Goal: Task Accomplishment & Management: Manage account settings

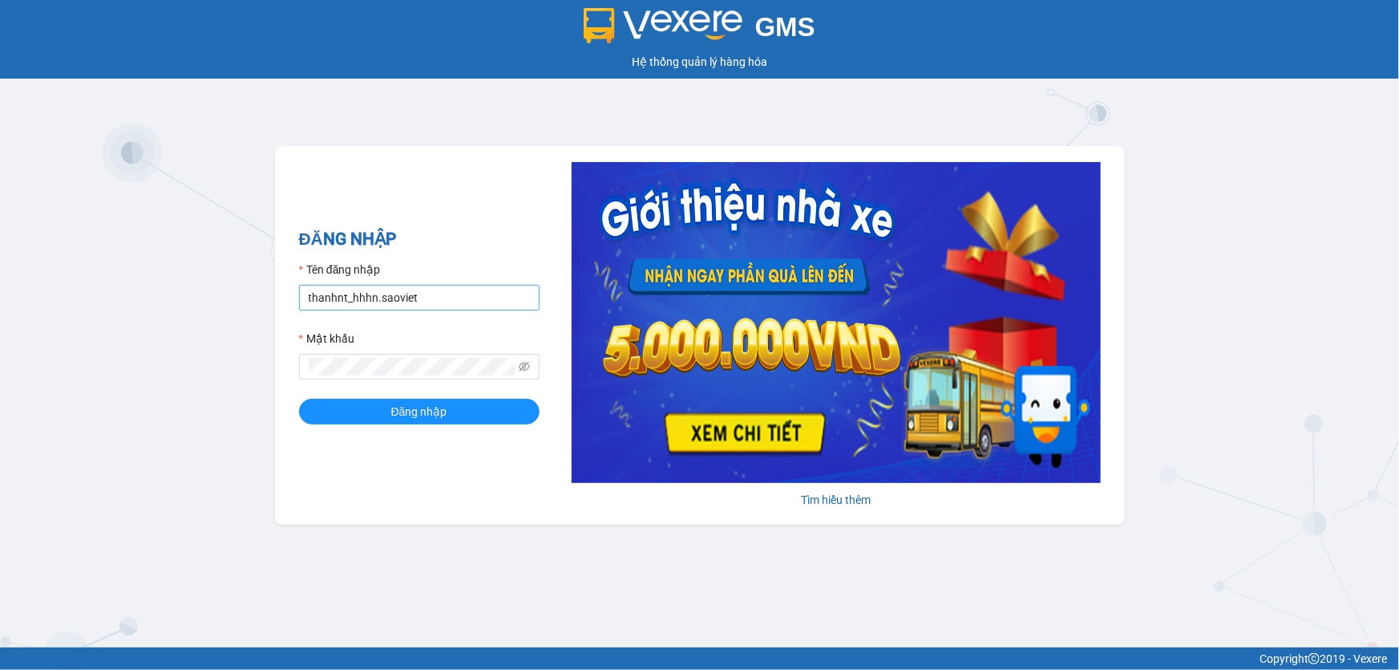
drag, startPoint x: 427, startPoint y: 296, endPoint x: 433, endPoint y: 308, distance: 13.6
click at [427, 296] on input "thanhnt_hhhn.saoviet" at bounding box center [419, 298] width 241 height 26
click at [462, 298] on input "thanhnt_hhhn.saoviet" at bounding box center [419, 298] width 241 height 26
click at [456, 305] on input "thanhnt_hhhn.saoviet" at bounding box center [419, 298] width 241 height 26
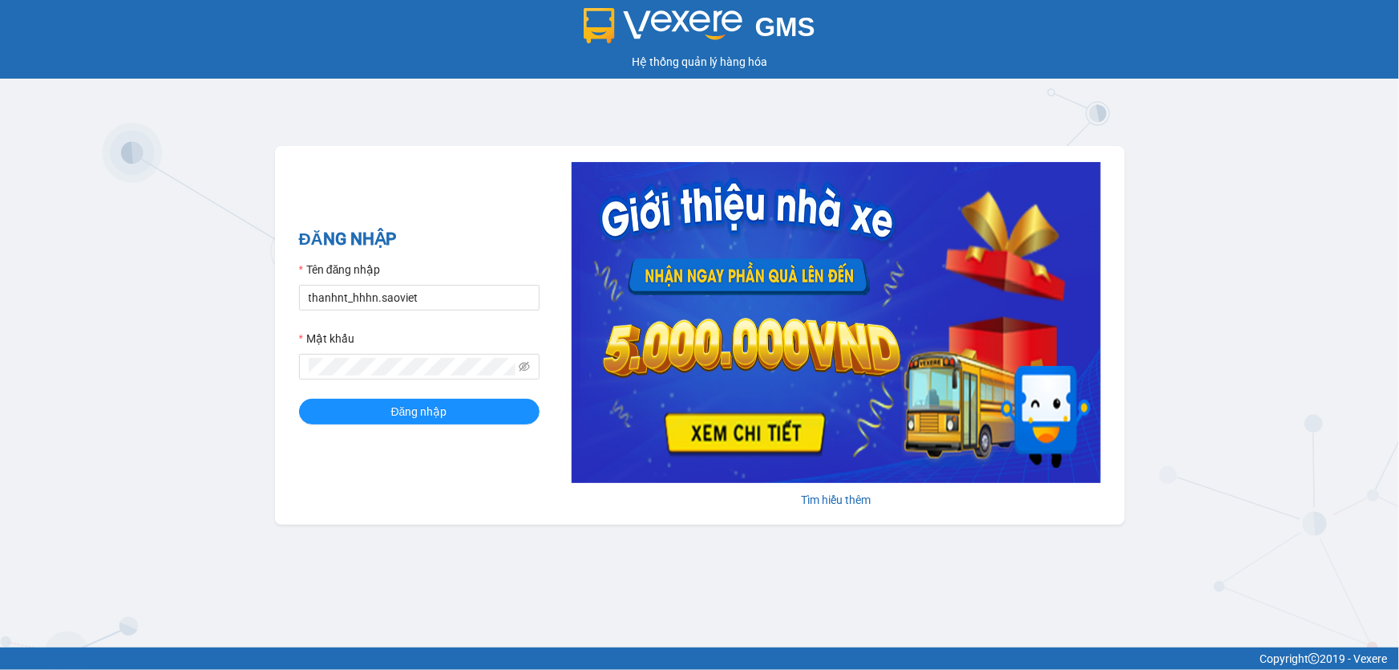
type input "hanhnt_hh07.saoviet"
click at [408, 420] on span "Đăng nhập" at bounding box center [419, 412] width 56 height 18
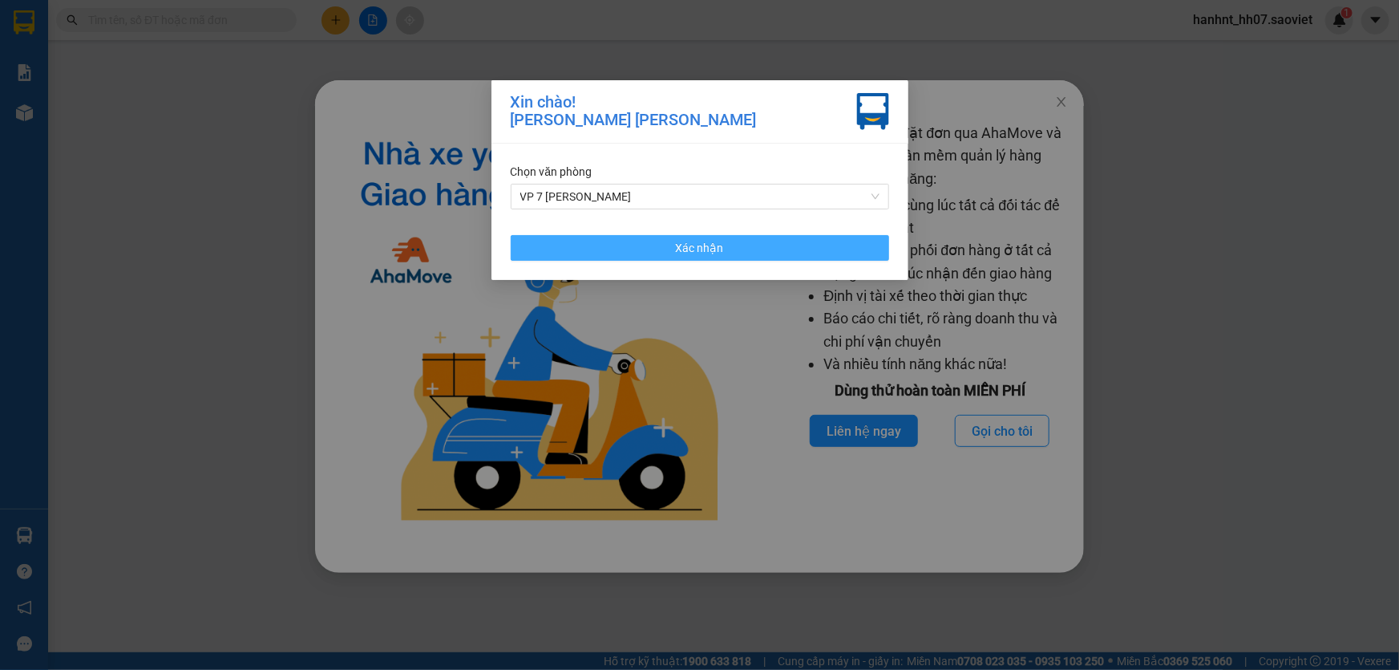
click at [609, 246] on button "Xác nhận" at bounding box center [700, 248] width 378 height 26
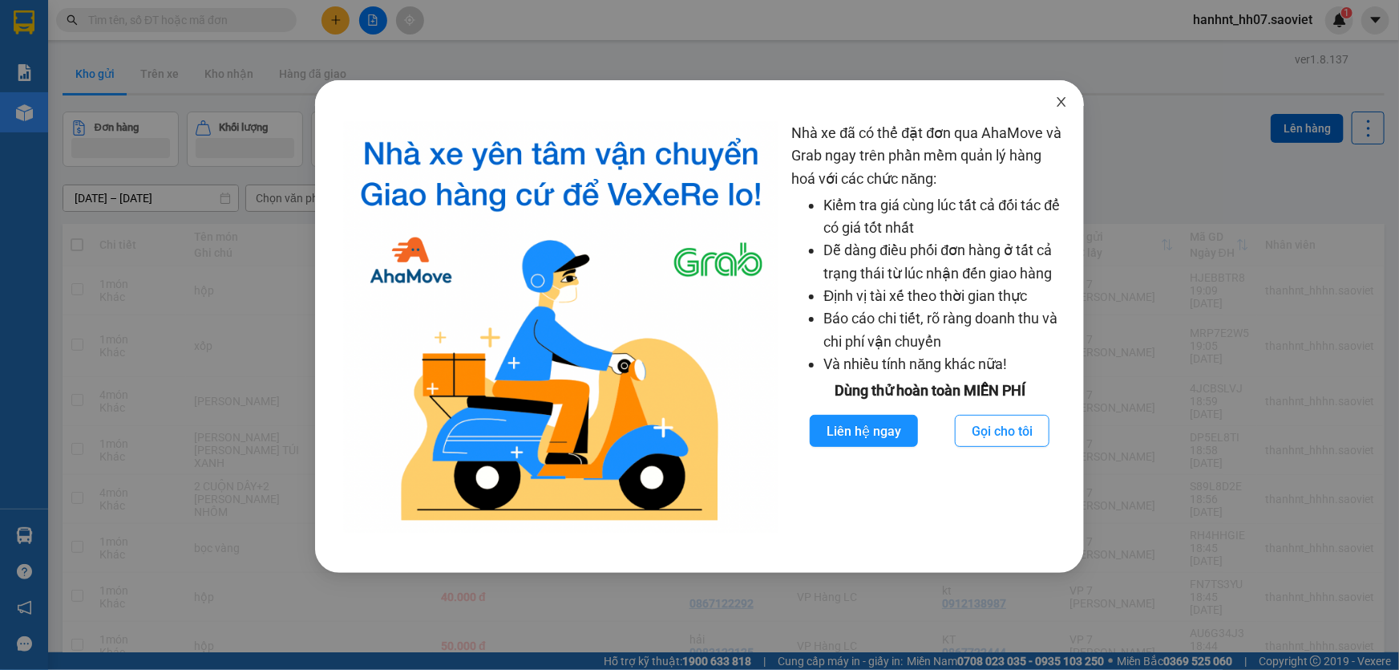
drag, startPoint x: 1057, startPoint y: 101, endPoint x: 1002, endPoint y: 107, distance: 54.8
click at [1058, 100] on icon "close" at bounding box center [1061, 101] width 13 height 13
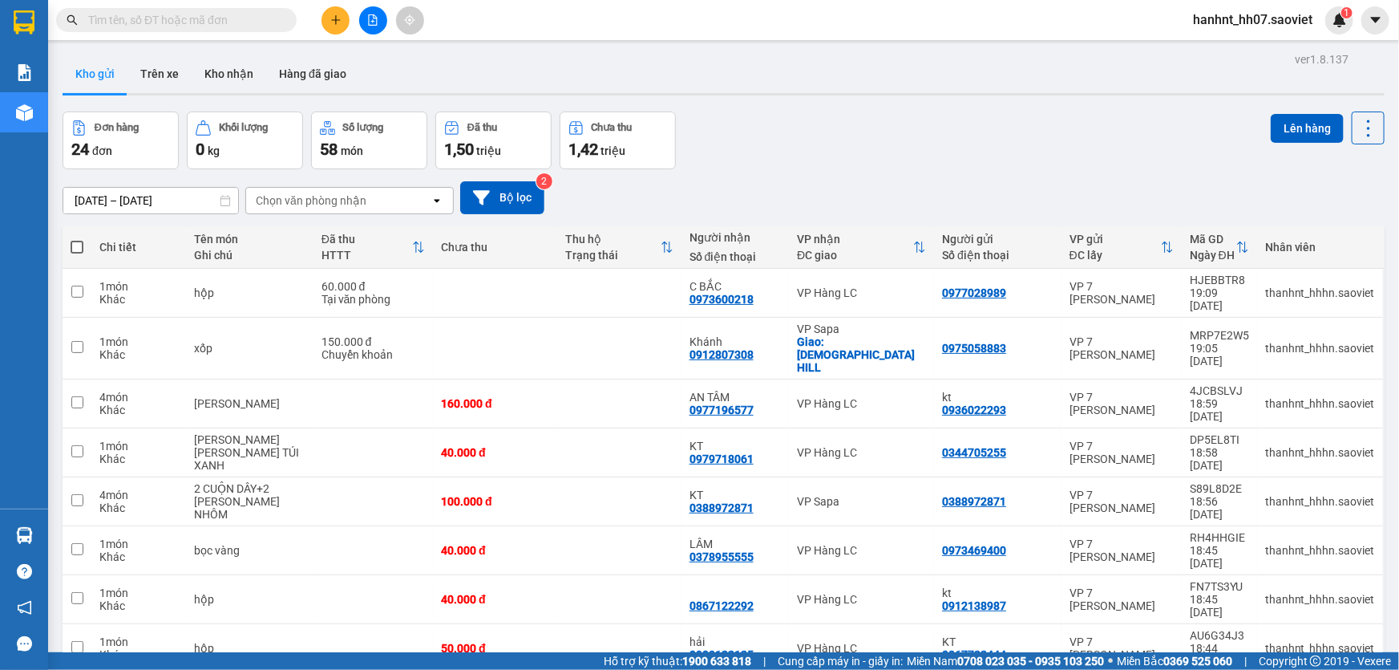
click at [237, 13] on input "text" at bounding box center [182, 20] width 189 height 18
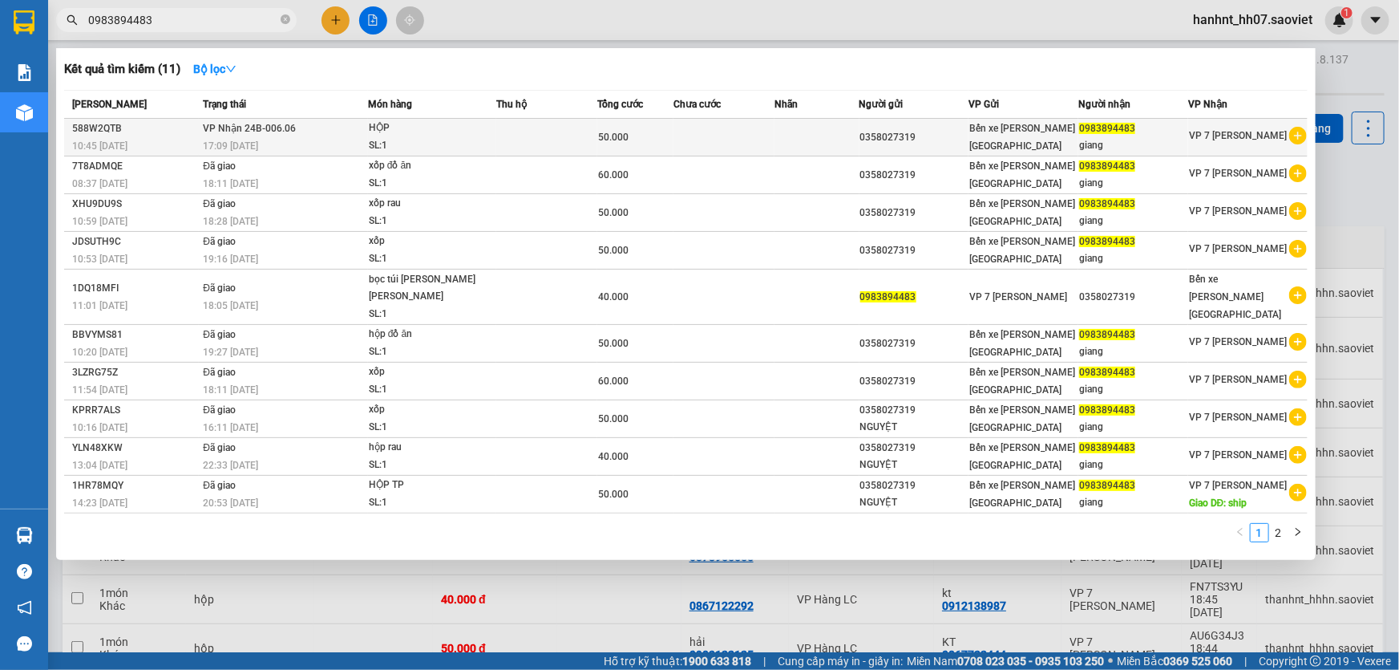
type input "0983894483"
click at [494, 133] on span "HỘP SL: 1" at bounding box center [432, 136] width 127 height 34
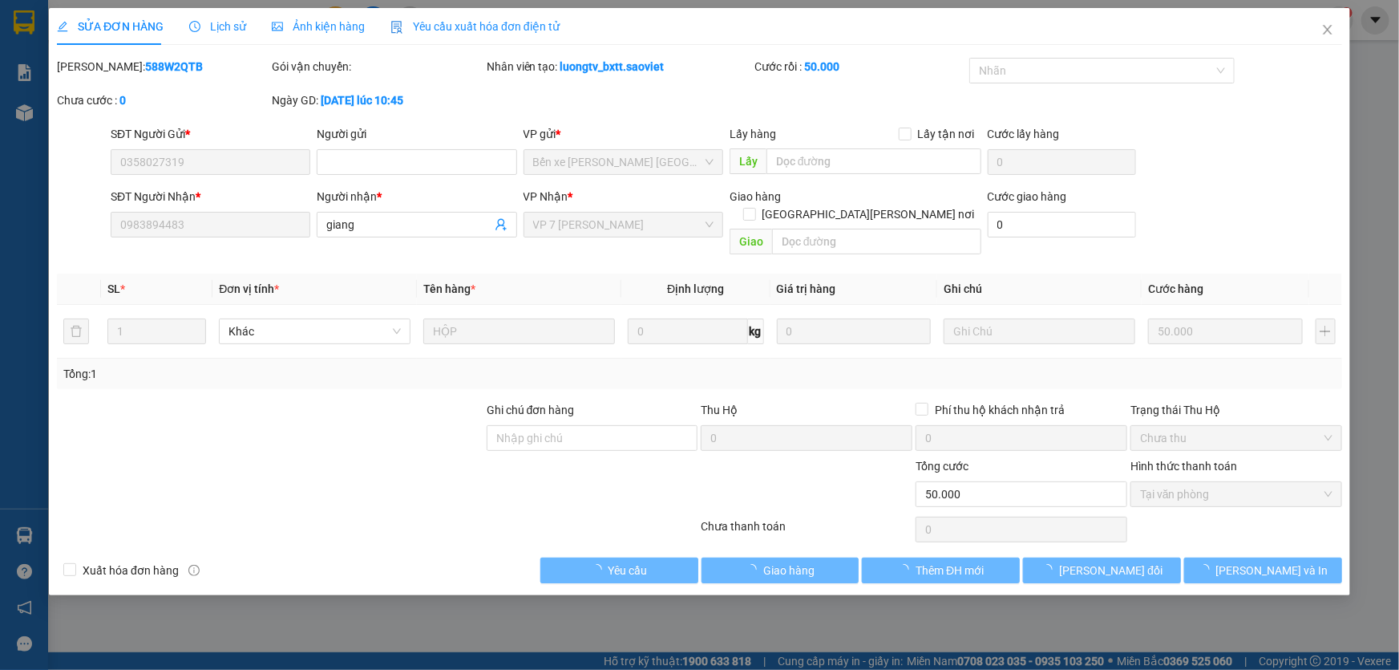
type input "0358027319"
type input "0983894483"
type input "giang"
type input "50.000"
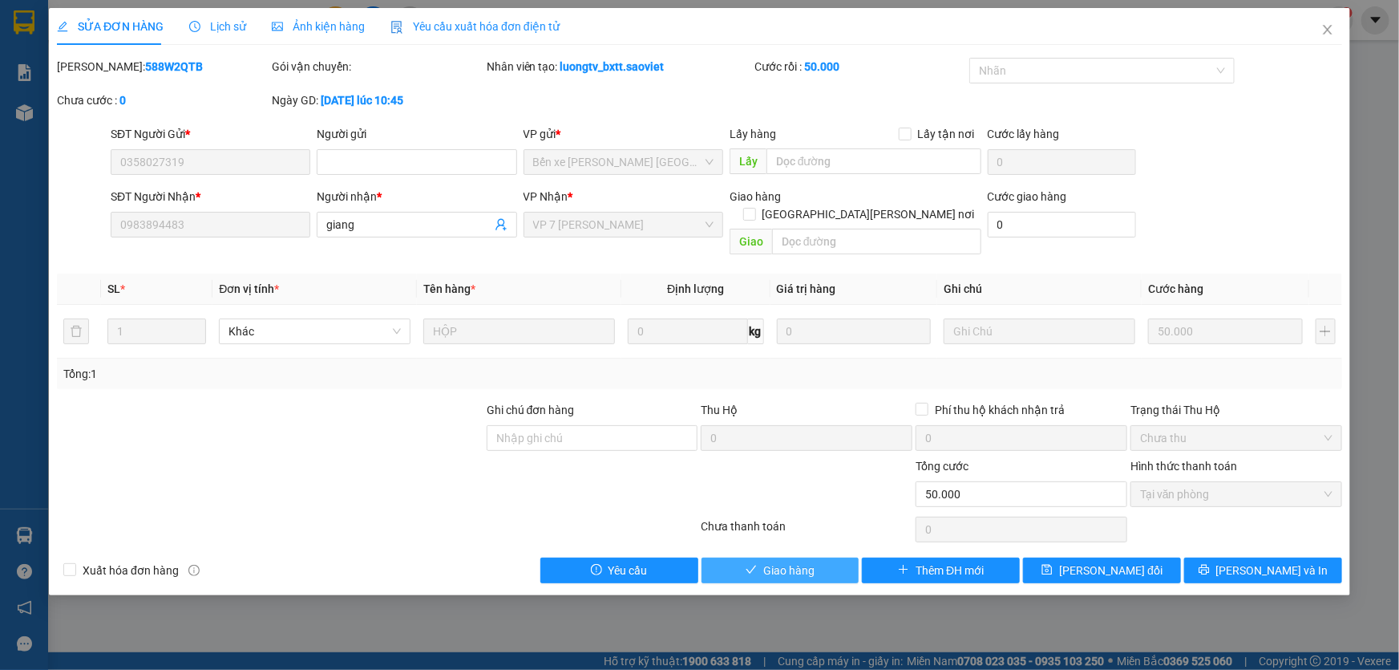
click at [803, 561] on span "Giao hàng" at bounding box center [788, 570] width 51 height 18
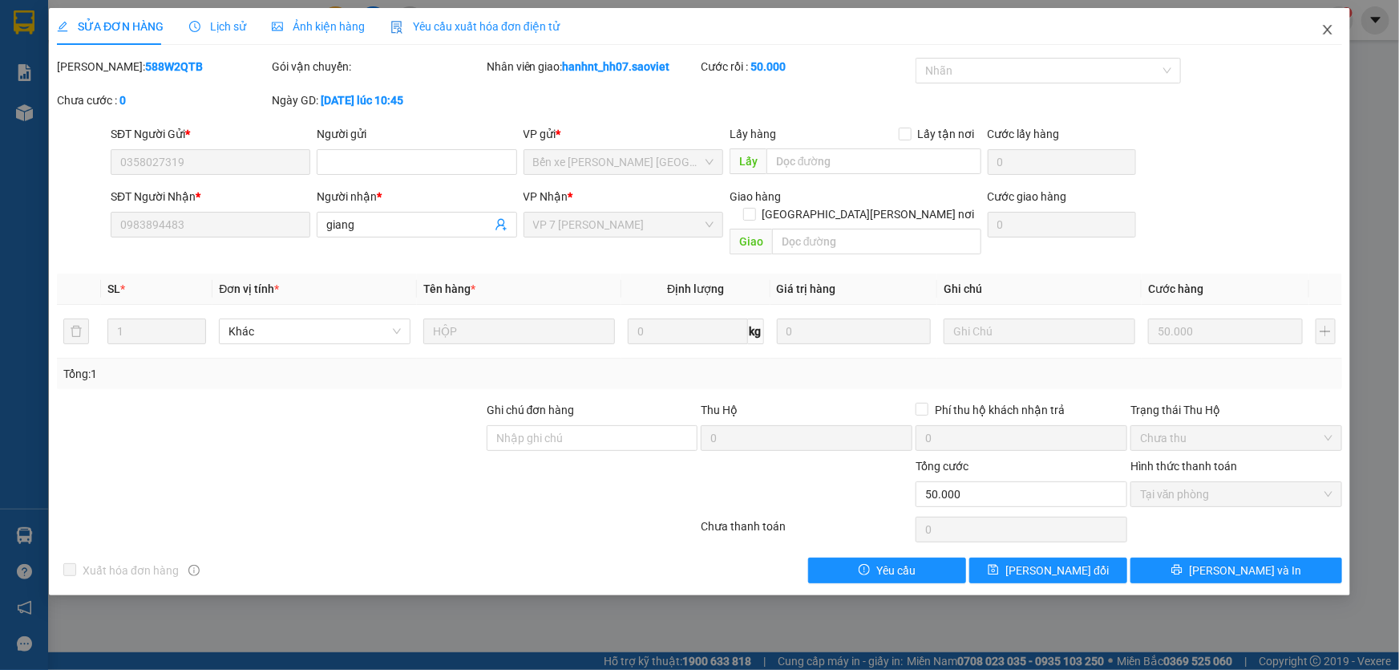
click at [1318, 24] on span "Close" at bounding box center [1327, 30] width 45 height 45
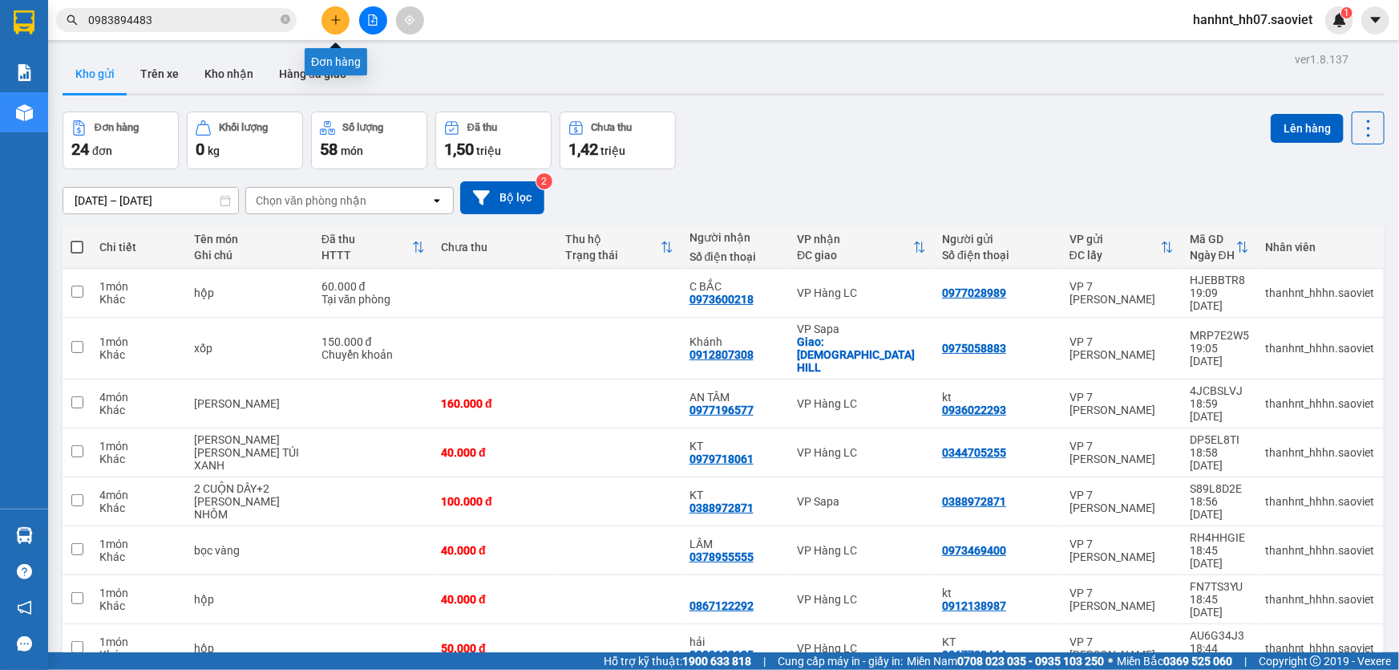
click at [337, 20] on icon "plus" at bounding box center [335, 19] width 9 height 1
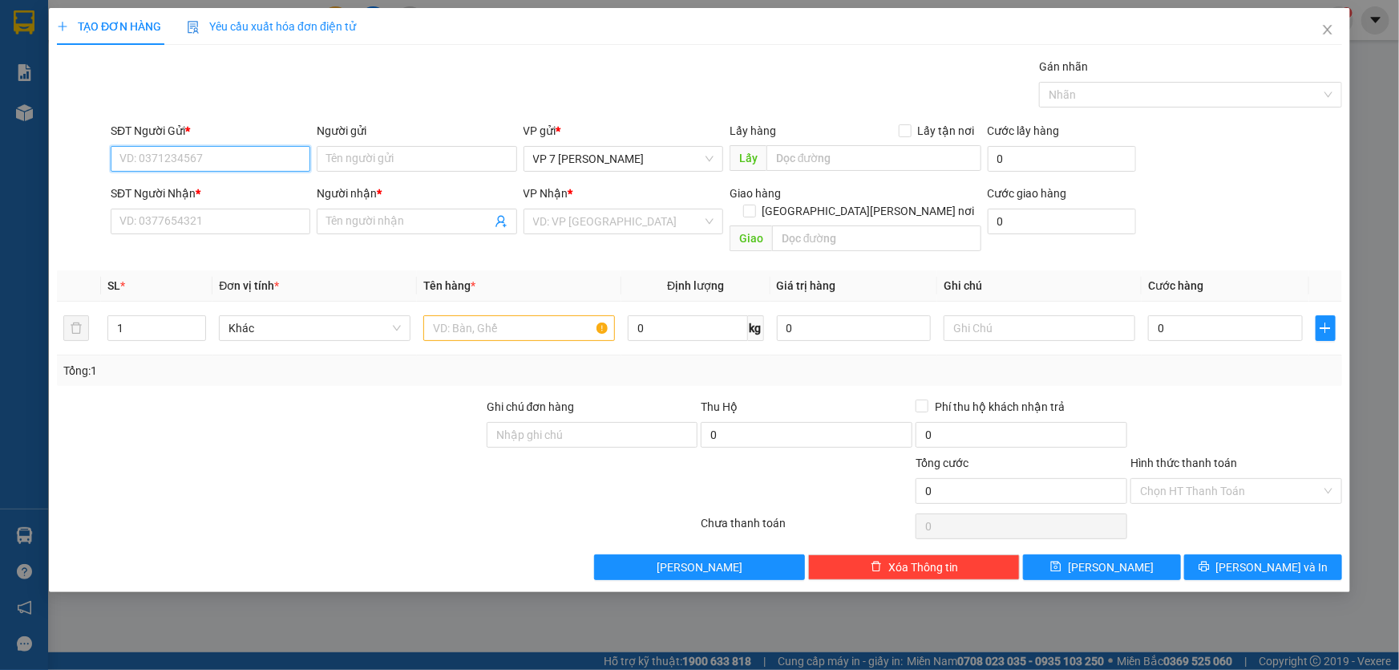
click at [208, 154] on input "SĐT Người Gửi *" at bounding box center [211, 159] width 200 height 26
click at [204, 192] on div "0816141141 - diệu" at bounding box center [210, 191] width 180 height 18
type input "0816141141"
type input "diệu"
type input "0983669145"
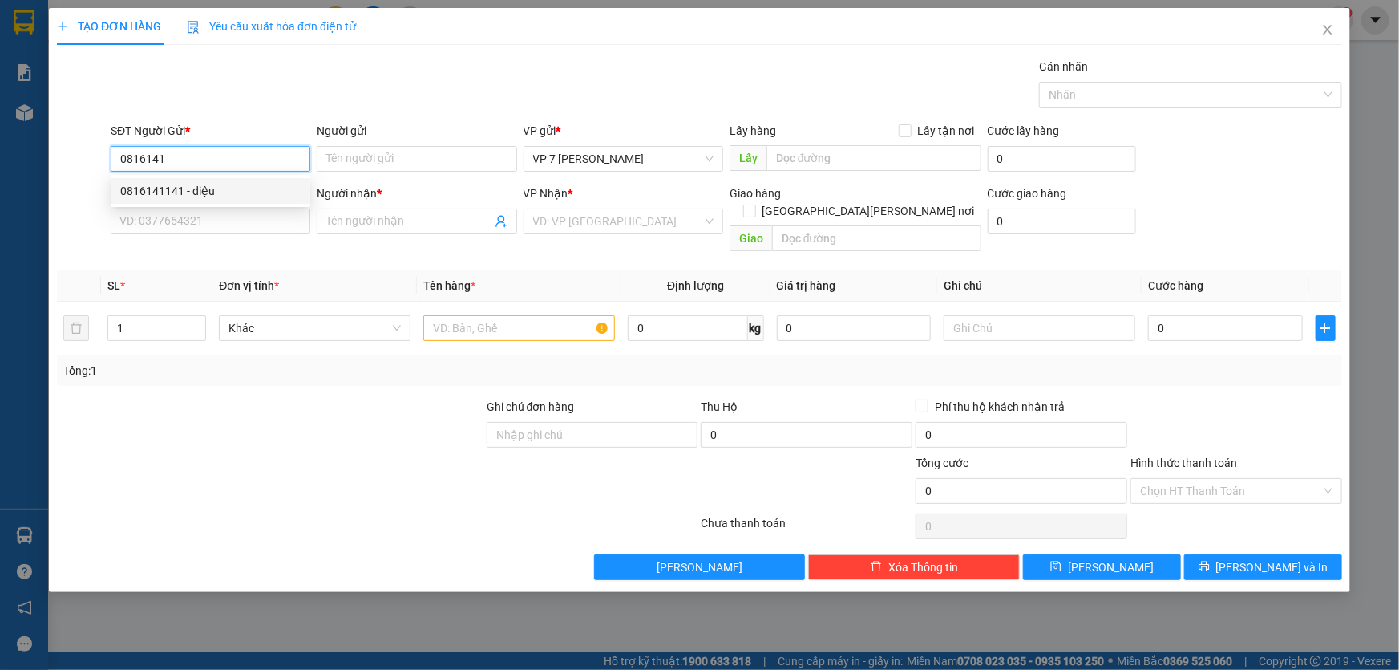
type input "BÌNH PHƯƠNG"
type input "0816141141"
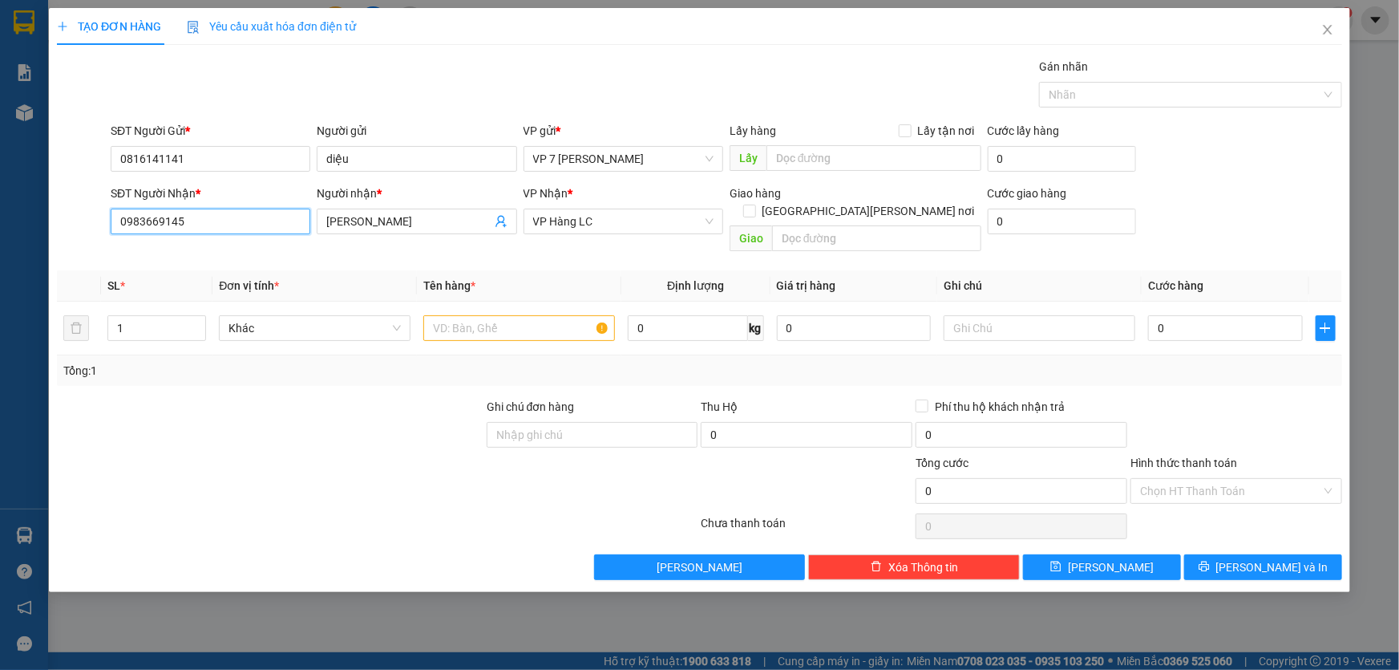
click at [206, 223] on input "0983669145" at bounding box center [211, 221] width 200 height 26
click at [257, 249] on div "0983669145 - BÌNH PHƯƠNG" at bounding box center [210, 254] width 180 height 18
click at [472, 315] on input "text" at bounding box center [519, 328] width 192 height 26
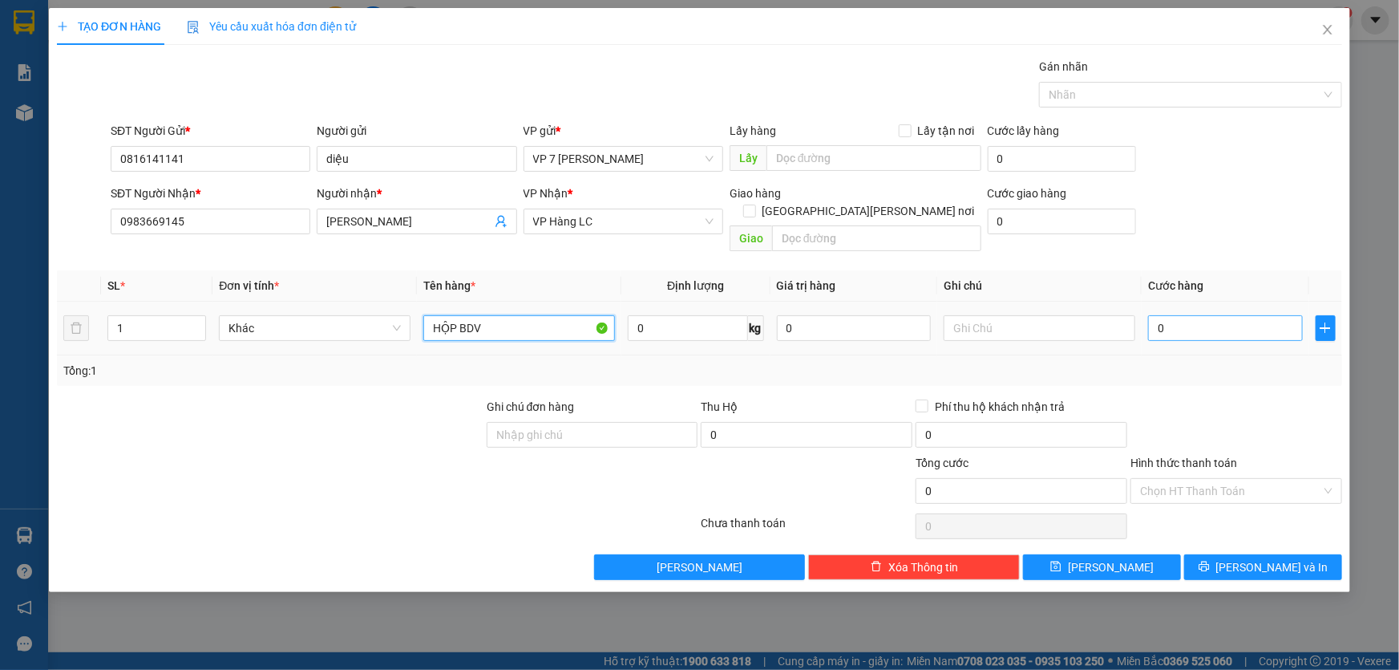
type input "HỘP BDV"
click at [1172, 320] on input "0" at bounding box center [1225, 328] width 155 height 26
type input "4"
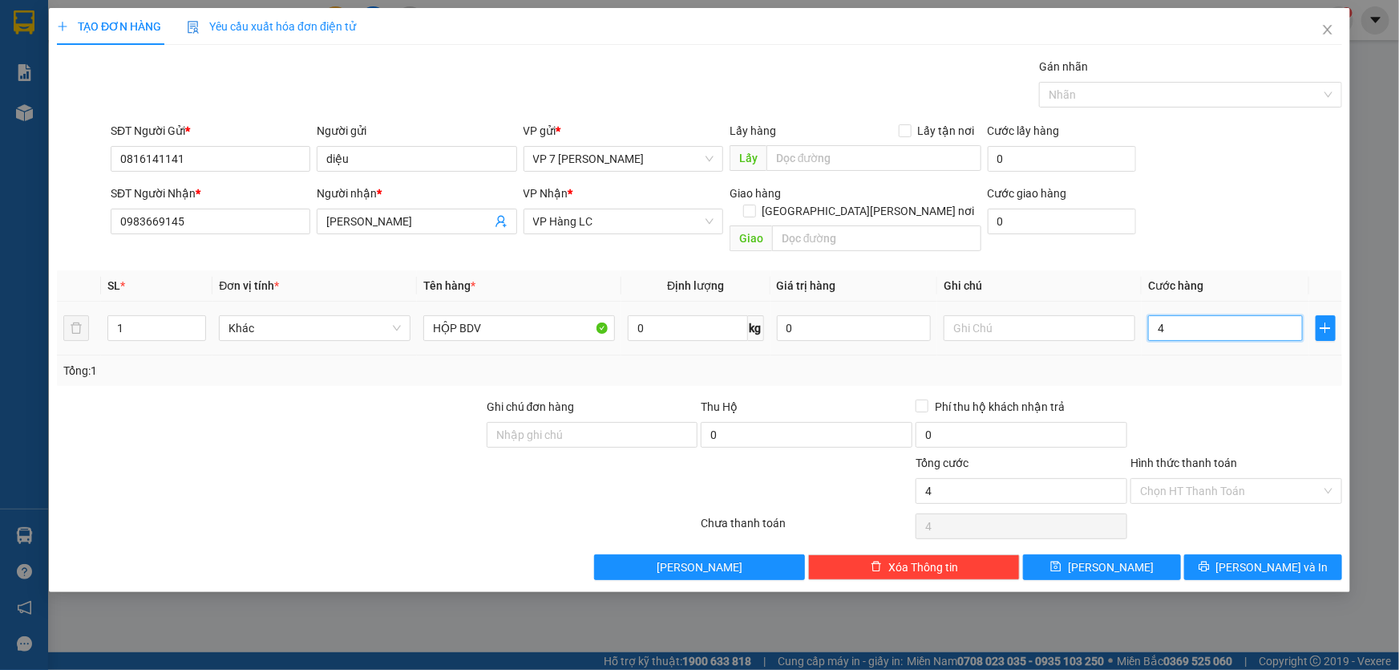
type input "40"
type input "40.000"
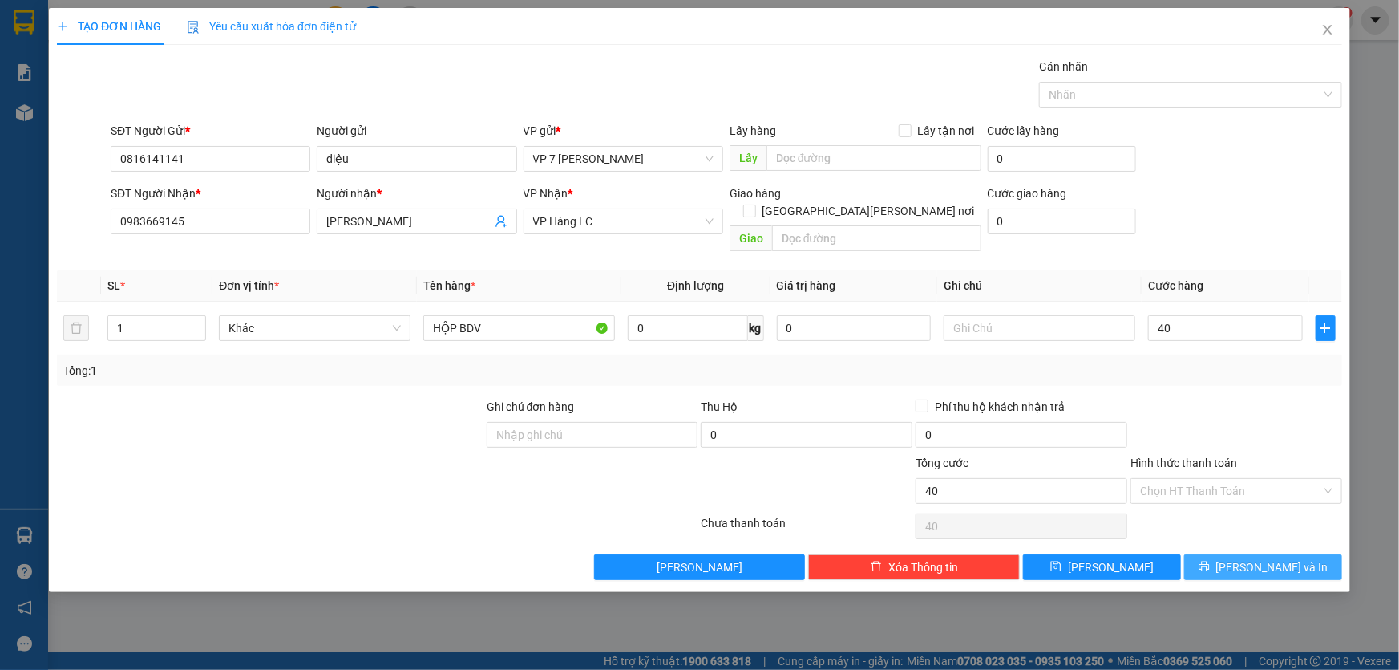
type input "40.000"
click at [1256, 558] on span "[PERSON_NAME] và In" at bounding box center [1272, 567] width 112 height 18
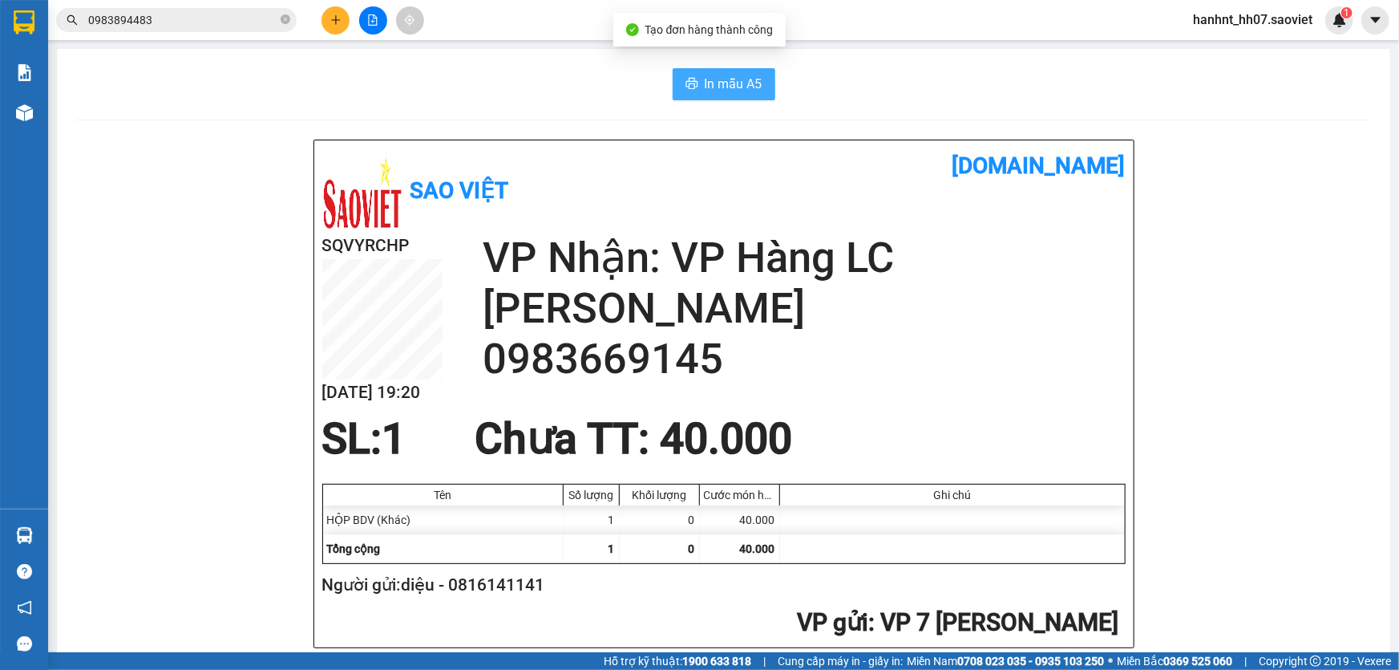
click at [722, 80] on span "In mẫu A5" at bounding box center [734, 84] width 58 height 20
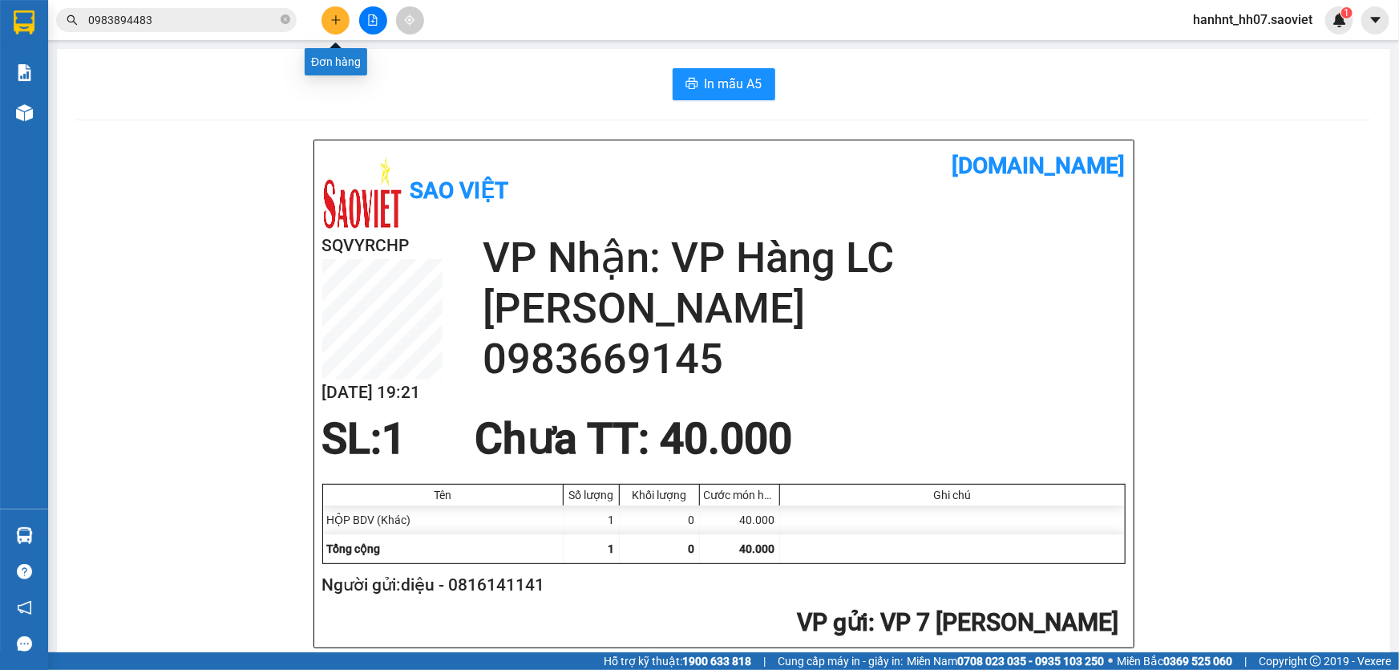
click at [337, 18] on icon "plus" at bounding box center [335, 19] width 11 height 11
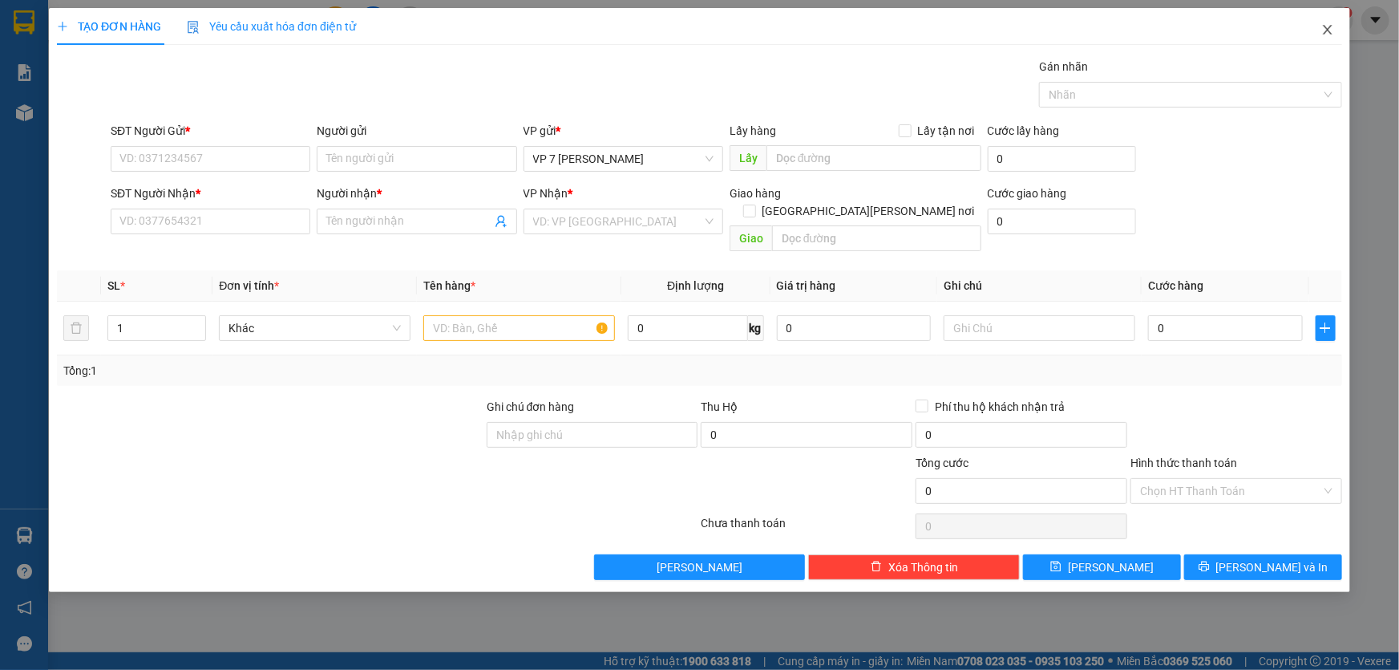
click at [1336, 30] on span "Close" at bounding box center [1327, 30] width 45 height 45
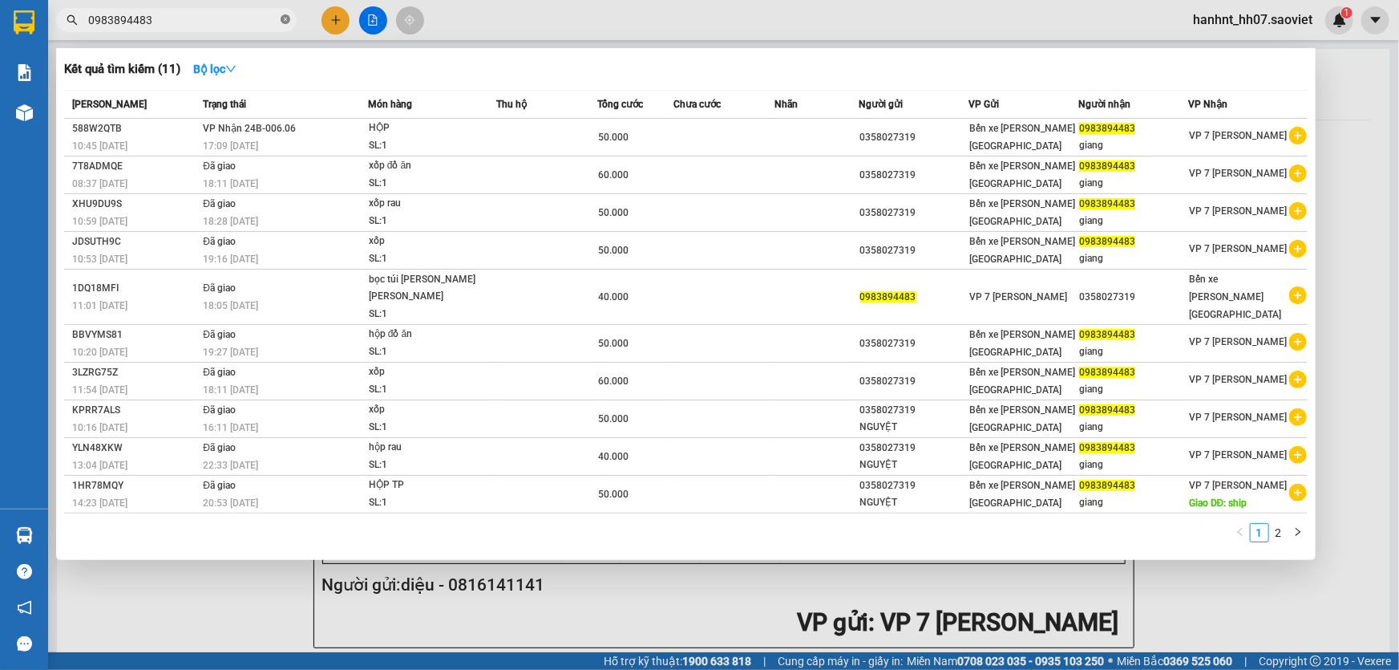
click at [282, 21] on icon "close-circle" at bounding box center [286, 19] width 10 height 10
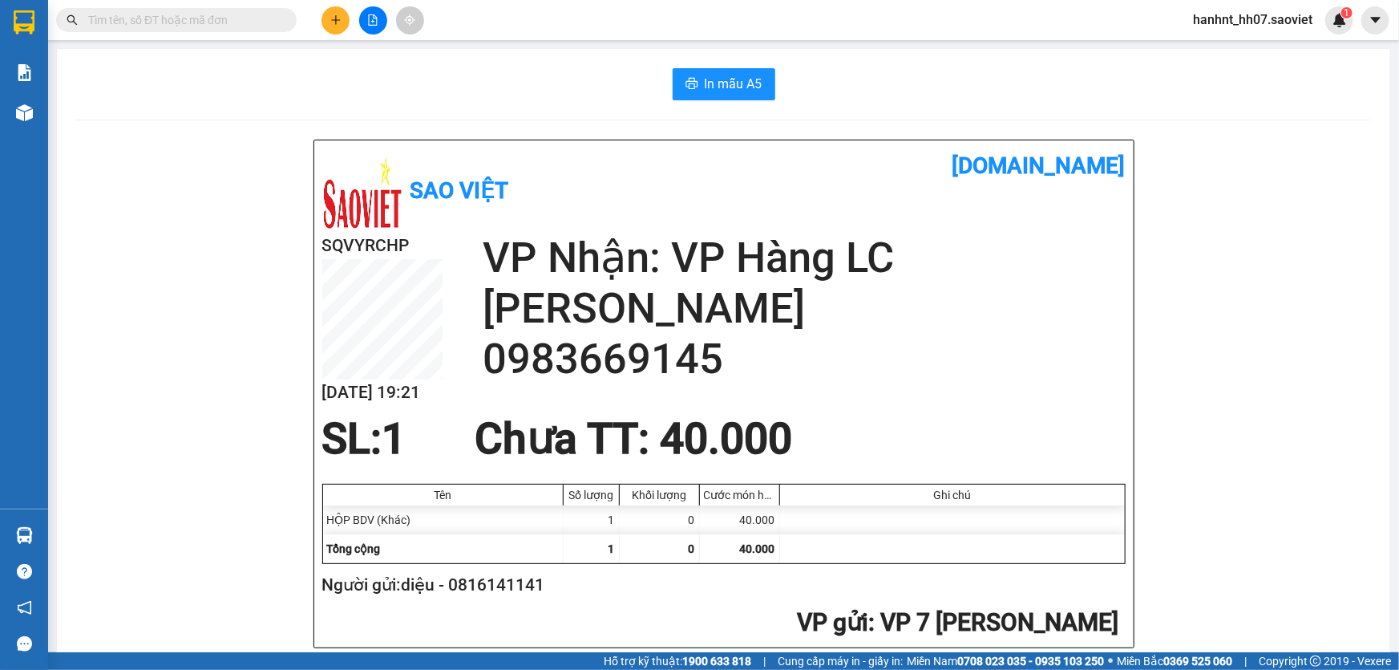
click at [240, 20] on input "text" at bounding box center [182, 20] width 189 height 18
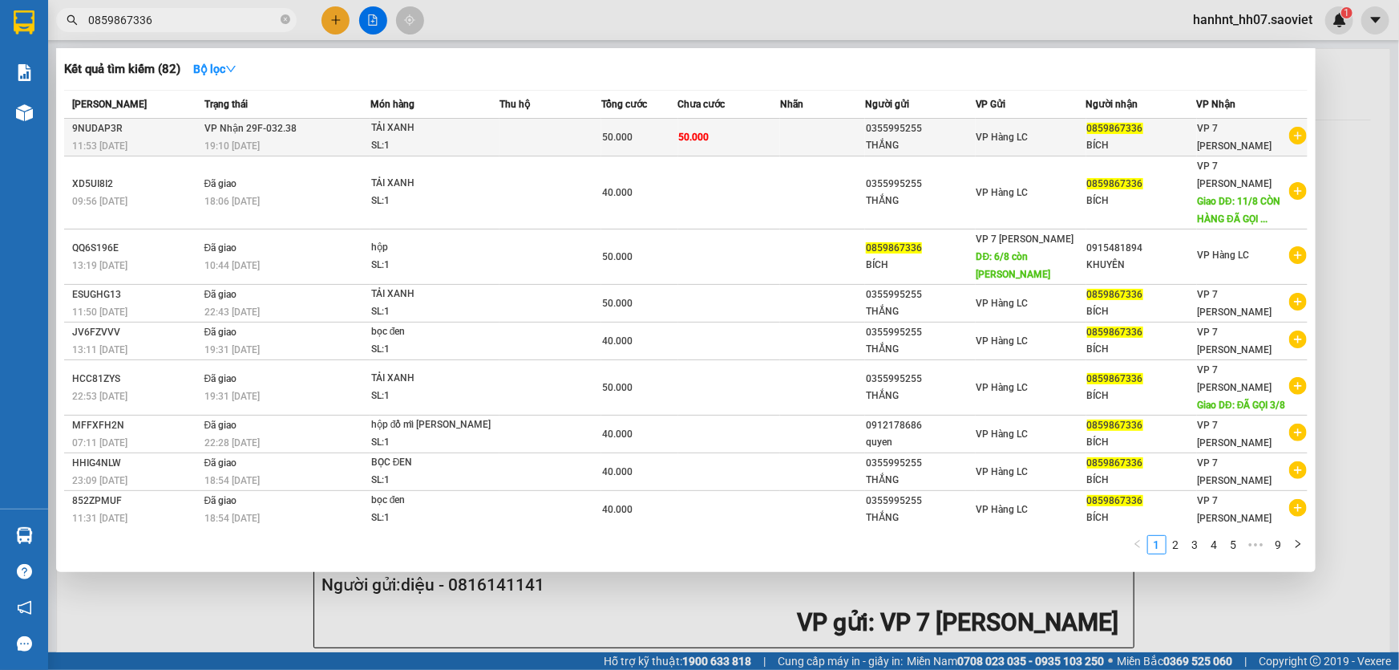
type input "0859867336"
click at [843, 145] on td at bounding box center [822, 138] width 85 height 38
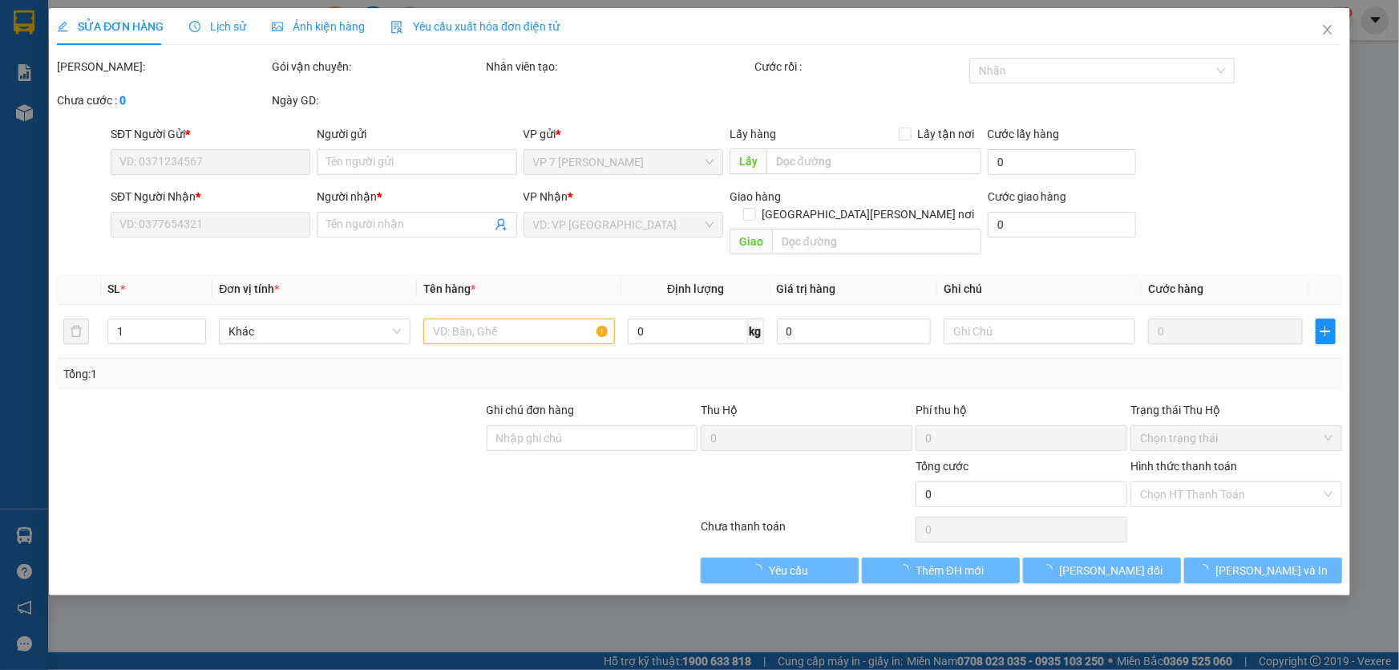
type input "0355995255"
type input "THẮNG"
type input "0859867336"
type input "BÍCH"
type input "50.000"
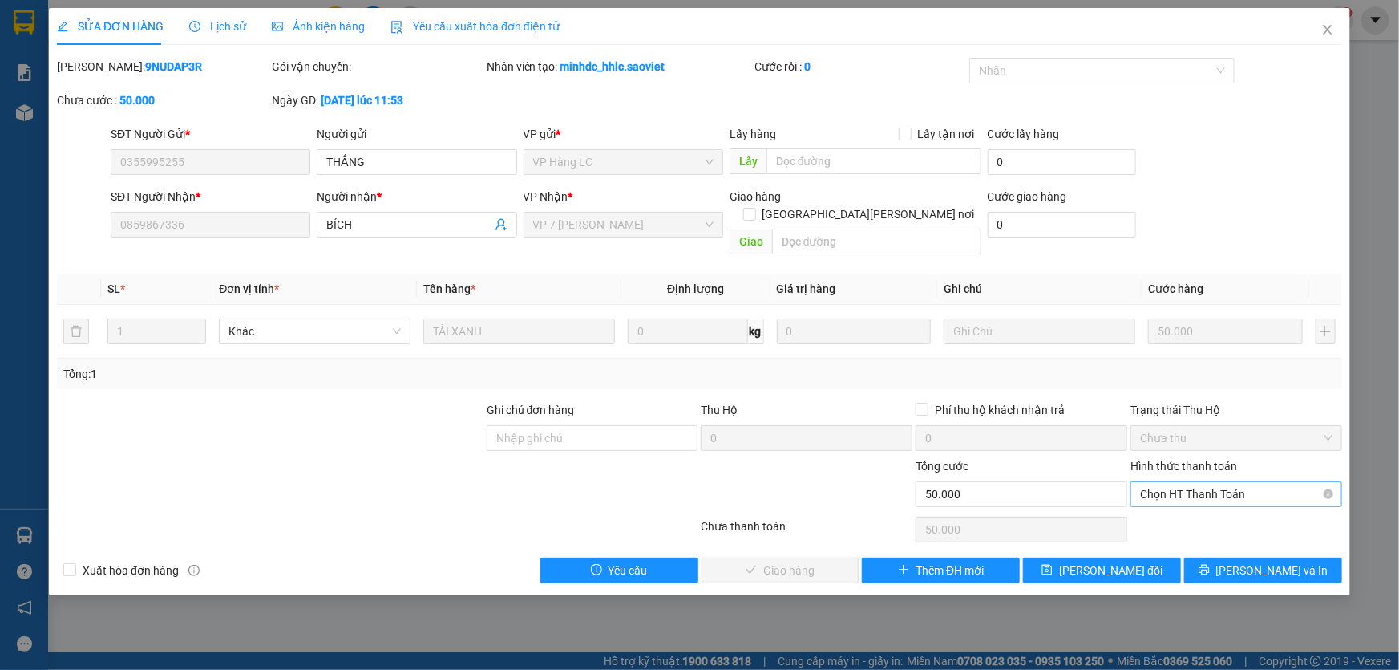
click at [1176, 482] on span "Chọn HT Thanh Toán" at bounding box center [1236, 494] width 192 height 24
click at [1161, 529] on div "Chuyển khoản" at bounding box center [1236, 533] width 192 height 18
type input "0"
click at [795, 561] on span "[PERSON_NAME] và Giao hàng" at bounding box center [840, 570] width 217 height 18
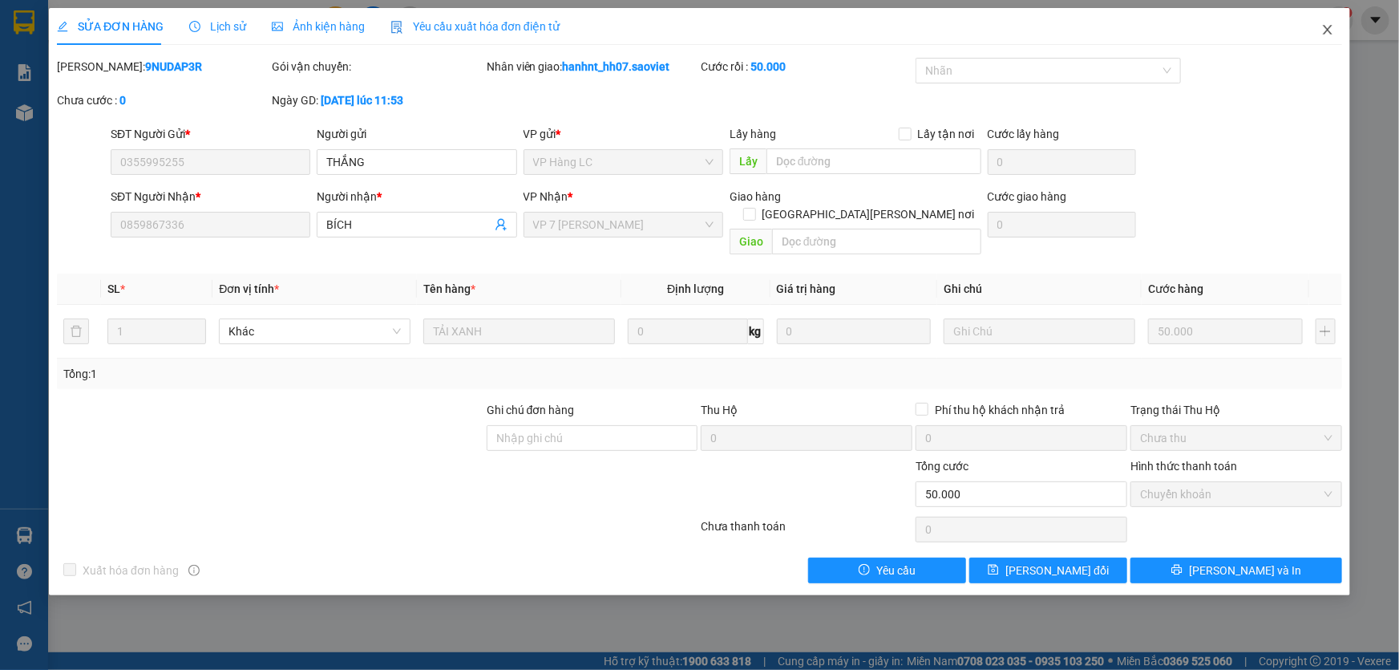
click at [1326, 27] on icon "close" at bounding box center [1328, 29] width 13 height 13
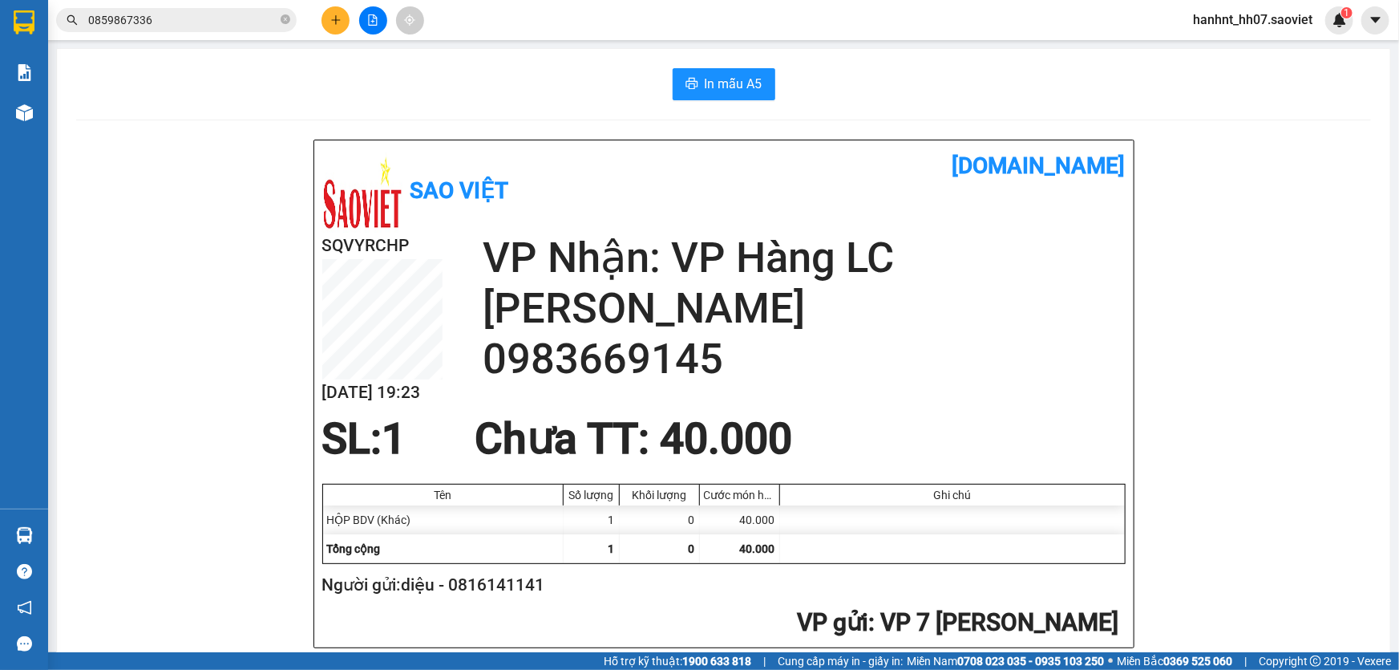
click at [289, 23] on icon "close-circle" at bounding box center [286, 19] width 10 height 10
click at [245, 16] on input "text" at bounding box center [182, 20] width 189 height 18
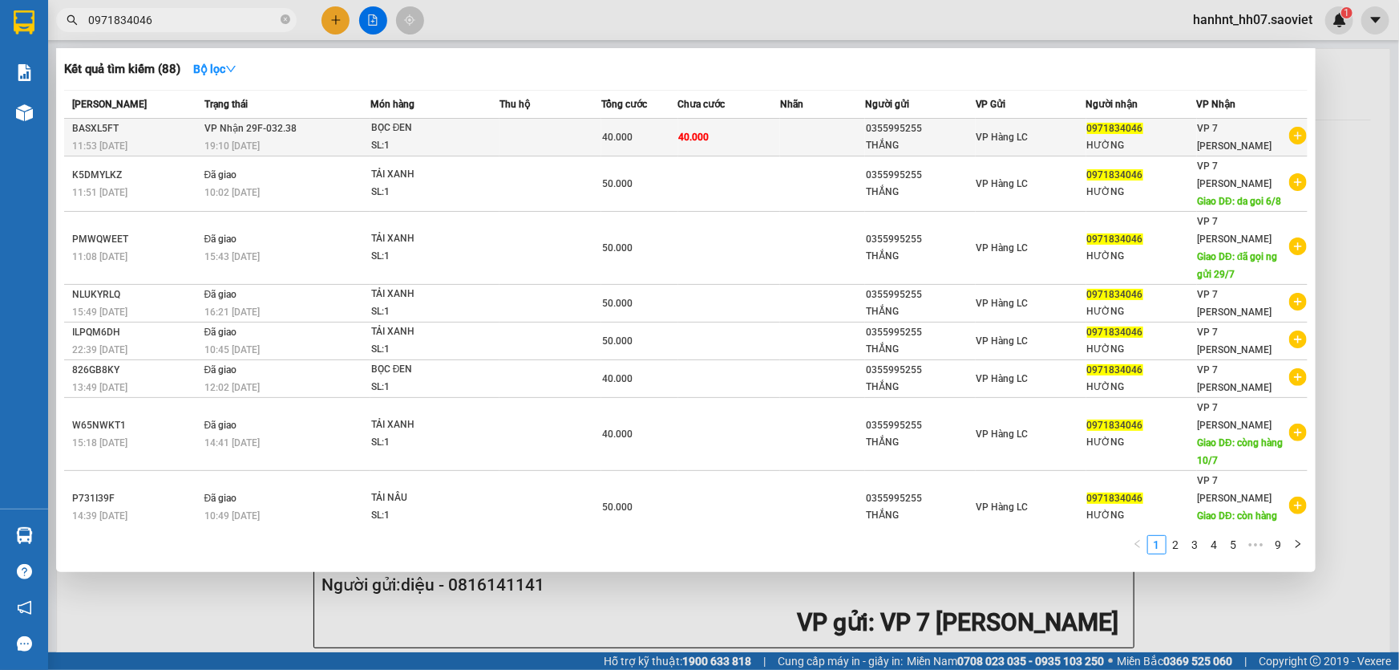
type input "0971834046"
click at [742, 129] on td "40.000" at bounding box center [729, 138] width 102 height 38
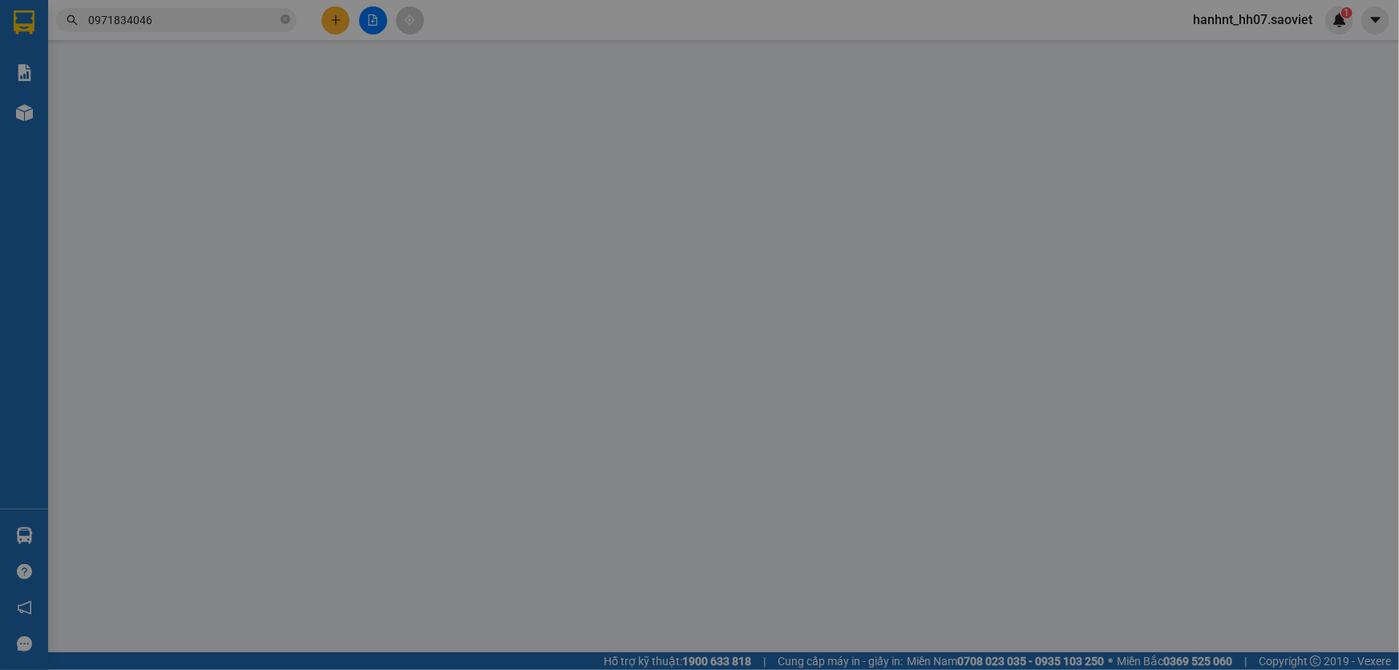
type input "0355995255"
type input "THẮNG"
type input "0971834046"
type input "HƯỜNG"
type input "40.000"
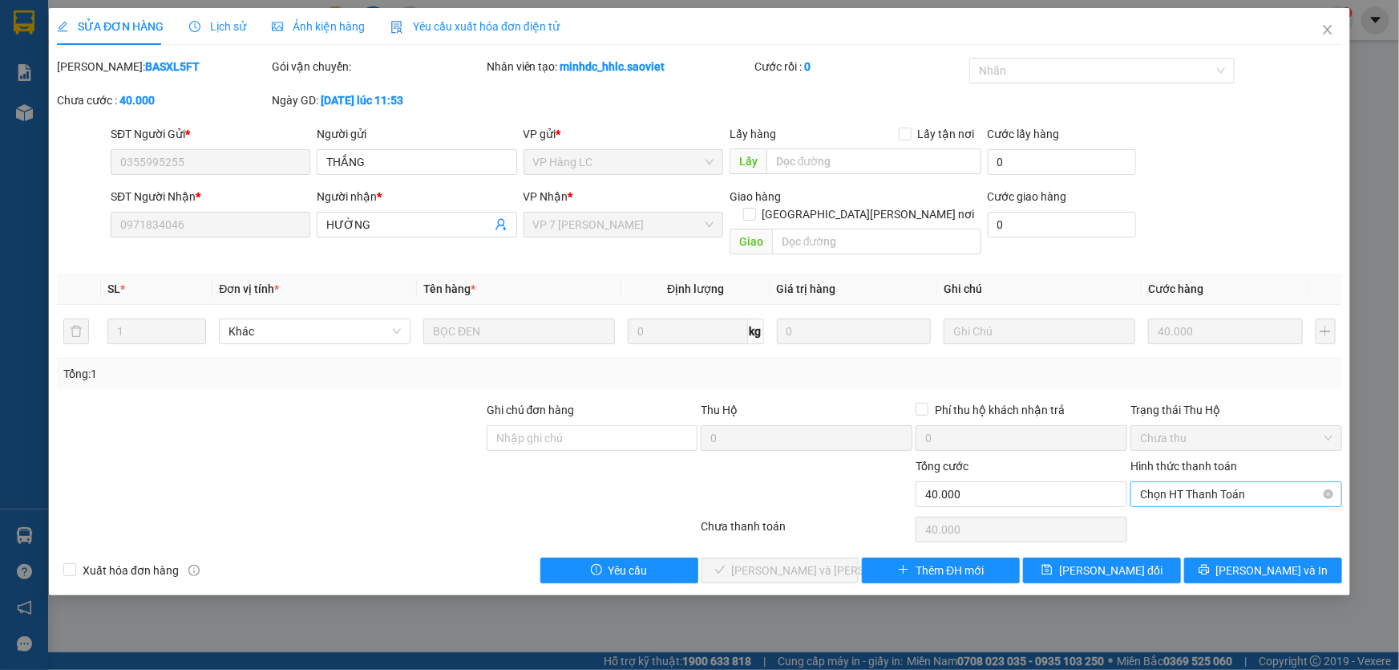
click at [1218, 482] on span "Chọn HT Thanh Toán" at bounding box center [1236, 494] width 192 height 24
click at [1160, 507] on div "Tại văn phòng" at bounding box center [1236, 508] width 192 height 18
type input "0"
click at [786, 561] on span "[PERSON_NAME] và Giao hàng" at bounding box center [840, 570] width 217 height 18
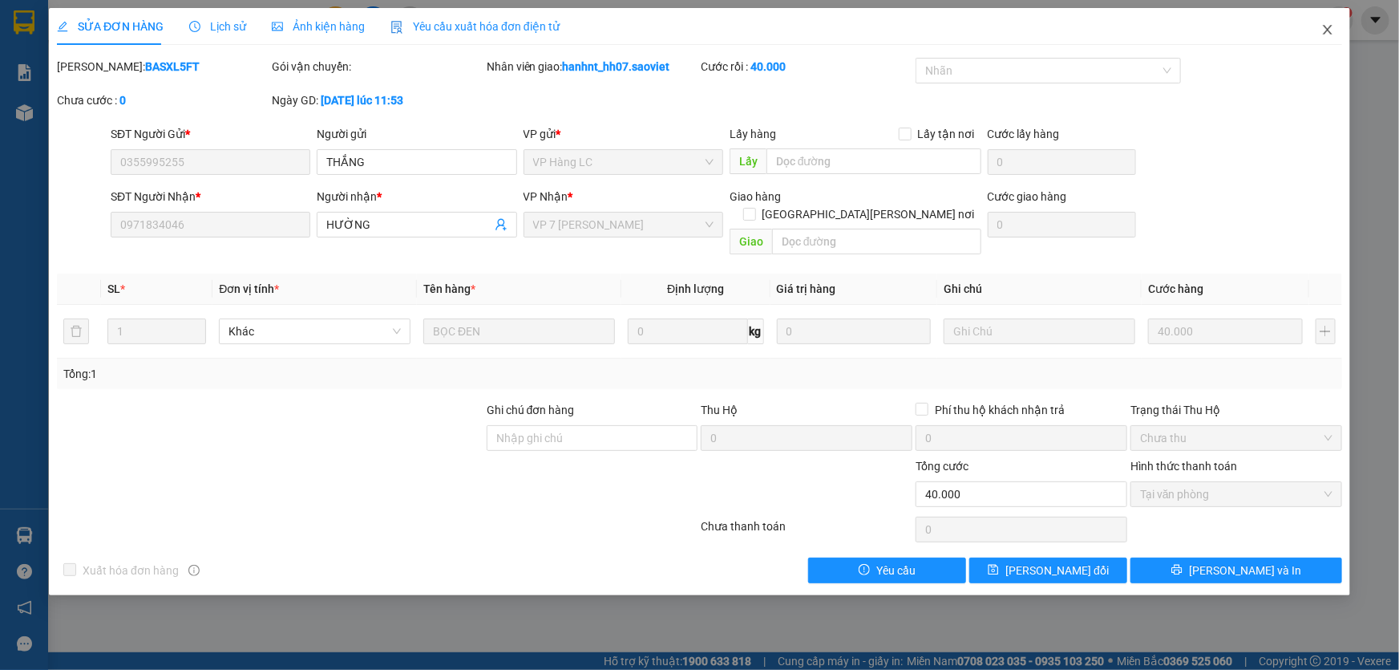
click at [1327, 30] on icon "close" at bounding box center [1328, 29] width 13 height 13
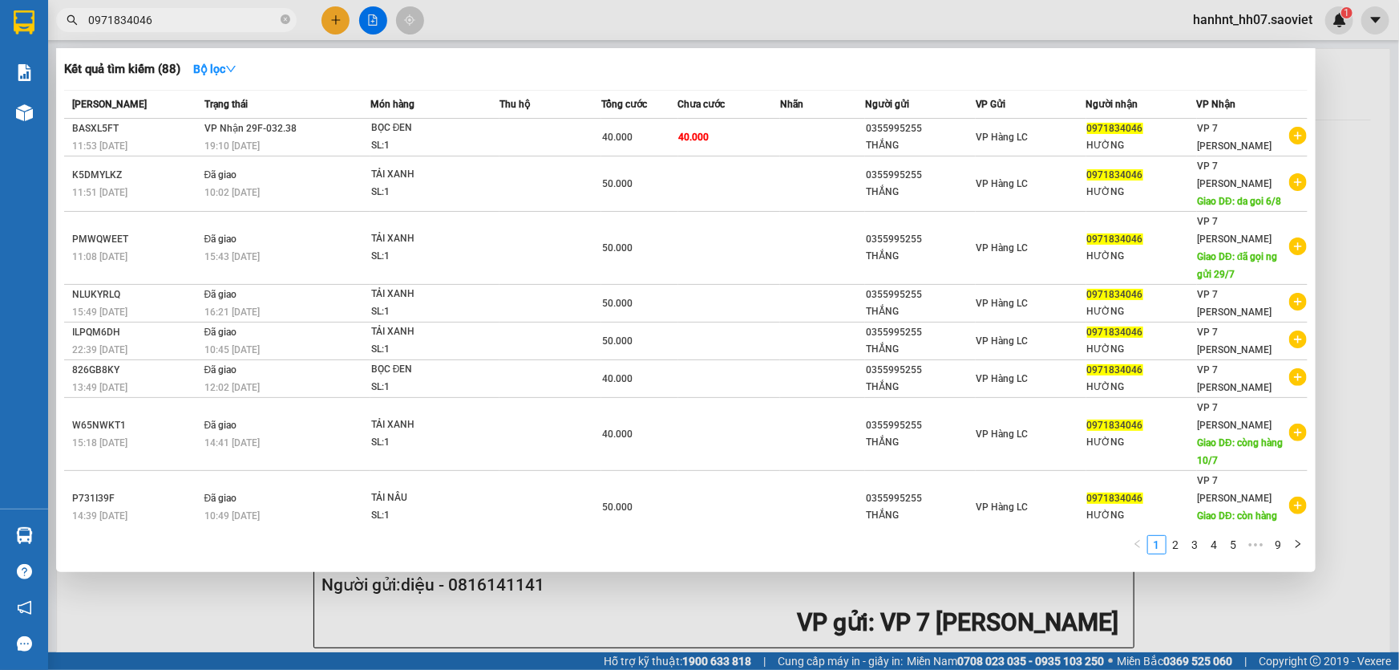
click at [222, 25] on input "0971834046" at bounding box center [182, 20] width 189 height 18
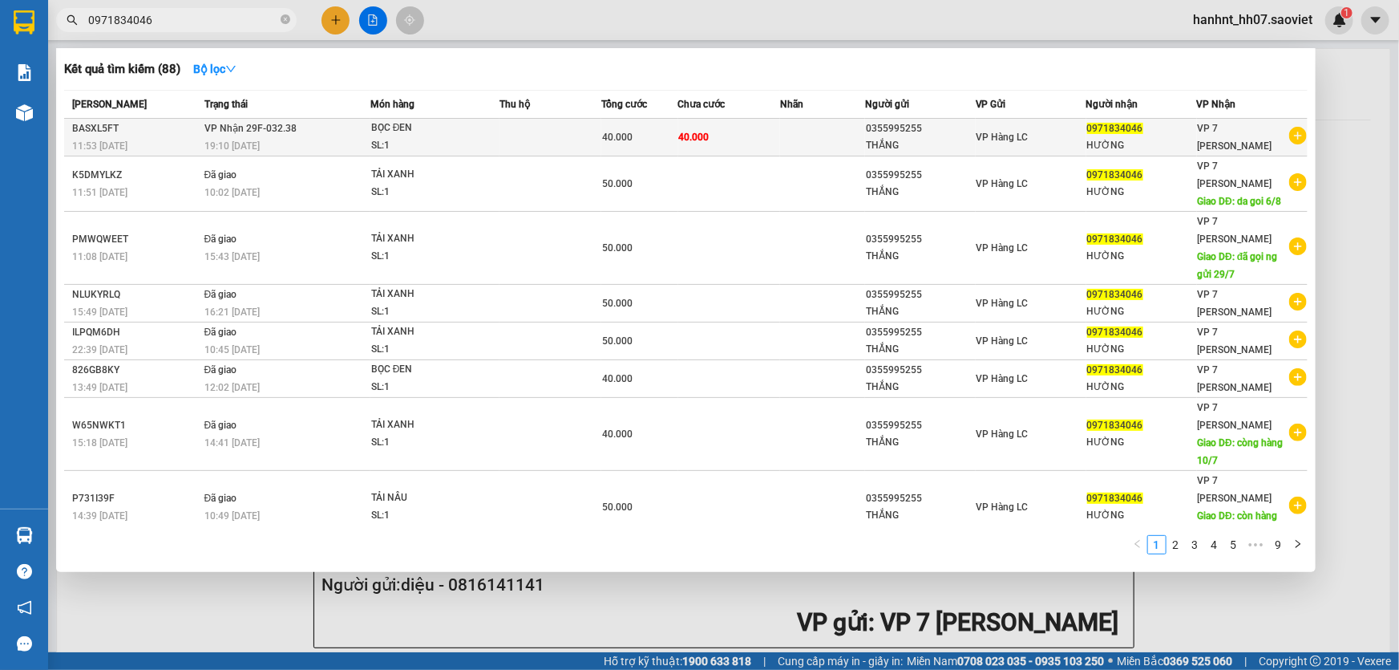
click at [622, 144] on div "40.000" at bounding box center [639, 137] width 75 height 18
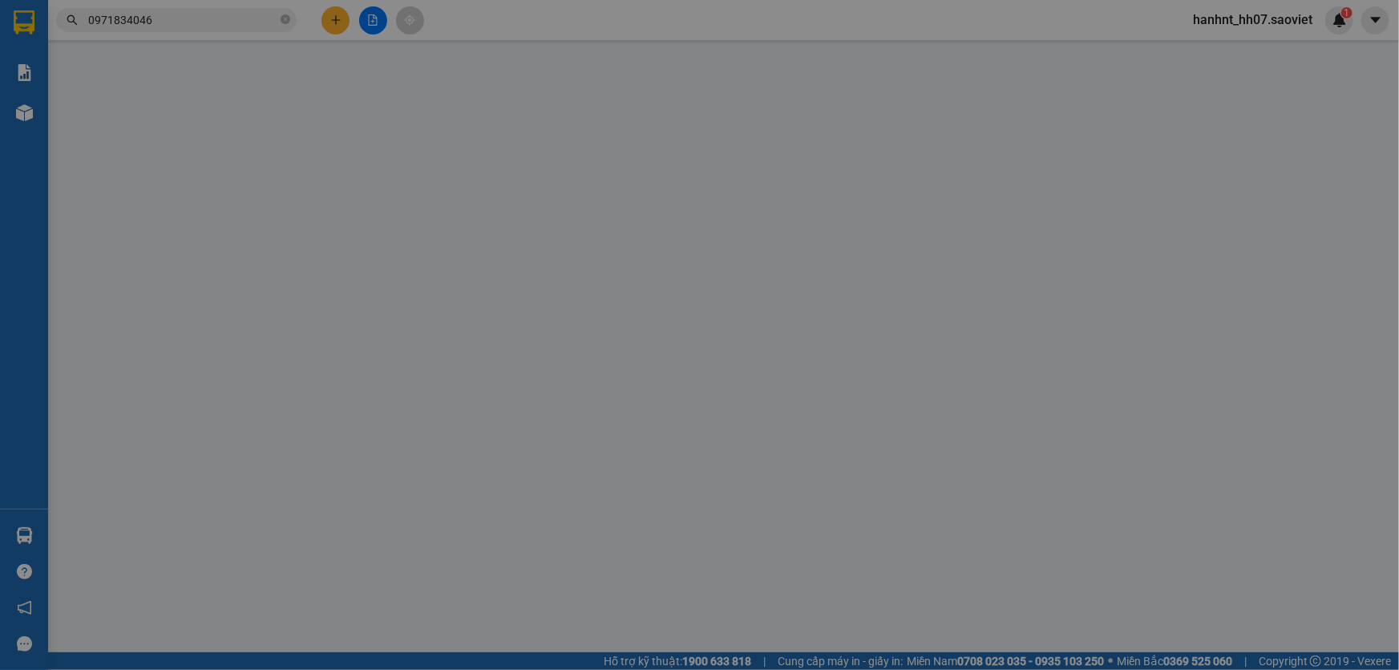
type input "0355995255"
type input "THẮNG"
type input "0971834046"
type input "HƯỜNG"
type input "40.000"
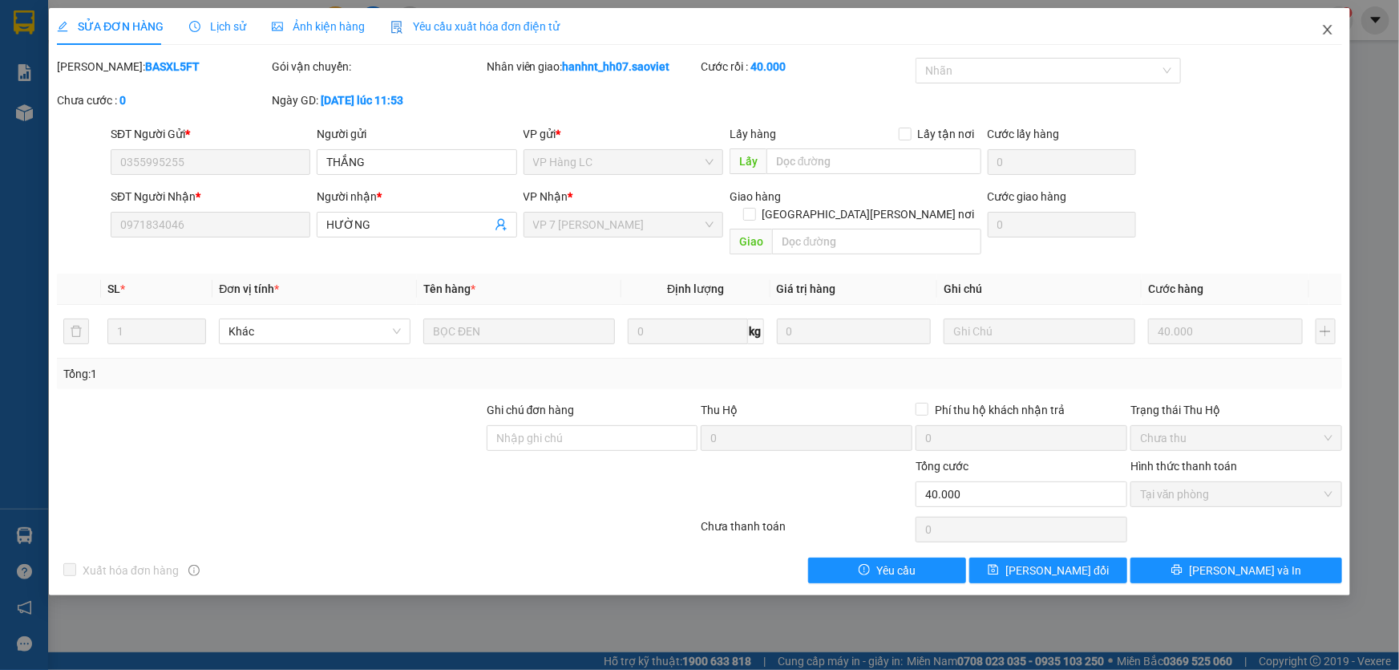
click at [1328, 34] on icon "close" at bounding box center [1328, 29] width 13 height 13
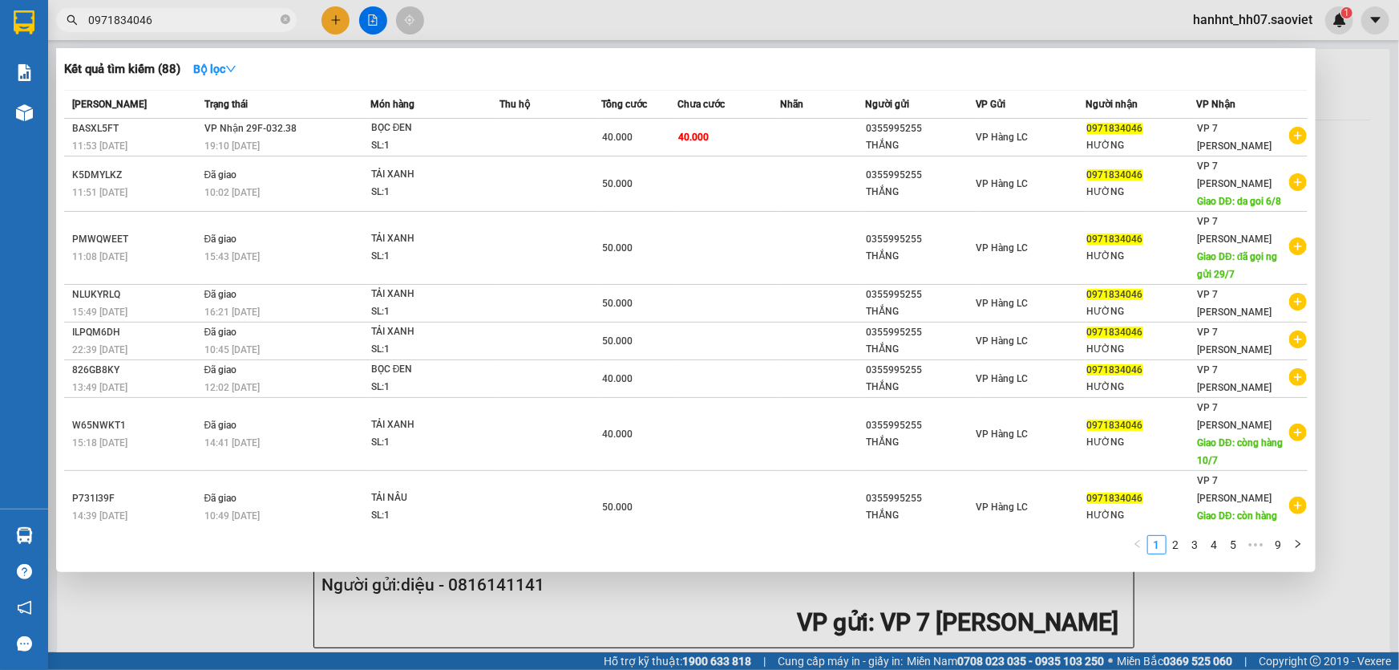
click at [288, 20] on icon "close-circle" at bounding box center [286, 19] width 10 height 10
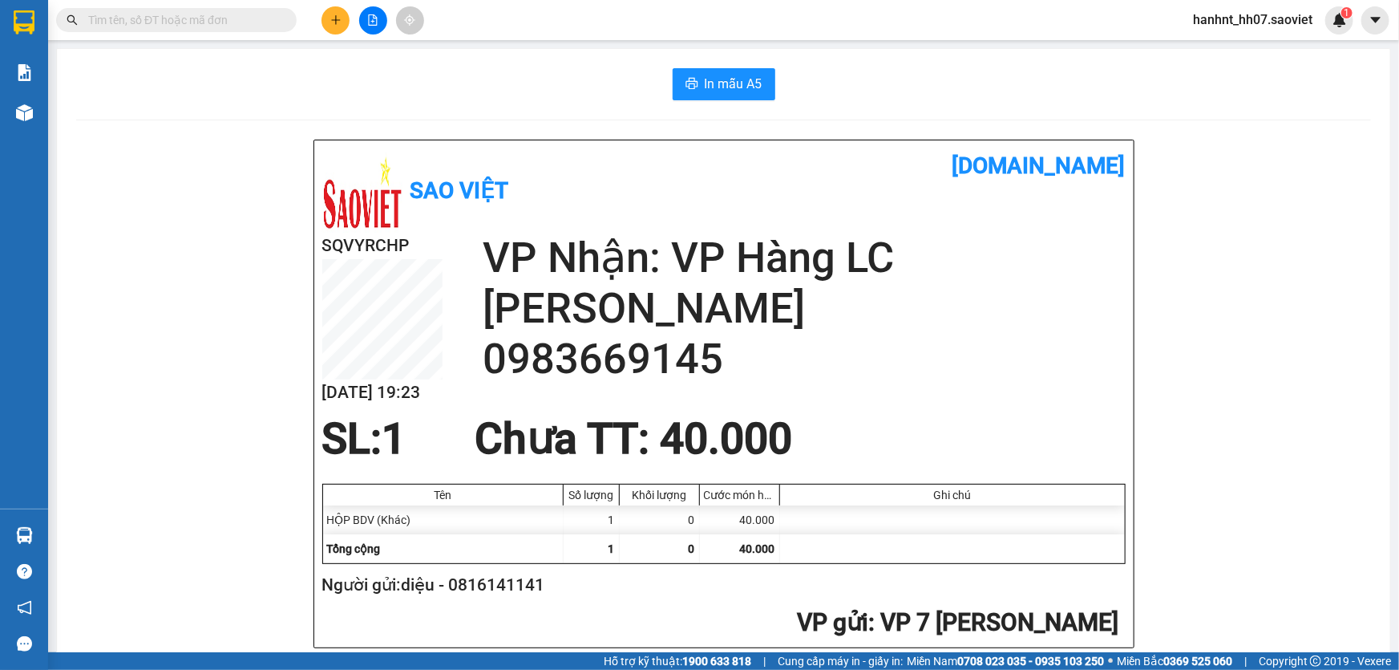
click at [200, 22] on input "text" at bounding box center [182, 20] width 189 height 18
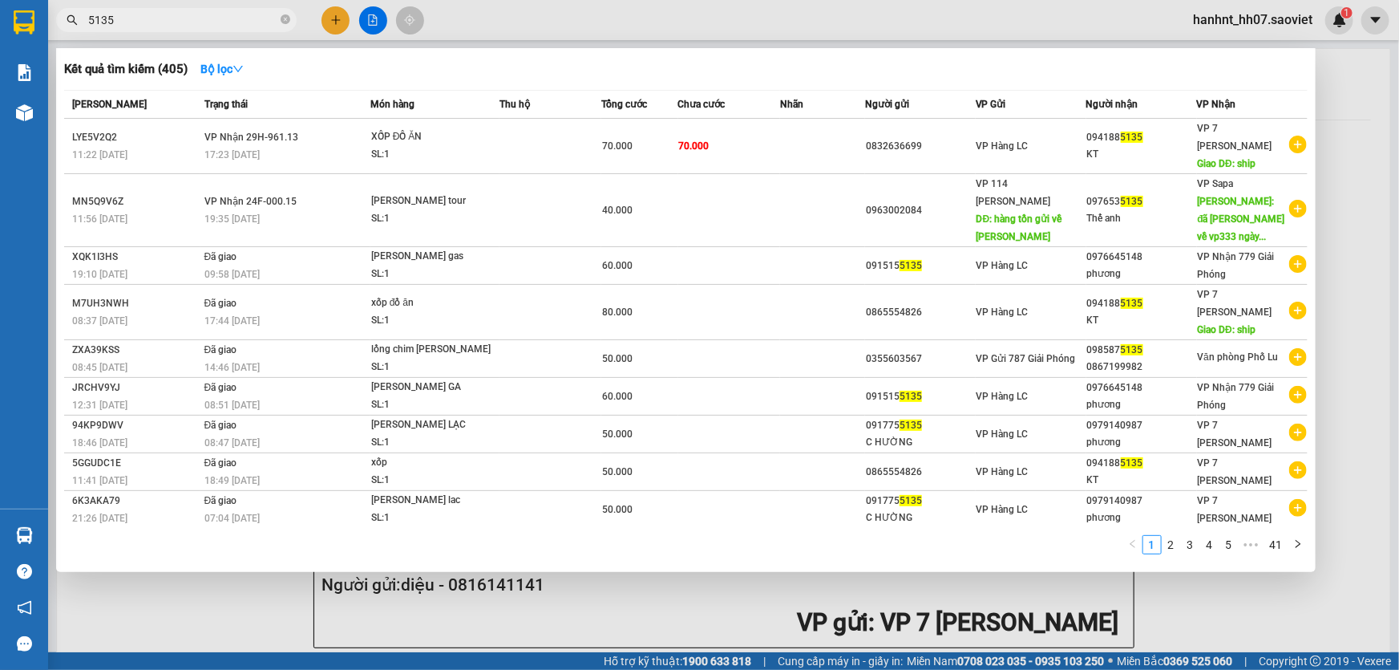
type input "5135"
click at [616, 116] on th "Tổng cước" at bounding box center [639, 105] width 76 height 28
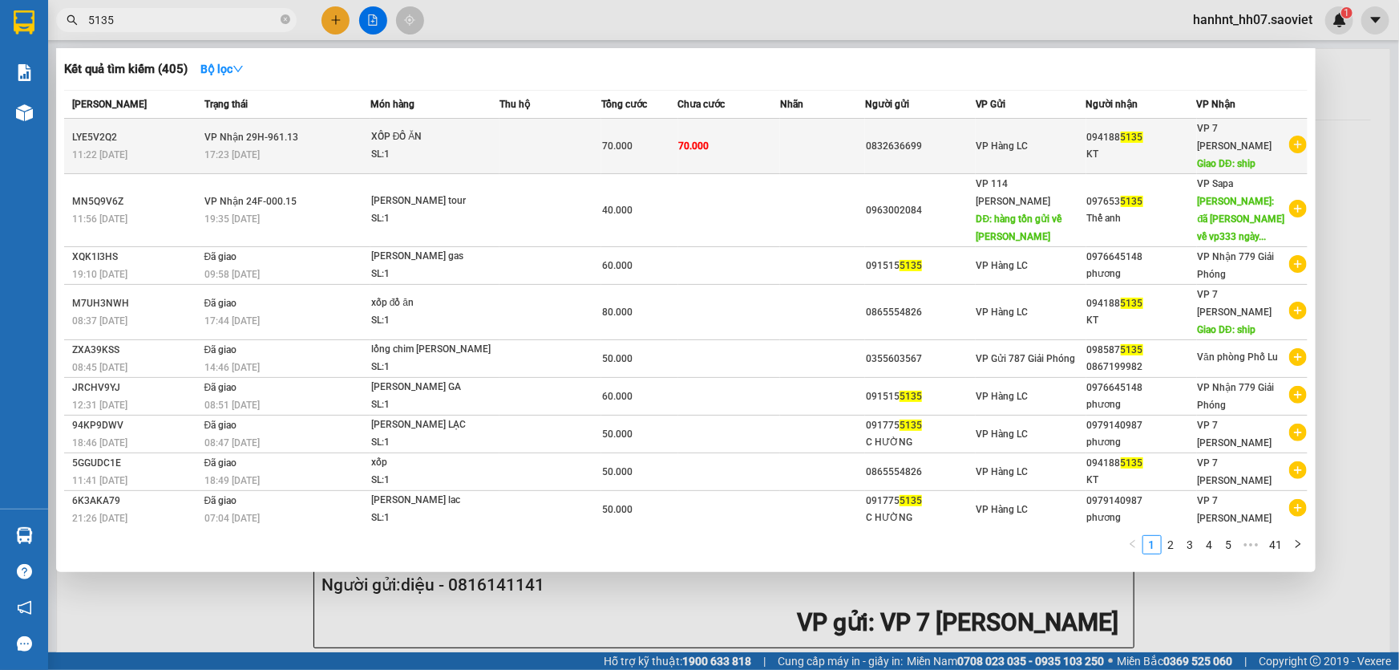
click at [642, 144] on div "70.000" at bounding box center [639, 146] width 75 height 18
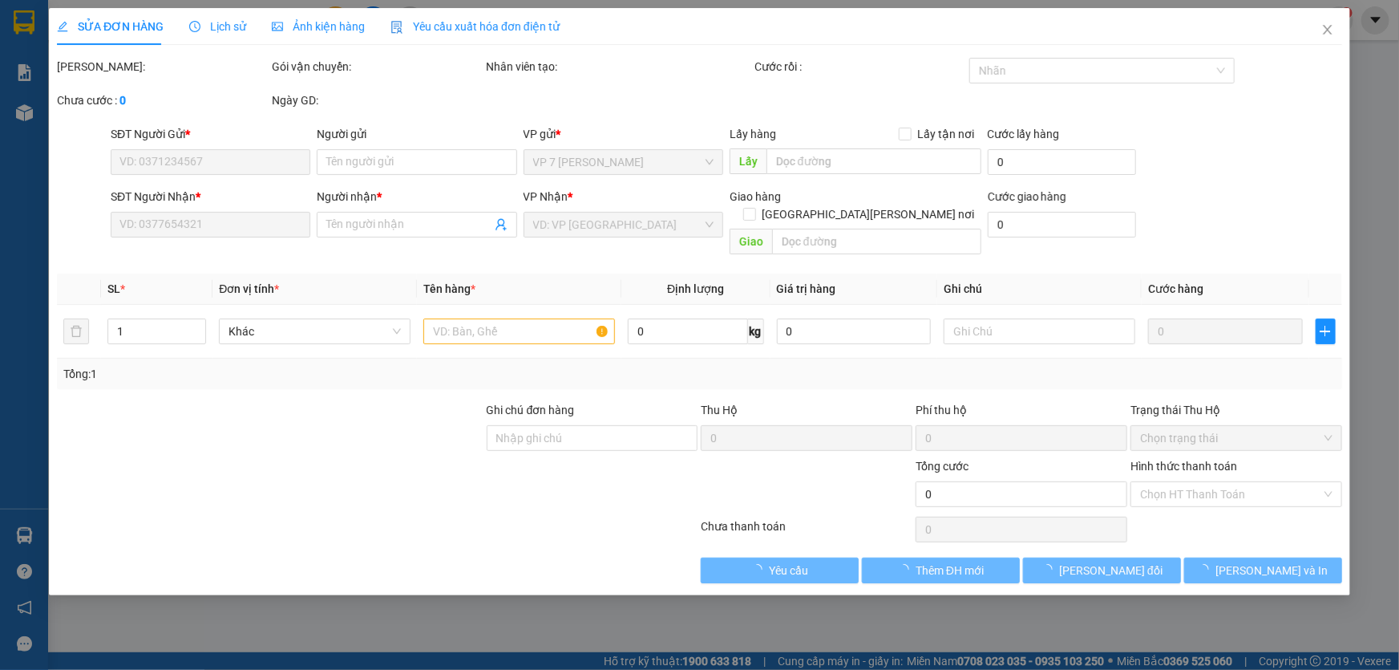
type input "0832636699"
type input "0941885135"
type input "KT"
type input "ship"
type input "70.000"
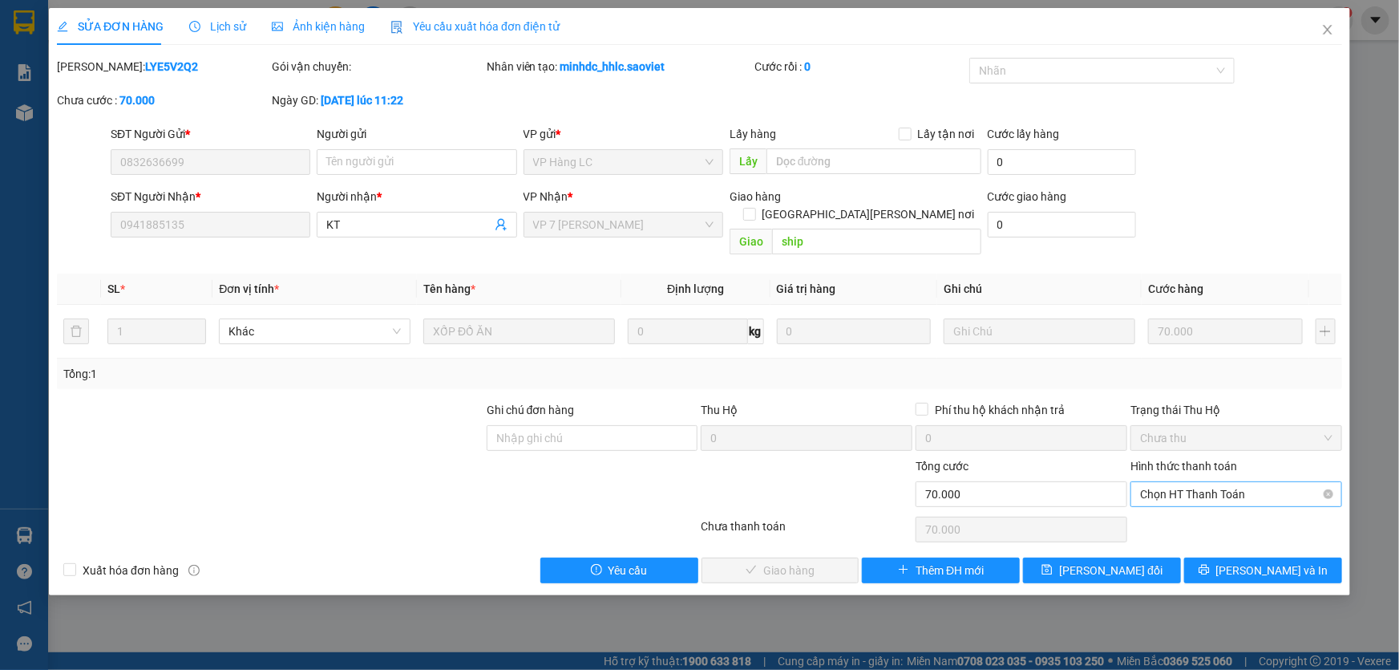
click at [1182, 482] on span "Chọn HT Thanh Toán" at bounding box center [1236, 494] width 192 height 24
click at [1148, 508] on div "Tại văn phòng" at bounding box center [1236, 508] width 192 height 18
type input "0"
click at [791, 561] on span "[PERSON_NAME] và Giao hàng" at bounding box center [840, 570] width 217 height 18
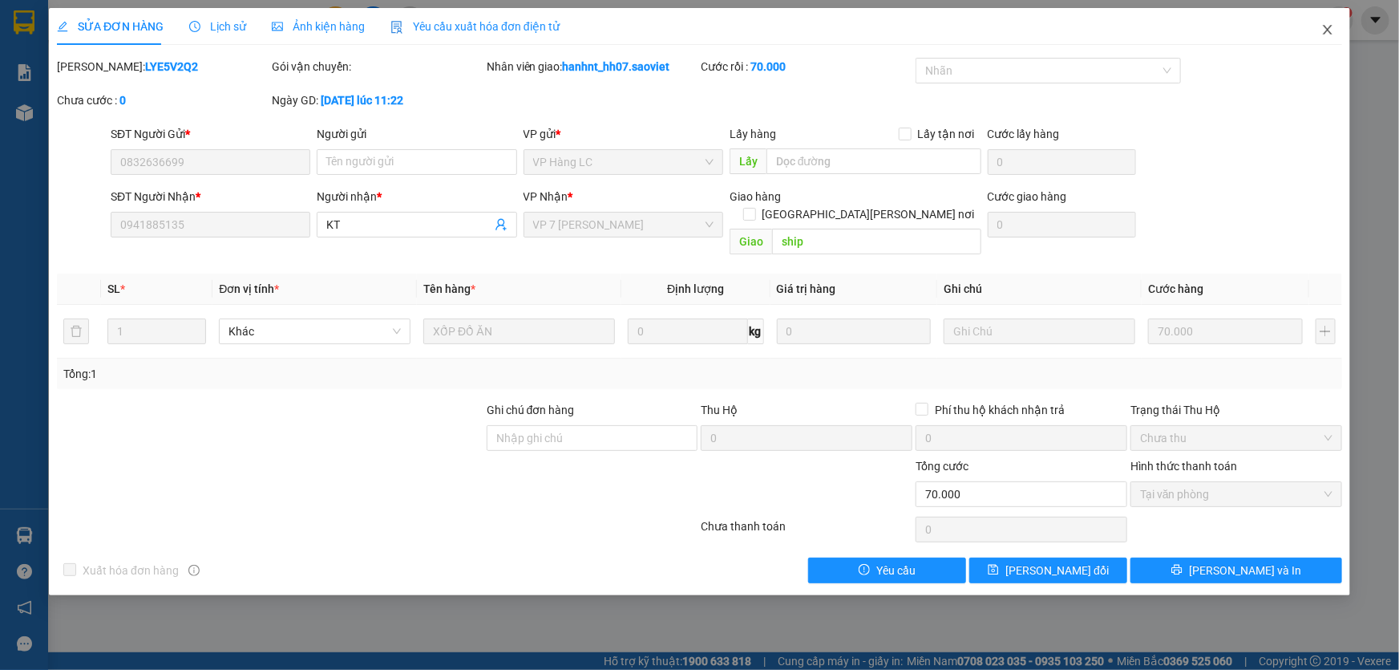
click at [1326, 31] on icon "close" at bounding box center [1328, 29] width 13 height 13
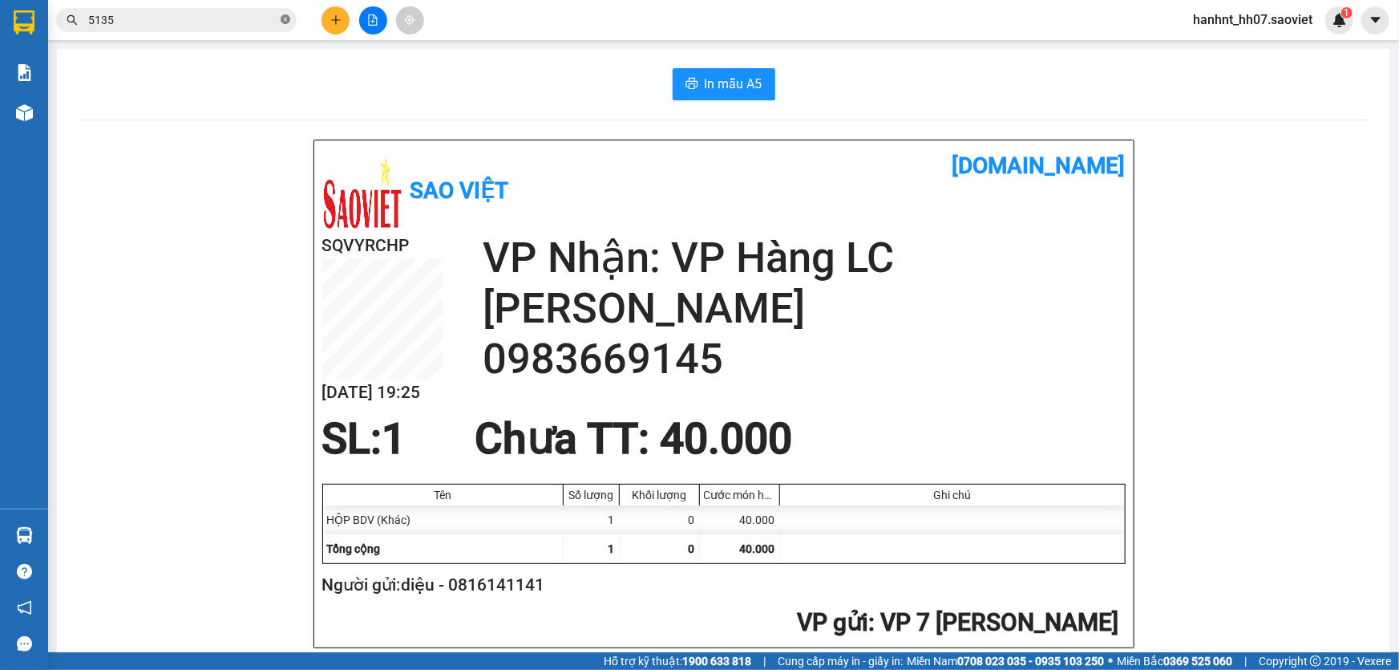
click at [285, 18] on icon "close-circle" at bounding box center [286, 19] width 10 height 10
click at [217, 17] on input "text" at bounding box center [182, 20] width 189 height 18
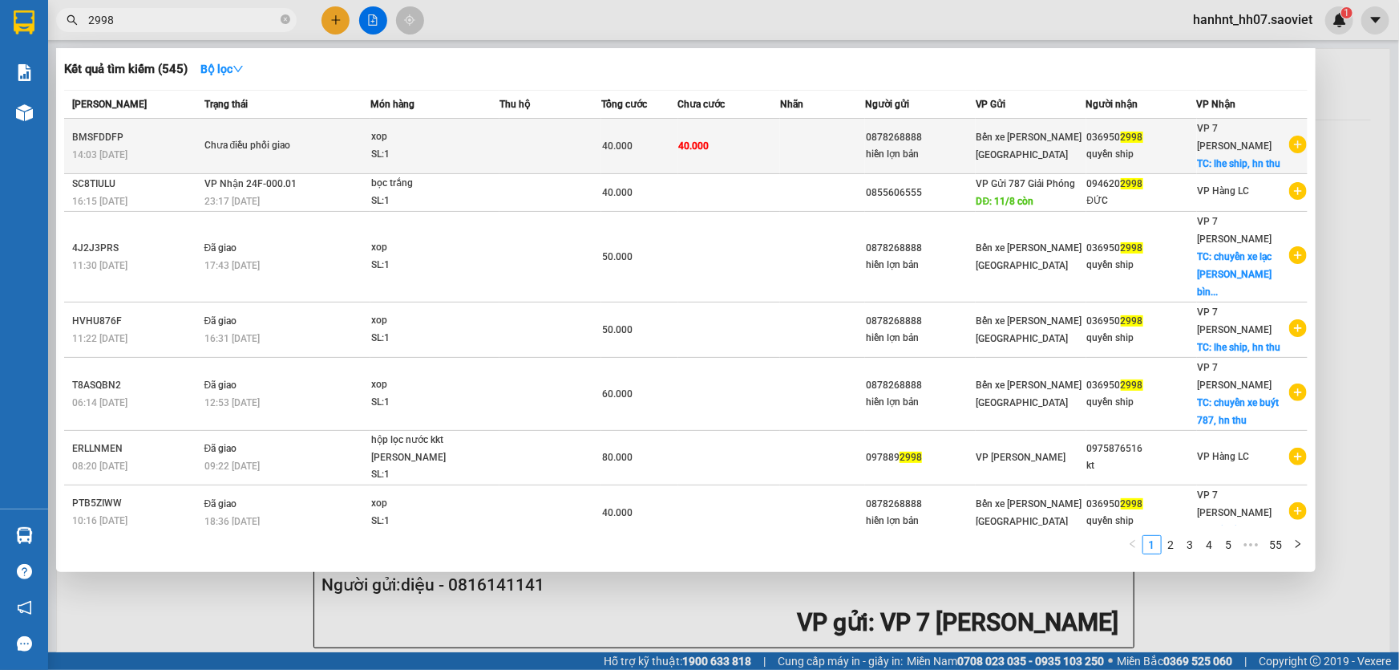
type input "2998"
click at [560, 141] on td at bounding box center [551, 146] width 102 height 55
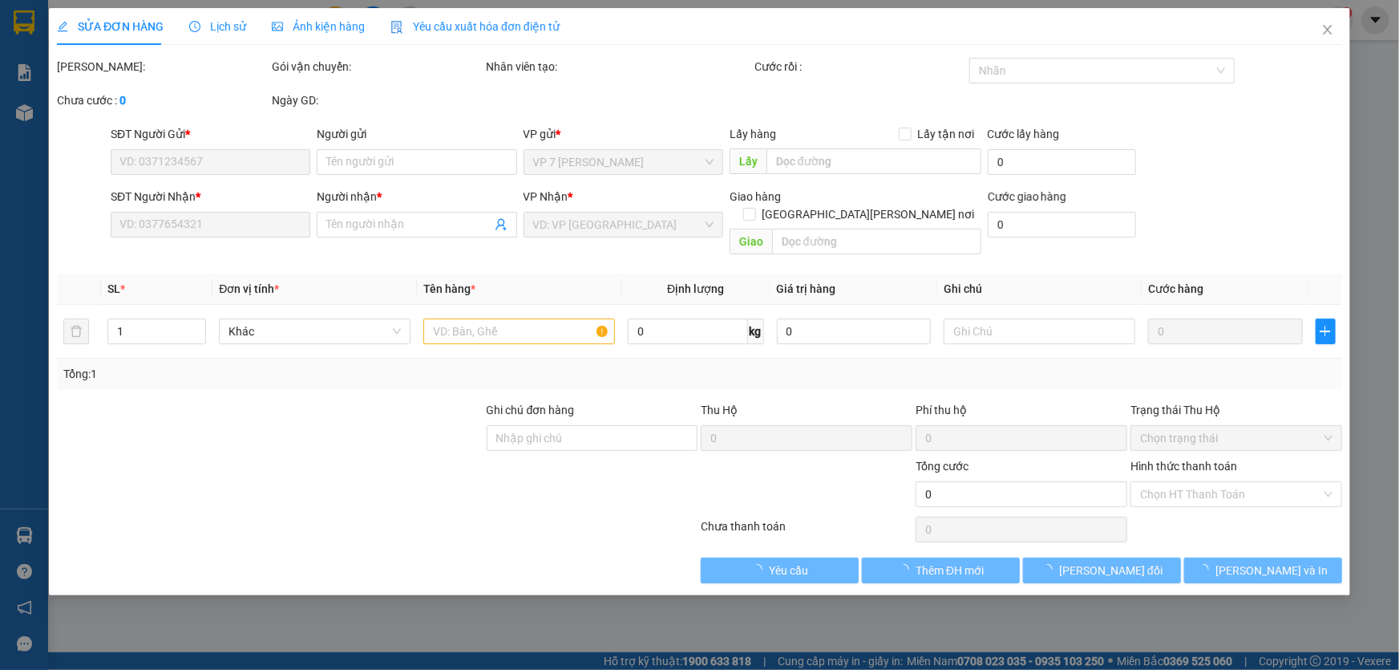
type input "0878268888"
type input "hiền lợn bản"
type input "0369502998"
type input "quyền ship"
checkbox input "true"
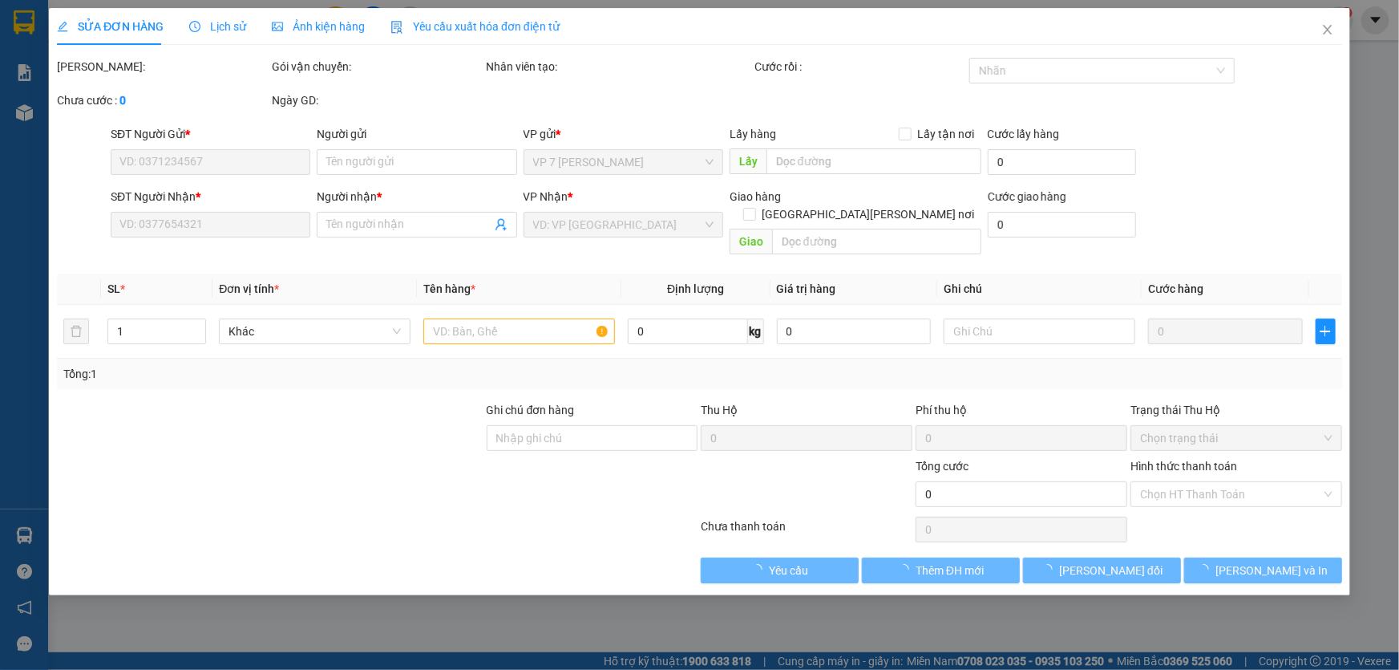
type input "lhe ship, hn thu"
type input "40.000"
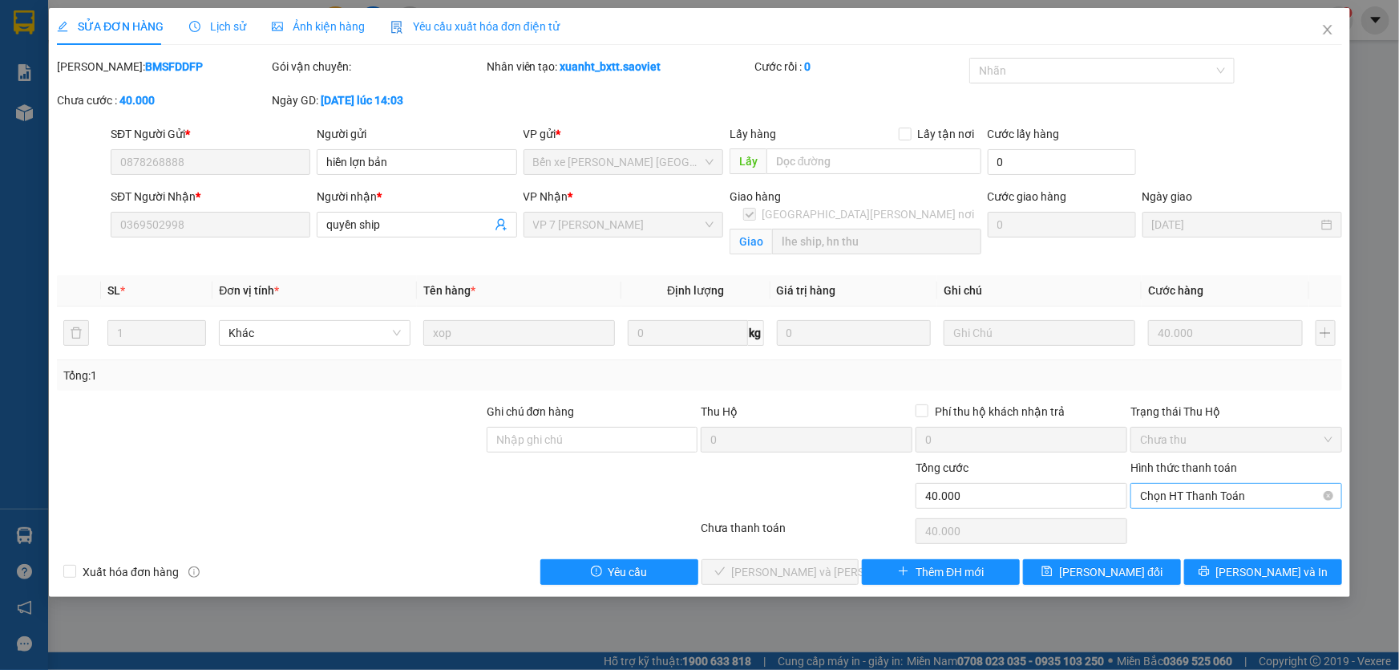
click at [1163, 495] on span "Chọn HT Thanh Toán" at bounding box center [1236, 496] width 192 height 24
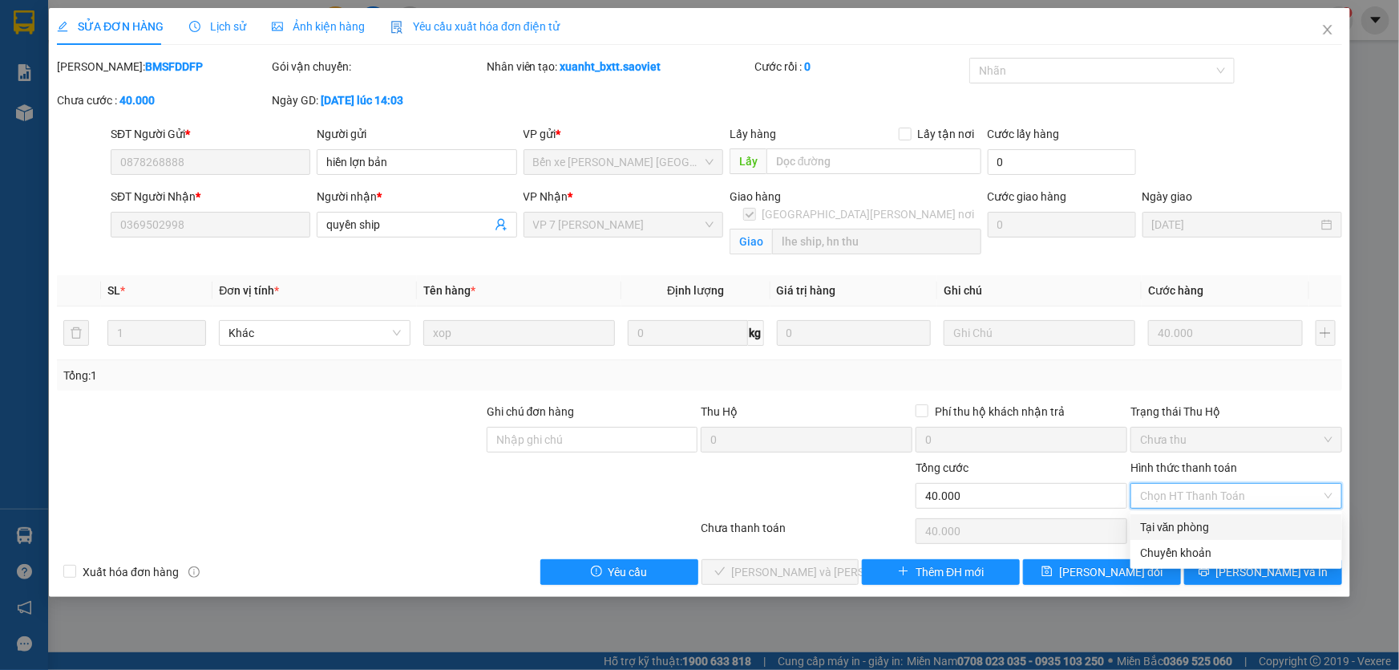
click at [1162, 525] on div "Tại văn phòng" at bounding box center [1236, 527] width 192 height 18
type input "0"
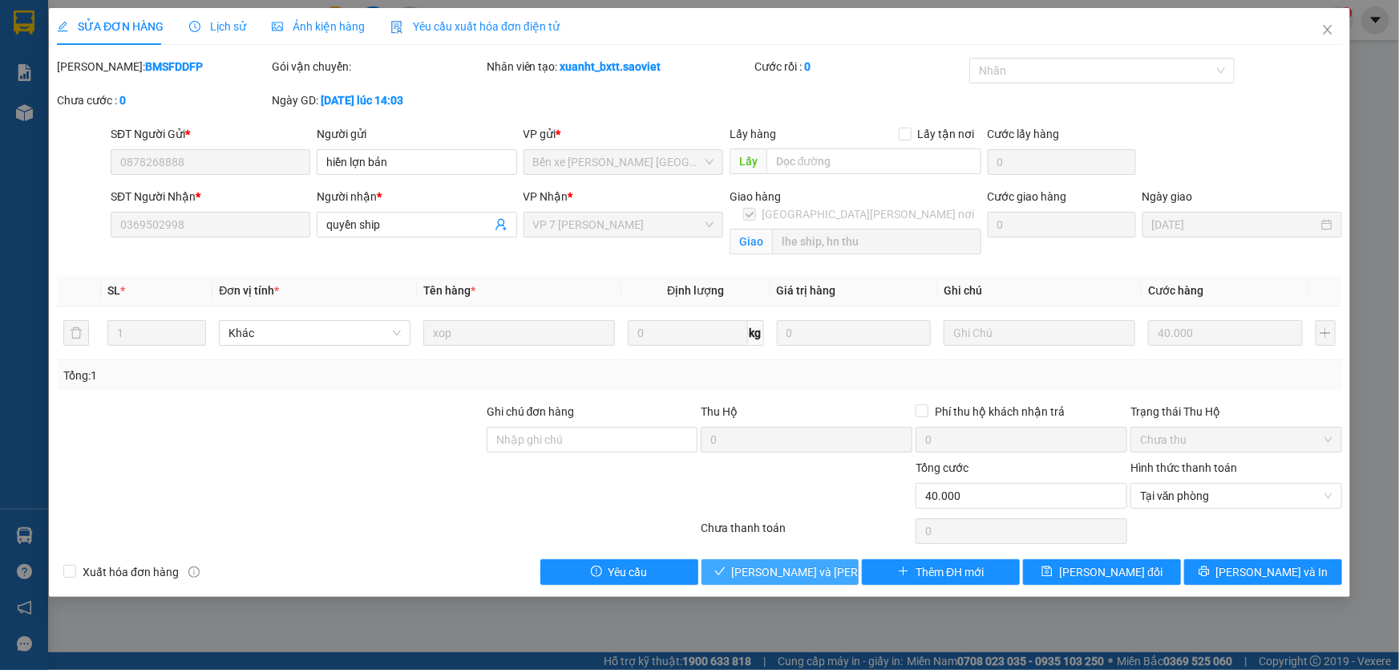
click at [791, 574] on span "[PERSON_NAME] và Giao hàng" at bounding box center [840, 572] width 217 height 18
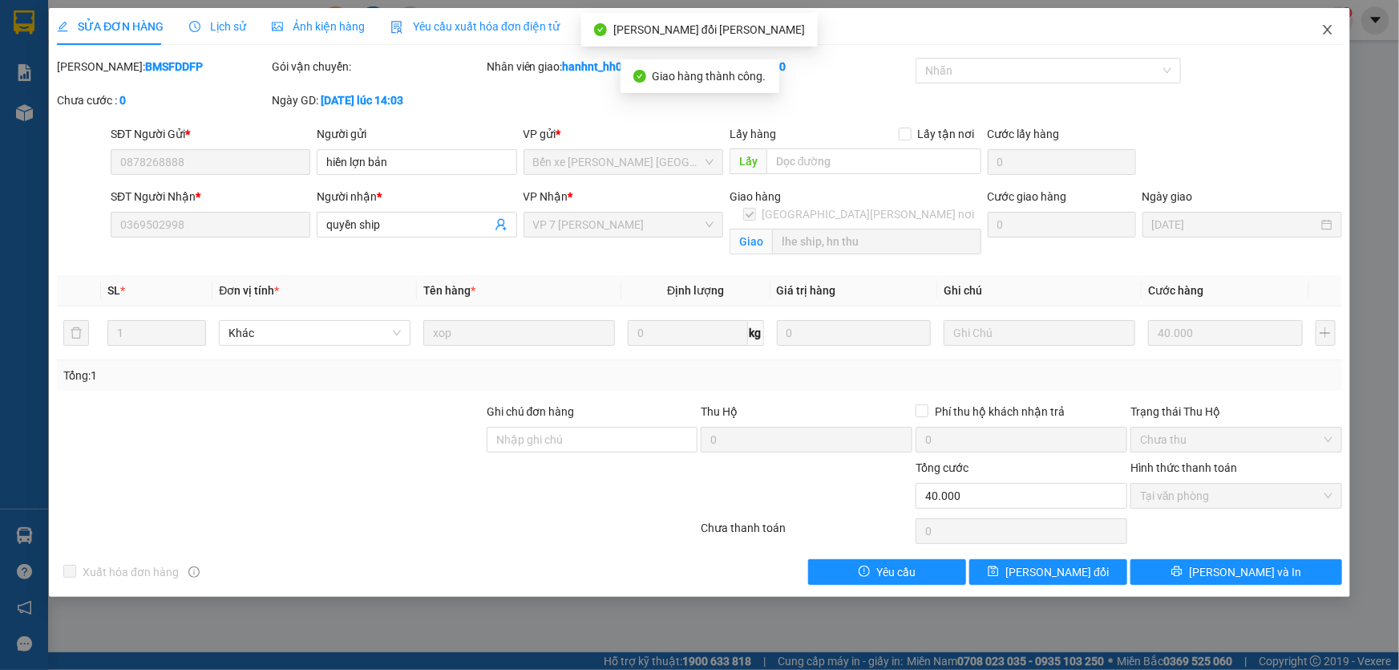
click at [1330, 33] on icon "close" at bounding box center [1327, 30] width 9 height 10
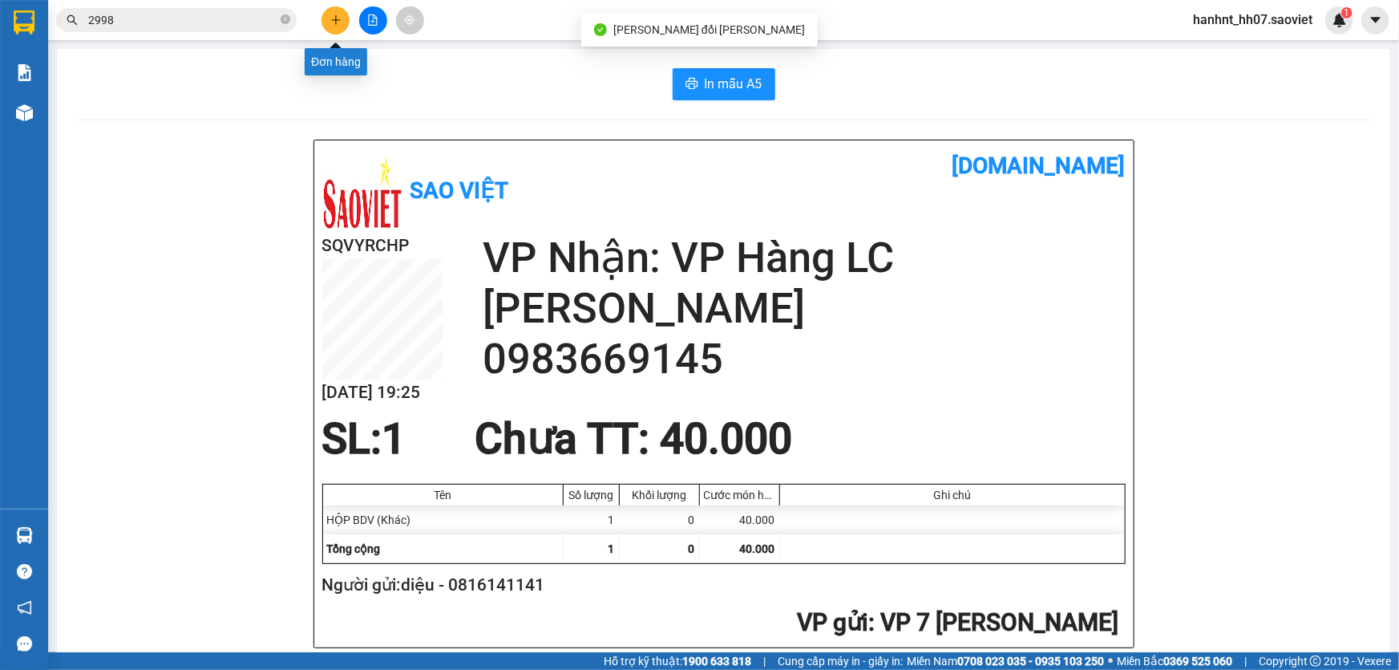
click at [331, 22] on icon "plus" at bounding box center [335, 19] width 11 height 11
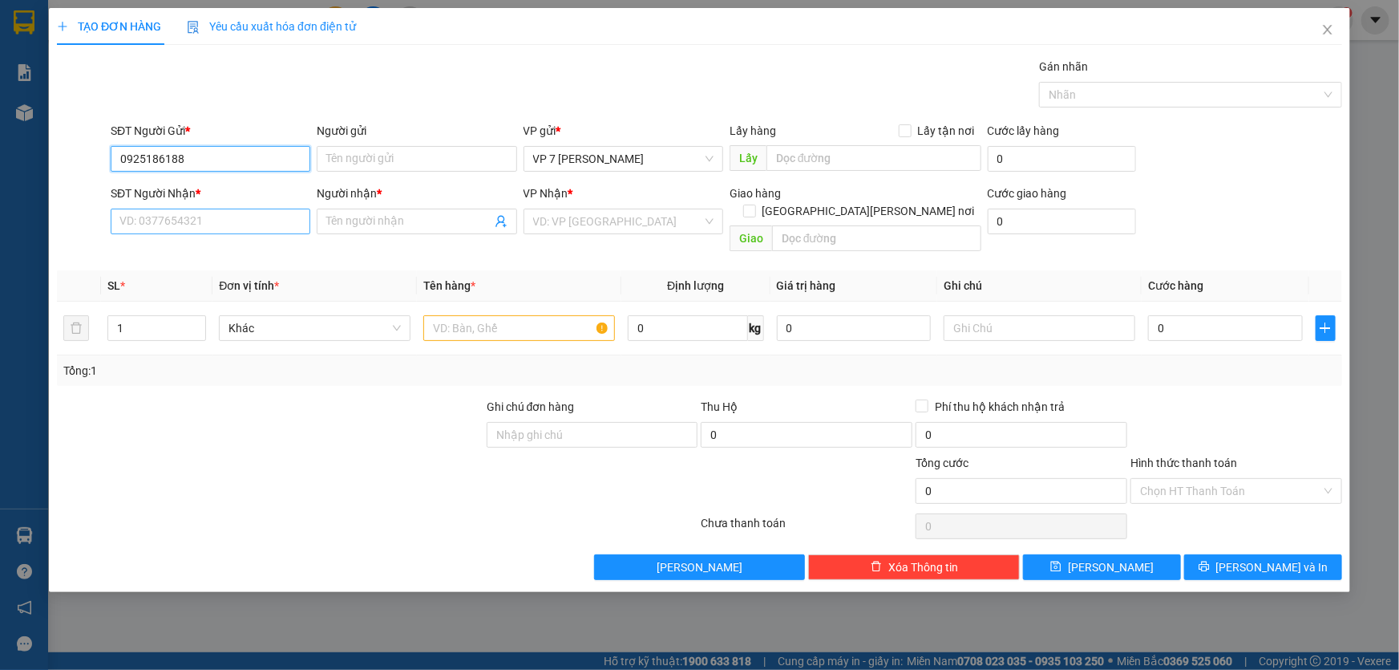
type input "0925186188"
click at [200, 217] on input "SĐT Người Nhận *" at bounding box center [211, 221] width 200 height 26
drag, startPoint x: 184, startPoint y: 160, endPoint x: 104, endPoint y: 157, distance: 80.2
click at [104, 157] on div "SĐT Người Gửi * 0925186188 0925186188 Người gửi Tên người gửi VP gửi * VP 7 Phạ…" at bounding box center [699, 150] width 1289 height 56
type input "0925186188"
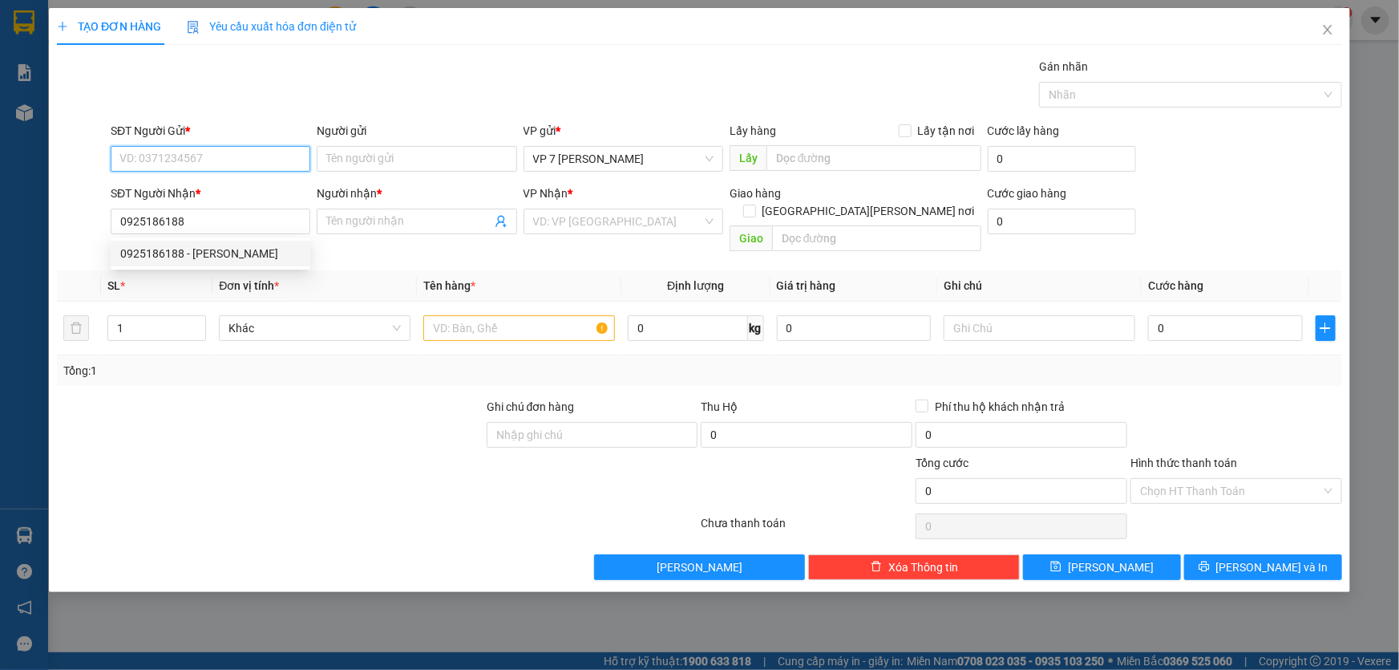
click at [148, 160] on input "SĐT Người Gửi *" at bounding box center [211, 159] width 200 height 26
type input "0961367791"
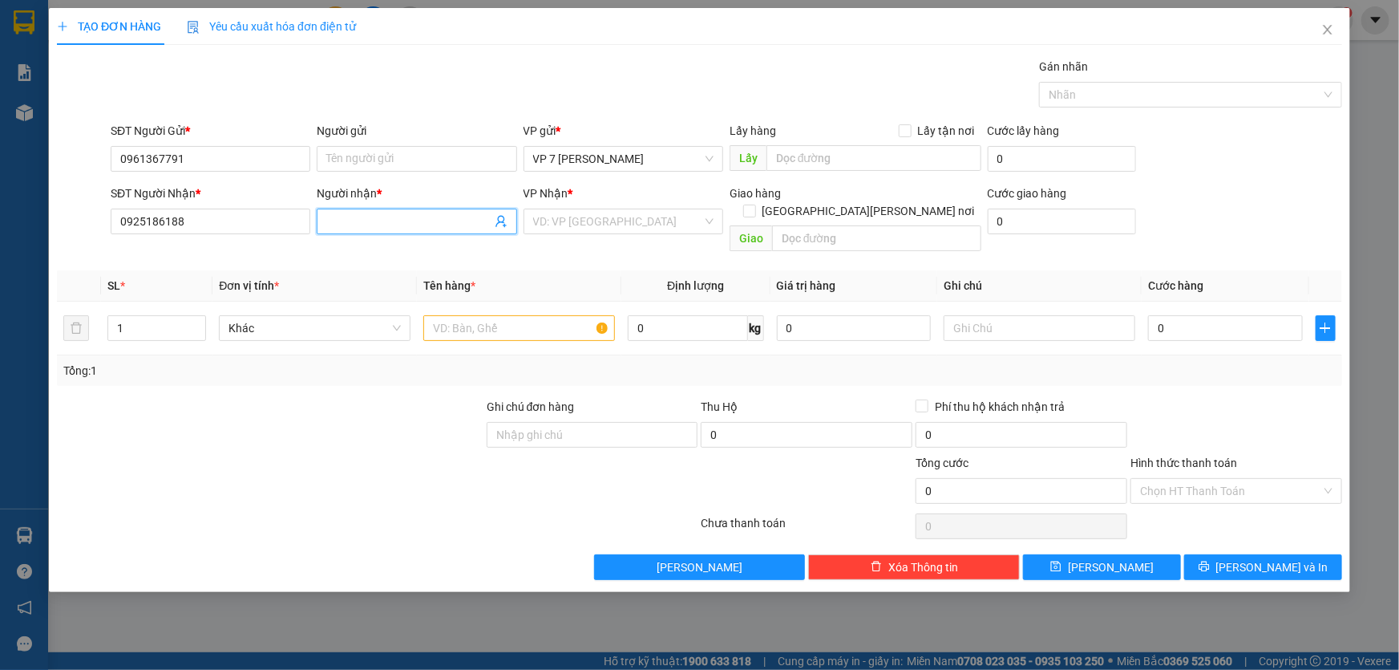
click at [346, 223] on input "Người nhận *" at bounding box center [408, 222] width 164 height 18
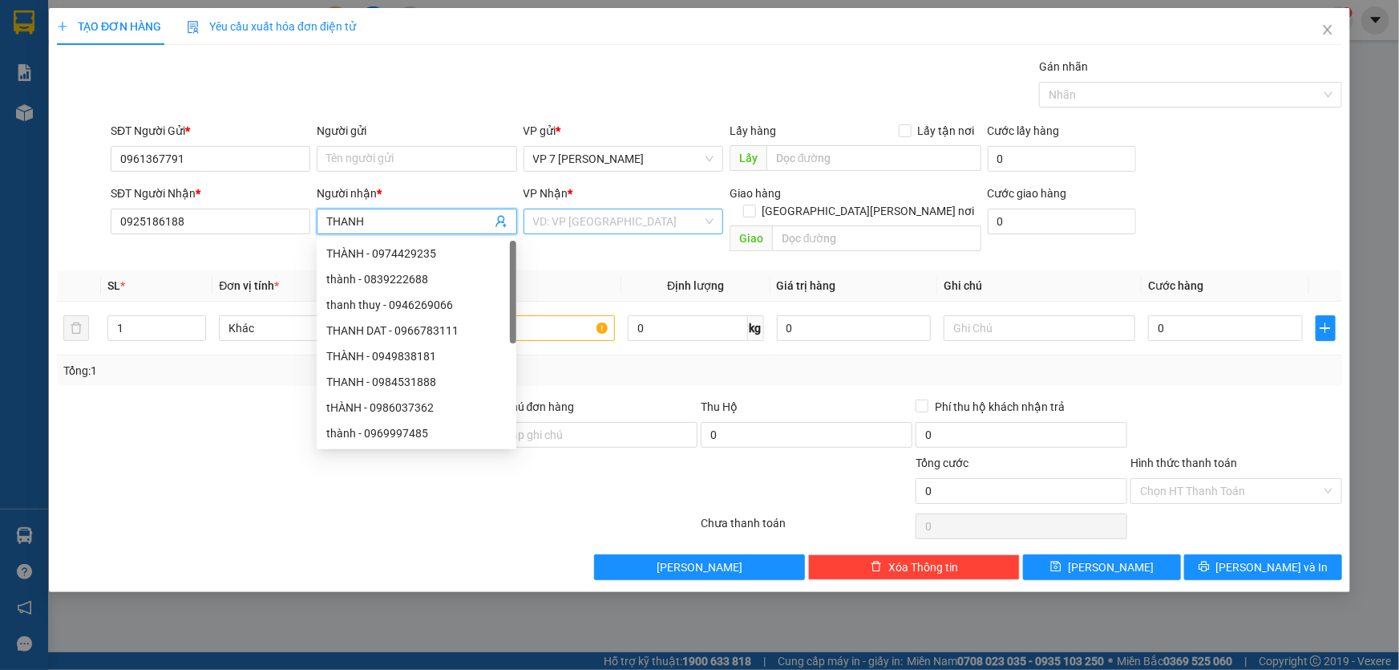
type input "THANH"
click at [598, 217] on input "search" at bounding box center [617, 221] width 169 height 24
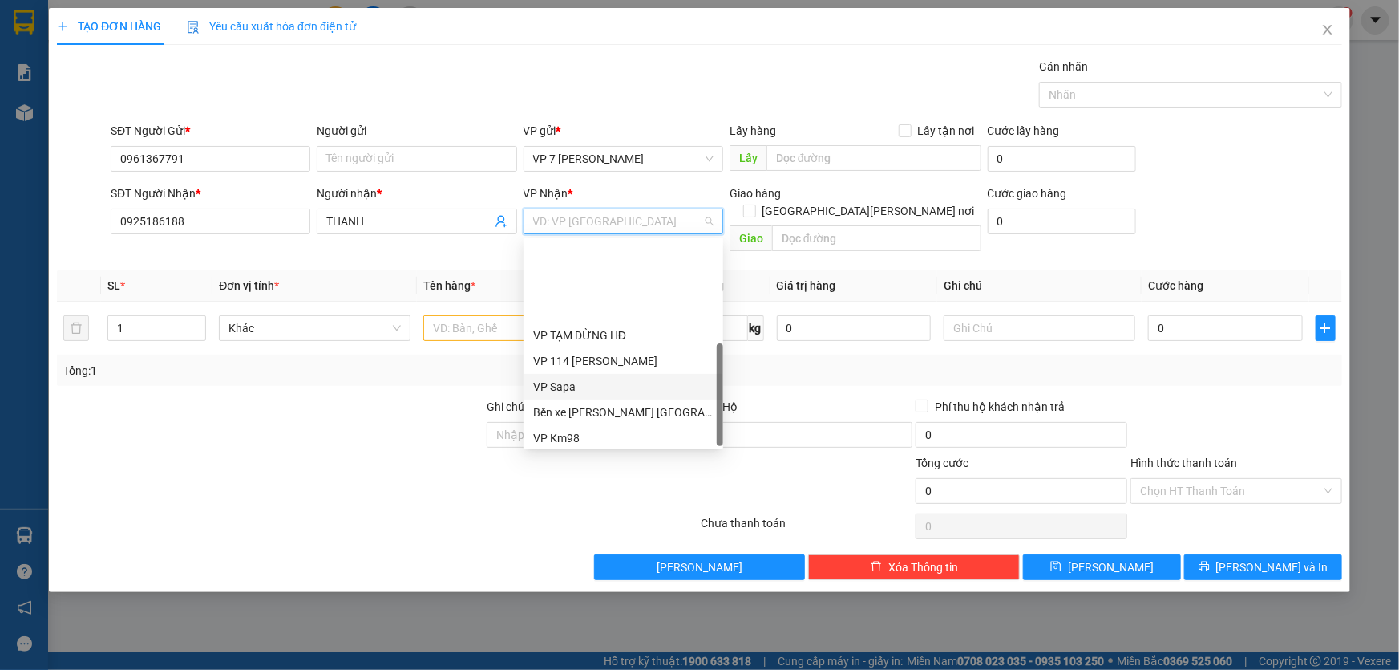
scroll to position [179, 0]
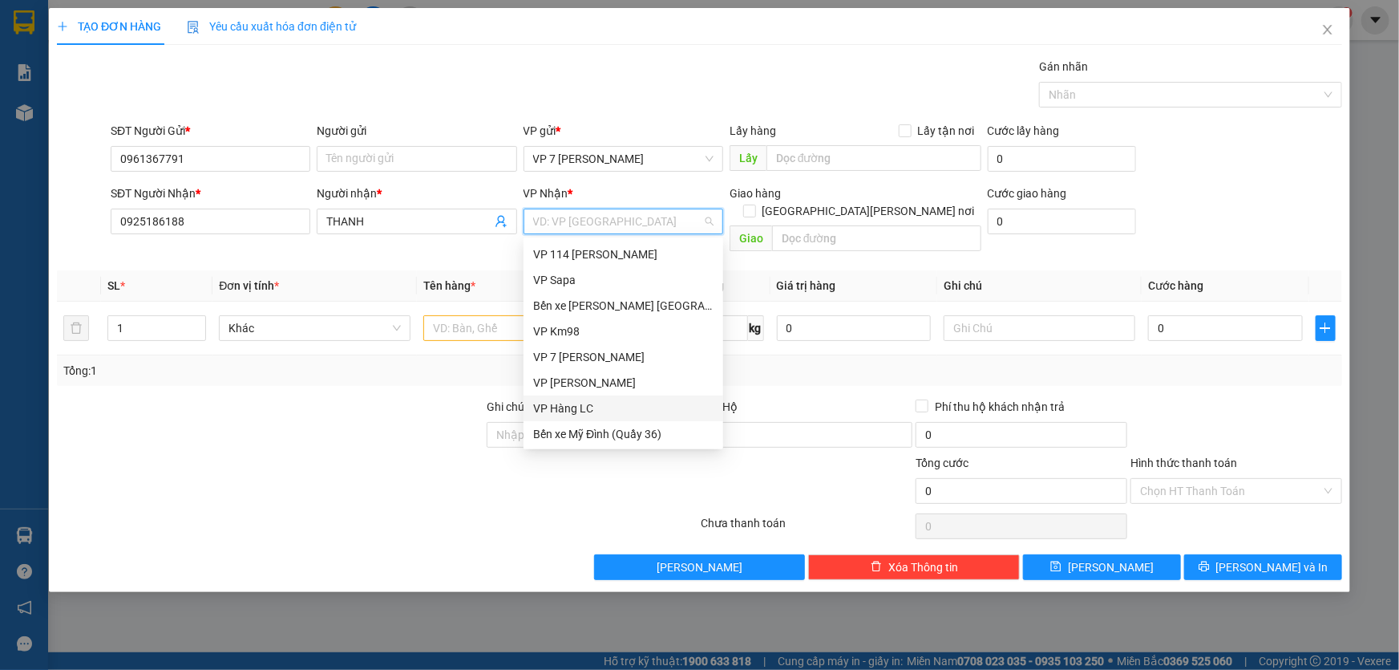
click at [575, 407] on div "VP Hàng LC" at bounding box center [623, 408] width 180 height 18
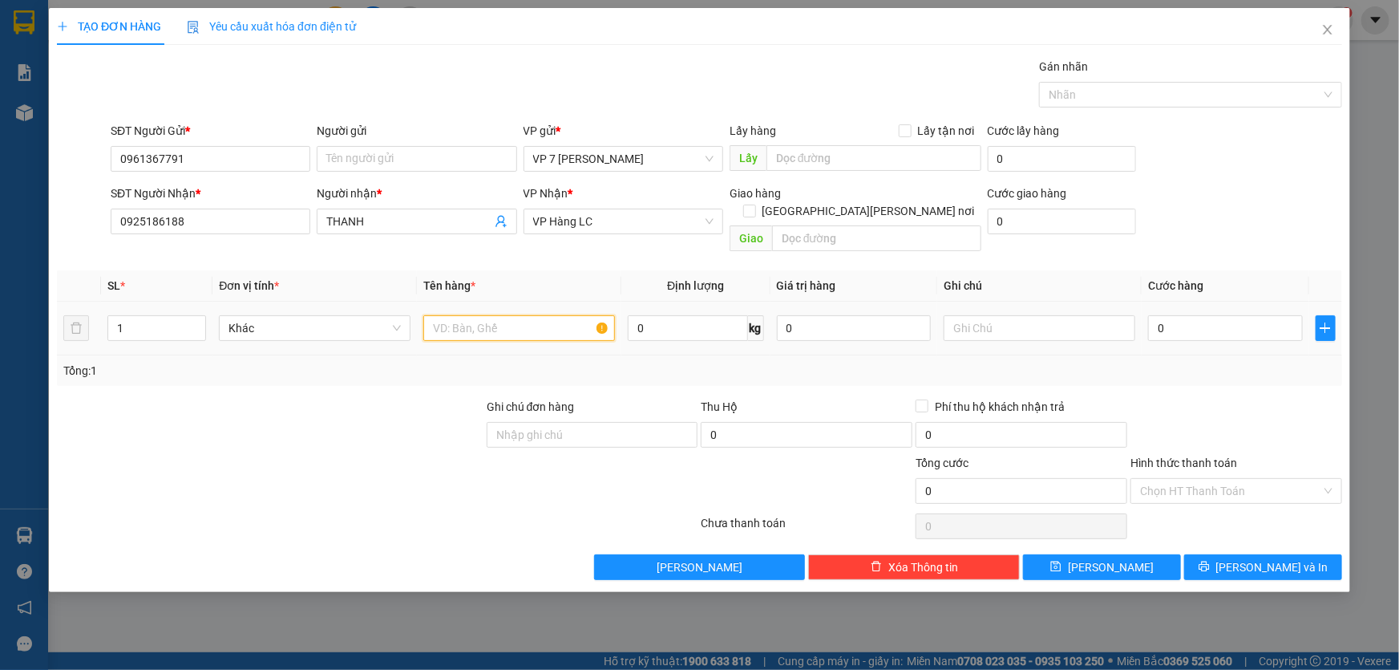
click at [468, 316] on input "text" at bounding box center [519, 328] width 192 height 26
type input "HỘP BỌC"
click at [1179, 315] on input "0" at bounding box center [1225, 328] width 155 height 26
type input "4"
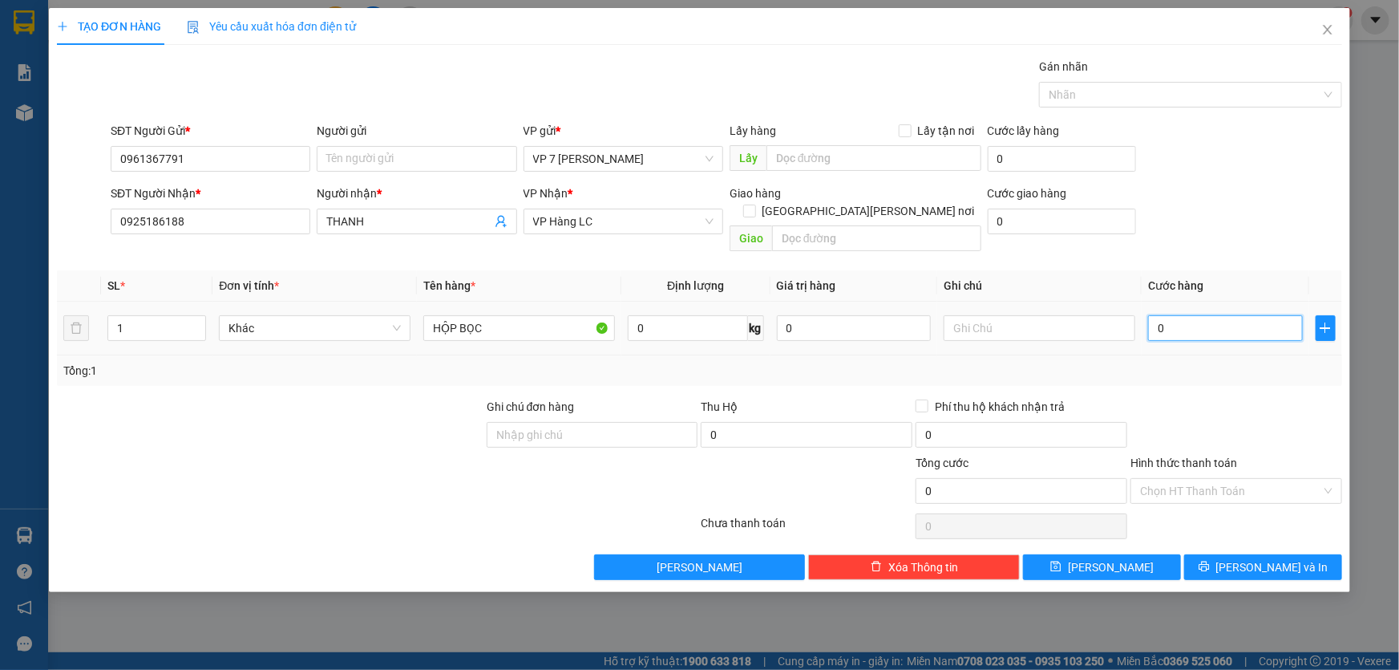
type input "4"
type input "40"
type input "40.000"
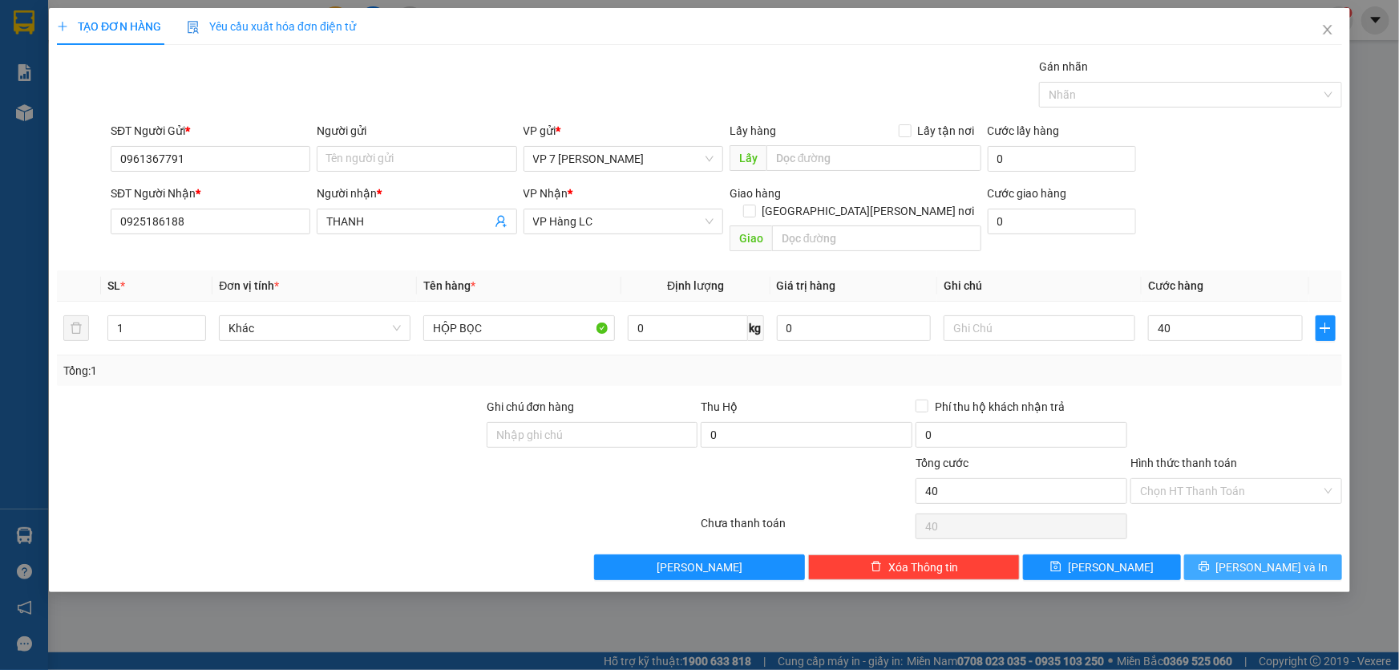
type input "40.000"
click at [1249, 554] on button "[PERSON_NAME] và In" at bounding box center [1263, 567] width 158 height 26
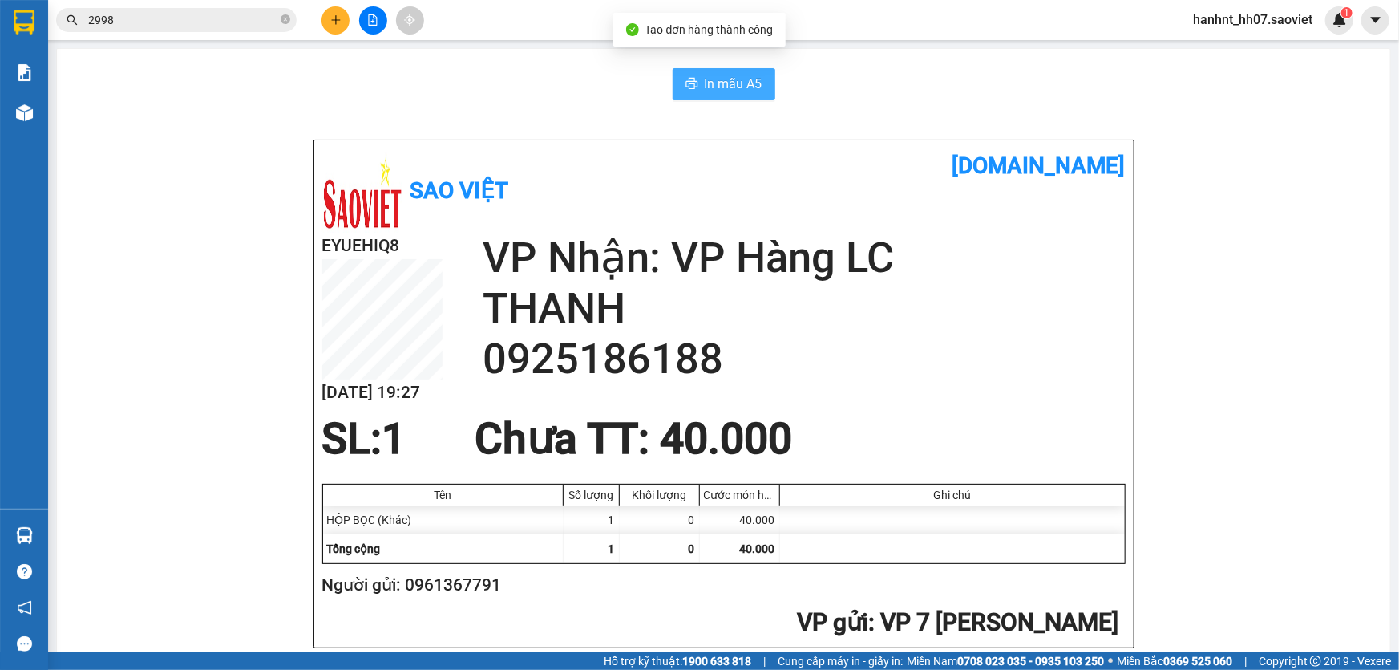
click at [725, 87] on span "In mẫu A5" at bounding box center [734, 84] width 58 height 20
click at [284, 22] on icon "close-circle" at bounding box center [286, 19] width 10 height 10
click at [233, 16] on input "text" at bounding box center [182, 20] width 189 height 18
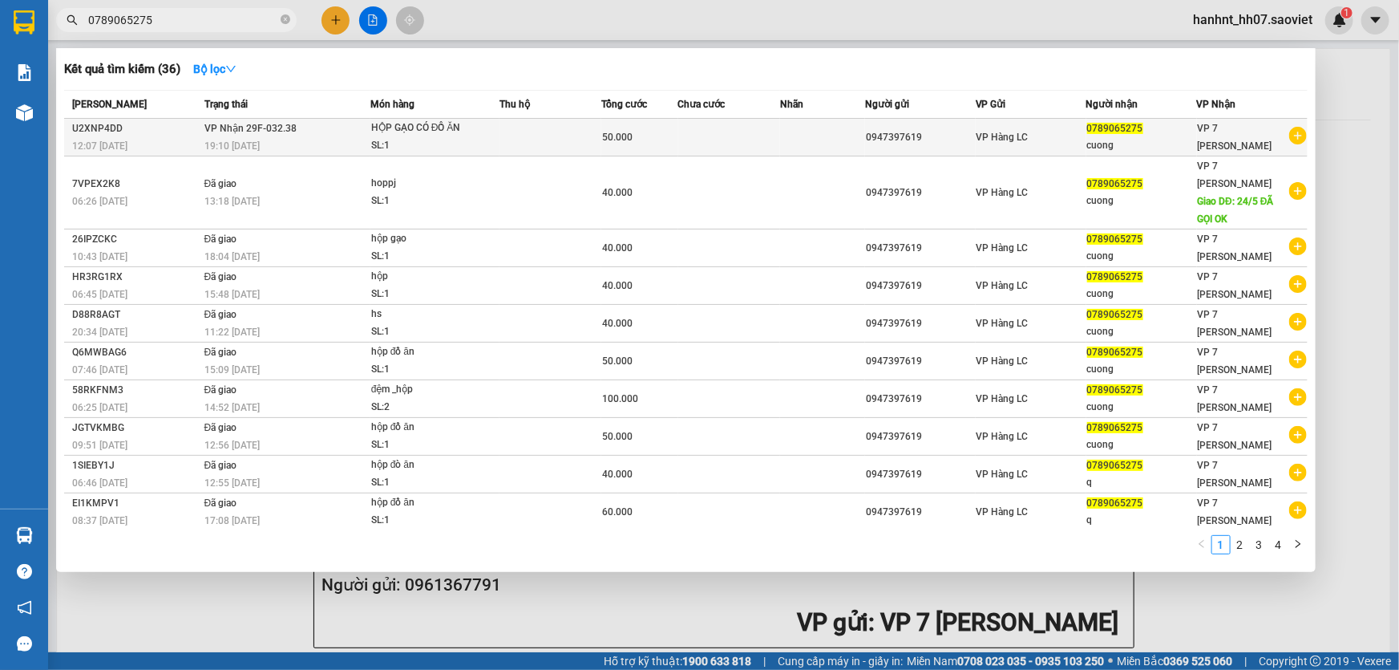
type input "0789065275"
click at [661, 132] on div "50.000" at bounding box center [639, 137] width 75 height 18
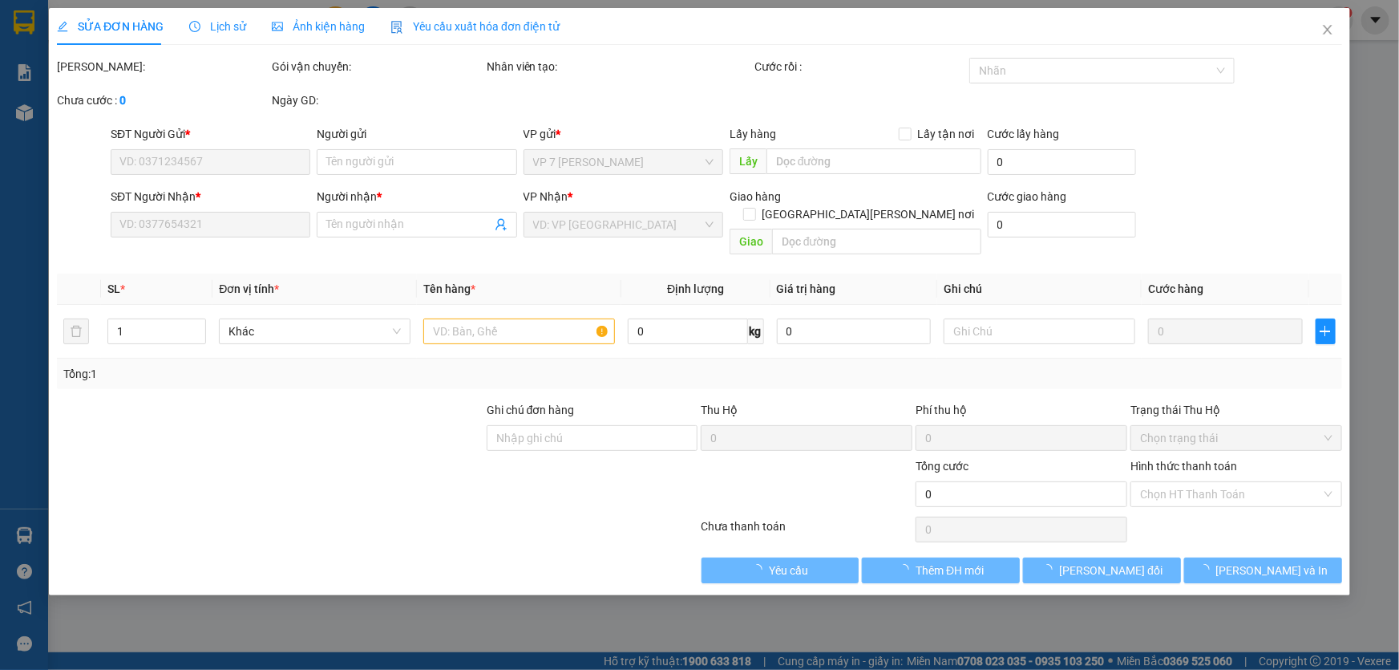
type input "0947397619"
type input "0789065275"
type input "cuong"
type input "50.000"
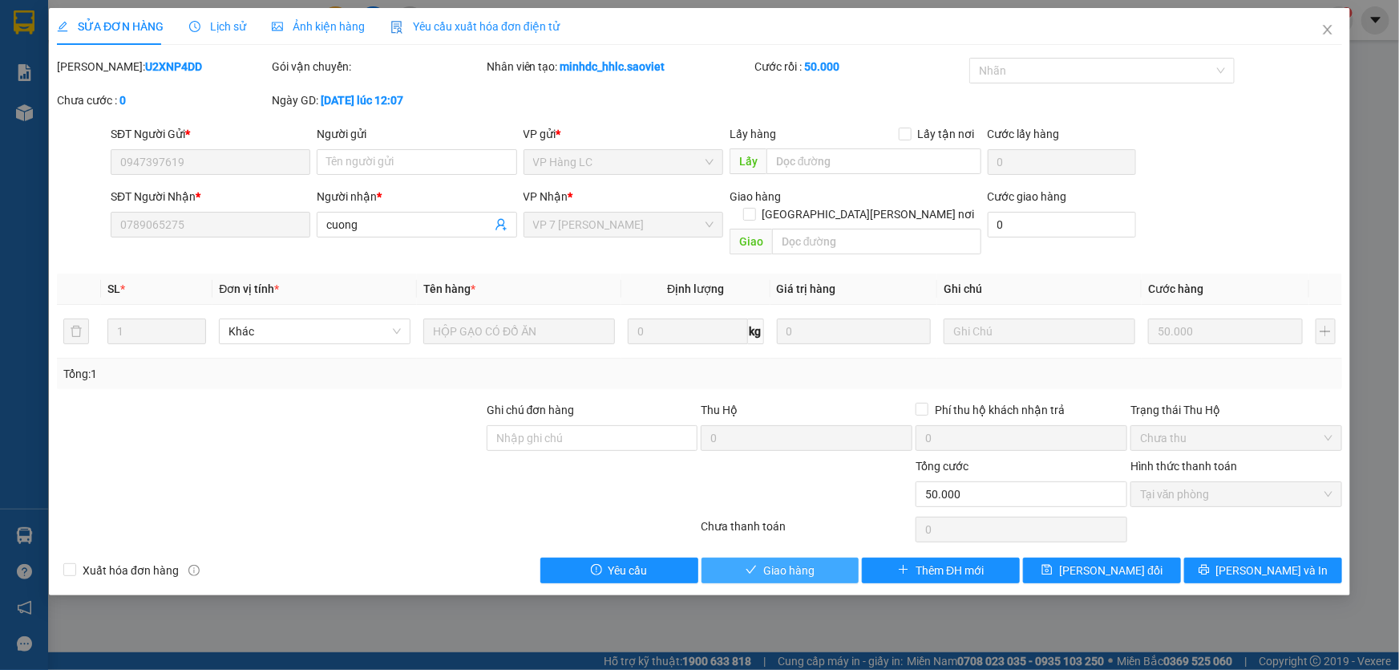
click at [797, 561] on span "Giao hàng" at bounding box center [788, 570] width 51 height 18
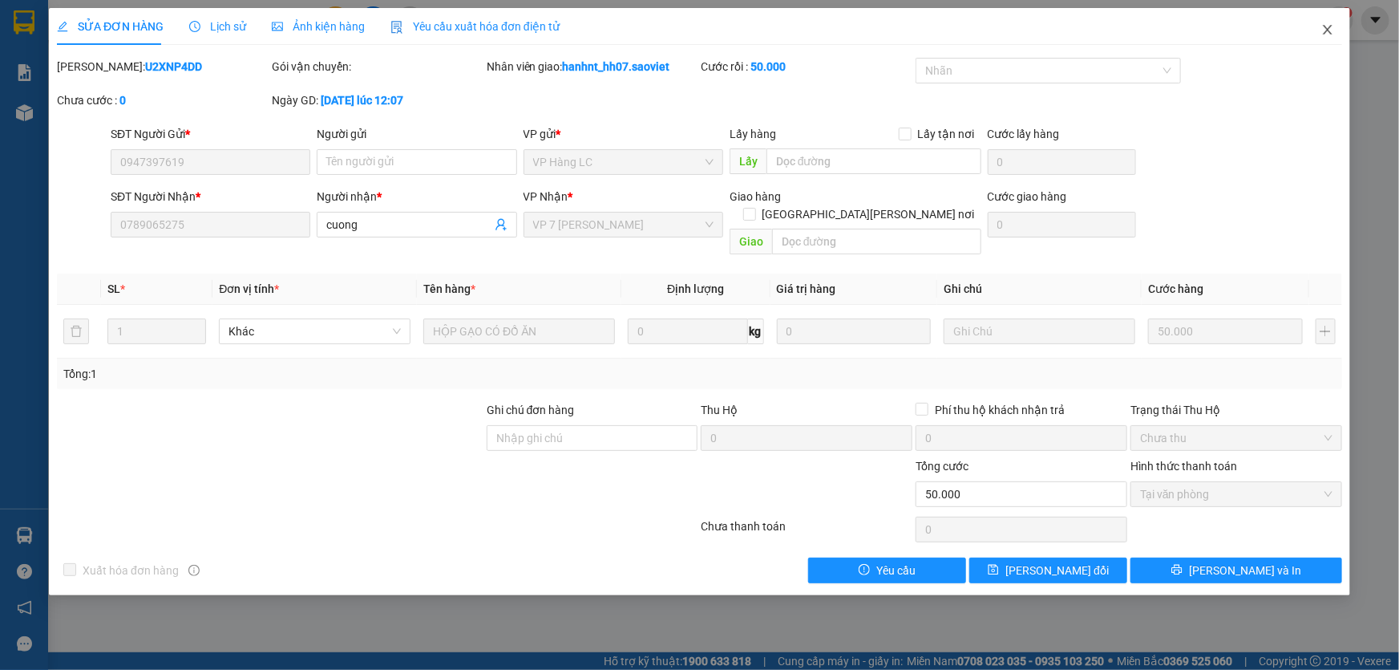
click at [1329, 30] on icon "close" at bounding box center [1327, 30] width 9 height 10
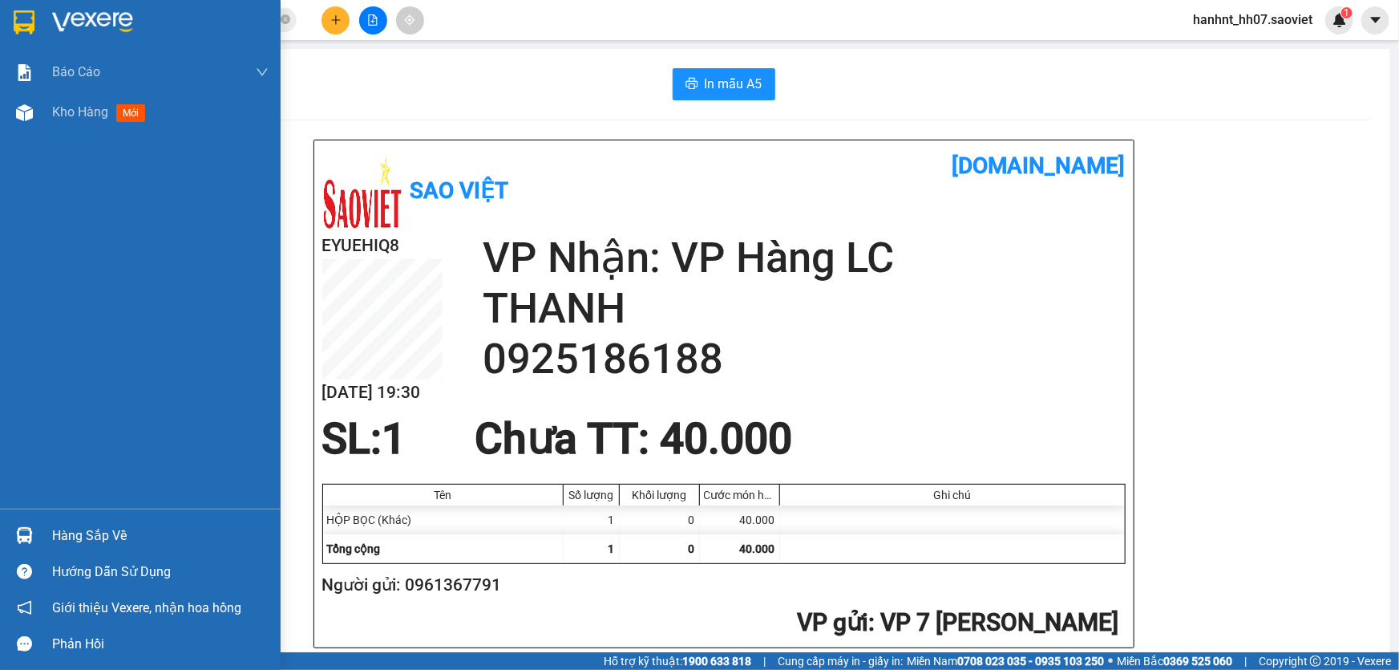
click at [56, 530] on div "Hàng sắp về" at bounding box center [160, 536] width 217 height 24
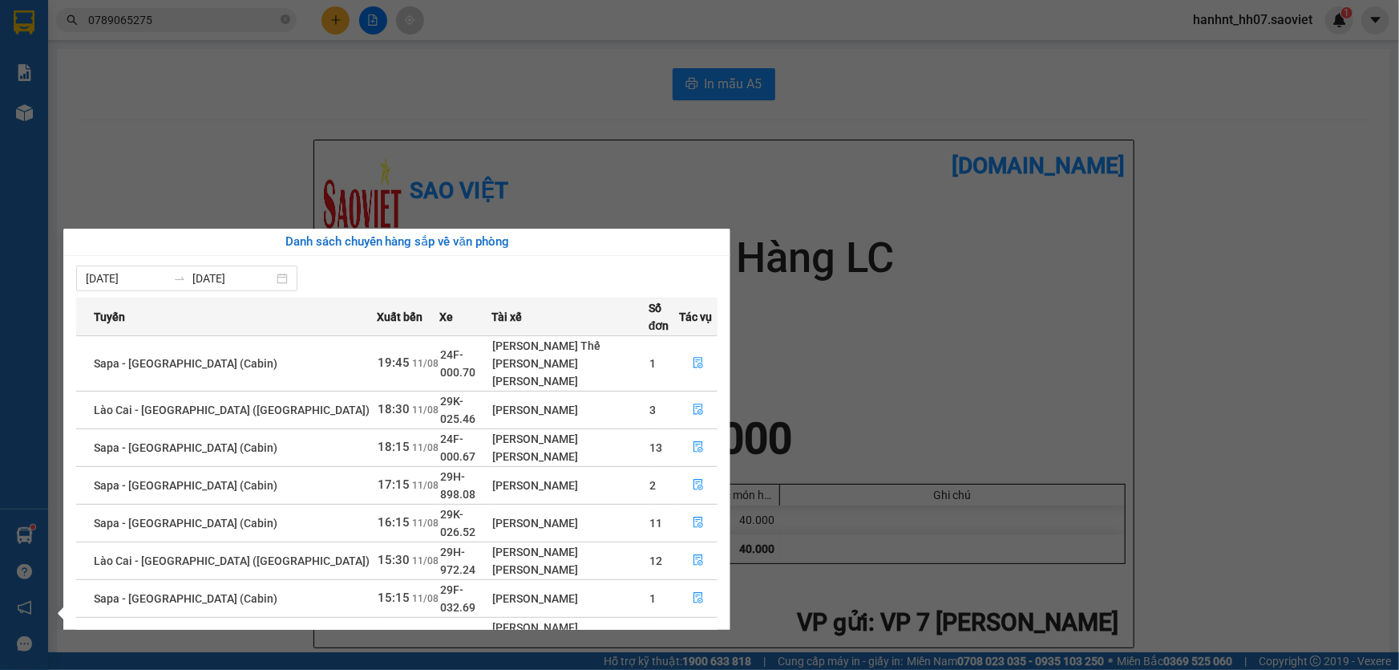
scroll to position [64, 0]
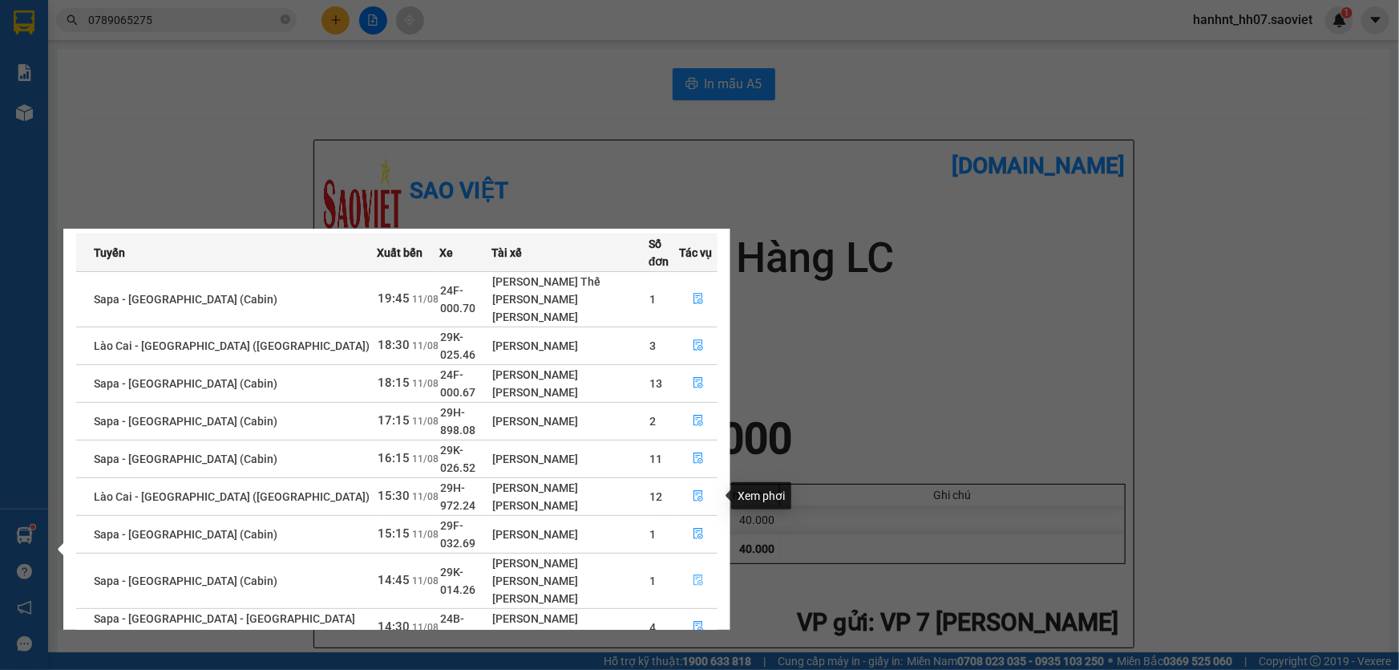
click at [693, 574] on icon "file-done" at bounding box center [698, 579] width 11 height 11
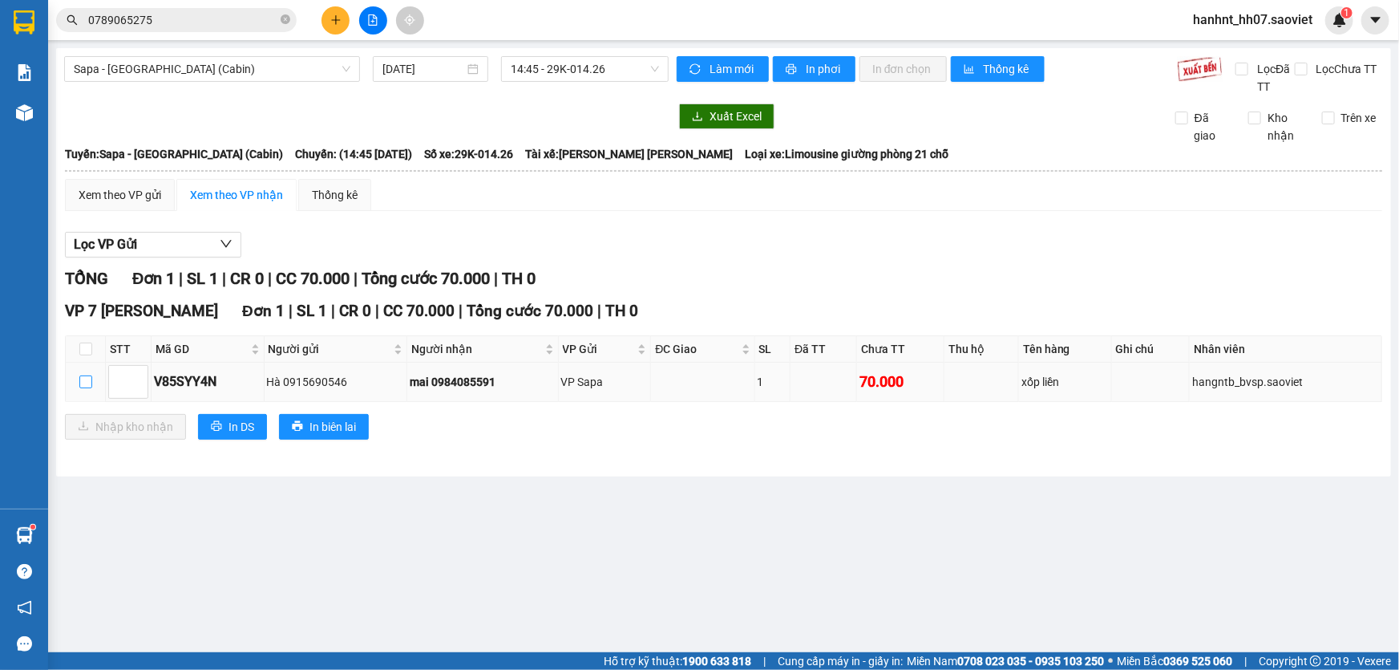
click at [82, 385] on input "checkbox" at bounding box center [85, 381] width 13 height 13
checkbox input "true"
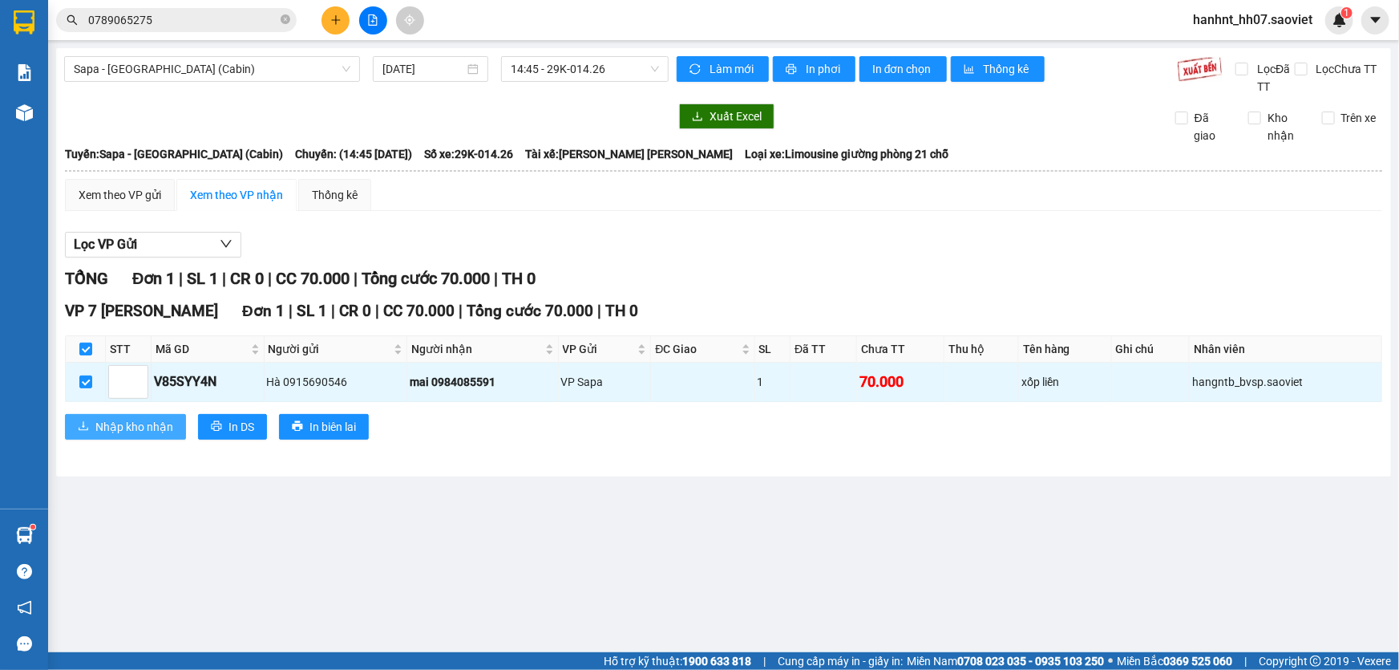
click at [91, 414] on button "Nhập kho nhận" at bounding box center [125, 427] width 121 height 26
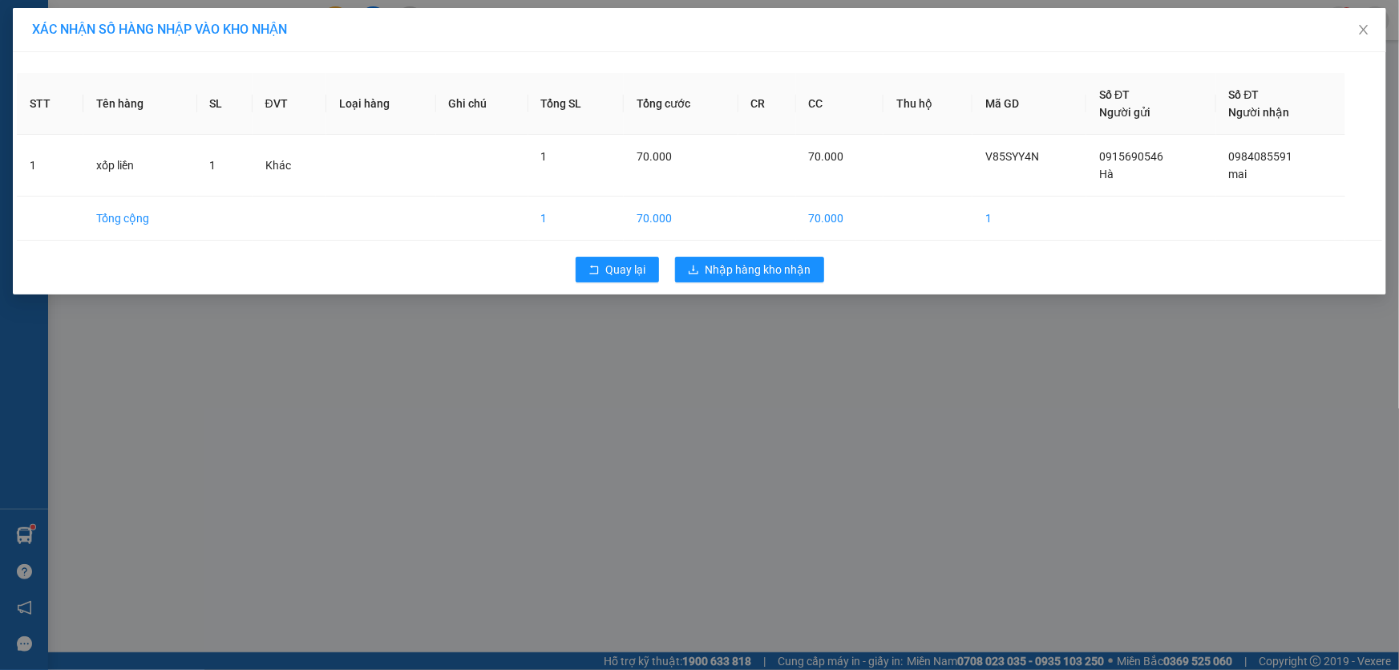
click at [728, 254] on div "Quay lại Nhập hàng kho nhận" at bounding box center [700, 270] width 1366 height 42
click at [727, 265] on span "Nhập hàng kho nhận" at bounding box center [759, 270] width 106 height 18
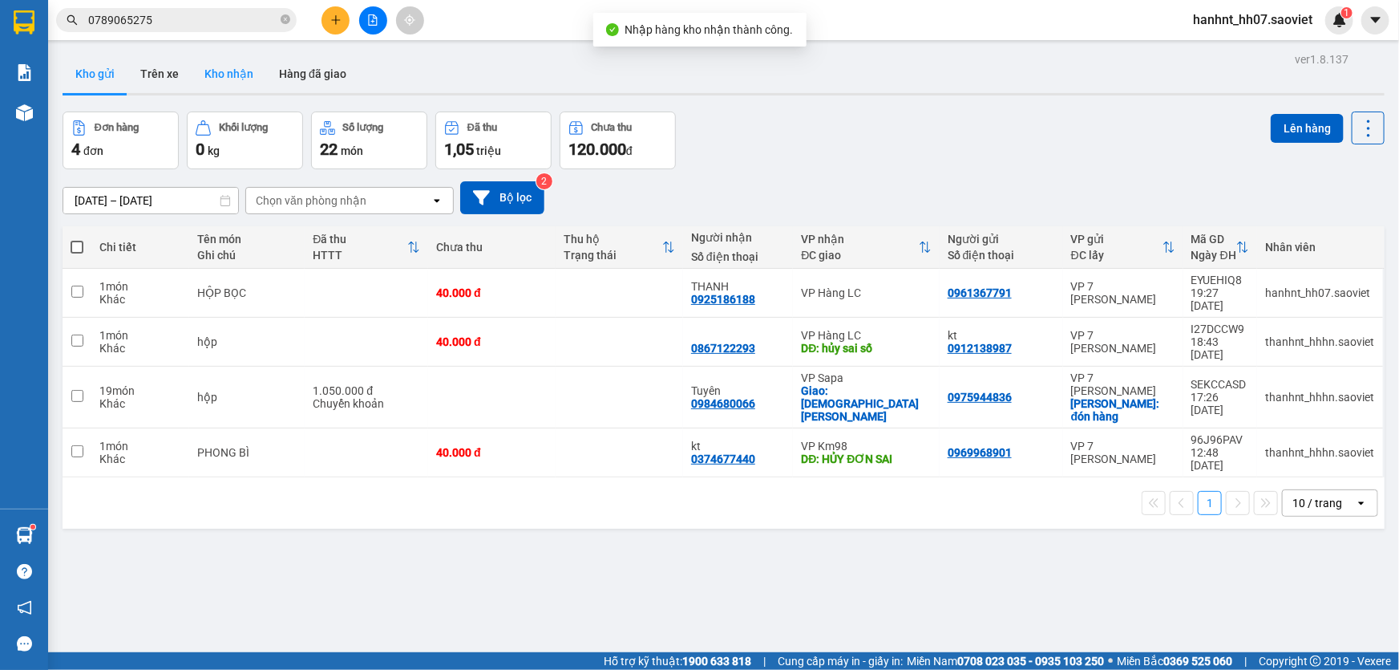
click at [243, 64] on button "Kho nhận" at bounding box center [229, 74] width 75 height 38
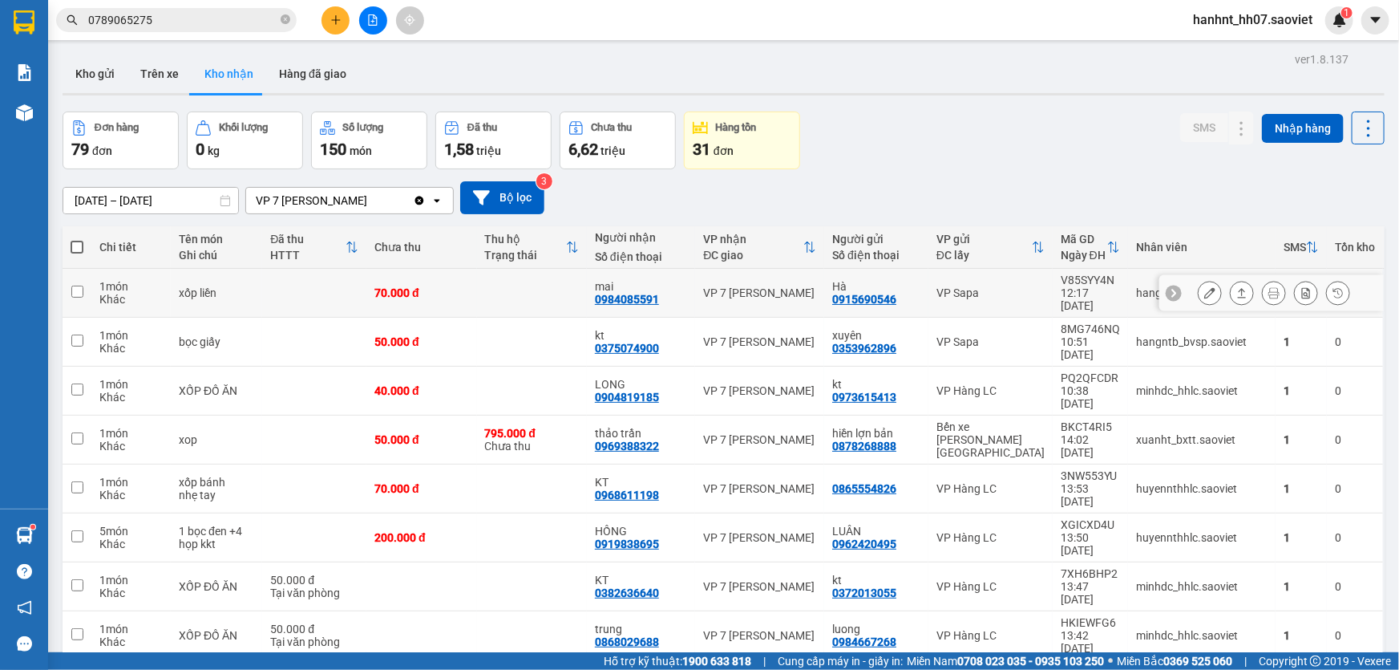
click at [561, 299] on td at bounding box center [532, 293] width 110 height 49
checkbox input "true"
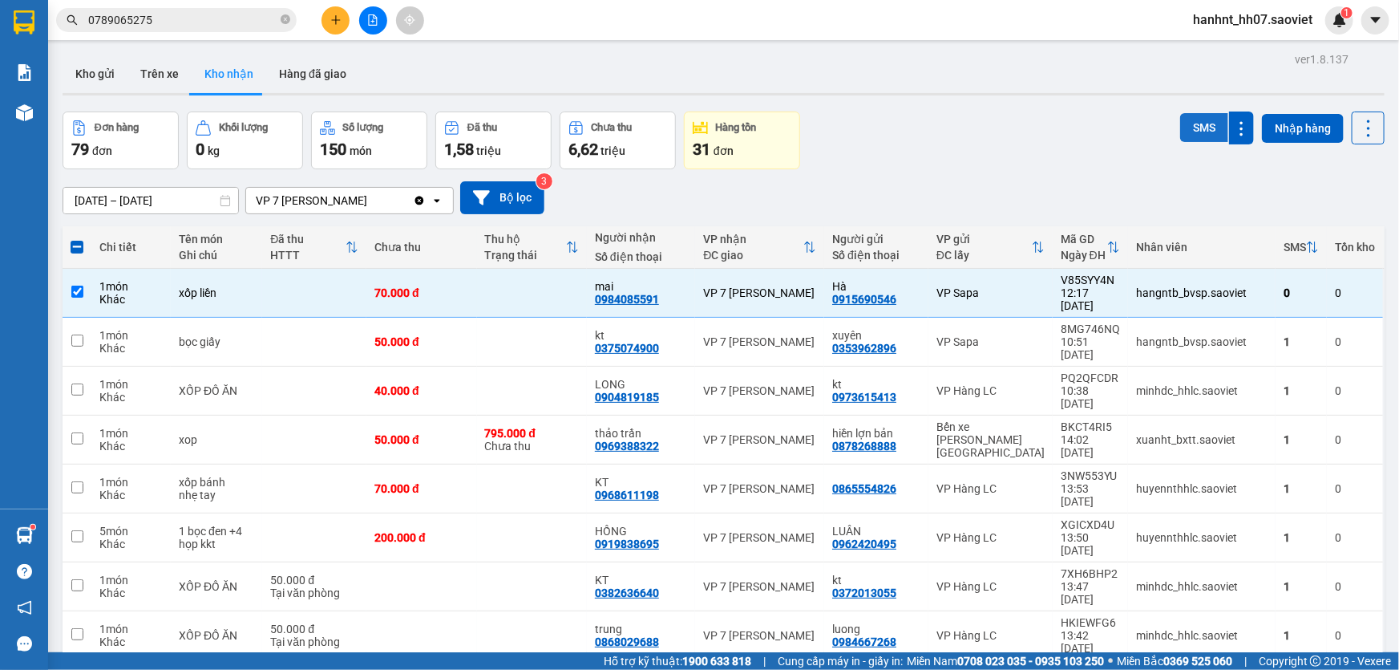
click at [1196, 115] on button "SMS" at bounding box center [1204, 127] width 48 height 29
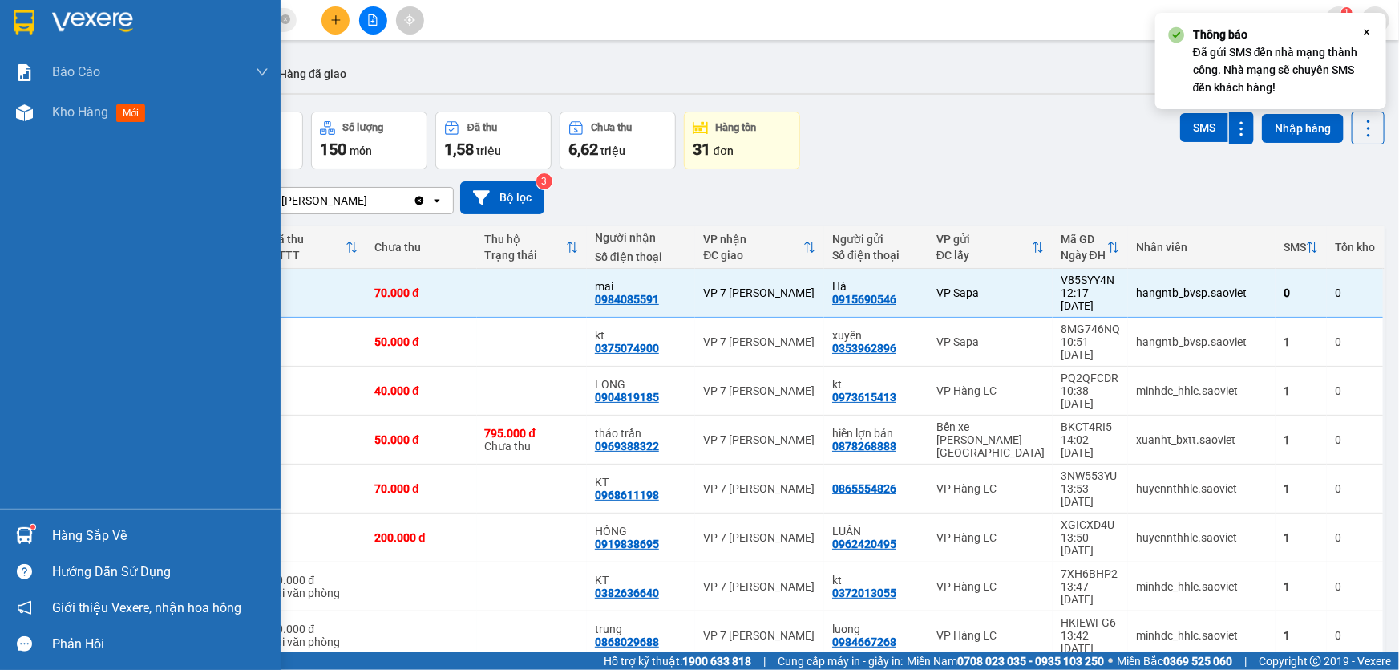
drag, startPoint x: 42, startPoint y: 534, endPoint x: 100, endPoint y: 508, distance: 64.2
click at [42, 535] on div "Hàng sắp về" at bounding box center [140, 535] width 281 height 36
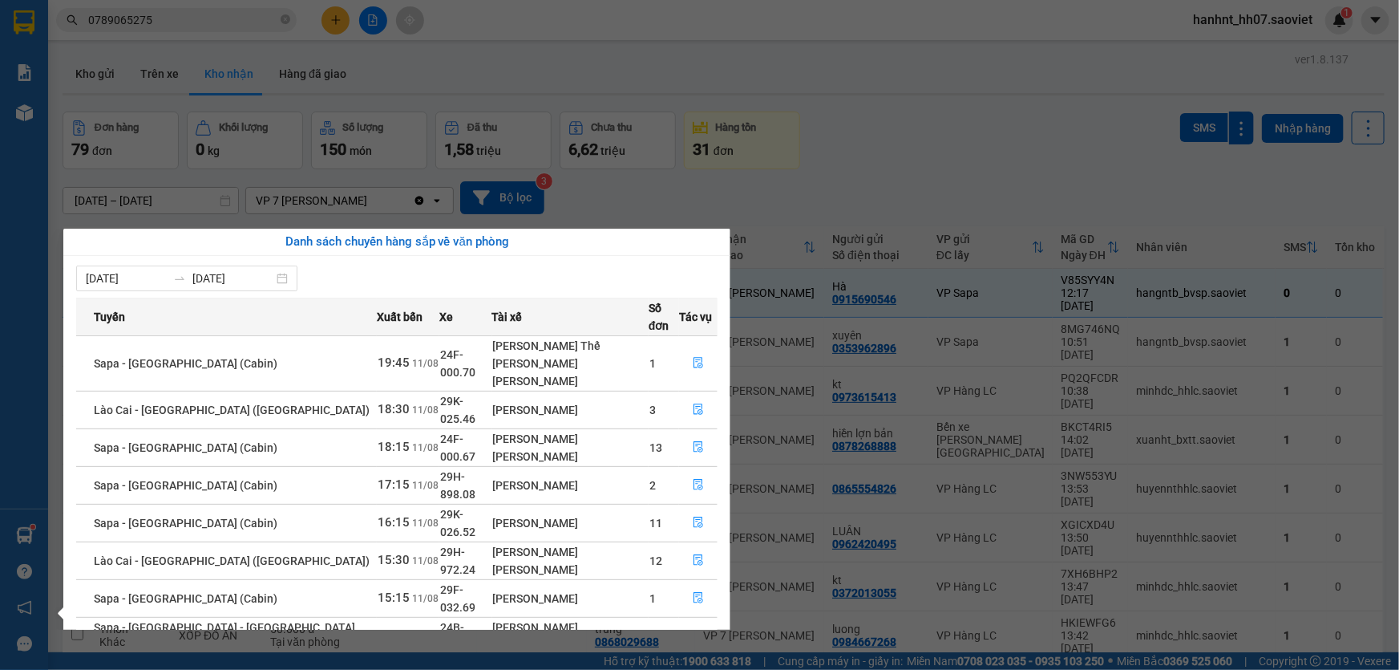
click at [248, 42] on section "Kết quả tìm kiếm ( 36 ) Bộ lọc Mã ĐH Trạng thái Món hàng Thu hộ Tổng cước Chưa …" at bounding box center [699, 335] width 1399 height 670
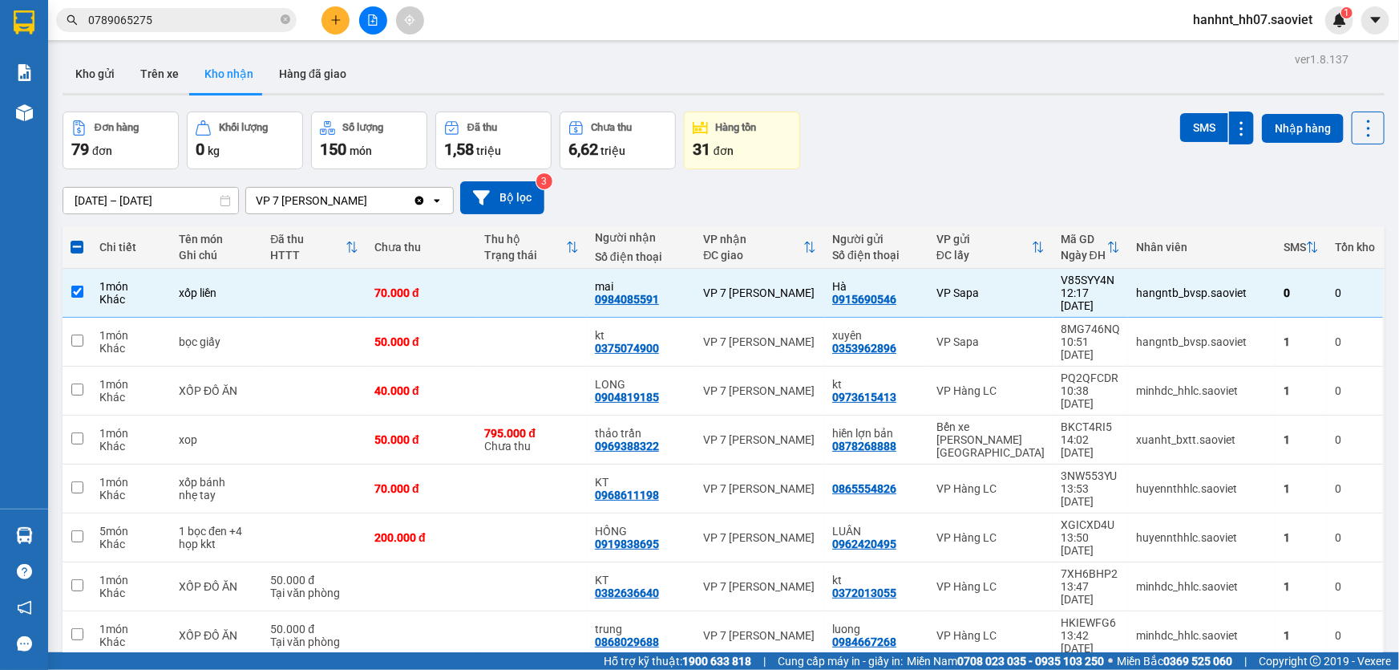
click at [241, 22] on input "0789065275" at bounding box center [182, 20] width 189 height 18
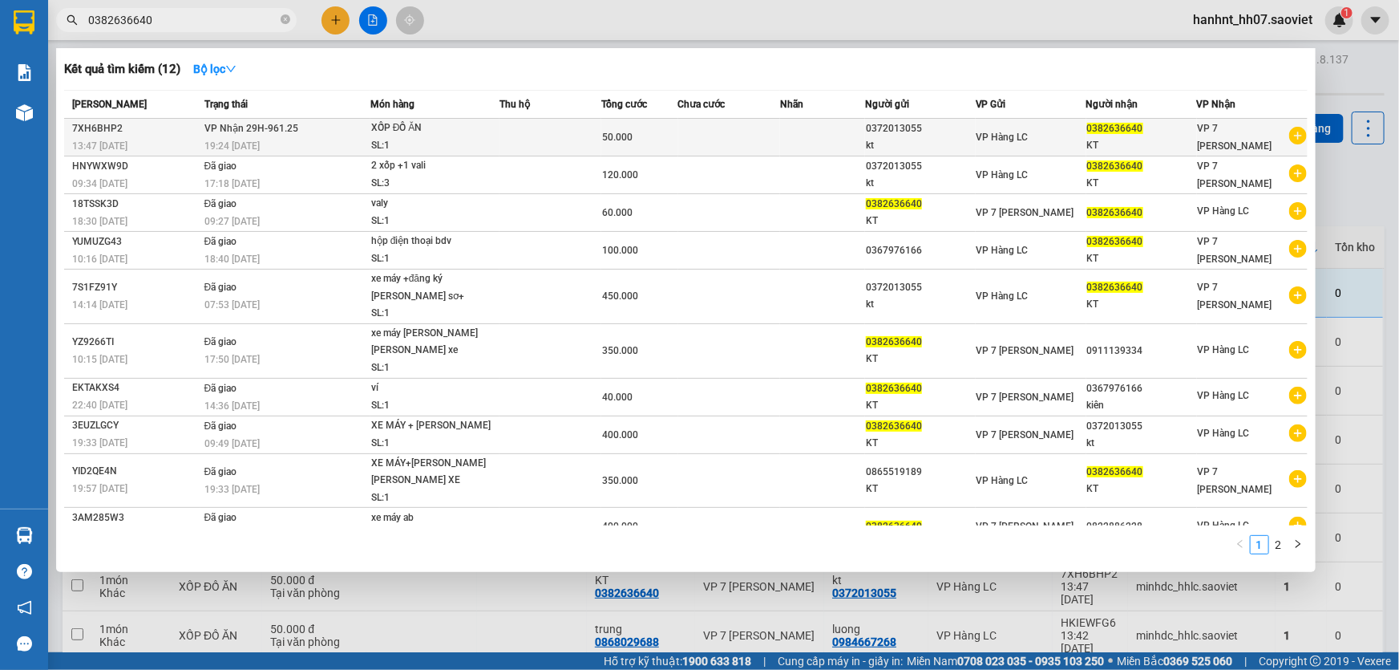
type input "0382636640"
click at [505, 128] on td at bounding box center [551, 138] width 102 height 38
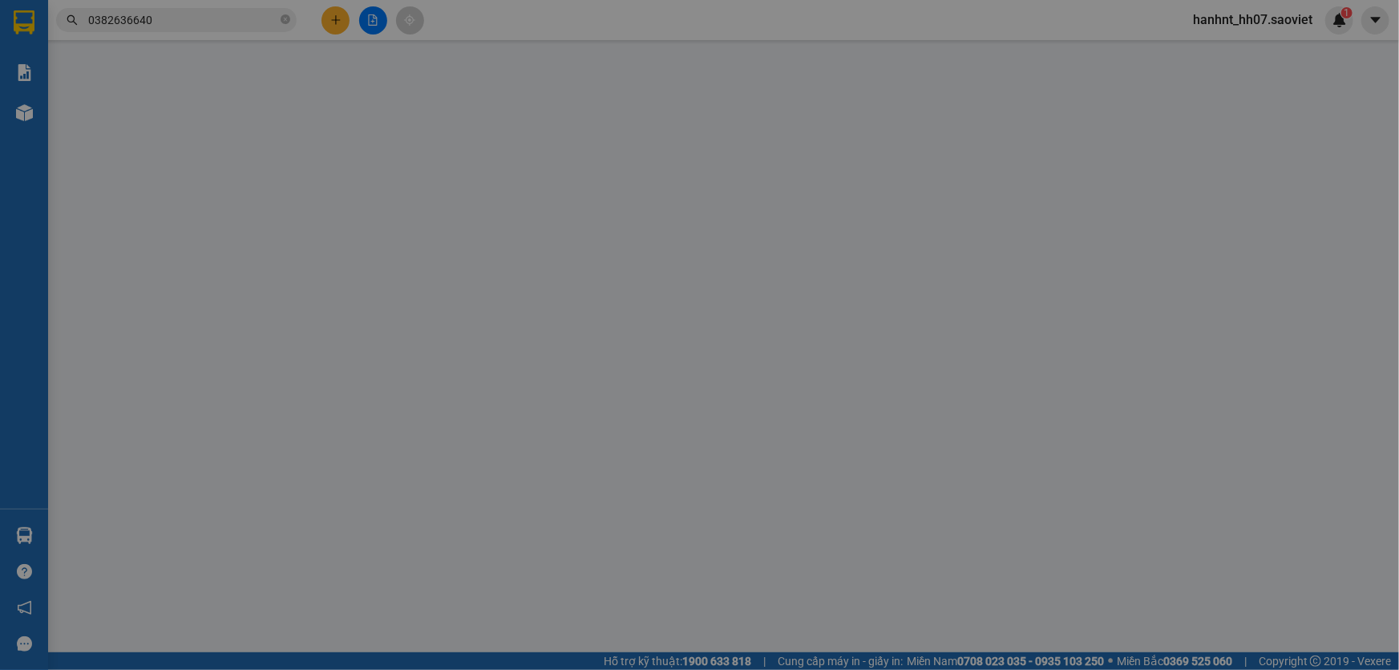
type input "0372013055"
type input "kt"
type input "0382636640"
type input "KT"
type input "50.000"
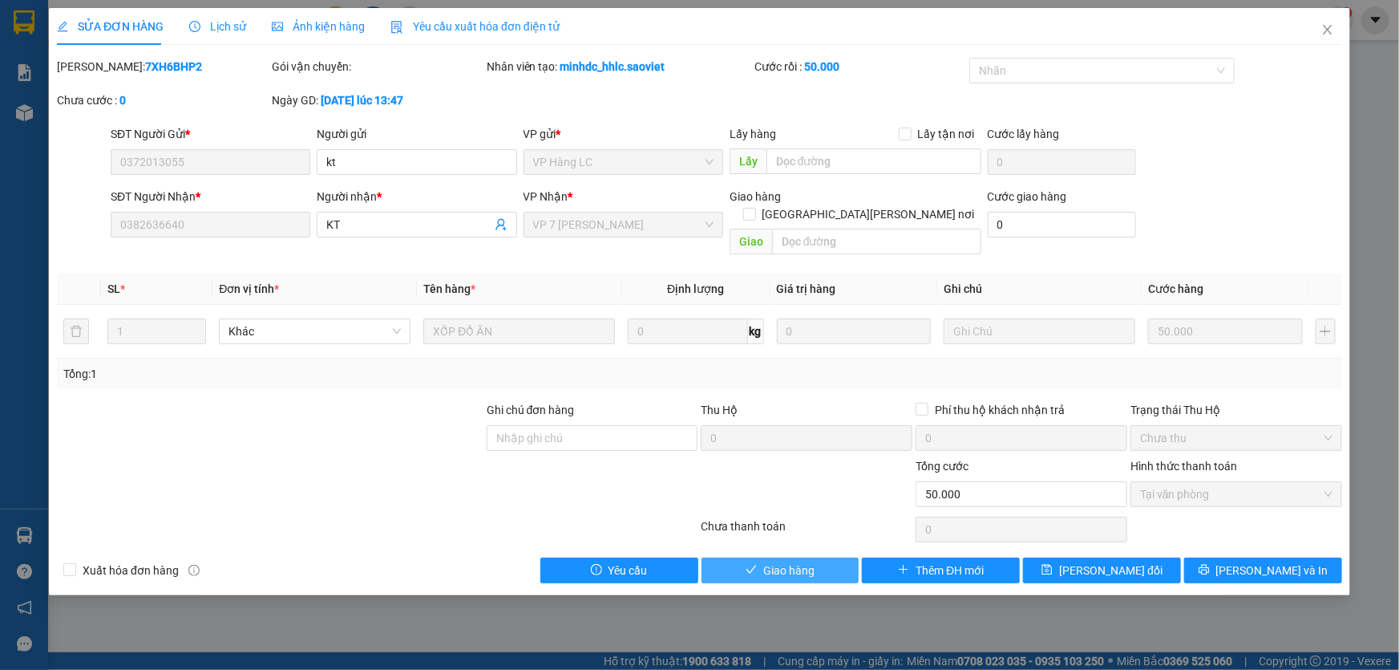
click at [769, 561] on span "Giao hàng" at bounding box center [788, 570] width 51 height 18
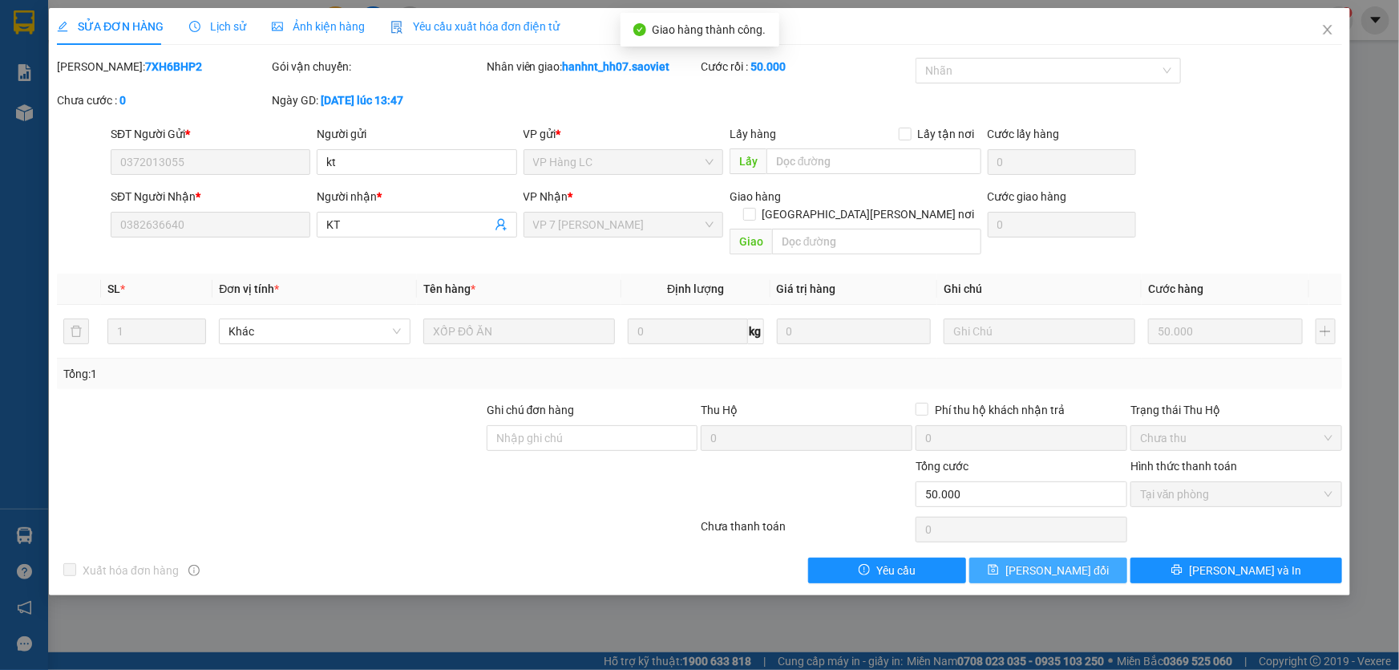
click at [1038, 561] on span "[PERSON_NAME] thay đổi" at bounding box center [1057, 570] width 103 height 18
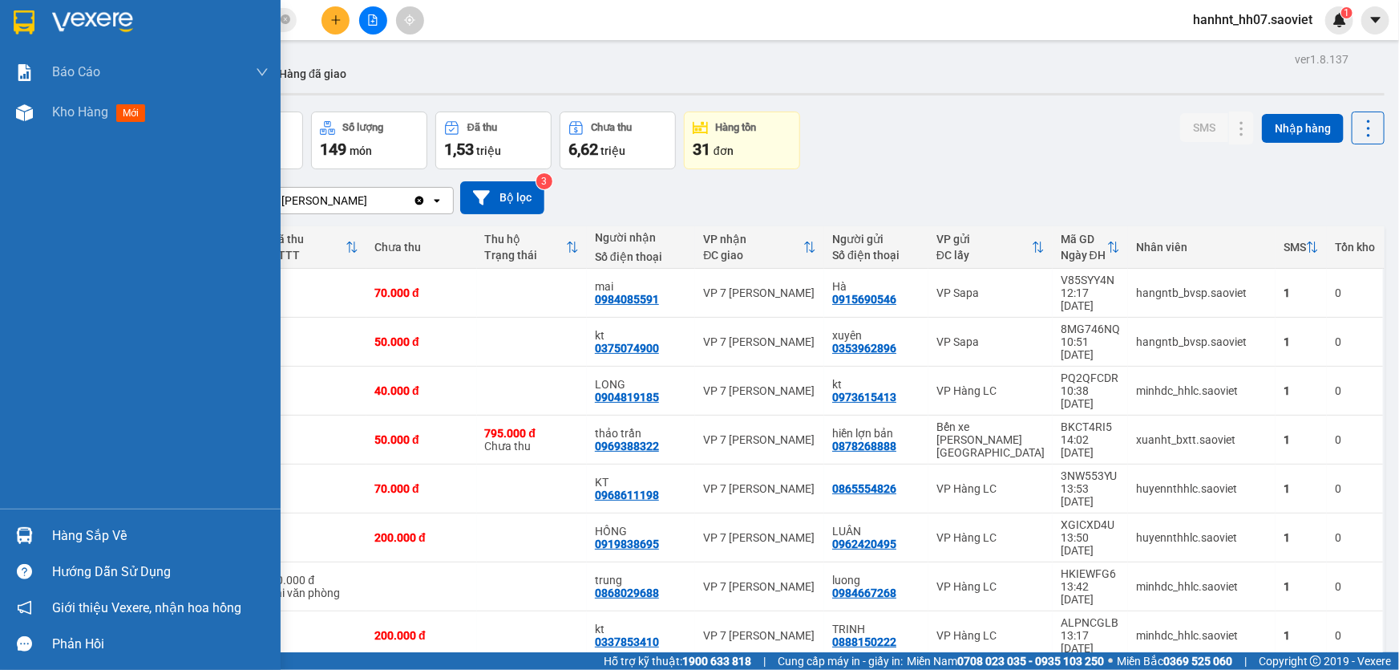
click at [86, 526] on div "Hàng sắp về" at bounding box center [160, 536] width 217 height 24
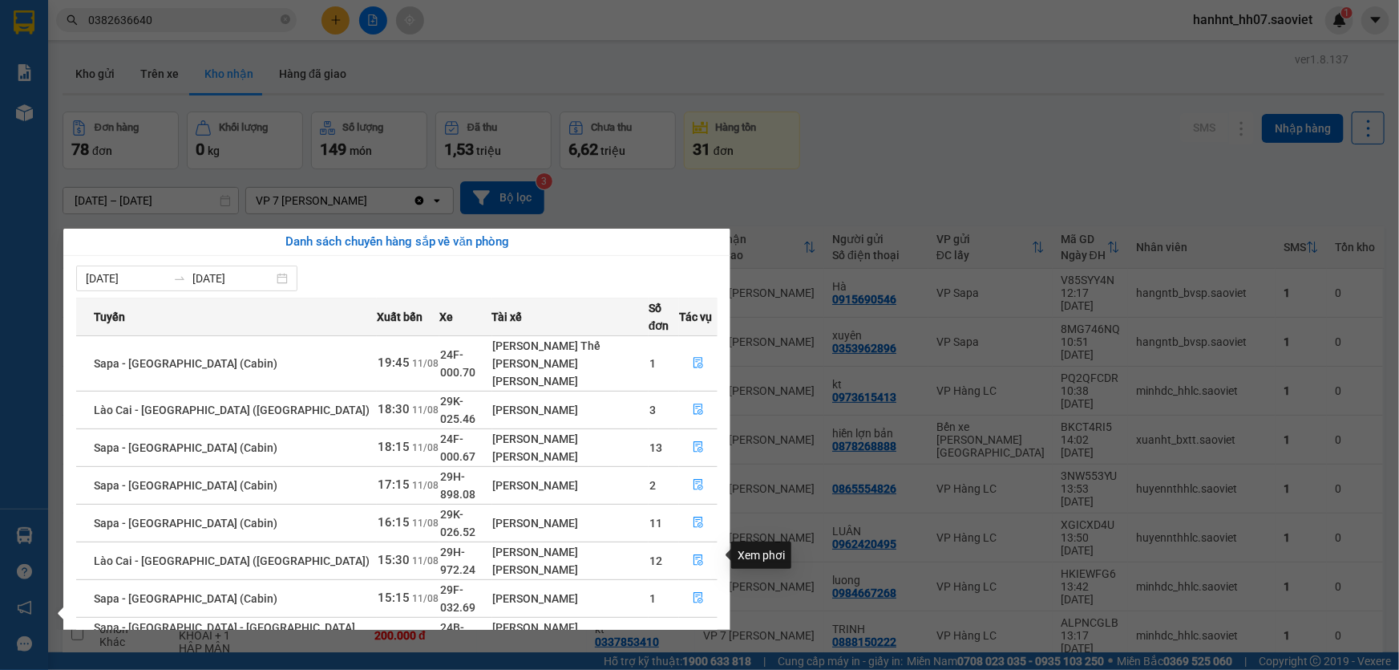
click at [697, 629] on icon "file-done" at bounding box center [698, 634] width 11 height 11
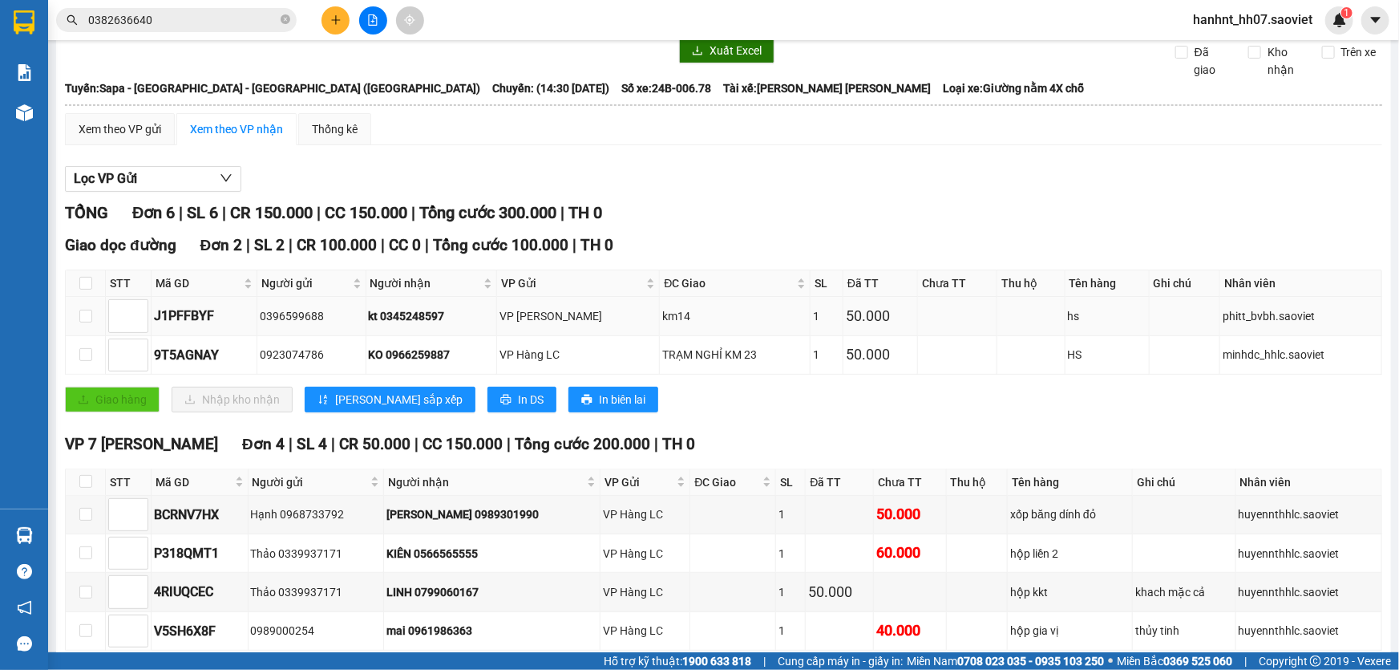
scroll to position [144, 0]
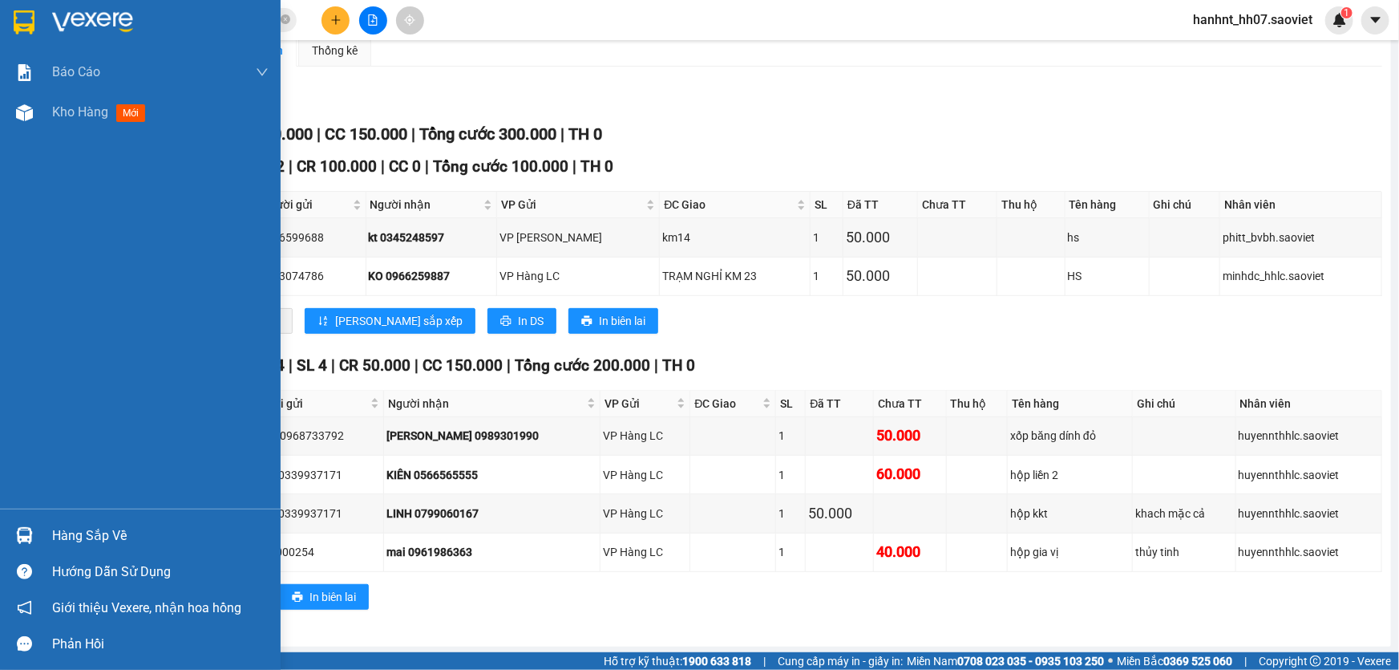
click at [67, 534] on div "Hàng sắp về" at bounding box center [160, 536] width 217 height 24
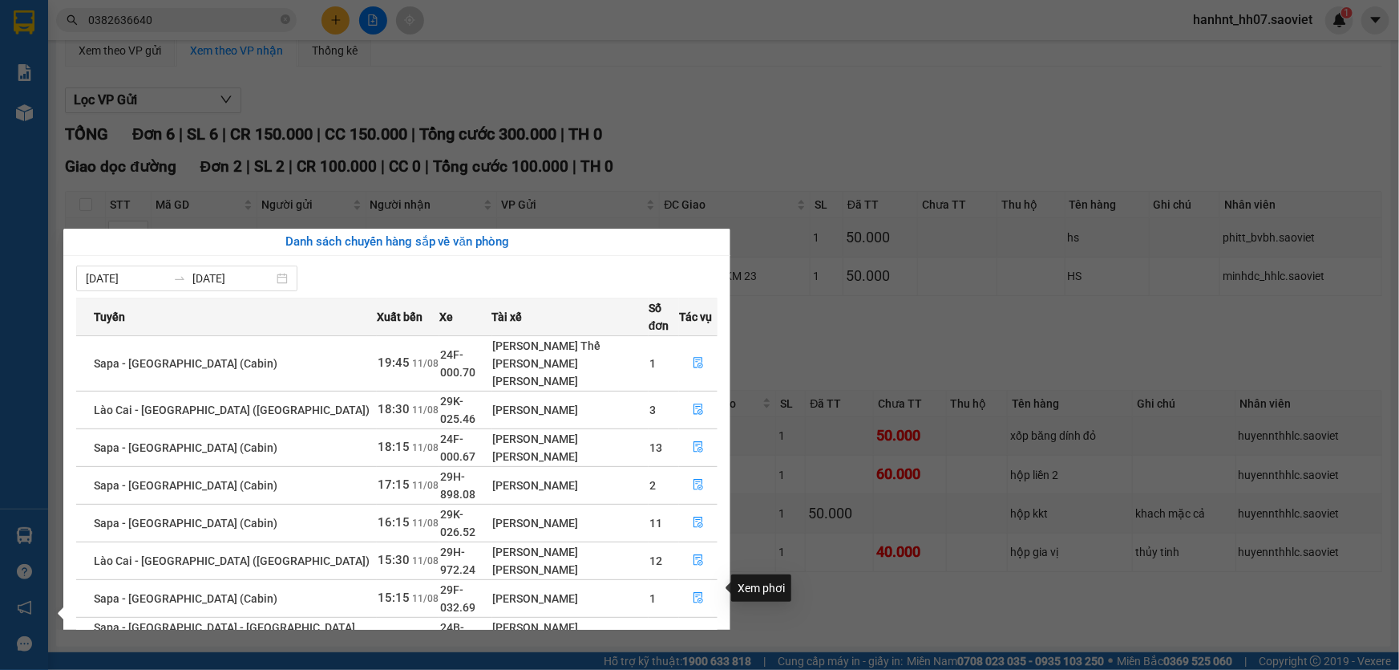
click at [684, 669] on button "button" at bounding box center [698, 683] width 37 height 26
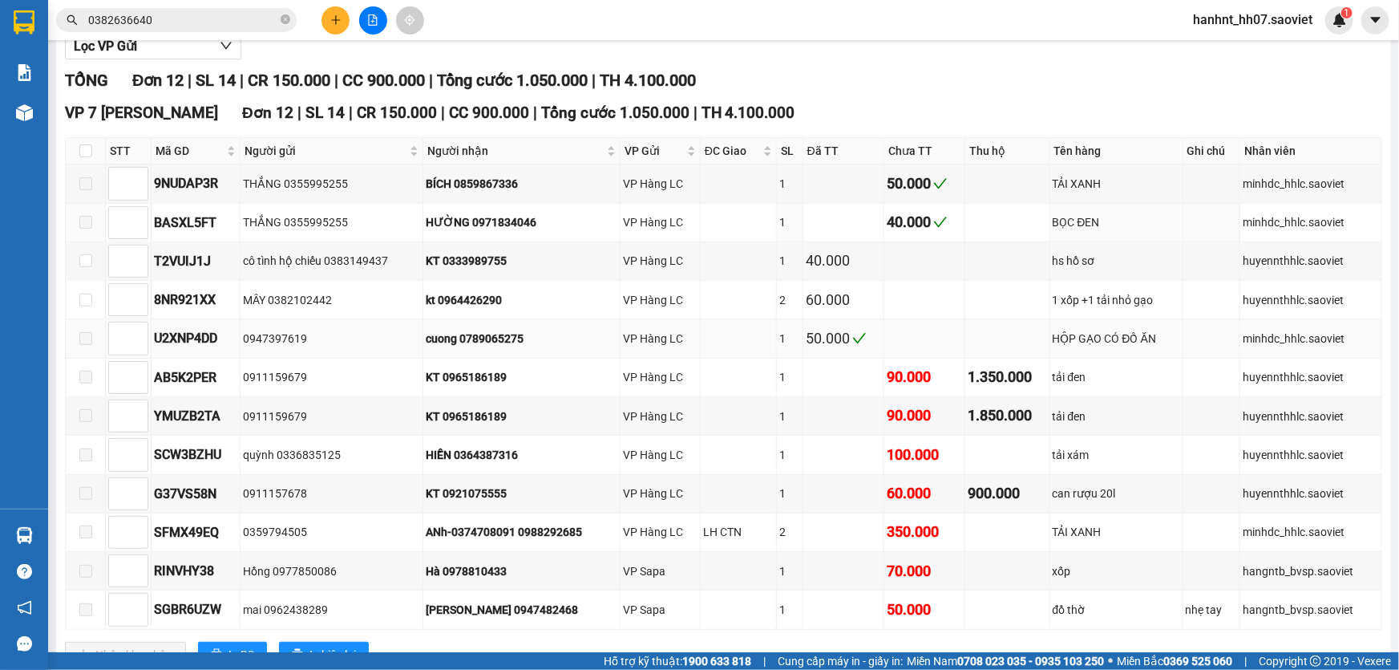
scroll to position [254, 0]
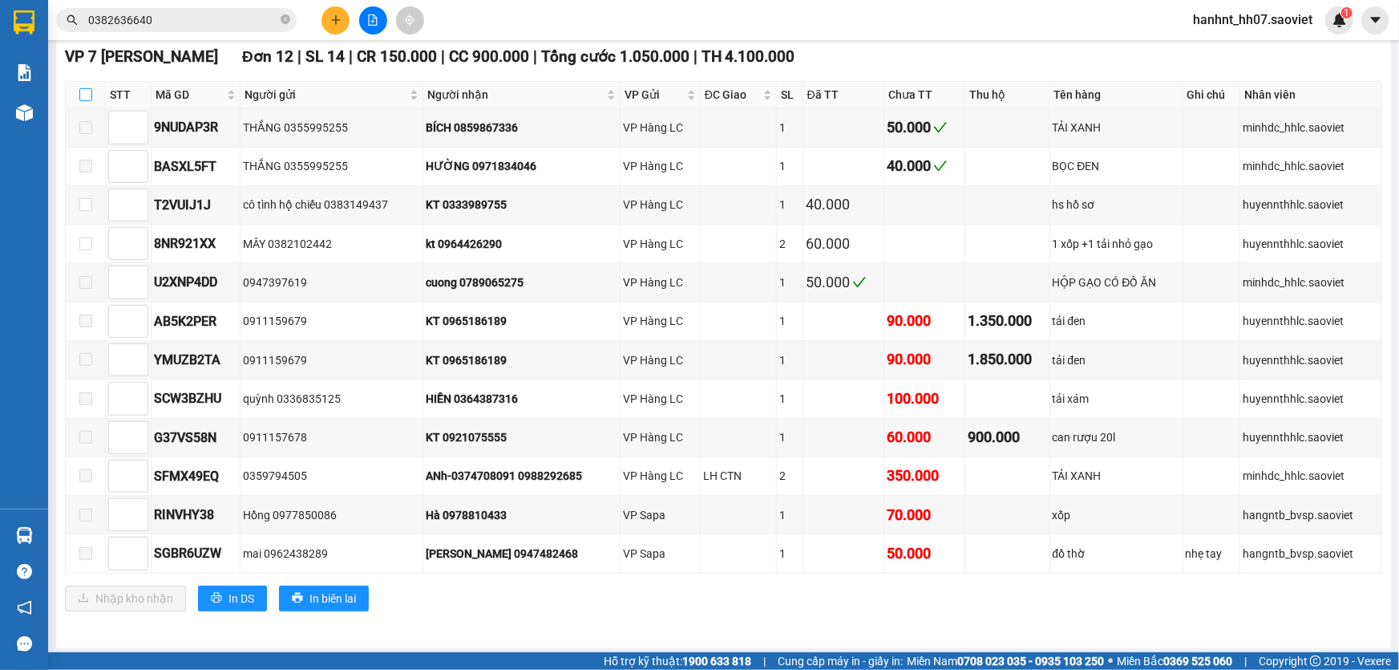
click at [88, 98] on input "checkbox" at bounding box center [85, 94] width 13 height 13
checkbox input "true"
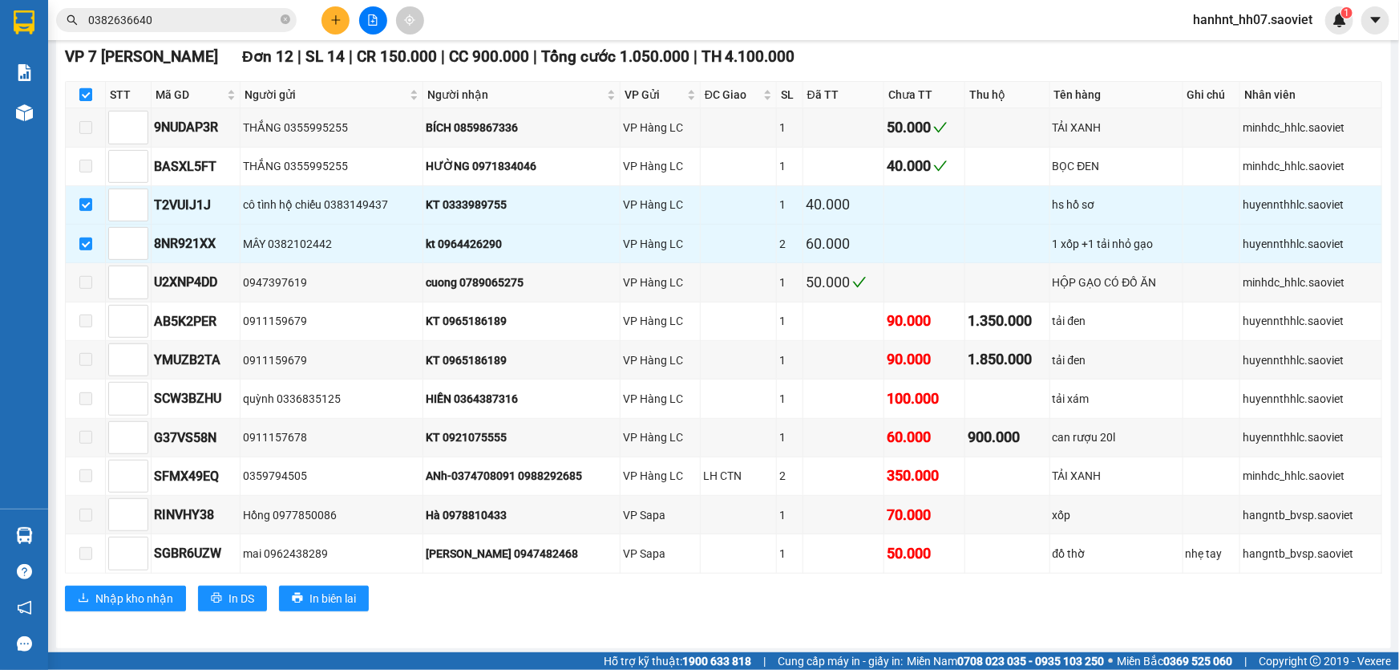
click at [88, 98] on input "checkbox" at bounding box center [85, 94] width 13 height 13
checkbox input "false"
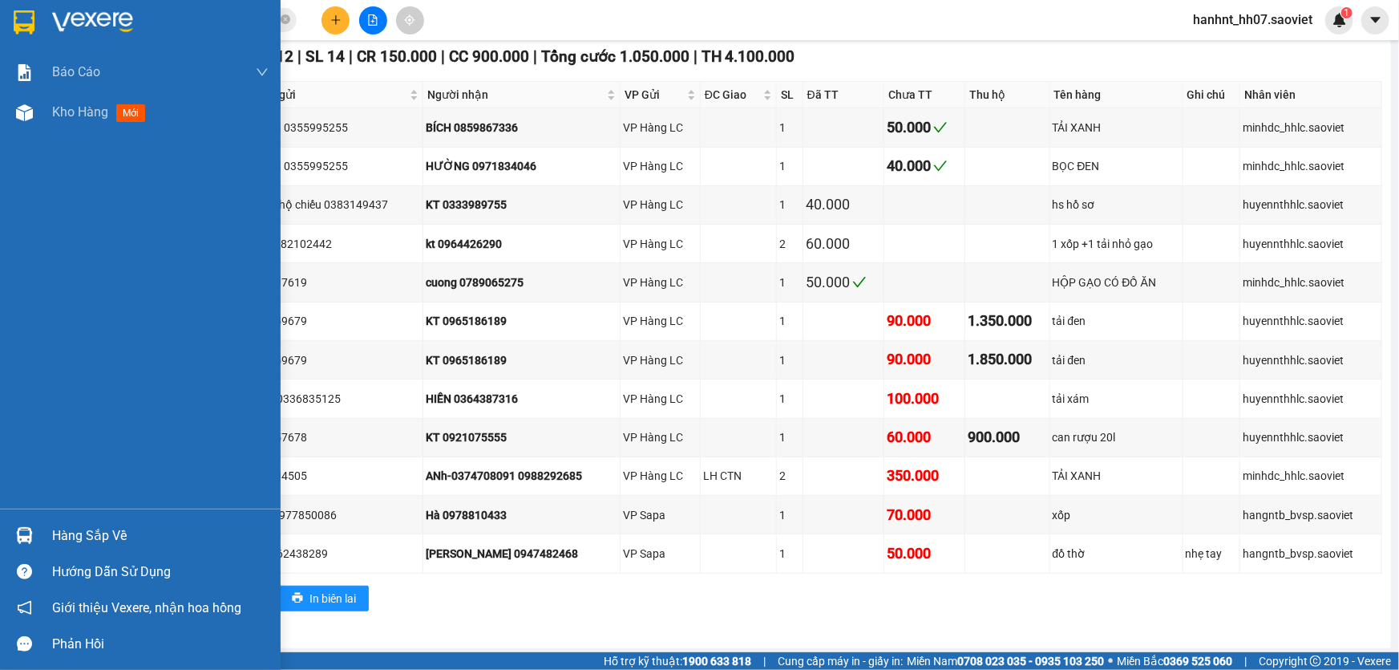
drag, startPoint x: 16, startPoint y: 537, endPoint x: 240, endPoint y: 482, distance: 230.5
click at [17, 536] on img at bounding box center [24, 535] width 17 height 17
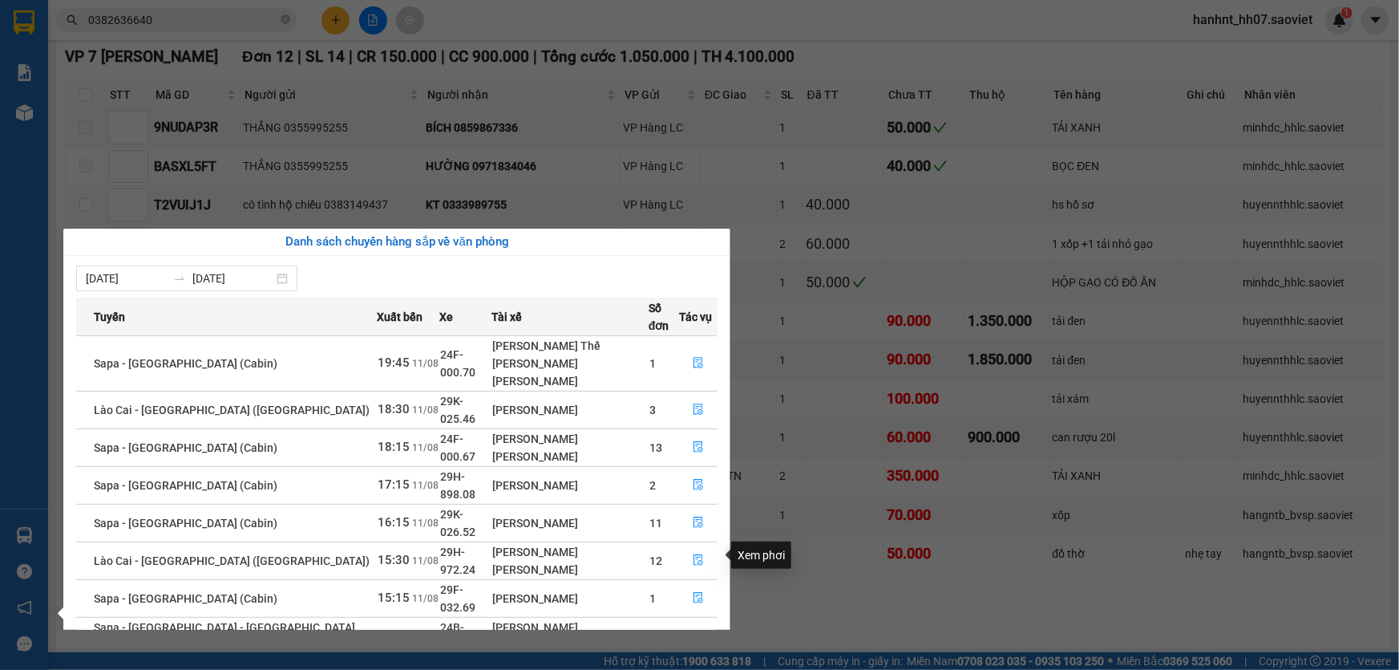
click at [697, 629] on icon "file-done" at bounding box center [699, 634] width 10 height 11
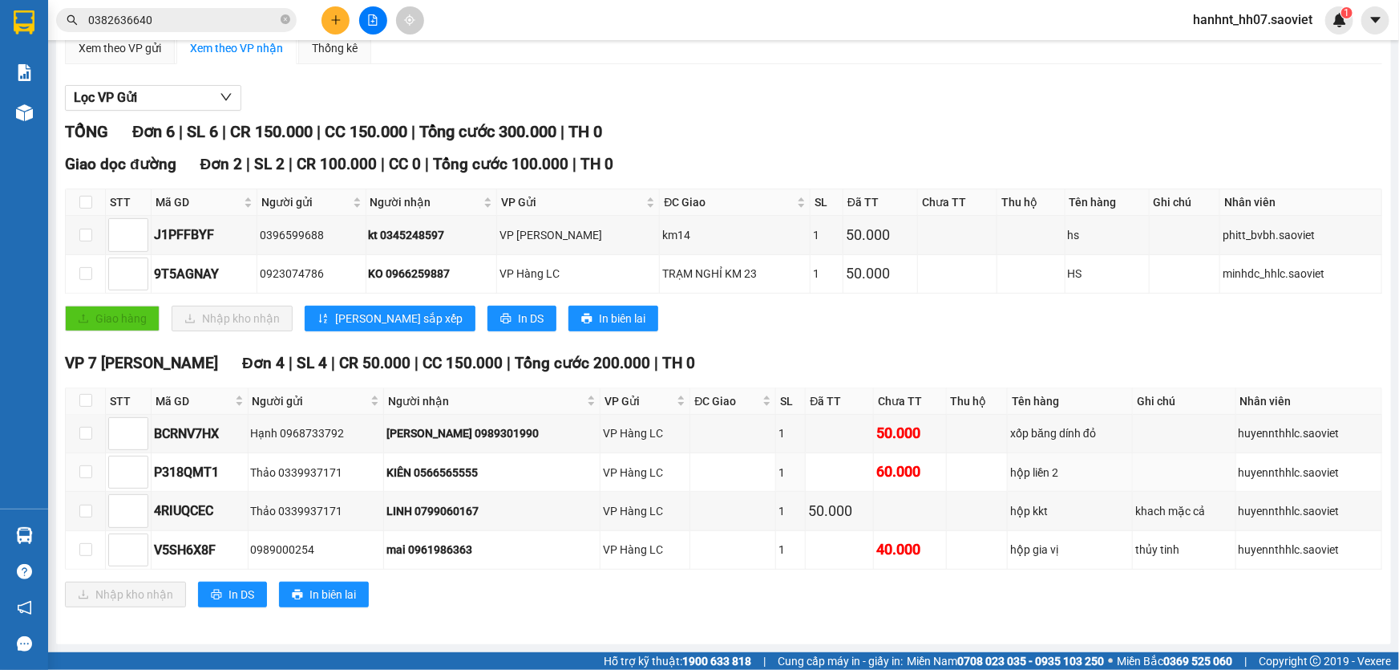
scroll to position [144, 0]
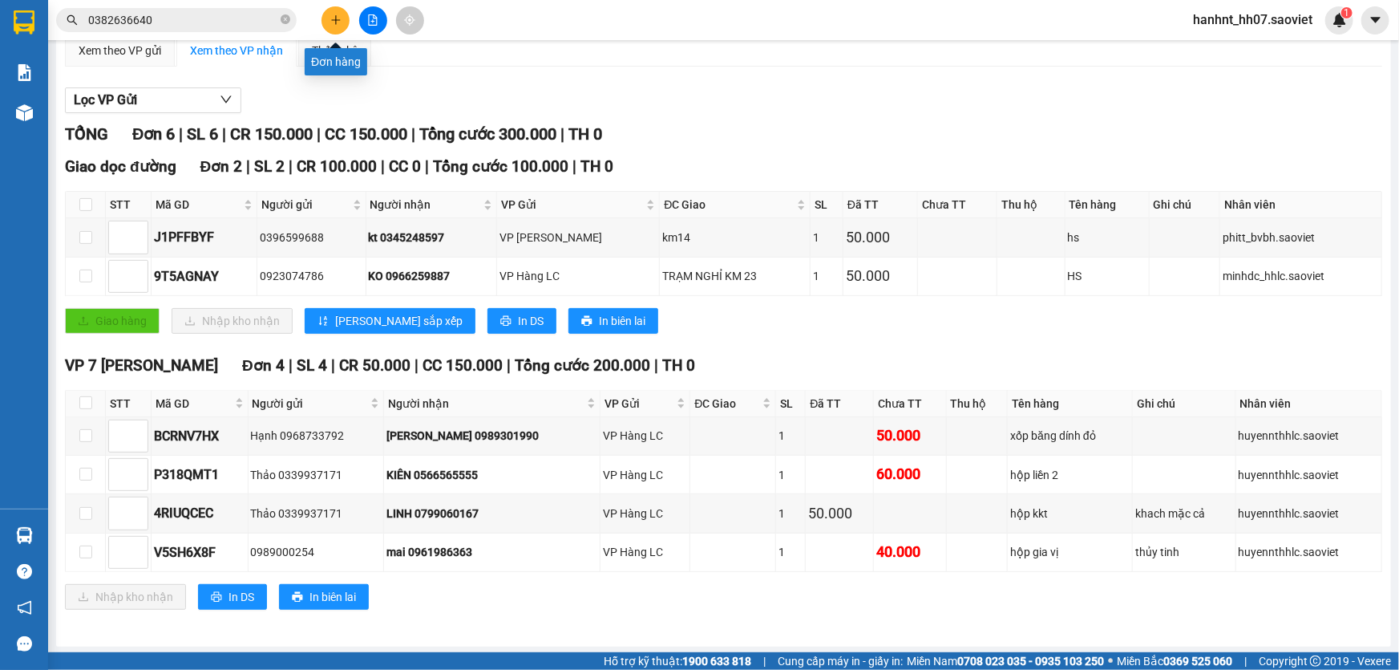
click at [332, 17] on icon "plus" at bounding box center [335, 19] width 11 height 11
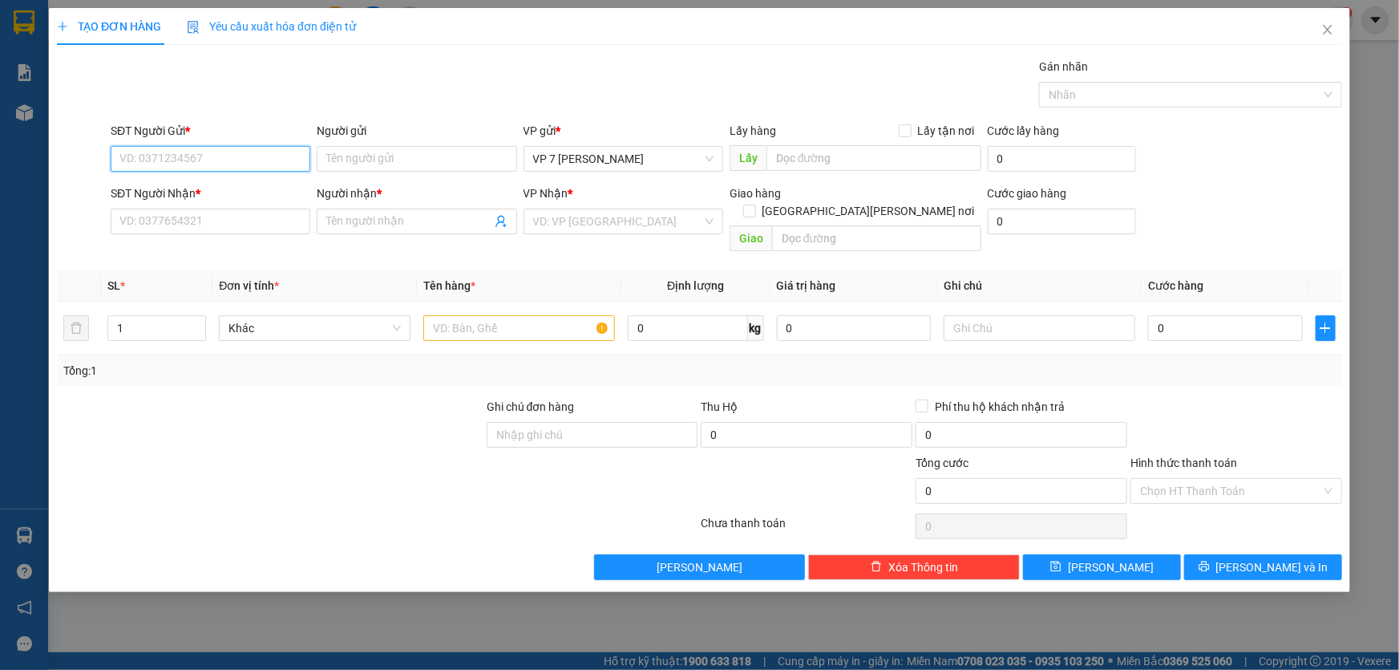
click at [180, 160] on input "SĐT Người Gửi *" at bounding box center [211, 159] width 200 height 26
click at [188, 211] on div "0943629976 - DƯƠNG" at bounding box center [210, 217] width 180 height 18
type input "0943629976"
type input "DƯƠNG"
type input "0886201666"
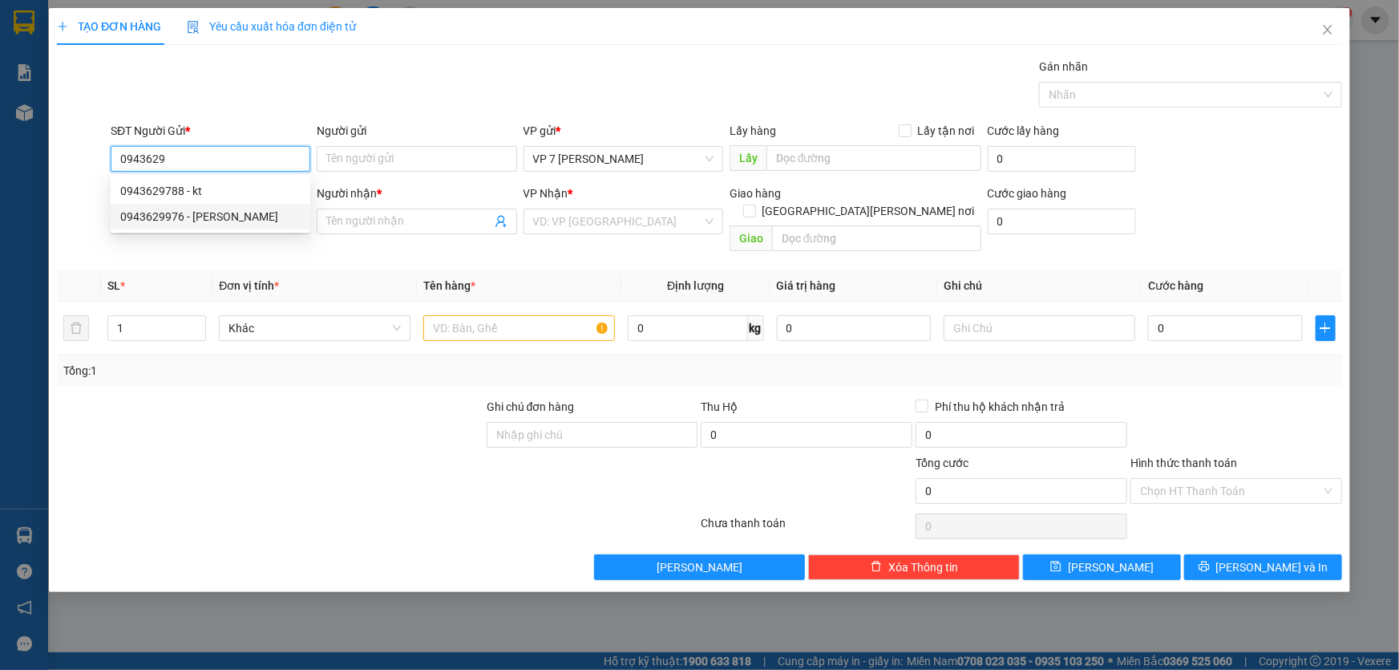
type input "kt"
type input "0943629976"
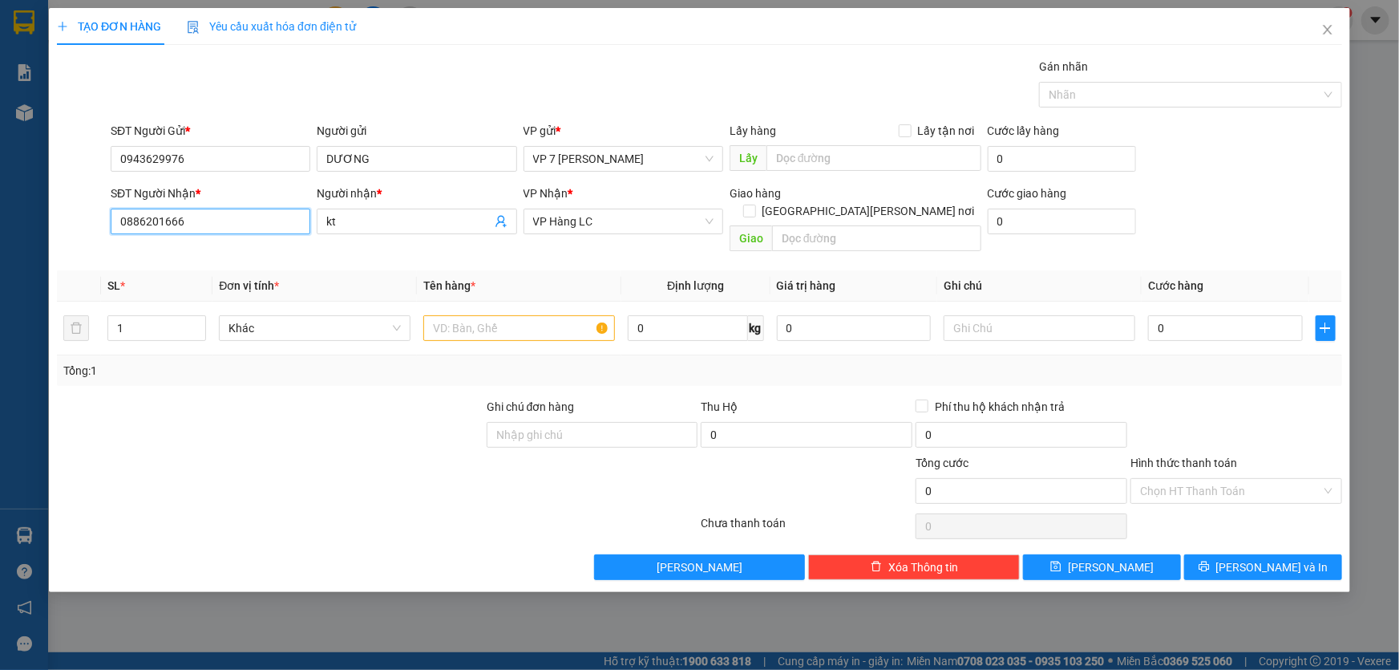
click at [231, 225] on input "0886201666" at bounding box center [211, 221] width 200 height 26
type input "0"
click at [154, 273] on div "0911188678 - kt" at bounding box center [210, 279] width 180 height 18
type input "0911188678"
click at [466, 315] on input "text" at bounding box center [519, 328] width 192 height 26
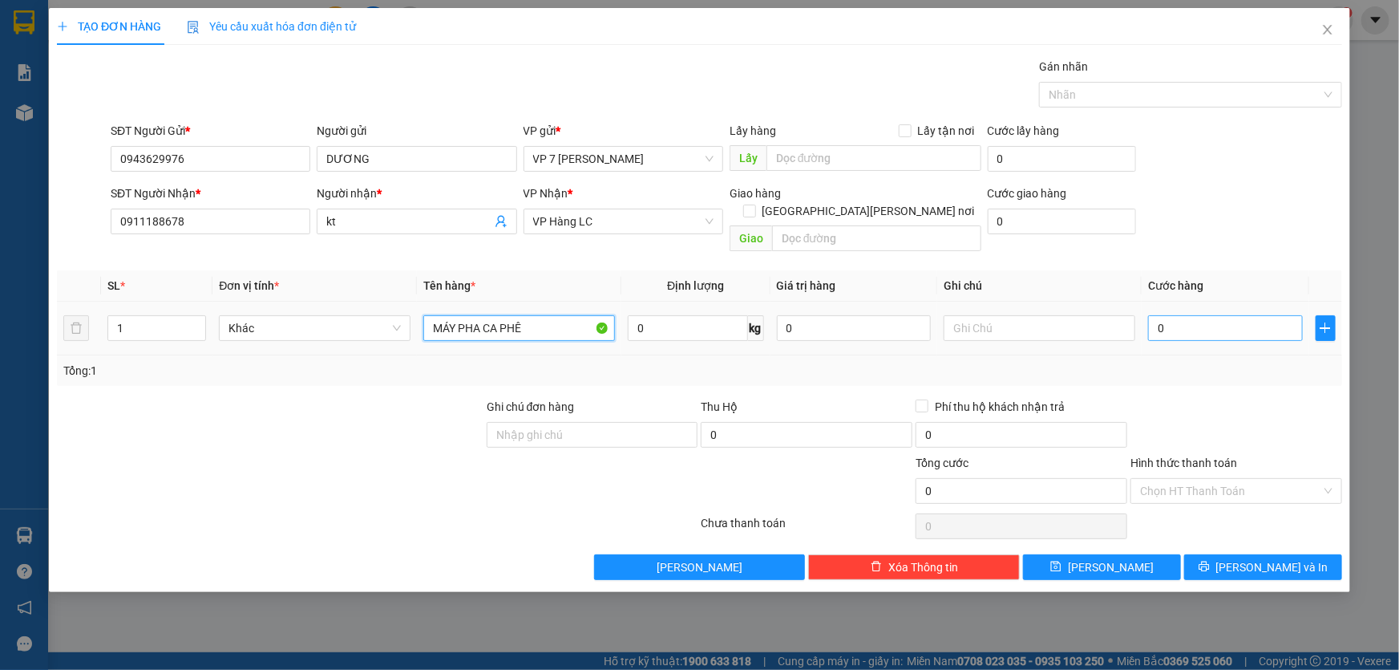
type input "MÁY PHA CA PHÊ"
click at [1173, 315] on input "0" at bounding box center [1225, 328] width 155 height 26
type input "1"
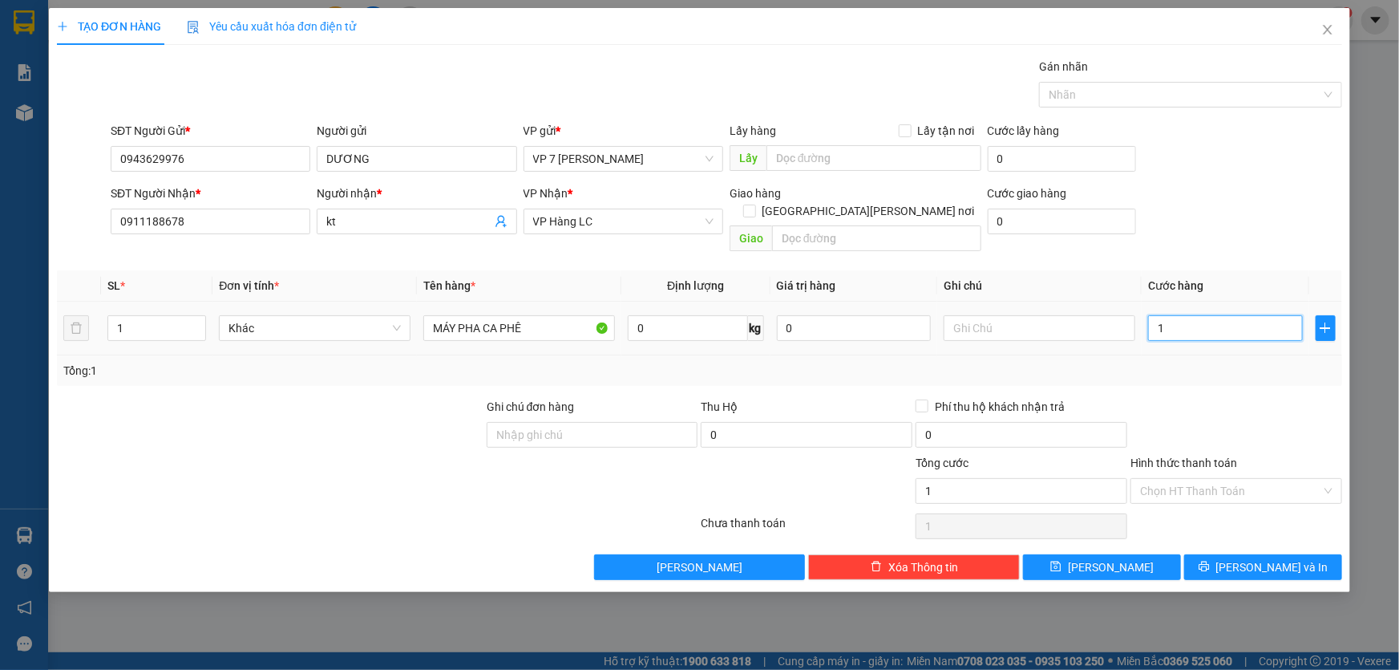
type input "10"
type input "100"
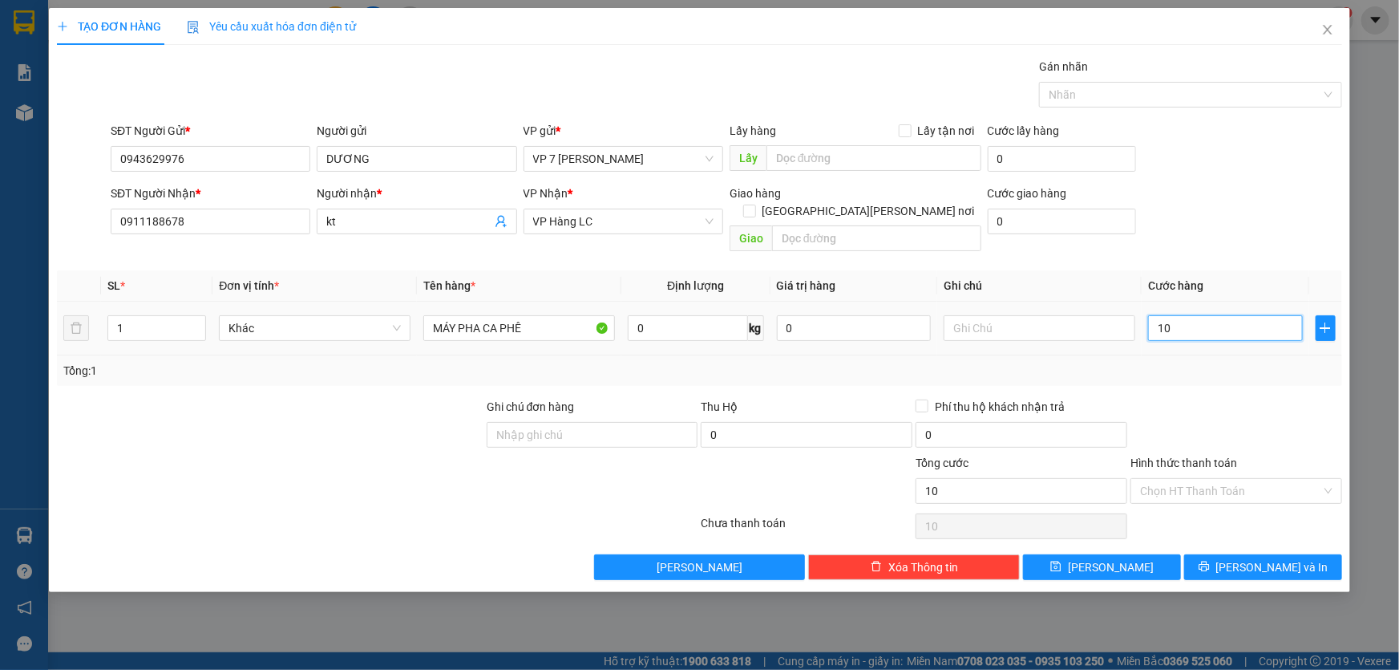
type input "100"
type input "100.000"
click at [1189, 362] on div "Tổng: 1" at bounding box center [699, 371] width 1273 height 18
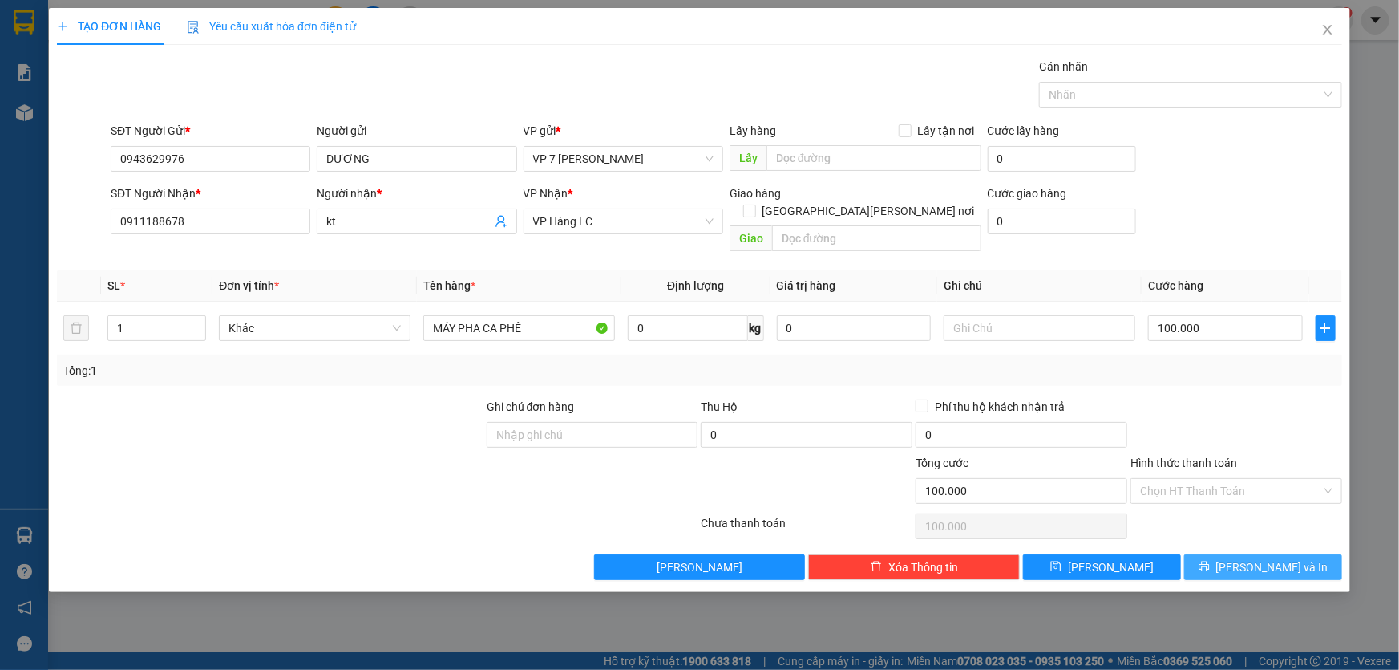
click at [1218, 554] on button "Lưu và In" at bounding box center [1263, 567] width 158 height 26
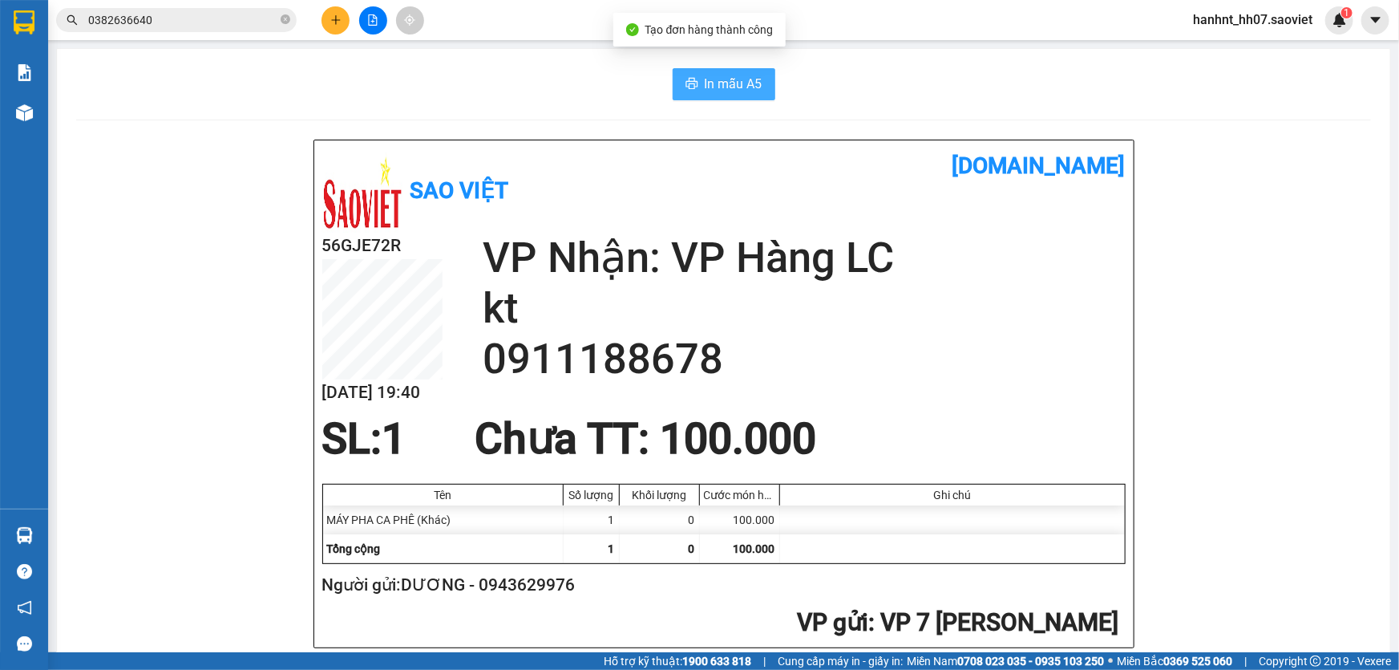
click at [733, 87] on span "In mẫu A5" at bounding box center [734, 84] width 58 height 20
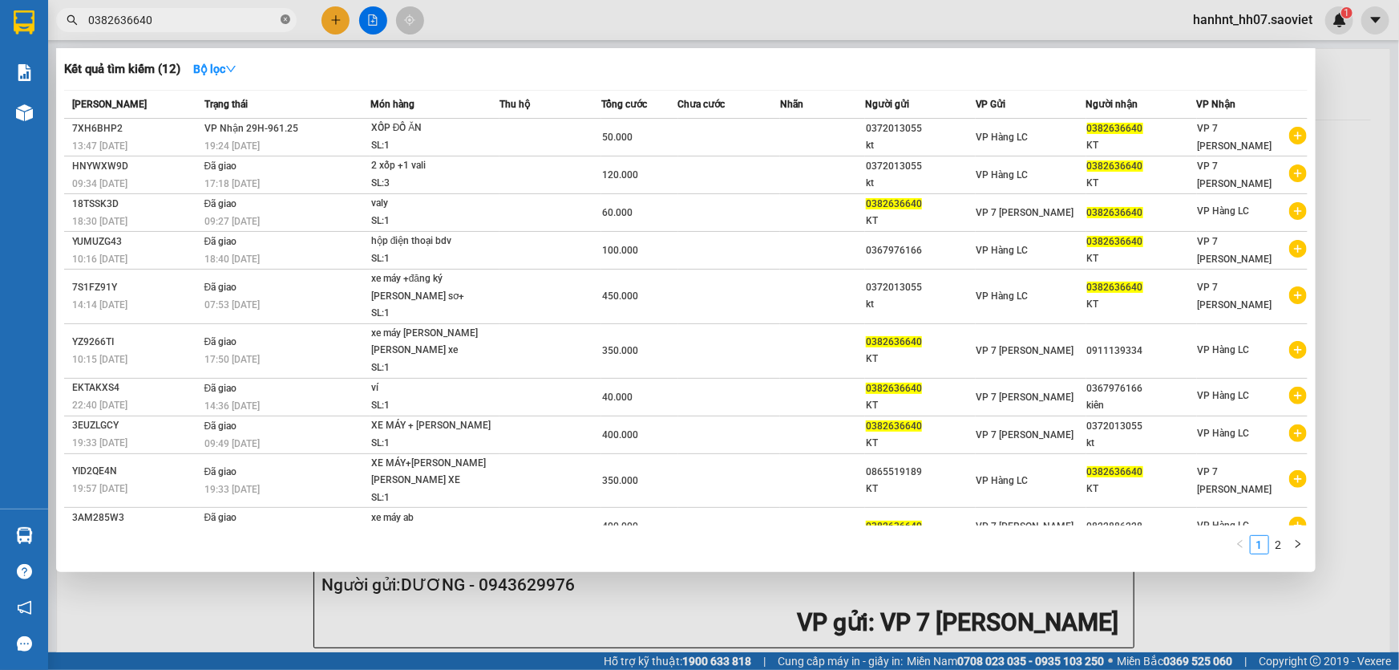
click at [288, 16] on icon "close-circle" at bounding box center [286, 19] width 10 height 10
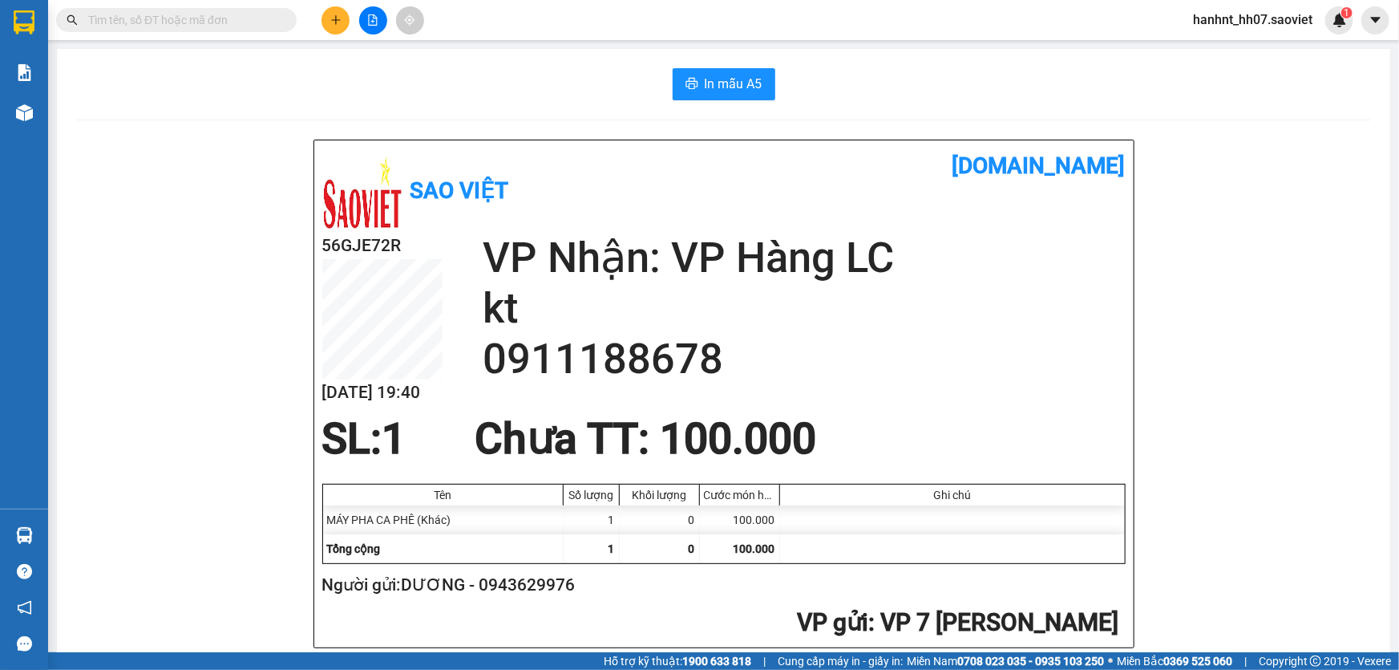
click at [247, 23] on input "text" at bounding box center [182, 20] width 189 height 18
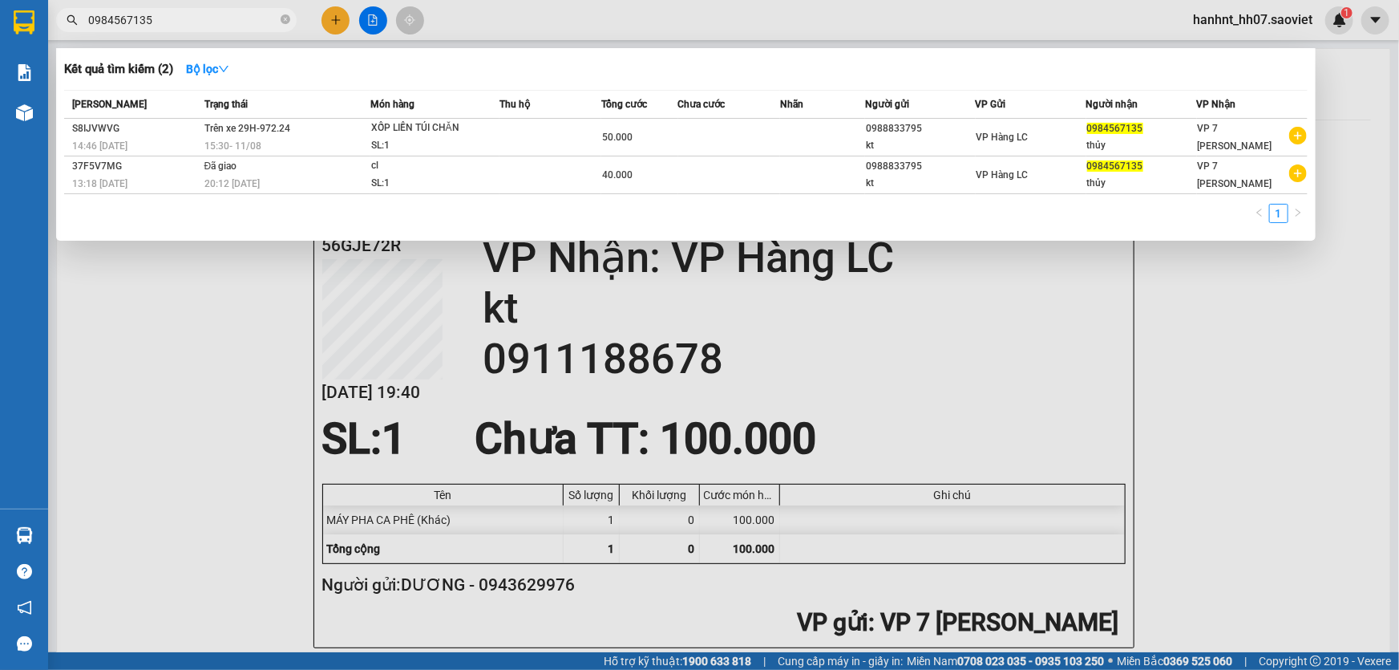
type input "0984567135"
click at [289, 21] on icon "close-circle" at bounding box center [286, 19] width 10 height 10
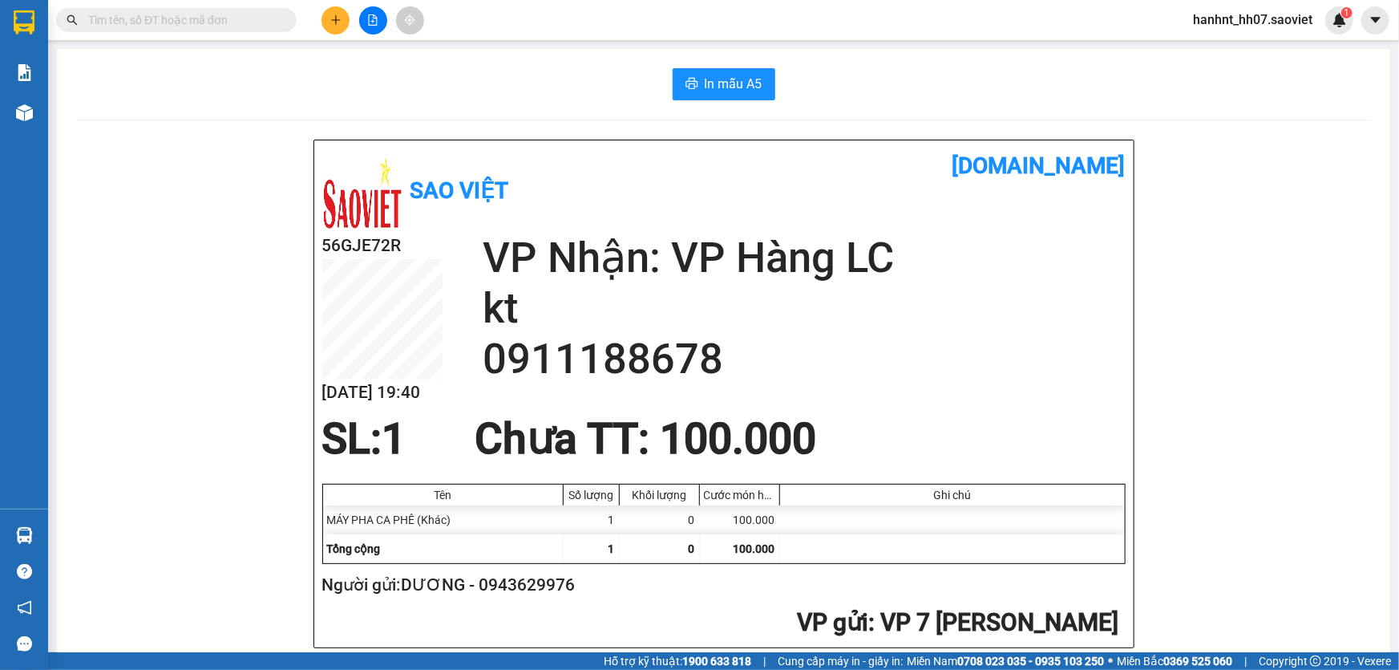
click at [264, 18] on input "text" at bounding box center [182, 20] width 189 height 18
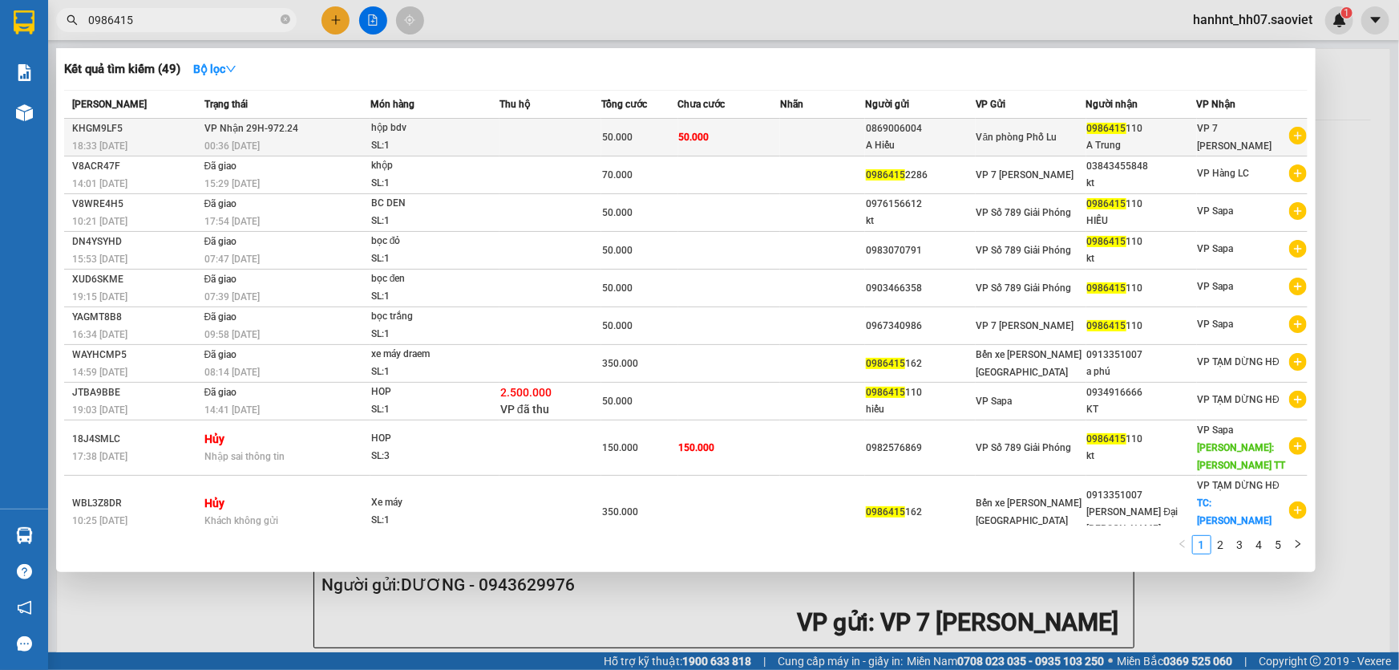
type input "0986415"
click at [1099, 135] on div "0986415 110" at bounding box center [1141, 128] width 109 height 17
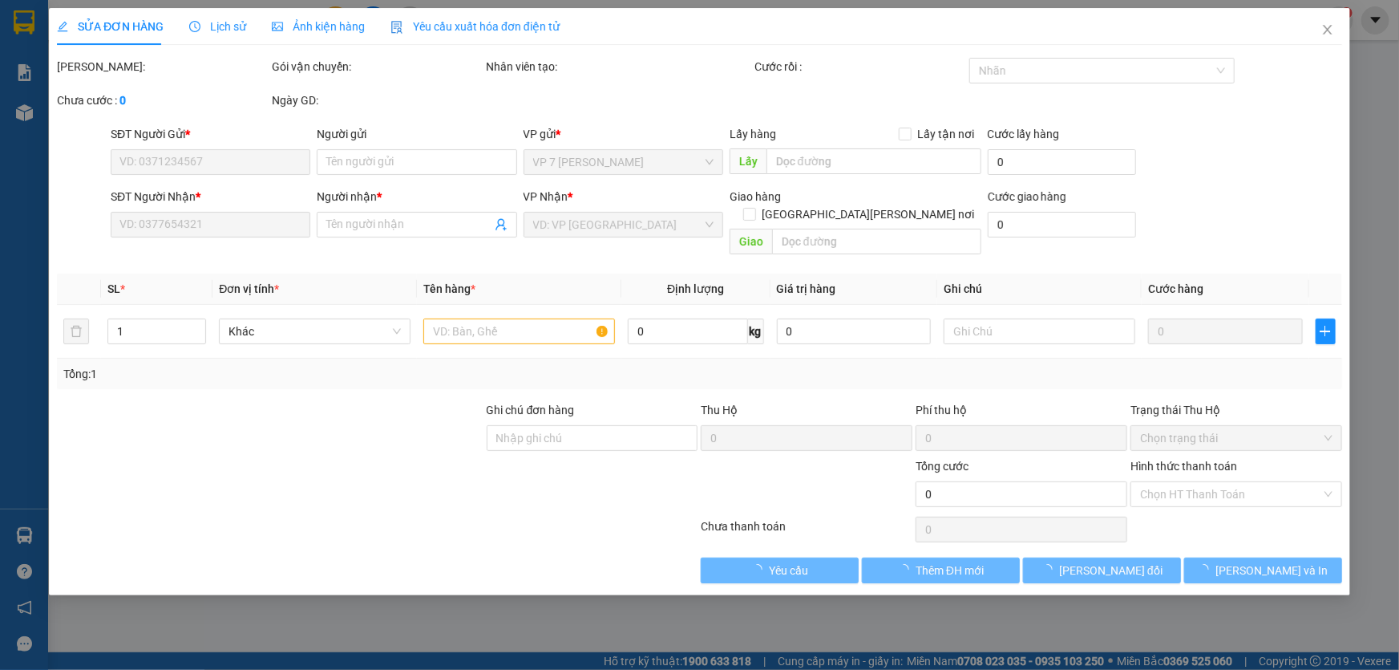
type input "0869006004"
type input "A Hiếu"
type input "0986415110"
type input "A Trung"
type input "50.000"
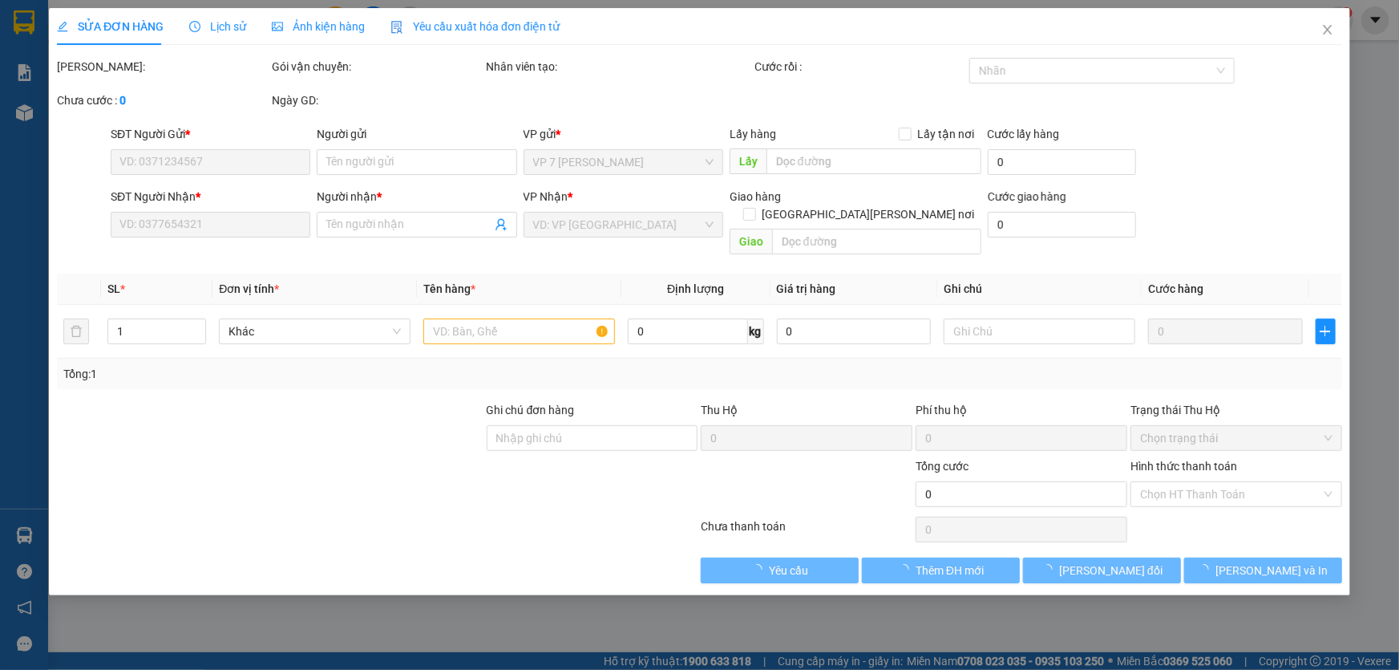
type input "50.000"
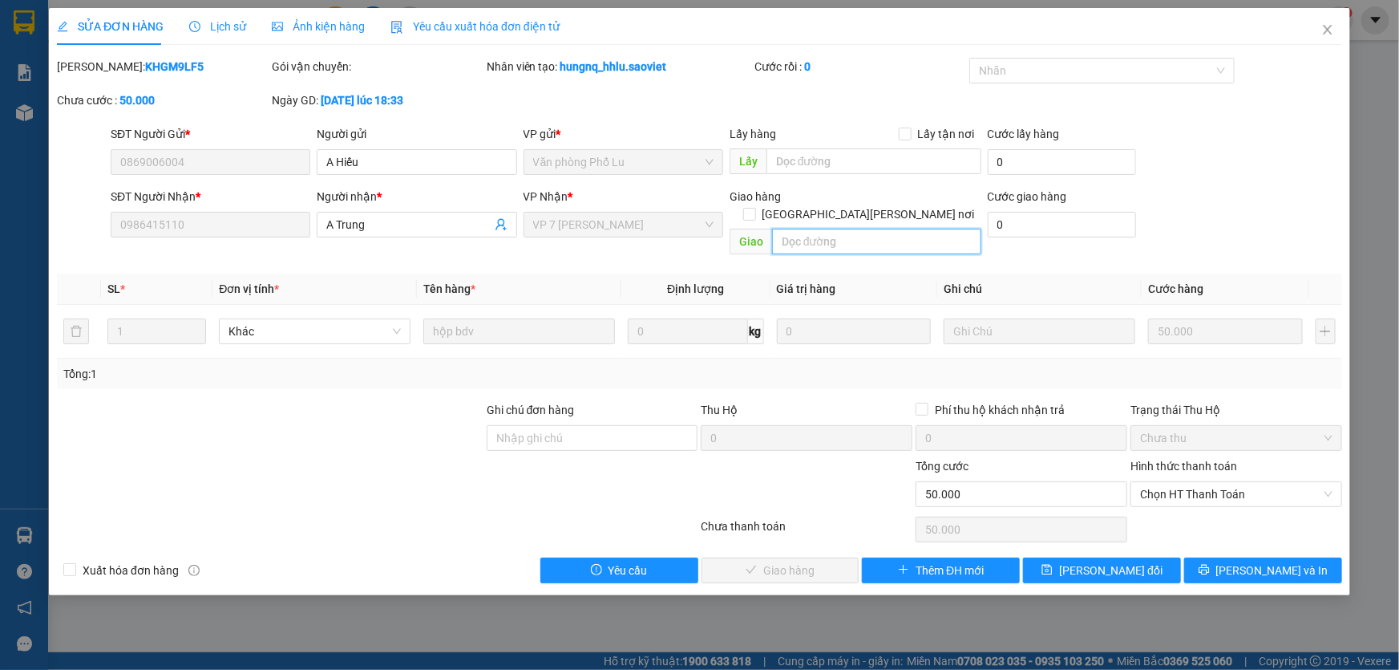
click at [826, 229] on input "text" at bounding box center [876, 242] width 209 height 26
type input "SHIP 0972272344"
drag, startPoint x: 1112, startPoint y: 548, endPoint x: 1102, endPoint y: 540, distance: 13.2
click at [1112, 561] on span "Lưu thay đổi" at bounding box center [1110, 570] width 103 height 18
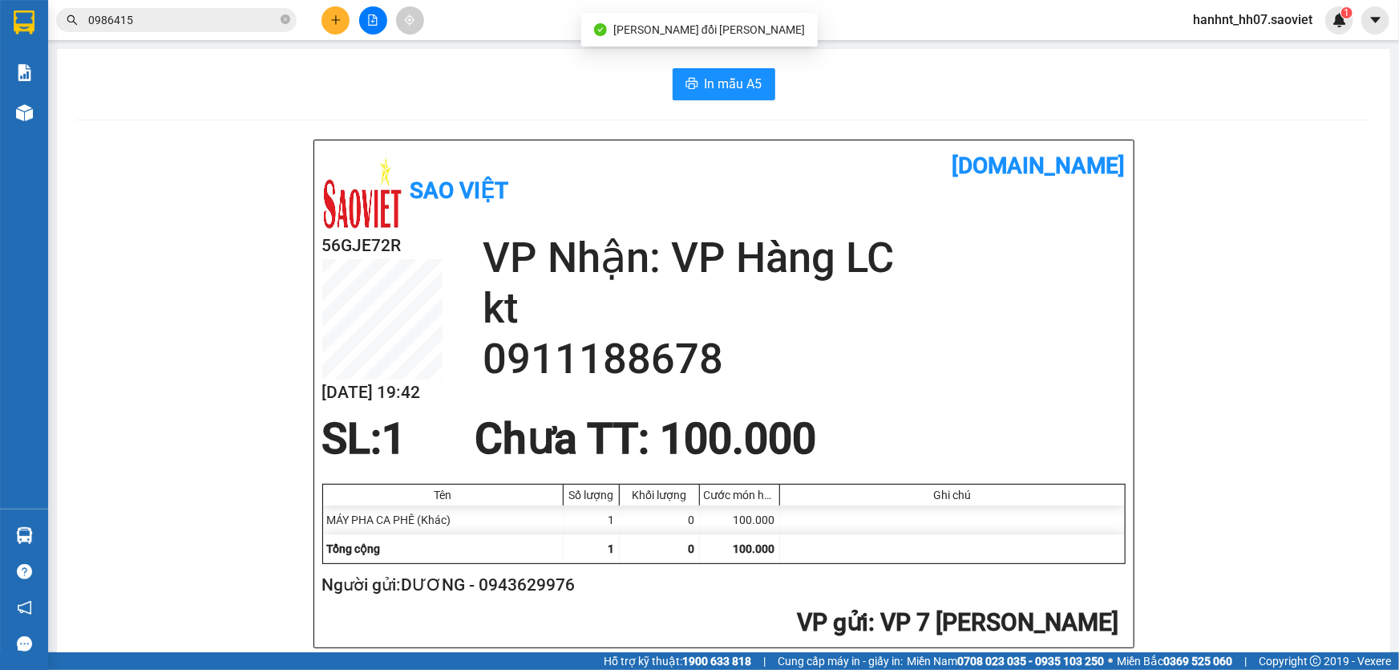
click at [247, 22] on input "0986415" at bounding box center [182, 20] width 189 height 18
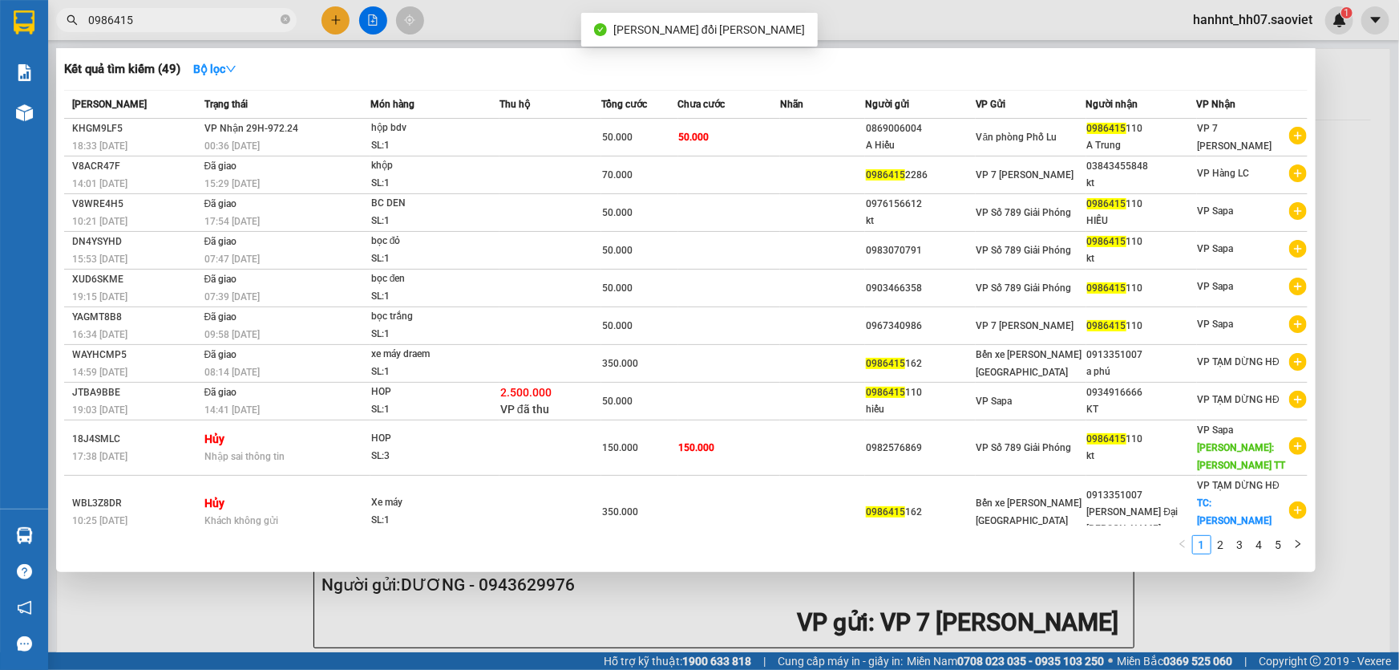
click at [247, 22] on input "0986415" at bounding box center [182, 20] width 189 height 18
click at [515, 589] on div at bounding box center [699, 335] width 1399 height 670
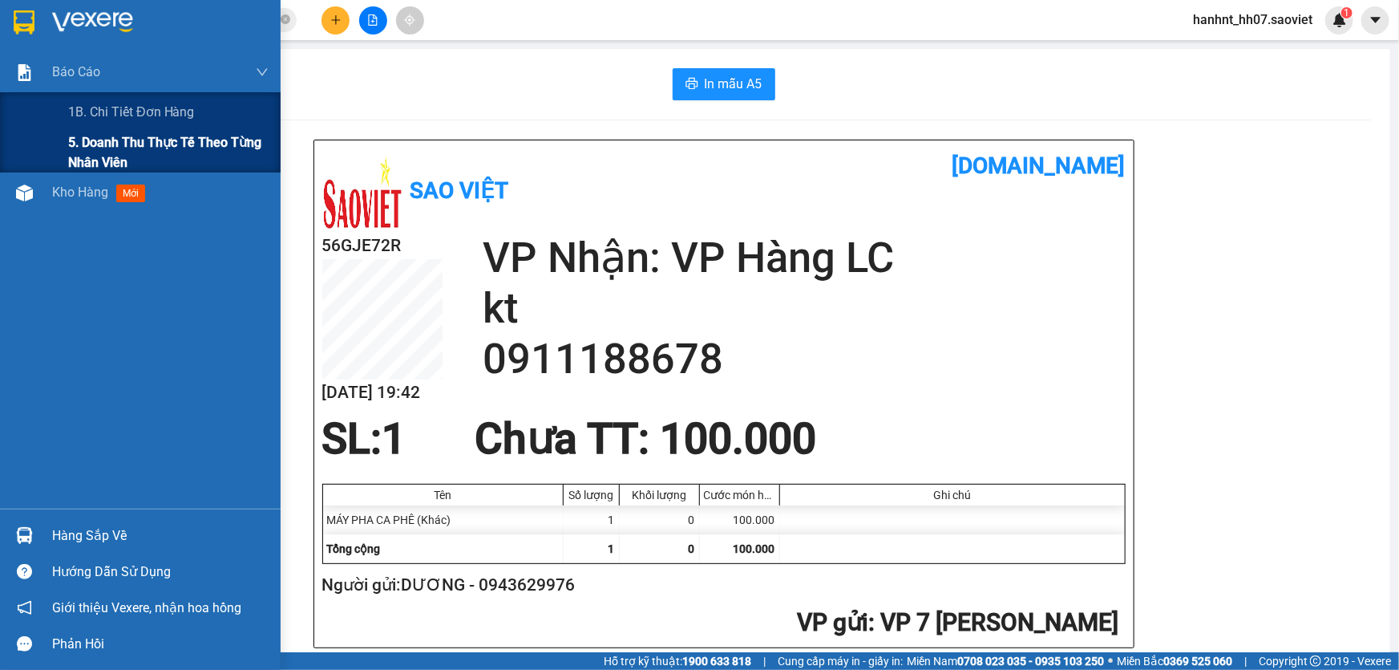
click at [98, 140] on span "5. Doanh thu thực tế theo từng nhân viên" at bounding box center [168, 152] width 200 height 40
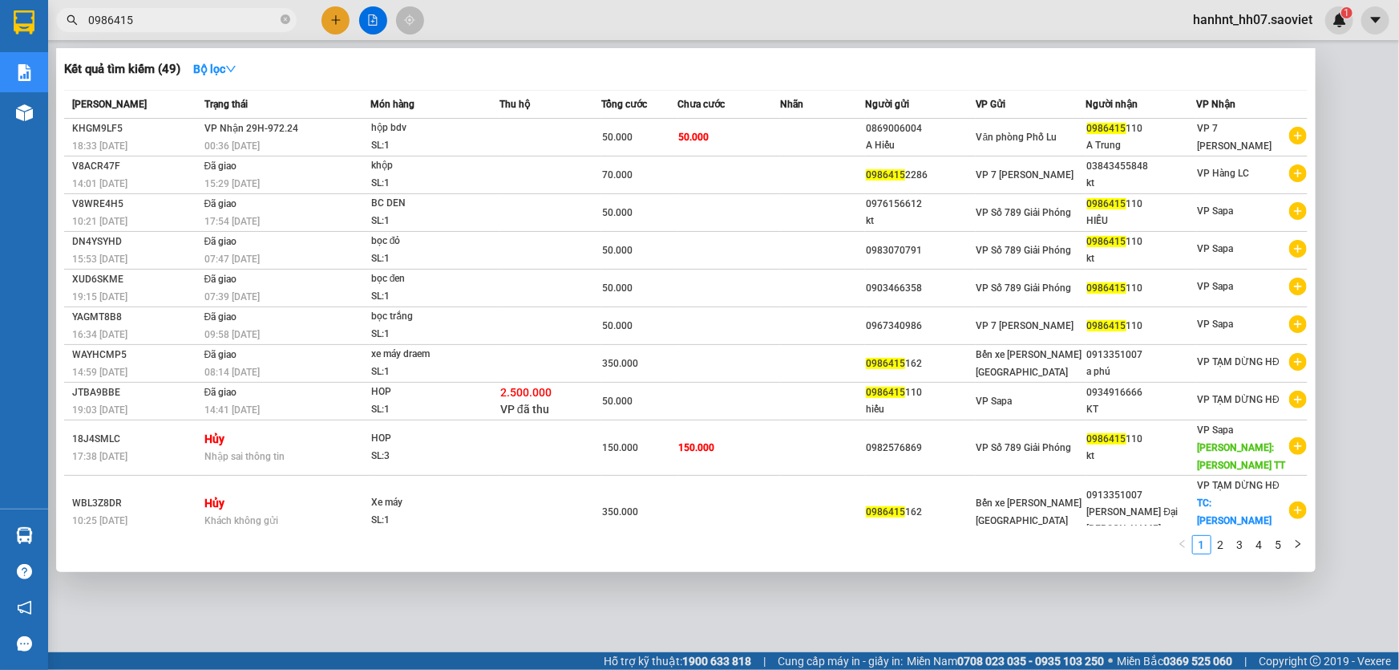
click at [170, 16] on input "0986415" at bounding box center [182, 20] width 189 height 18
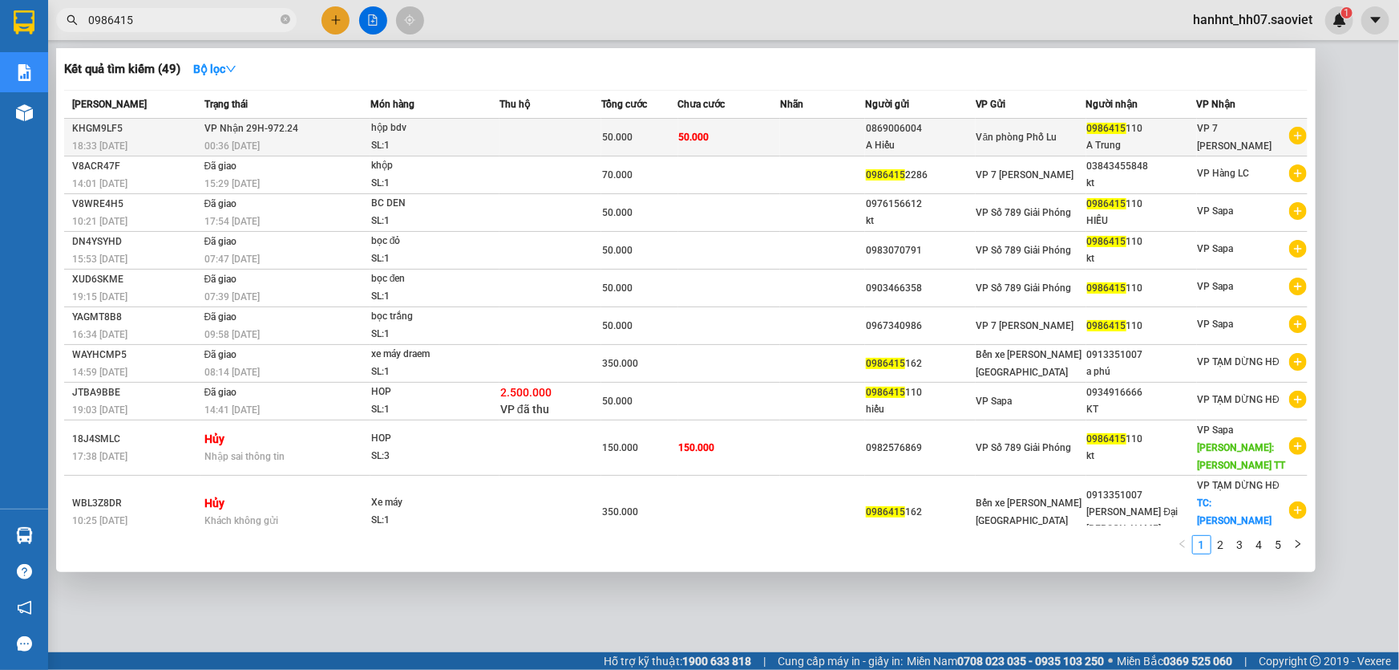
click at [747, 139] on td "50.000" at bounding box center [729, 138] width 102 height 38
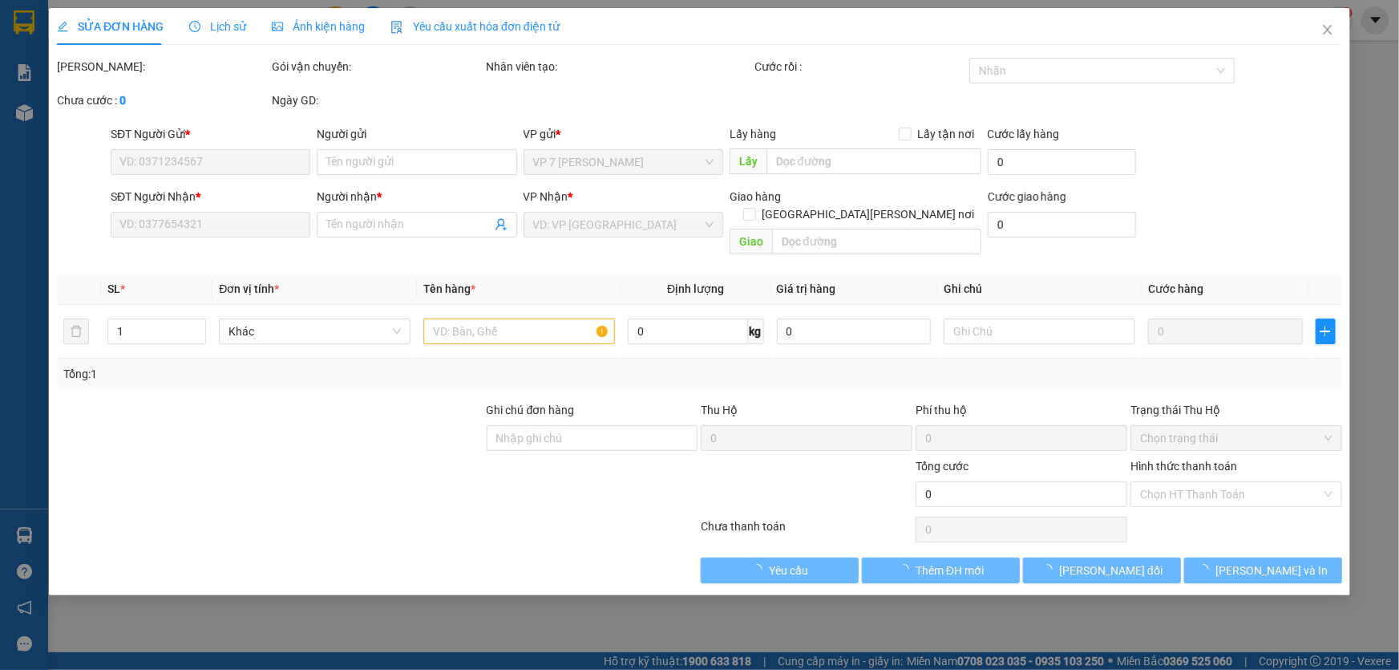
type input "0869006004"
type input "A Hiếu"
type input "0986415110"
type input "A Trung"
type input "SHIP 0972272344"
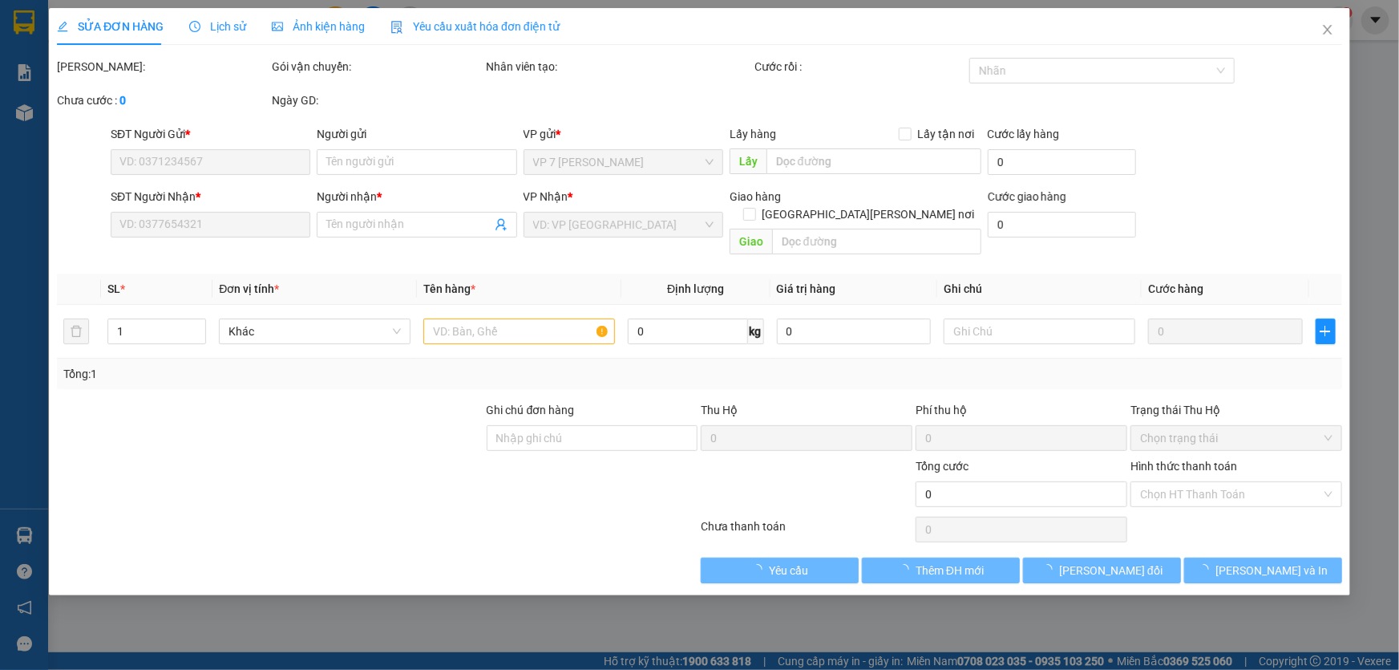
type input "50.000"
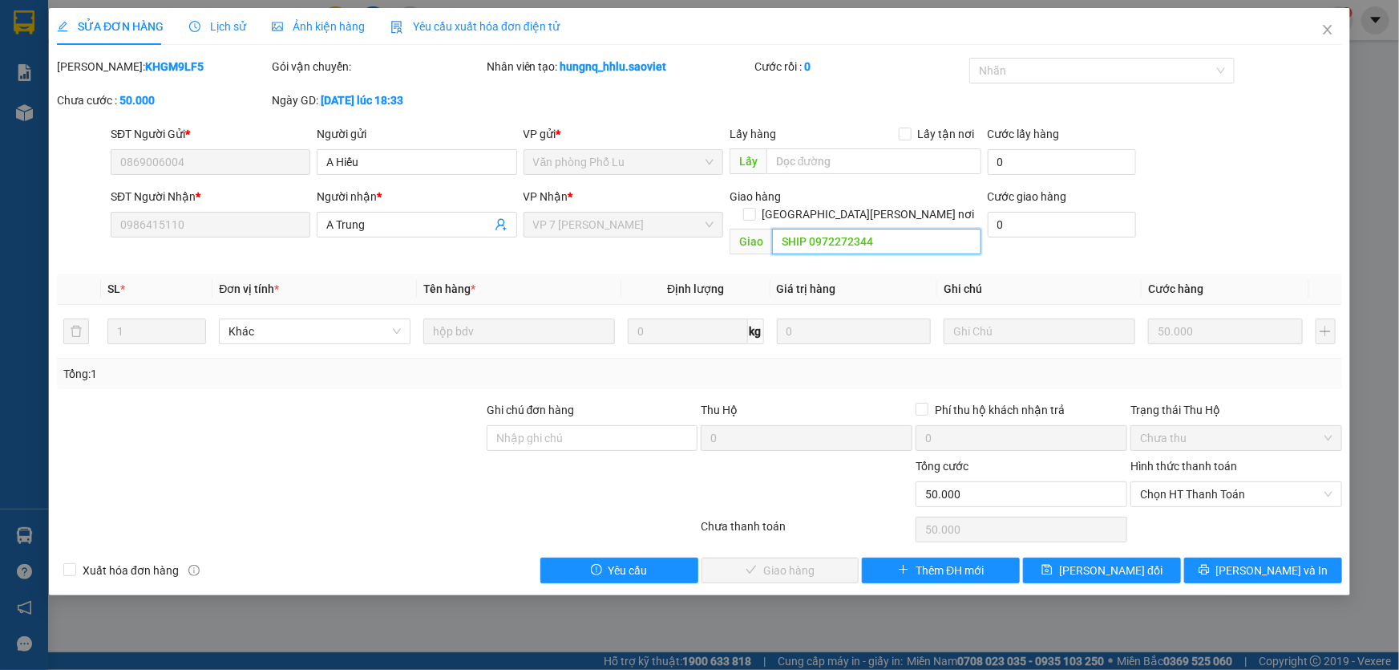
click at [829, 230] on input "SHIP 0972272344" at bounding box center [876, 242] width 209 height 26
click at [834, 229] on input "SHIP 0972272344" at bounding box center [876, 242] width 209 height 26
click at [1328, 30] on icon "close" at bounding box center [1328, 29] width 13 height 13
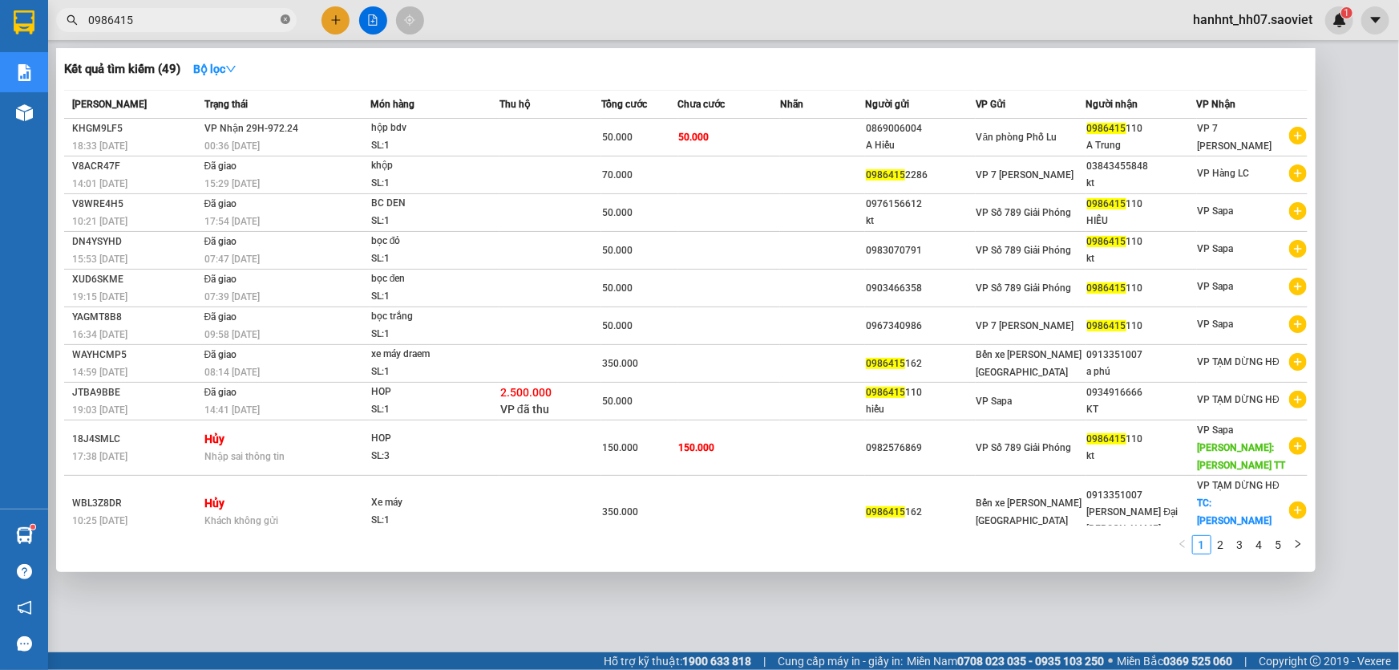
click at [287, 19] on icon "close-circle" at bounding box center [286, 19] width 10 height 10
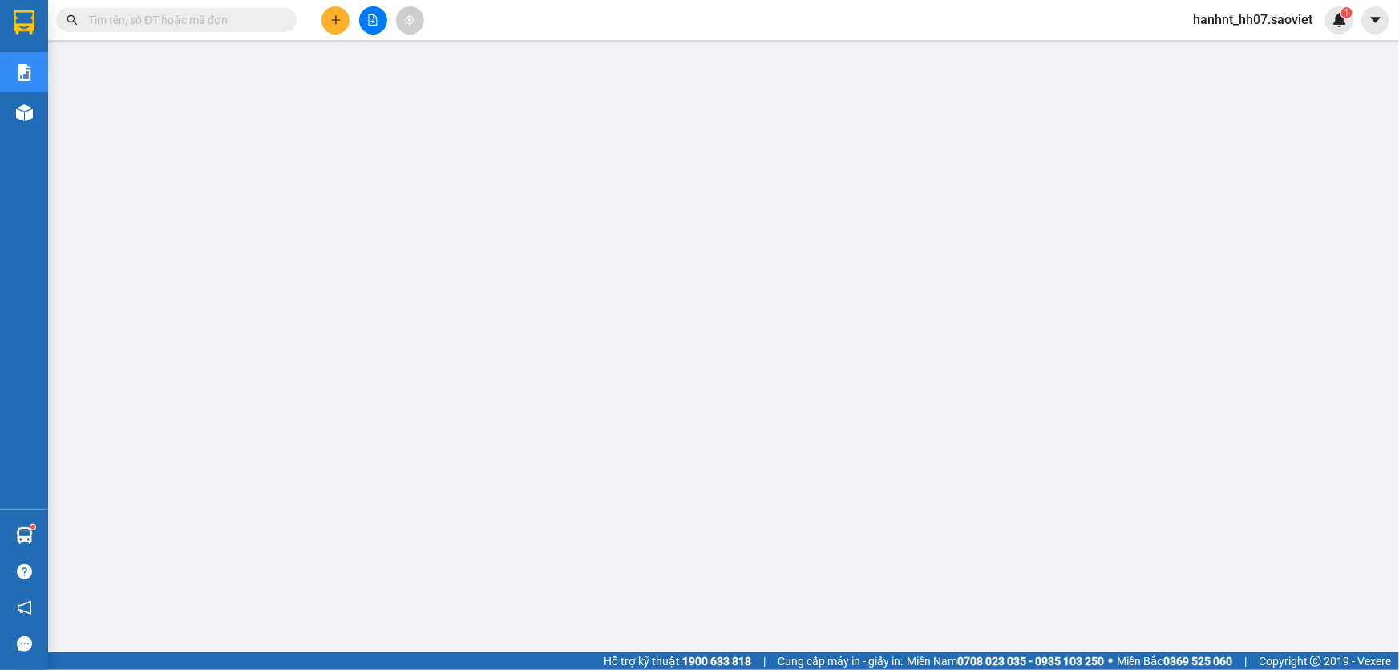
click at [160, 21] on input "text" at bounding box center [182, 20] width 189 height 18
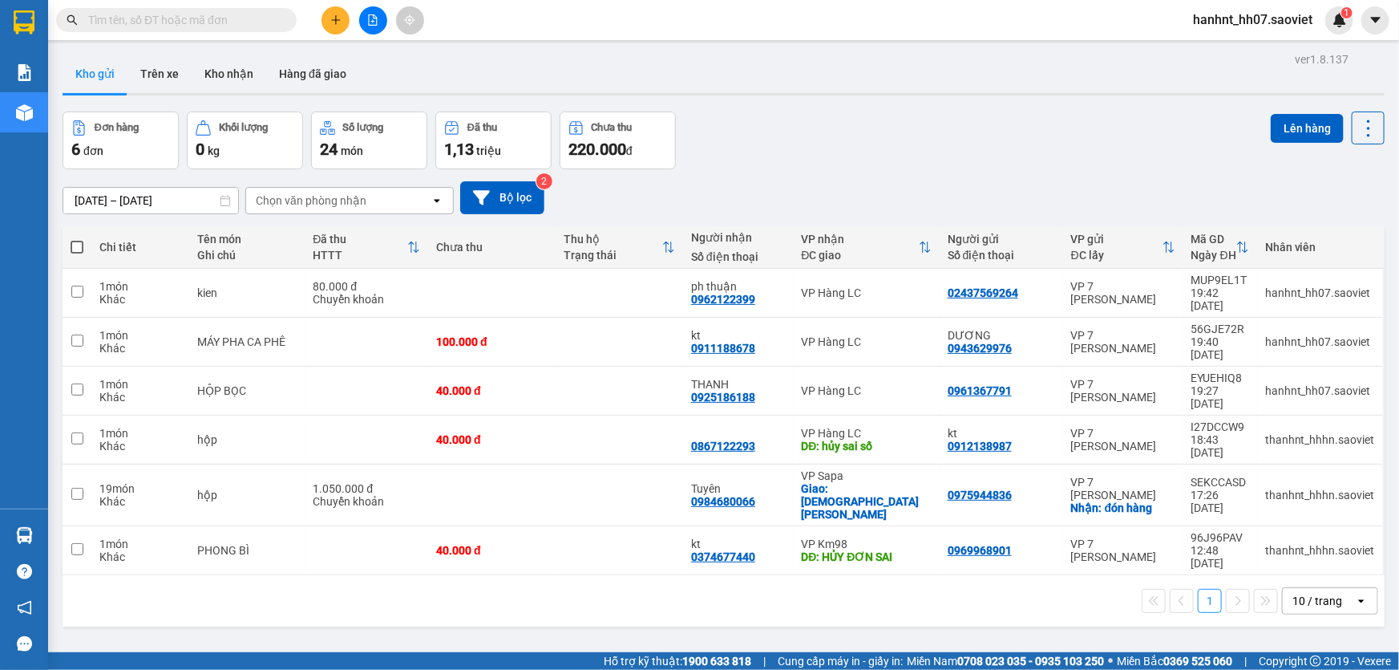
click at [200, 15] on input "text" at bounding box center [182, 20] width 189 height 18
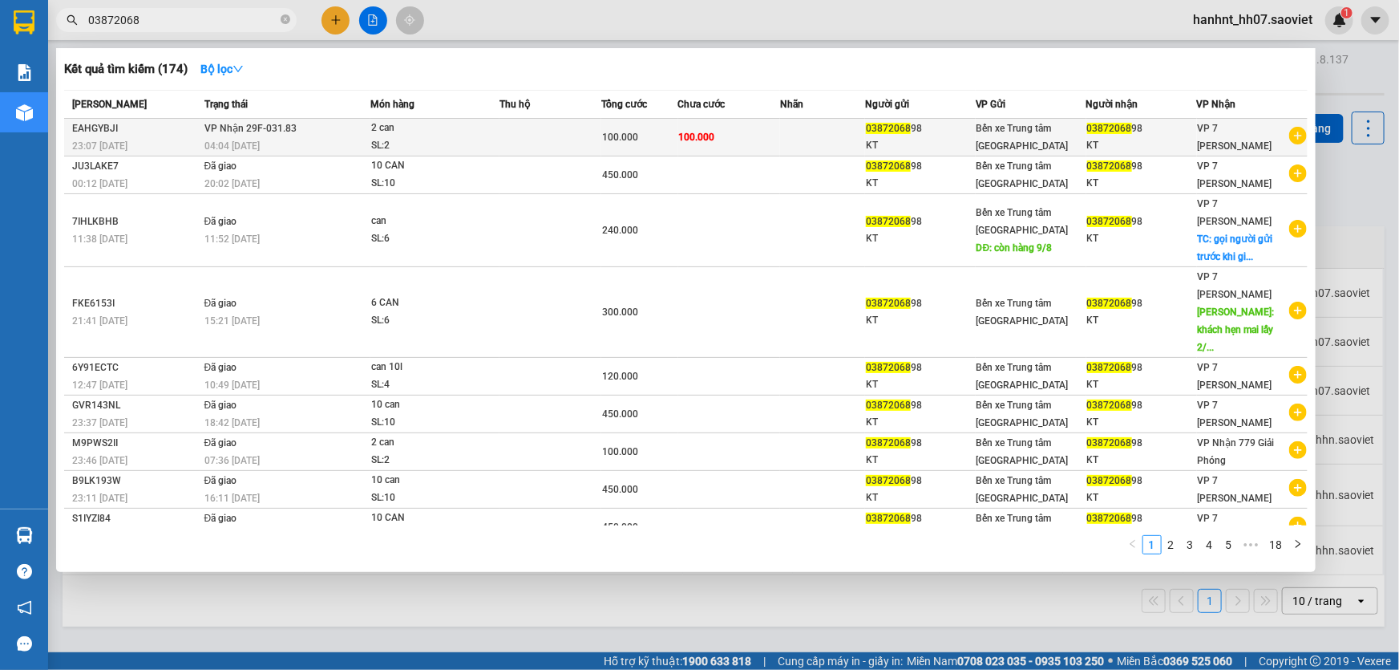
type input "03872068"
click at [613, 132] on span "100.000" at bounding box center [620, 137] width 36 height 11
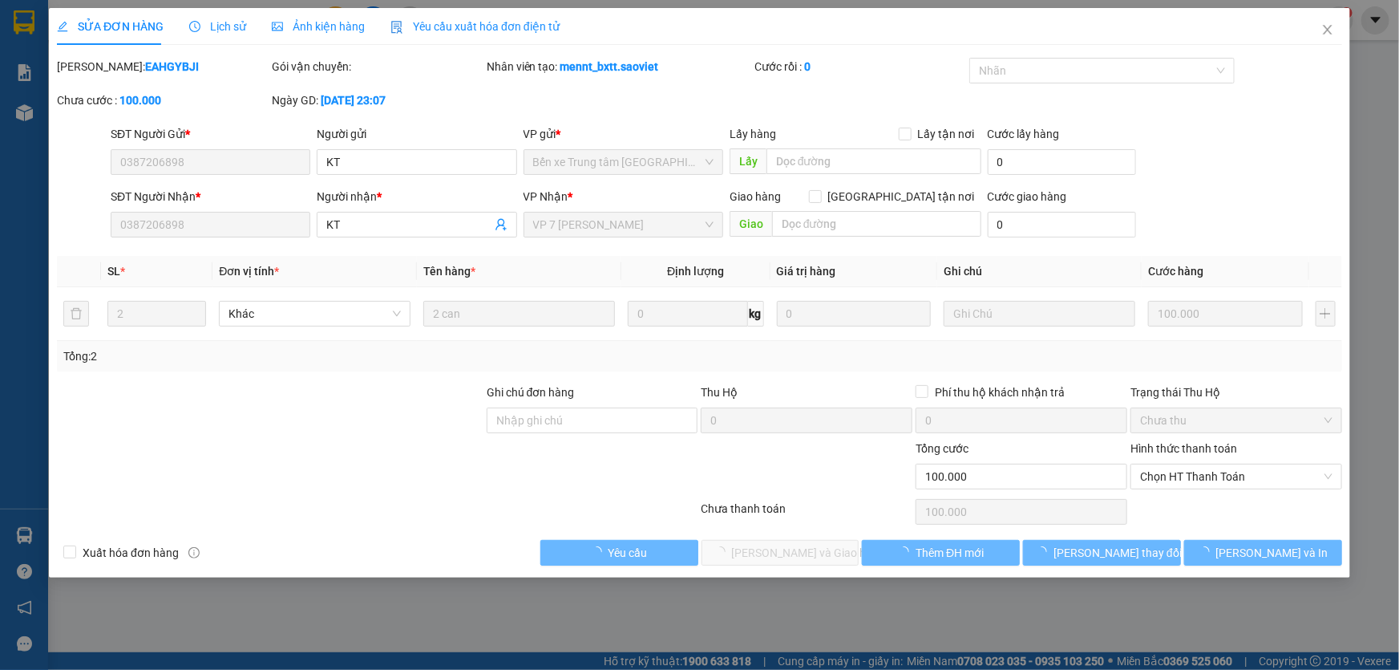
type input "0387206898"
type input "KT"
type input "0387206898"
type input "KT"
type input "100.000"
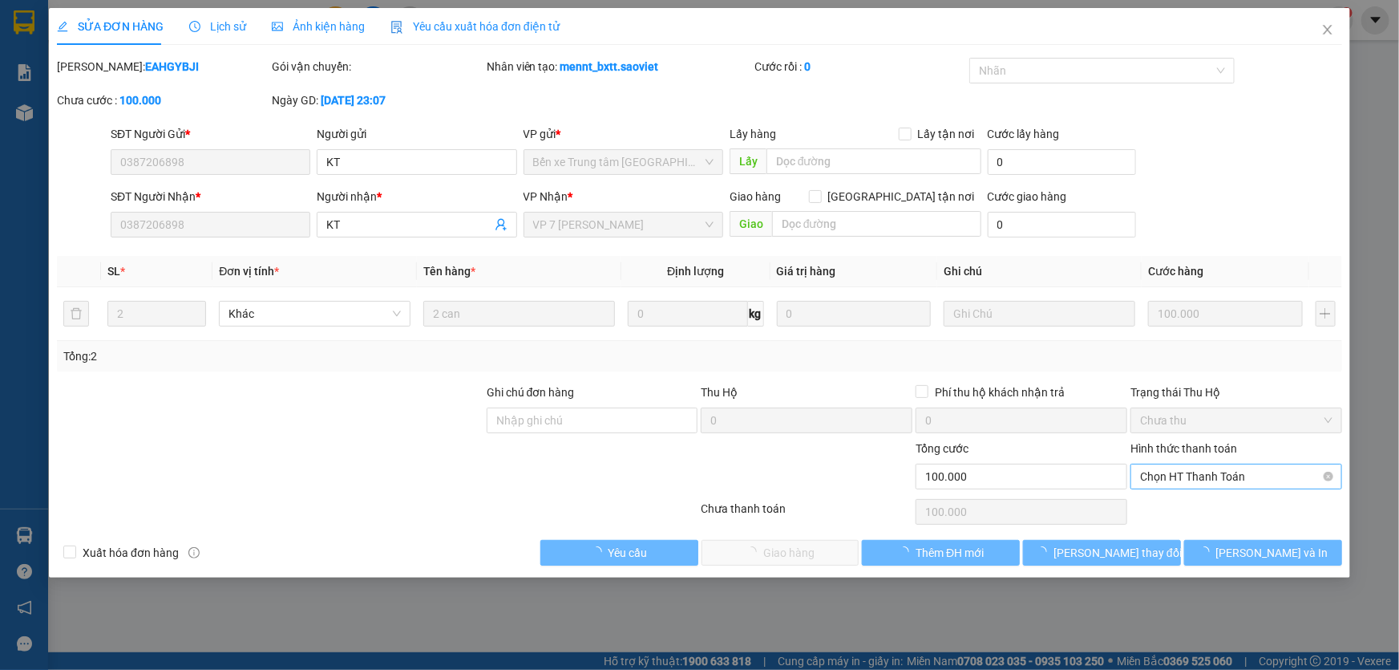
click at [1150, 473] on span "Chọn HT Thanh Toán" at bounding box center [1236, 476] width 192 height 24
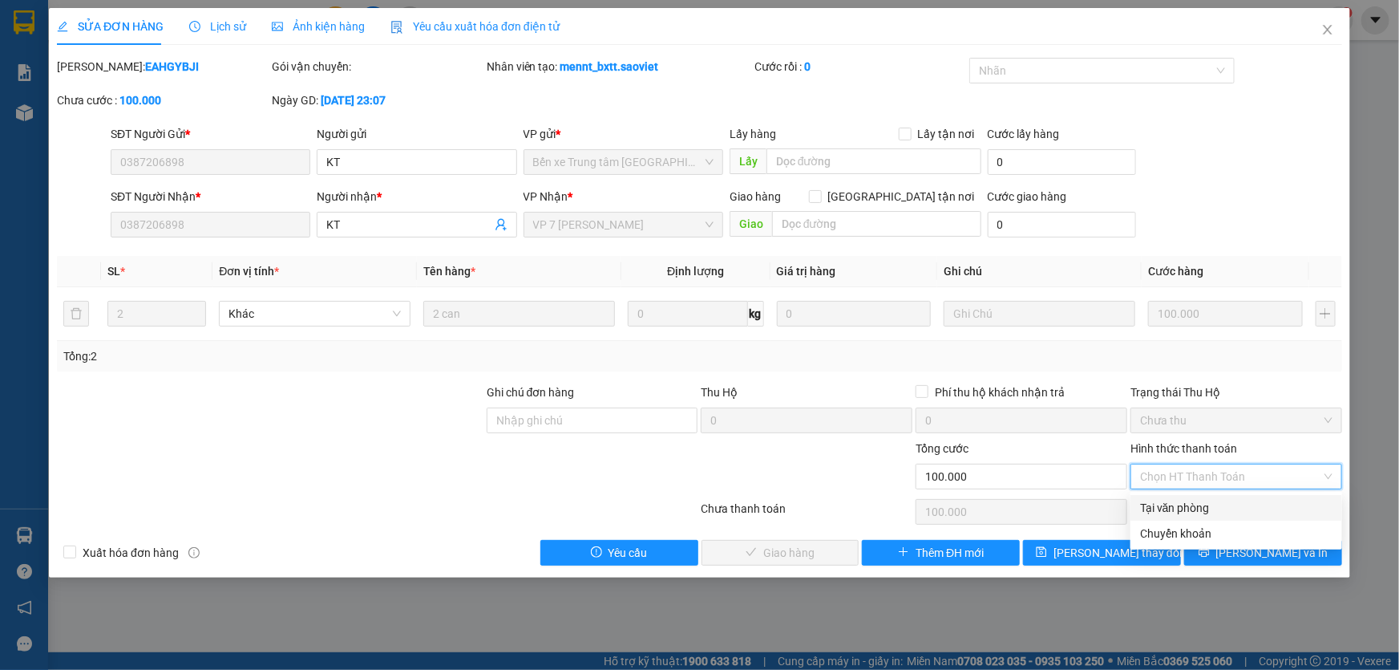
click at [1168, 501] on div "Tại văn phòng" at bounding box center [1236, 508] width 192 height 18
type input "0"
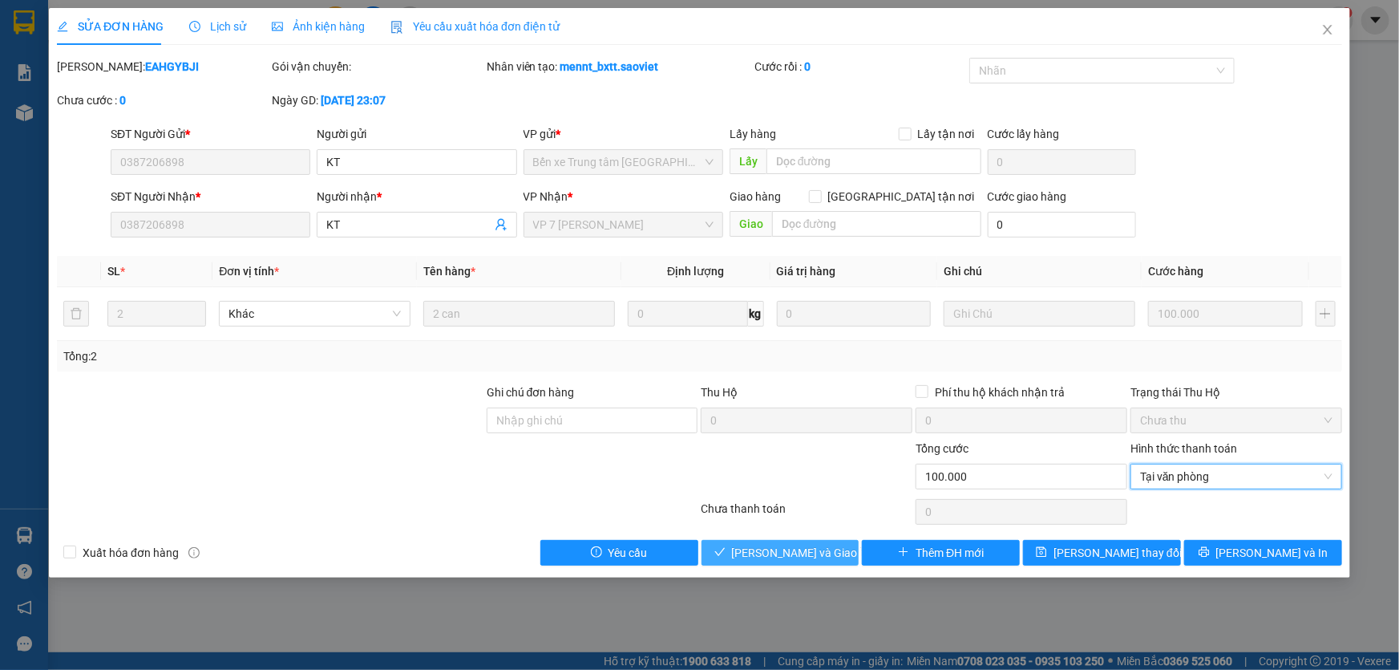
click at [780, 553] on span "[PERSON_NAME] và Giao hàng" at bounding box center [809, 553] width 154 height 18
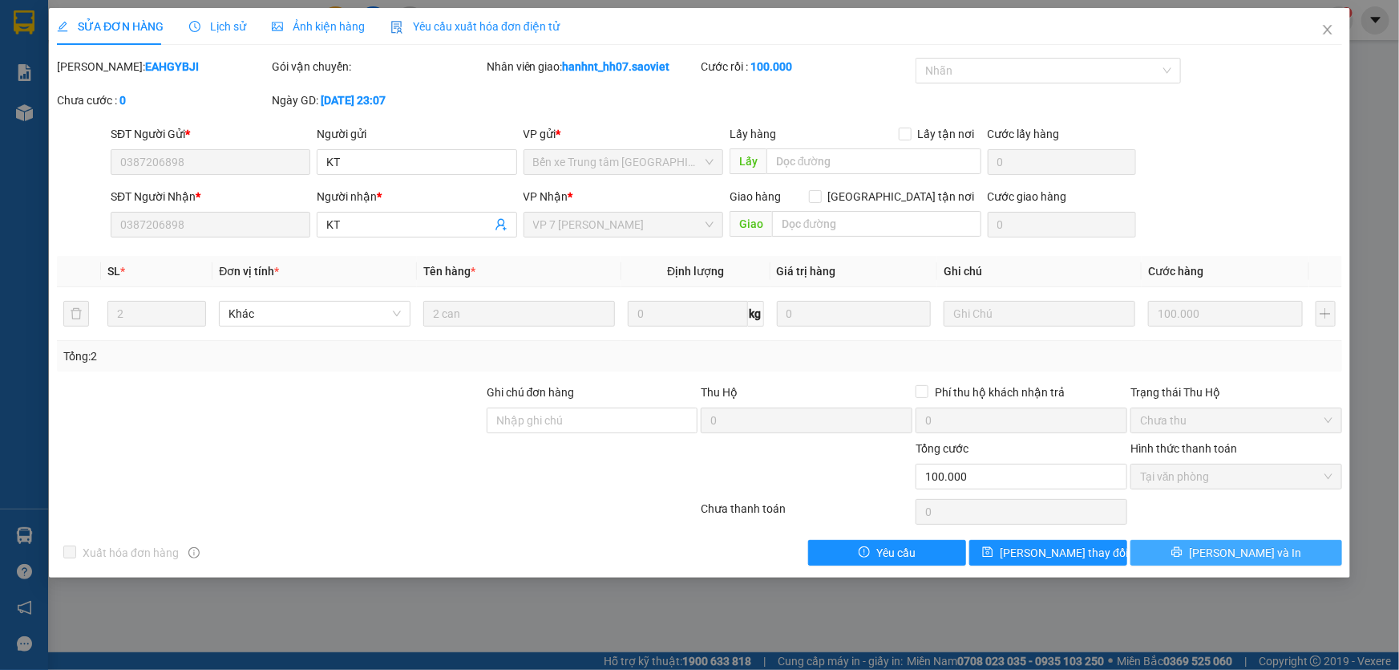
drag, startPoint x: 1237, startPoint y: 593, endPoint x: 1230, endPoint y: 547, distance: 46.3
click at [1230, 547] on span "[PERSON_NAME] và In" at bounding box center [1245, 553] width 112 height 18
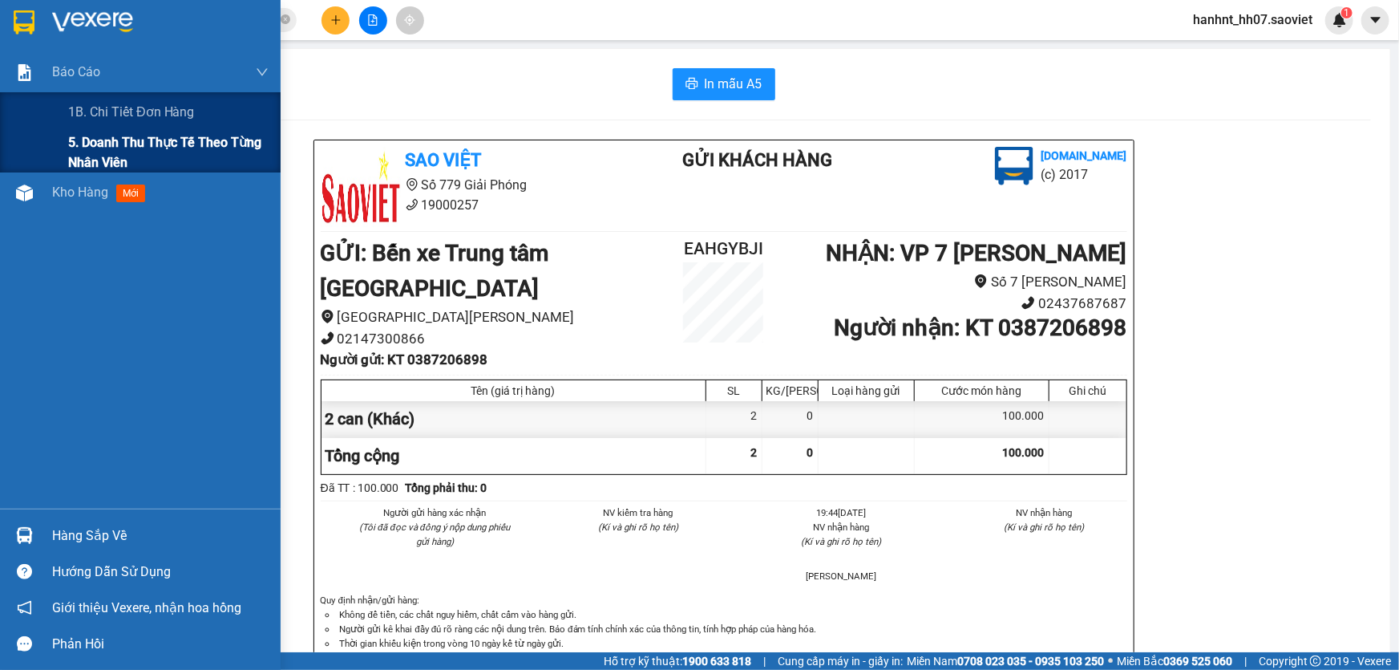
click at [112, 141] on span "5. Doanh thu thực tế theo từng nhân viên" at bounding box center [168, 152] width 200 height 40
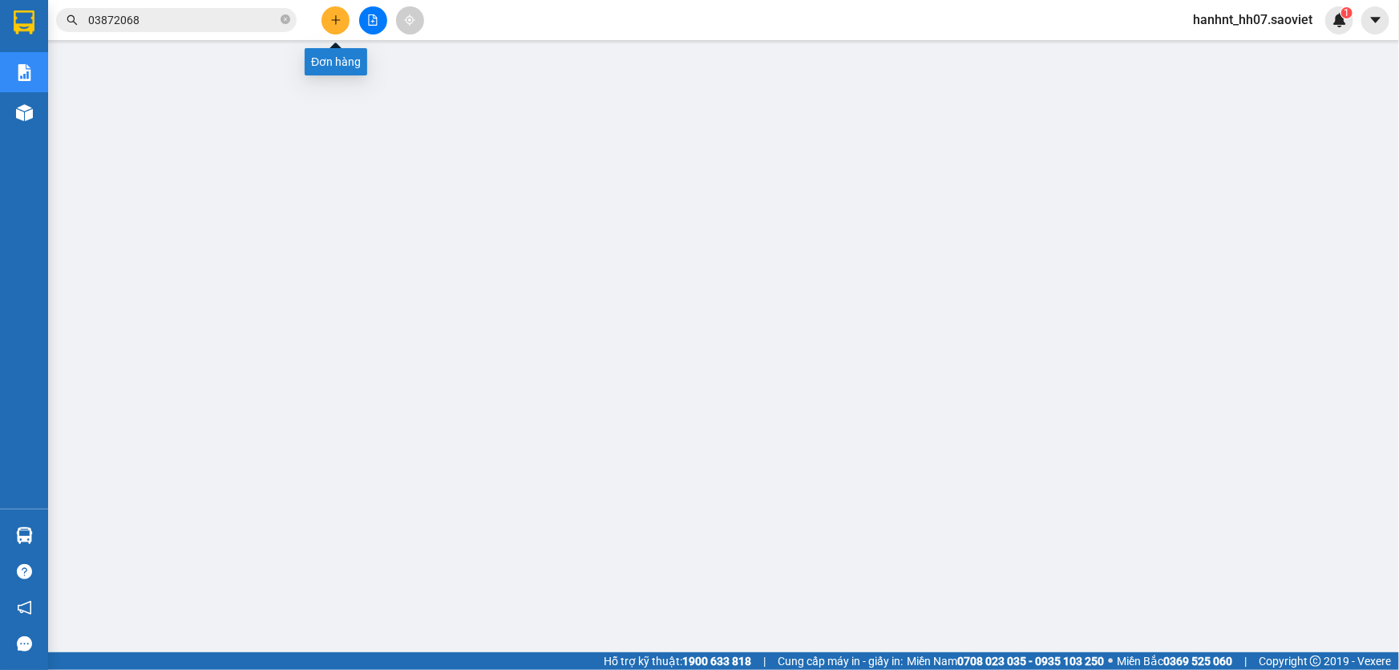
click at [328, 18] on button at bounding box center [336, 20] width 28 height 28
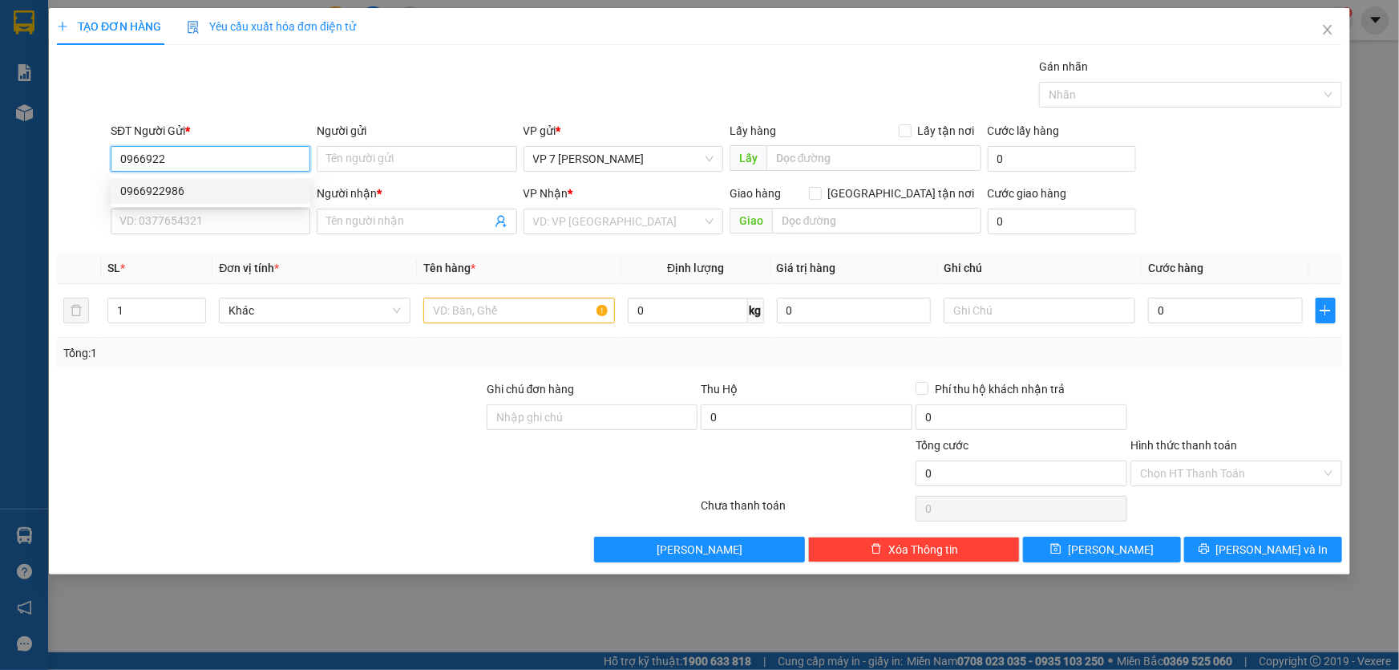
click at [150, 193] on div "0966922986" at bounding box center [210, 191] width 180 height 18
type input "0966922986"
type input "0868664368"
type input "KT"
type input "0966922986"
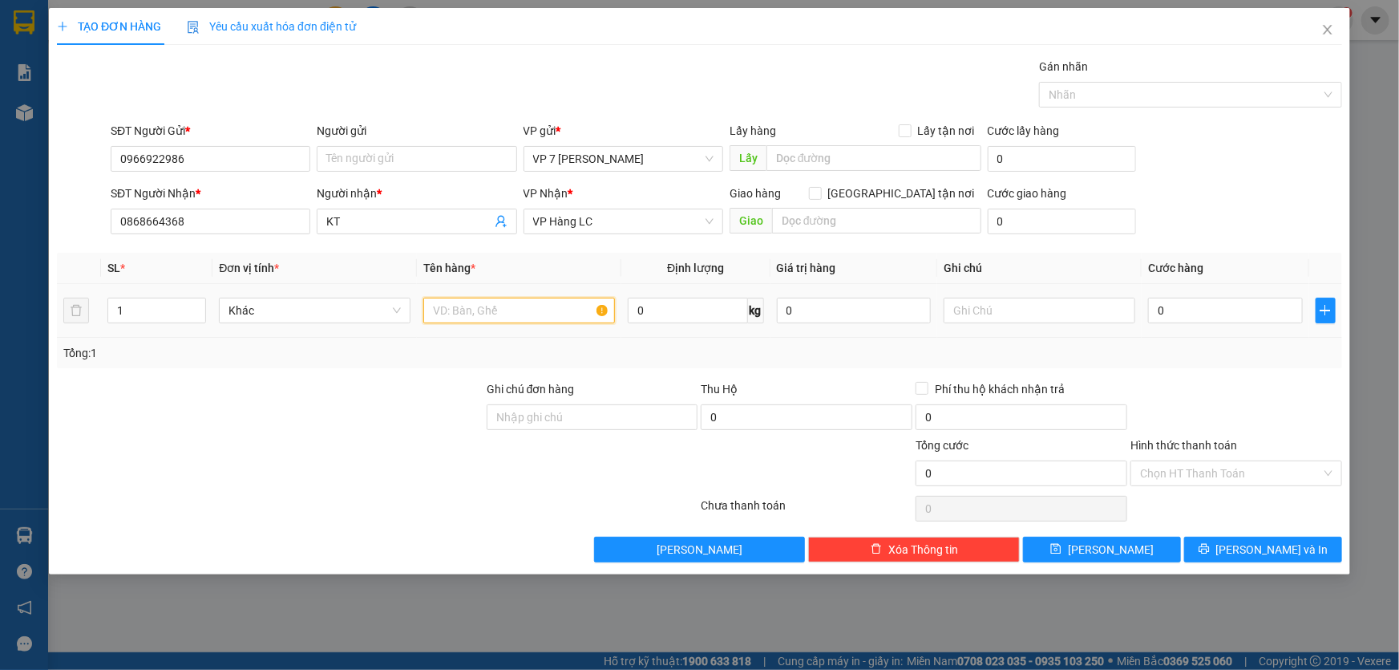
click at [449, 308] on input "text" at bounding box center [519, 311] width 192 height 26
click at [513, 313] on input "HÔP4" at bounding box center [519, 311] width 192 height 26
type input "HÔP"
click at [1200, 312] on input "0" at bounding box center [1225, 311] width 155 height 26
type input "4"
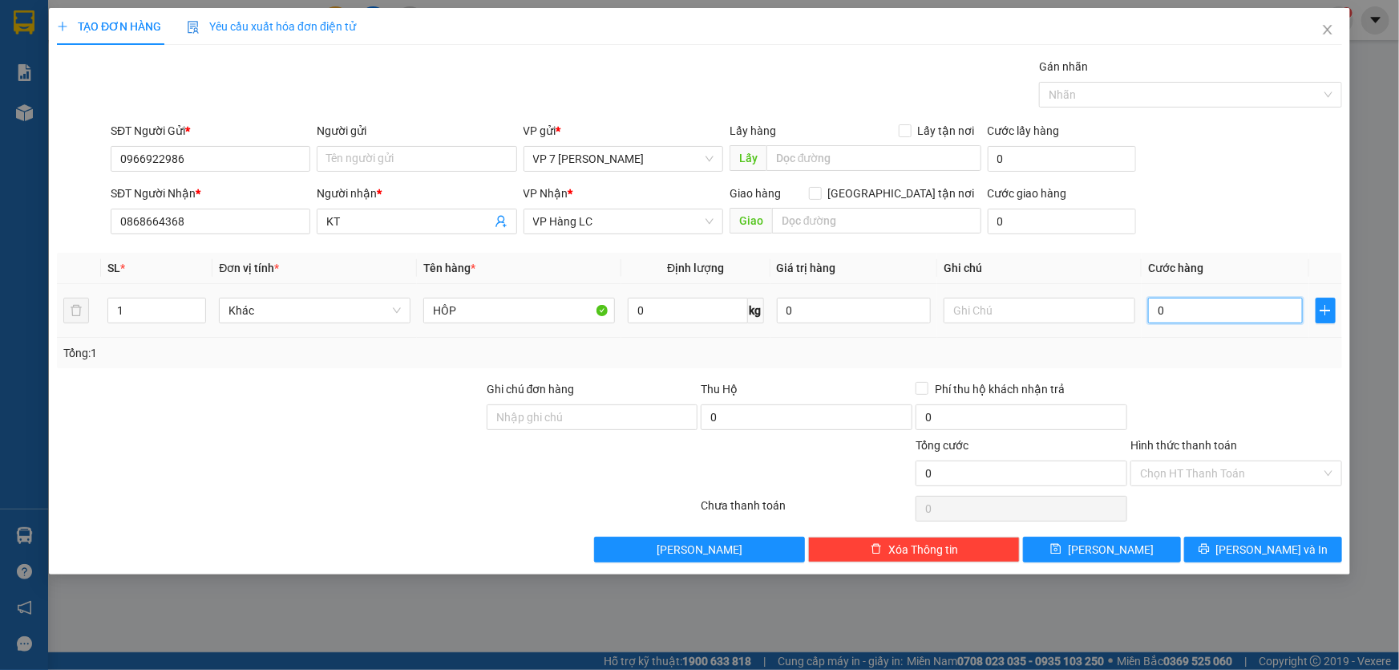
type input "4"
type input "40"
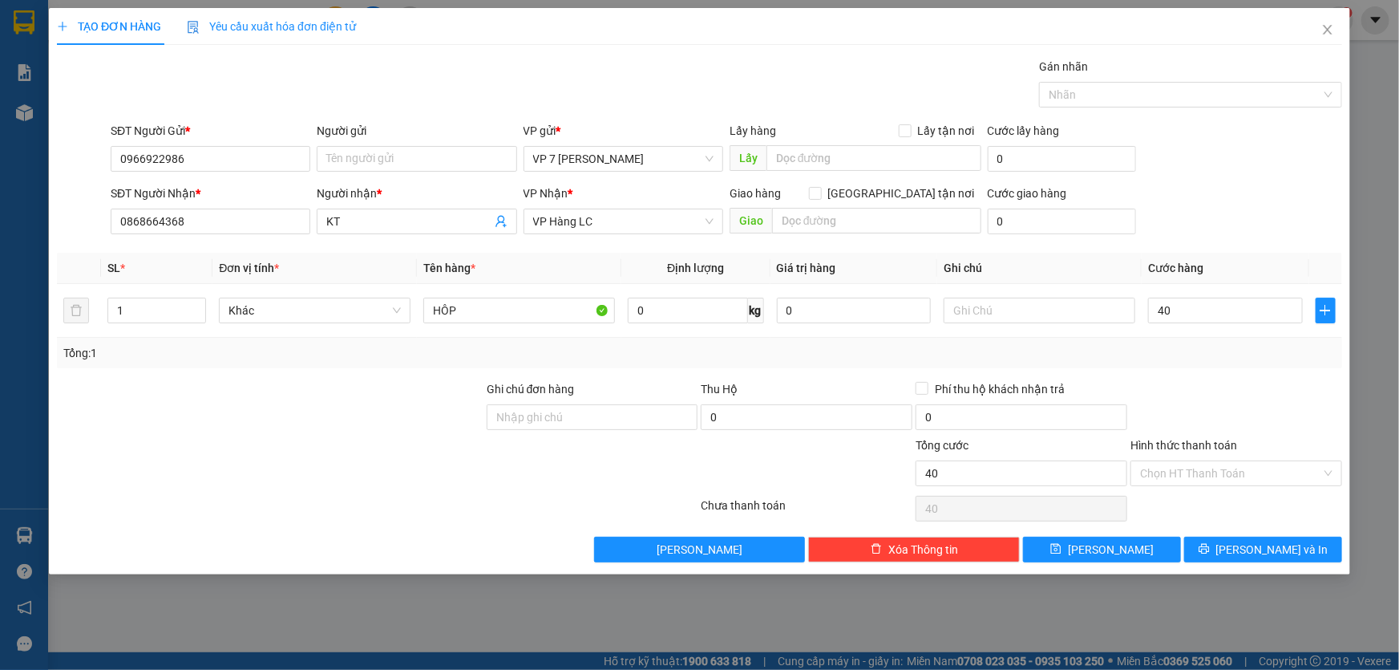
type input "40.000"
click at [1180, 361] on div "Tổng: 1" at bounding box center [699, 353] width 1285 height 30
click at [1218, 545] on button "[PERSON_NAME] và In" at bounding box center [1263, 549] width 158 height 26
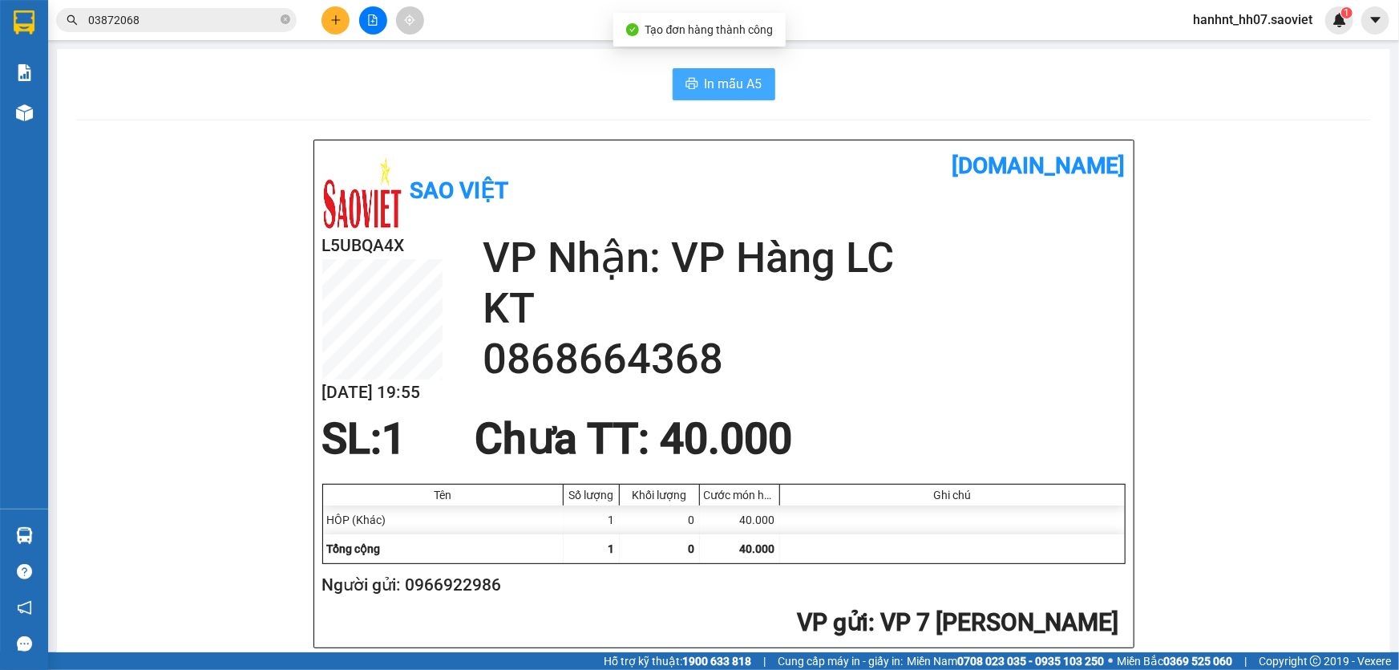
click at [713, 87] on span "In mẫu A5" at bounding box center [734, 84] width 58 height 20
click at [148, 21] on input "03872068" at bounding box center [182, 20] width 189 height 18
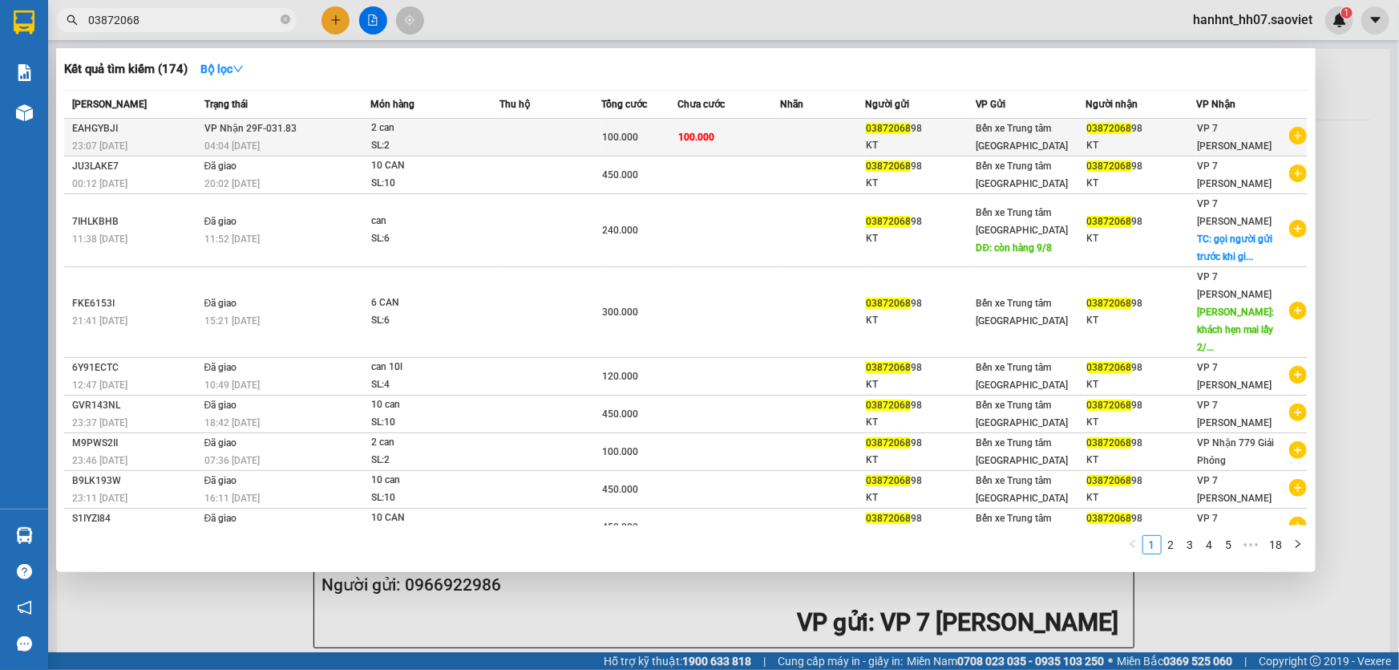
click at [412, 137] on div "SL: 2" at bounding box center [431, 146] width 120 height 18
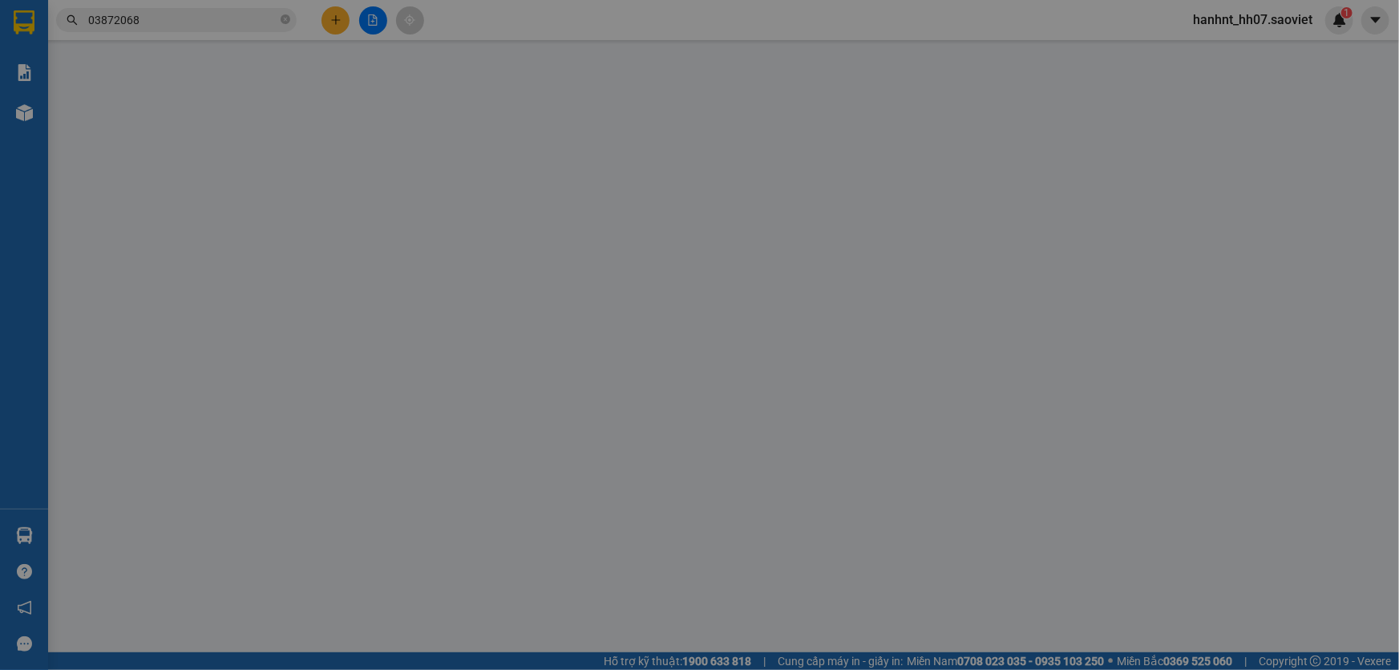
type input "0387206898"
type input "KT"
type input "0387206898"
type input "KT"
type input "100.000"
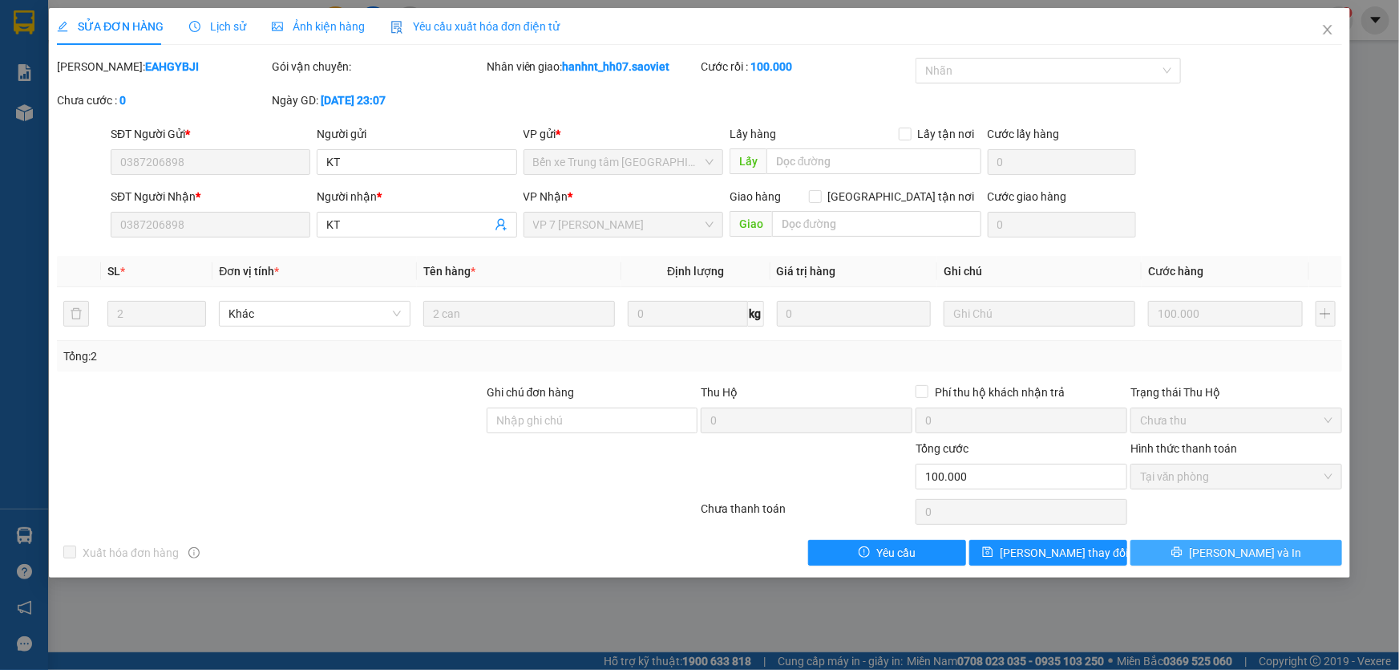
click at [1181, 557] on button "[PERSON_NAME] và In" at bounding box center [1237, 553] width 212 height 26
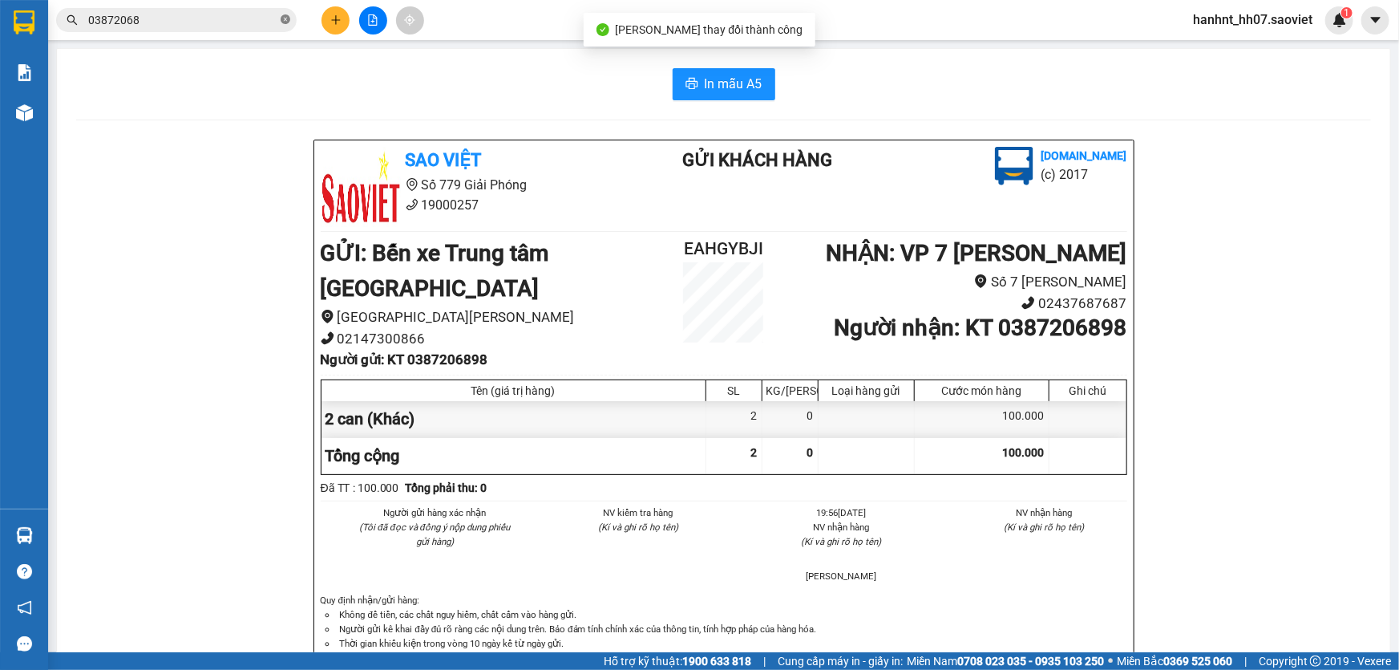
click at [284, 15] on icon "close-circle" at bounding box center [286, 19] width 10 height 10
click at [208, 26] on input "text" at bounding box center [182, 20] width 189 height 18
click at [158, 21] on input "text" at bounding box center [182, 20] width 189 height 18
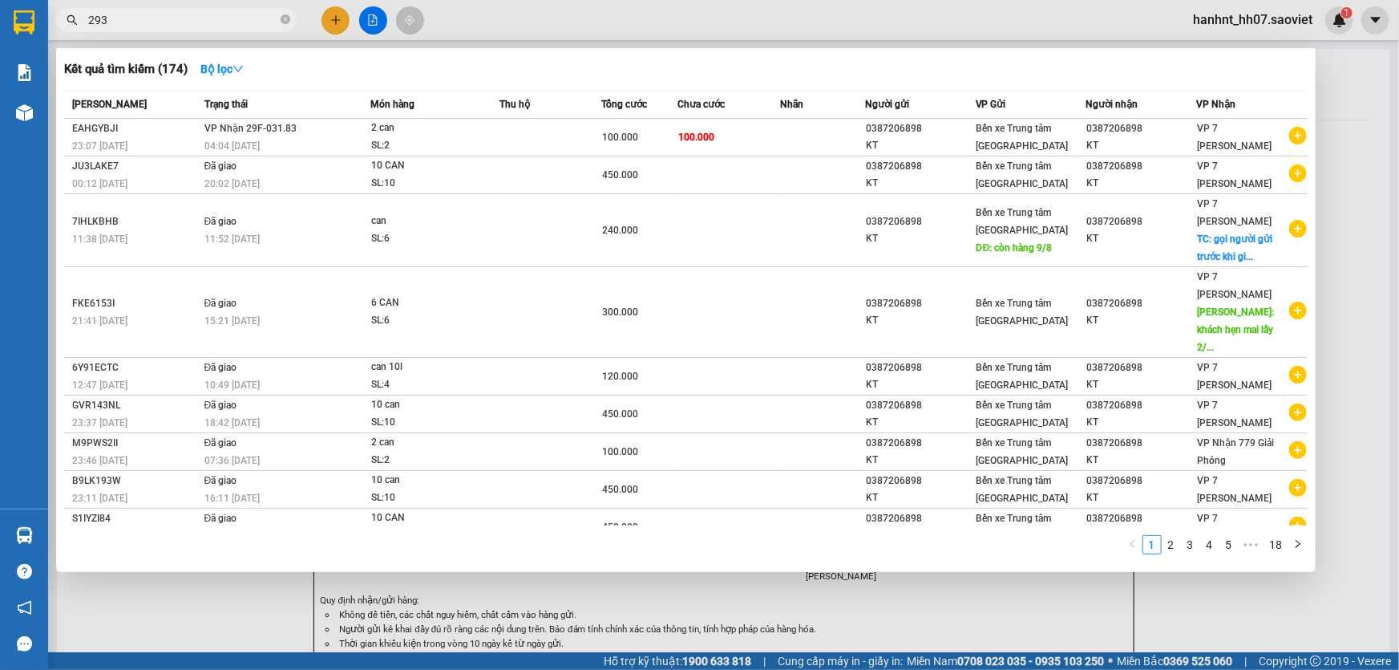
type input "2935"
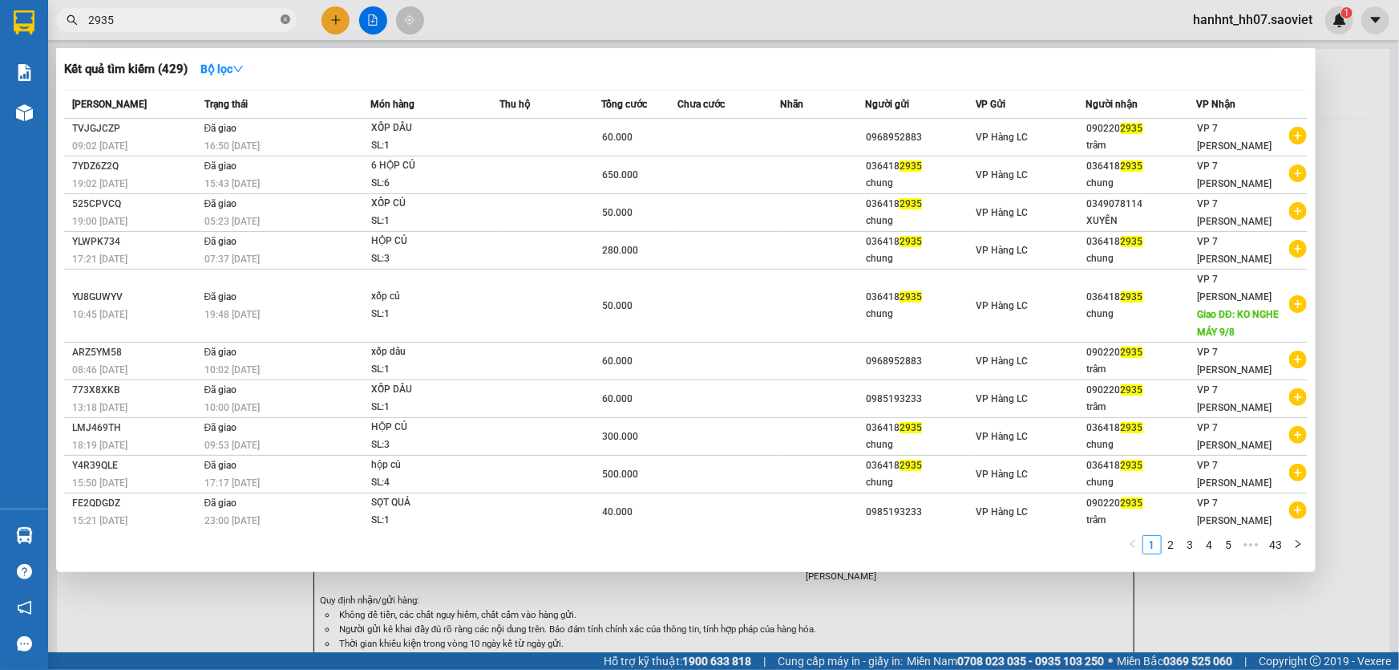
click at [283, 18] on icon "close-circle" at bounding box center [286, 19] width 10 height 10
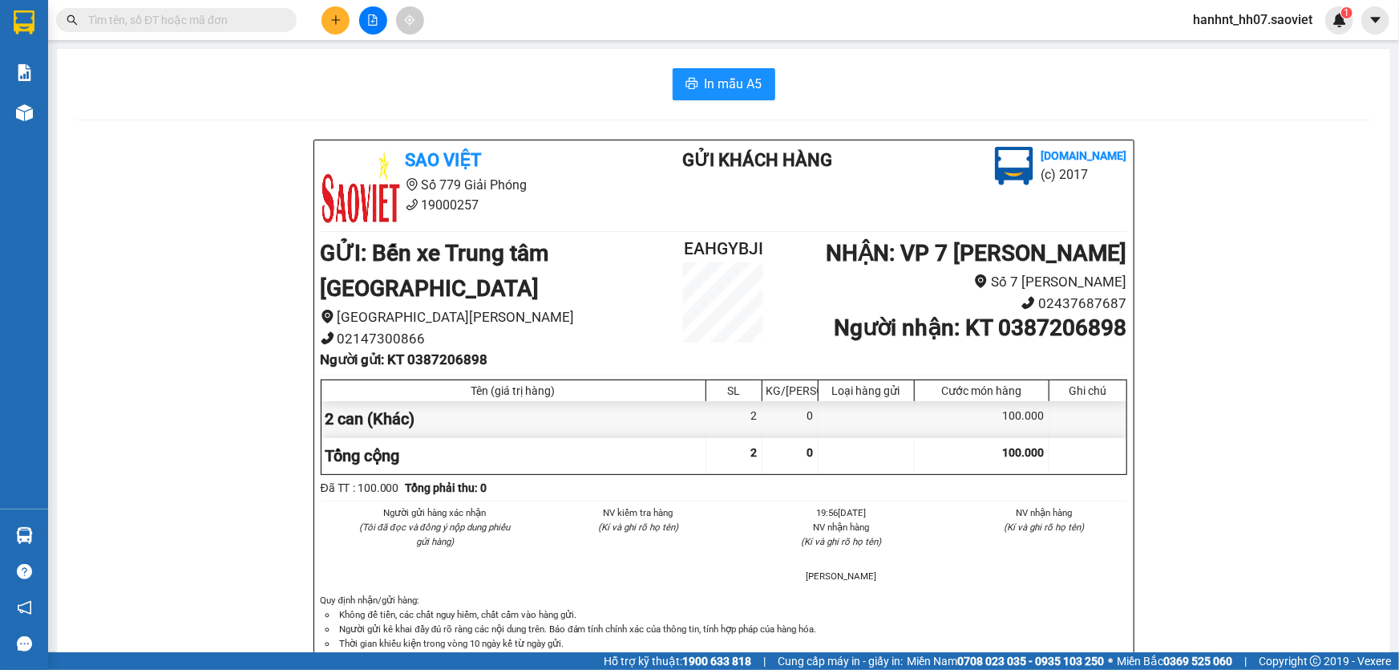
click at [215, 20] on input "text" at bounding box center [182, 20] width 189 height 18
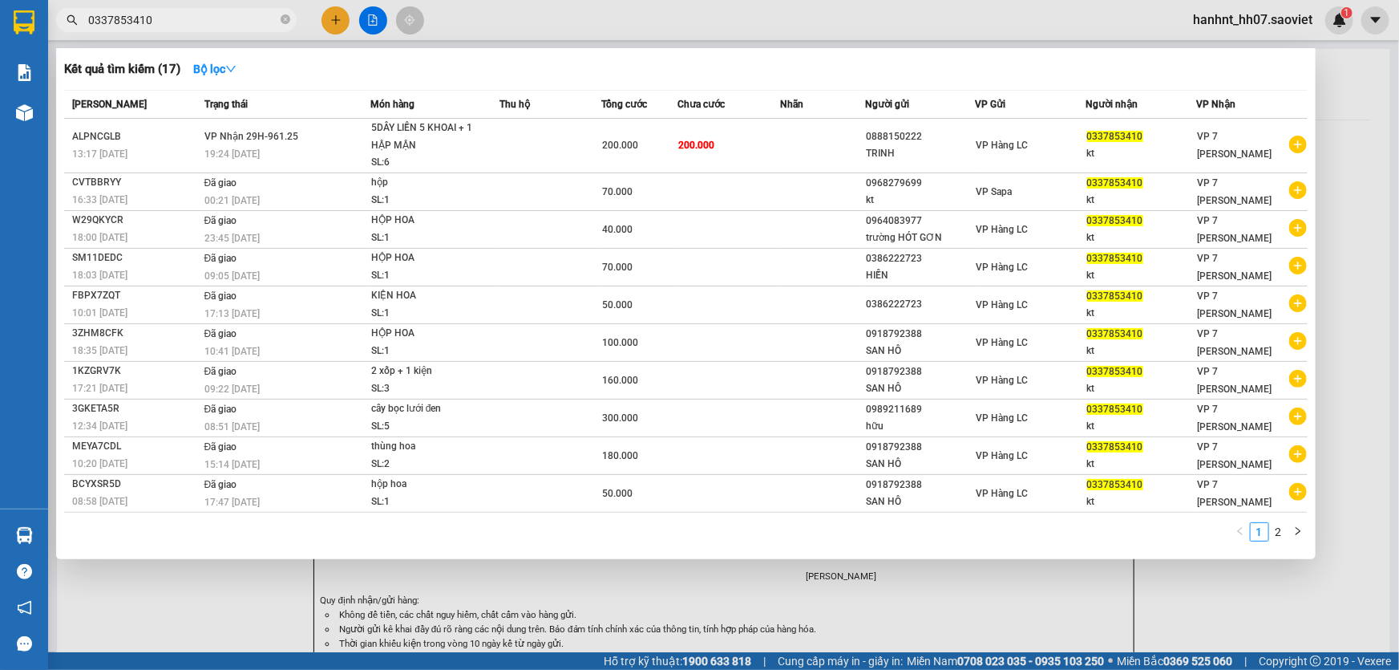
type input "0337853410"
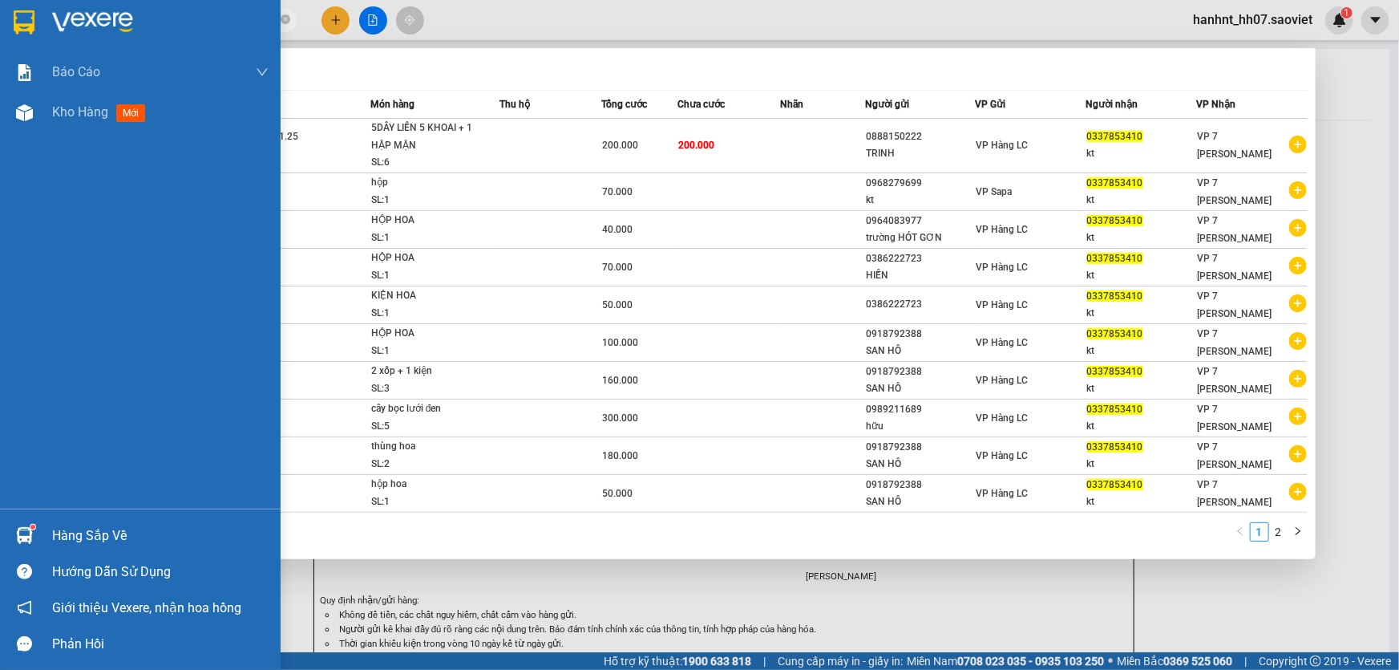
click at [87, 533] on div "Hàng sắp về" at bounding box center [160, 536] width 217 height 24
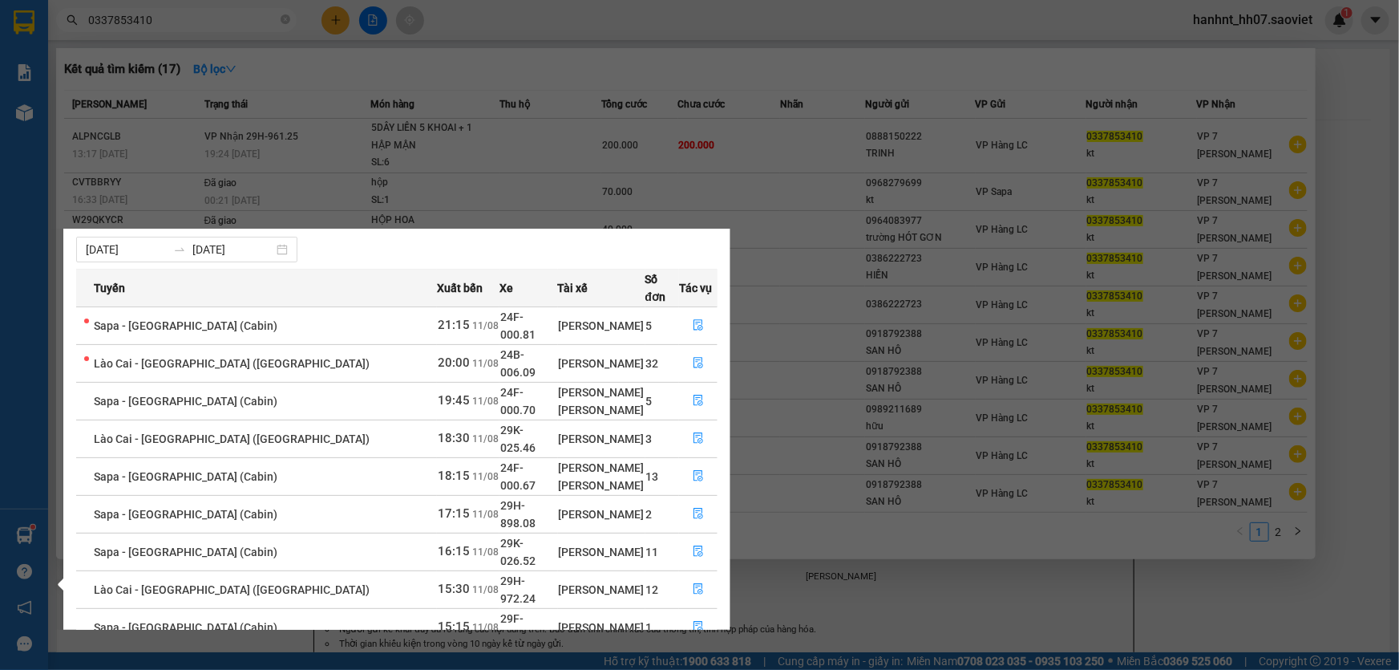
scroll to position [44, 0]
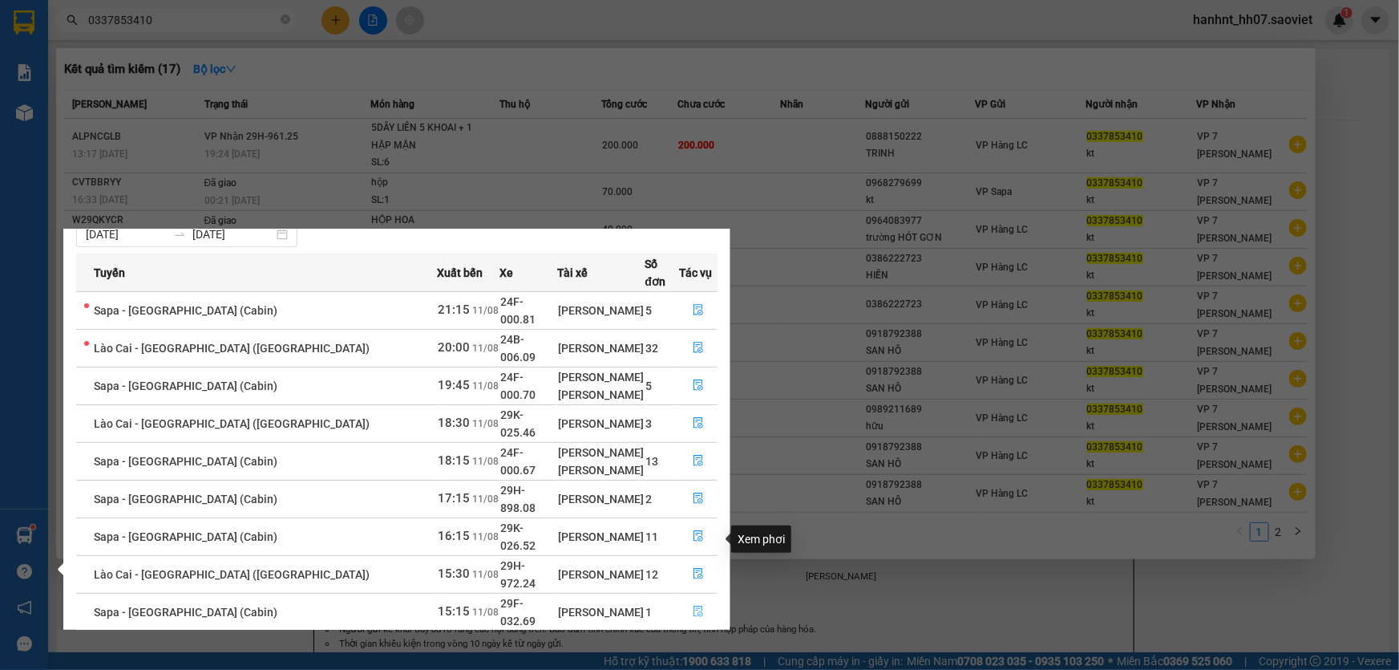
click at [690, 599] on button "button" at bounding box center [698, 612] width 37 height 26
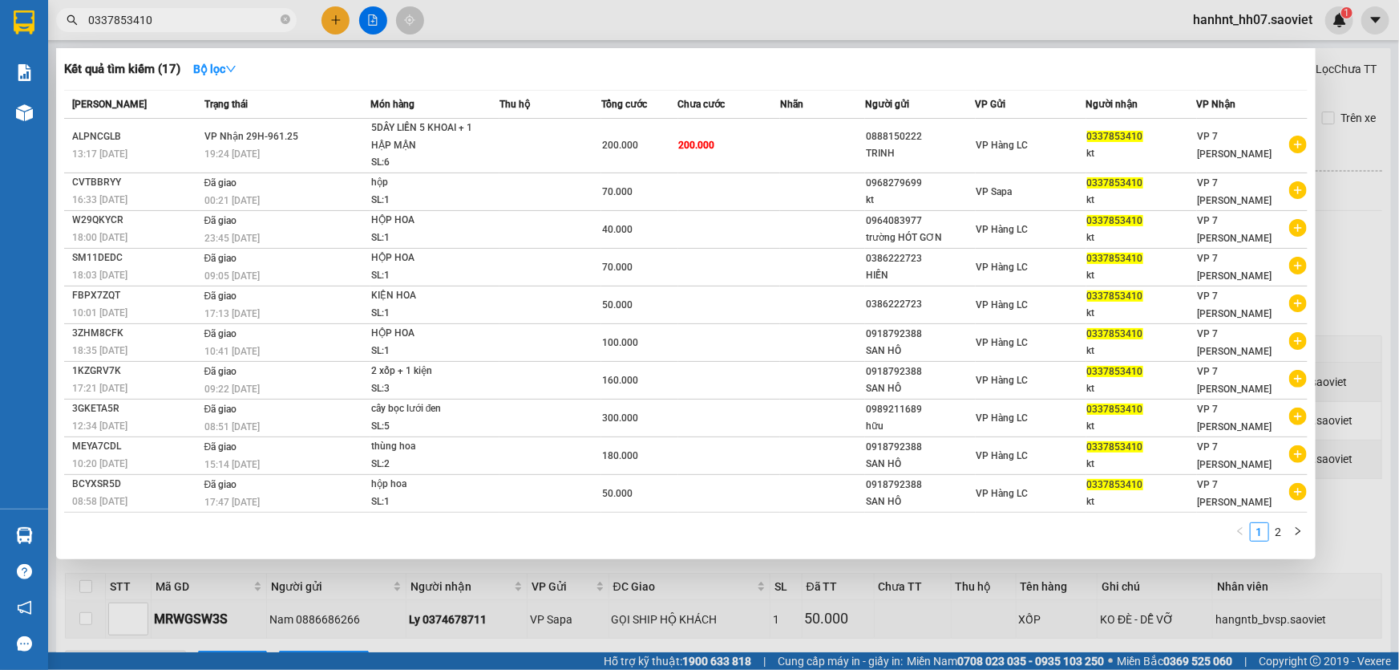
click at [666, 569] on div at bounding box center [699, 335] width 1399 height 670
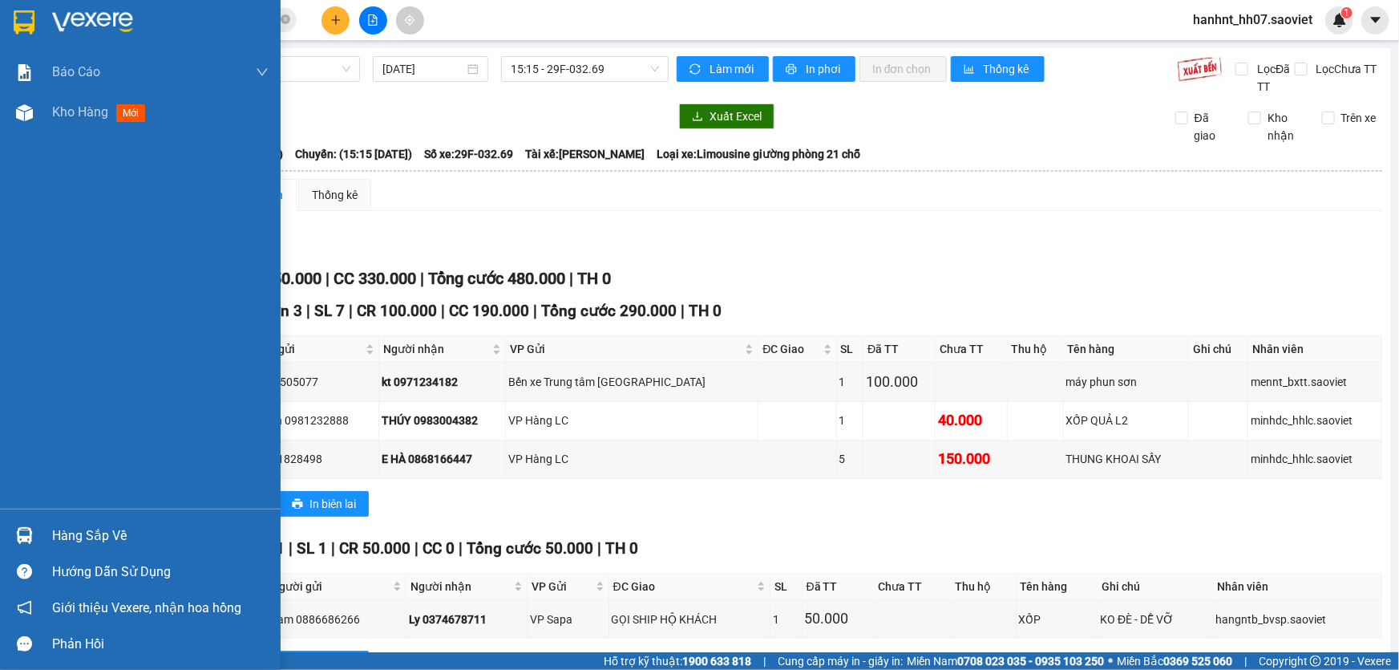
click at [112, 537] on div "Hàng sắp về" at bounding box center [160, 536] width 217 height 24
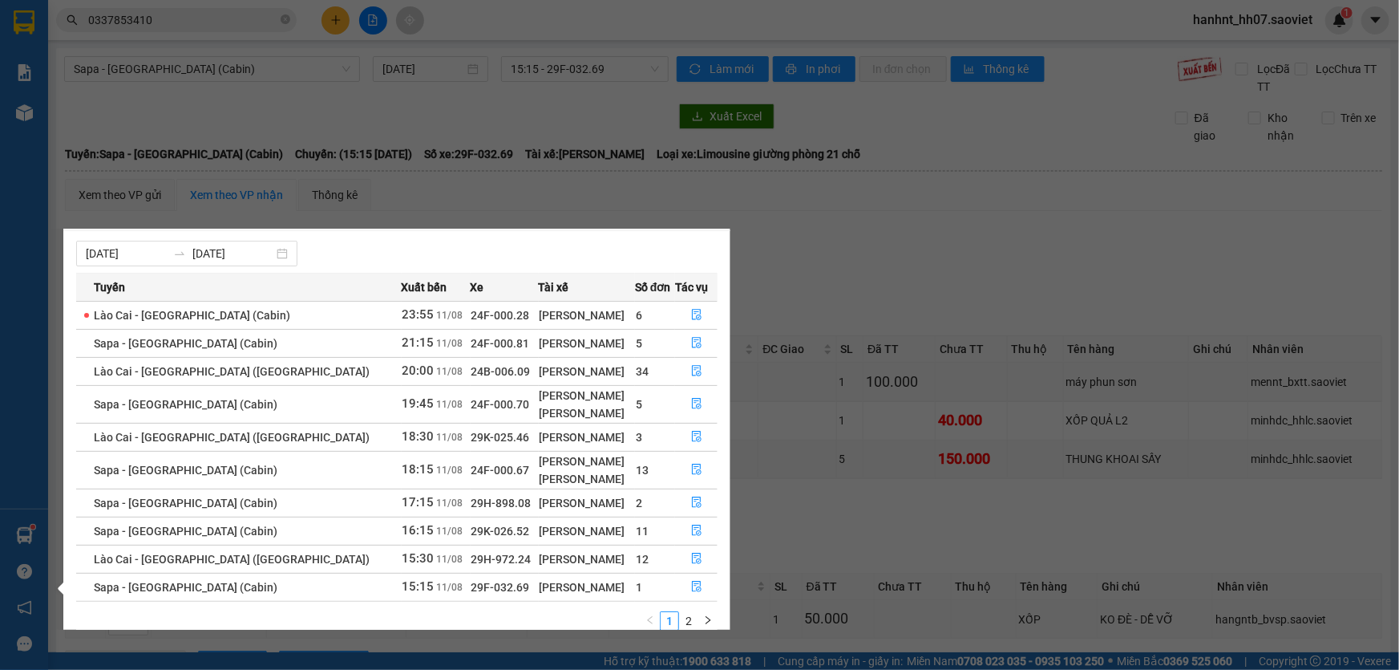
scroll to position [44, 0]
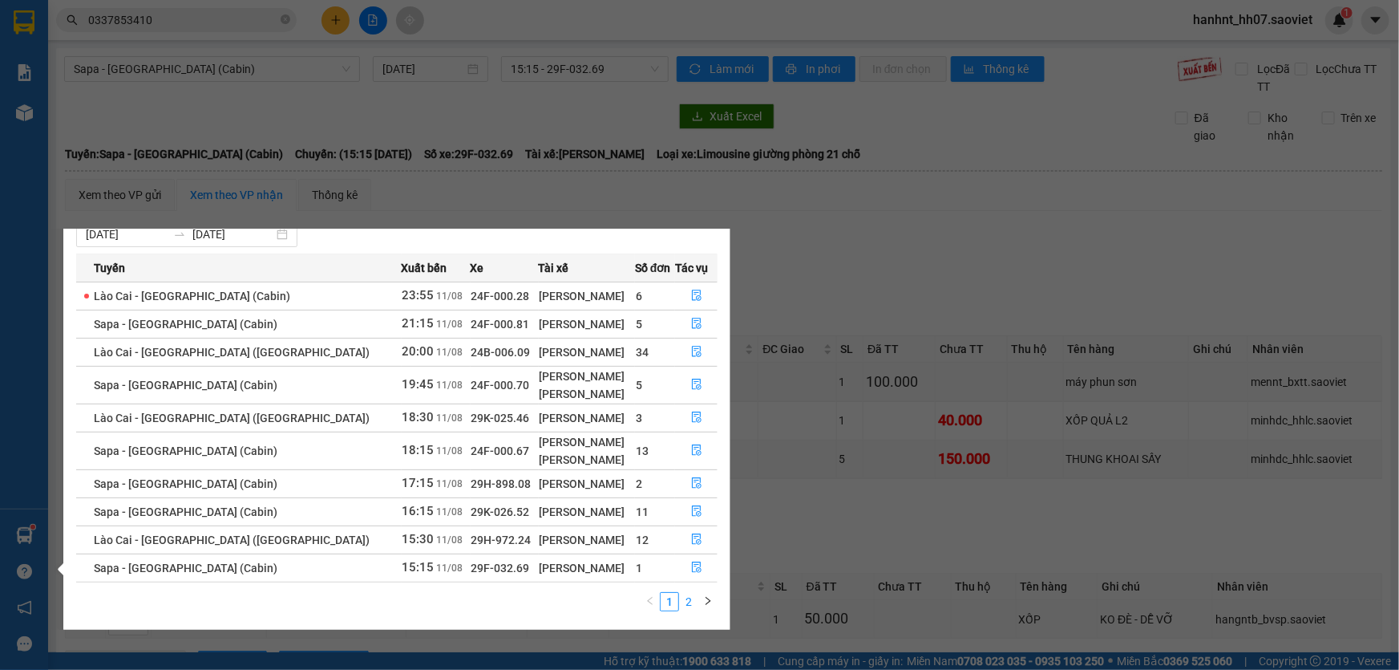
click at [688, 598] on link "2" at bounding box center [689, 602] width 18 height 18
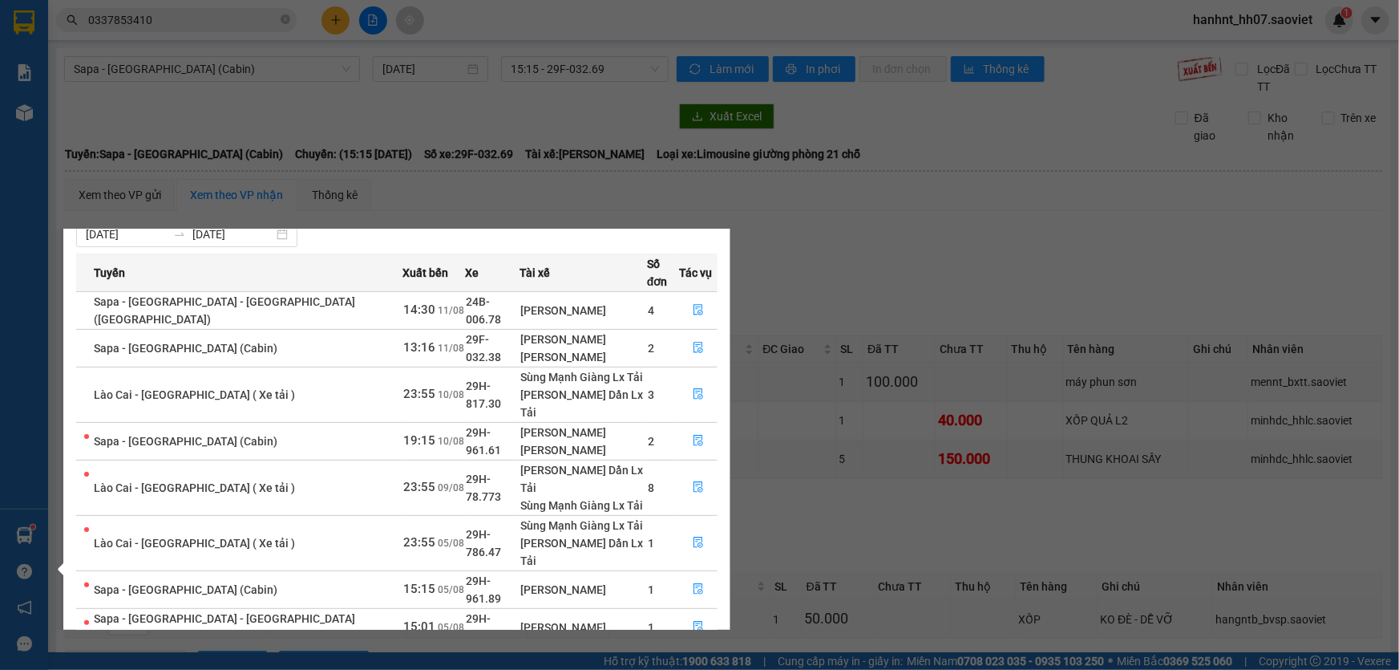
scroll to position [0, 0]
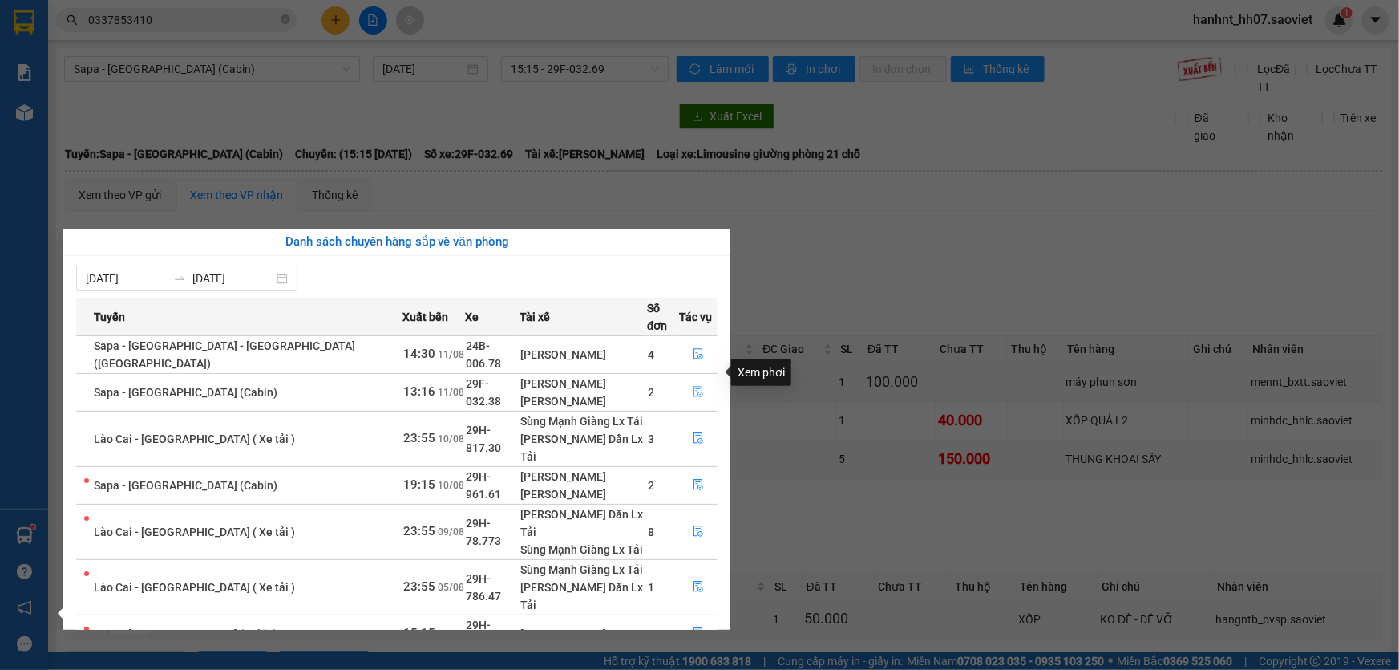
click at [694, 386] on icon "file-done" at bounding box center [699, 391] width 10 height 11
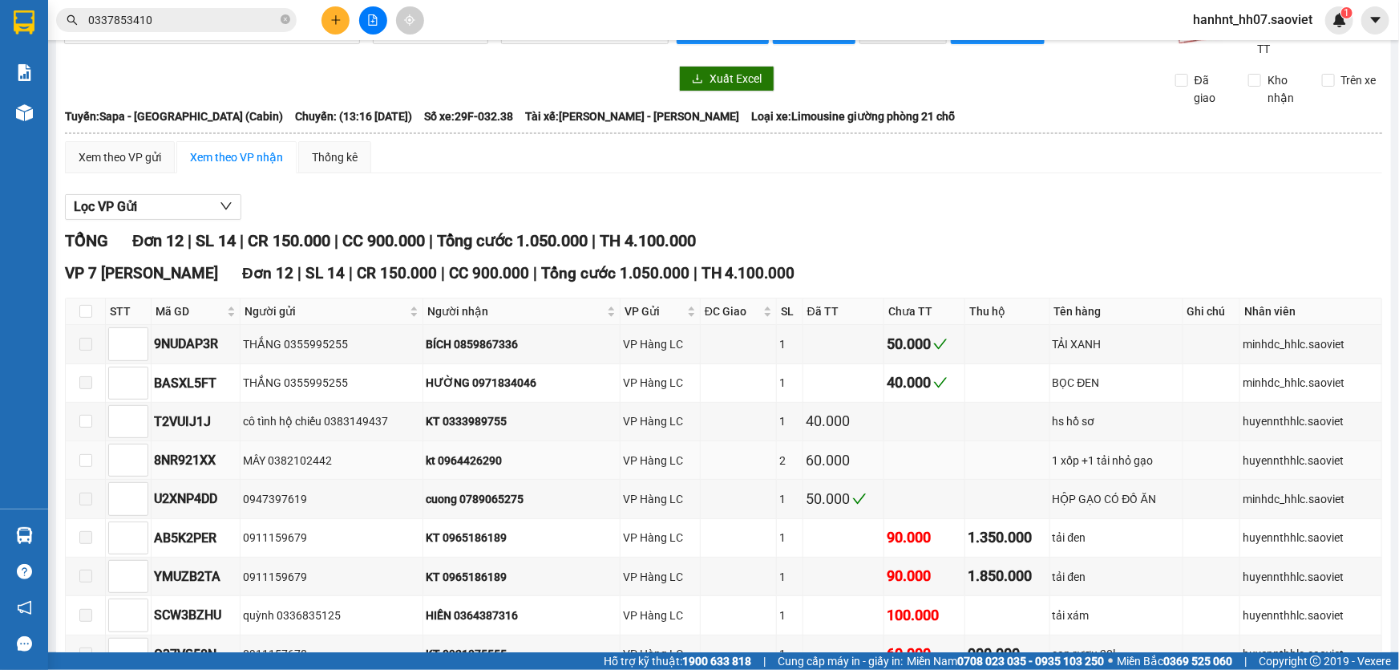
scroll to position [72, 0]
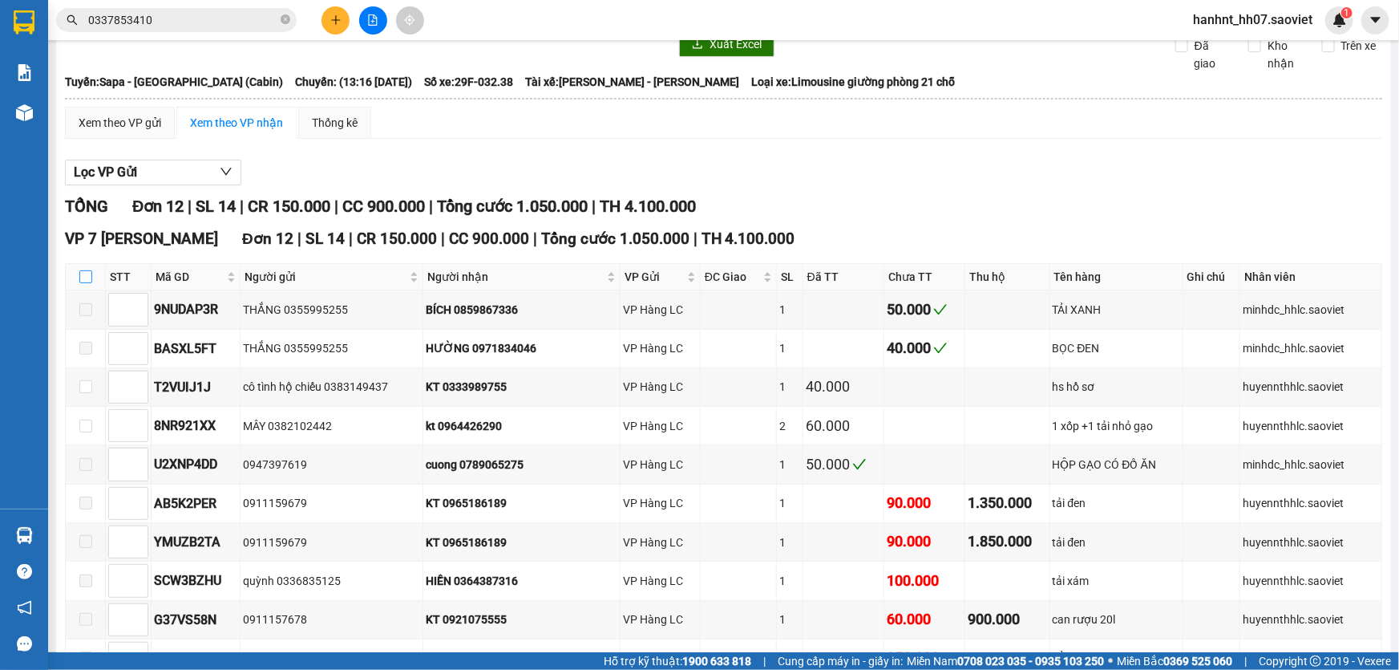
click at [87, 273] on input "checkbox" at bounding box center [85, 276] width 13 height 13
checkbox input "true"
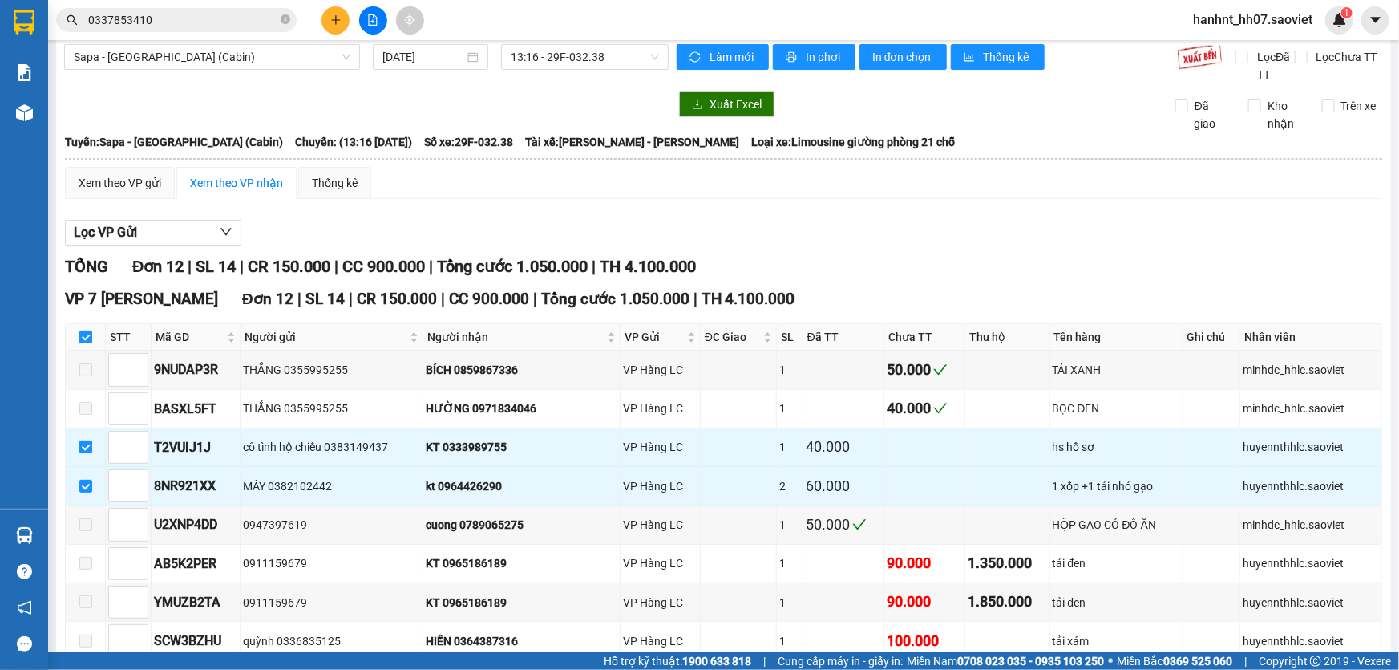
scroll to position [0, 0]
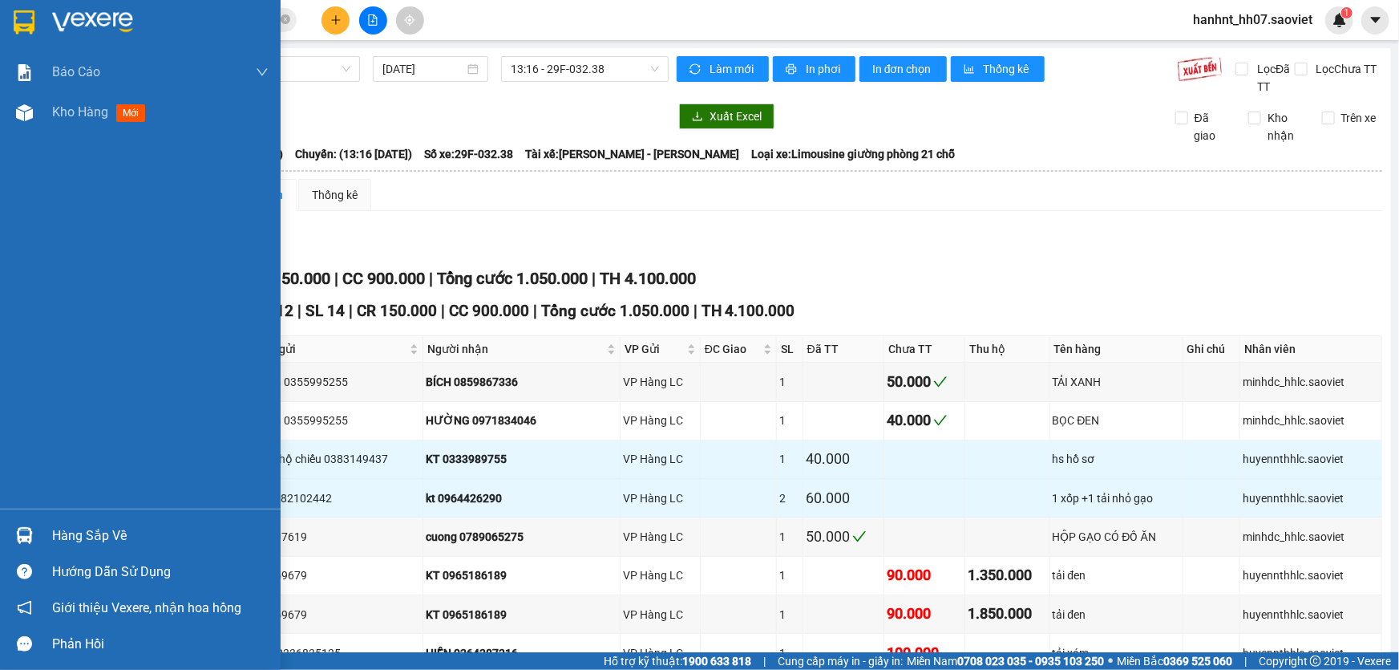
click at [63, 535] on div "Hàng sắp về" at bounding box center [160, 536] width 217 height 24
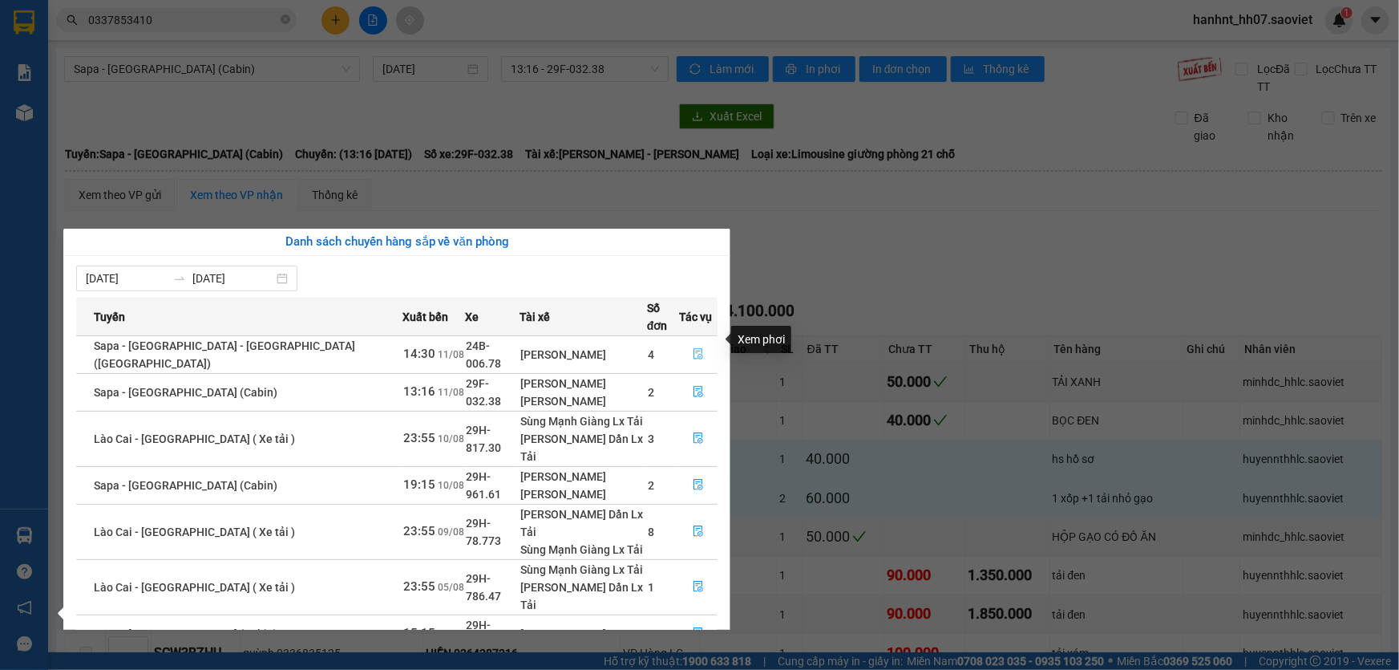
click at [693, 348] on icon "file-done" at bounding box center [698, 353] width 11 height 11
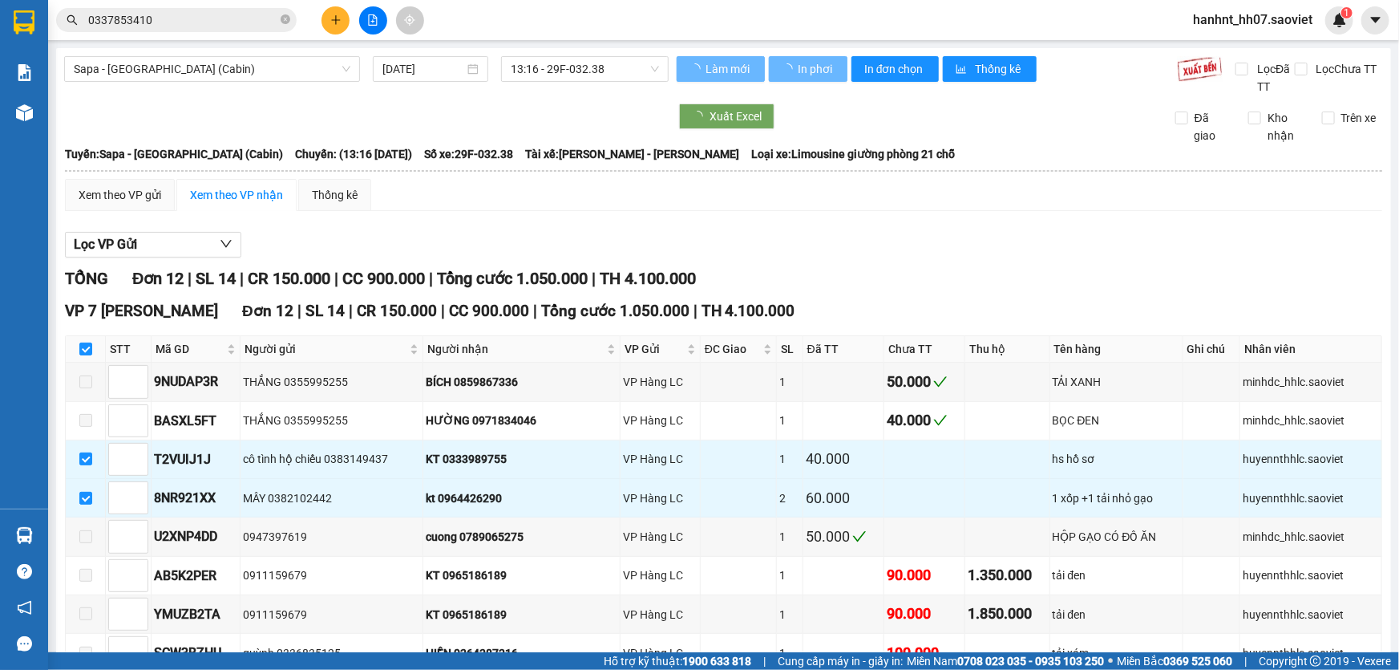
checkbox input "false"
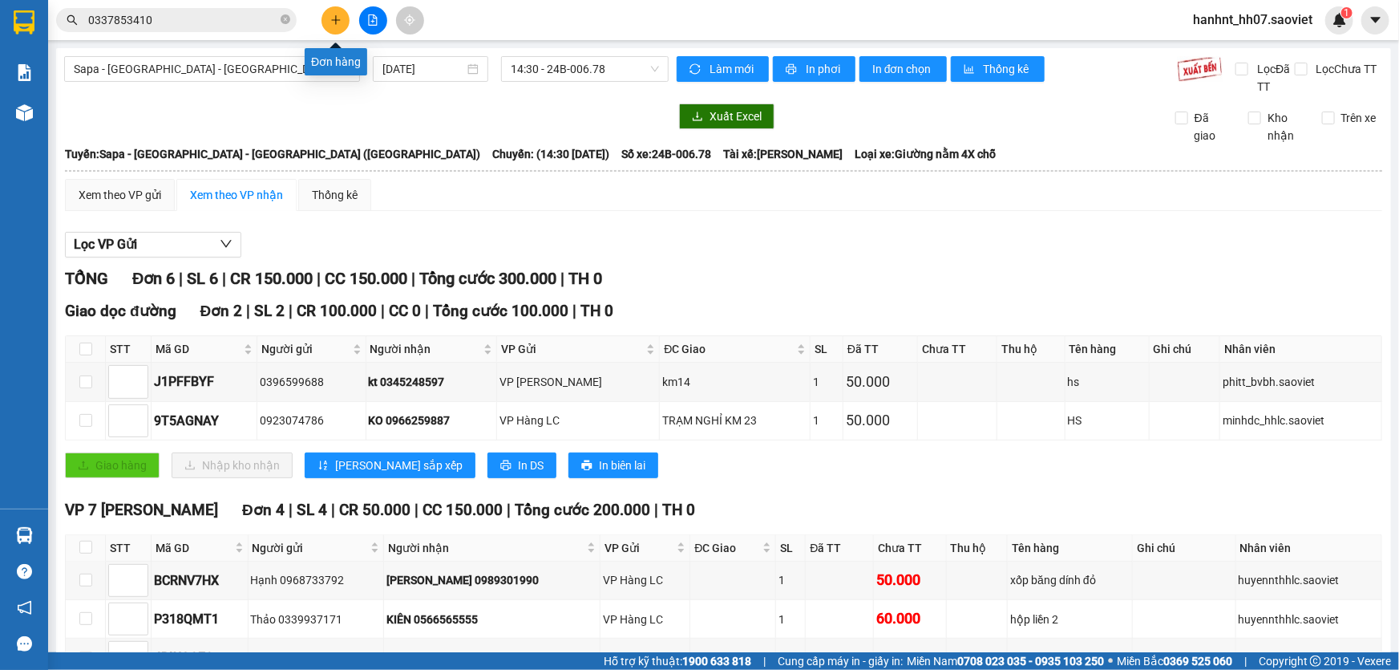
click at [335, 20] on icon "plus" at bounding box center [335, 19] width 9 height 1
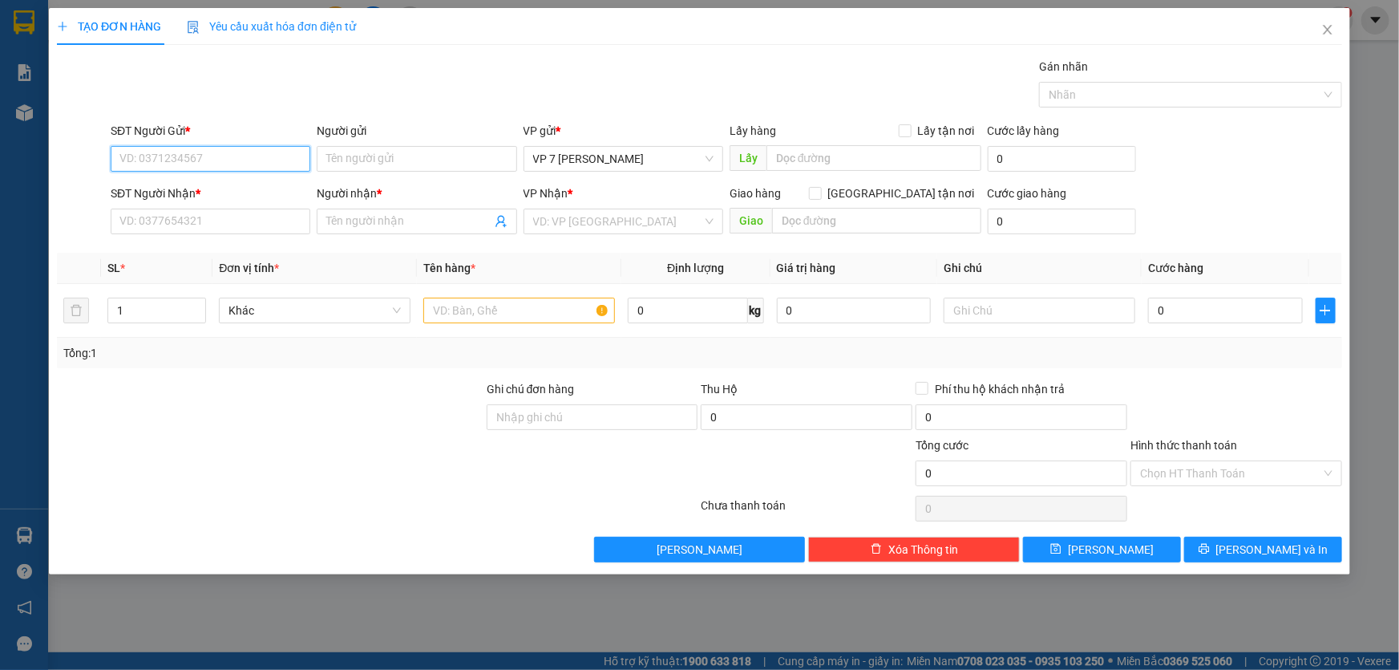
click at [184, 163] on input "SĐT Người Gửi *" at bounding box center [211, 159] width 200 height 26
click at [148, 191] on div "0976162969 - kt" at bounding box center [210, 191] width 180 height 18
type input "0976162969"
type input "kt"
type input "0399301725"
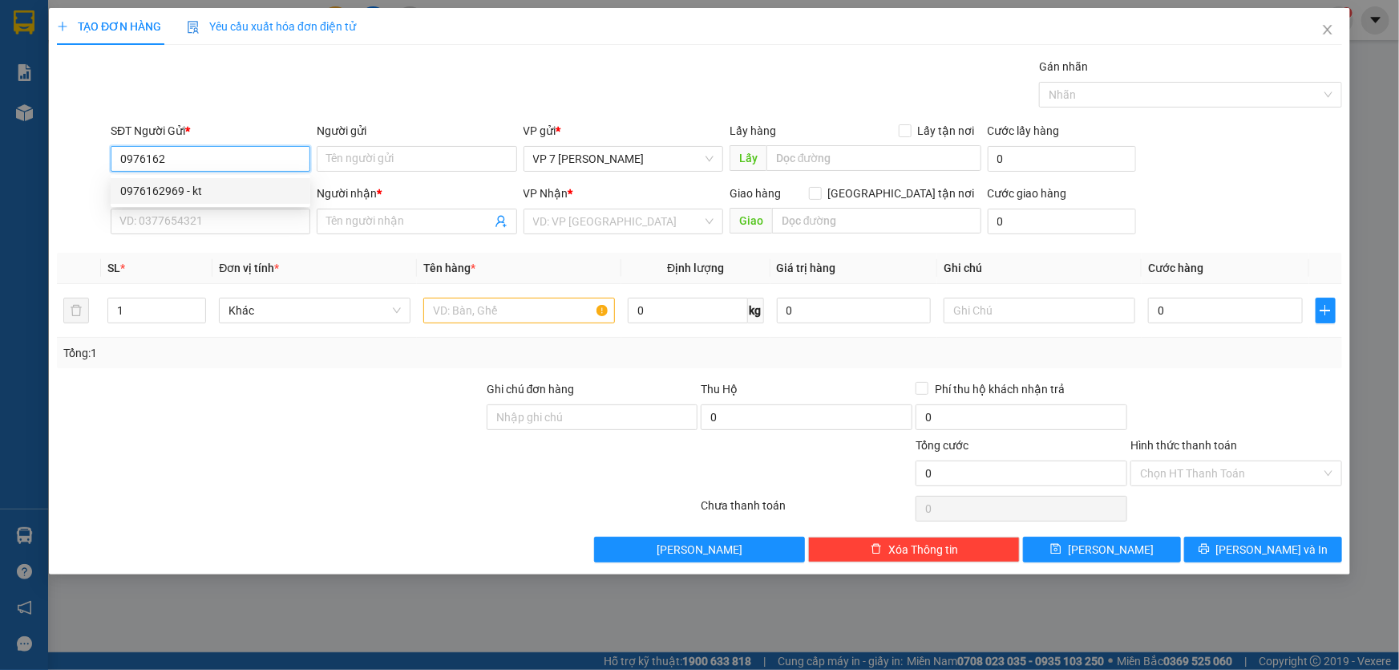
type input "Hường"
type input "0976162969"
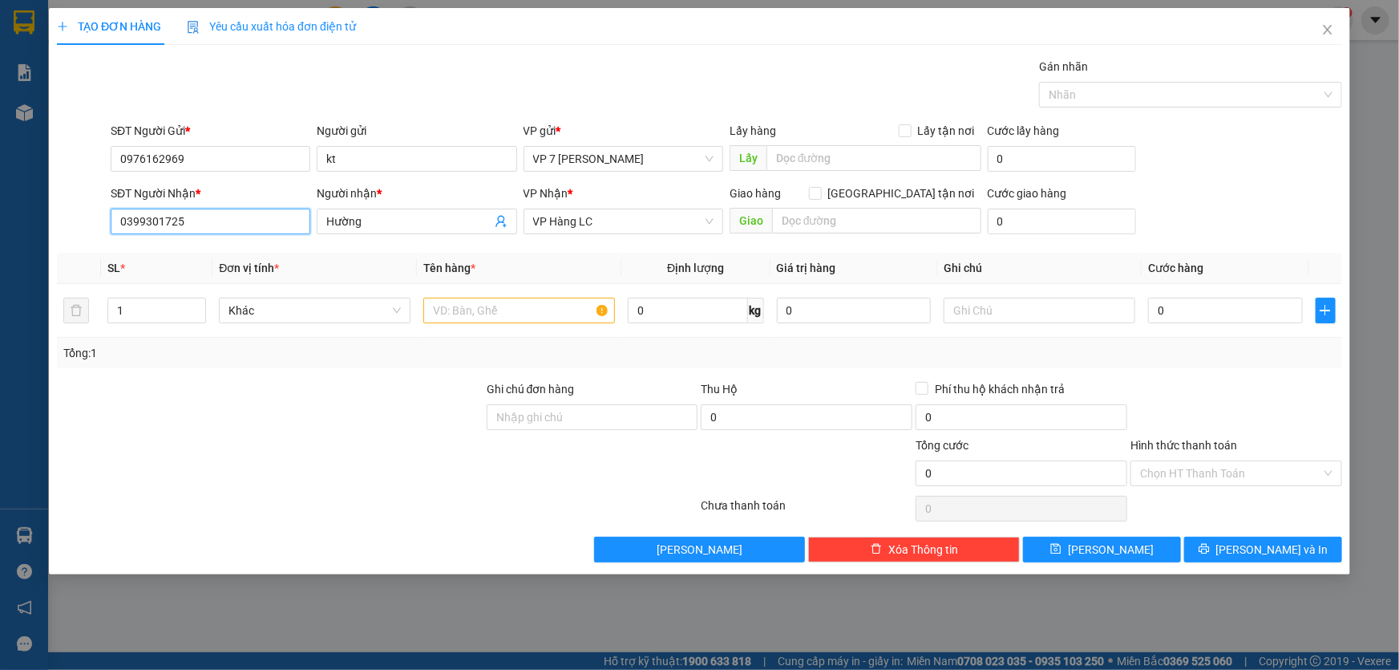
click at [208, 229] on input "0399301725" at bounding box center [211, 221] width 200 height 26
type input "0"
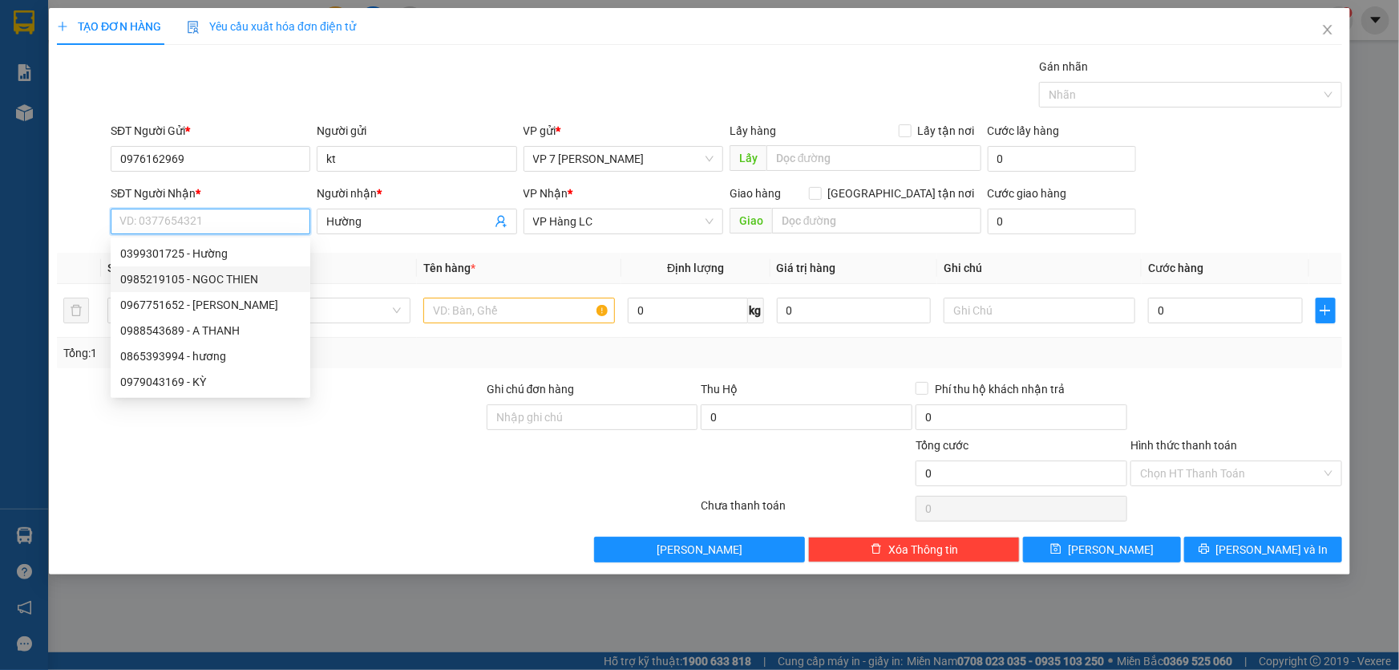
click at [174, 277] on div "0985219105 - NGOC THIEN" at bounding box center [210, 279] width 180 height 18
type input "0985219105"
type input "NGOC THIEN"
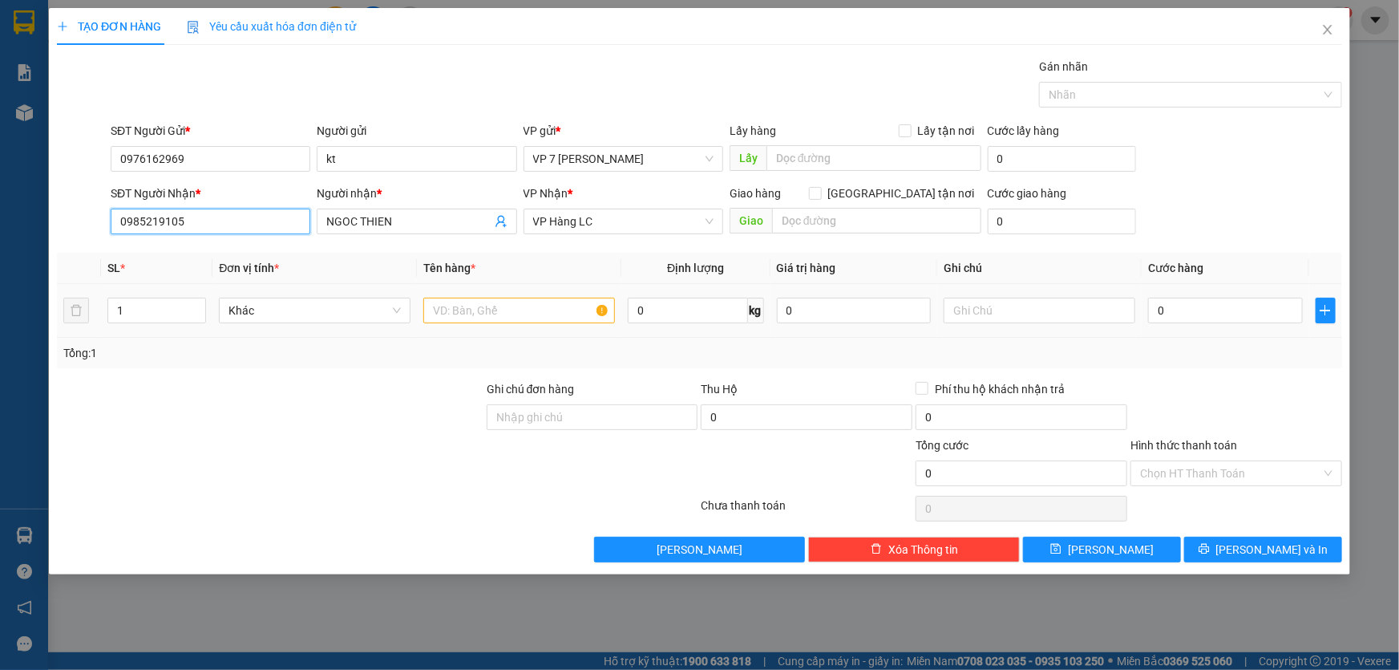
type input "0985219105"
click at [472, 306] on input "text" at bounding box center [519, 311] width 192 height 26
type input "HÔP LIÊN"
click at [1174, 310] on input "0" at bounding box center [1225, 311] width 155 height 26
click at [1203, 305] on input "0" at bounding box center [1225, 311] width 155 height 26
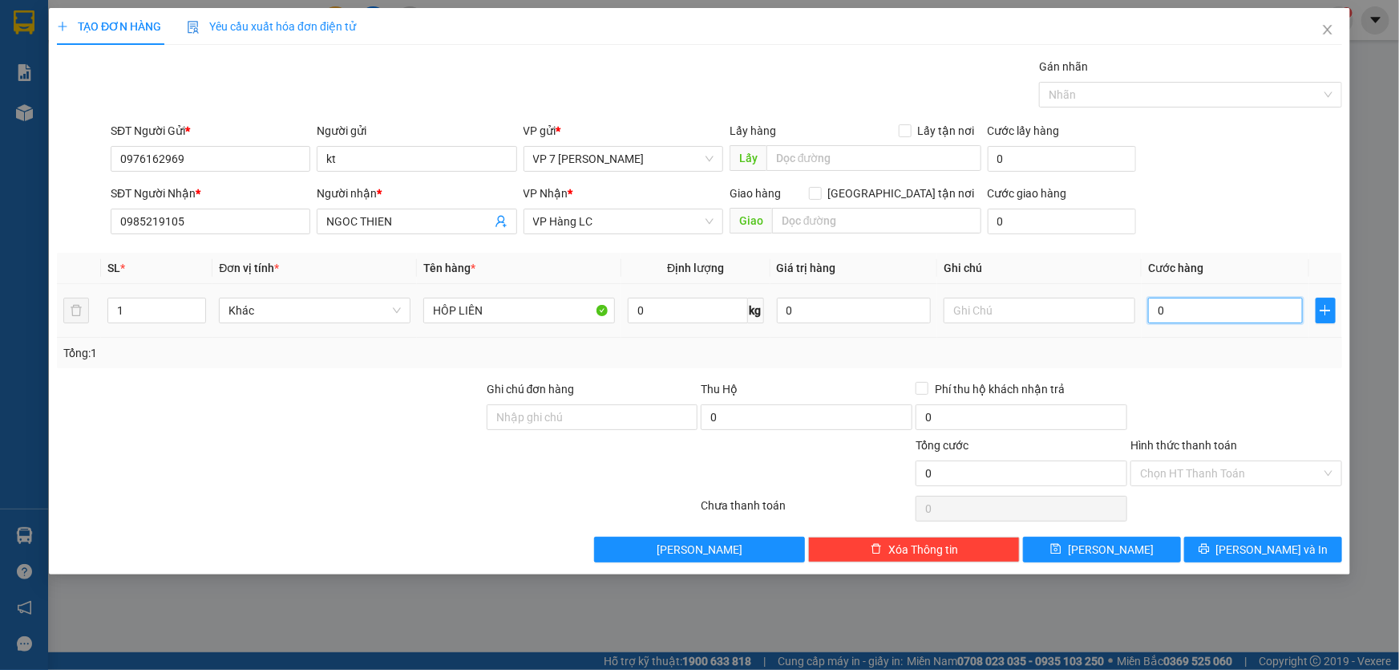
type input "01"
type input "1"
type input "012"
type input "12"
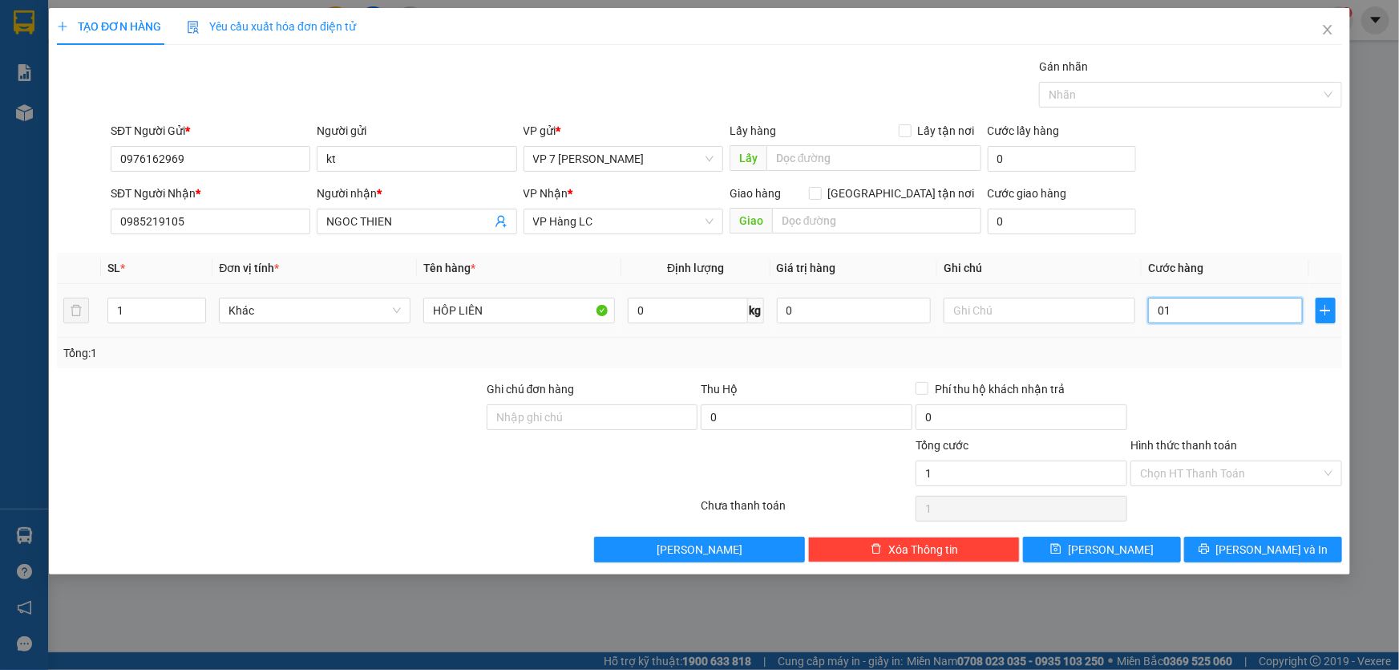
type input "12"
type input "0.120"
type input "120"
type input "120.000"
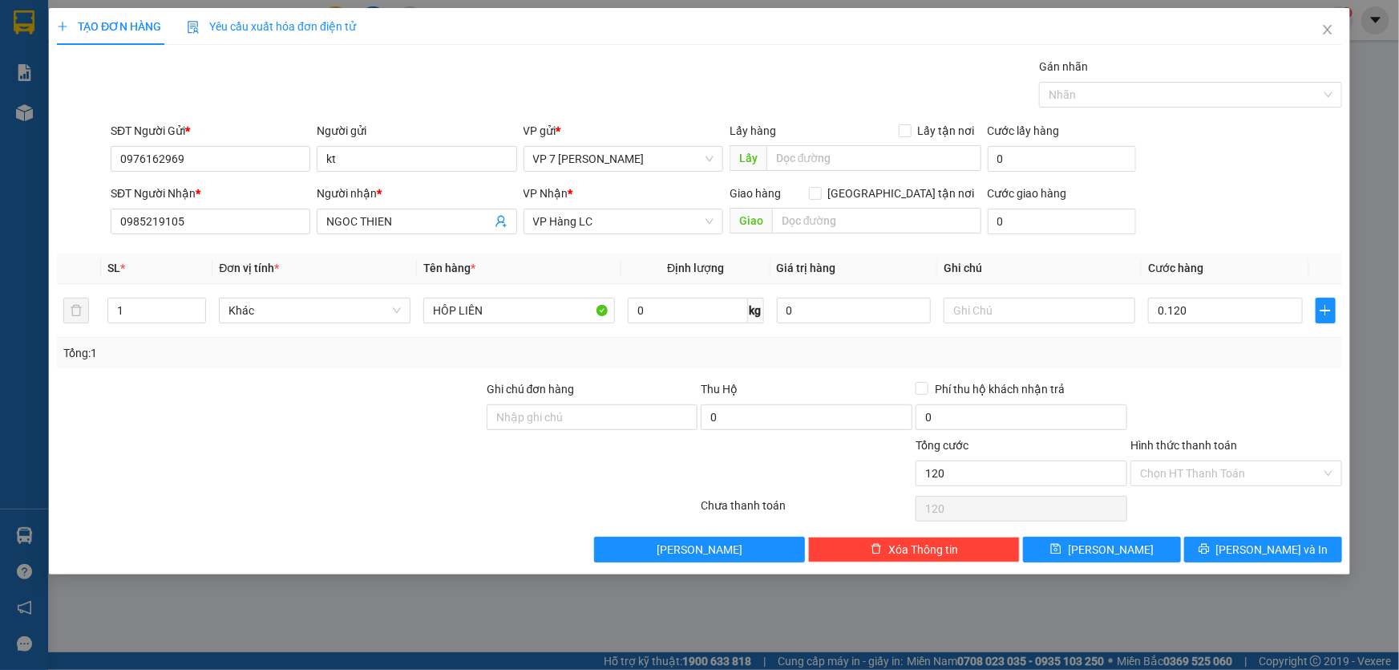
type input "120.000"
click at [1196, 365] on div "Tổng: 1" at bounding box center [699, 353] width 1285 height 30
click at [1221, 557] on button "[PERSON_NAME] và In" at bounding box center [1263, 549] width 158 height 26
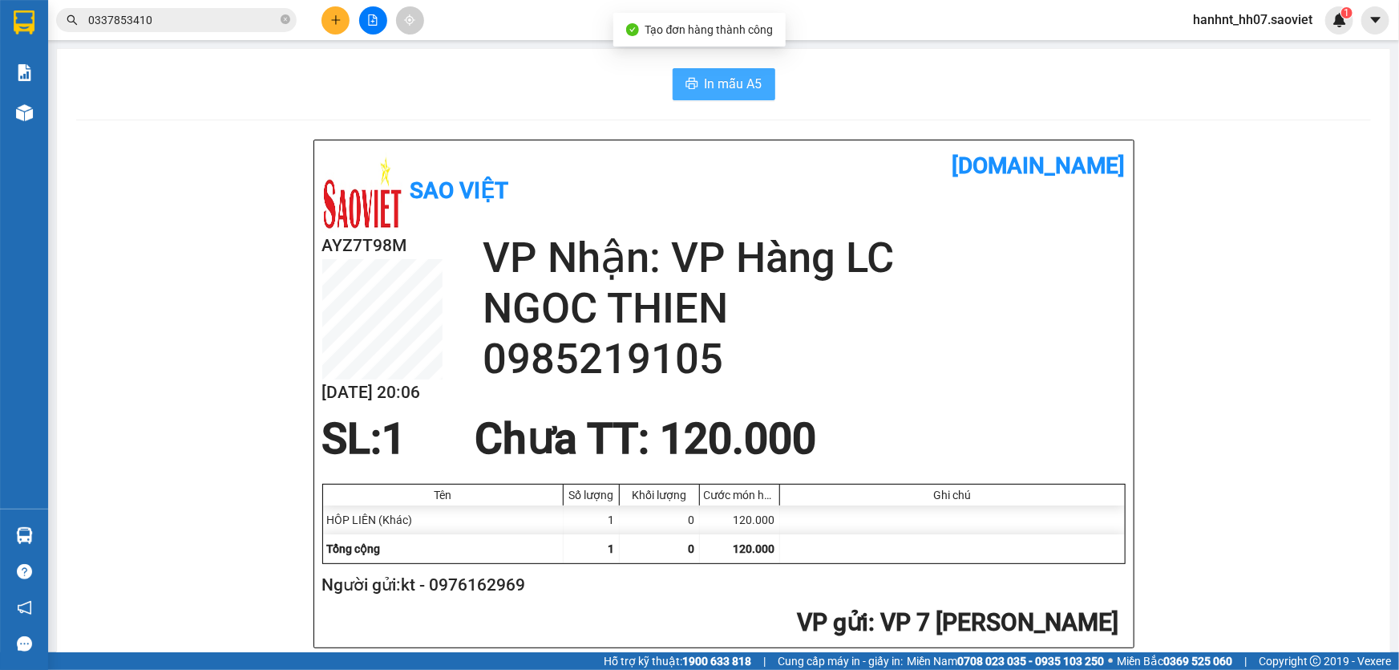
click at [707, 72] on button "In mẫu A5" at bounding box center [724, 84] width 103 height 32
click at [288, 16] on icon "close-circle" at bounding box center [286, 19] width 10 height 10
click at [256, 15] on input "text" at bounding box center [182, 20] width 189 height 18
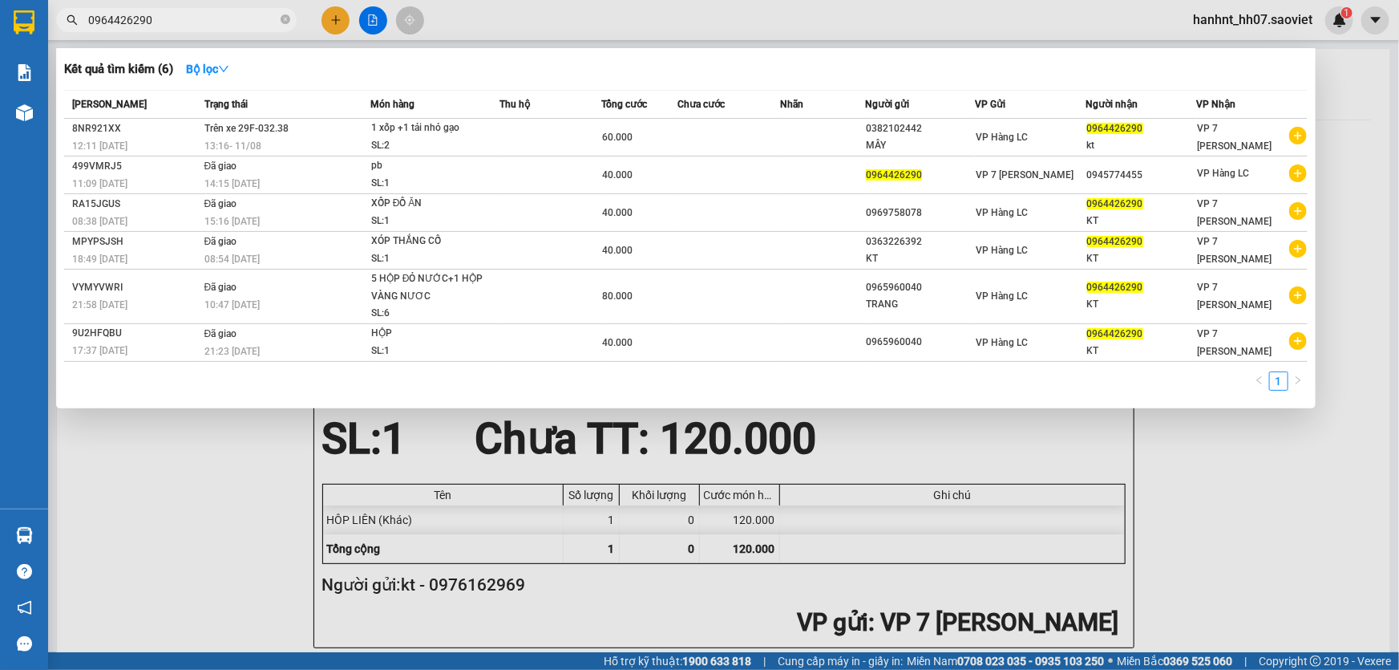
click at [868, 472] on div at bounding box center [699, 335] width 1399 height 670
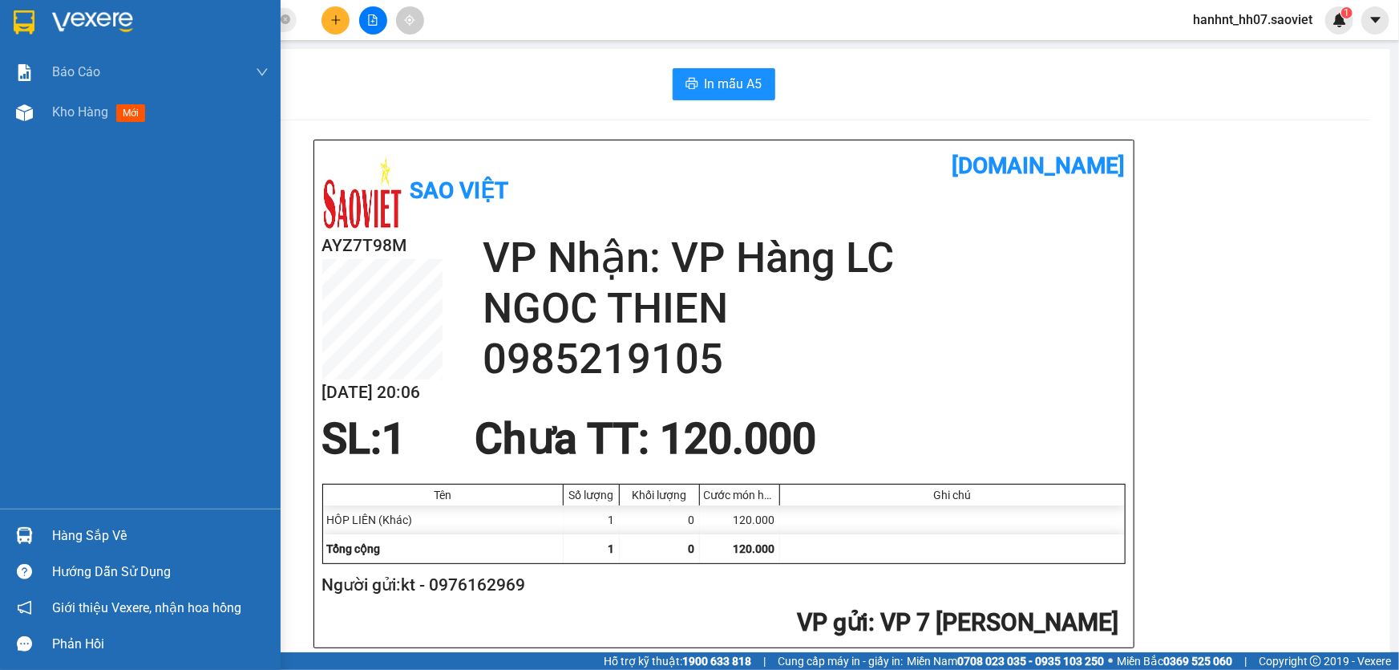
click at [52, 537] on div "Hàng sắp về" at bounding box center [160, 536] width 217 height 24
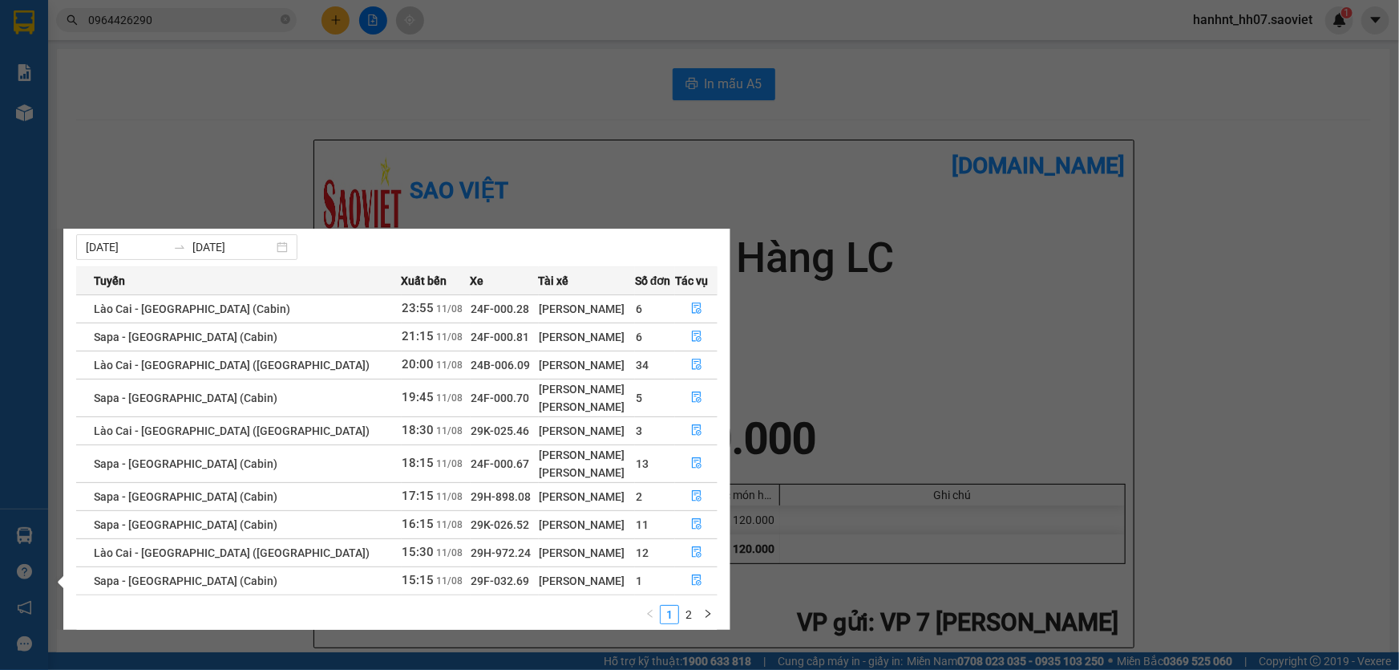
scroll to position [44, 0]
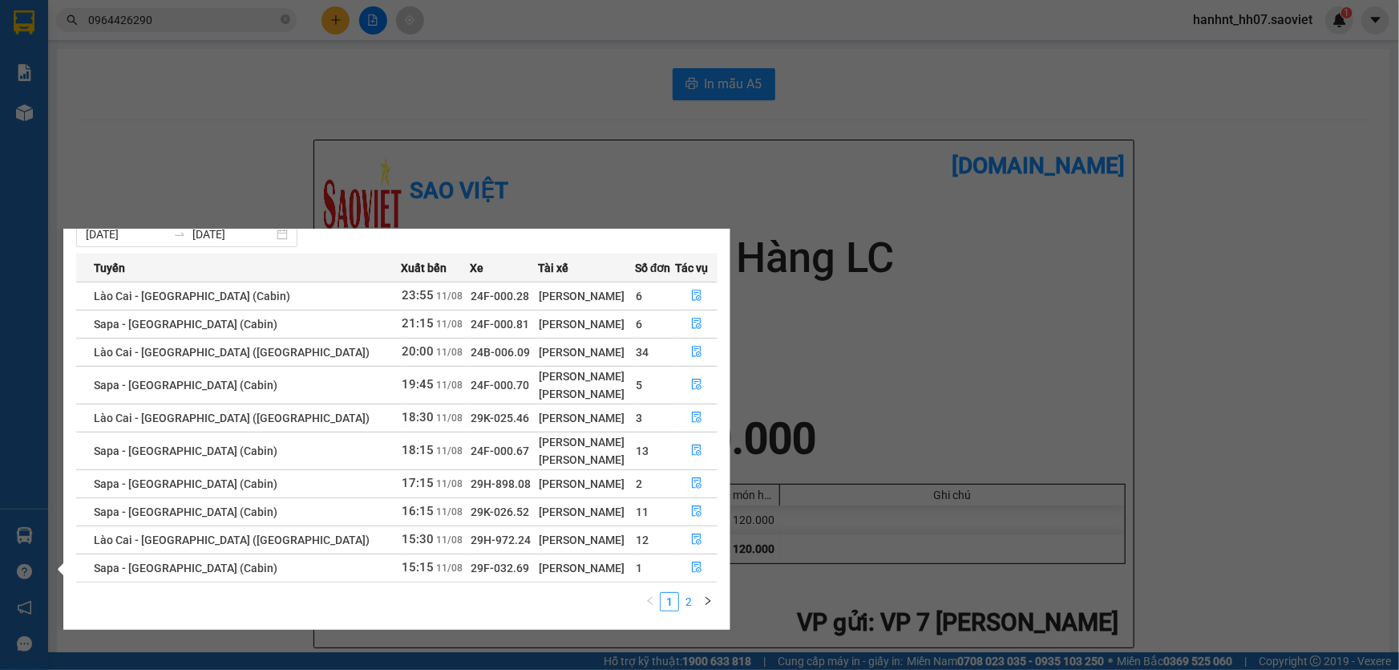
click at [691, 602] on link "2" at bounding box center [689, 602] width 18 height 18
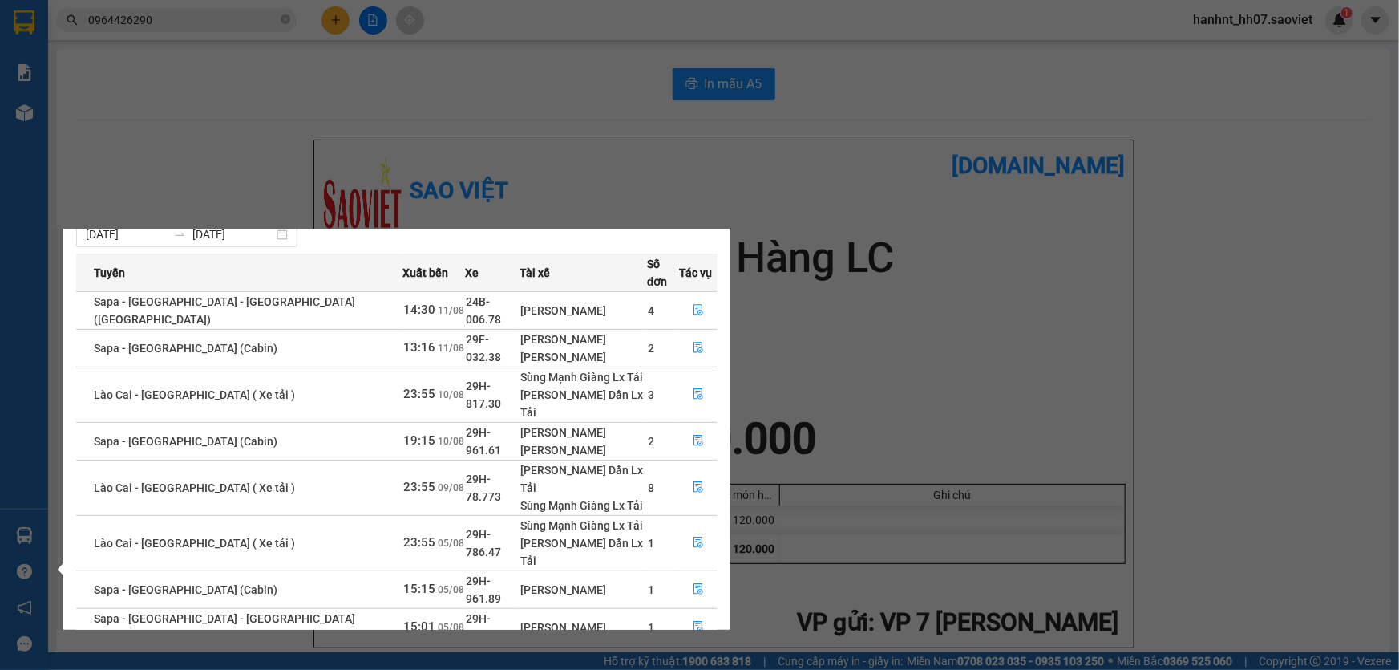
scroll to position [0, 0]
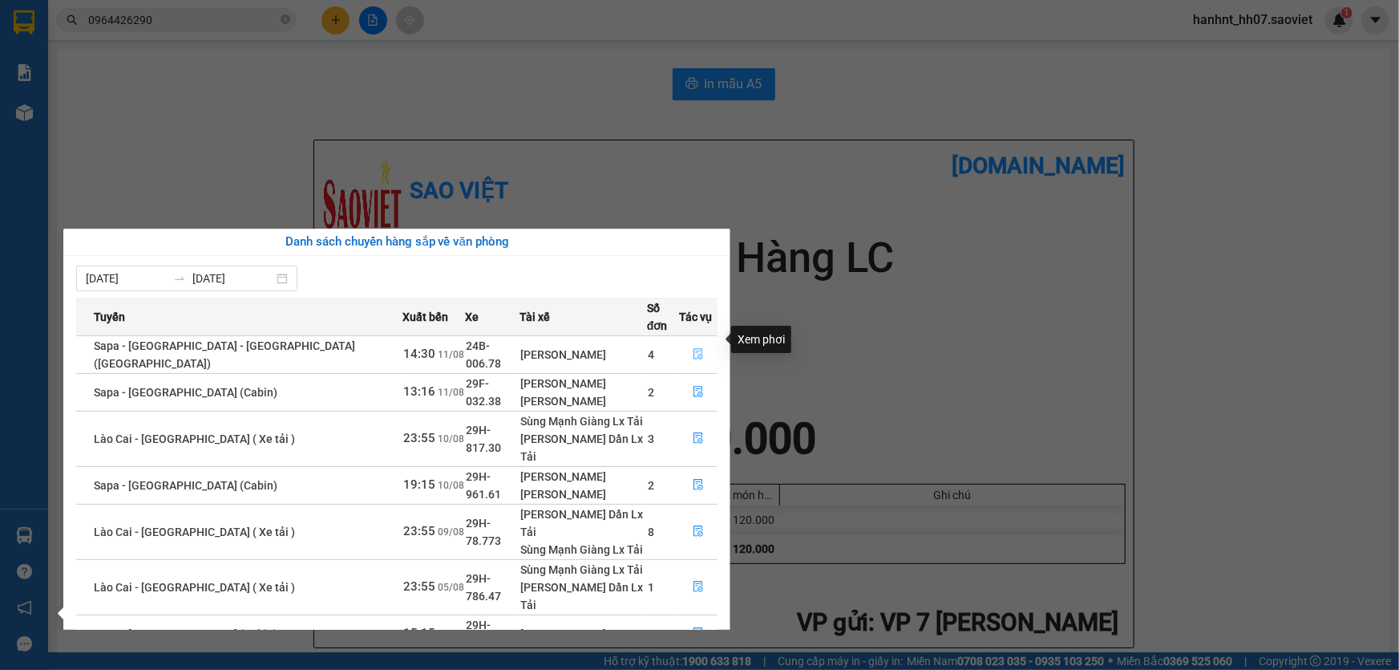
click at [688, 342] on button "button" at bounding box center [698, 355] width 37 height 26
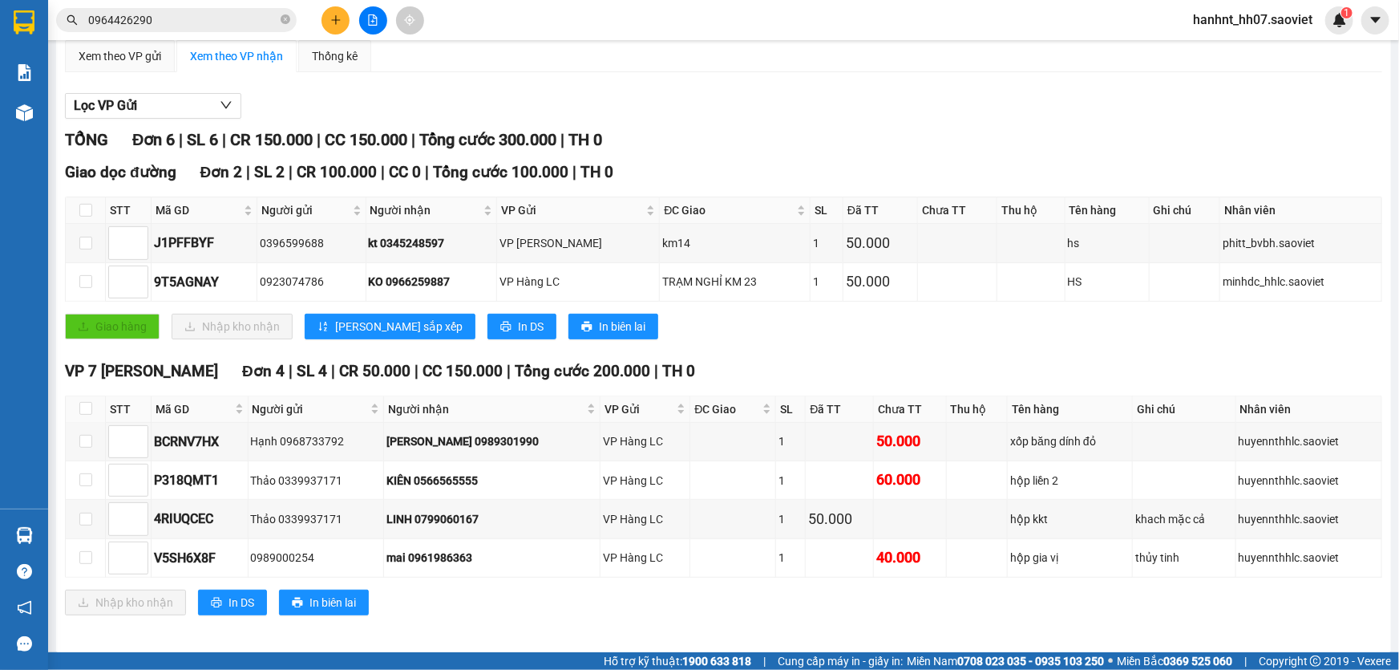
scroll to position [144, 0]
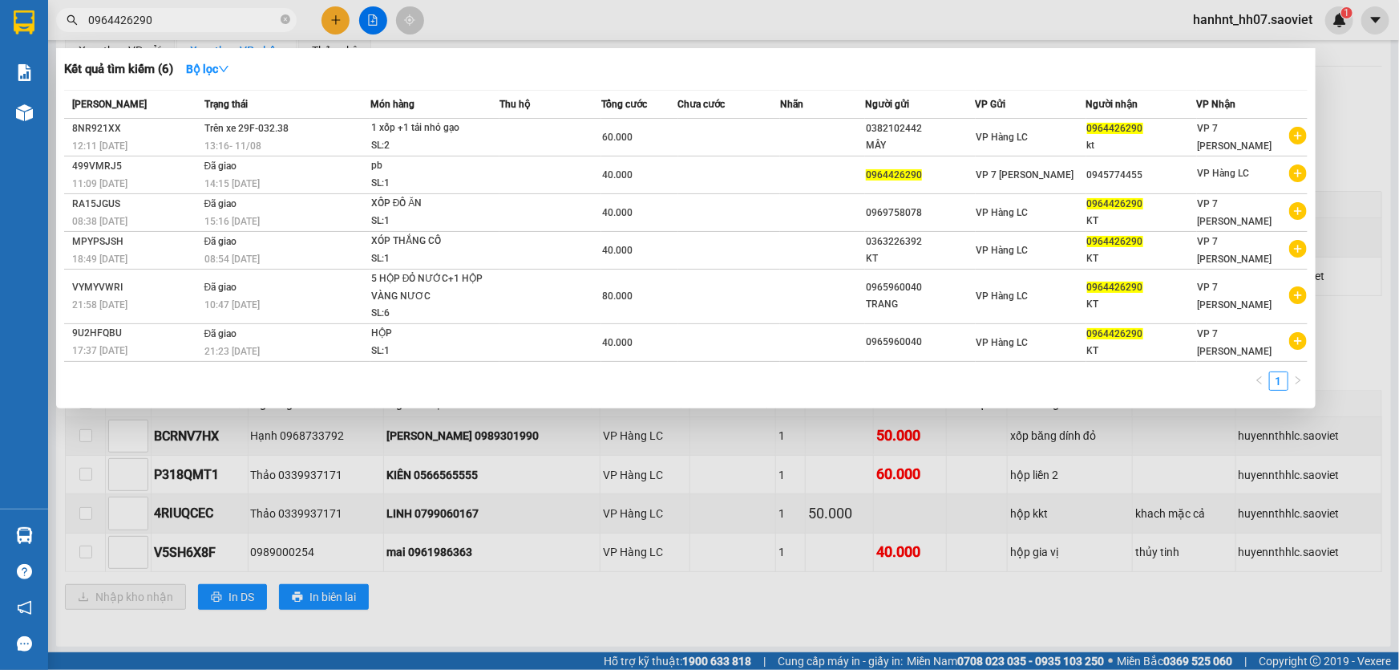
click at [152, 16] on input "0964426290" at bounding box center [182, 20] width 189 height 18
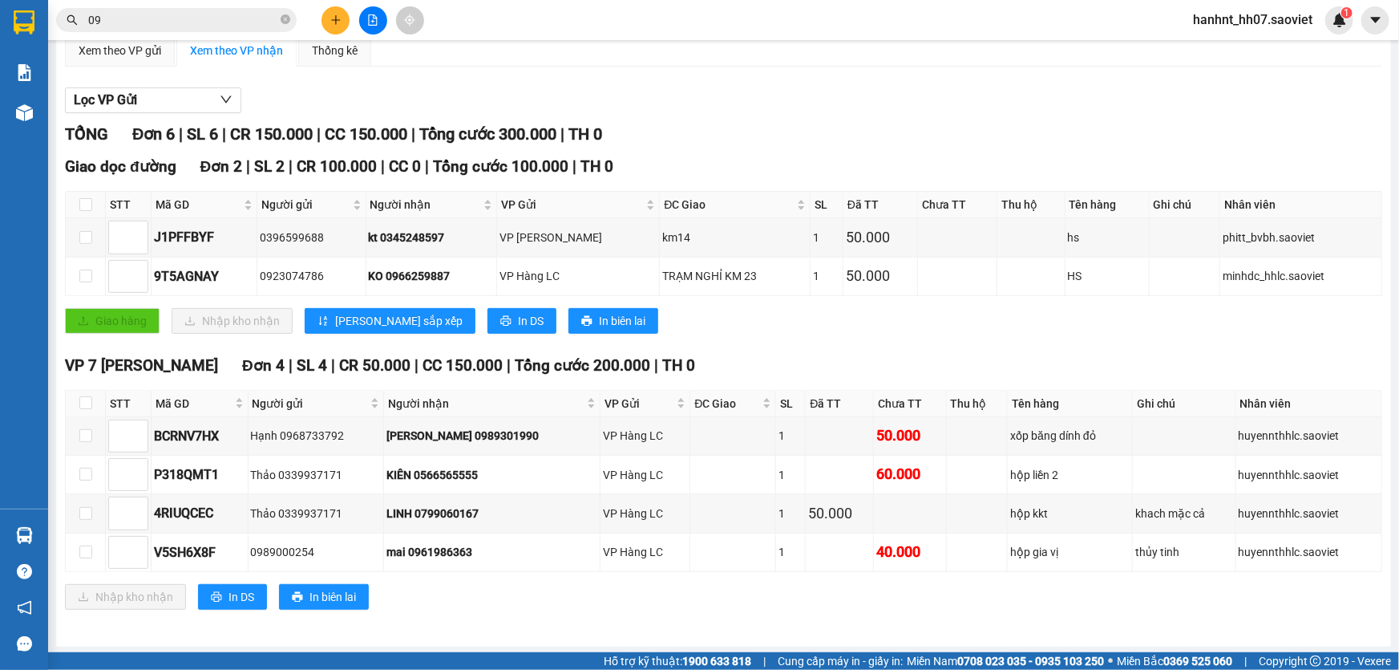
type input "0"
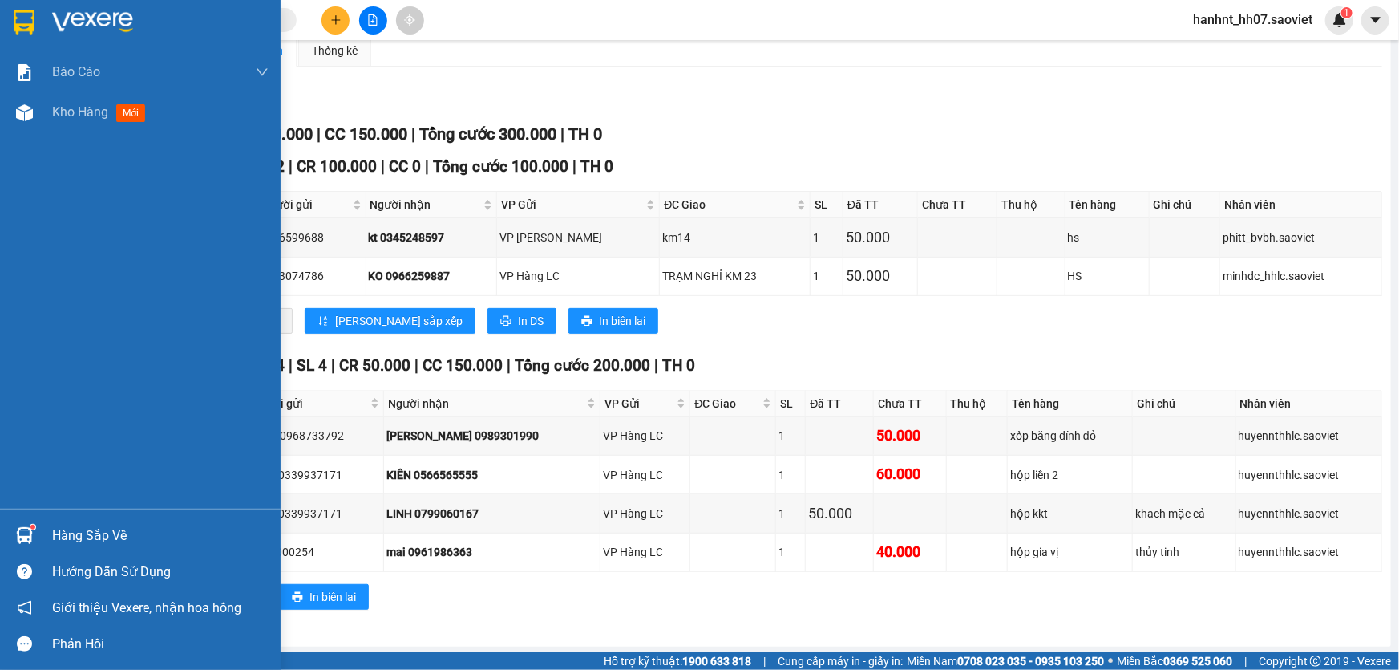
click at [95, 540] on div "Hàng sắp về" at bounding box center [160, 536] width 217 height 24
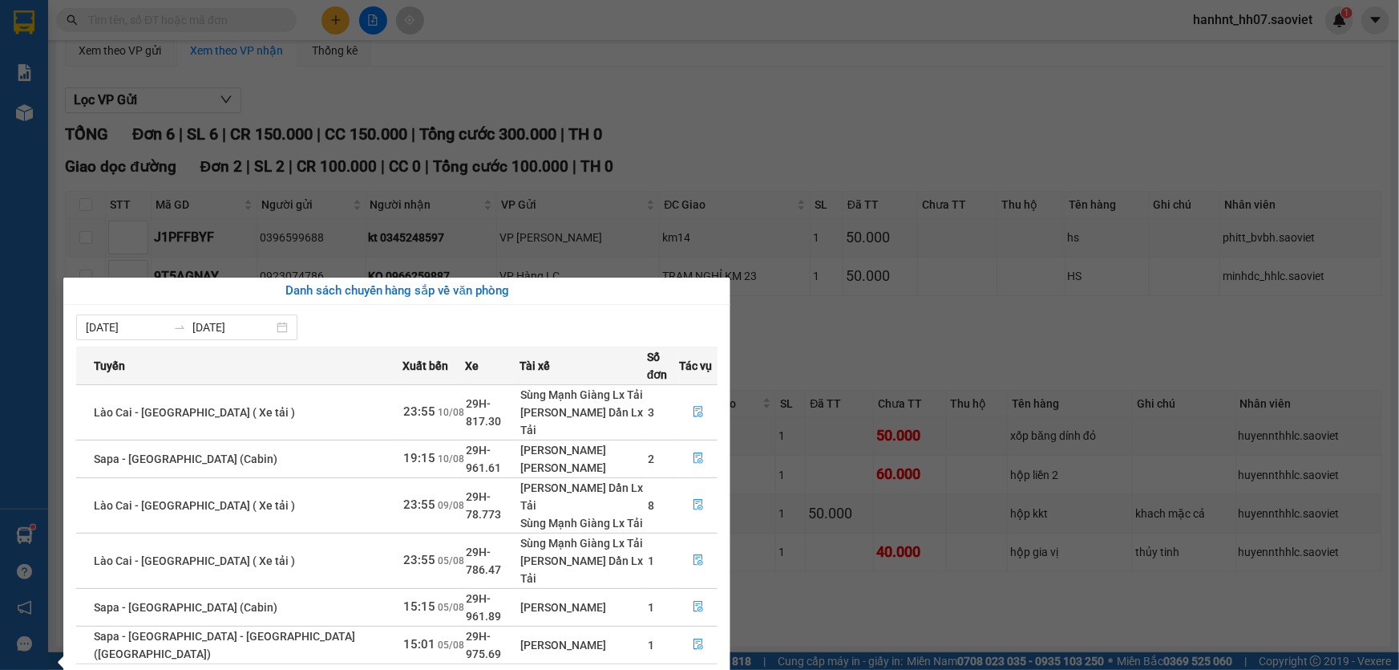
click at [669, 669] on link "1" at bounding box center [670, 683] width 18 height 18
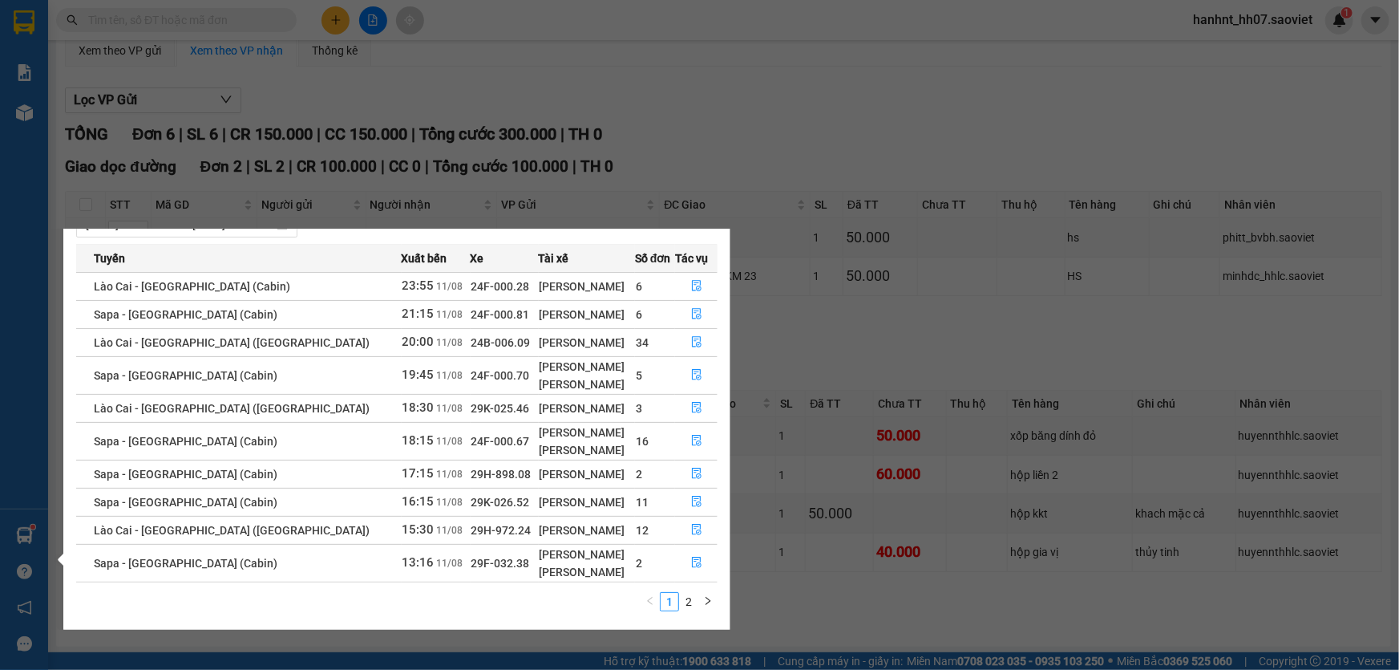
scroll to position [0, 0]
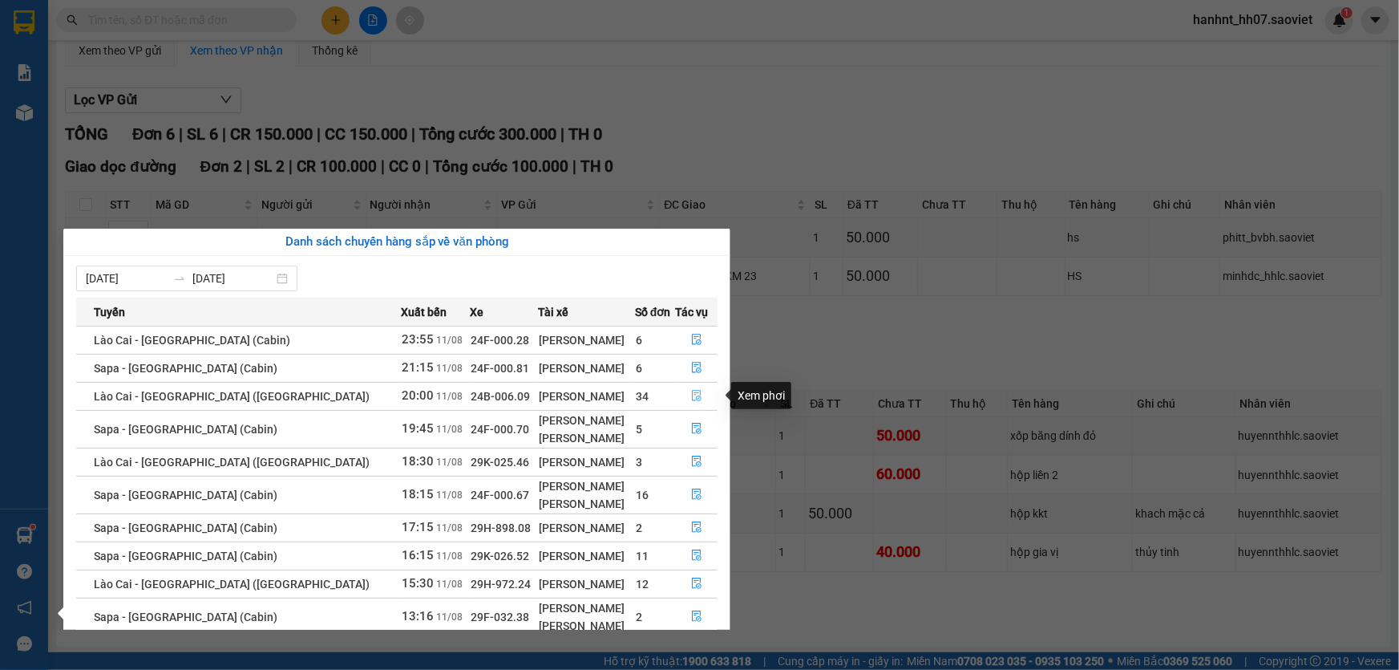
click at [691, 392] on icon "file-done" at bounding box center [696, 395] width 11 height 11
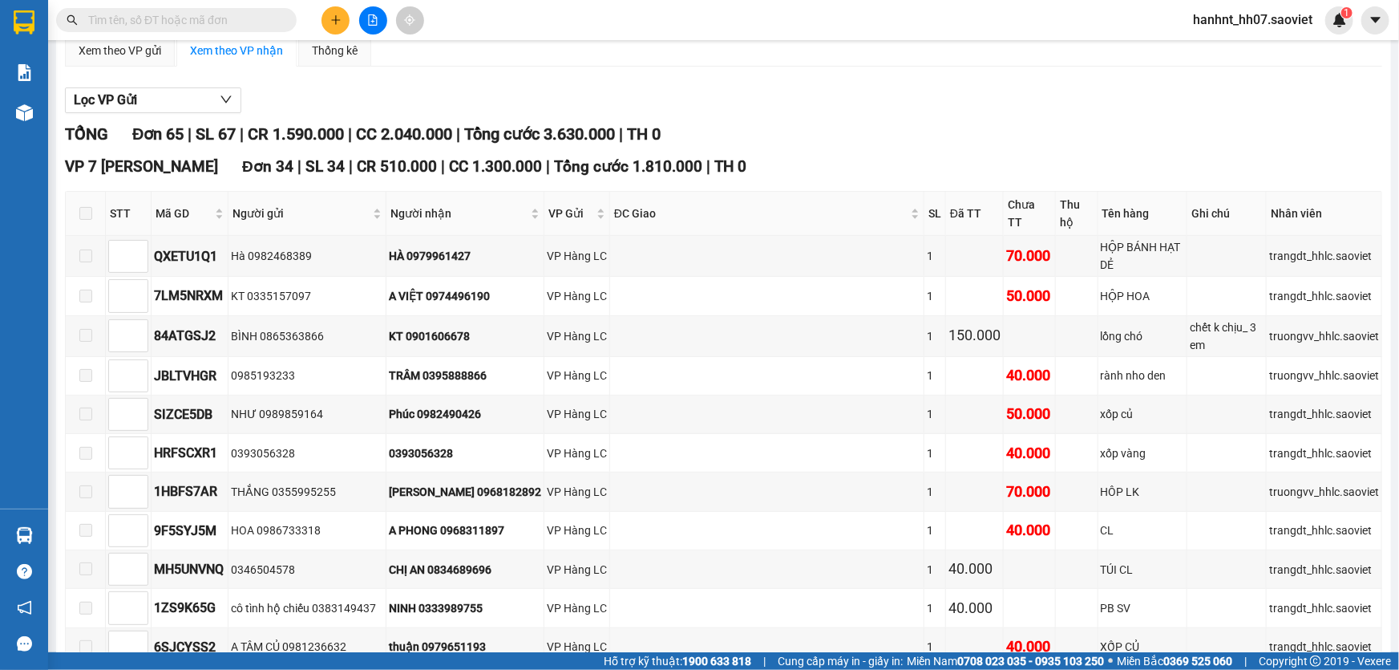
click at [87, 207] on span at bounding box center [85, 213] width 13 height 13
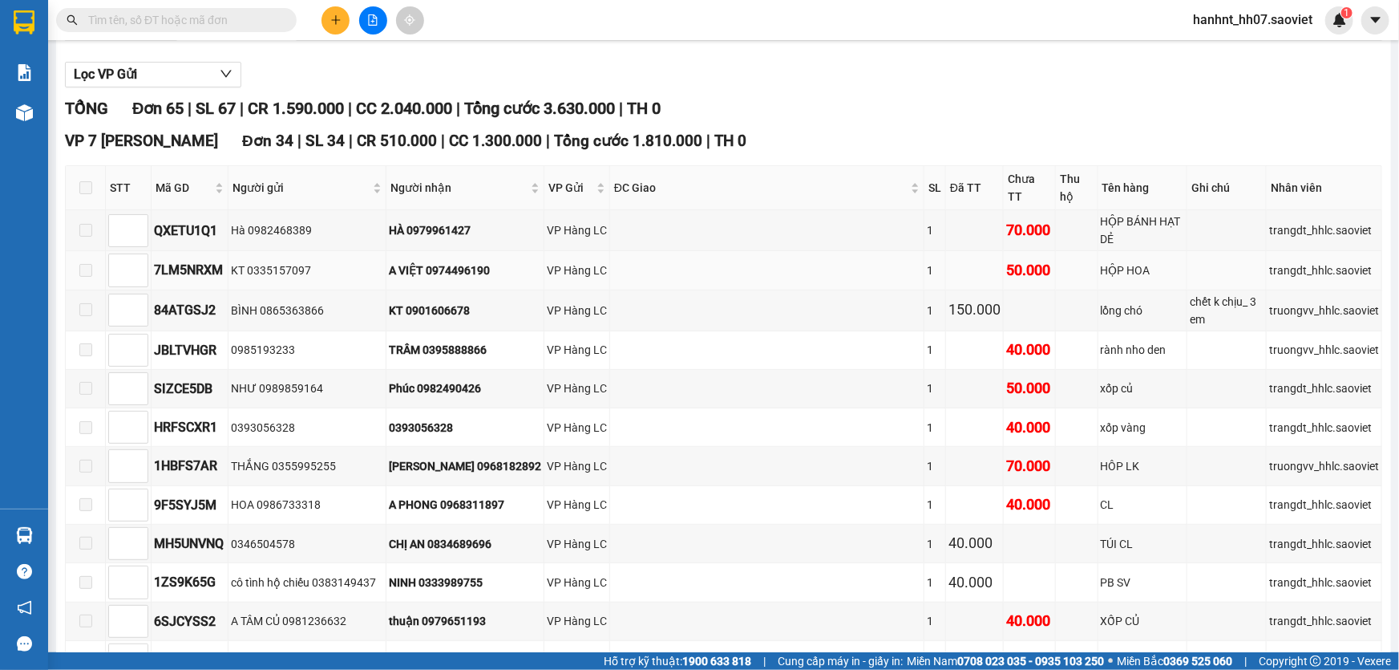
scroll to position [144, 0]
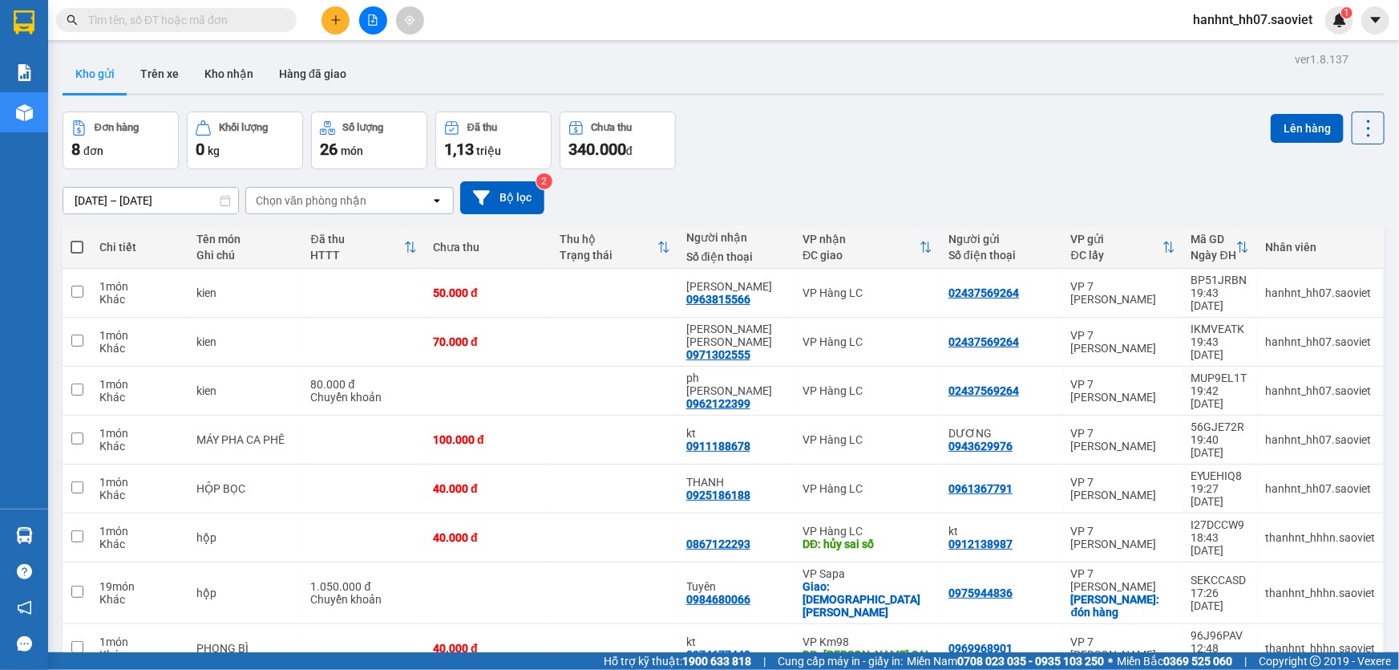
click at [192, 24] on input "text" at bounding box center [182, 20] width 189 height 18
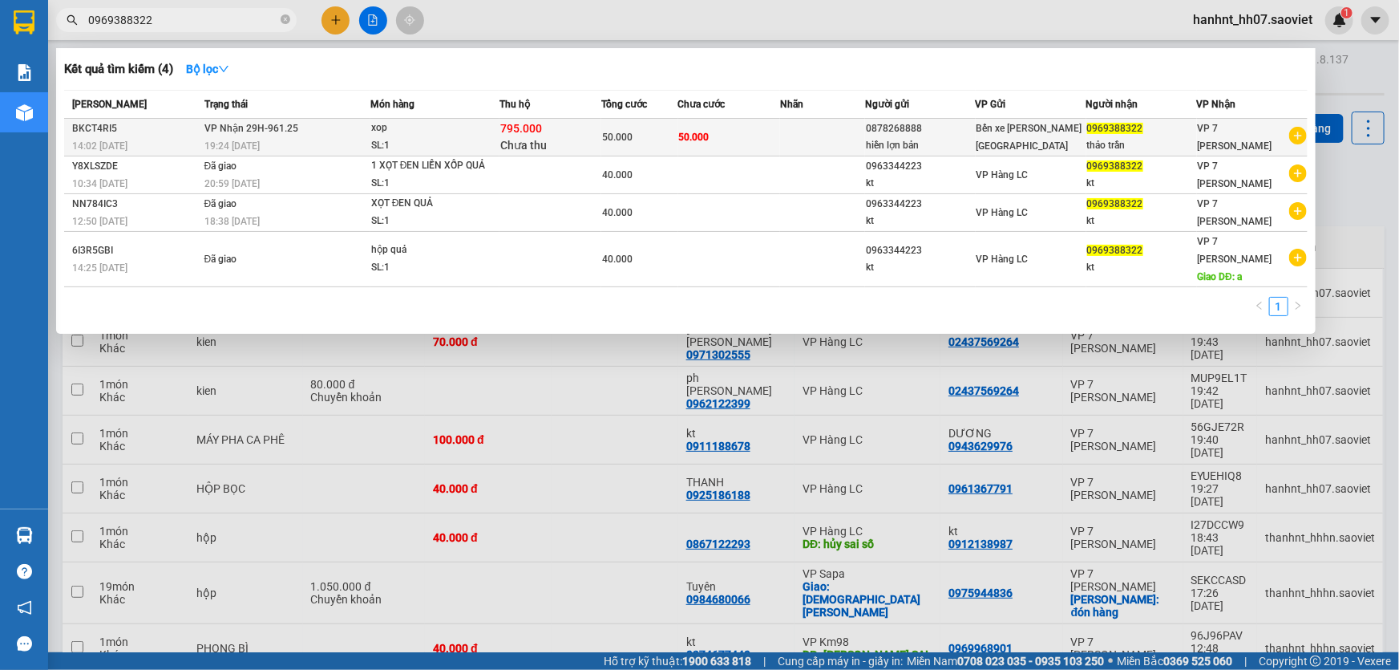
type input "0969388322"
click at [562, 137] on div "795.000 Chưa thu" at bounding box center [550, 137] width 100 height 34
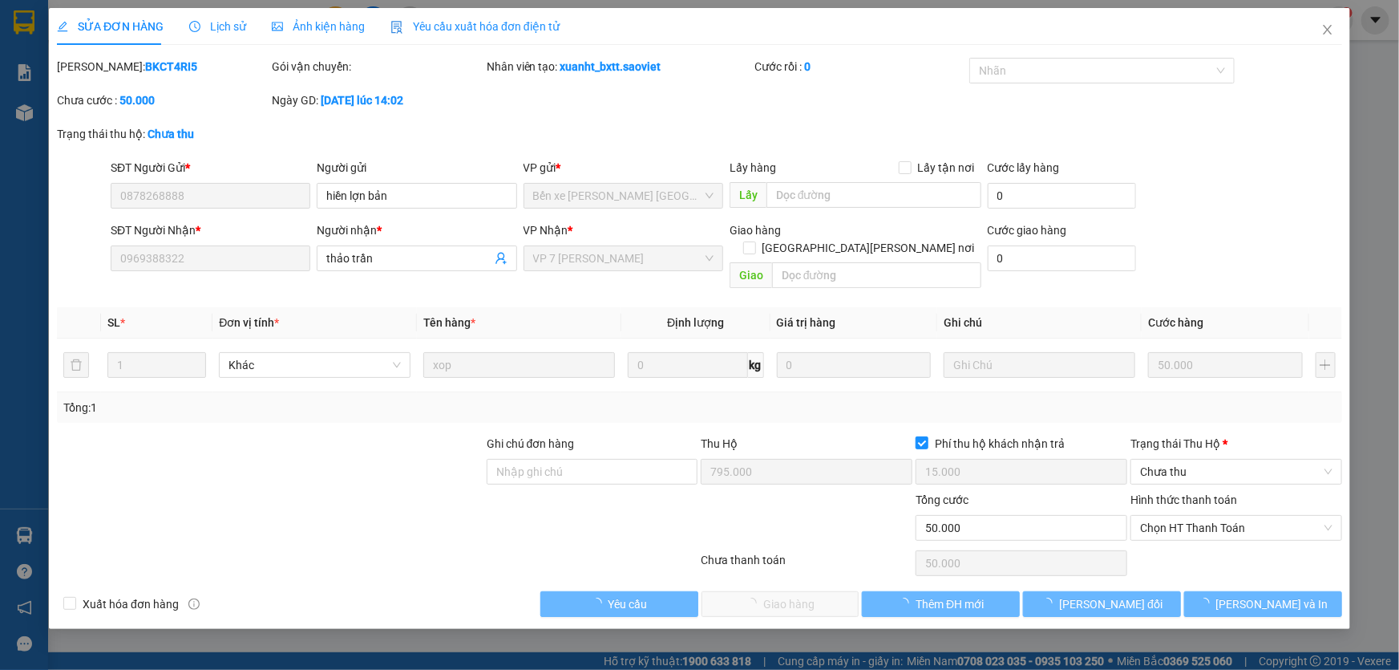
type input "0878268888"
type input "hiền lợn bản"
type input "0969388322"
type input "thảo trần"
type input "795.000"
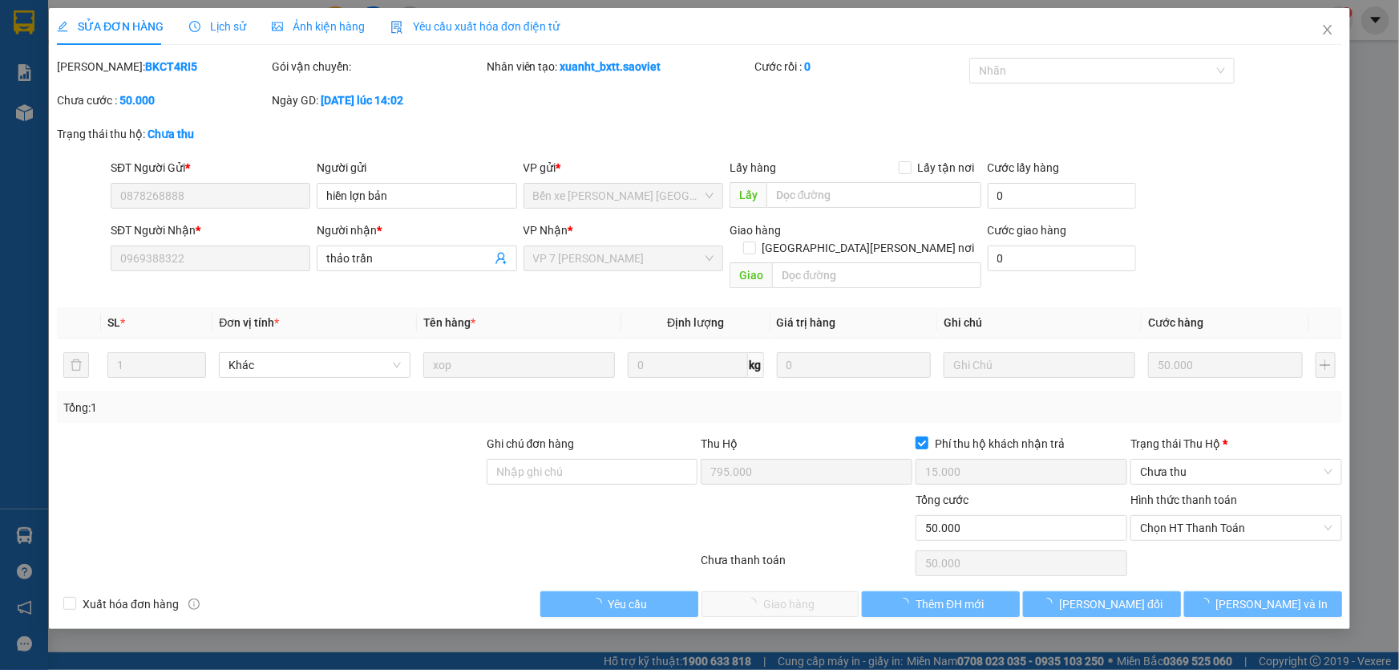
type input "15.000"
type input "50.000"
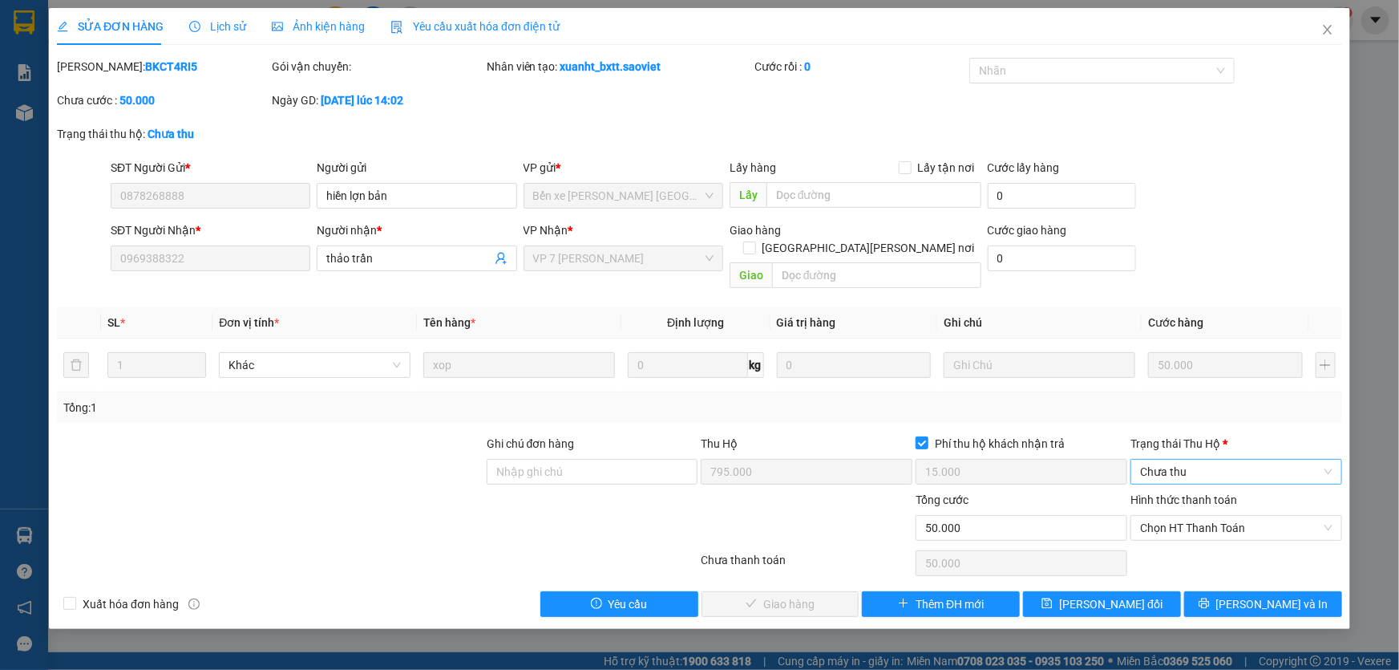
click at [1187, 459] on span "Chưa thu" at bounding box center [1236, 471] width 192 height 24
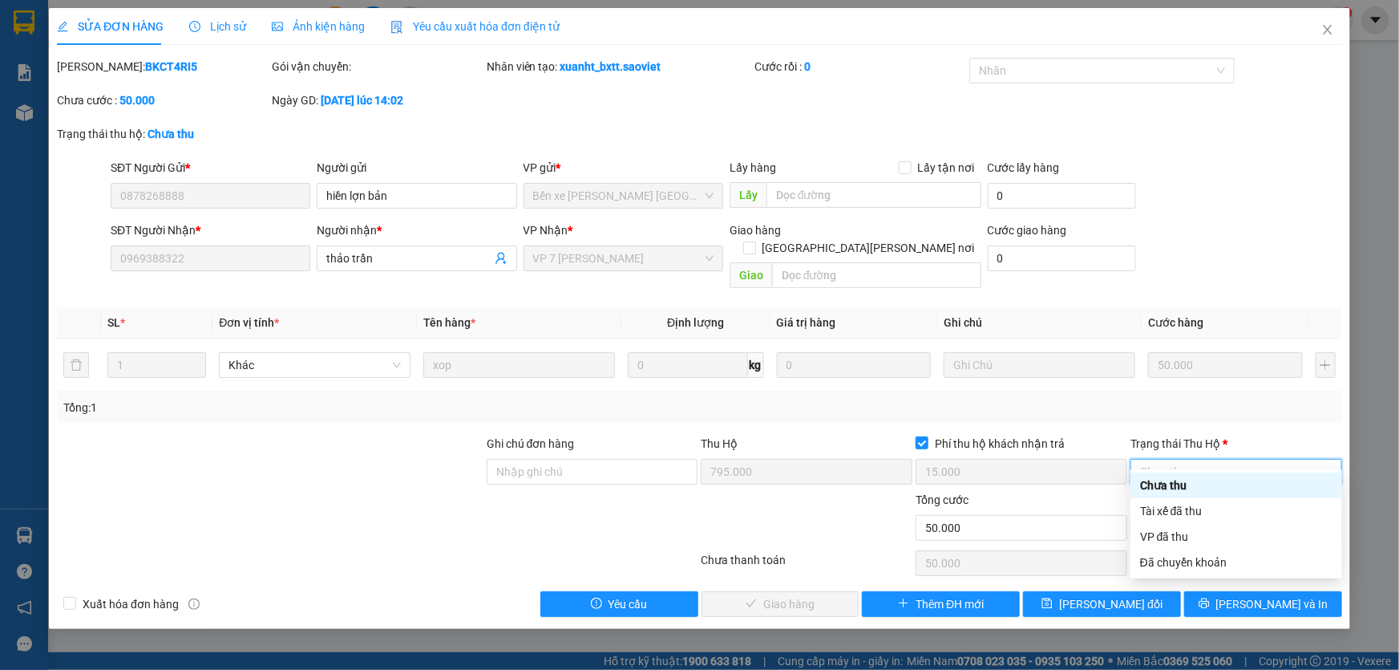
click at [1160, 435] on div "Trạng thái Thu Hộ *" at bounding box center [1237, 444] width 212 height 18
click at [1160, 459] on input "Trạng thái Thu Hộ *" at bounding box center [1230, 471] width 181 height 24
click at [1171, 560] on div "Đã chuyển khoản" at bounding box center [1236, 562] width 192 height 18
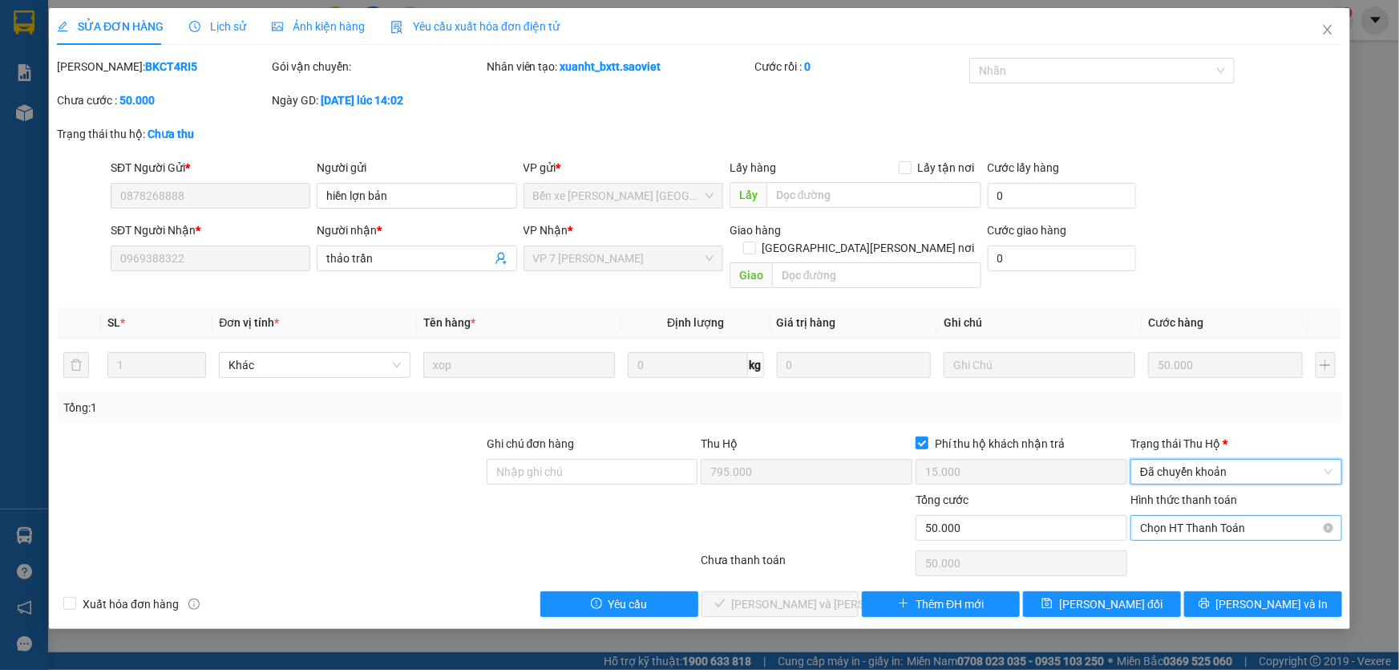
click at [1168, 516] on span "Chọn HT Thanh Toán" at bounding box center [1236, 528] width 192 height 24
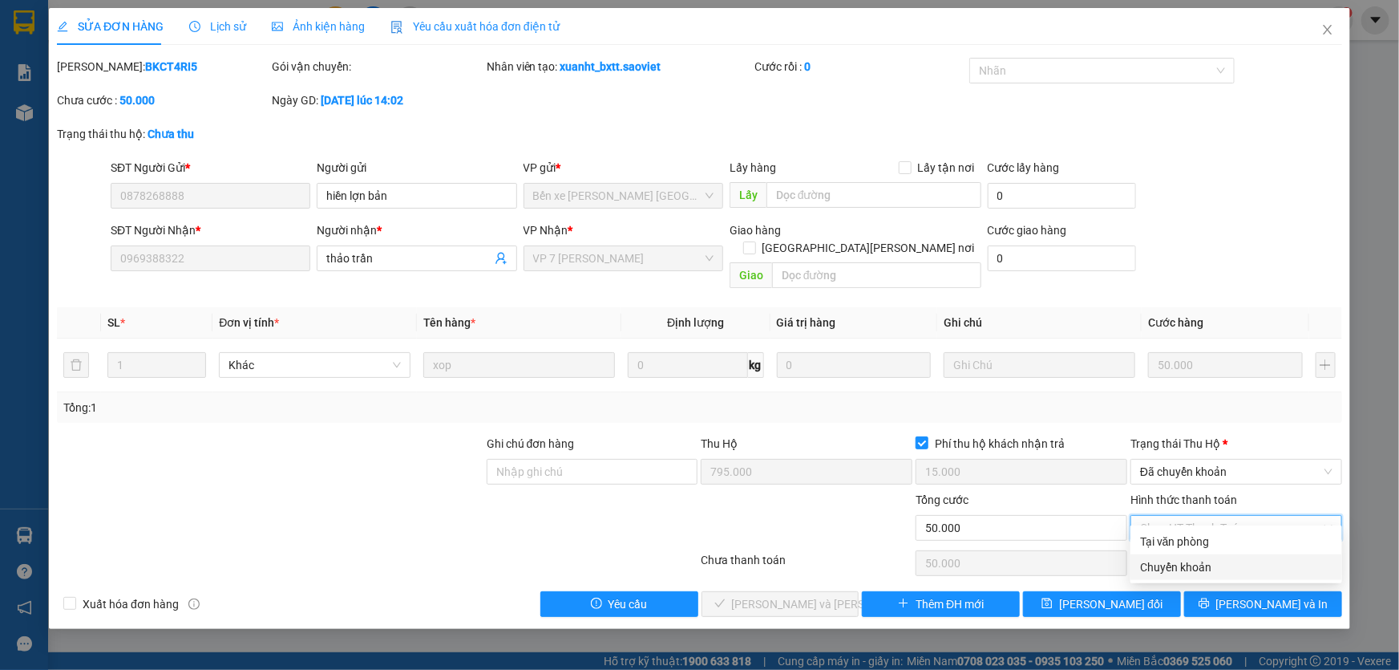
click at [1171, 563] on div "Chuyển khoản" at bounding box center [1236, 567] width 192 height 18
type input "0"
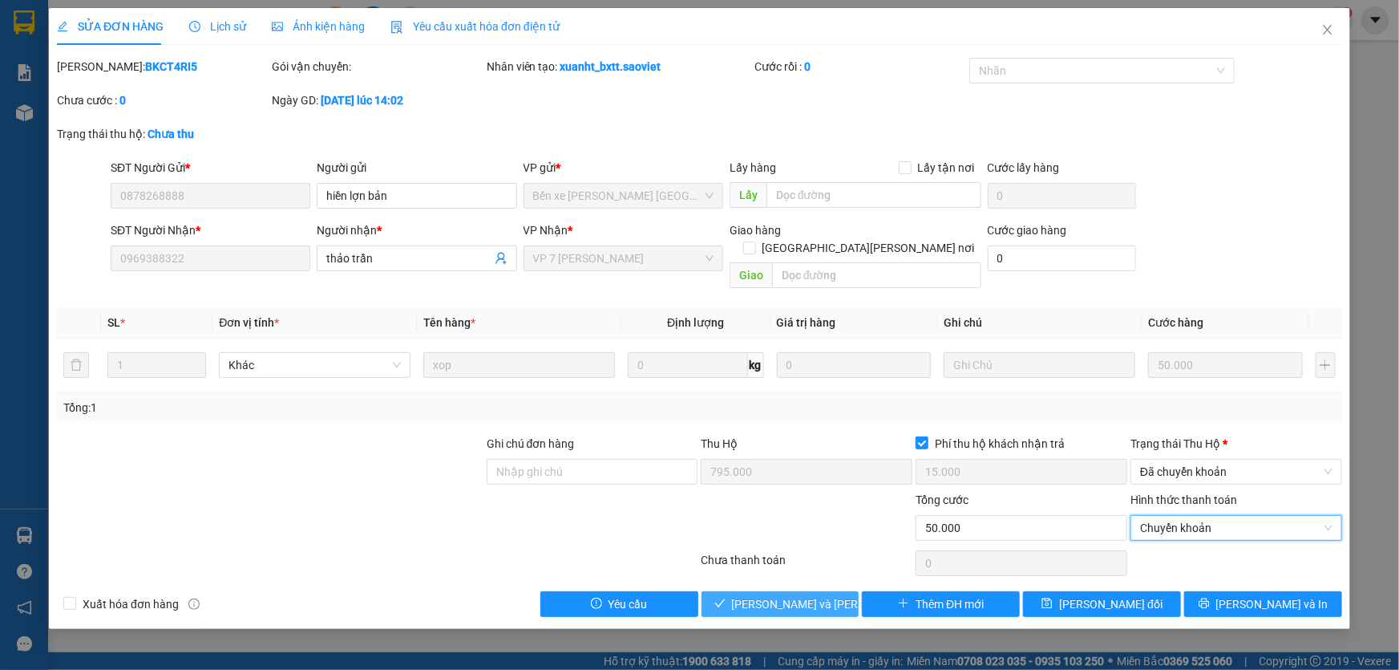
click at [791, 595] on span "[PERSON_NAME] và Giao hàng" at bounding box center [840, 604] width 217 height 18
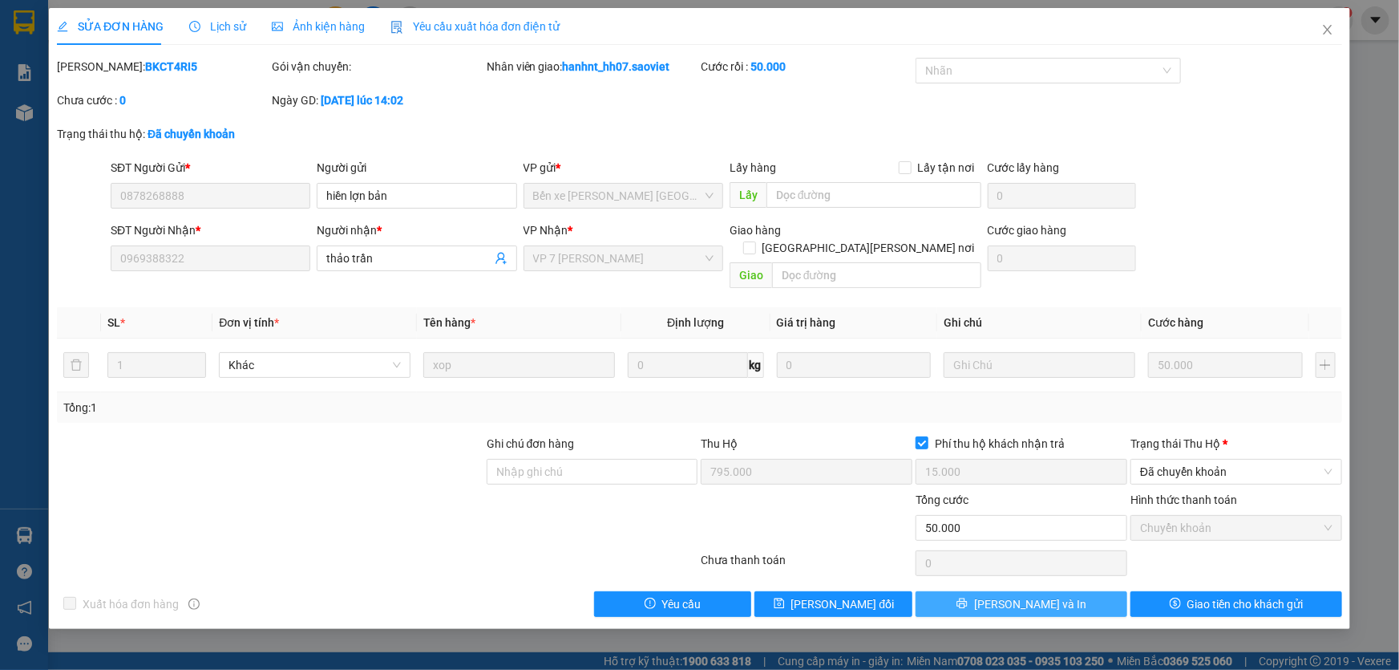
click at [1067, 591] on button "[PERSON_NAME] và In" at bounding box center [1022, 604] width 212 height 26
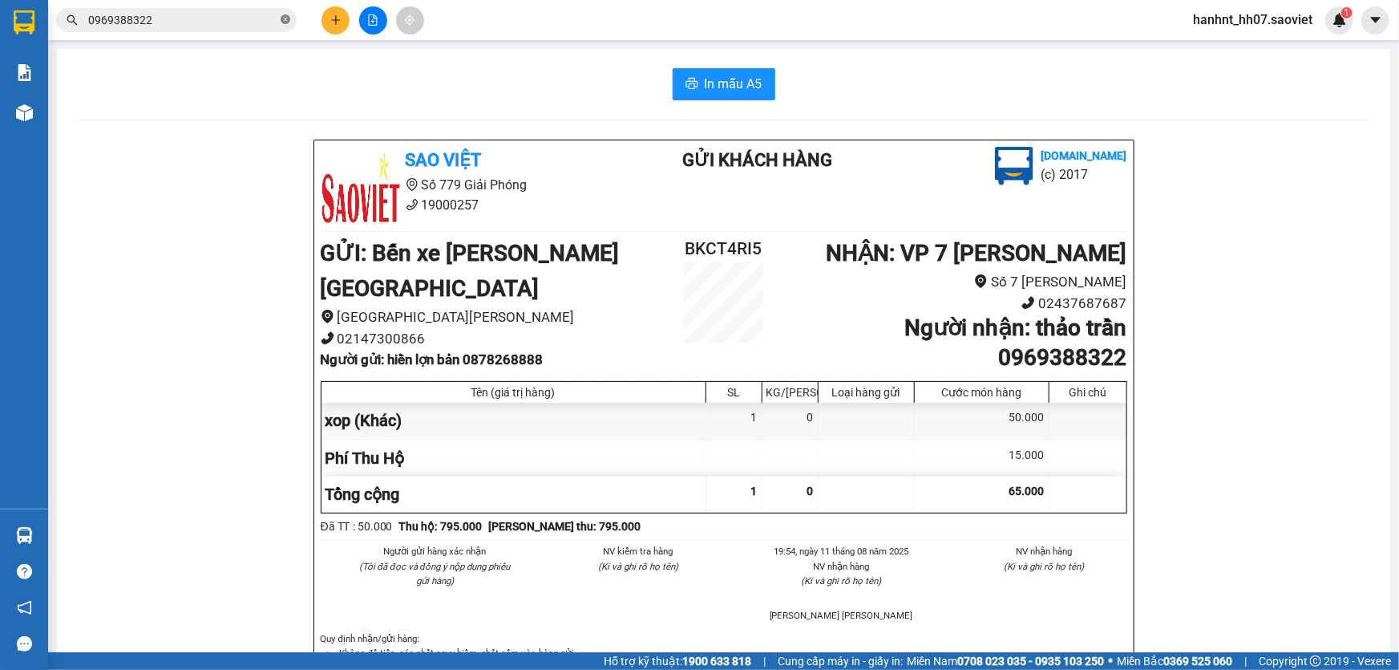
click at [287, 22] on icon "close-circle" at bounding box center [286, 19] width 10 height 10
click at [260, 22] on input "text" at bounding box center [182, 20] width 189 height 18
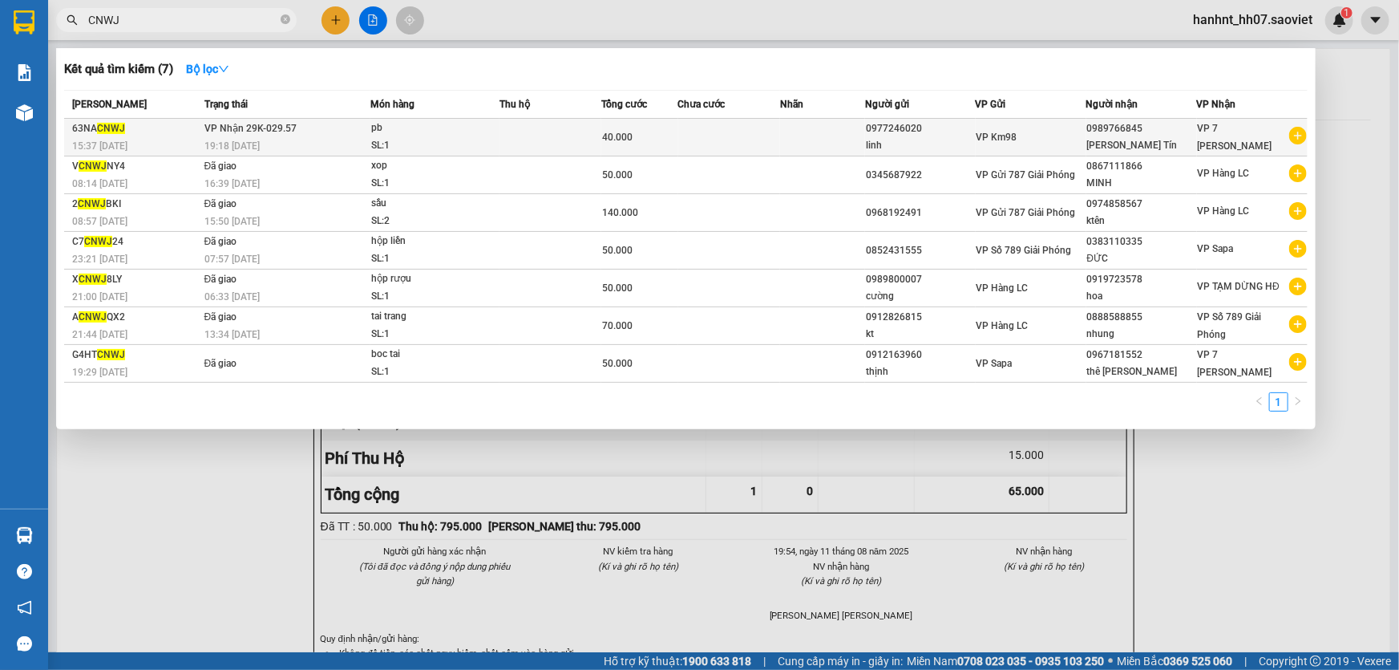
type input "CNWJ"
click at [367, 128] on td "VP Nhận 29K-029.57 19:18 - 11/08" at bounding box center [285, 138] width 170 height 38
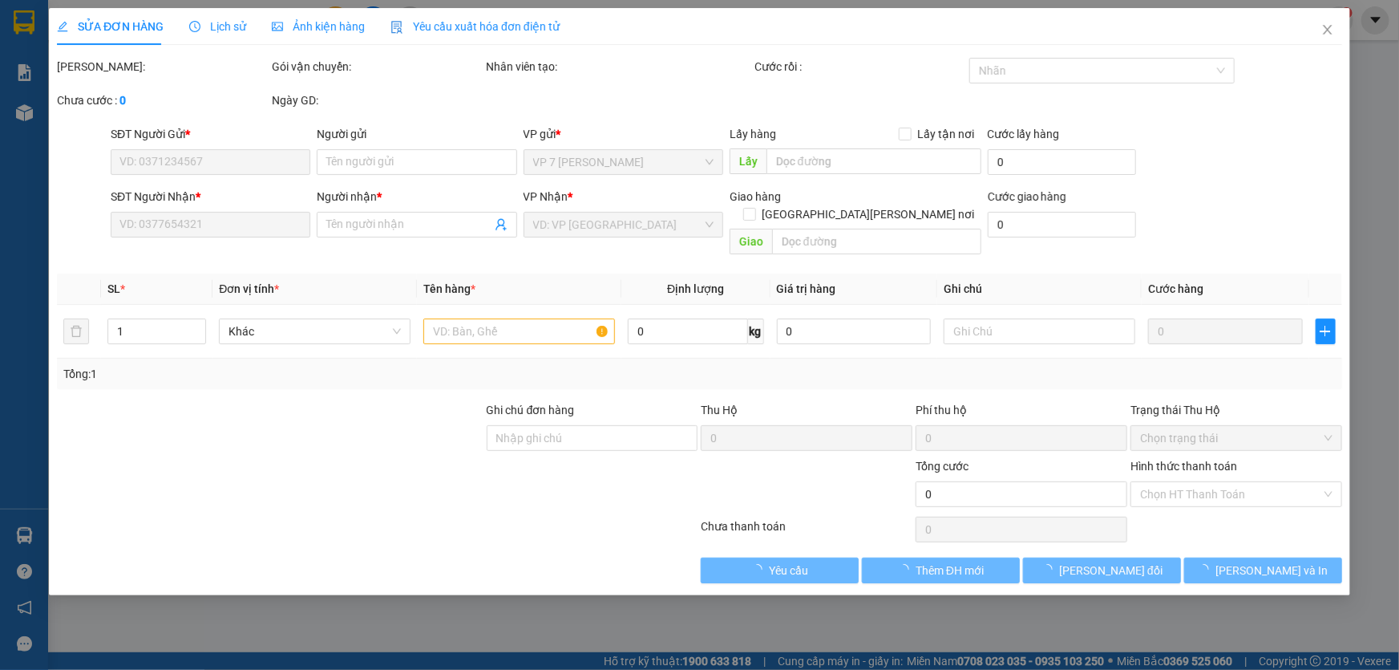
type input "0977246020"
type input "linh"
type input "0989766845"
type input "LaBo Quang Tín"
type input "40.000"
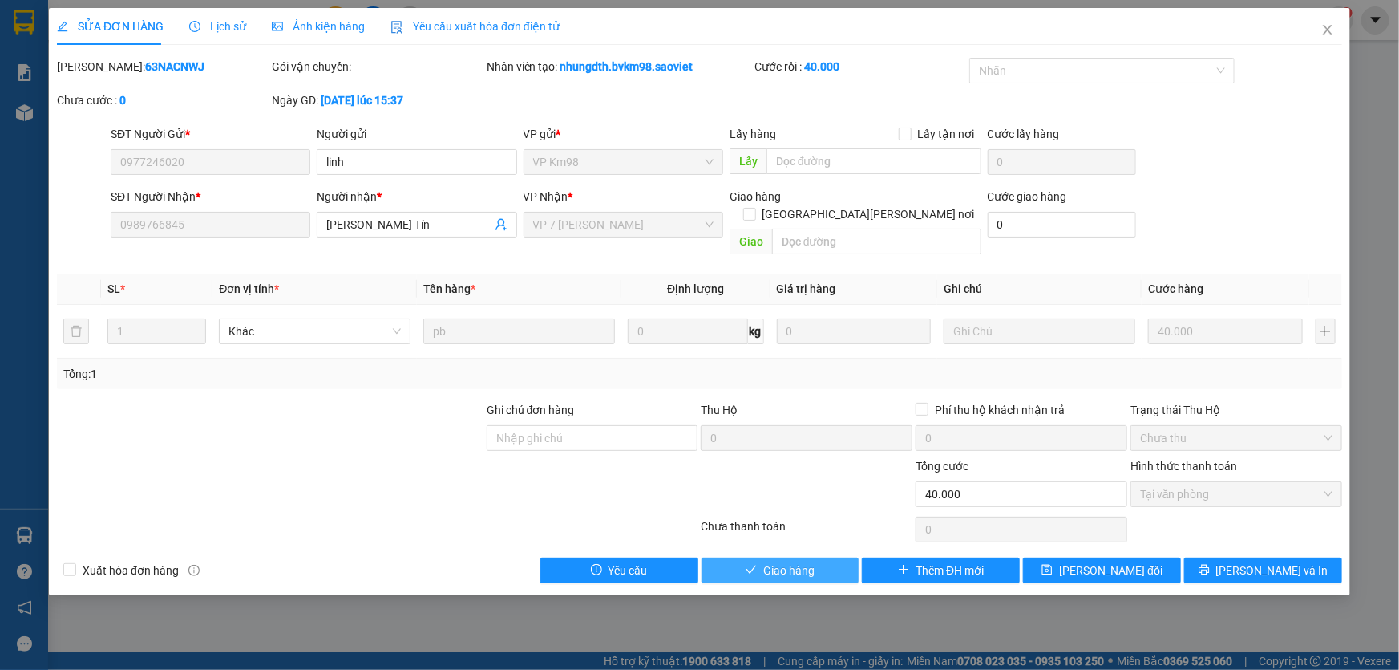
click at [770, 561] on span "Giao hàng" at bounding box center [788, 570] width 51 height 18
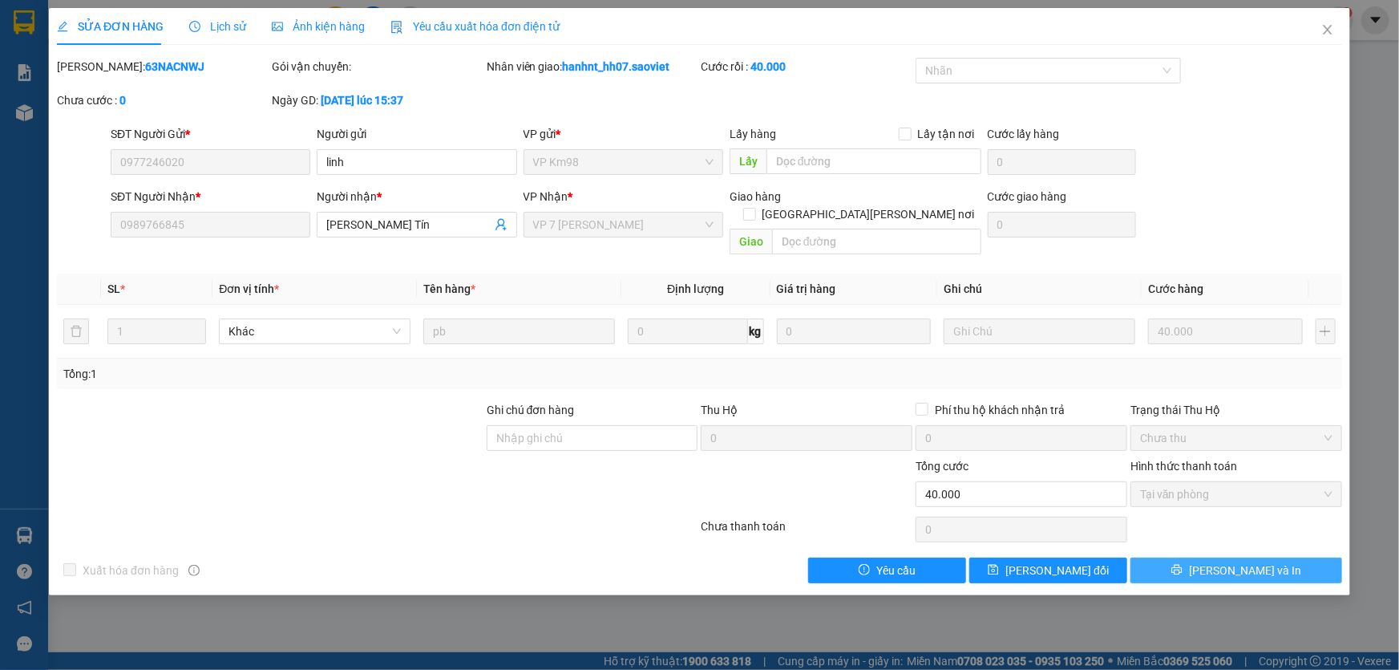
click at [1175, 557] on button "[PERSON_NAME] và In" at bounding box center [1237, 570] width 212 height 26
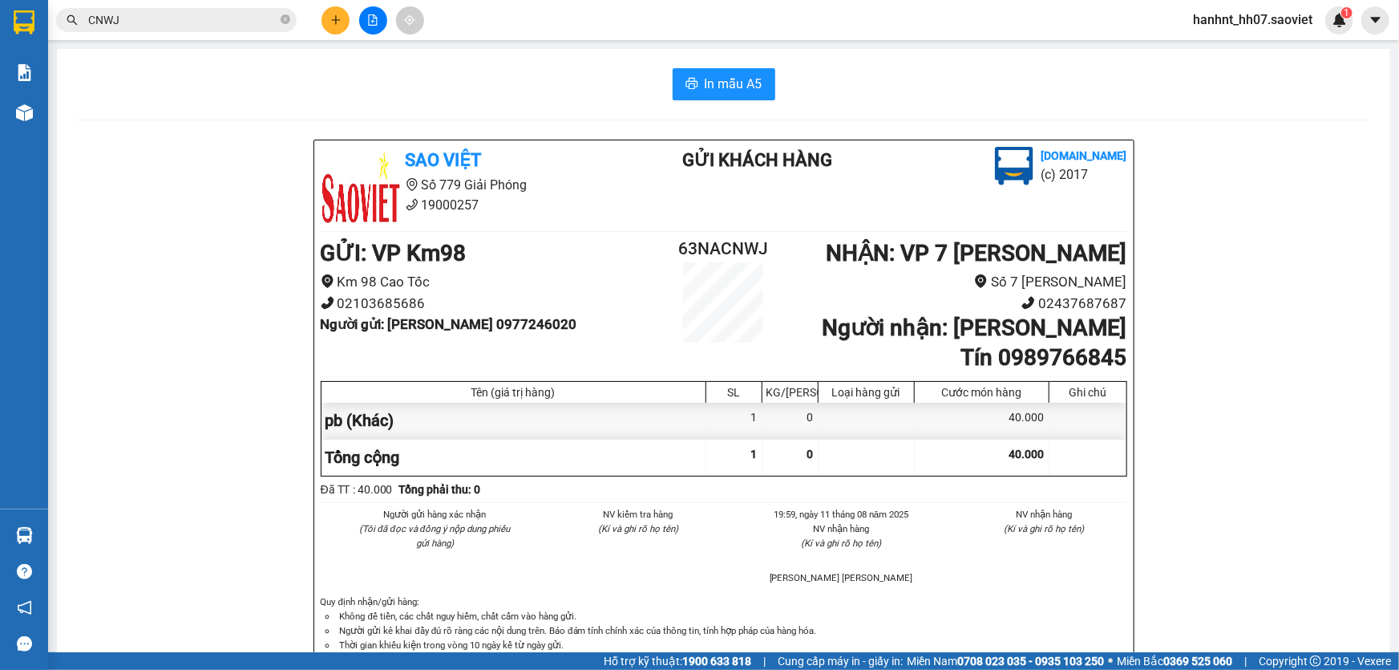
click at [233, 10] on span "CNWJ" at bounding box center [176, 20] width 241 height 24
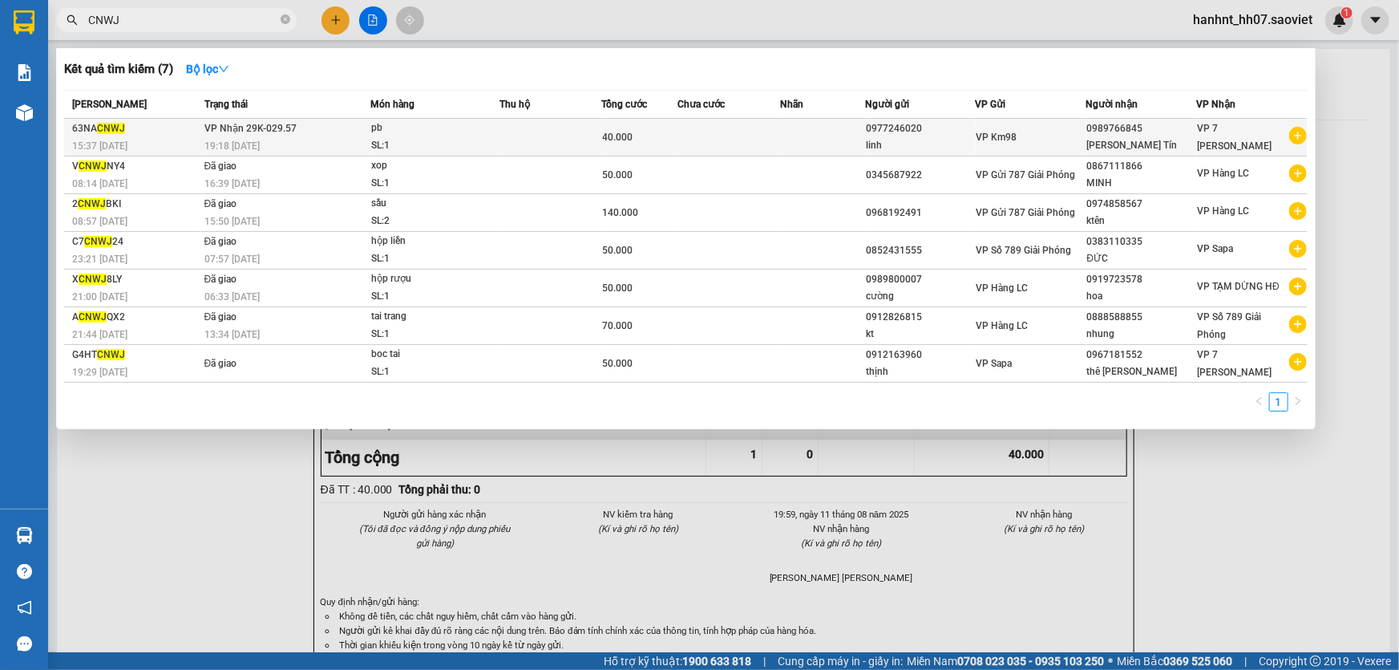
click at [500, 132] on td at bounding box center [551, 138] width 102 height 38
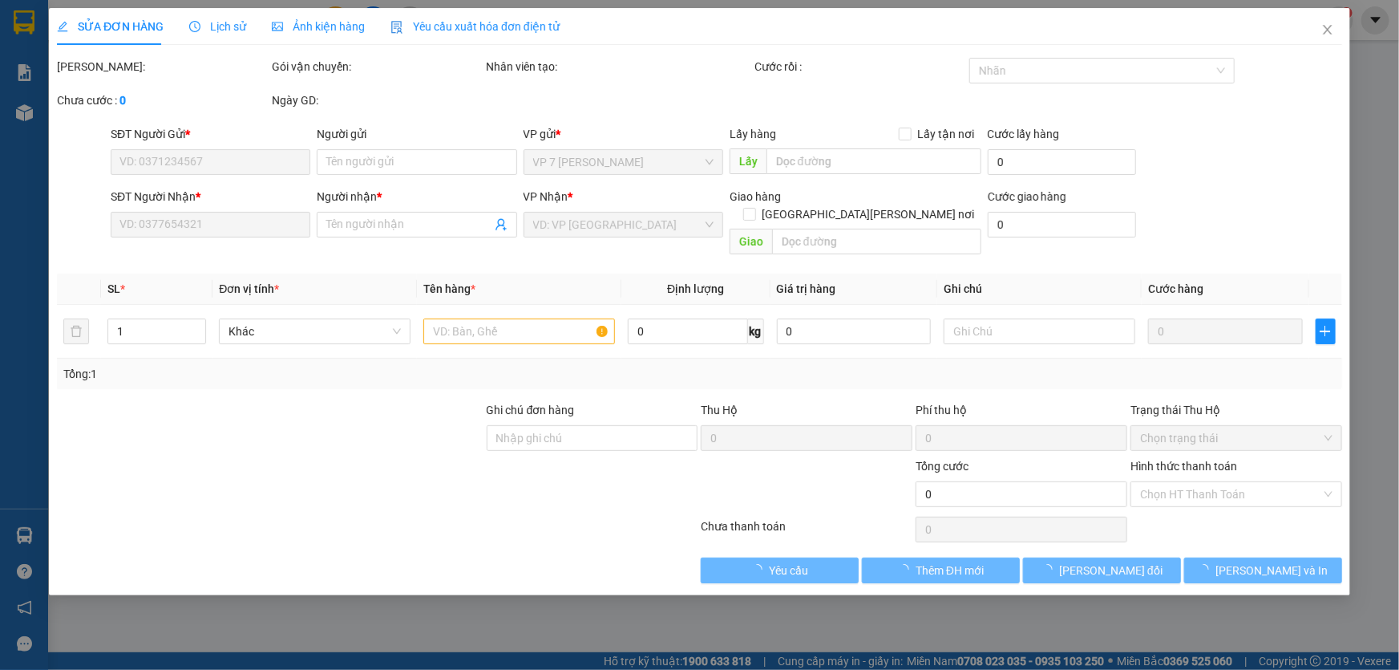
type input "0977246020"
type input "linh"
type input "0989766845"
type input "LaBo Quang Tín"
type input "40.000"
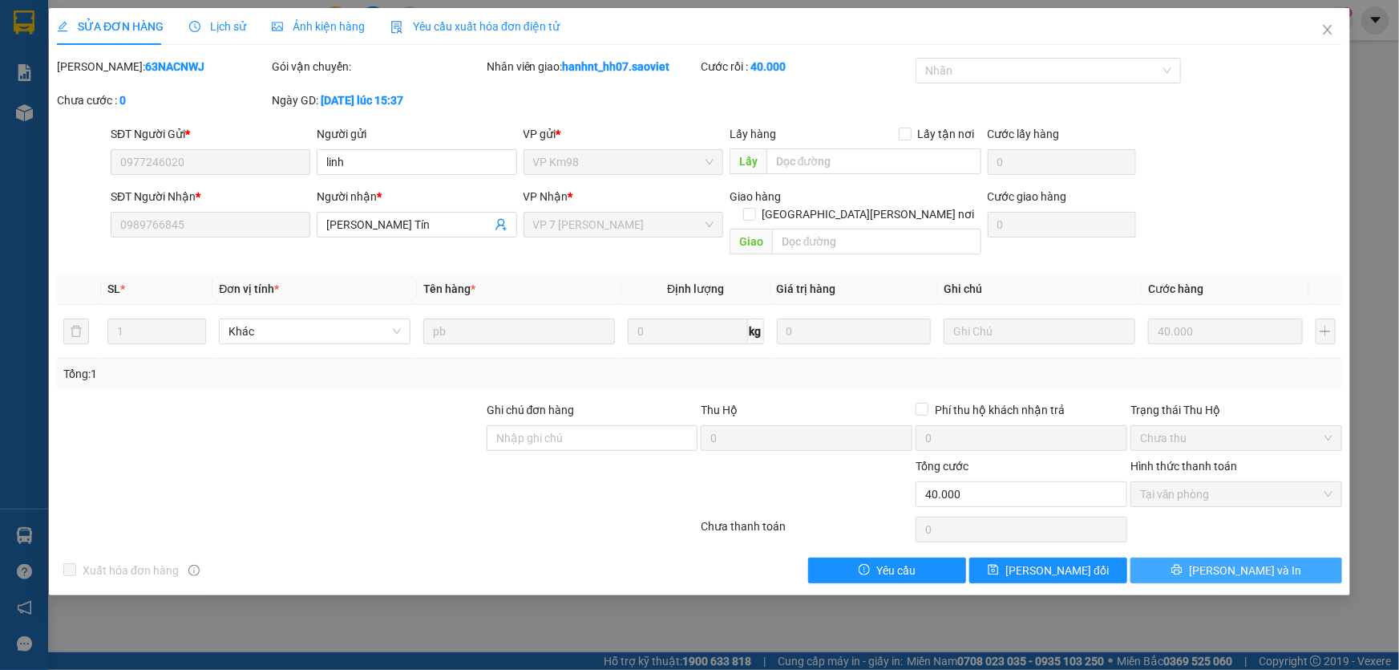
click at [1172, 557] on button "[PERSON_NAME] và In" at bounding box center [1237, 570] width 212 height 26
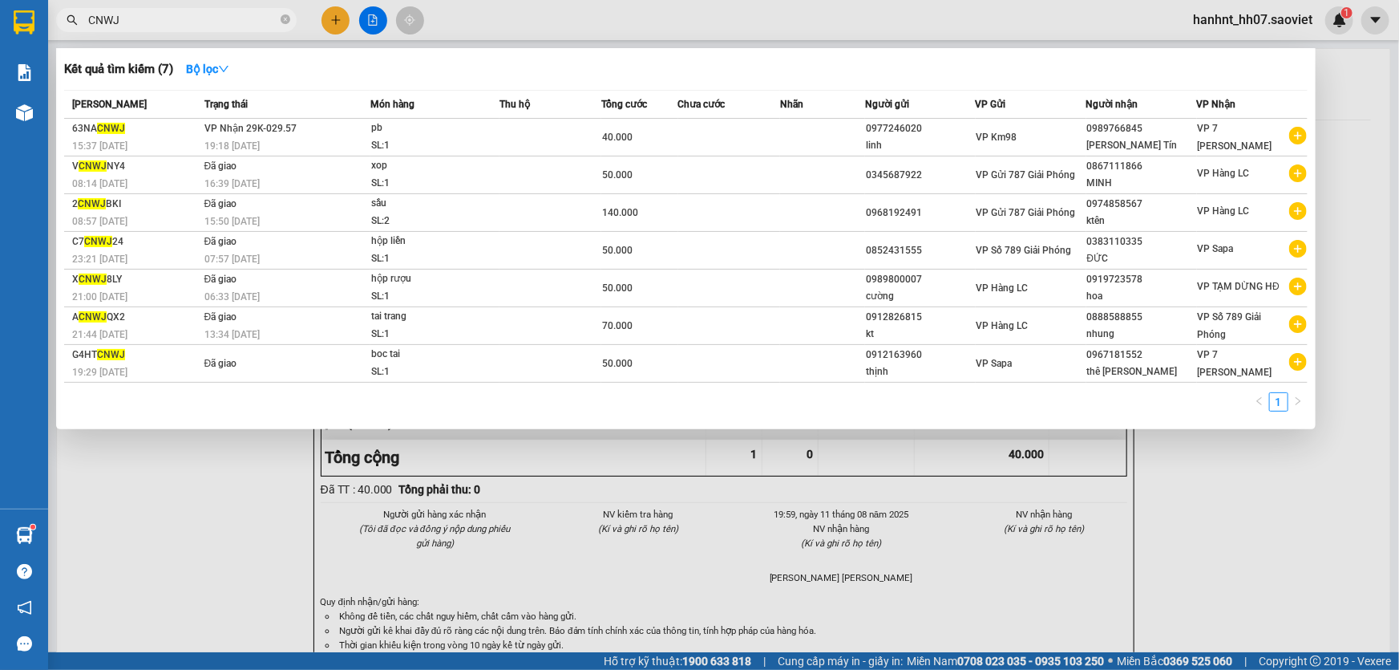
click at [223, 19] on input "CNWJ" at bounding box center [182, 20] width 189 height 18
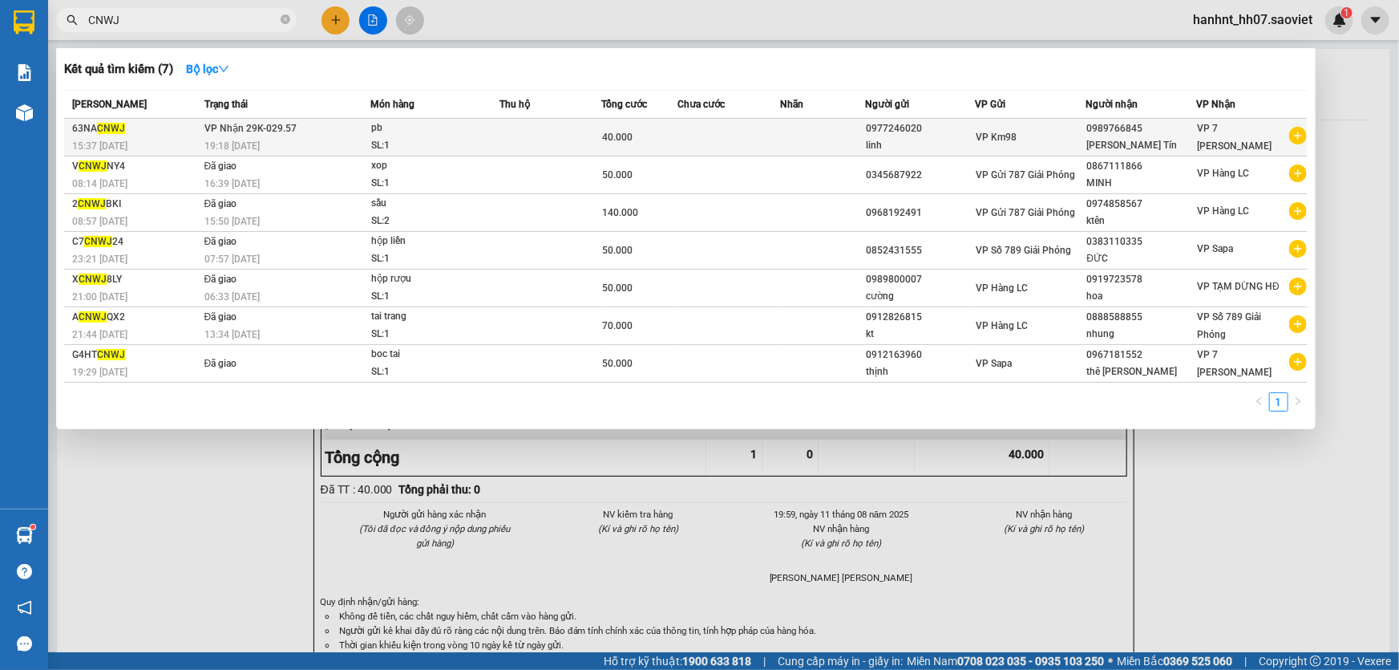
click at [417, 137] on div "SL: 1" at bounding box center [431, 146] width 120 height 18
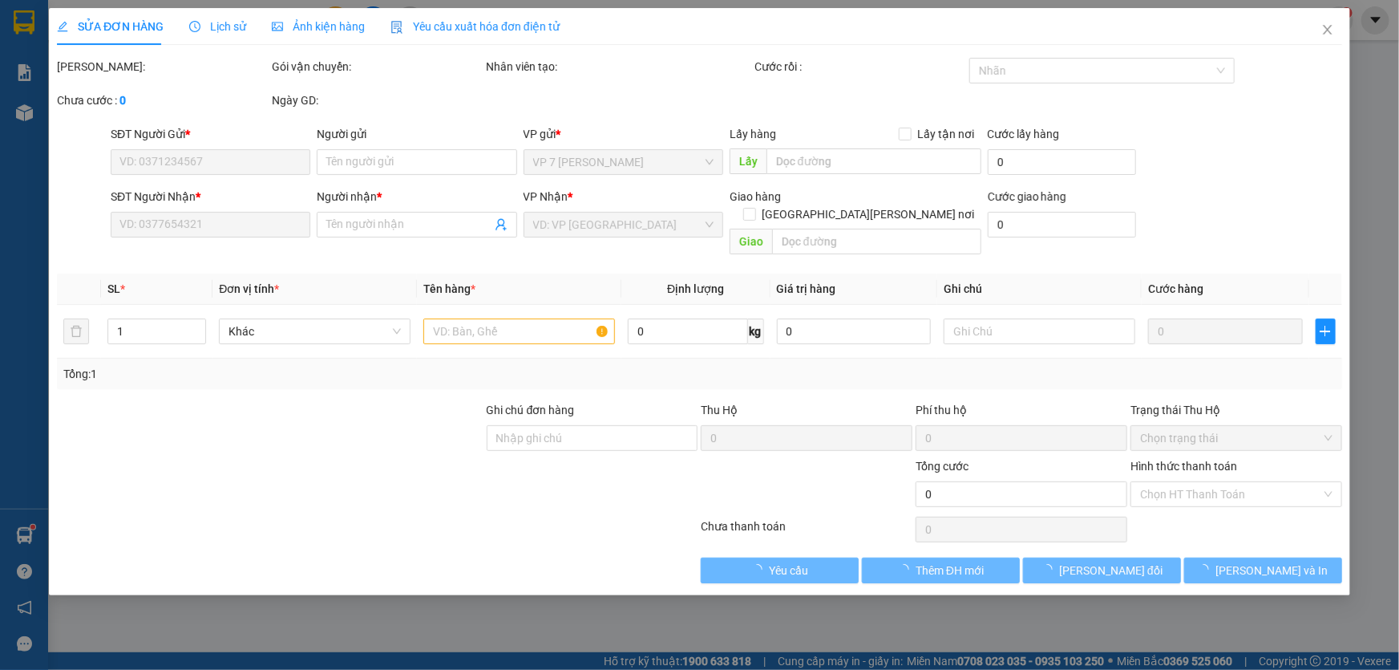
type input "0977246020"
type input "linh"
type input "0989766845"
type input "LaBo Quang Tín"
type input "40.000"
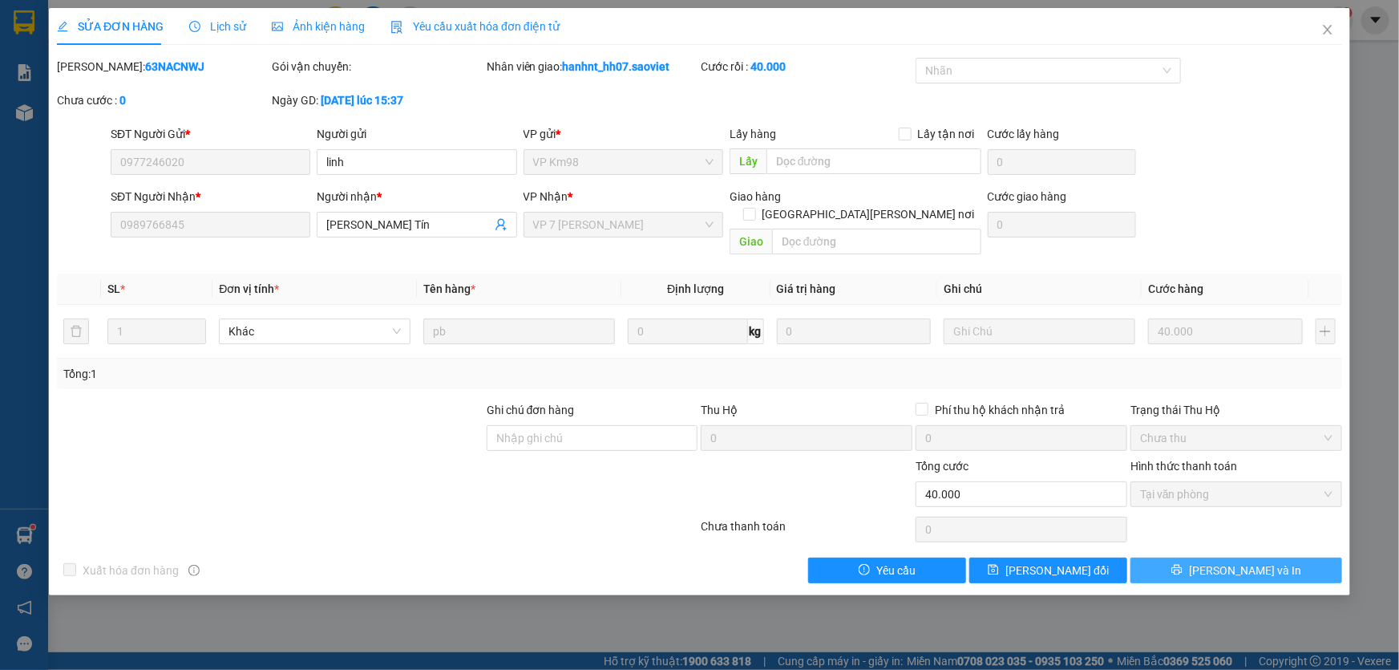
click at [1183, 564] on span "printer" at bounding box center [1177, 570] width 11 height 13
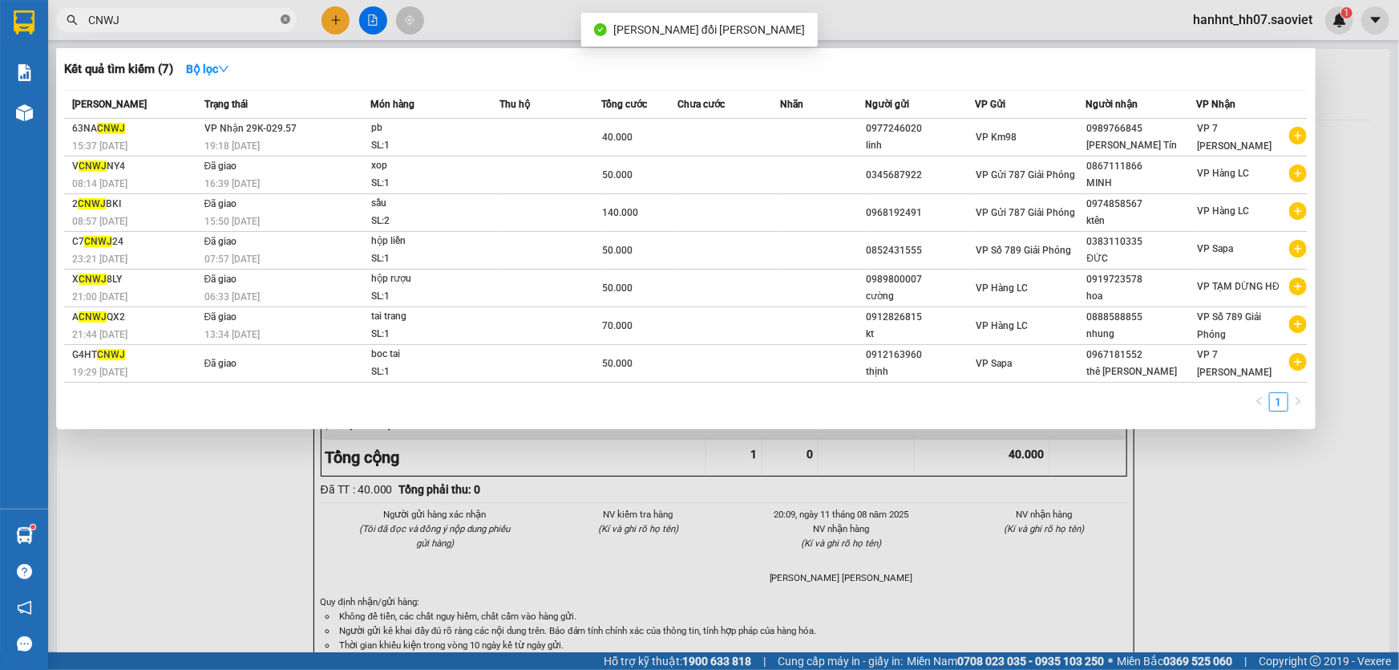
click at [282, 18] on icon "close-circle" at bounding box center [286, 19] width 10 height 10
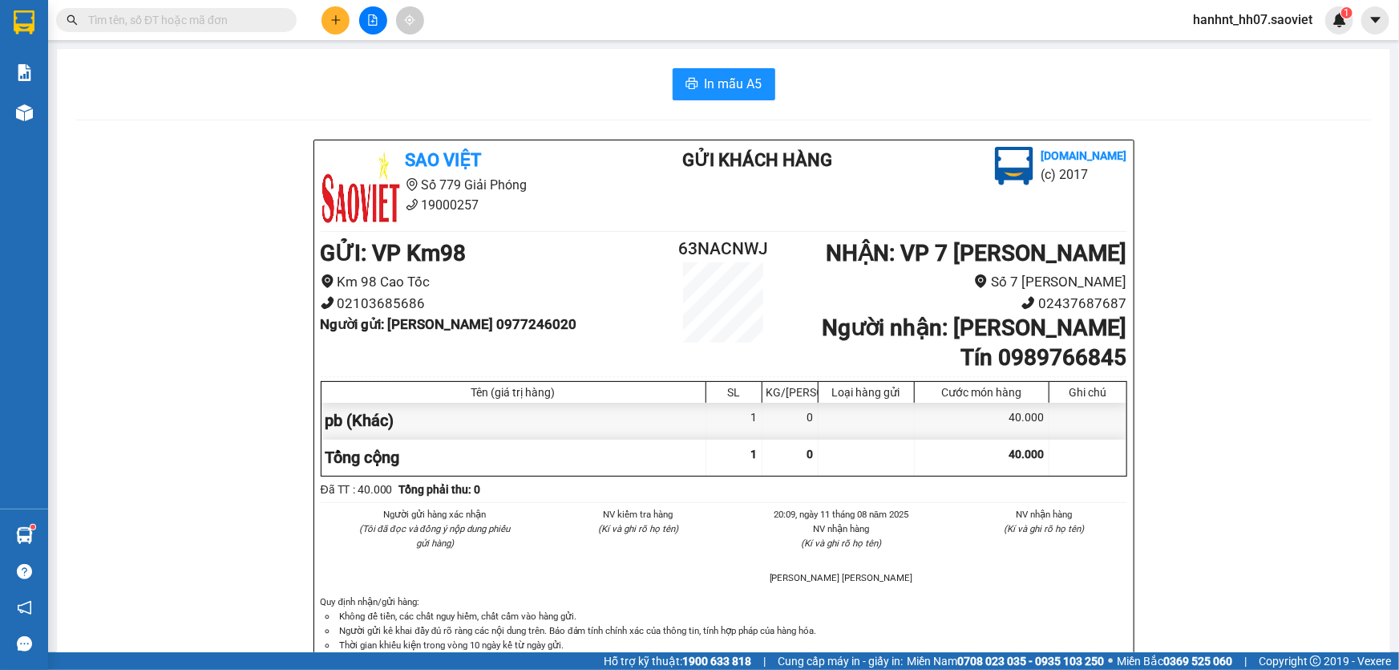
click at [187, 19] on input "text" at bounding box center [182, 20] width 189 height 18
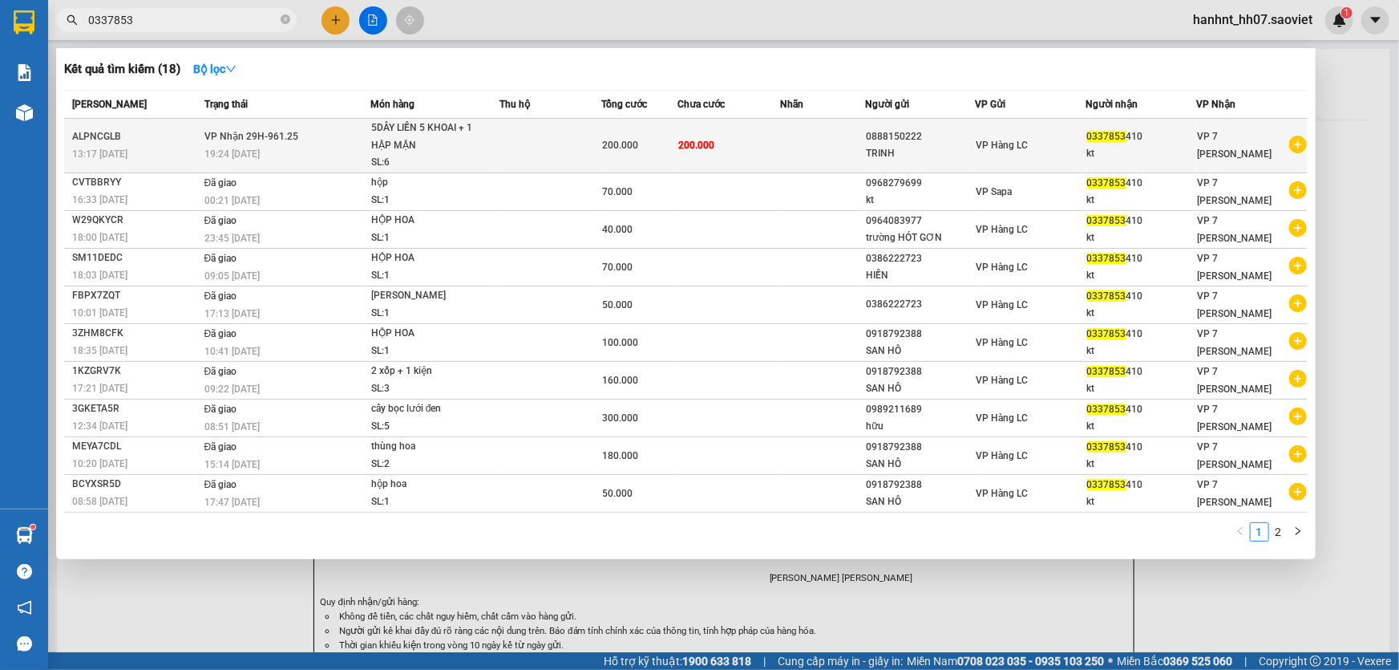
type input "0337853"
click at [545, 143] on td at bounding box center [551, 146] width 102 height 55
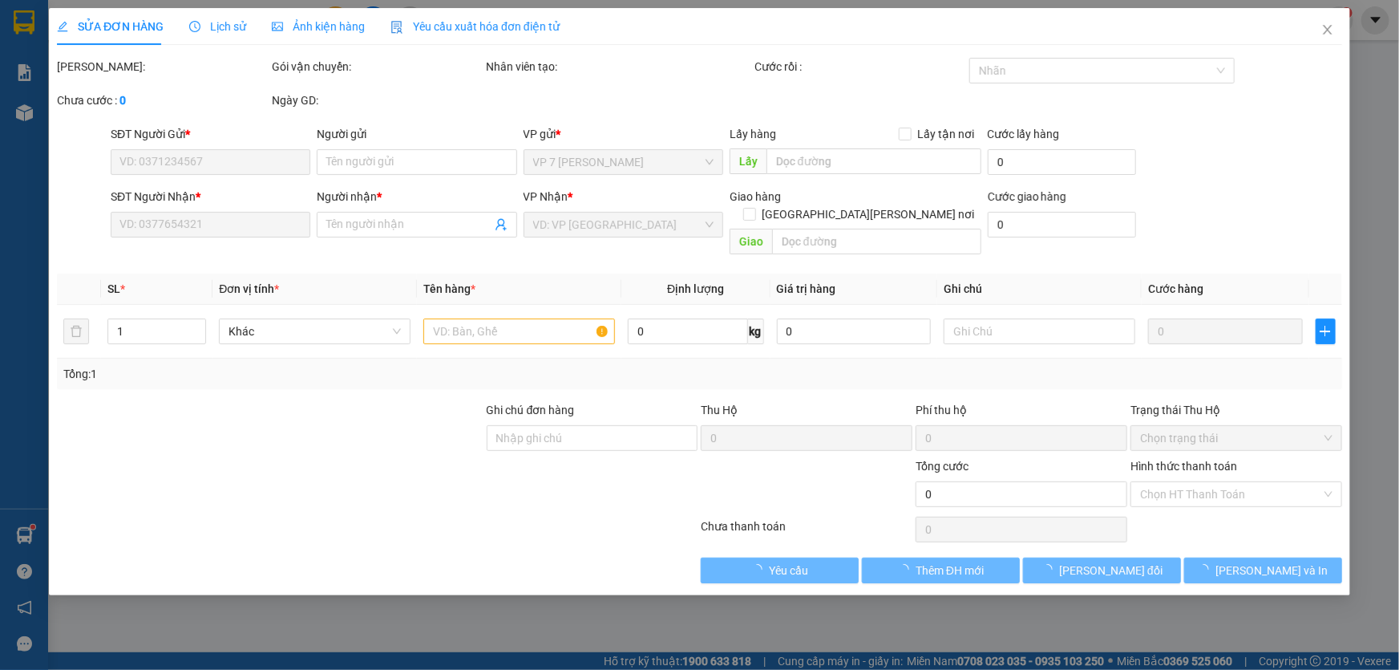
type input "0888150222"
type input "TRINH"
type input "0337853410"
type input "kt"
type input "200.000"
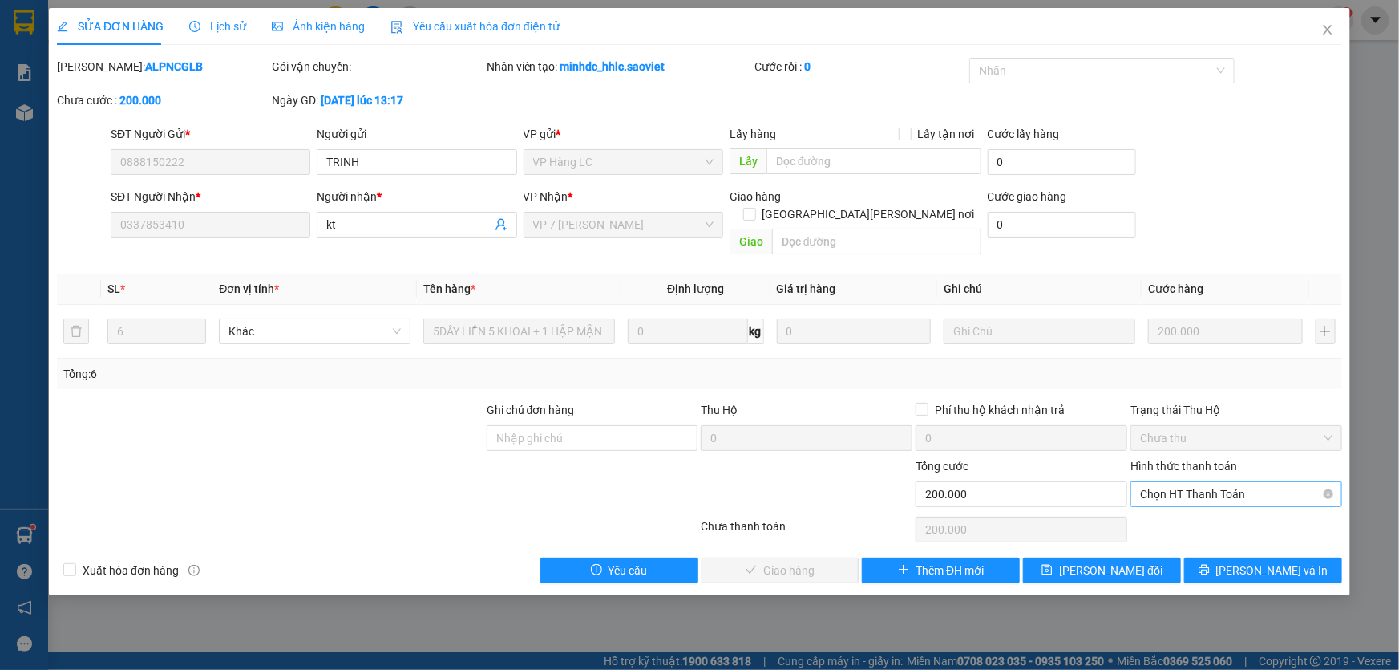
click at [1188, 482] on span "Chọn HT Thanh Toán" at bounding box center [1236, 494] width 192 height 24
click at [1191, 503] on div "Tại văn phòng" at bounding box center [1236, 508] width 192 height 18
type input "0"
click at [803, 561] on span "[PERSON_NAME] và Giao hàng" at bounding box center [840, 570] width 217 height 18
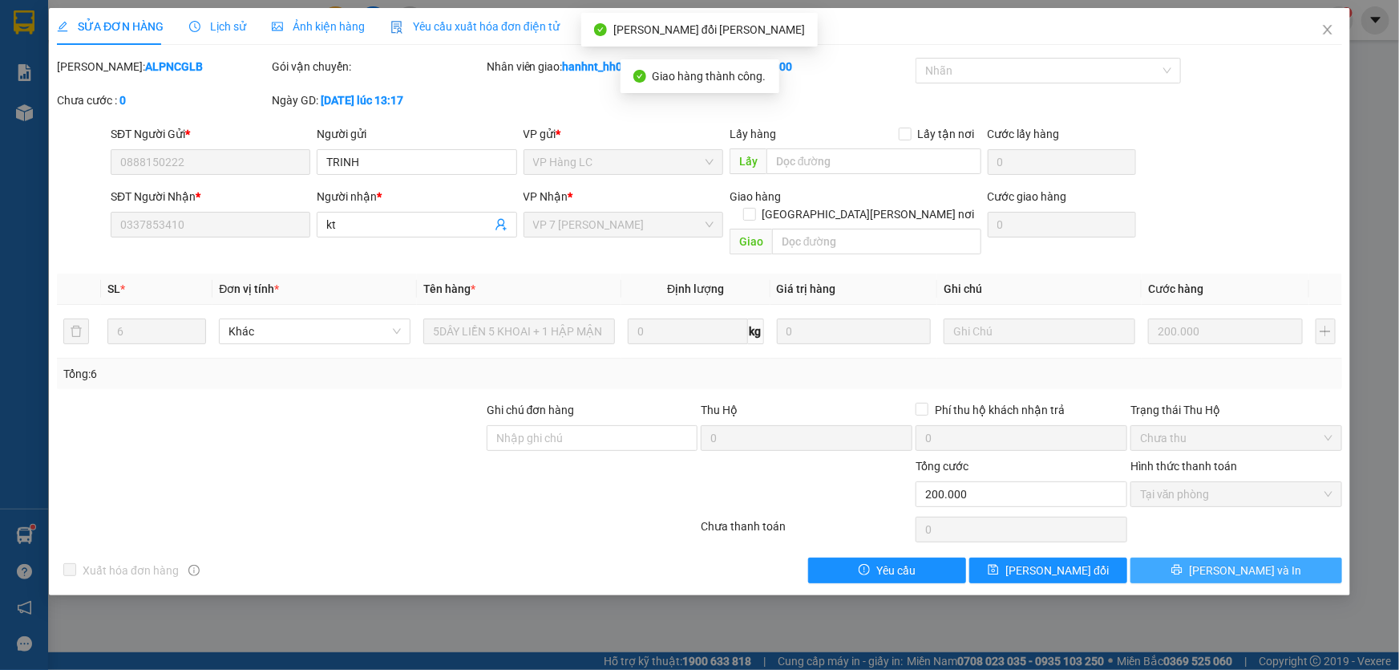
click at [1220, 557] on button "[PERSON_NAME] và In" at bounding box center [1237, 570] width 212 height 26
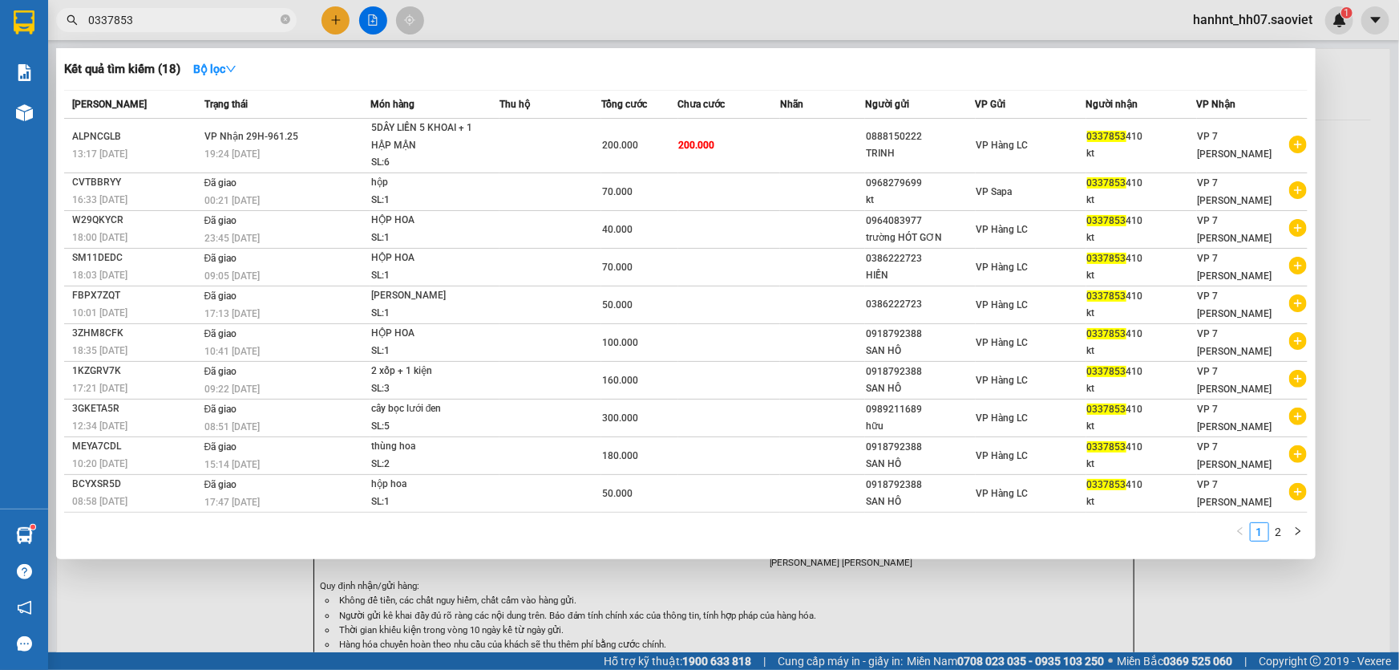
click at [257, 15] on input "0337853" at bounding box center [182, 20] width 189 height 18
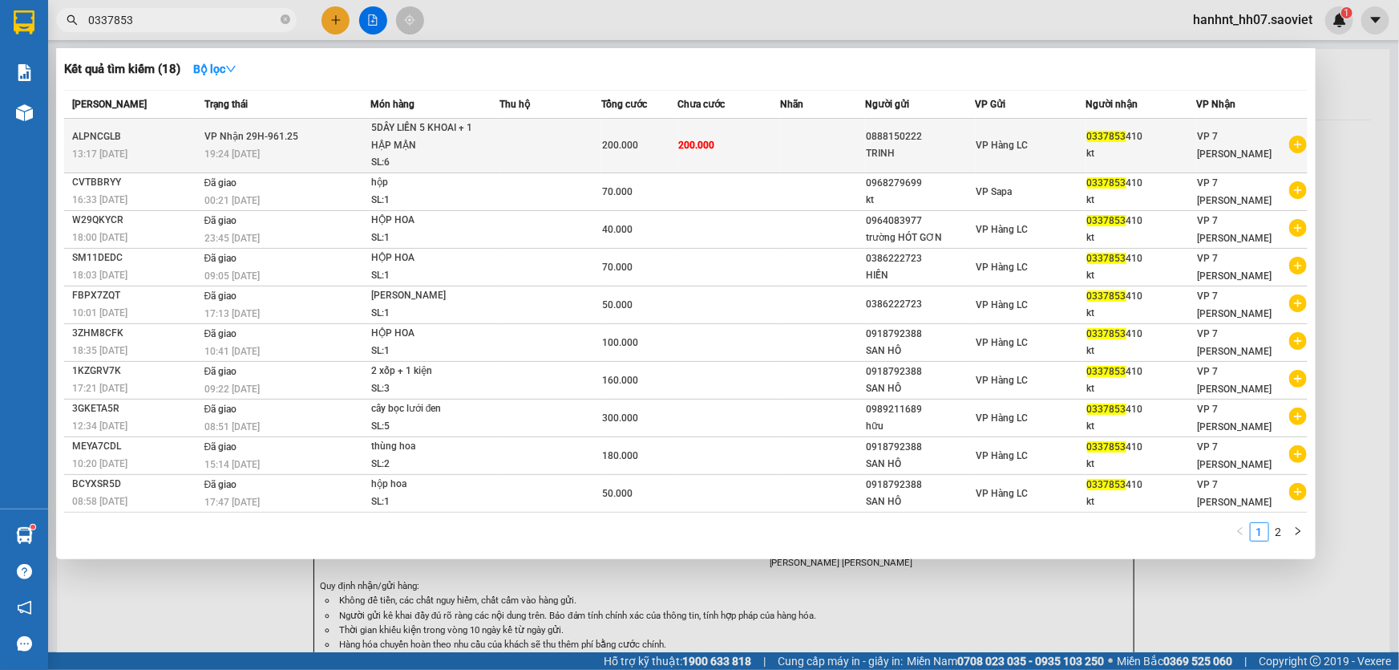
click at [368, 135] on td "VP Nhận 29H-961.25 19:24 - 11/08" at bounding box center [285, 146] width 170 height 55
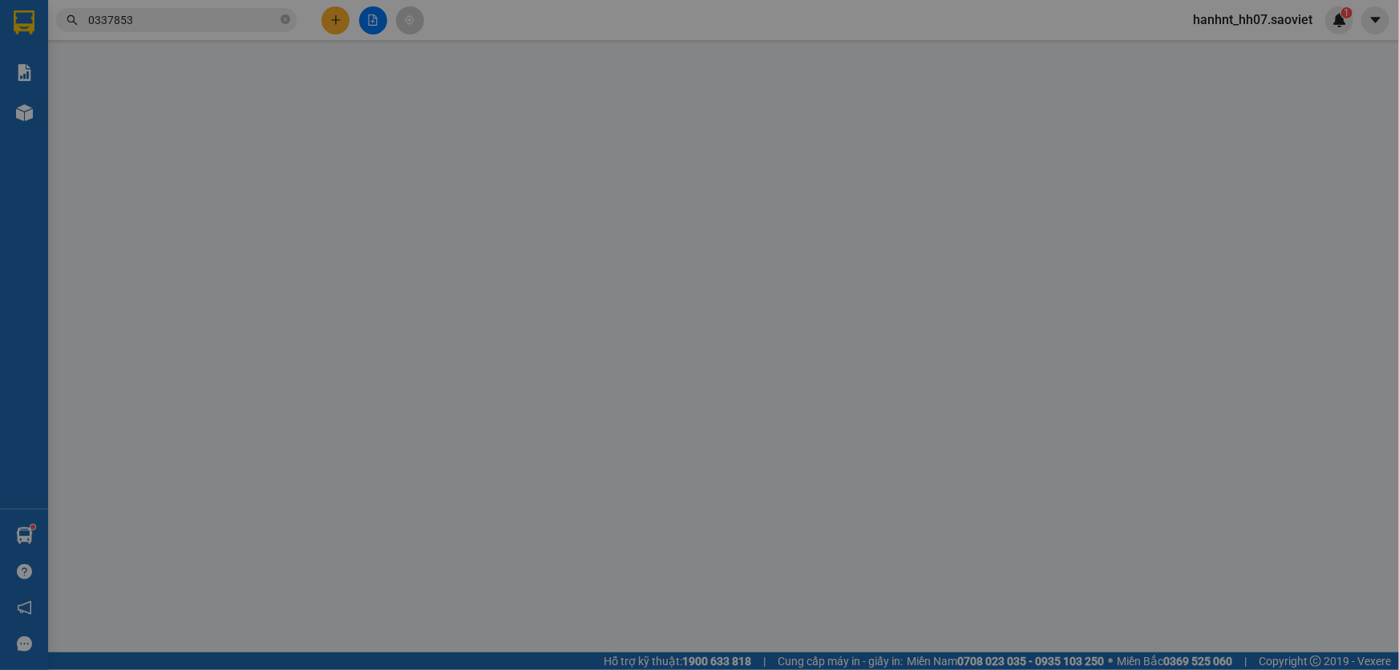
type input "0888150222"
type input "TRINH"
type input "0337853410"
type input "kt"
type input "200.000"
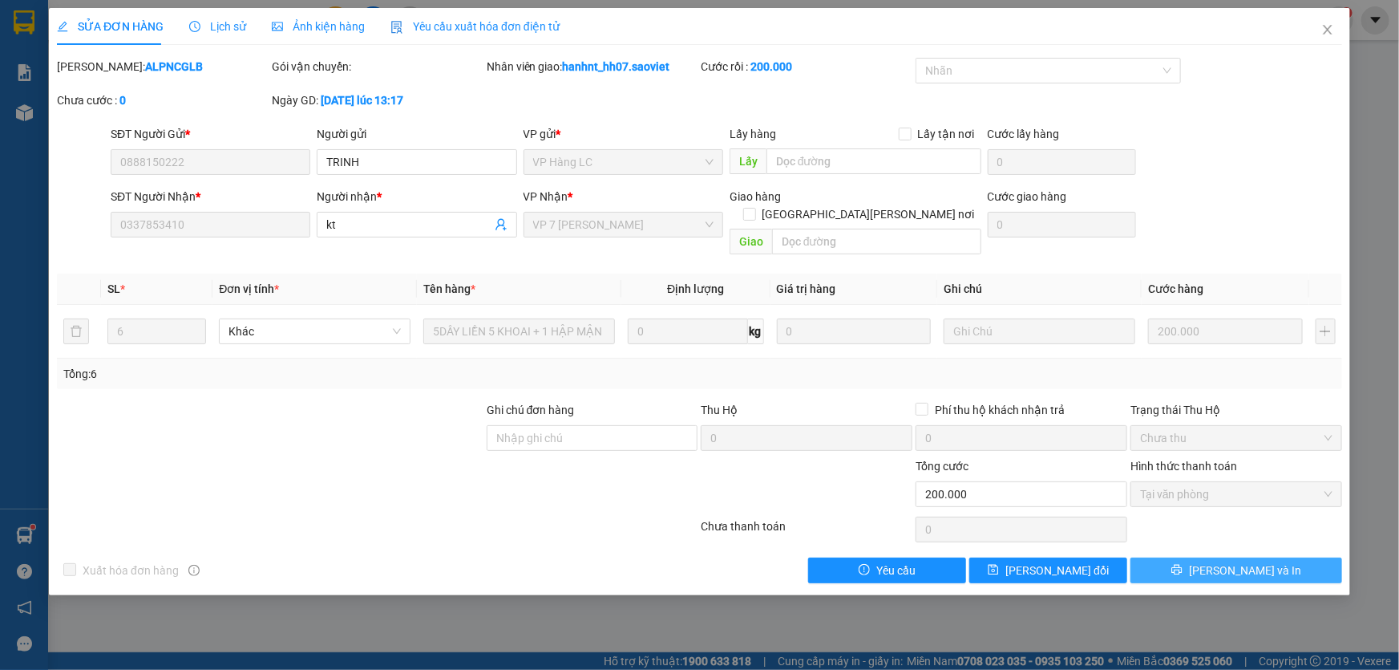
click at [1206, 560] on button "[PERSON_NAME] và In" at bounding box center [1237, 570] width 212 height 26
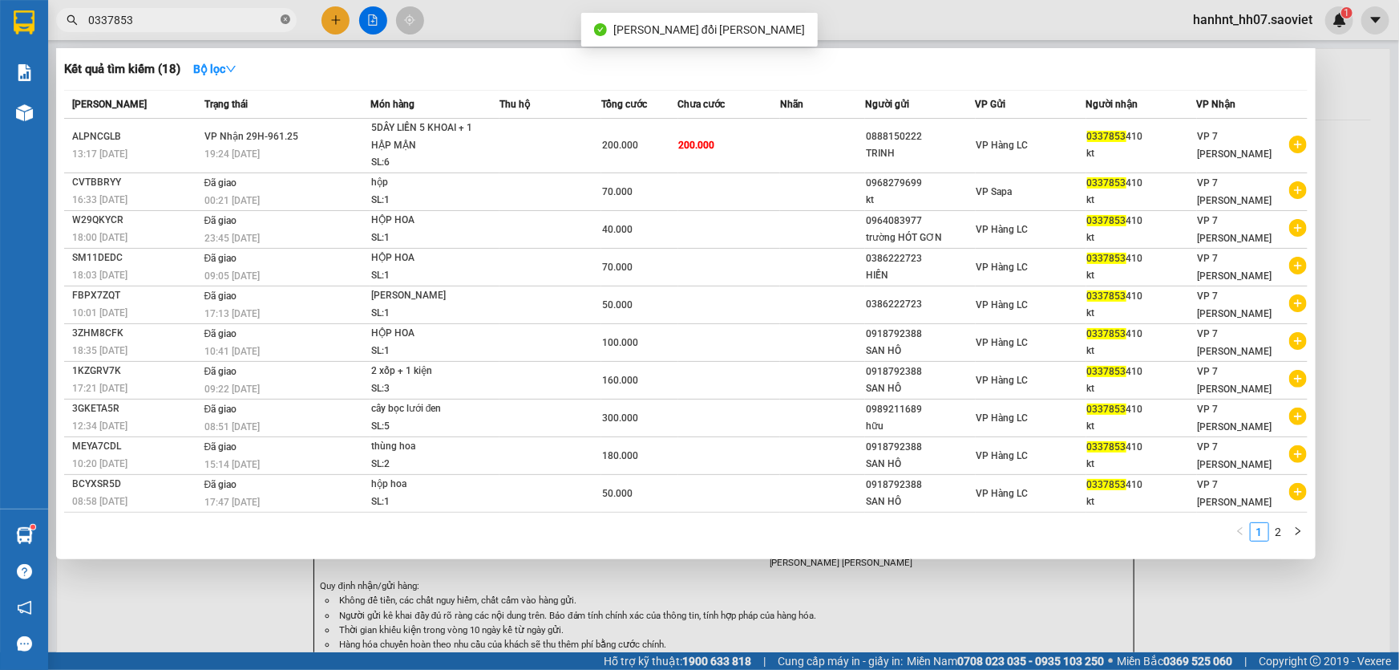
click at [281, 18] on icon "close-circle" at bounding box center [286, 19] width 10 height 10
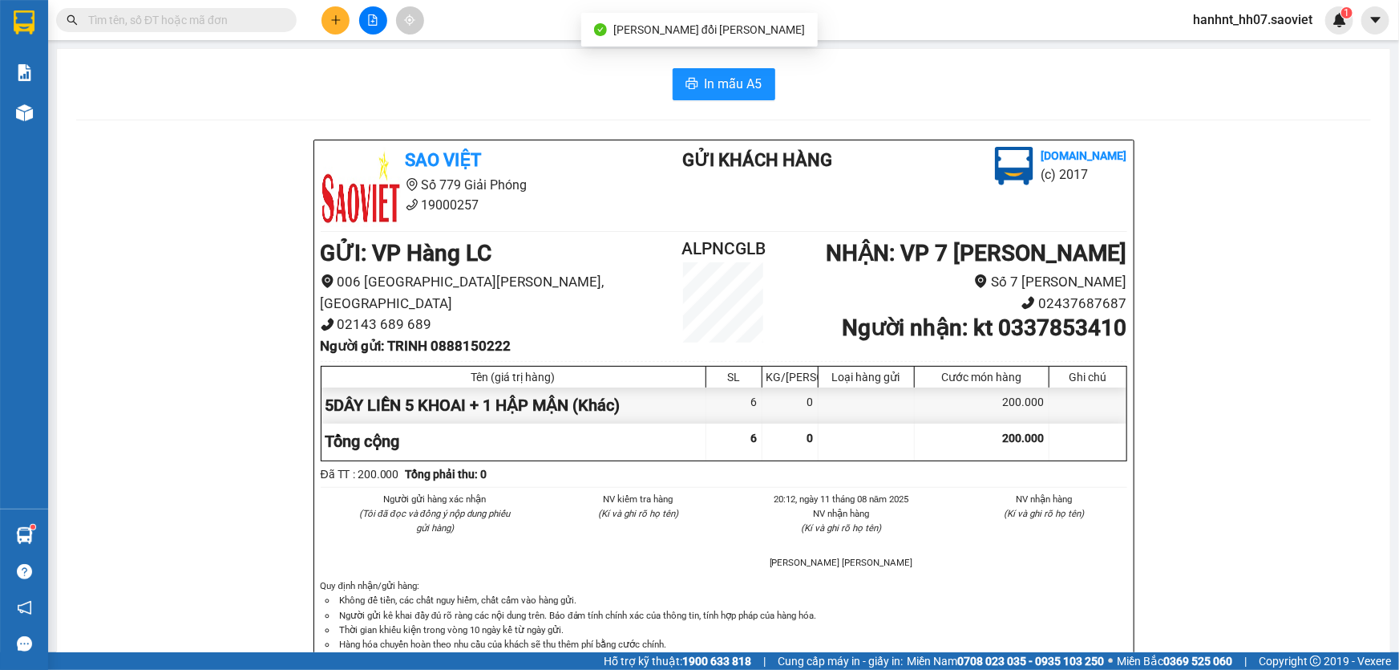
click at [208, 20] on input "text" at bounding box center [182, 20] width 189 height 18
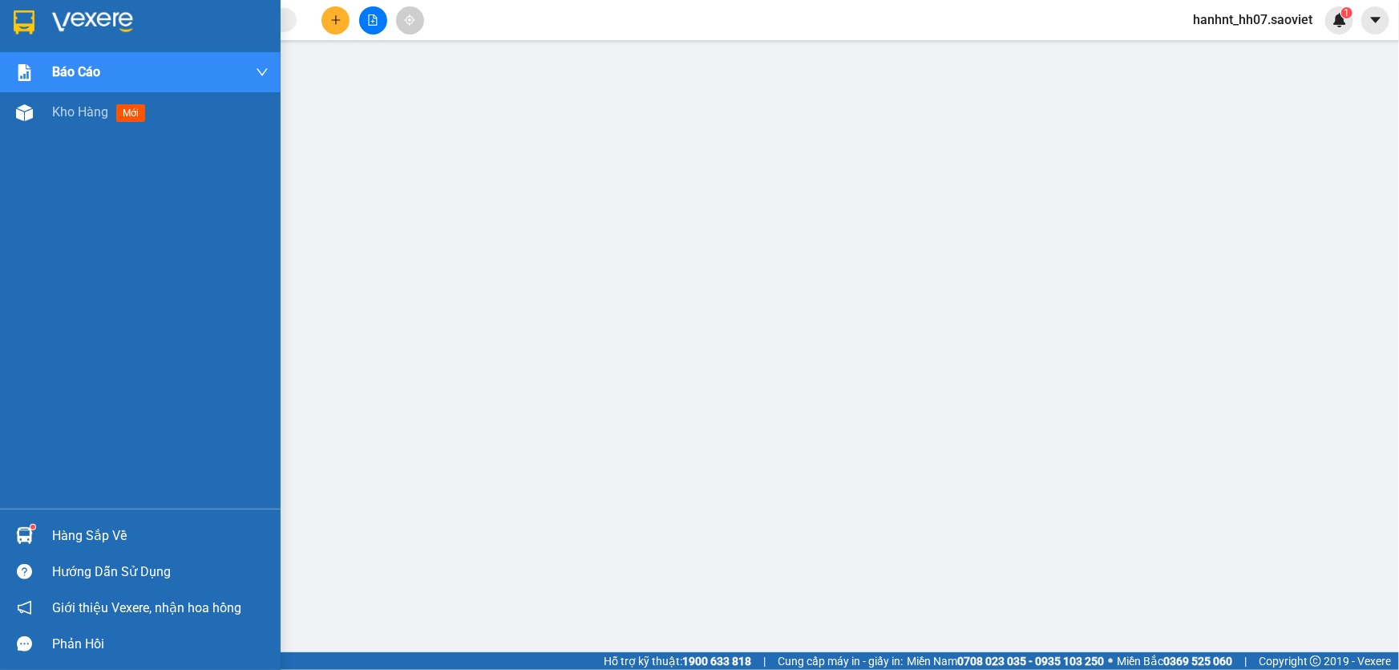
click at [99, 538] on div "Hàng sắp về" at bounding box center [160, 536] width 217 height 24
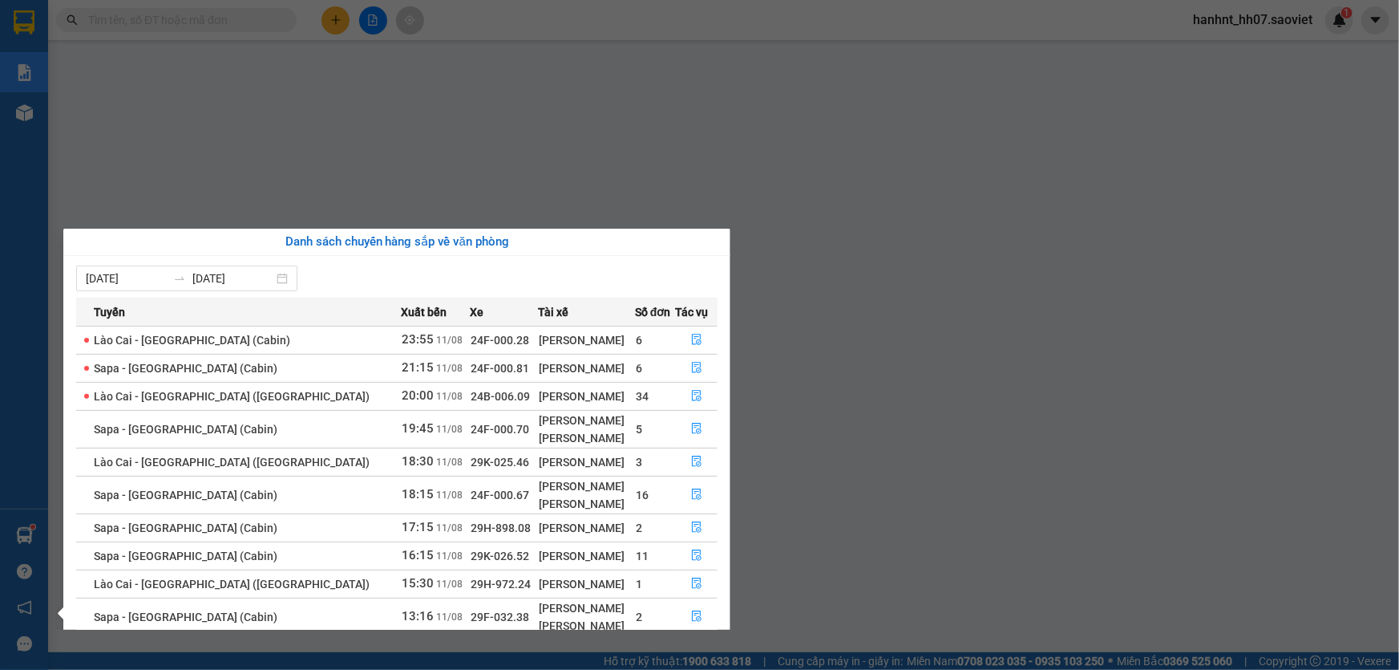
scroll to position [54, 0]
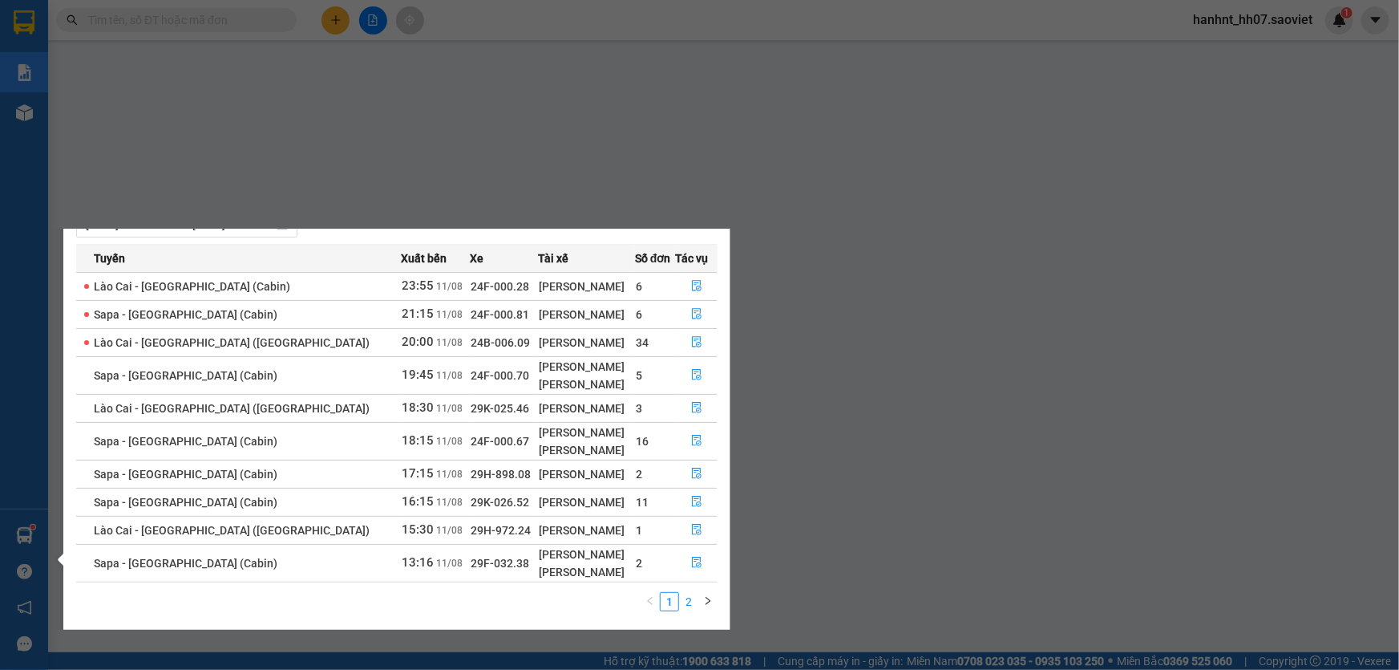
click at [688, 597] on link "2" at bounding box center [689, 602] width 18 height 18
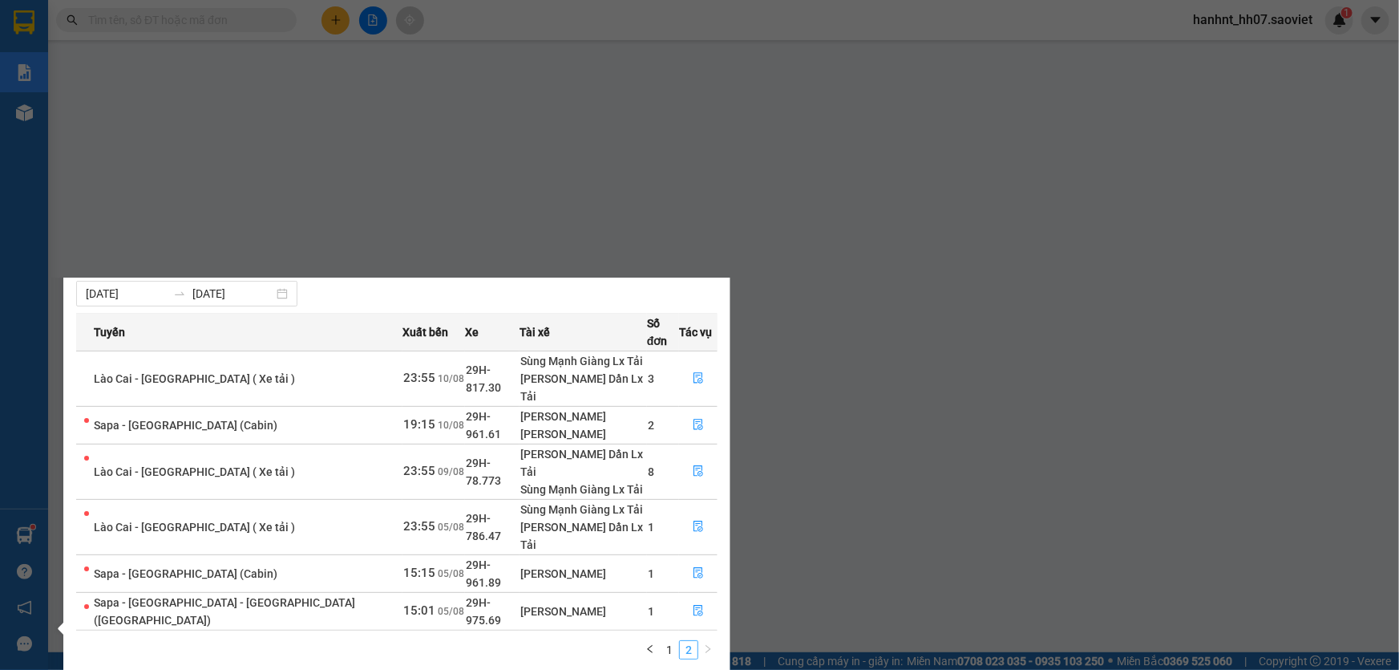
scroll to position [0, 0]
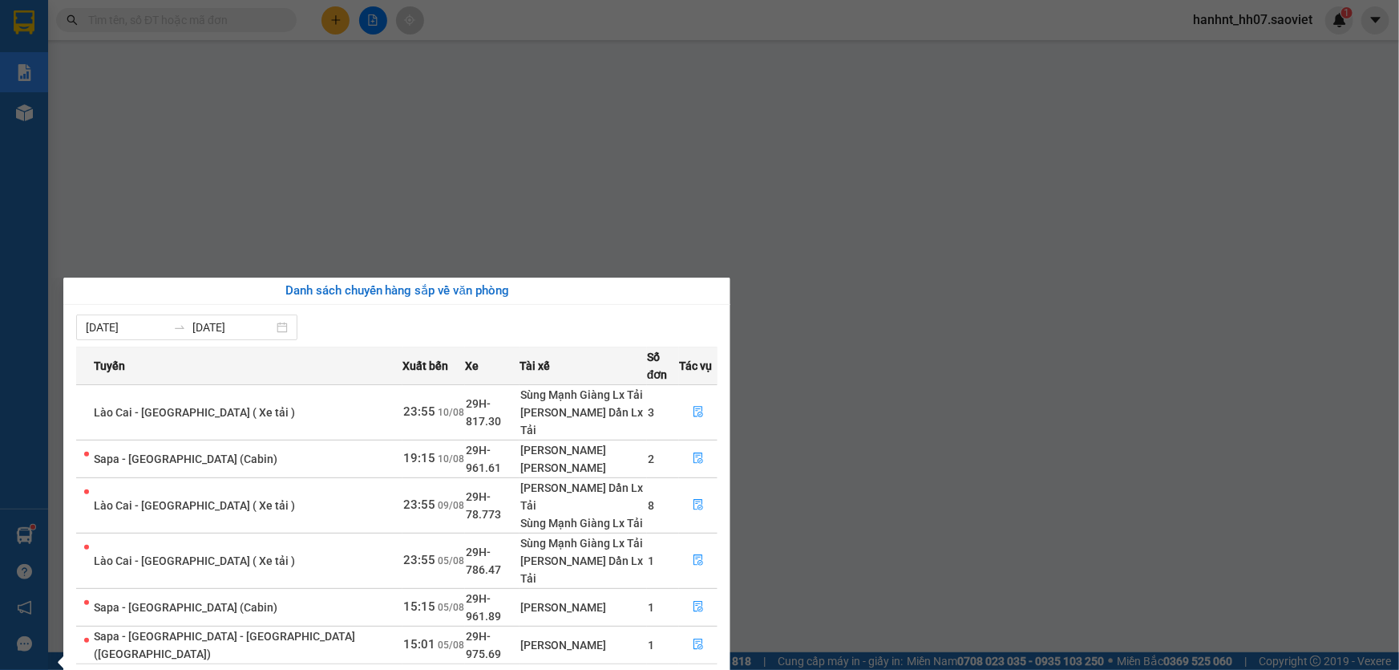
click at [669, 669] on link "1" at bounding box center [670, 683] width 18 height 18
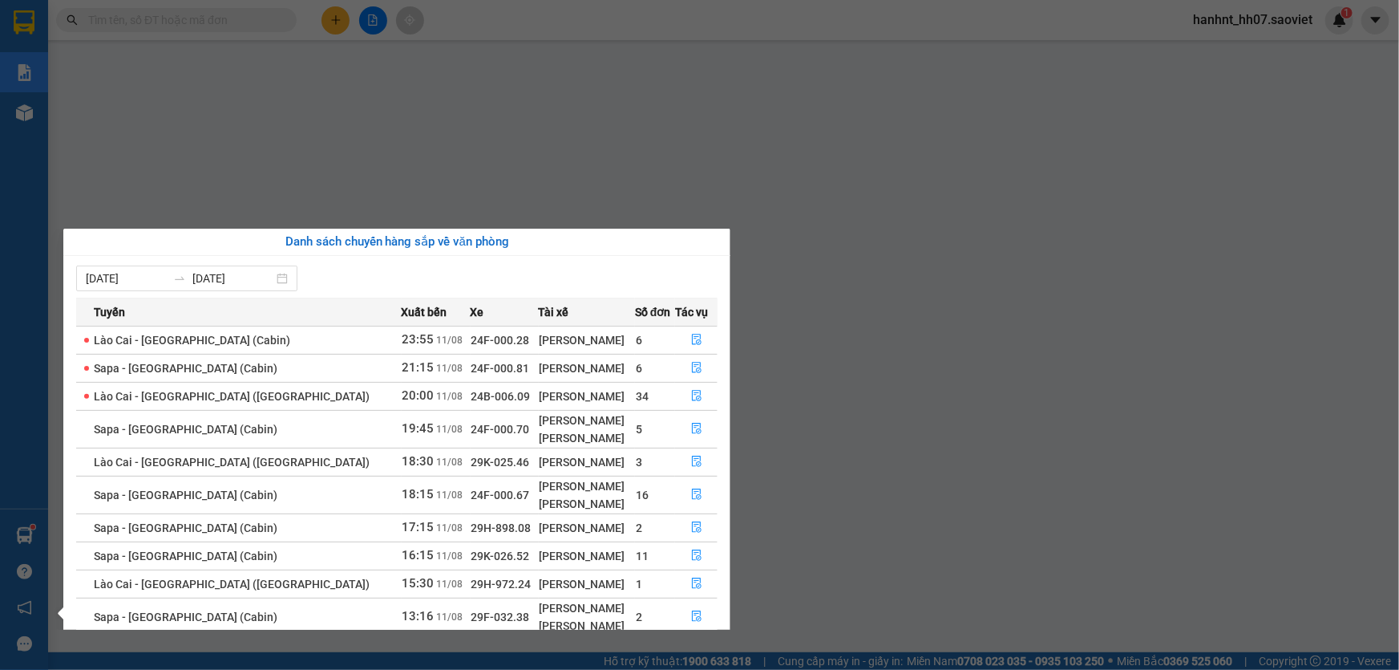
scroll to position [54, 0]
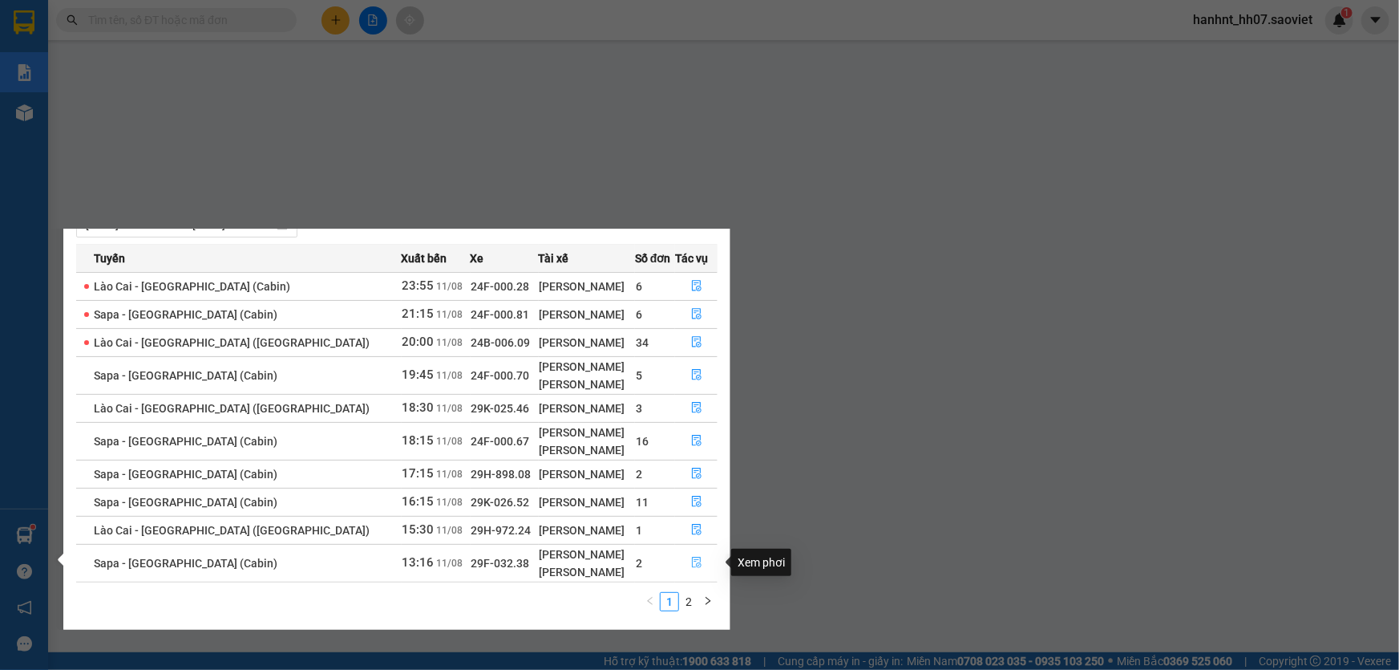
click at [691, 557] on icon "file-done" at bounding box center [696, 562] width 11 height 11
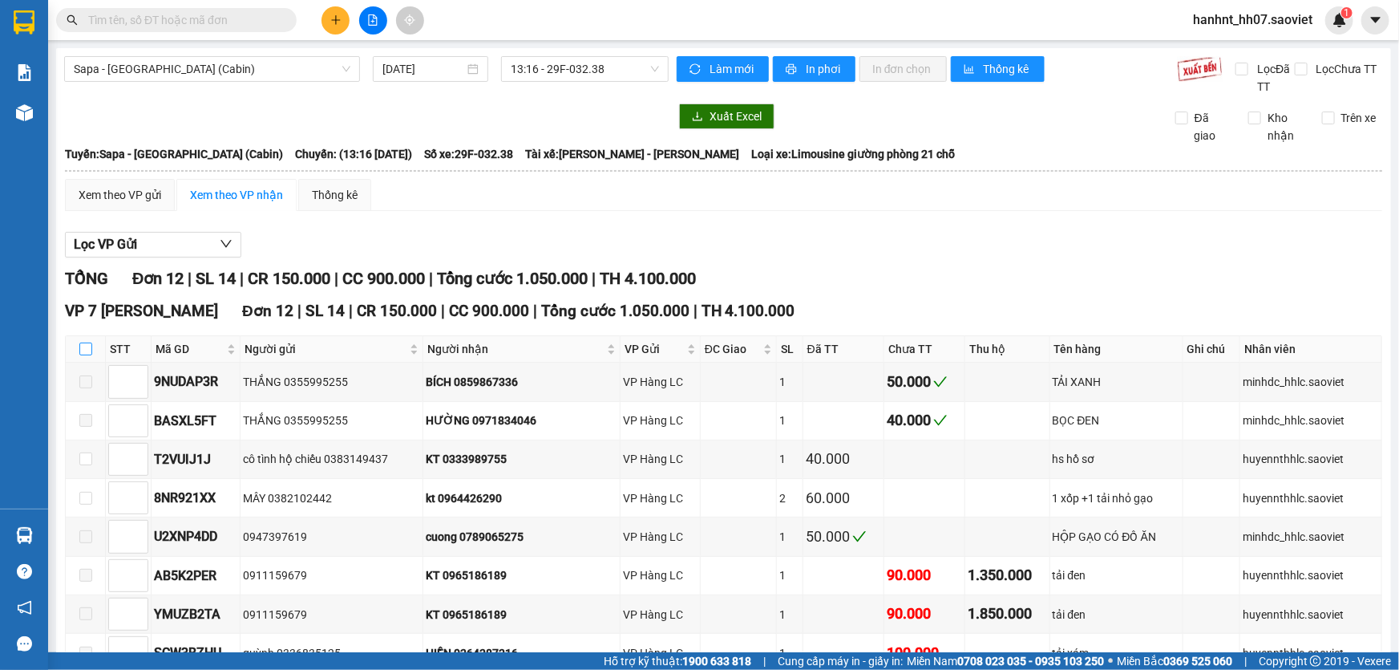
click at [83, 344] on input "checkbox" at bounding box center [85, 348] width 13 height 13
checkbox input "true"
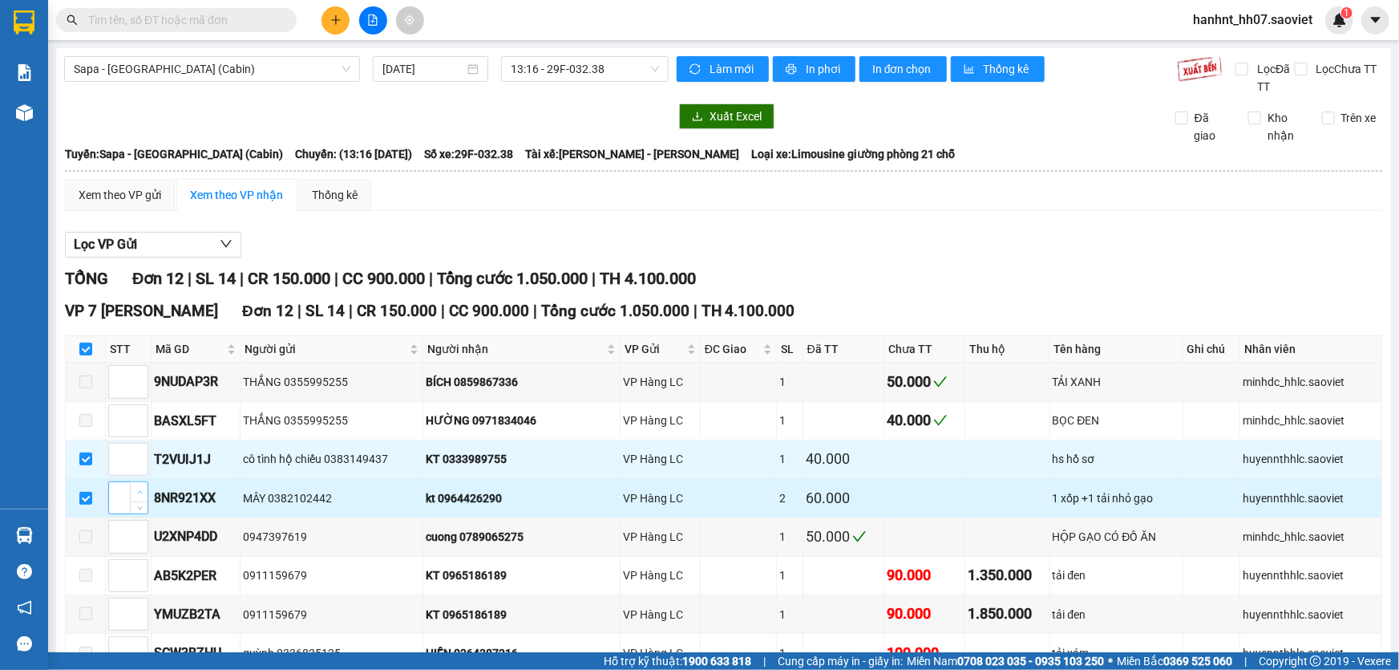
scroll to position [72, 0]
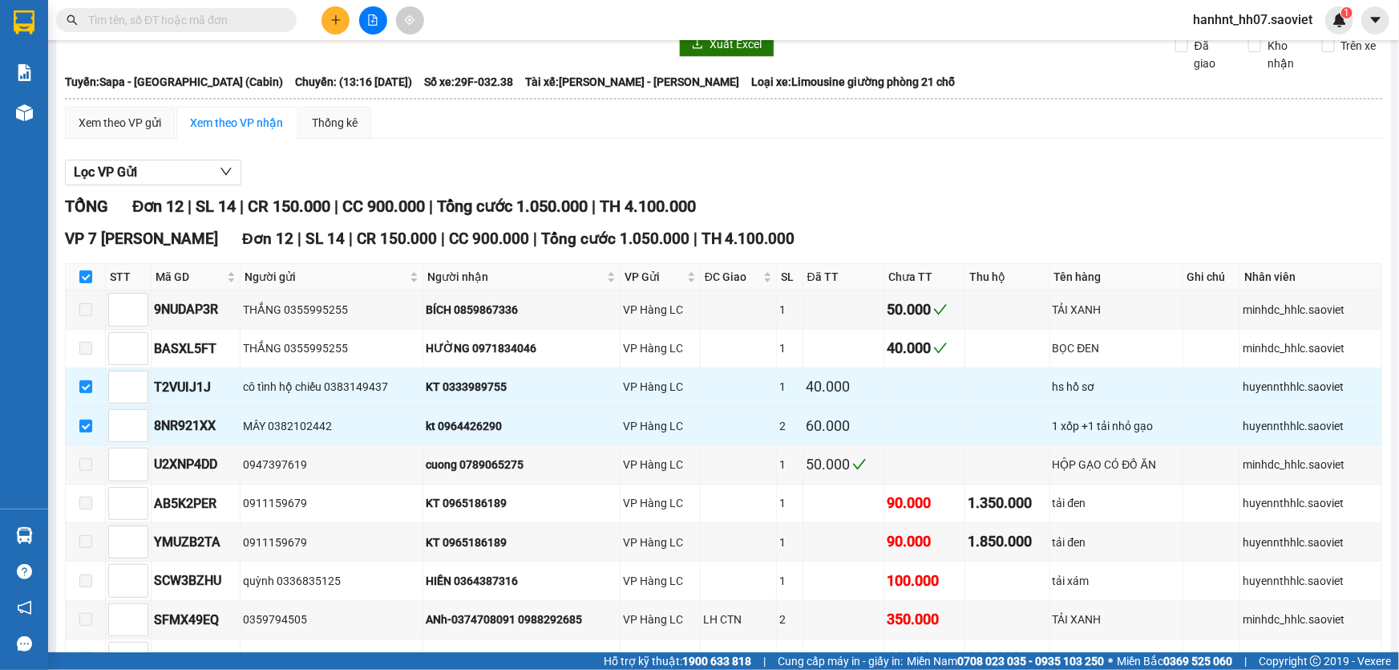
click at [151, 23] on input "text" at bounding box center [182, 20] width 189 height 18
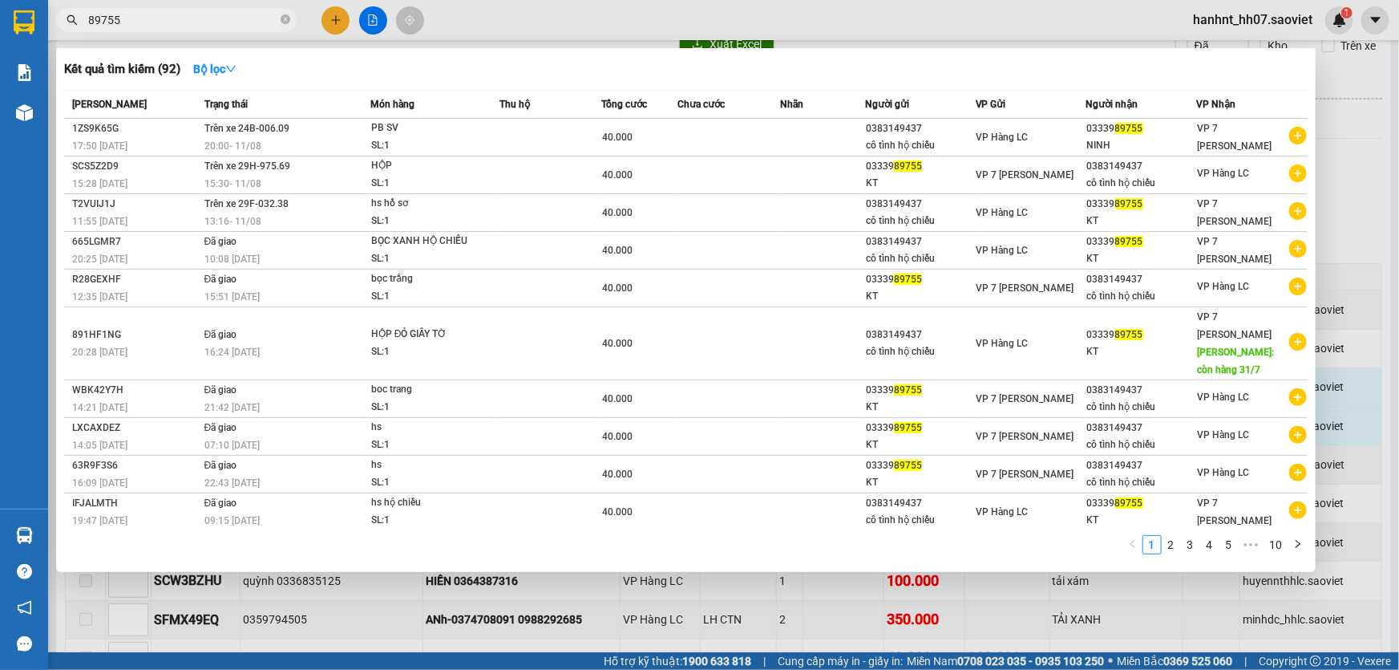
type input "89755"
click at [578, 593] on div at bounding box center [699, 335] width 1399 height 670
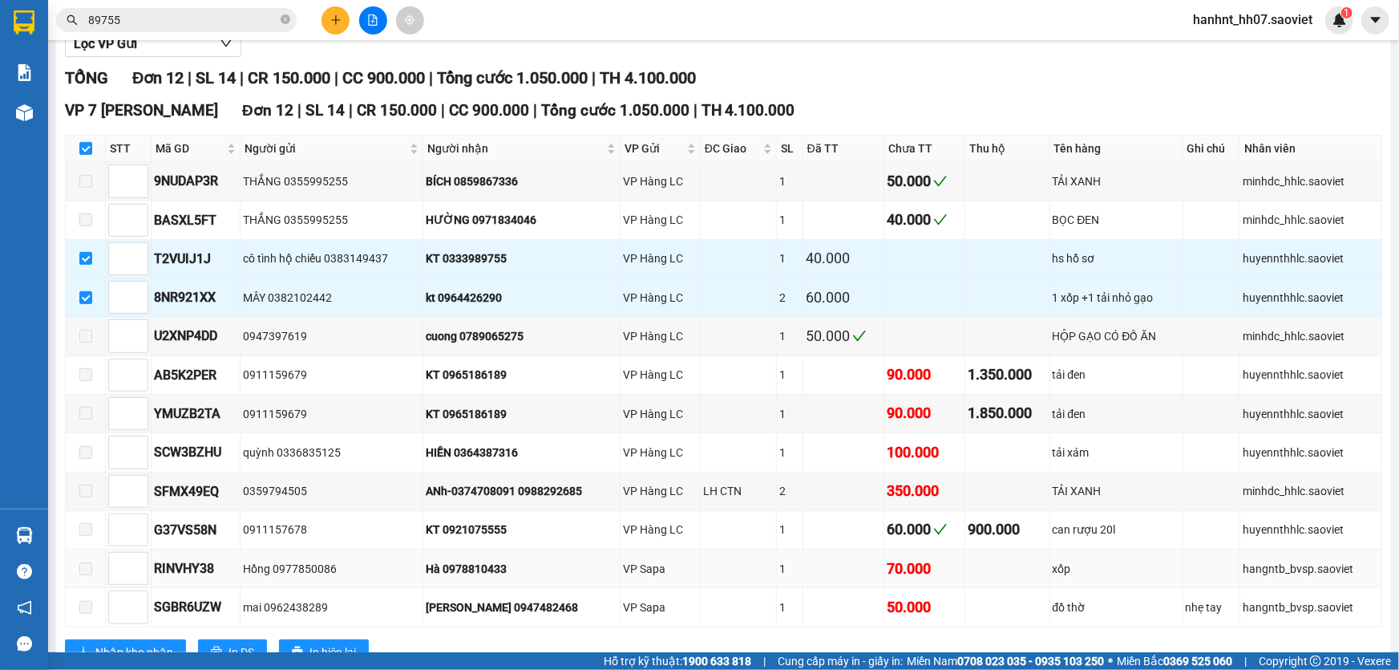
scroll to position [254, 0]
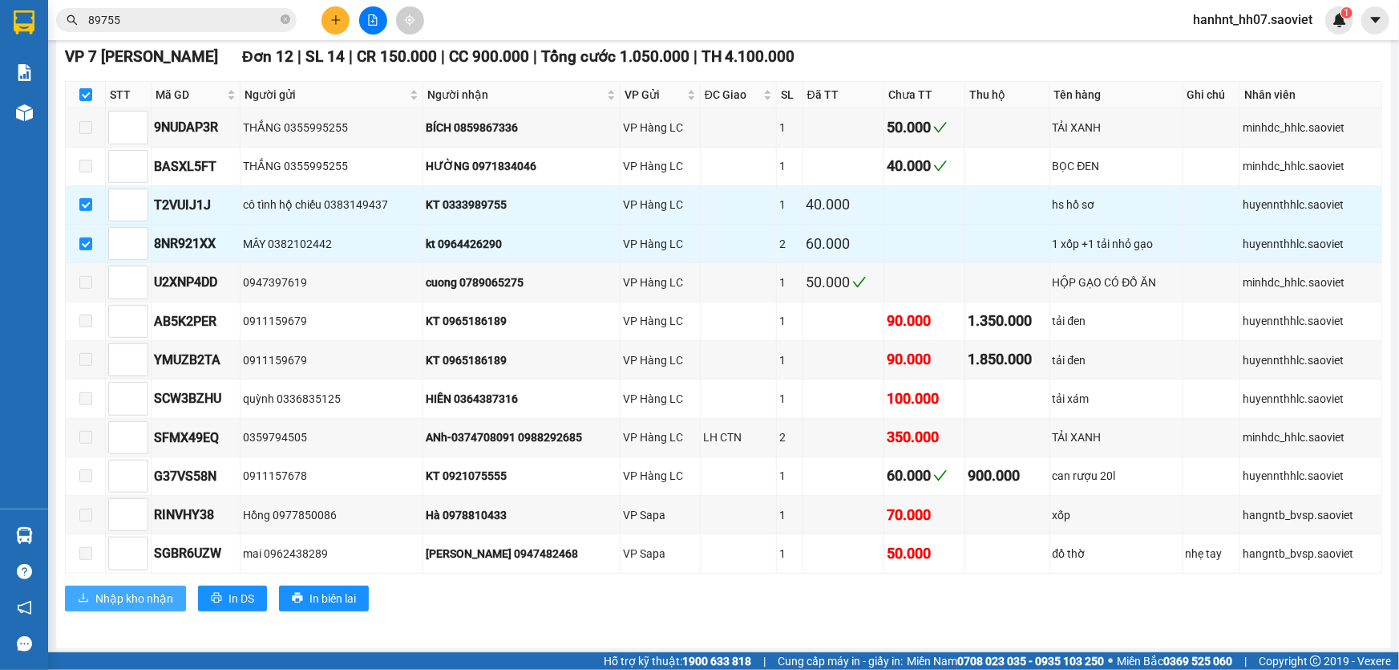
click at [123, 593] on span "Nhập kho nhận" at bounding box center [134, 598] width 78 height 18
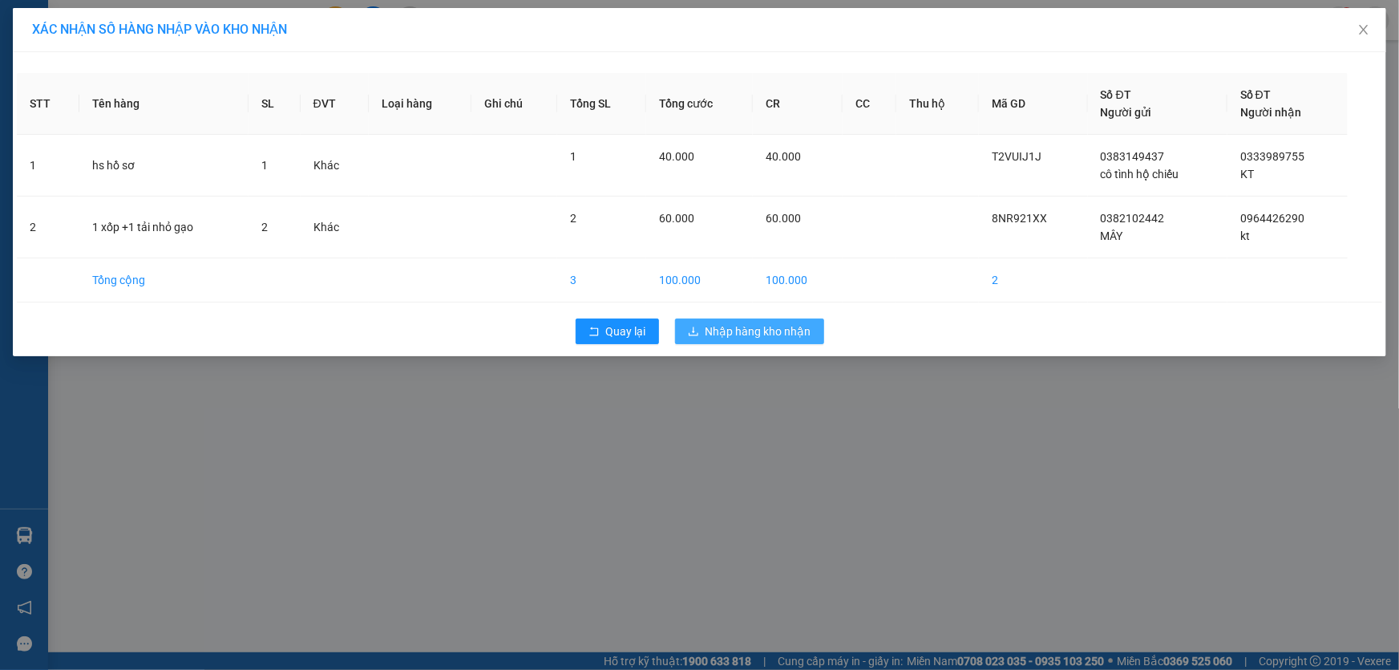
click at [714, 333] on span "Nhập hàng kho nhận" at bounding box center [759, 331] width 106 height 18
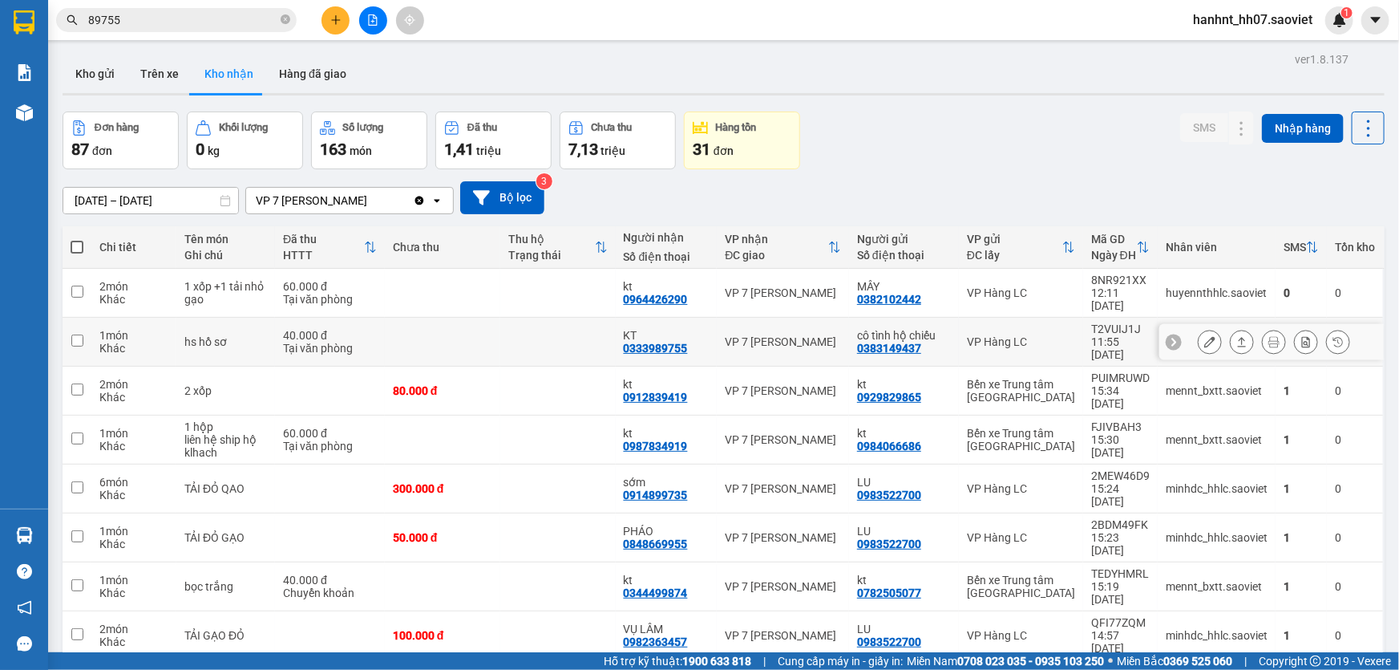
click at [93, 321] on td "1 món Khác" at bounding box center [133, 342] width 85 height 49
checkbox input "true"
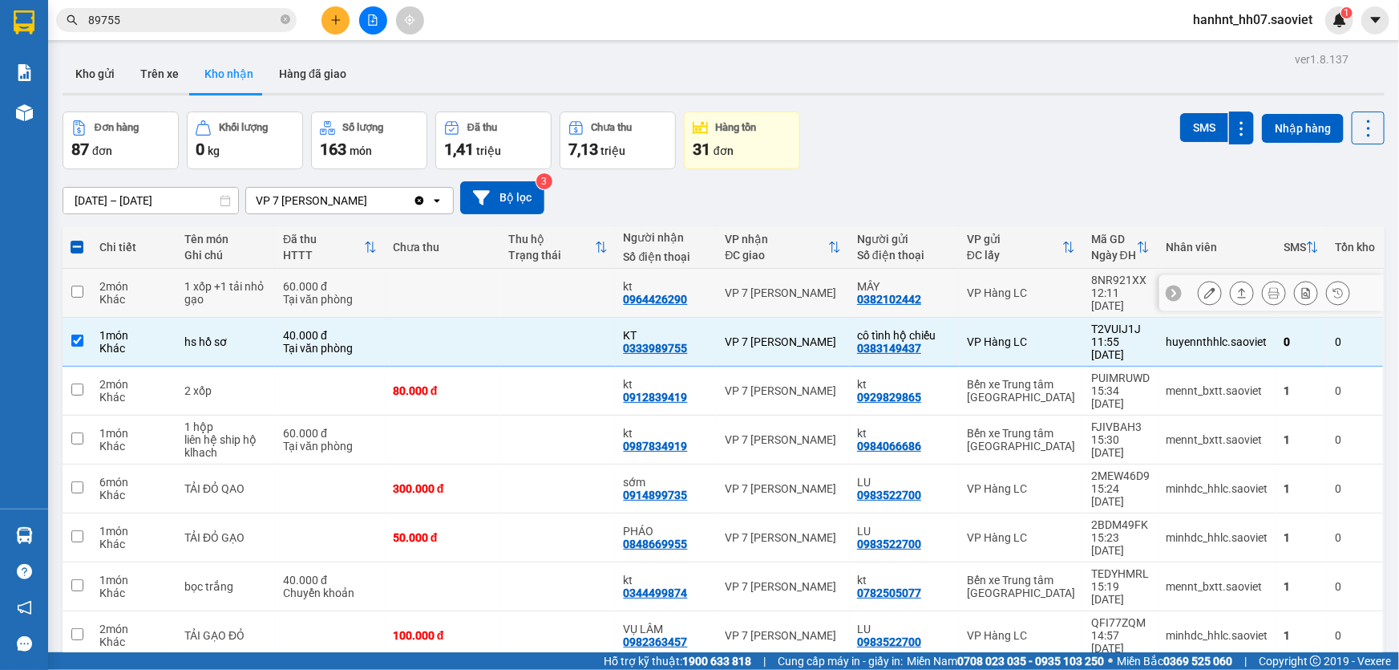
click at [91, 289] on td "2 món Khác" at bounding box center [133, 293] width 85 height 49
checkbox input "true"
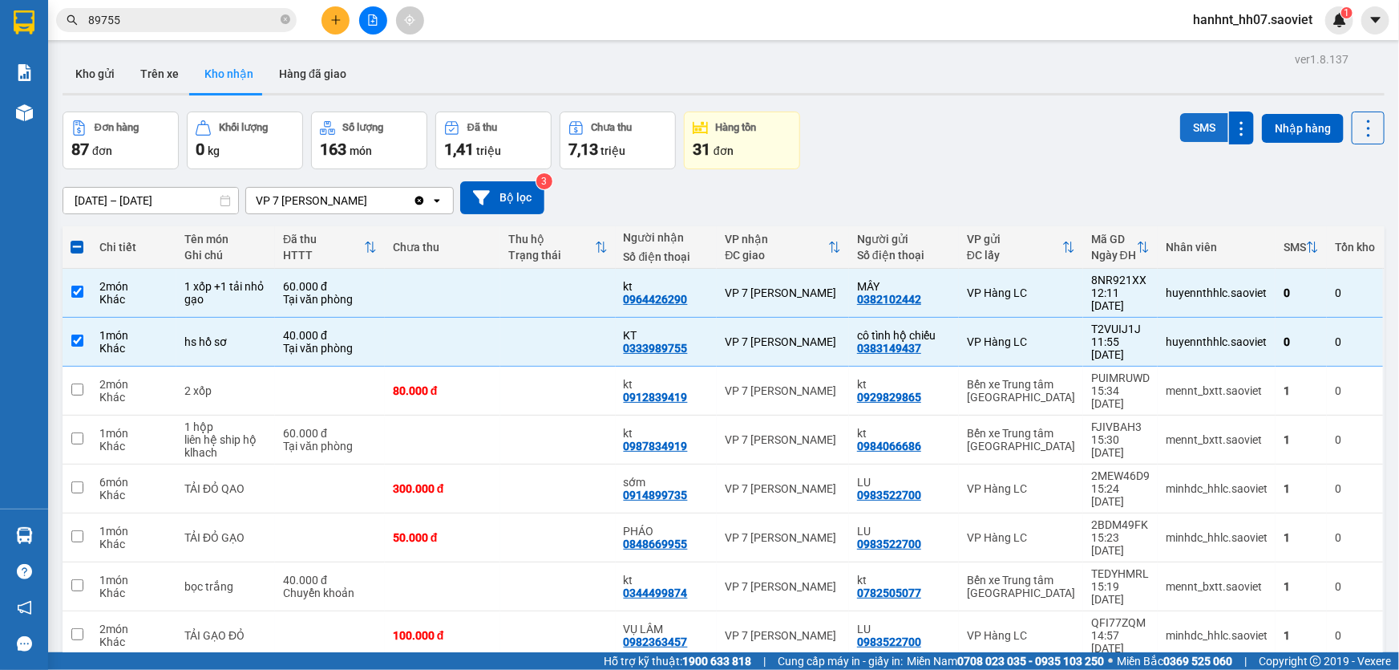
click at [1189, 126] on button "SMS" at bounding box center [1204, 127] width 48 height 29
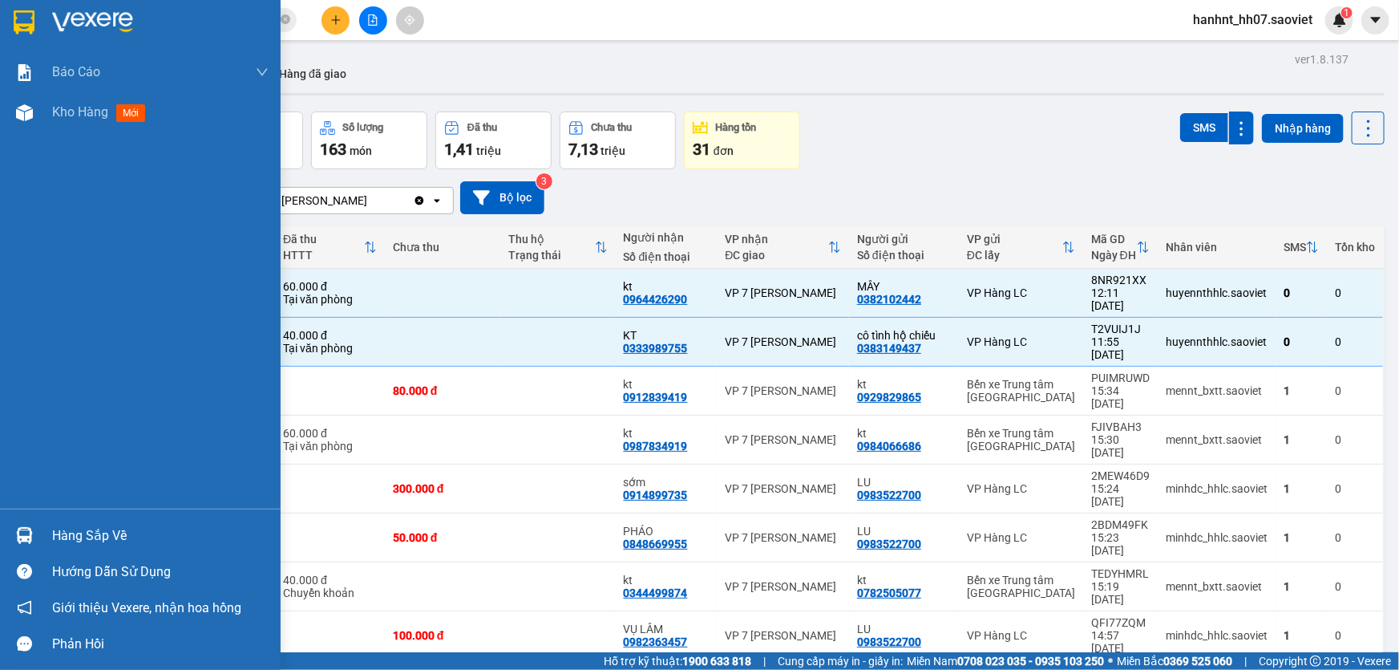
click at [95, 535] on div "Hàng sắp về" at bounding box center [160, 536] width 217 height 24
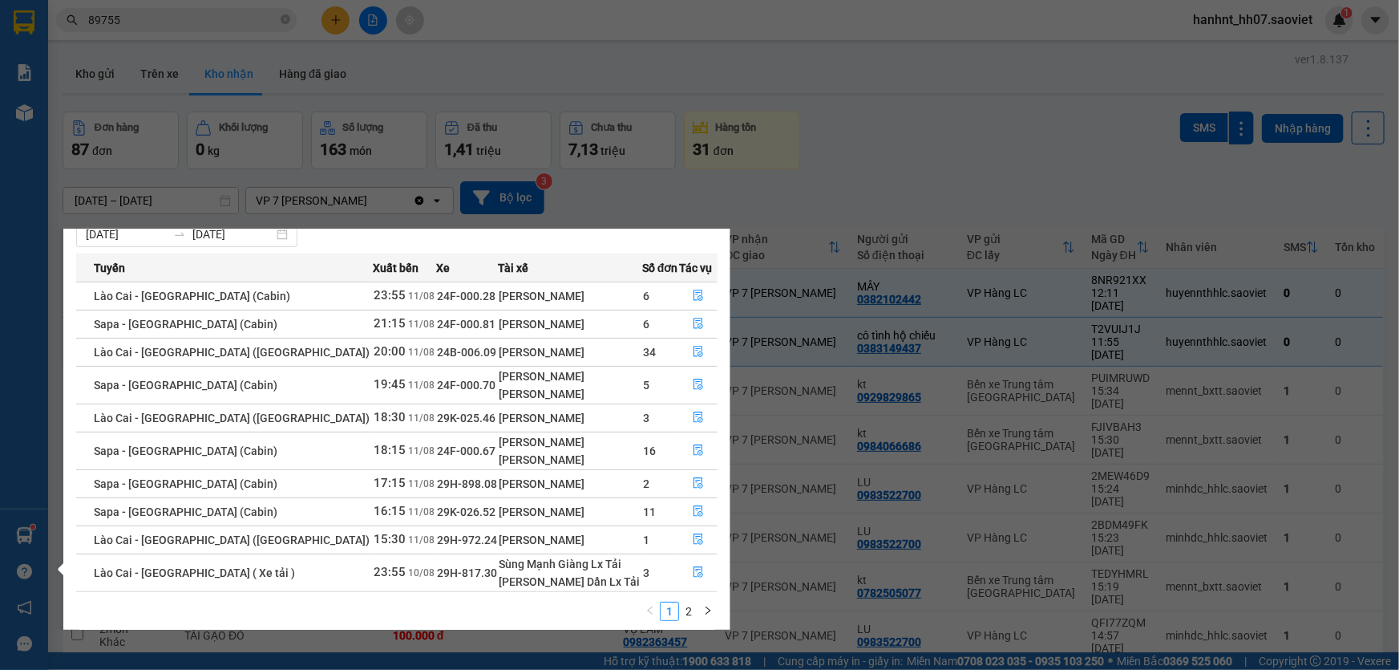
scroll to position [54, 0]
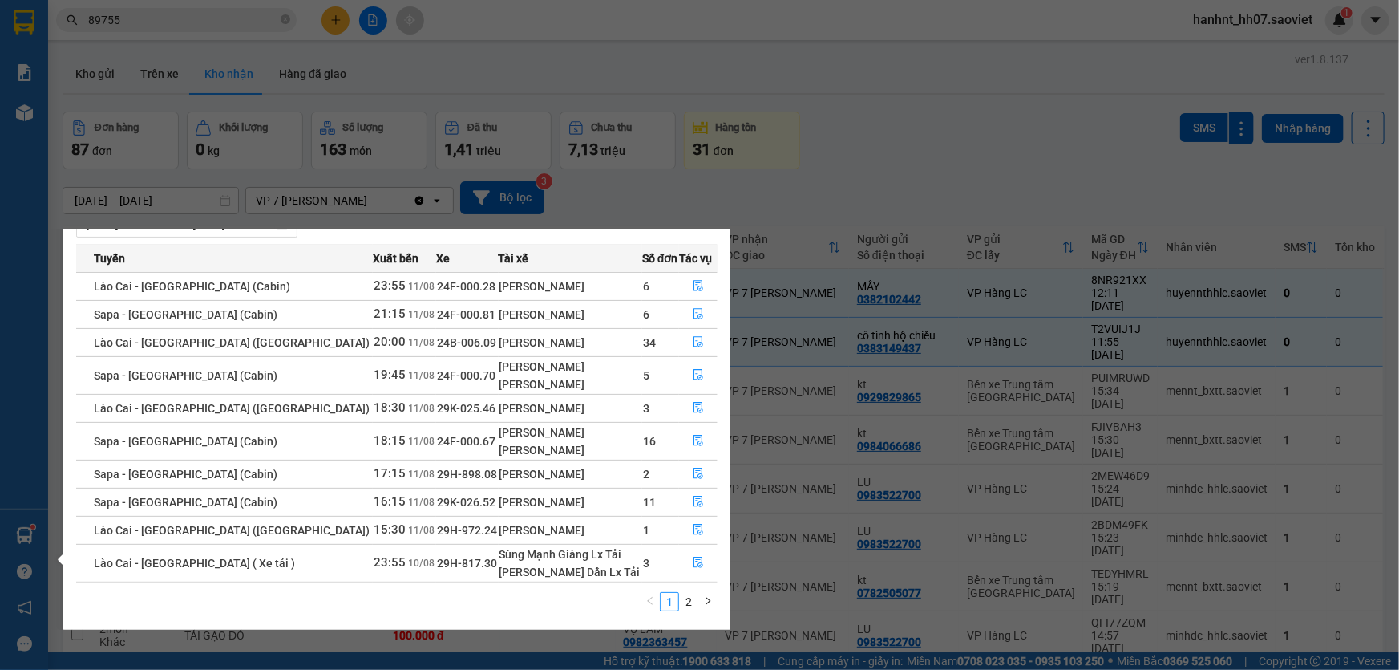
click at [545, 72] on section "Kết quả tìm kiếm ( 92 ) Bộ lọc Mã ĐH Trạng thái Món hàng Thu hộ Tổng cước Chưa …" at bounding box center [699, 335] width 1399 height 670
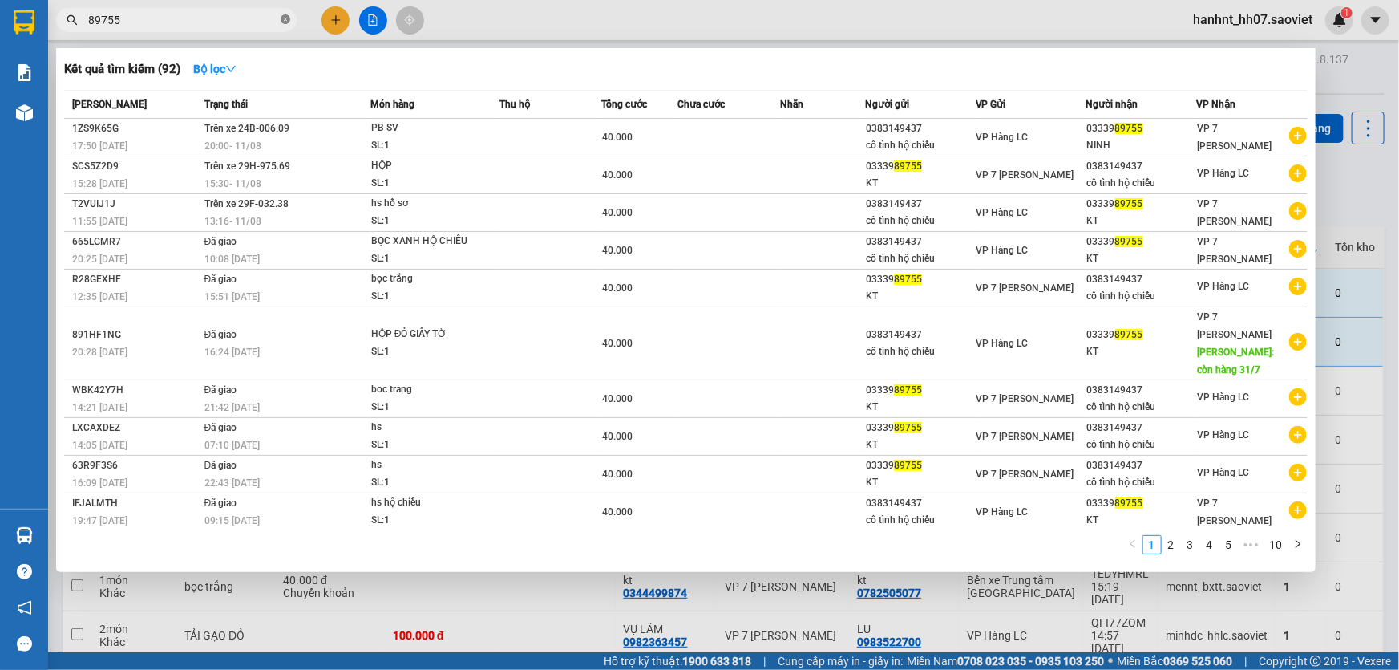
click at [283, 20] on icon "close-circle" at bounding box center [286, 19] width 10 height 10
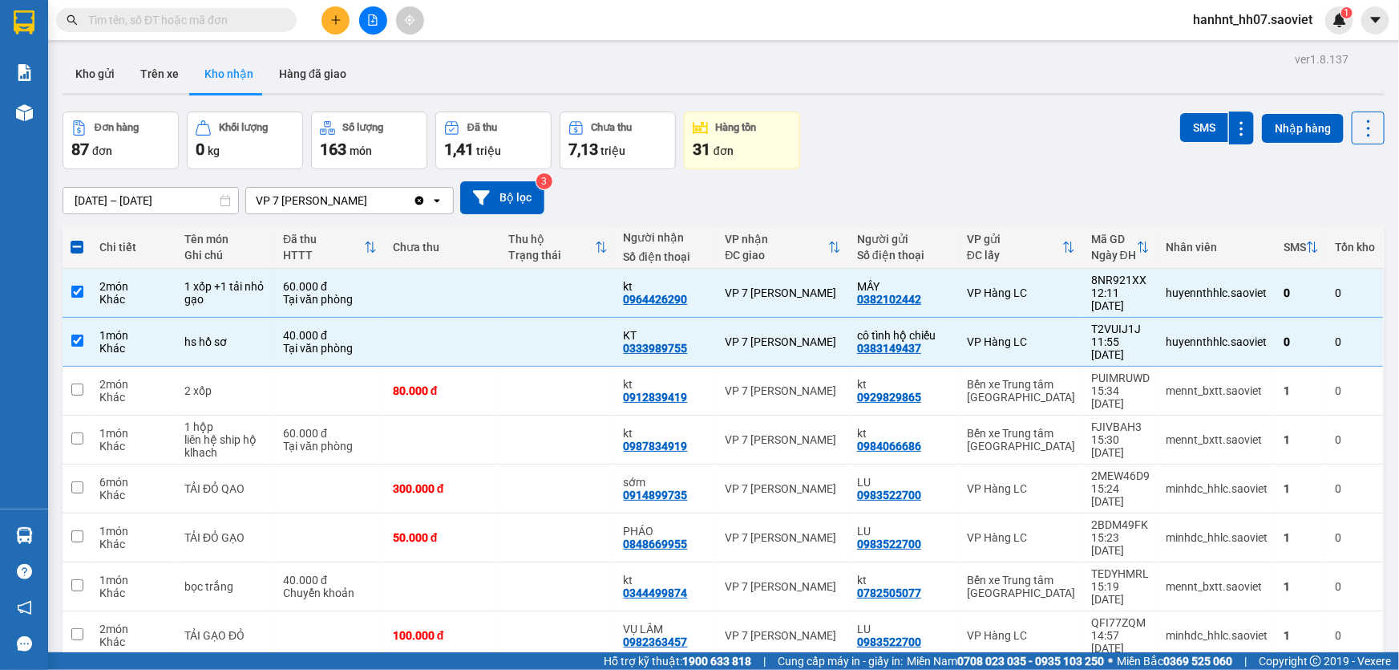
click at [241, 18] on input "text" at bounding box center [182, 20] width 189 height 18
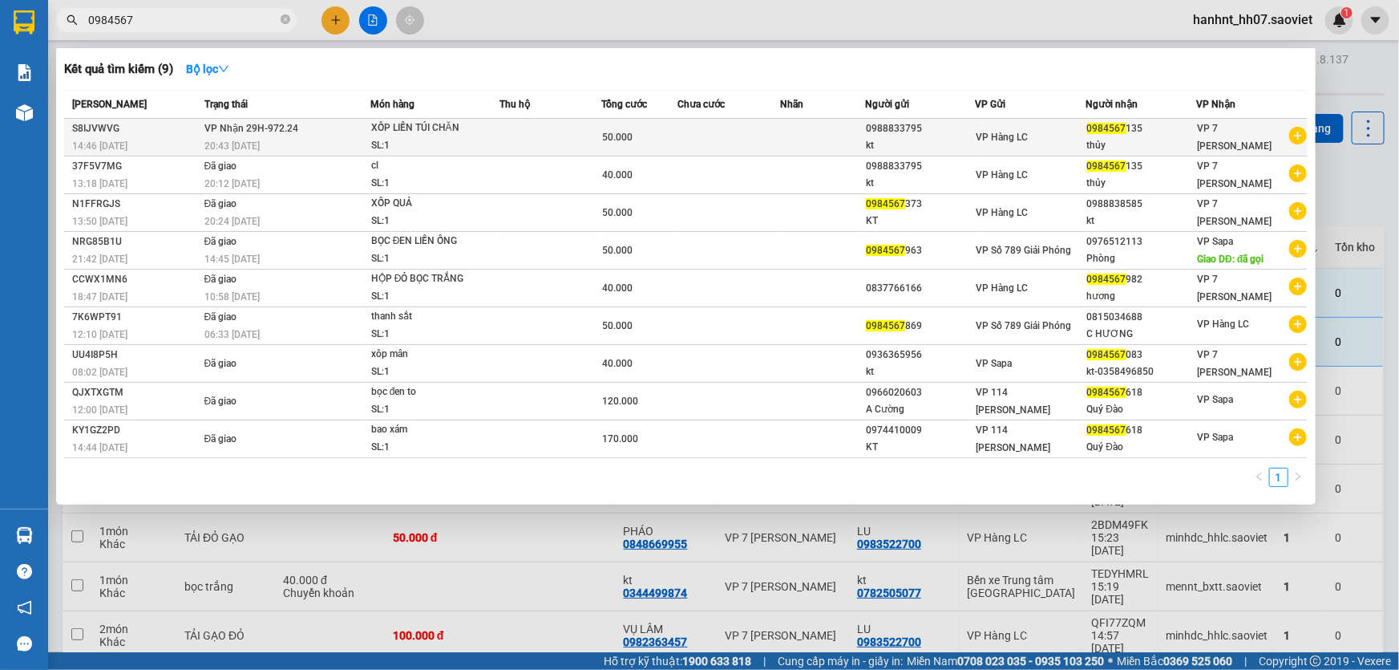
type input "0984567"
click at [523, 133] on td at bounding box center [551, 138] width 102 height 38
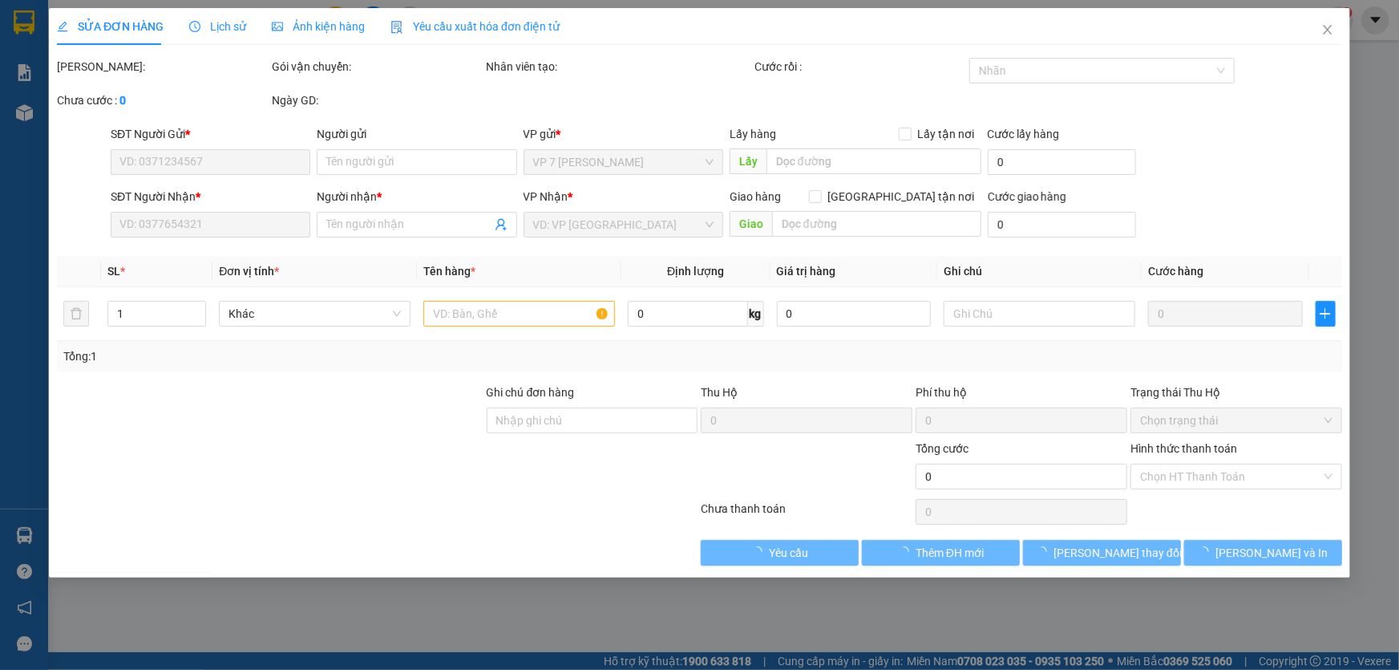
type input "0988833795"
type input "kt"
type input "0984567135"
type input "thủy"
type input "50.000"
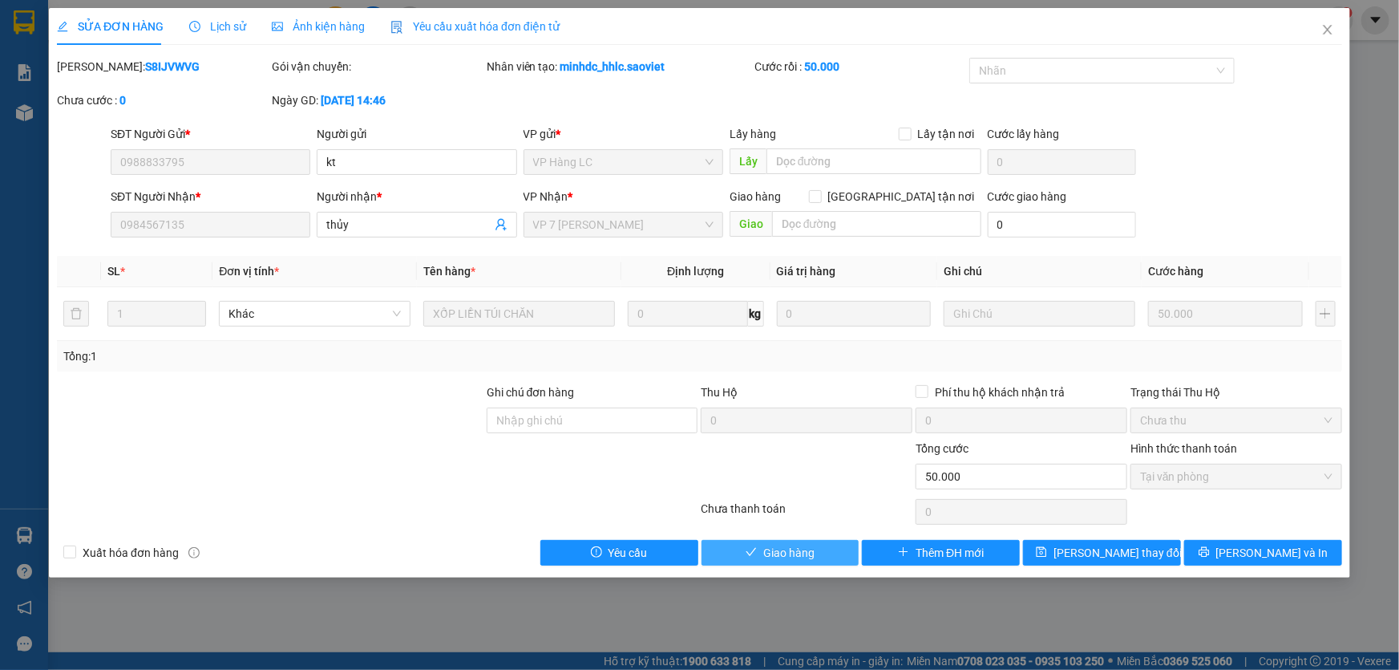
click at [783, 551] on span "Giao hàng" at bounding box center [788, 553] width 51 height 18
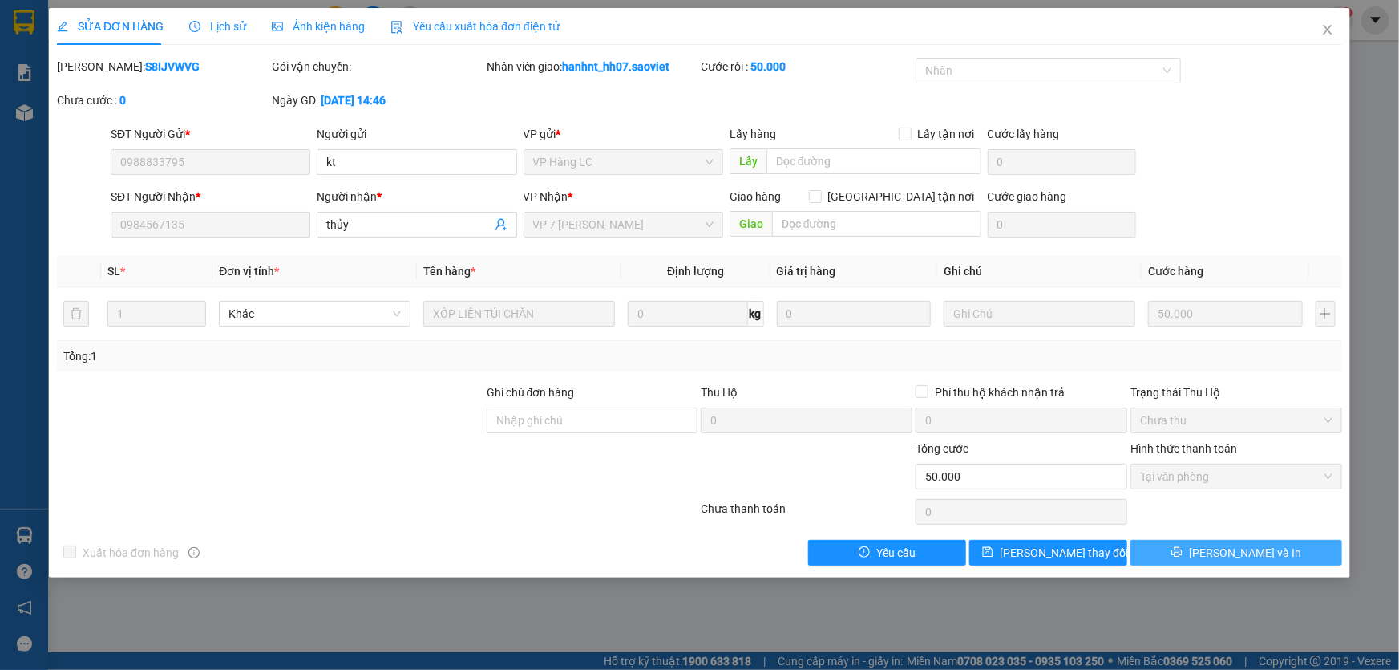
click at [1233, 546] on span "[PERSON_NAME] và In" at bounding box center [1245, 553] width 112 height 18
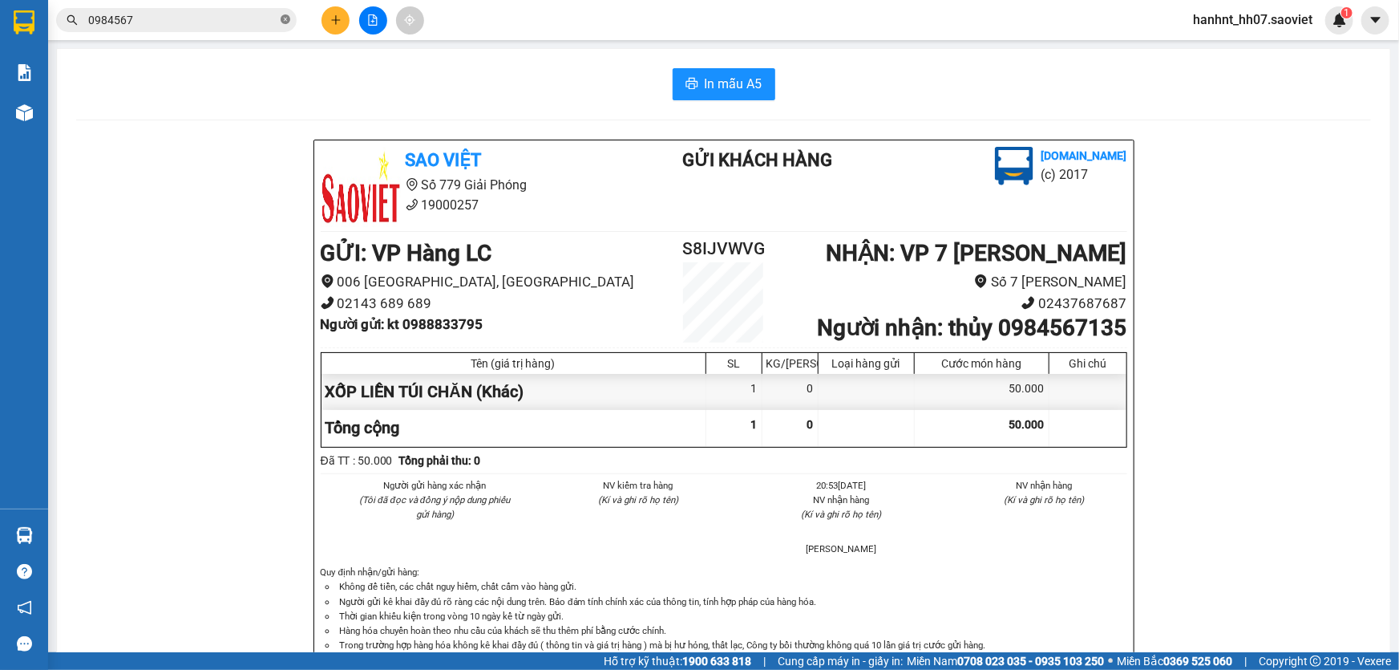
click at [282, 16] on icon "close-circle" at bounding box center [286, 19] width 10 height 10
click at [369, 16] on icon "file-add" at bounding box center [372, 19] width 11 height 11
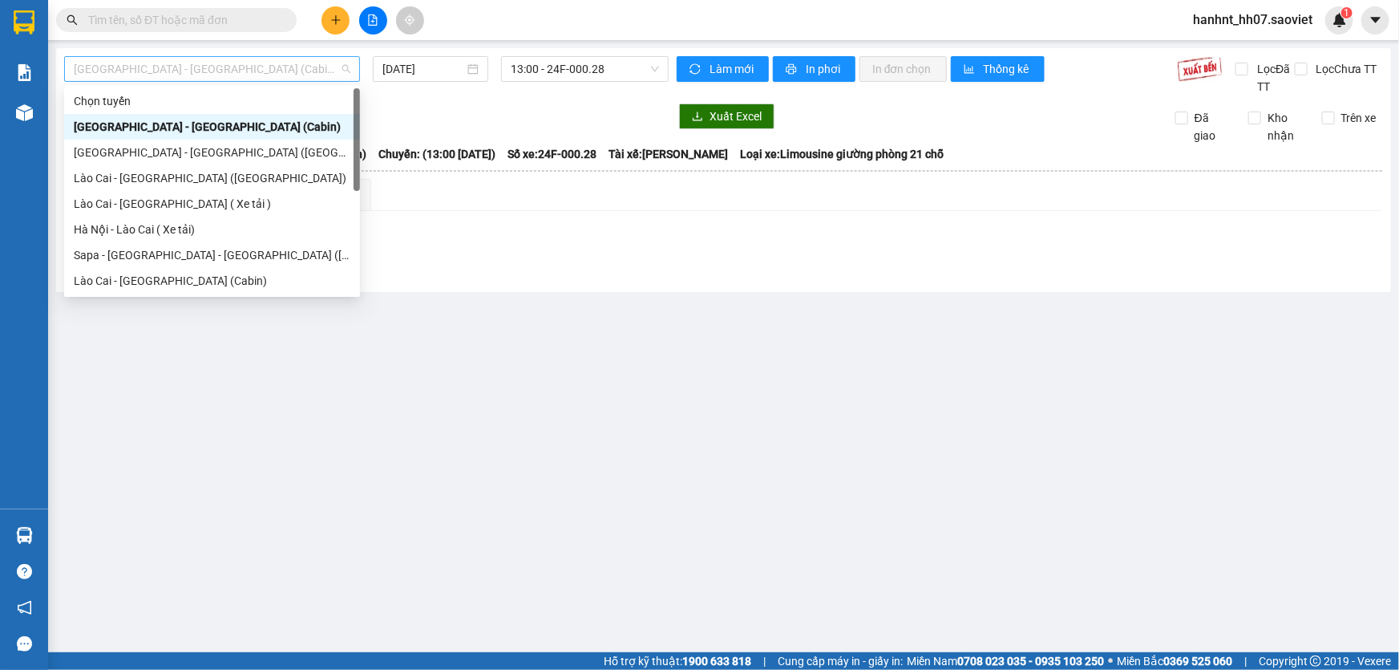
click at [153, 66] on span "[GEOGRAPHIC_DATA] - [GEOGRAPHIC_DATA] (Cabin)" at bounding box center [212, 69] width 277 height 24
click at [158, 149] on div "[GEOGRAPHIC_DATA] - [GEOGRAPHIC_DATA] ([GEOGRAPHIC_DATA])" at bounding box center [212, 153] width 277 height 18
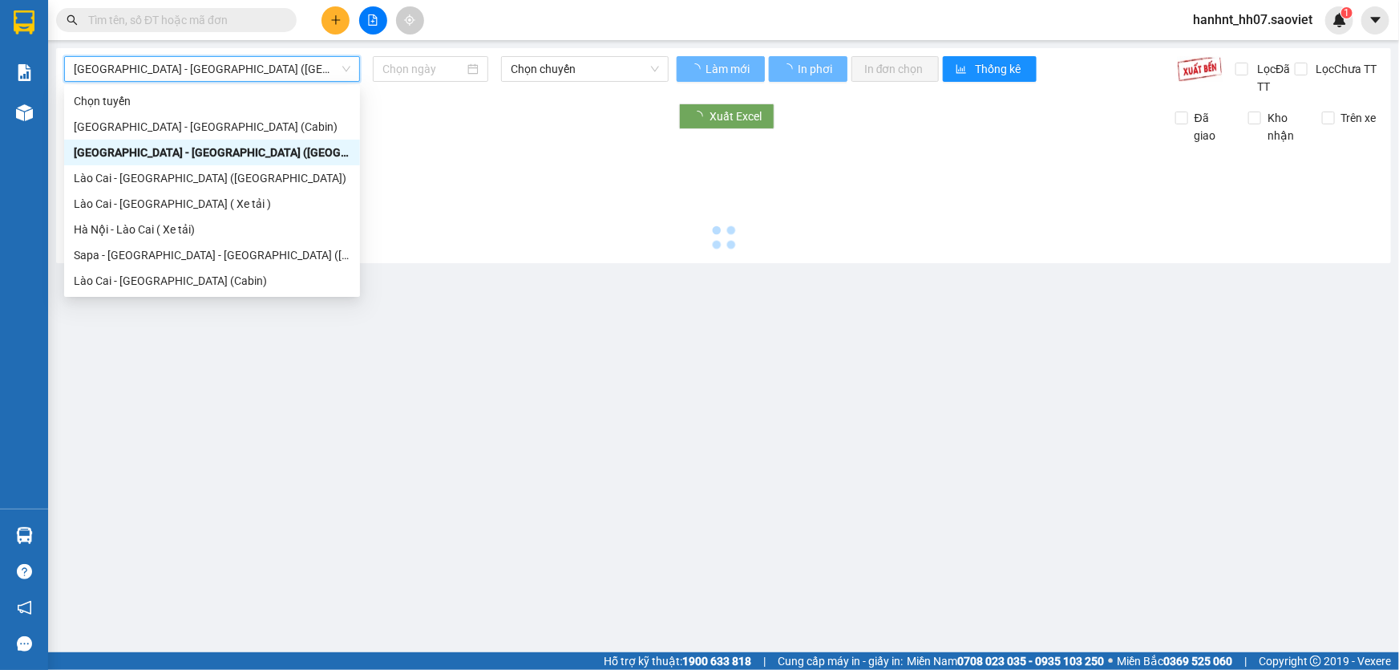
type input "[DATE]"
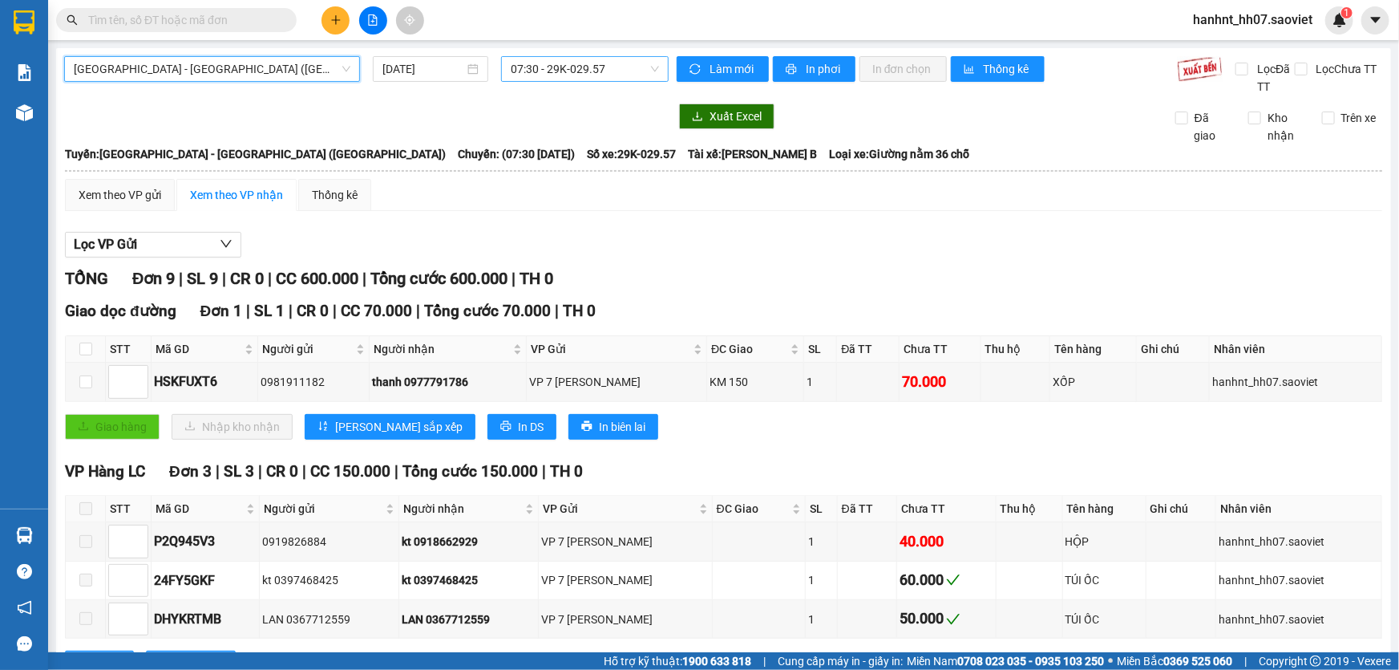
click at [534, 69] on span "07:30 - 29K-029.57" at bounding box center [585, 69] width 148 height 24
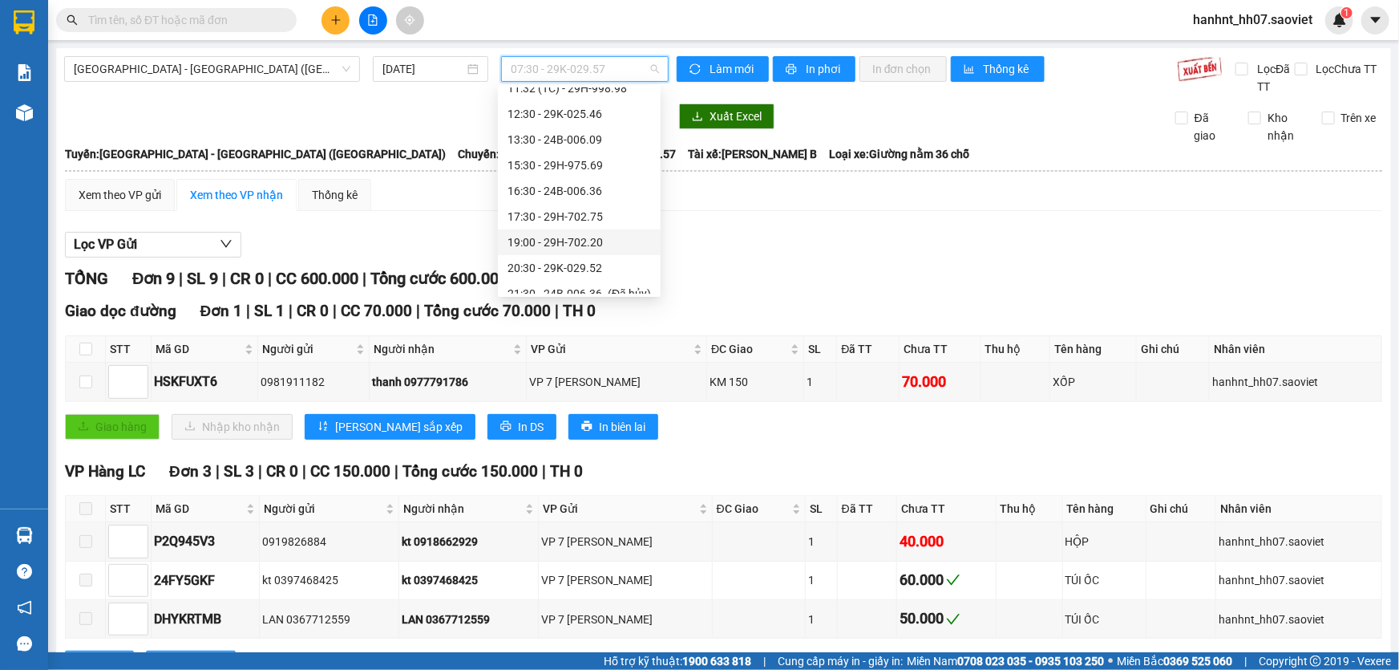
scroll to position [153, 0]
click at [561, 255] on div "20:30 - 29K-029.52" at bounding box center [580, 256] width 144 height 18
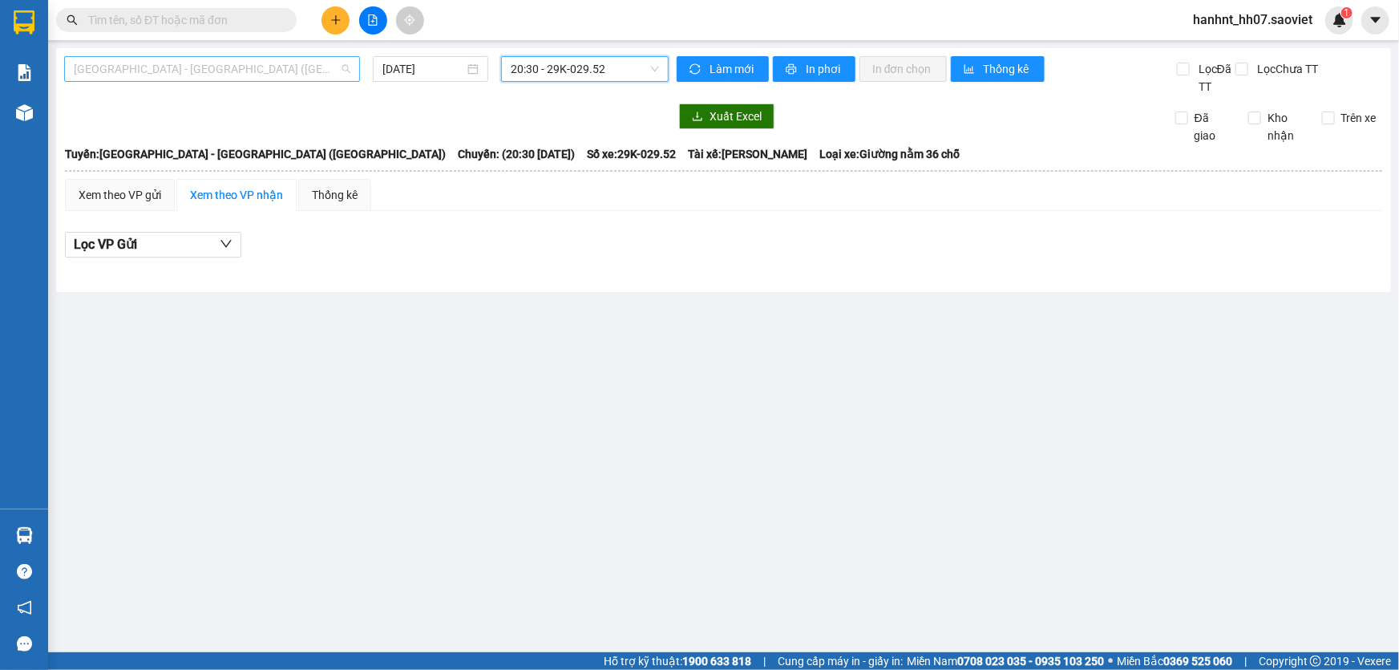
click at [188, 69] on span "Hà Nội - Lào Cai (Giường)" at bounding box center [212, 69] width 277 height 24
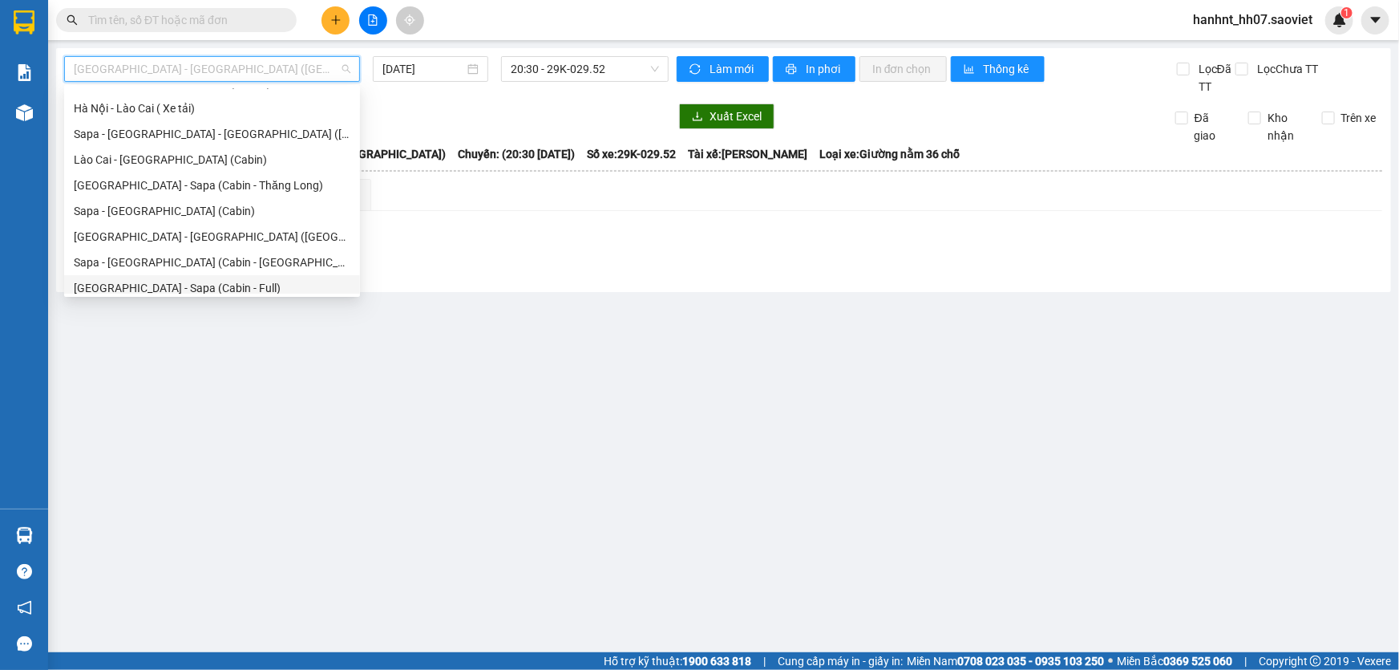
scroll to position [128, 0]
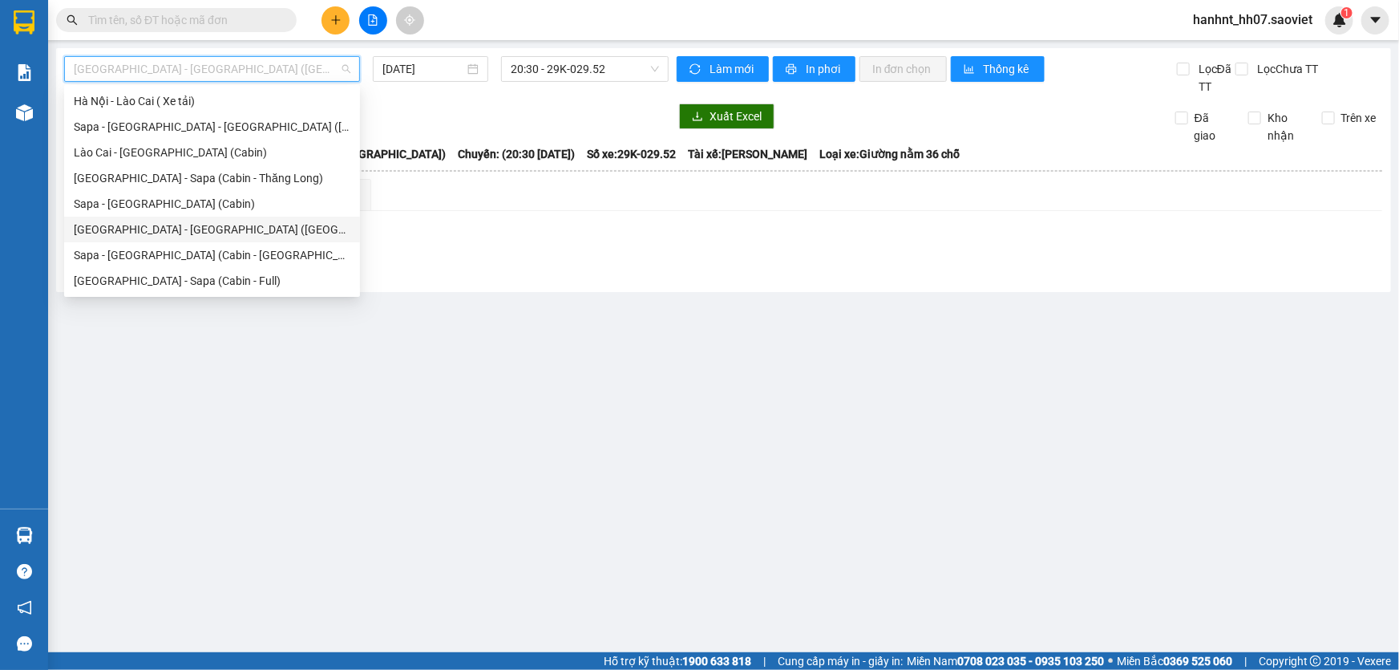
click at [208, 233] on div "Hà Nội - Lào Cai - Sapa (Giường)" at bounding box center [212, 230] width 277 height 18
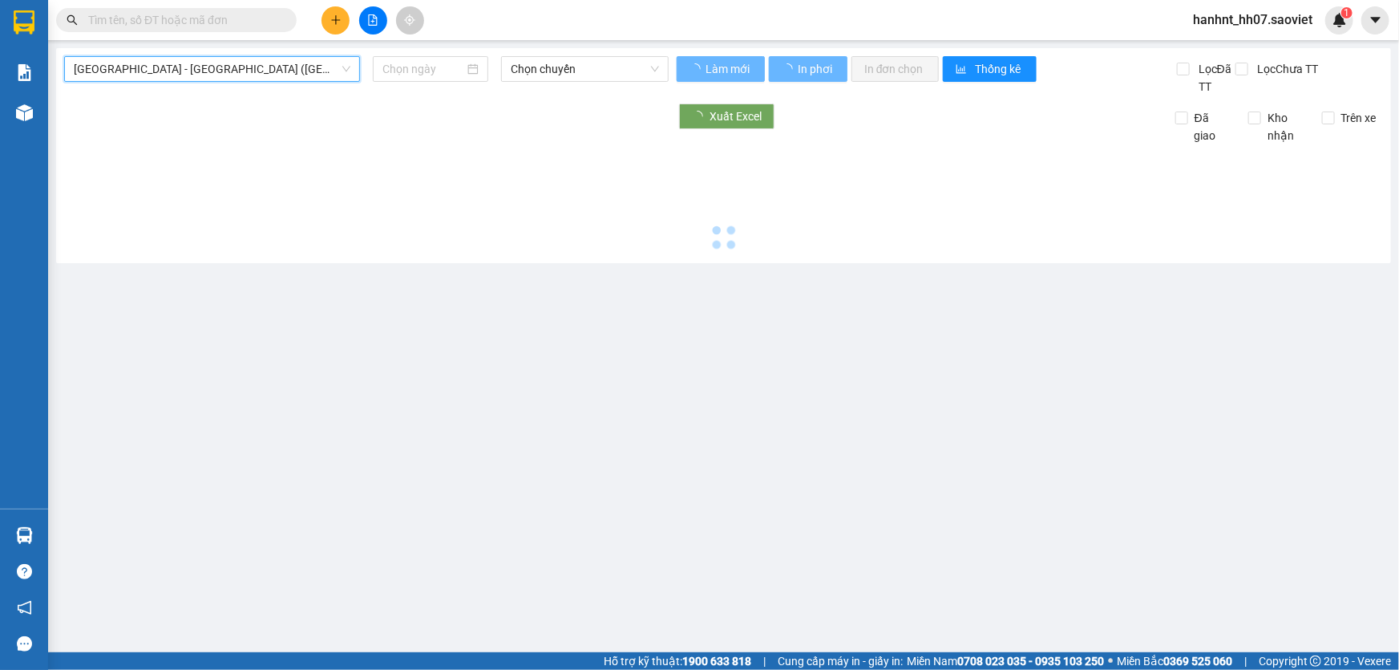
type input "11/08/2025"
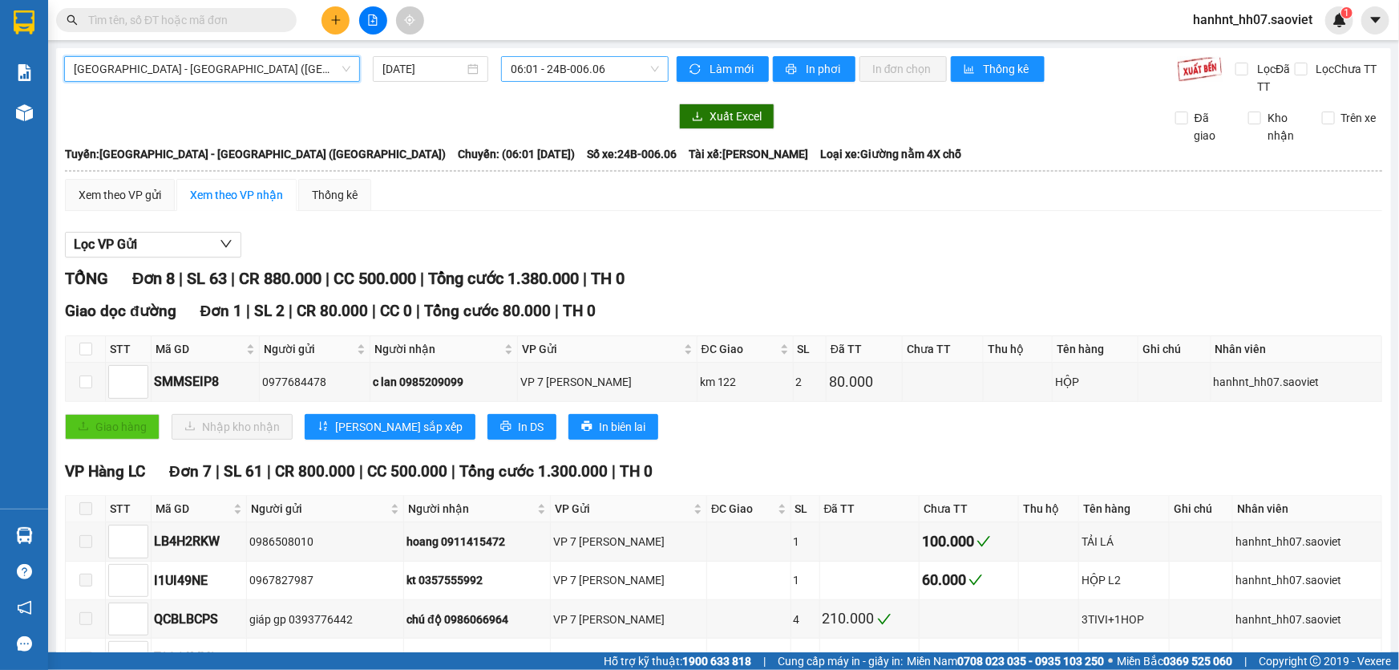
click at [569, 64] on span "06:01 - 24B-006.06" at bounding box center [585, 69] width 148 height 24
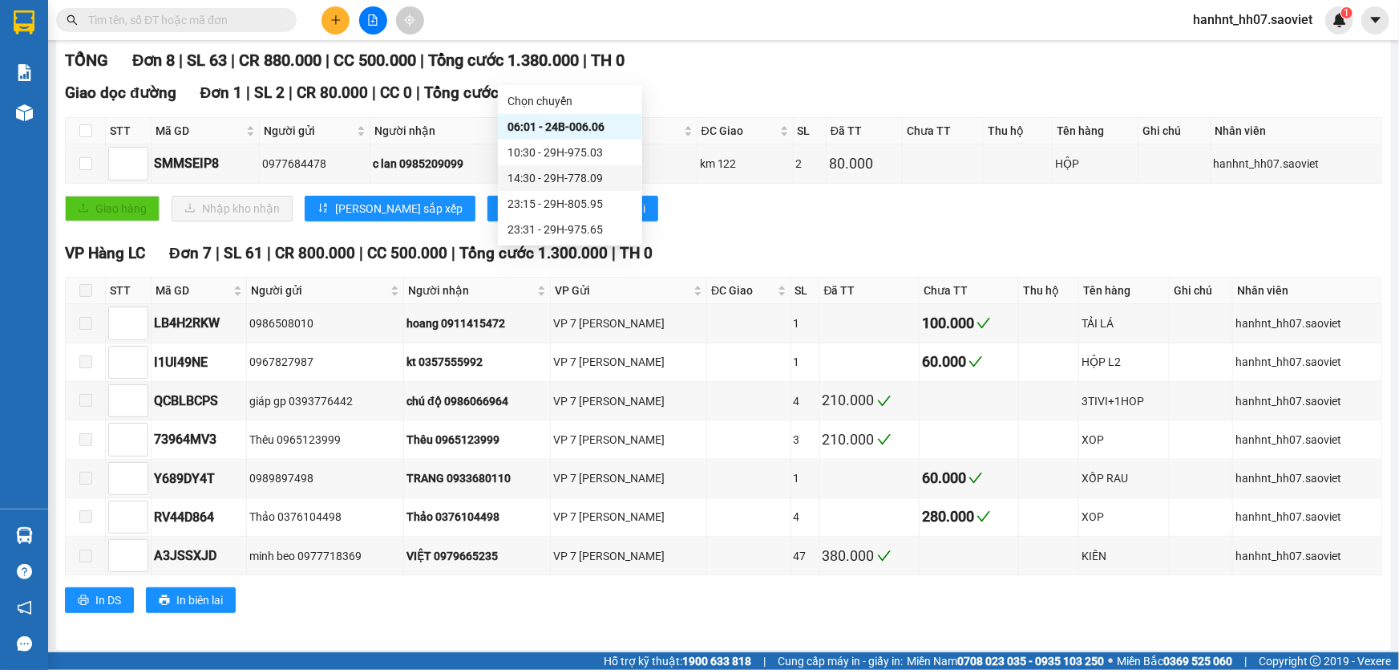
scroll to position [221, 0]
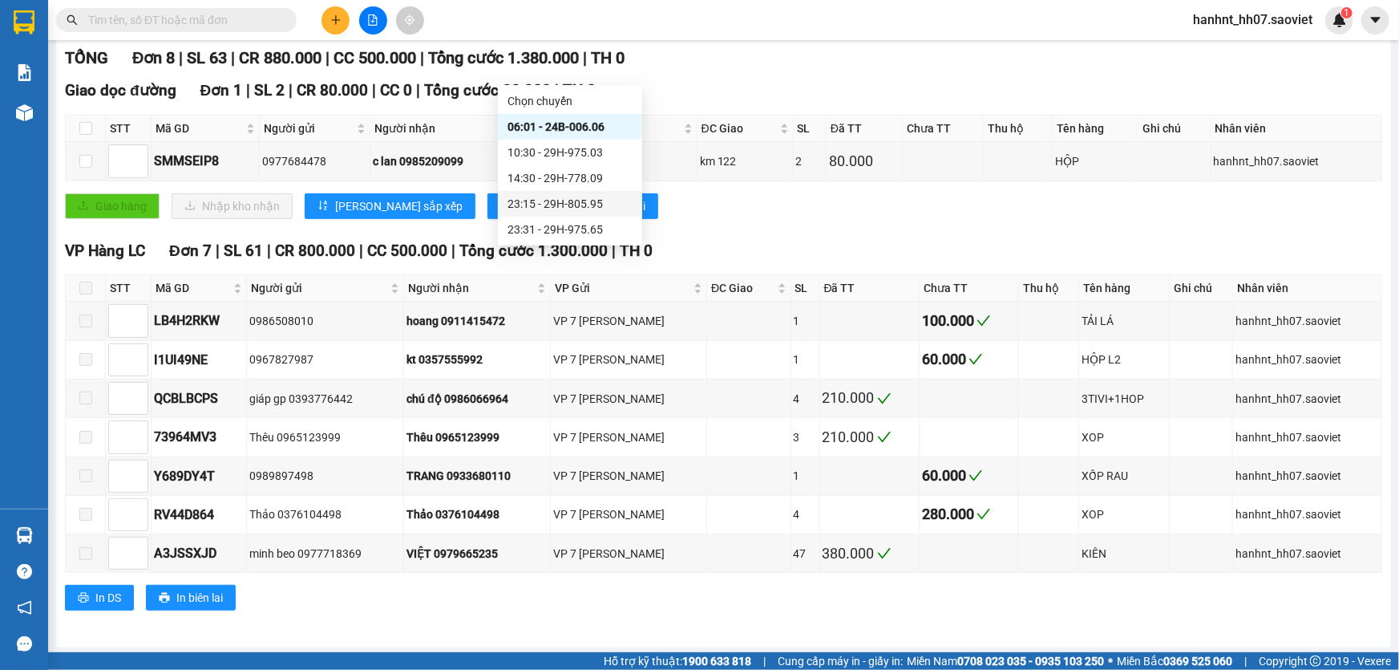
click at [223, 21] on input "text" at bounding box center [182, 20] width 189 height 18
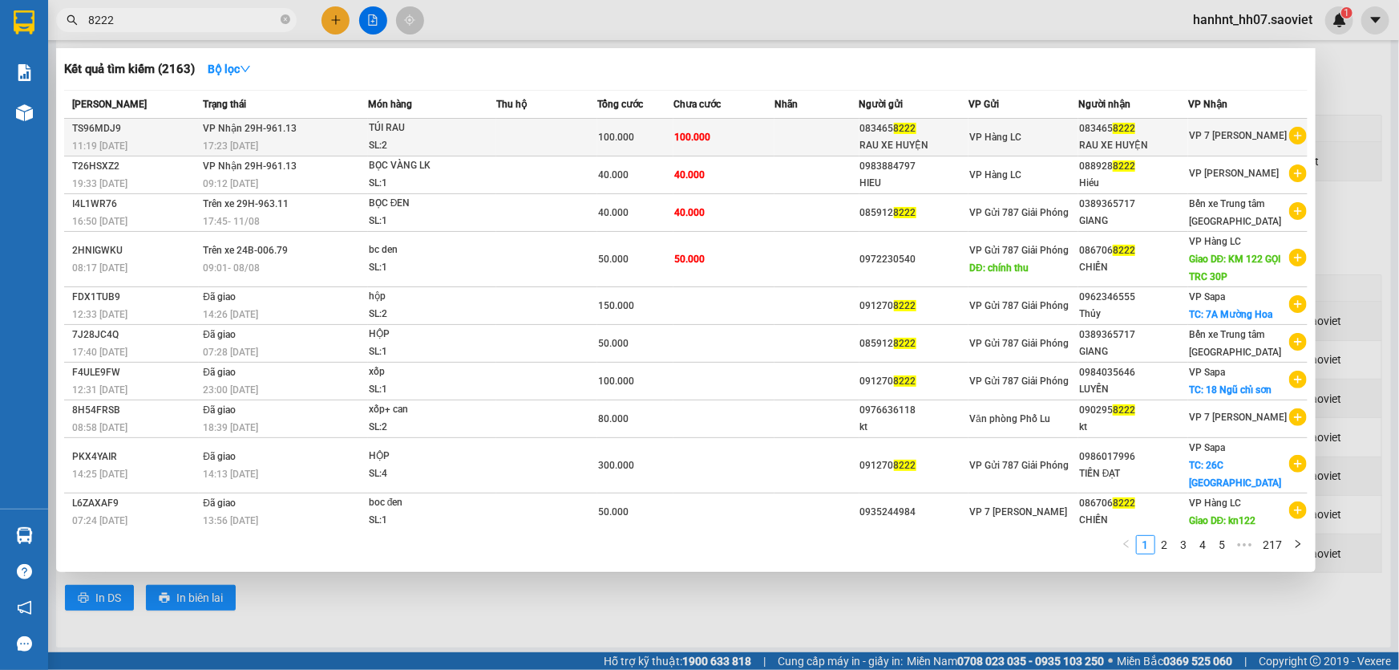
type input "8222"
click at [986, 132] on span "VP Hàng LC" at bounding box center [995, 137] width 52 height 11
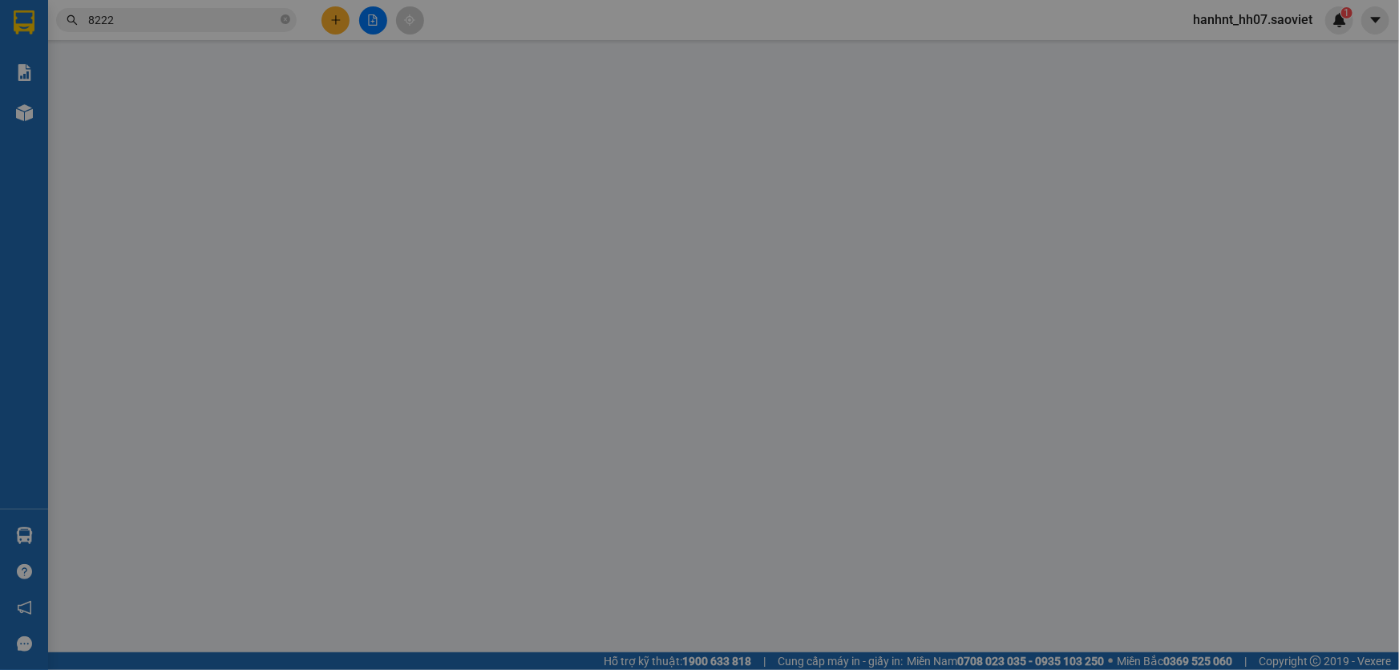
type input "0834658222"
type input "RAU XE HUYỆN"
type input "0834658222"
type input "RAU XE HUYỆN"
type input "100.000"
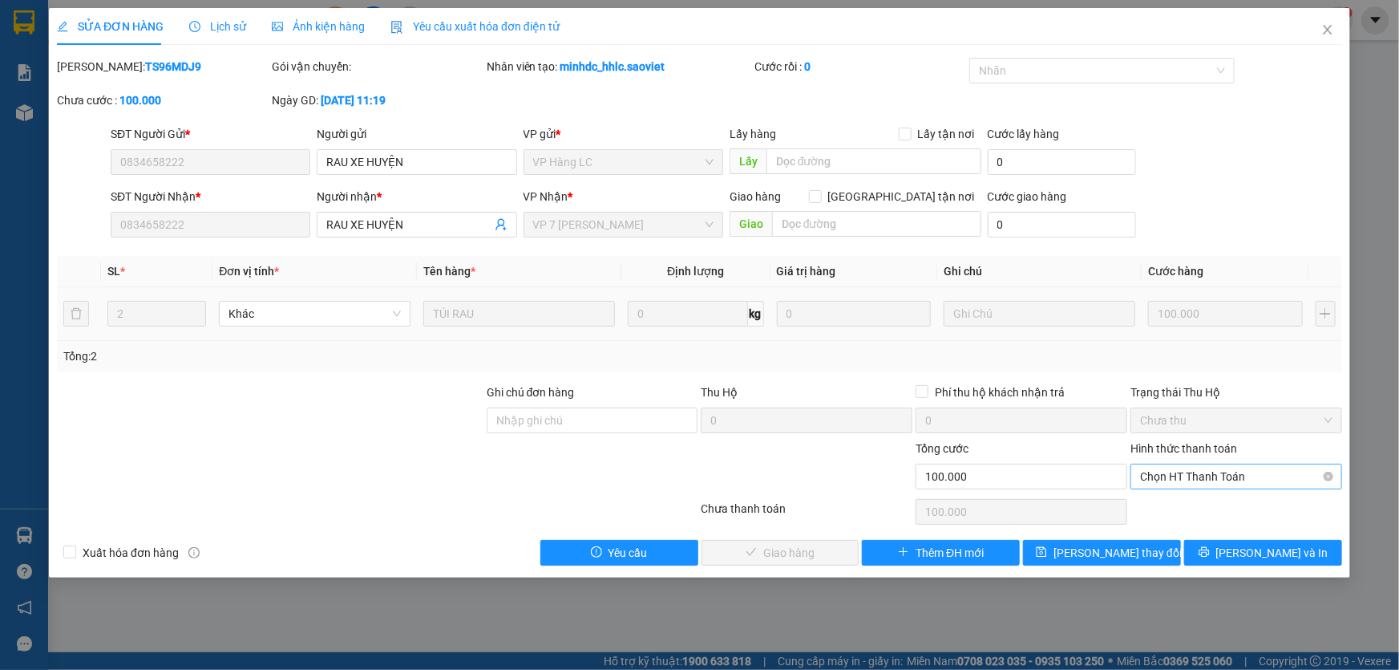
click at [1164, 471] on span "Chọn HT Thanh Toán" at bounding box center [1236, 476] width 192 height 24
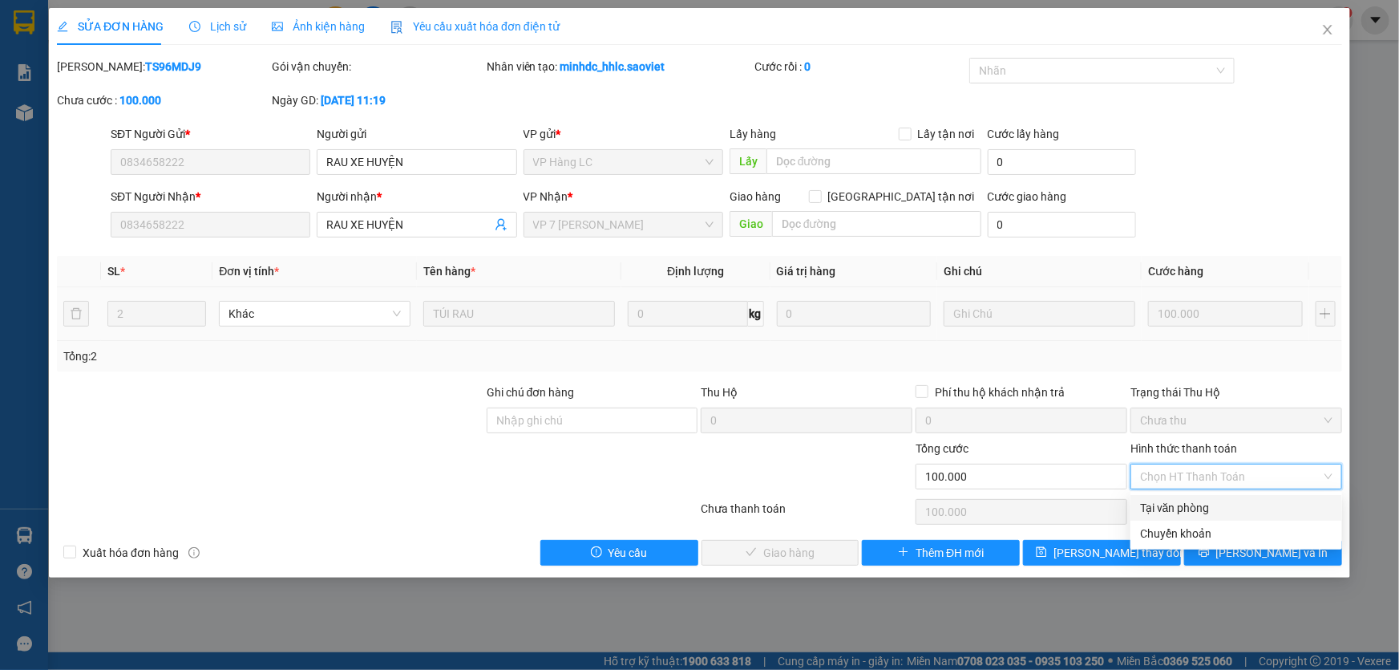
click at [1180, 506] on div "Tại văn phòng" at bounding box center [1236, 508] width 192 height 18
type input "0"
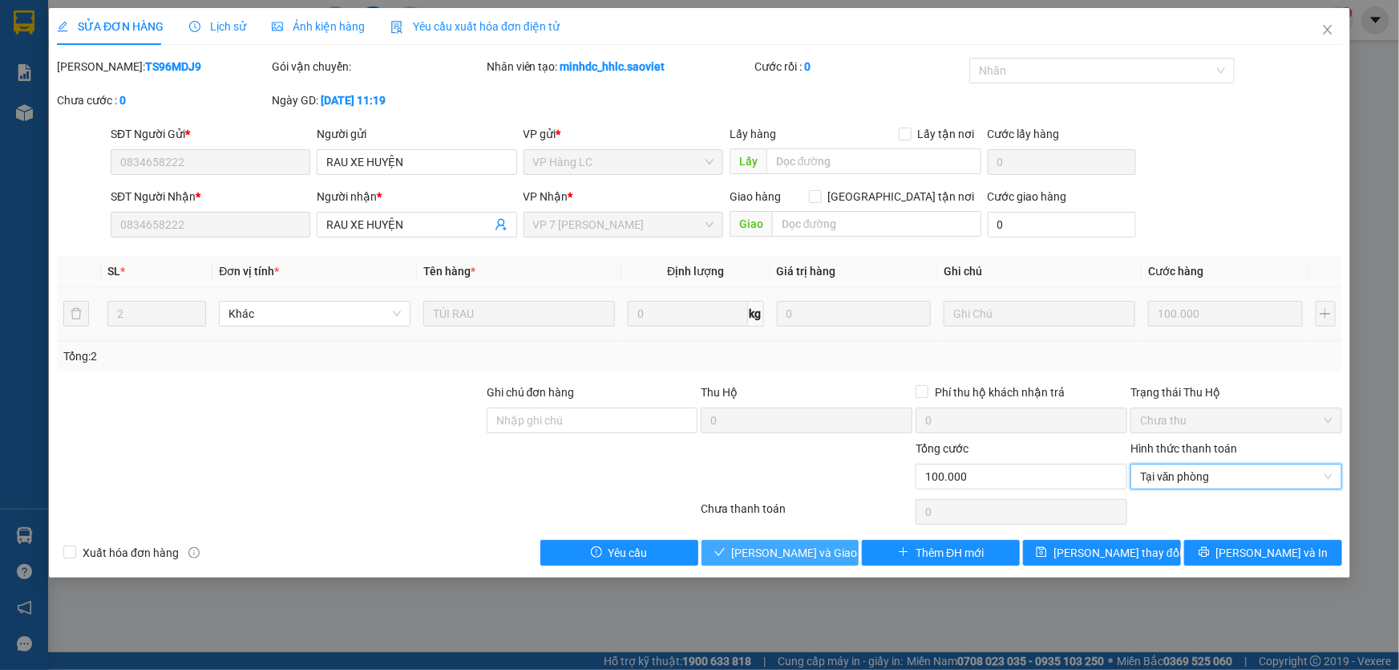
click at [784, 554] on span "Lưu và Giao hàng" at bounding box center [809, 553] width 154 height 18
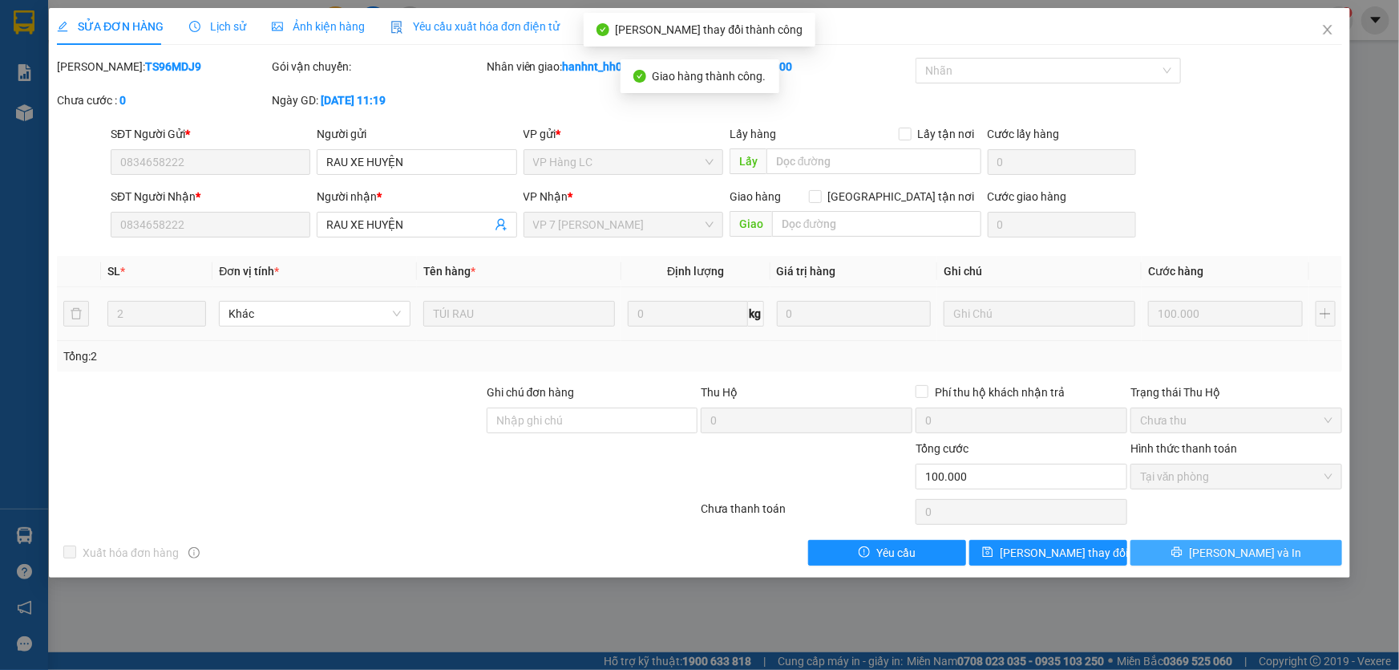
click at [1183, 549] on icon "printer" at bounding box center [1177, 551] width 11 height 11
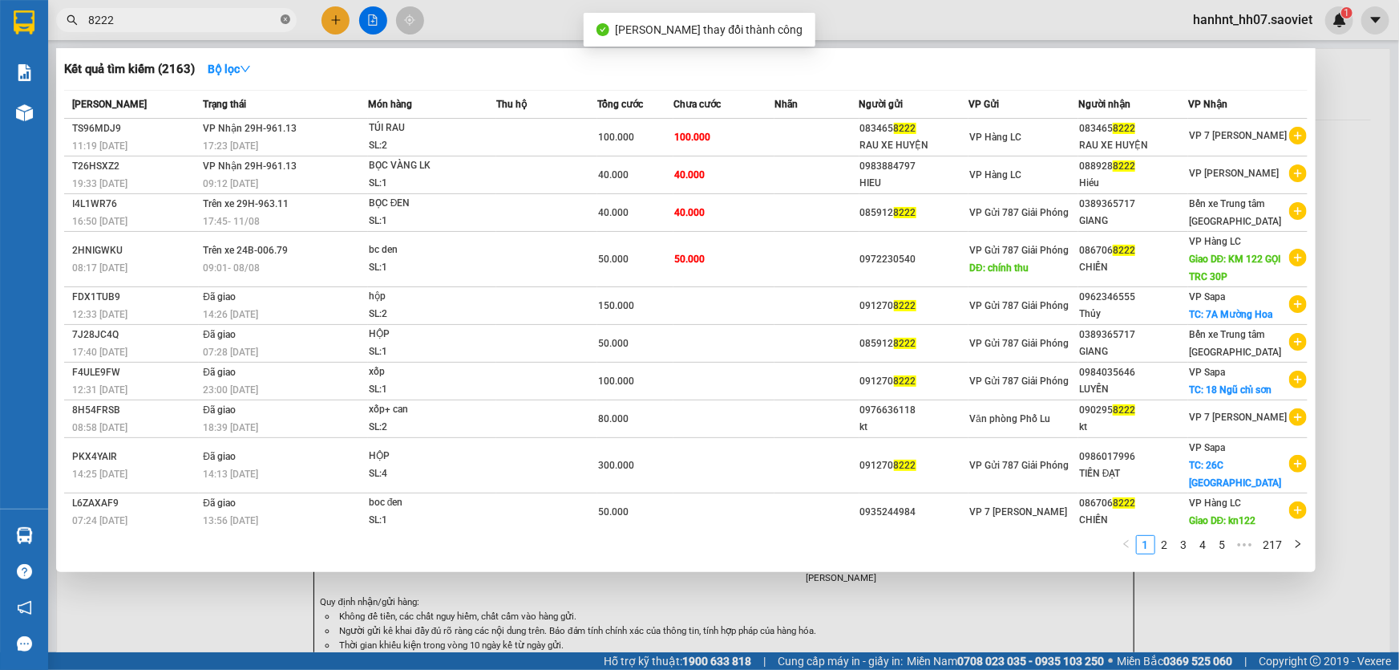
click at [284, 22] on icon "close-circle" at bounding box center [286, 19] width 10 height 10
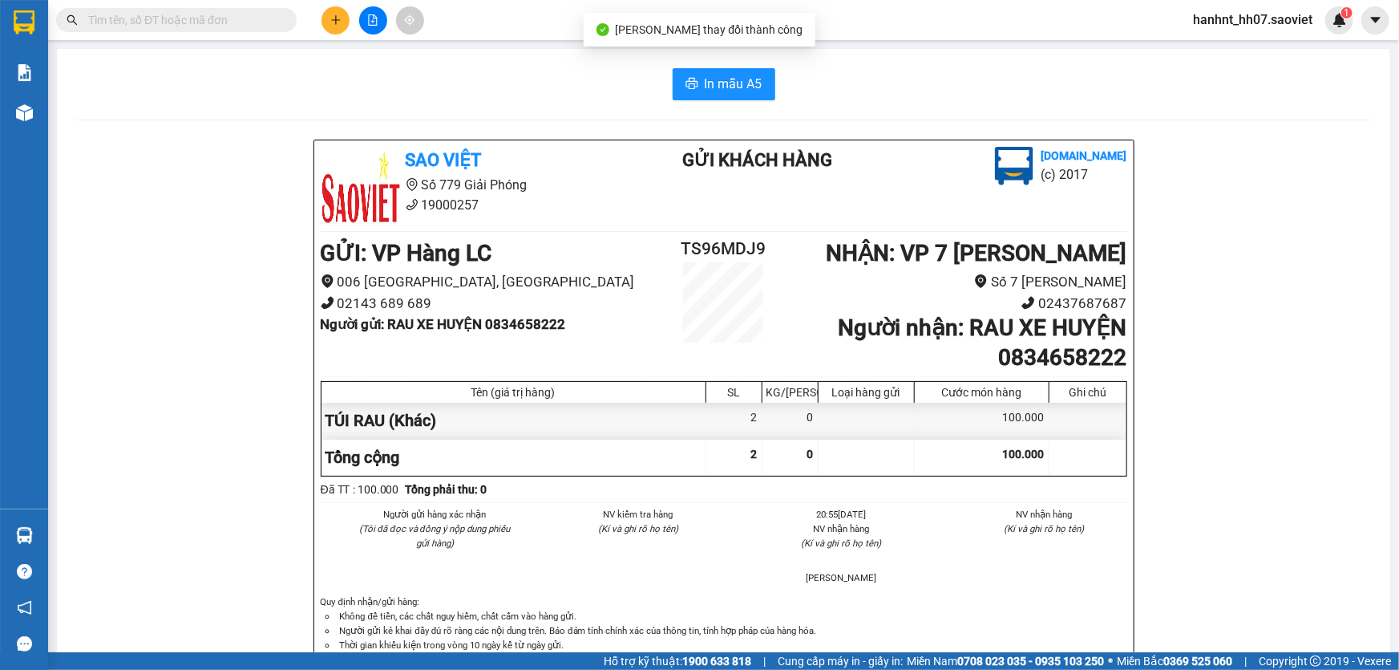
click at [245, 22] on input "text" at bounding box center [182, 20] width 189 height 18
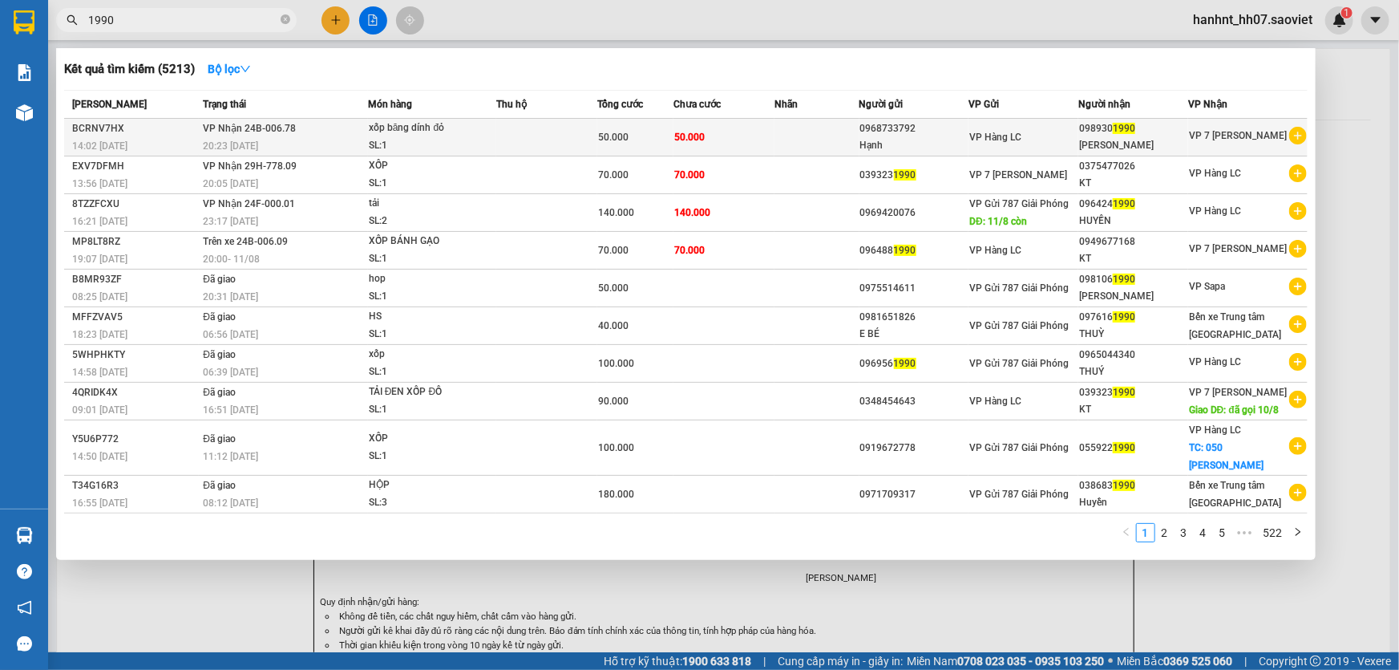
type input "1990"
click at [962, 130] on div "0968733792" at bounding box center [914, 128] width 108 height 17
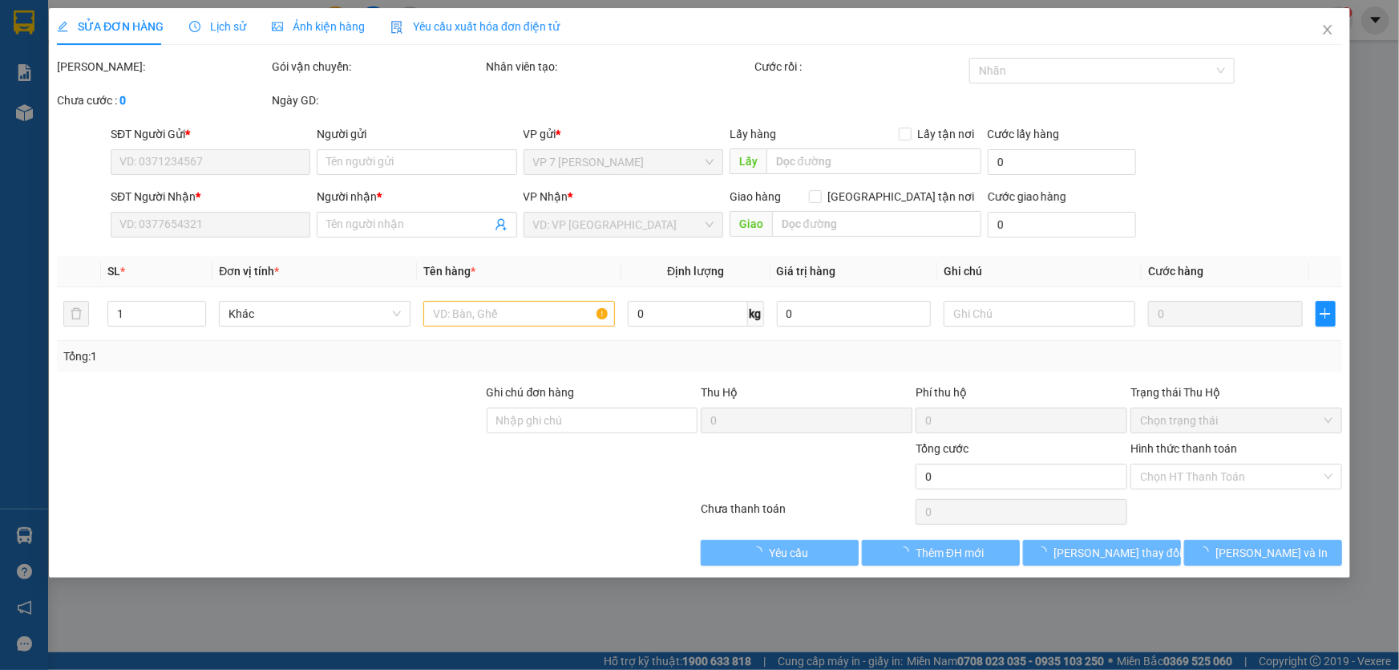
type input "0968733792"
type input "Hạnh"
type input "0989301990"
type input "MINH HIỀN"
type input "50.000"
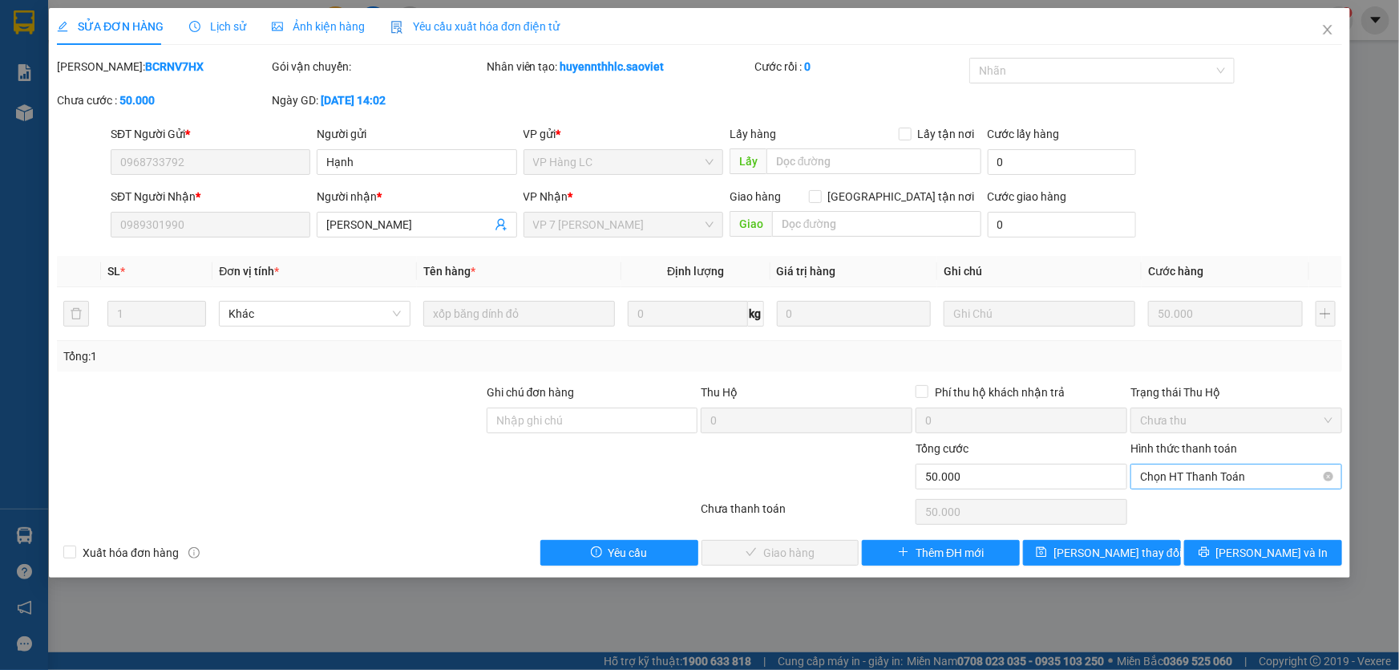
click at [1167, 477] on span "Chọn HT Thanh Toán" at bounding box center [1236, 476] width 192 height 24
click at [1177, 528] on div "Chuyển khoản" at bounding box center [1236, 533] width 192 height 18
type input "0"
click at [769, 550] on span "Lưu và Giao hàng" at bounding box center [809, 553] width 154 height 18
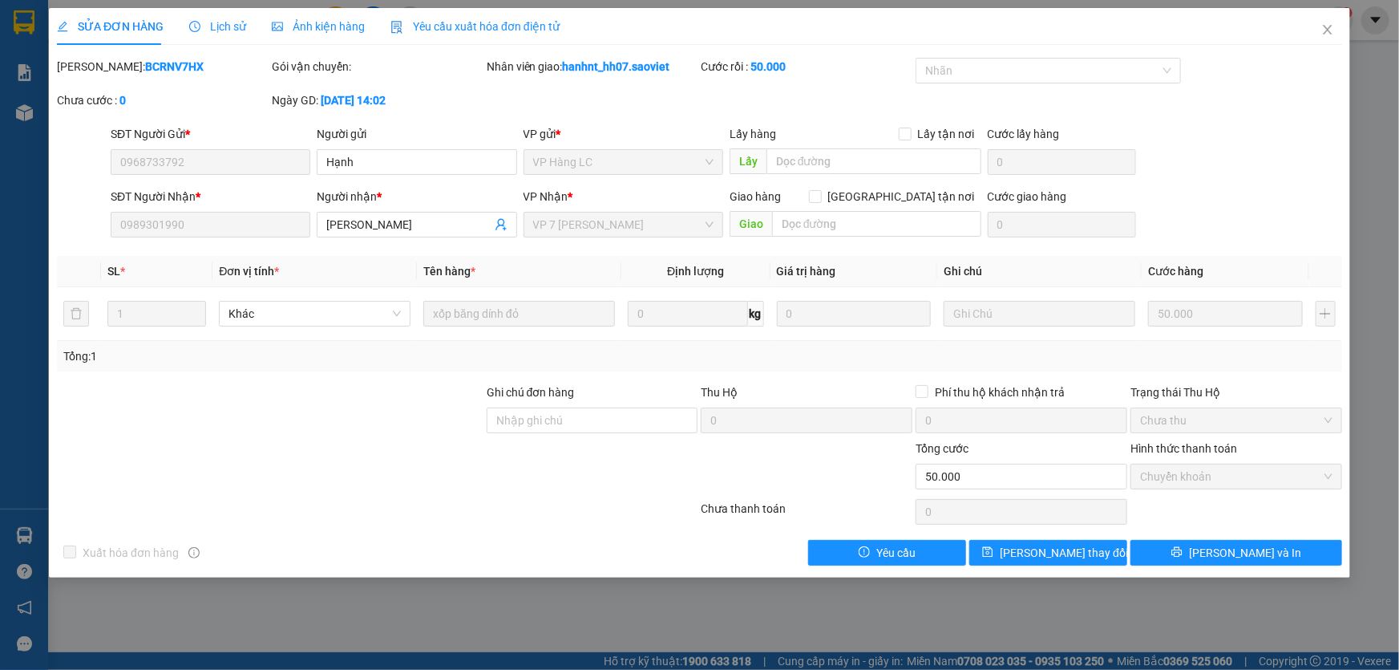
click at [1322, 595] on div "SỬA ĐƠN HÀNG Lịch sử Ảnh kiện hàng Yêu cầu xuất hóa đơn điện tử Total Paid Fee …" at bounding box center [699, 335] width 1399 height 670
click at [1245, 553] on span "Lưu và In" at bounding box center [1245, 553] width 112 height 18
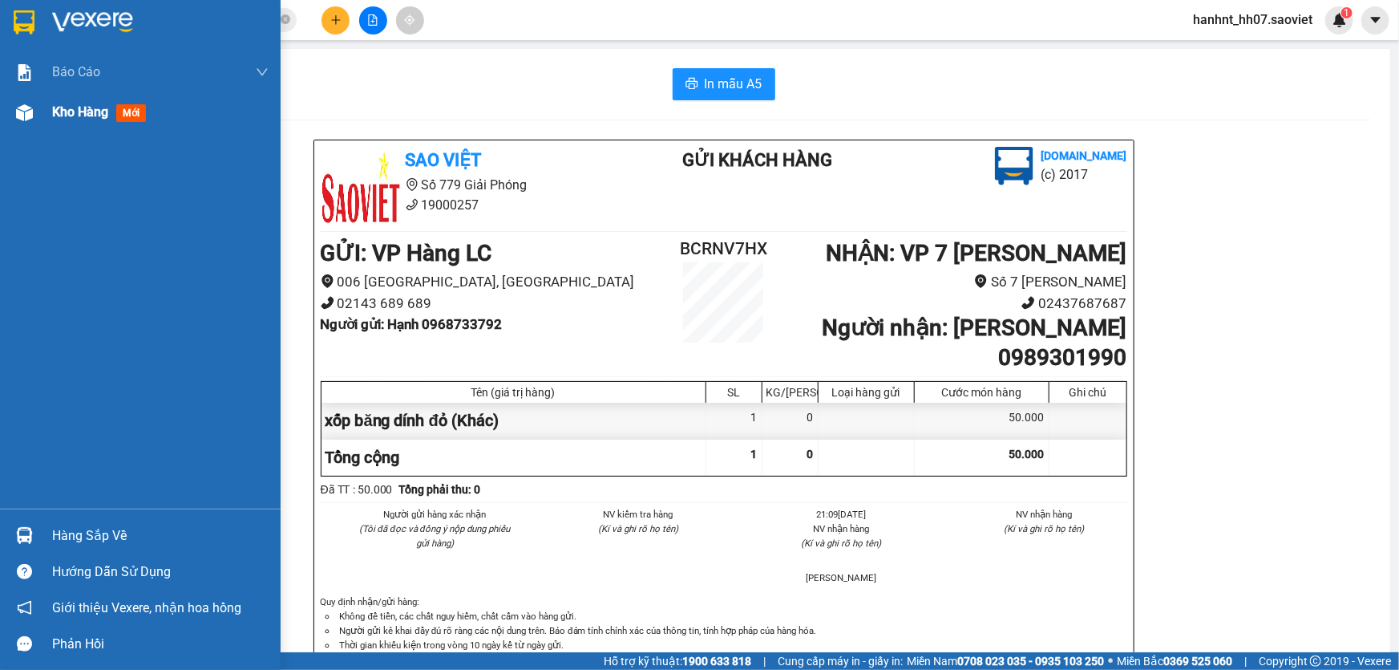
click at [124, 118] on span "mới" at bounding box center [131, 113] width 30 height 18
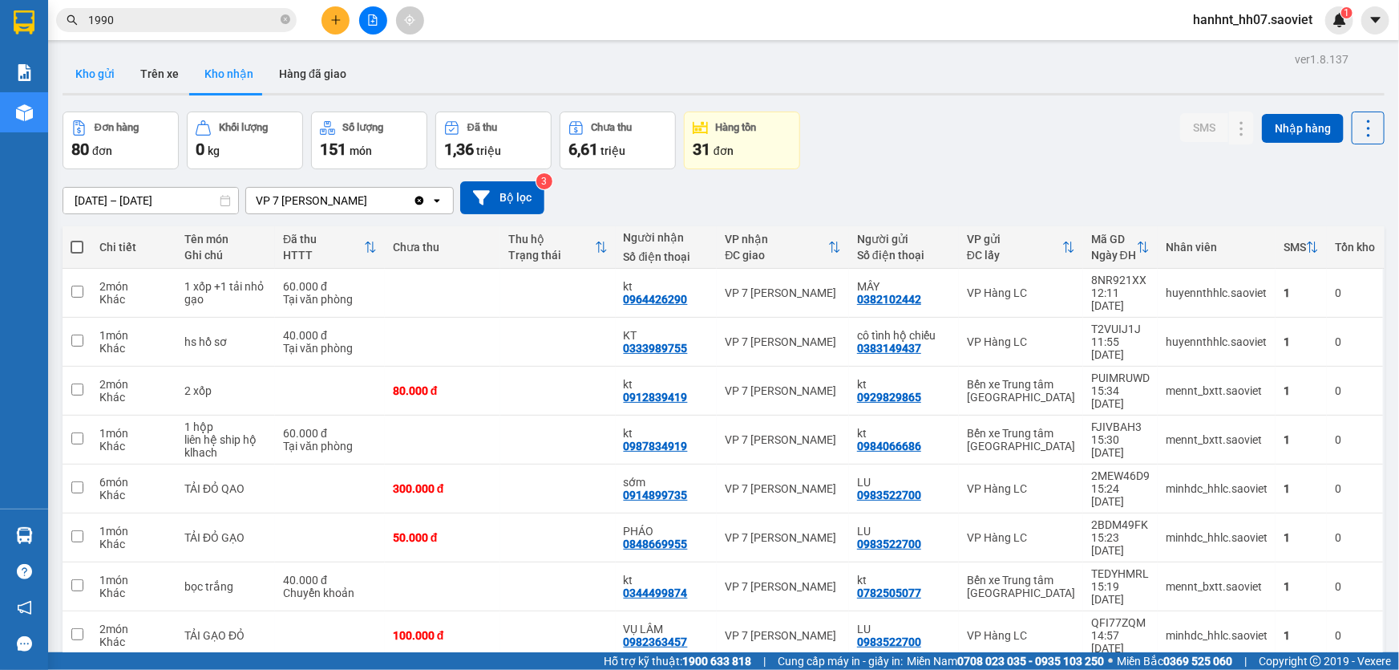
click at [101, 75] on button "Kho gửi" at bounding box center [95, 74] width 65 height 38
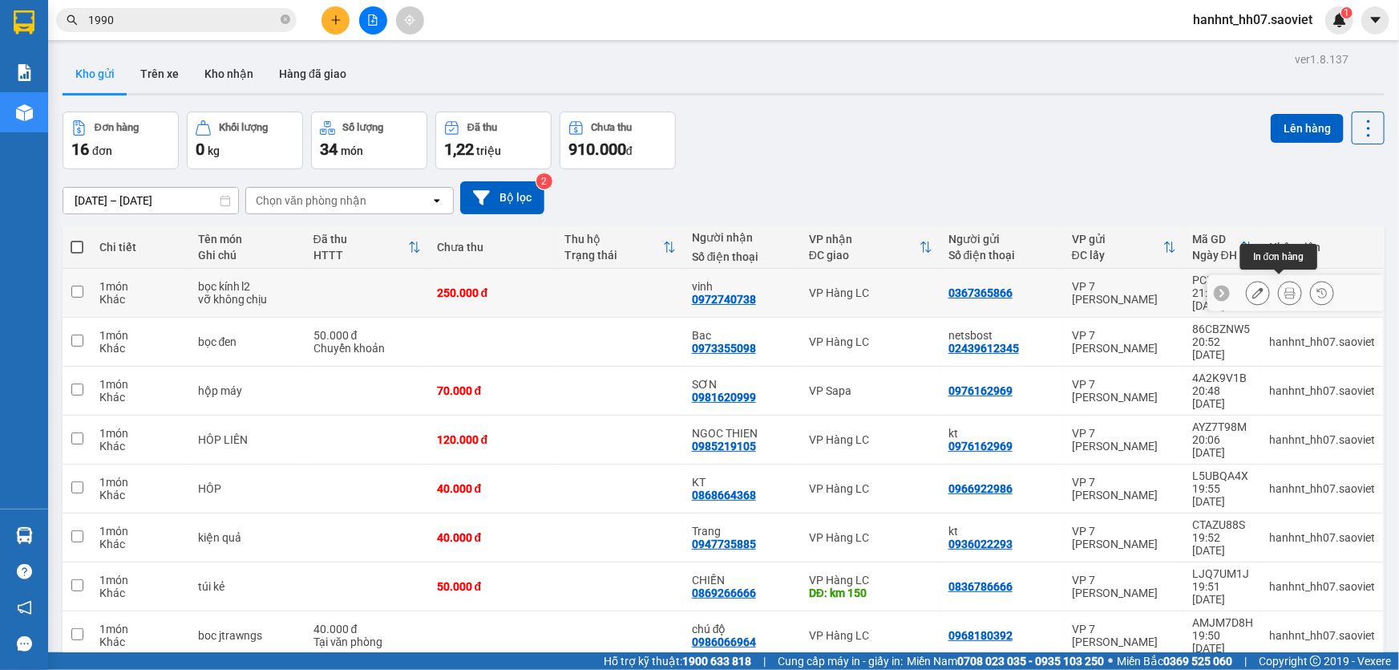
click at [1285, 287] on icon at bounding box center [1290, 292] width 11 height 11
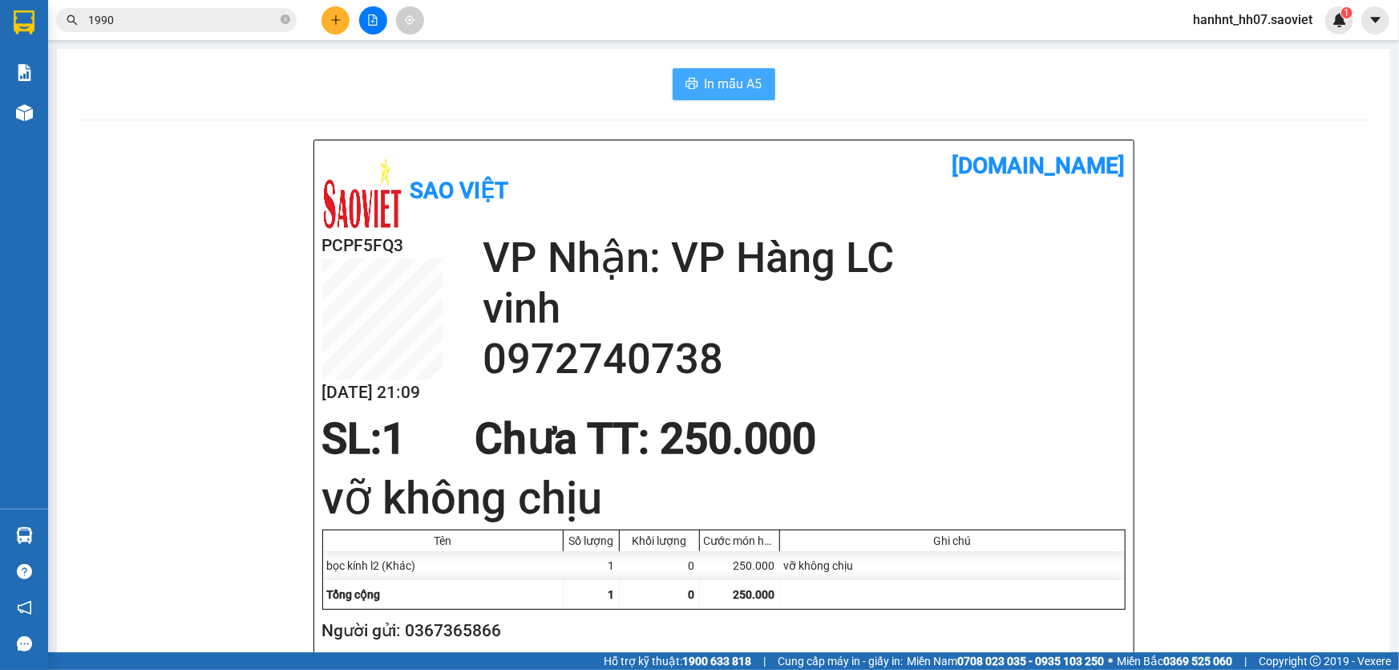
click at [725, 87] on span "In mẫu A5" at bounding box center [734, 84] width 58 height 20
click at [369, 15] on icon "file-add" at bounding box center [372, 19] width 11 height 11
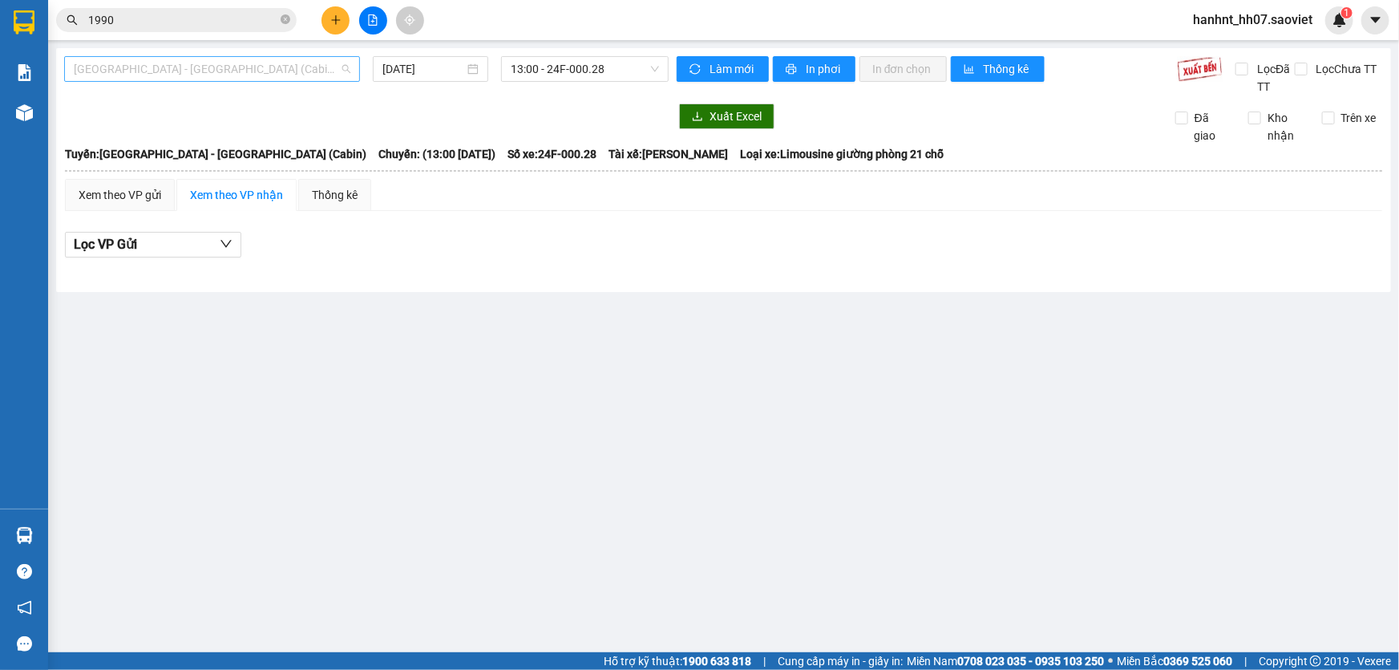
click at [166, 66] on span "[GEOGRAPHIC_DATA] - [GEOGRAPHIC_DATA] (Cabin)" at bounding box center [212, 69] width 277 height 24
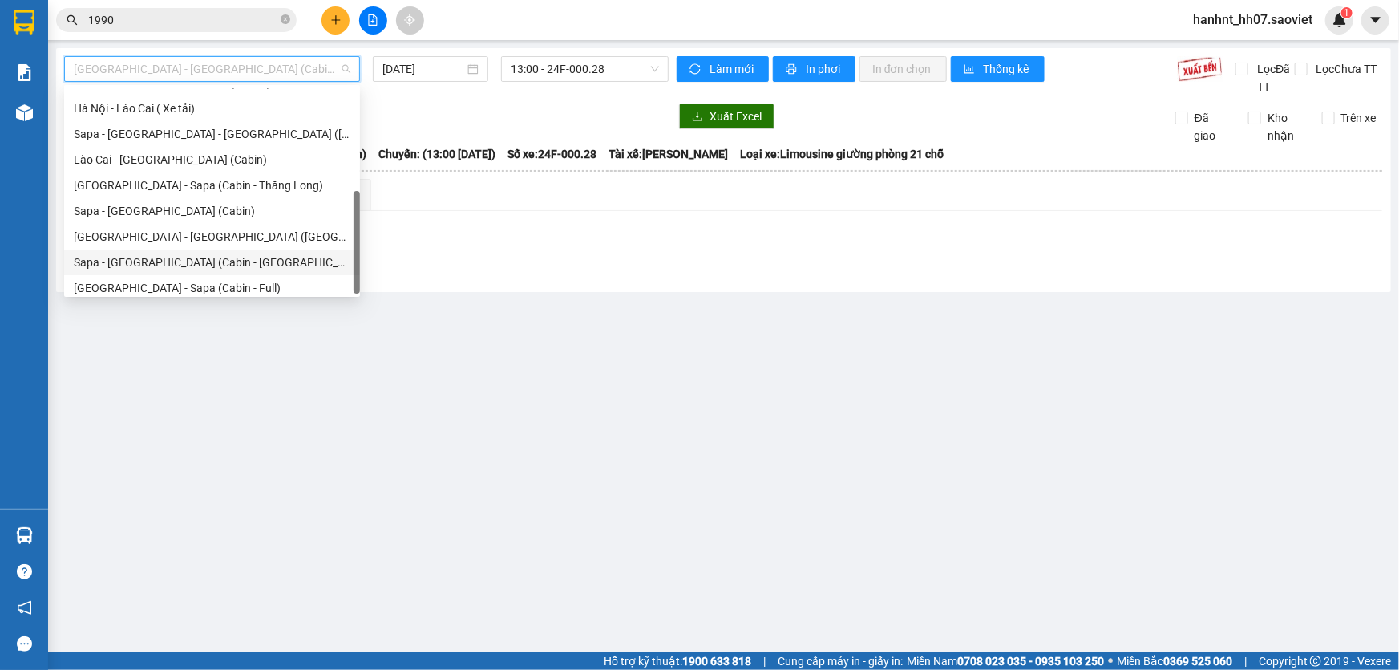
scroll to position [128, 0]
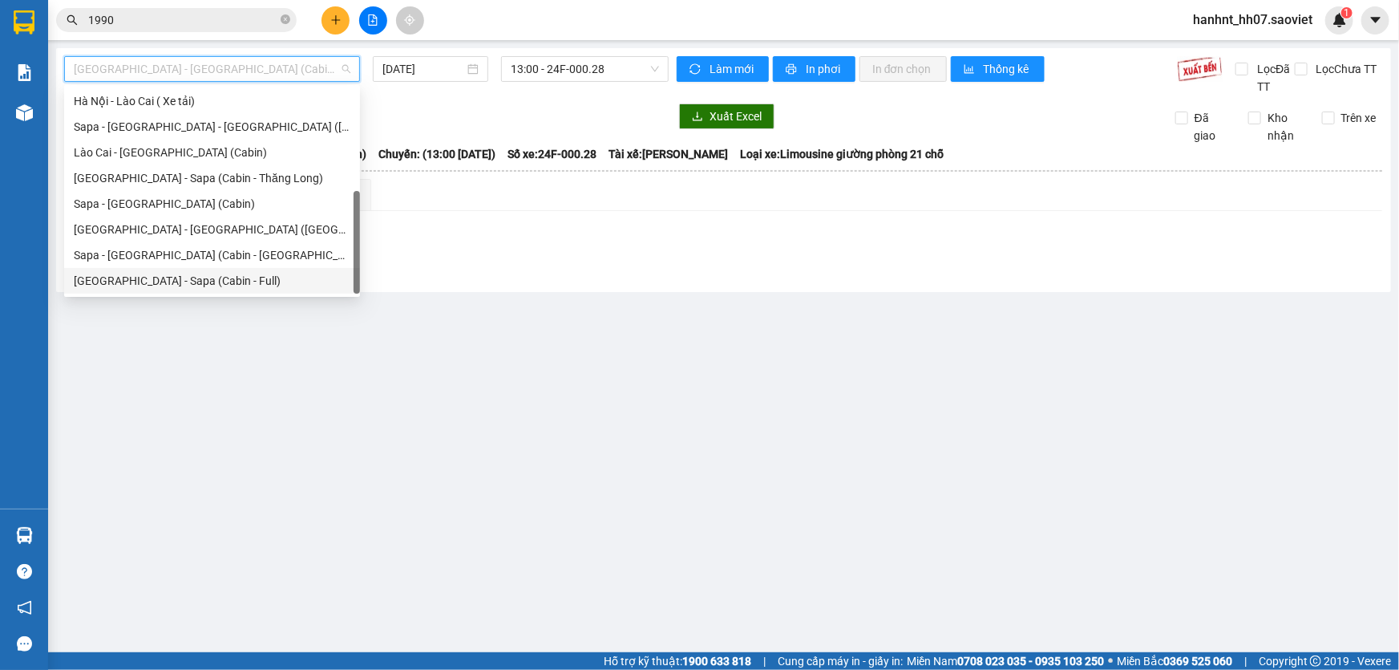
click at [136, 276] on div "[GEOGRAPHIC_DATA] - Sapa (Cabin - Full)" at bounding box center [212, 281] width 277 height 18
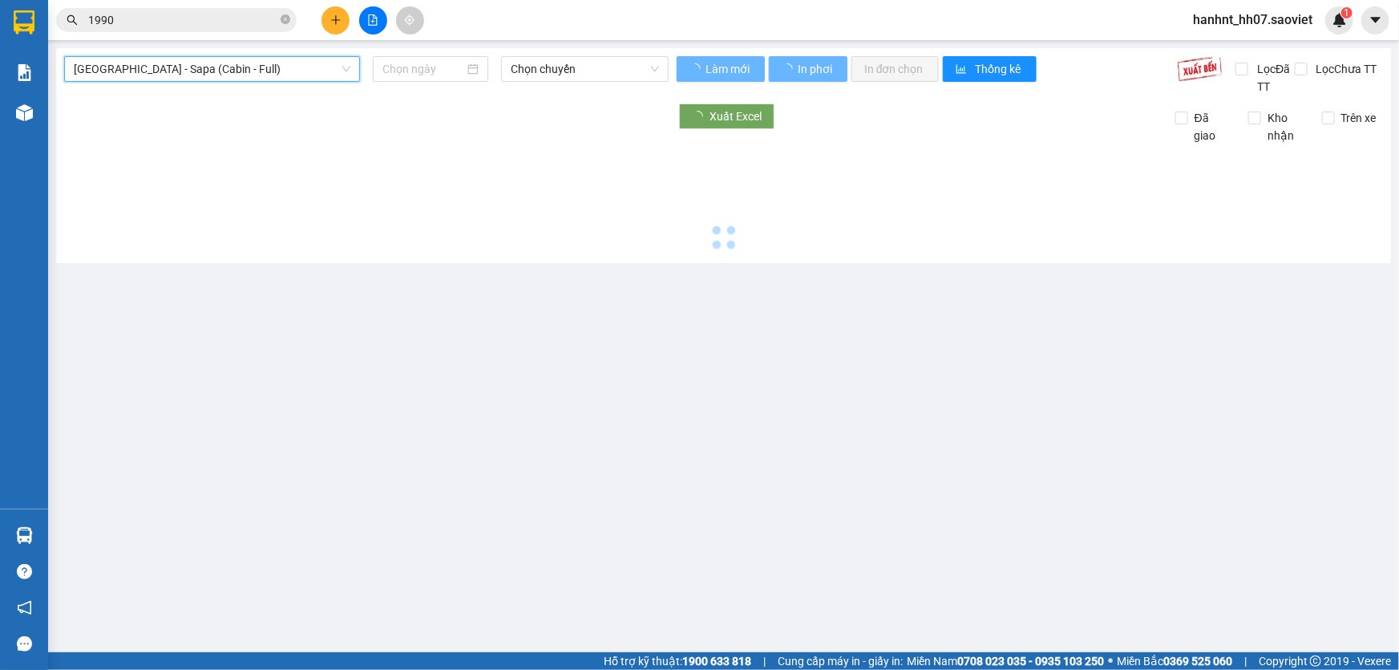
type input "[DATE]"
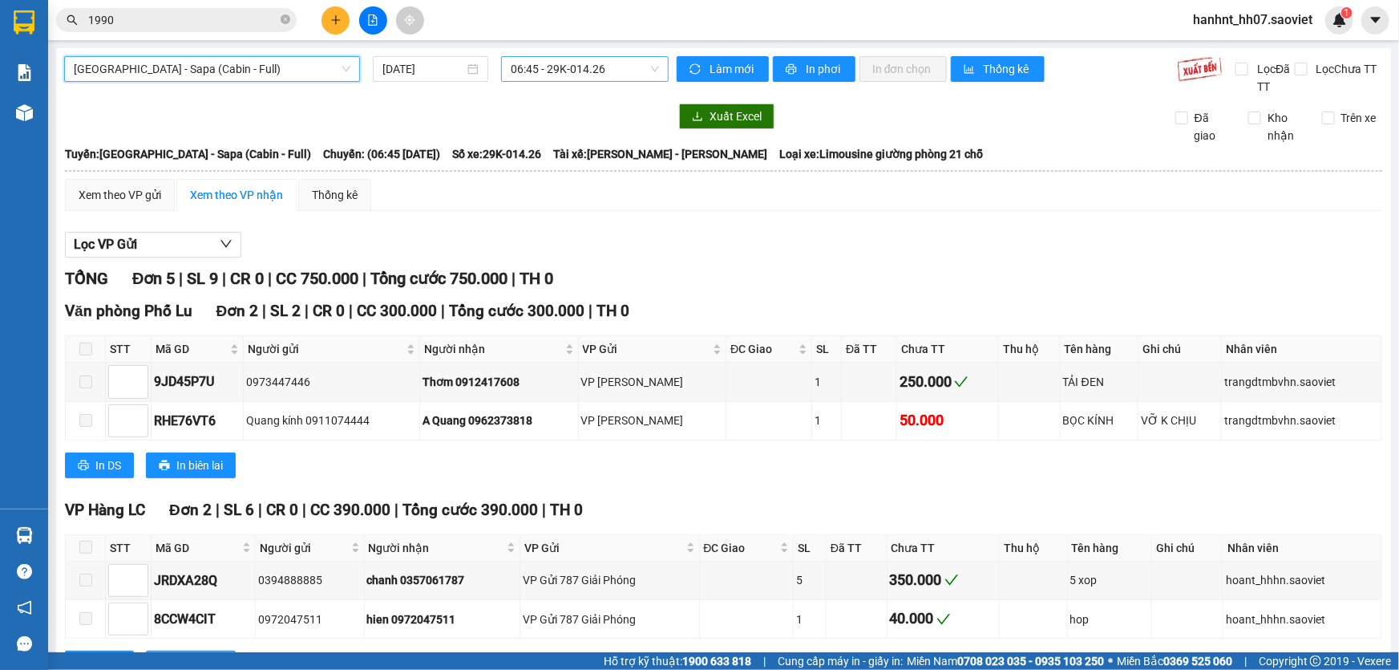
click at [572, 70] on span "06:45 - 29K-014.26" at bounding box center [585, 69] width 148 height 24
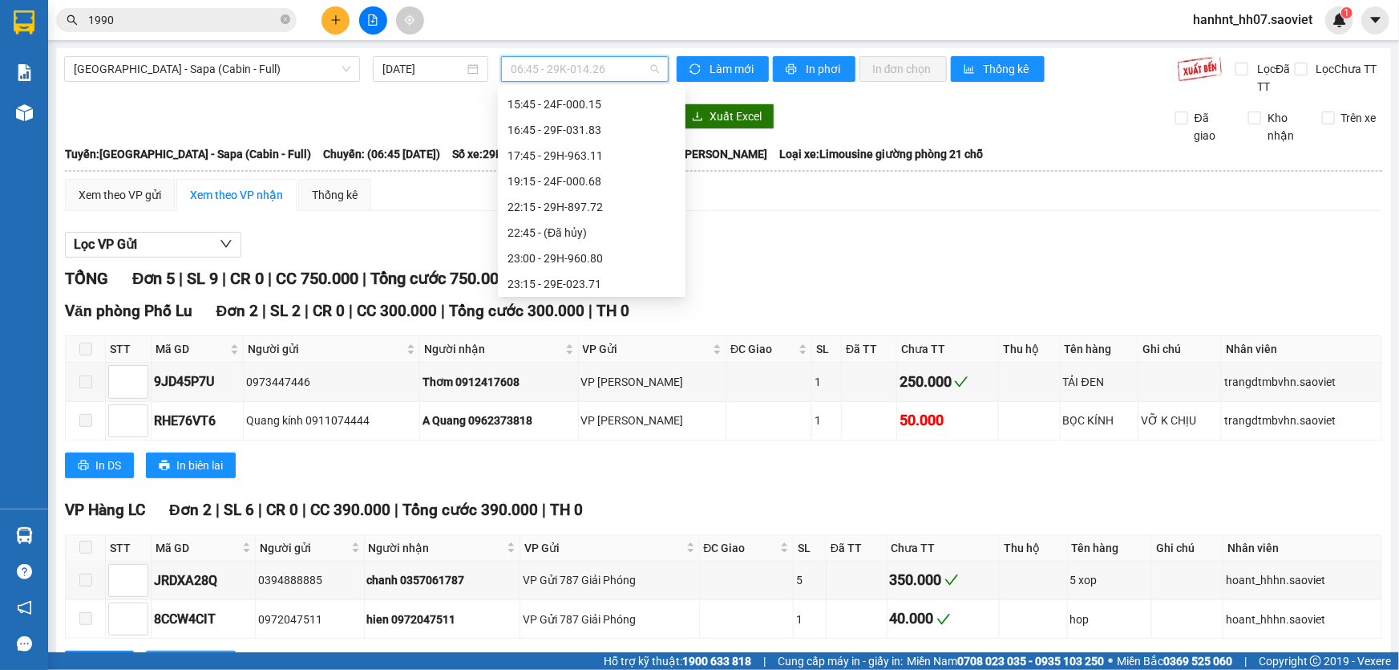
scroll to position [281, 0]
click at [155, 68] on span "[GEOGRAPHIC_DATA] - Sapa (Cabin - Full)" at bounding box center [212, 69] width 277 height 24
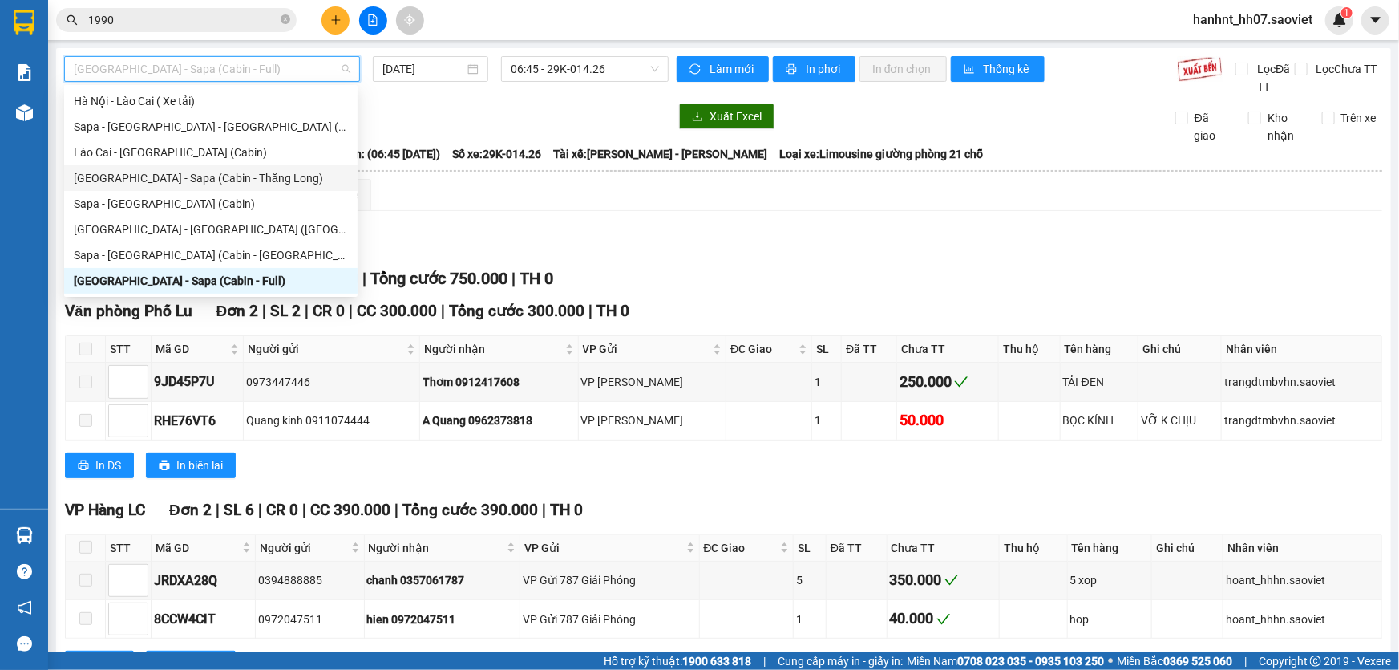
click at [168, 176] on div "[GEOGRAPHIC_DATA] - Sapa (Cabin - Thăng Long)" at bounding box center [211, 178] width 274 height 18
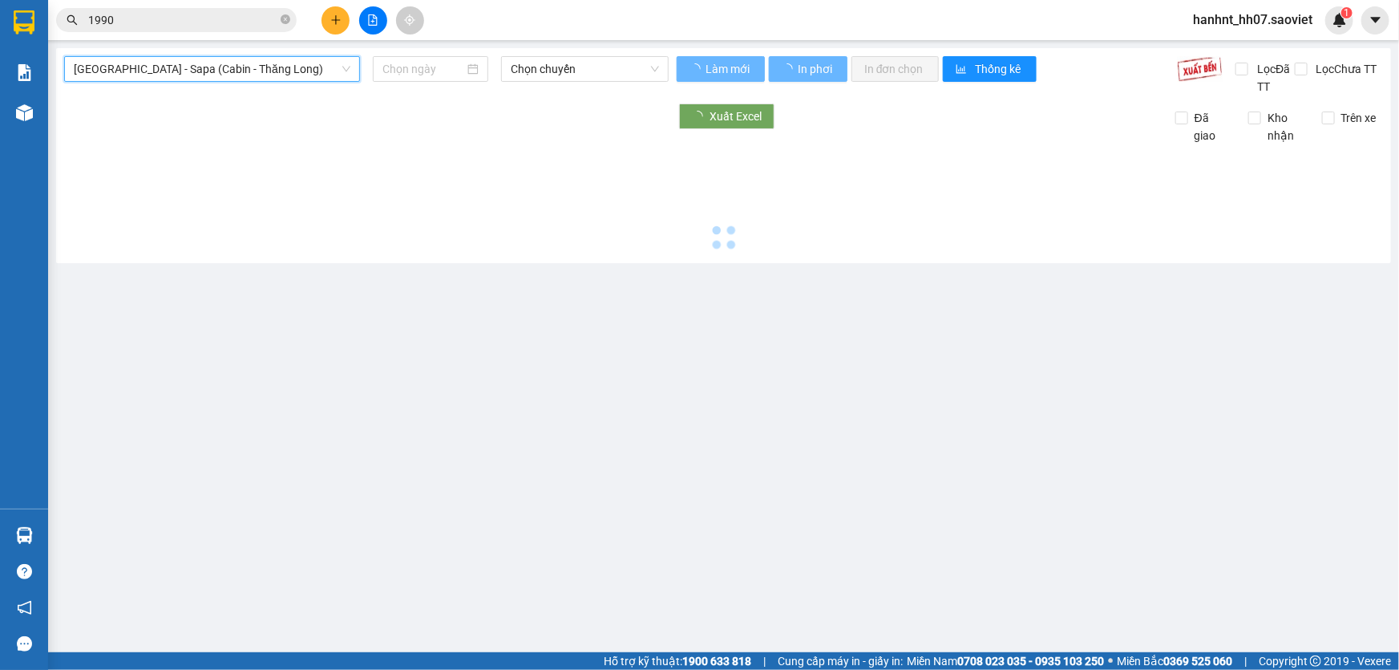
type input "[DATE]"
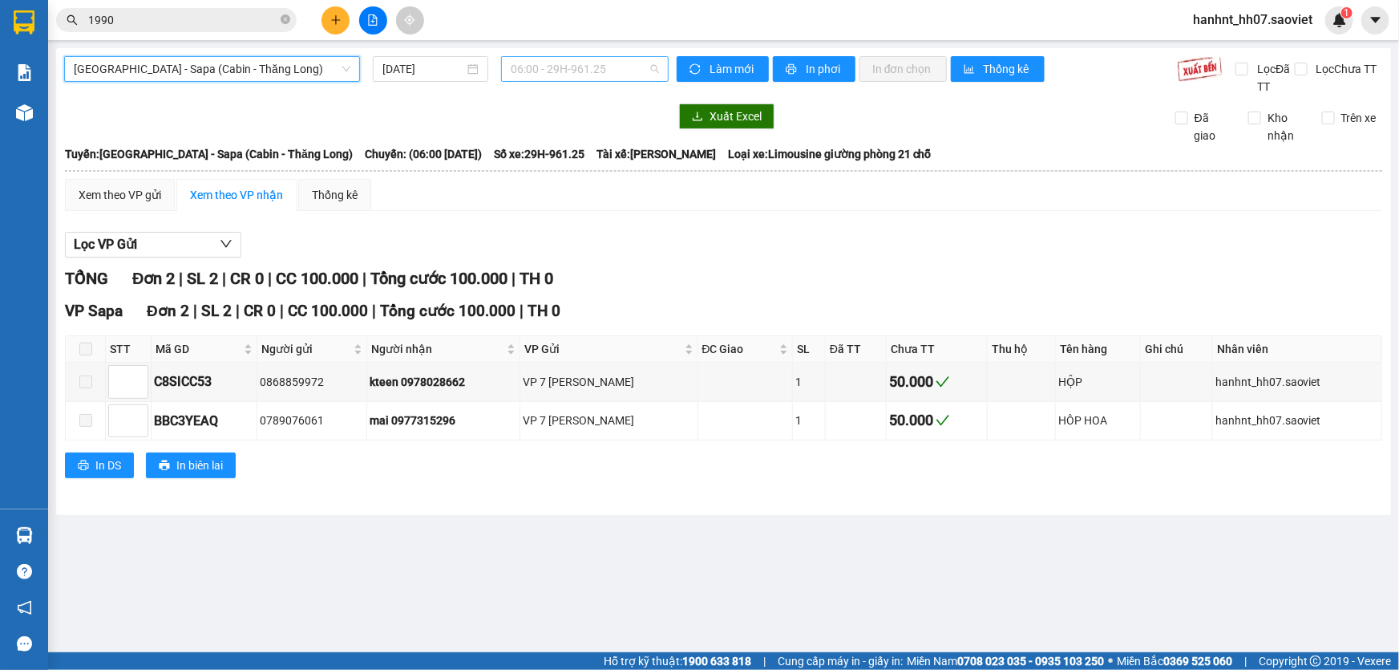
click at [557, 72] on span "06:00 - 29H-961.25" at bounding box center [585, 69] width 148 height 24
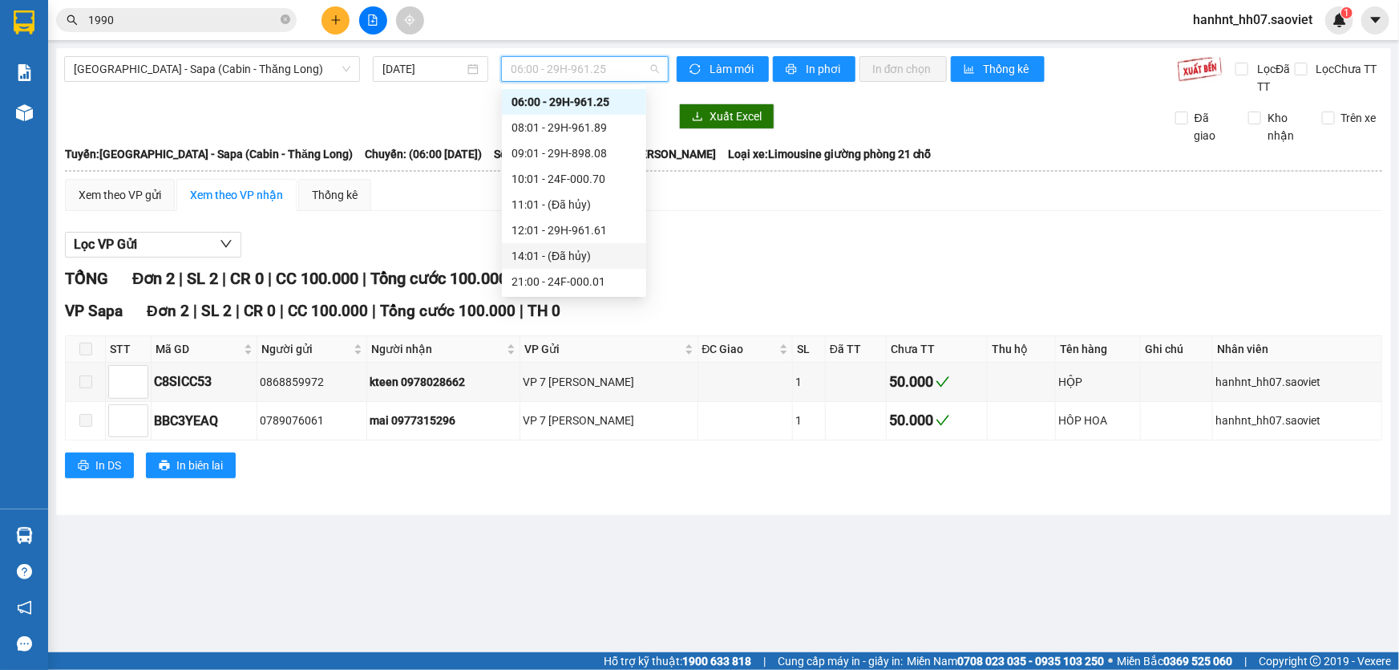
scroll to position [128, 0]
click at [571, 200] on div "22:30 - 29H-898.91" at bounding box center [574, 204] width 125 height 18
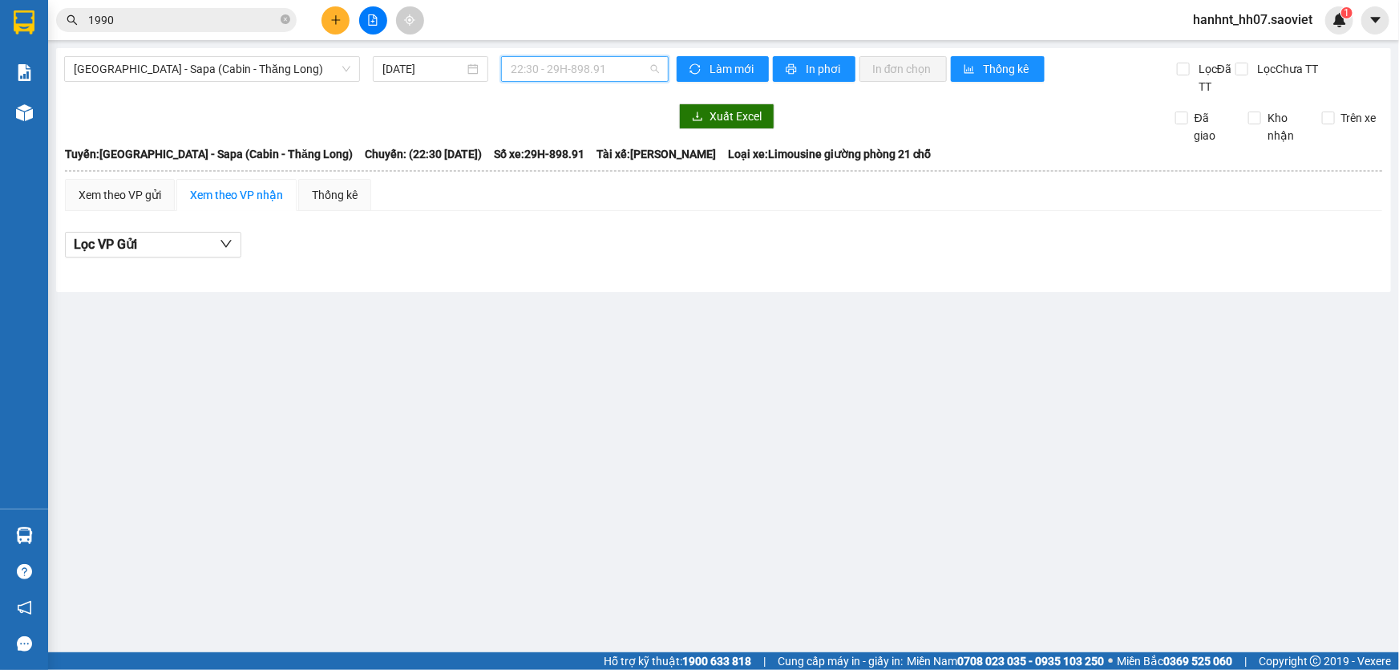
click at [566, 73] on span "22:30 - 29H-898.91" at bounding box center [585, 69] width 148 height 24
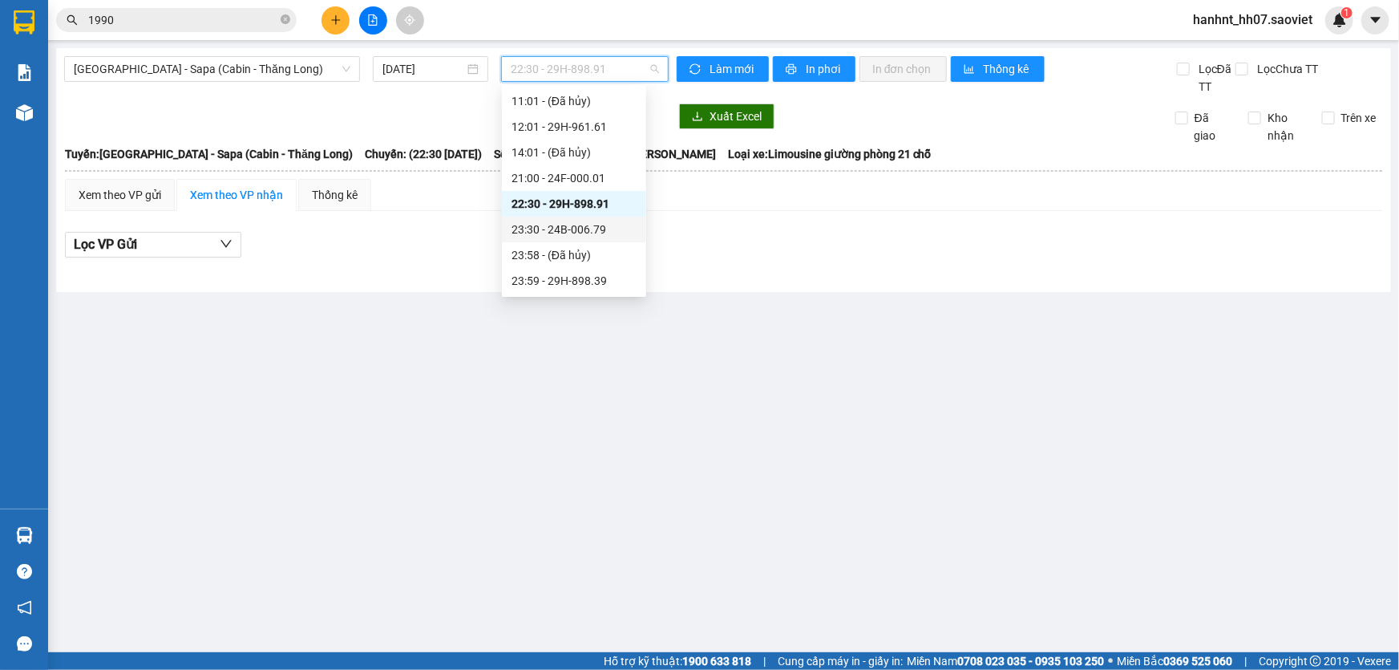
click at [569, 228] on div "23:30 - 24B-006.79" at bounding box center [574, 230] width 125 height 18
click at [565, 76] on span "23:30 - 24B-006.79" at bounding box center [585, 69] width 148 height 24
click at [582, 272] on div "23:59 - 29H-898.39" at bounding box center [574, 281] width 125 height 18
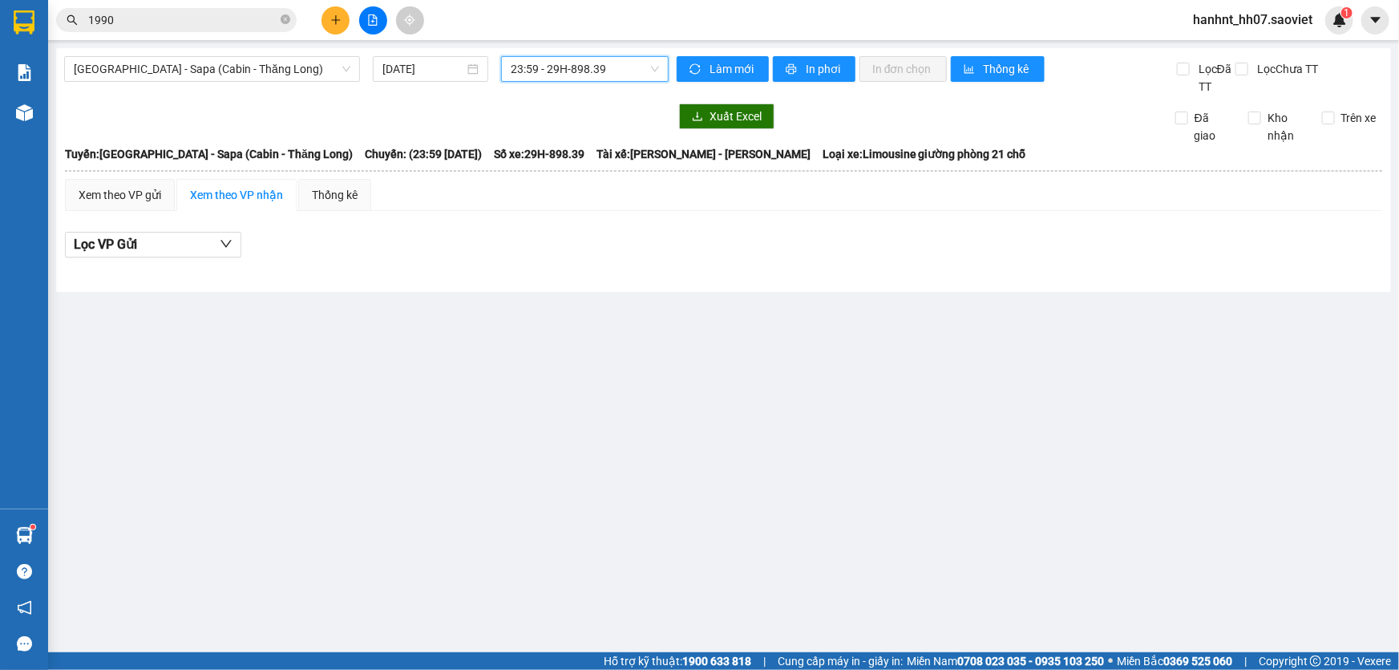
click at [543, 71] on span "23:59 - 29H-898.39" at bounding box center [585, 69] width 148 height 24
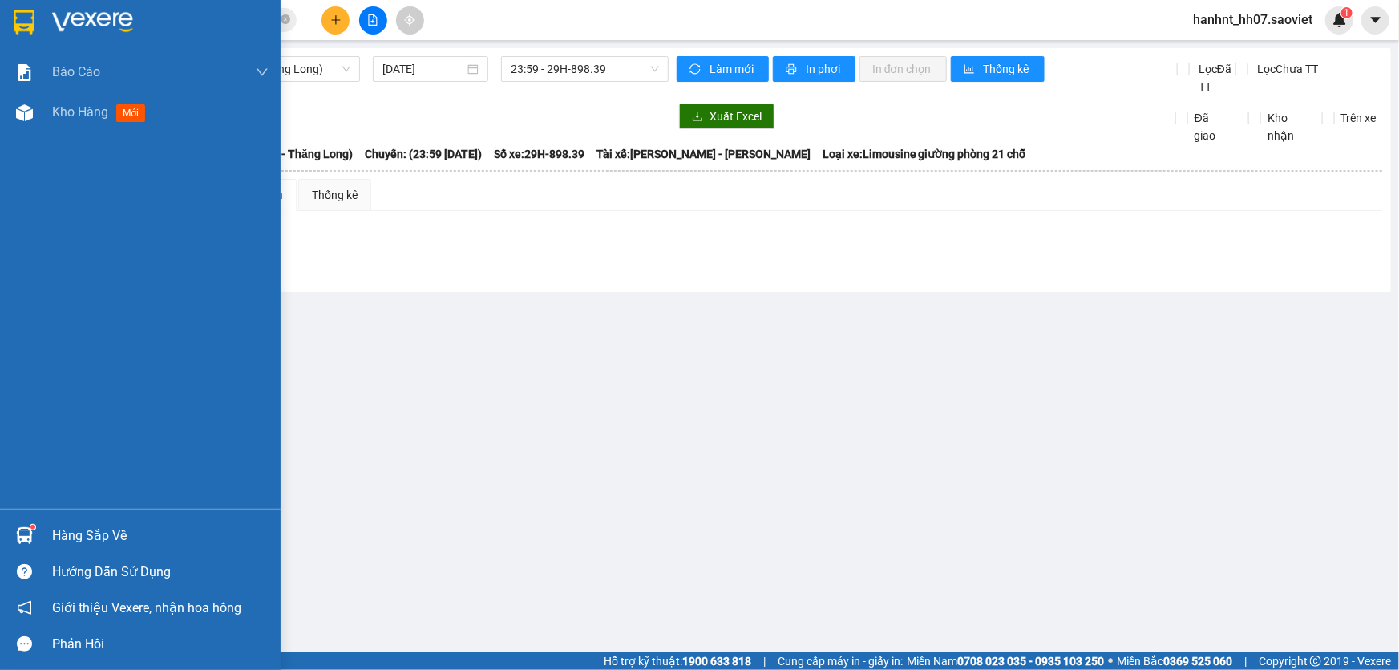
drag, startPoint x: 100, startPoint y: 532, endPoint x: 130, endPoint y: 524, distance: 30.7
click at [100, 532] on div "Hàng sắp về" at bounding box center [160, 536] width 217 height 24
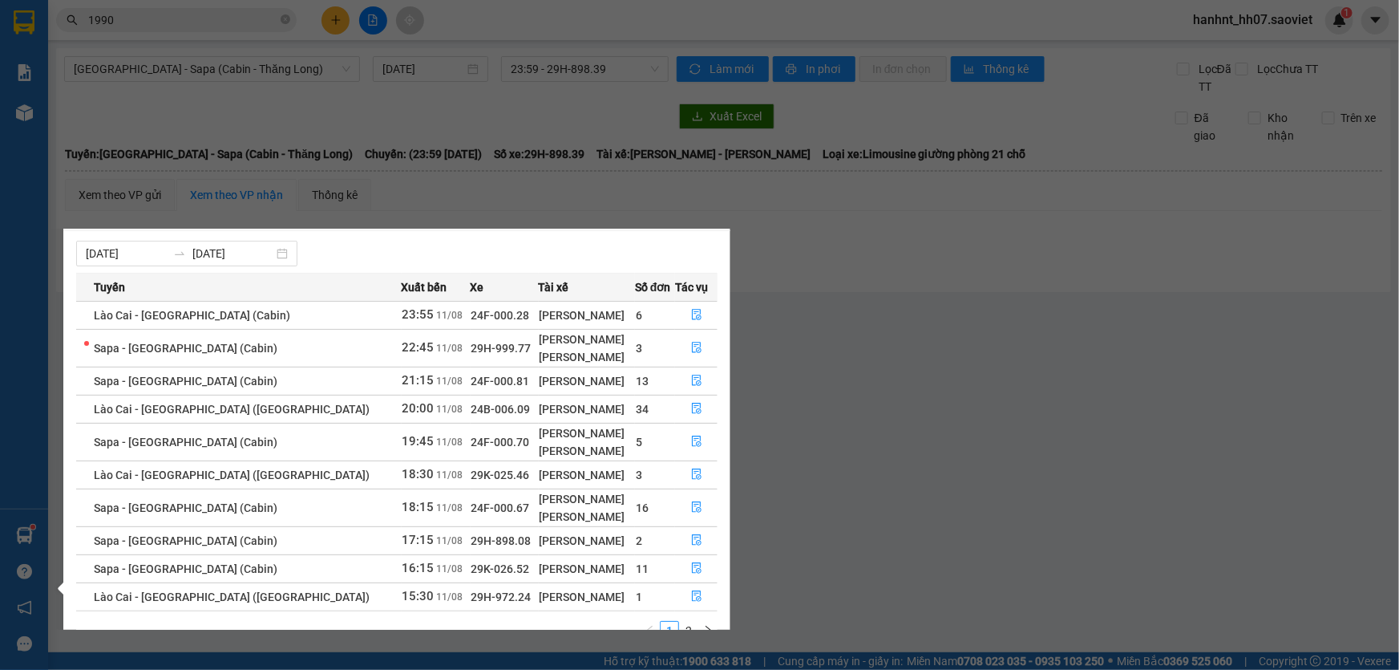
scroll to position [54, 0]
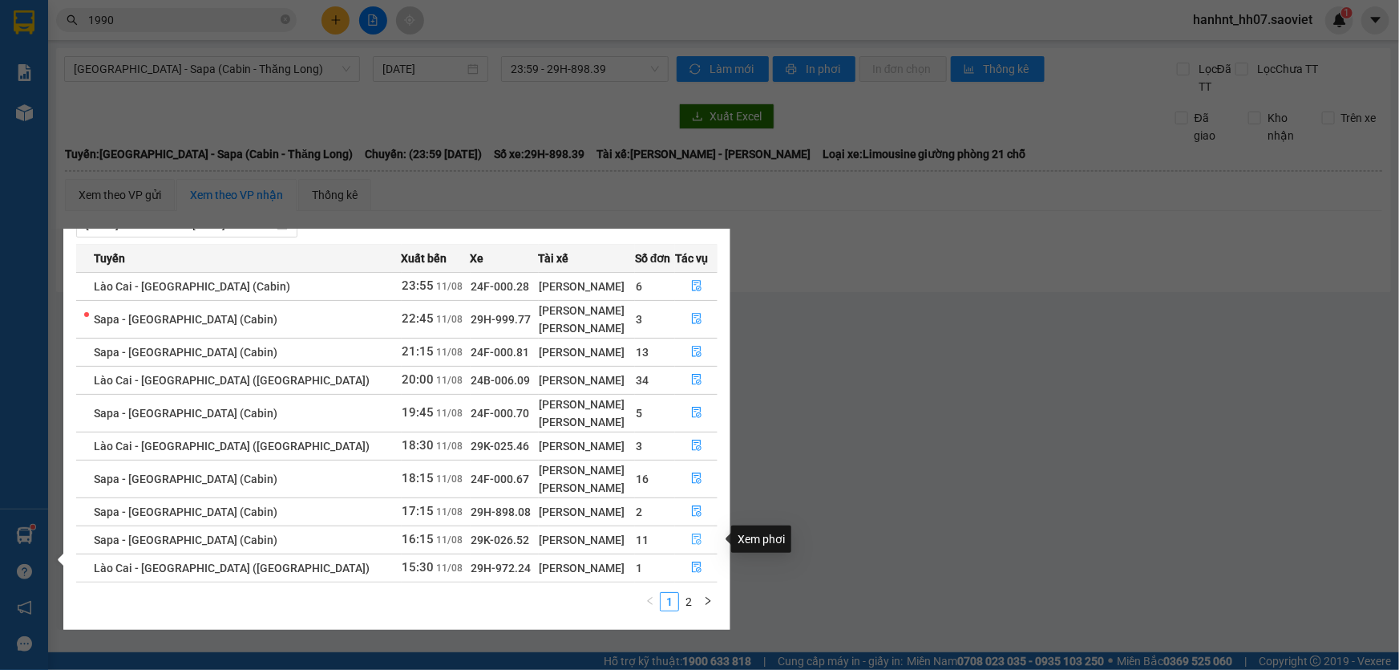
click at [692, 537] on icon "file-done" at bounding box center [697, 538] width 10 height 11
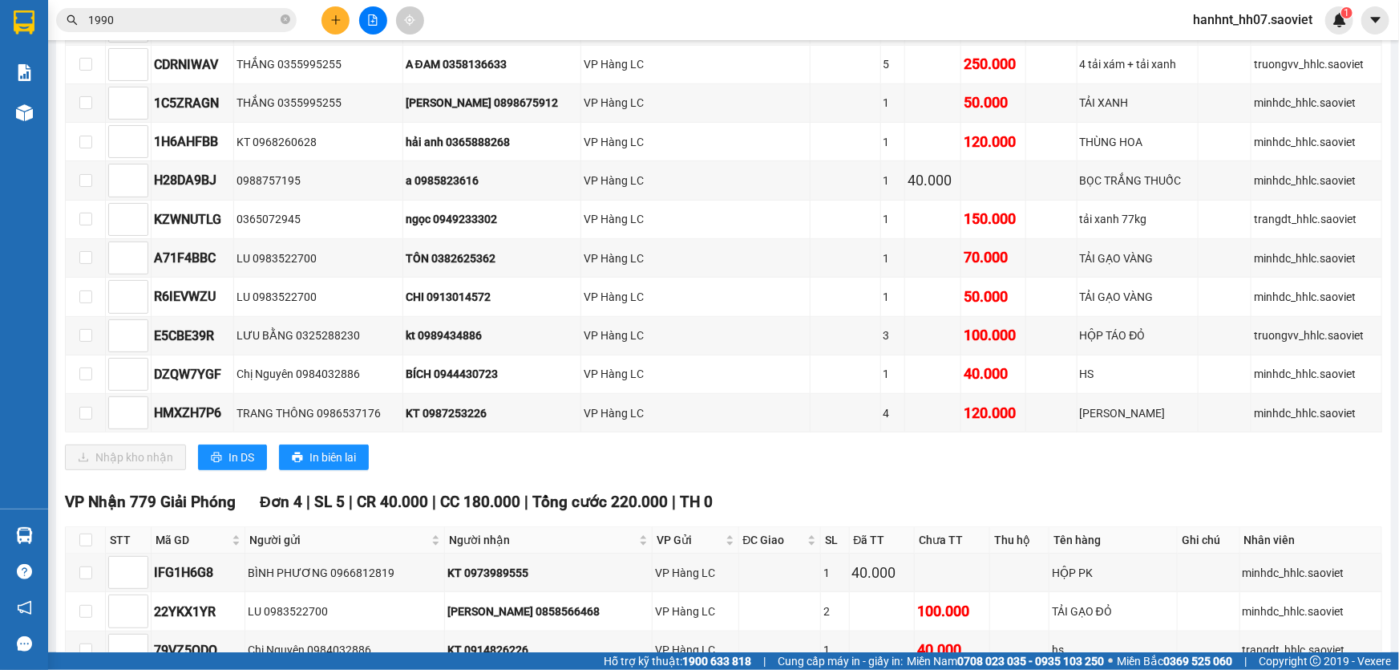
scroll to position [358, 0]
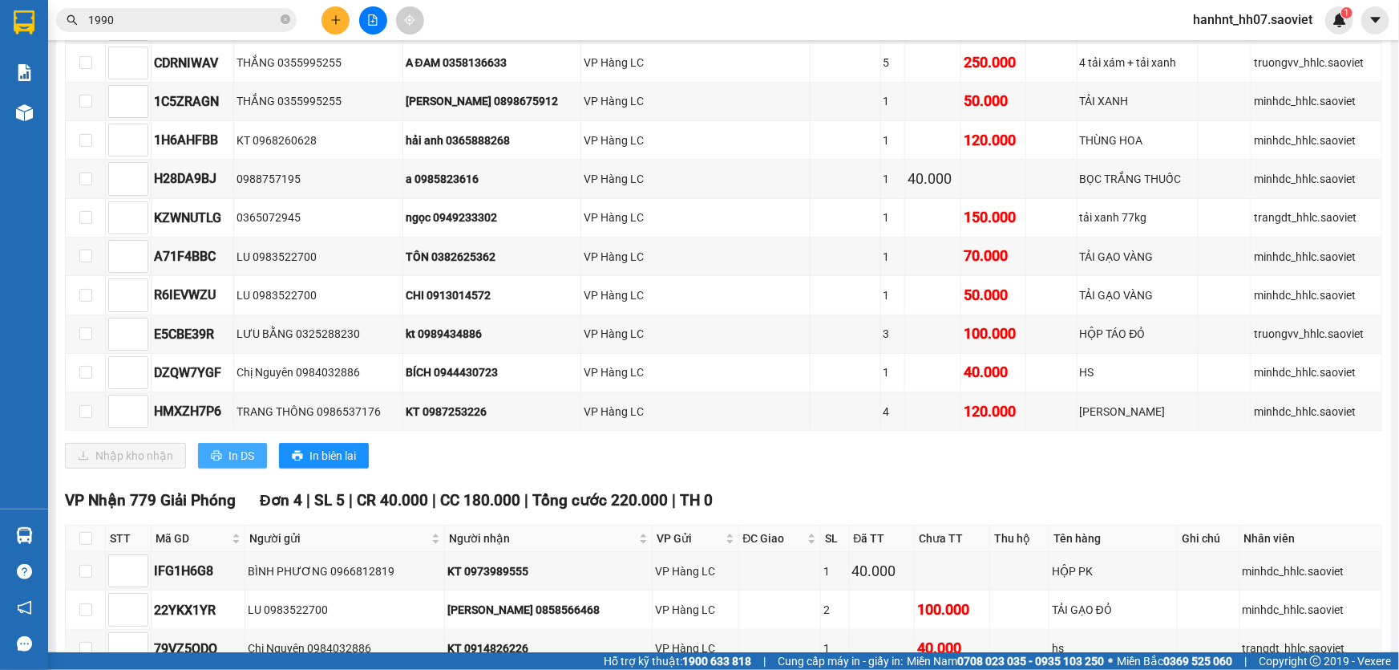
click at [217, 451] on icon "printer" at bounding box center [216, 455] width 11 height 11
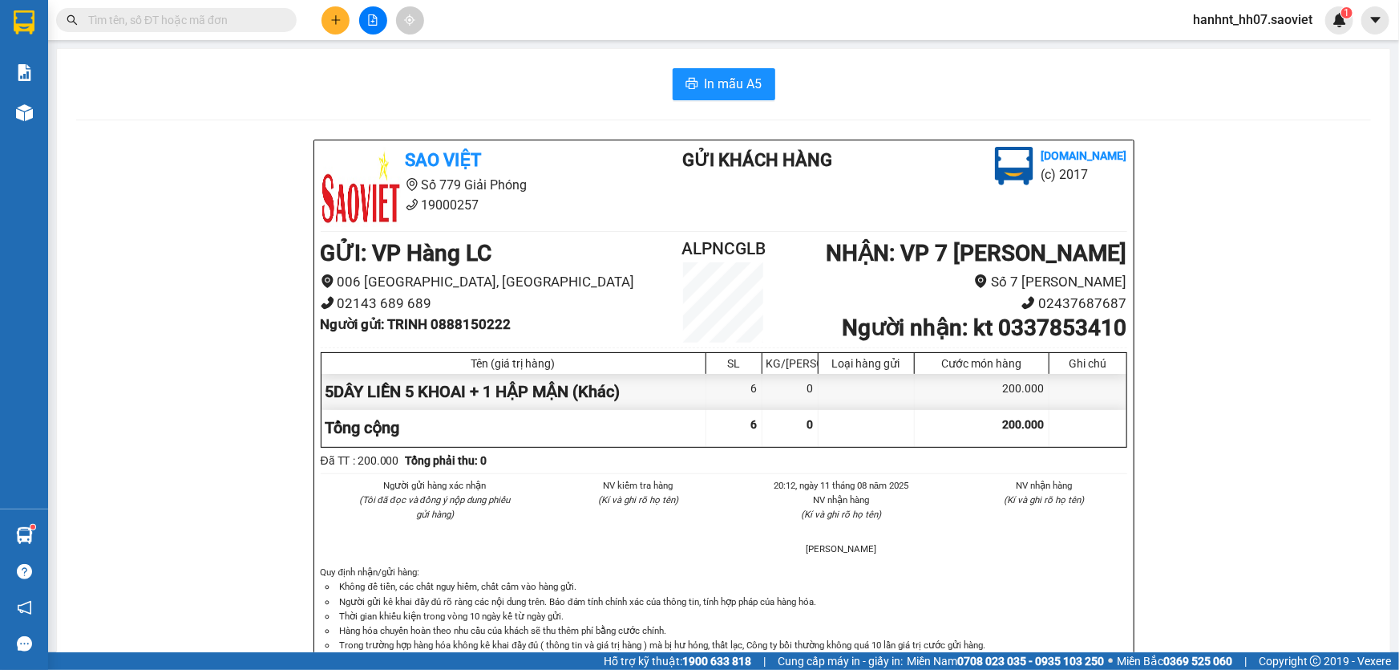
click at [154, 19] on input "text" at bounding box center [182, 20] width 189 height 18
type input "0"
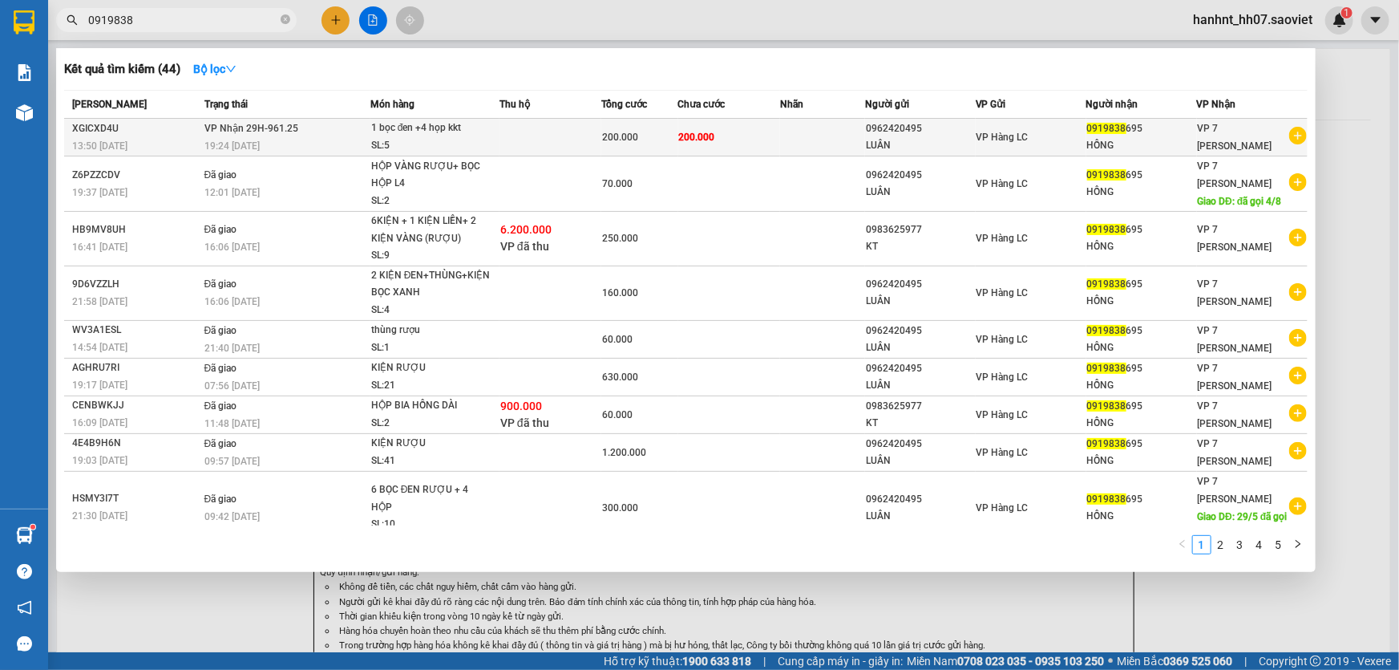
type input "0919838"
click at [642, 128] on div "200.000" at bounding box center [639, 137] width 75 height 18
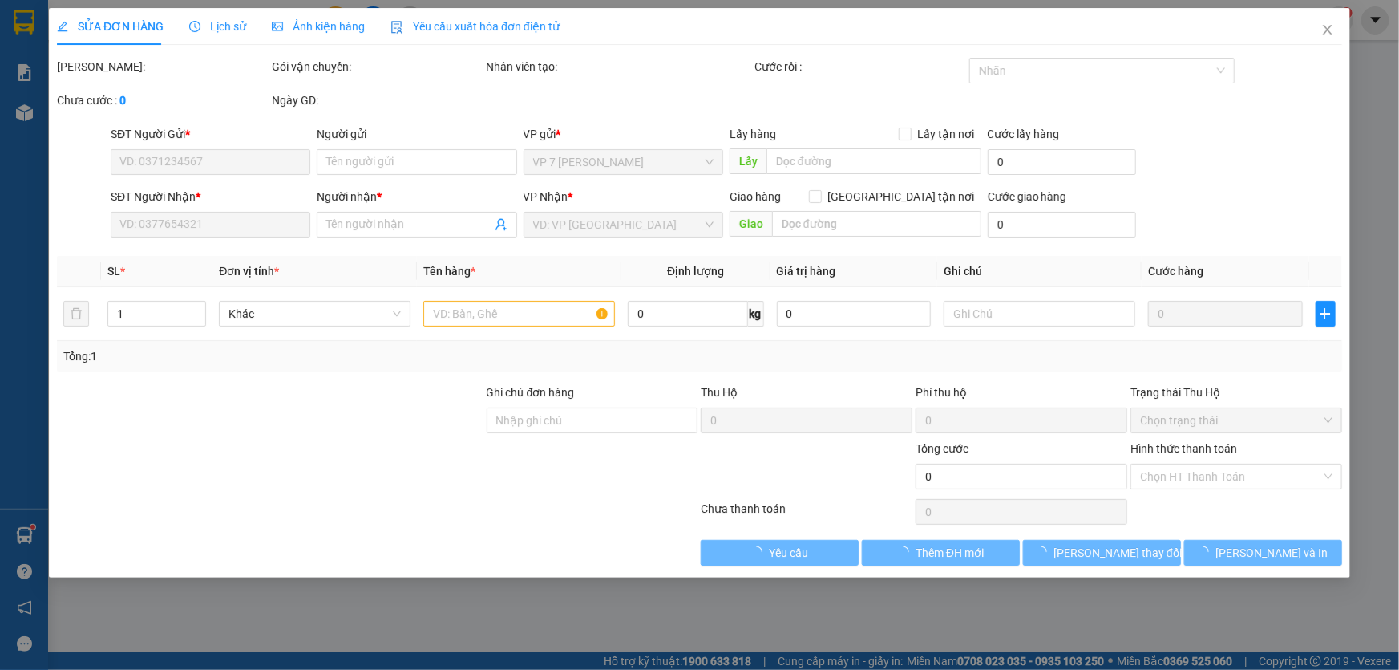
type input "0962420495"
type input "LUÂN"
type input "0919838695"
type input "HỒNG"
type input "200.000"
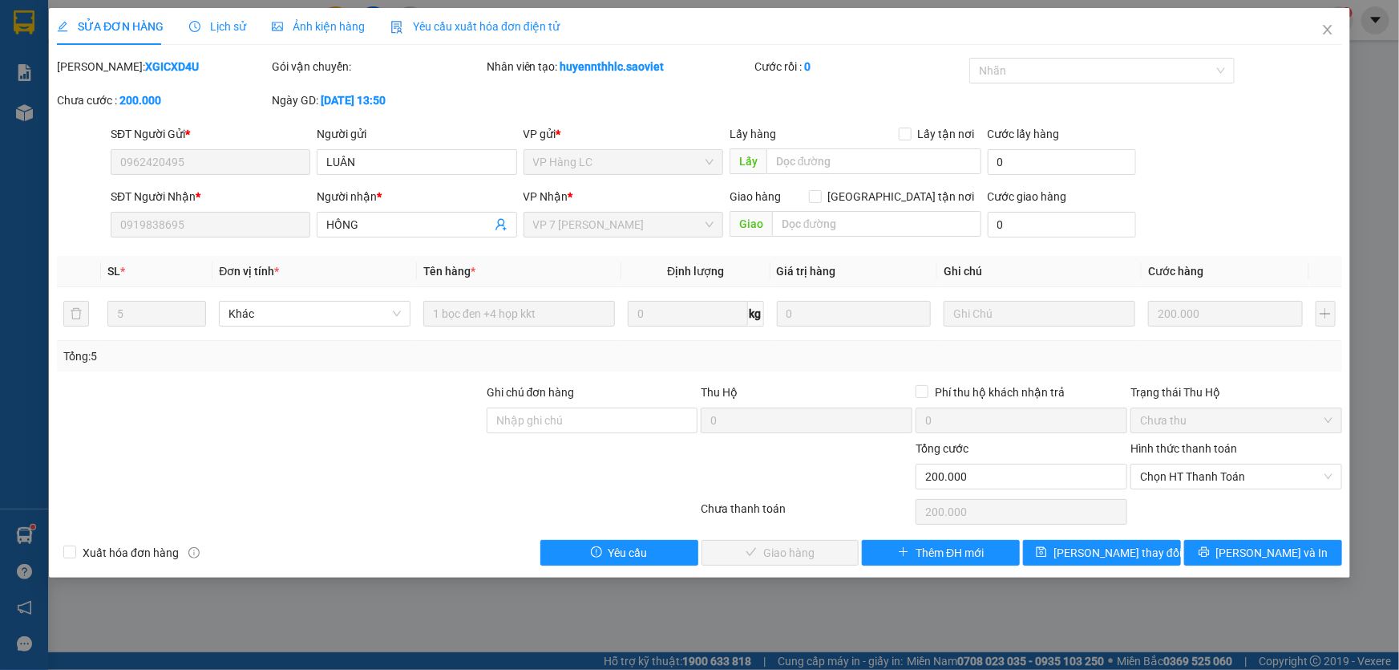
click at [1164, 445] on label "Hình thức thanh toán" at bounding box center [1184, 448] width 107 height 13
click at [1164, 464] on input "Hình thức thanh toán" at bounding box center [1230, 476] width 181 height 24
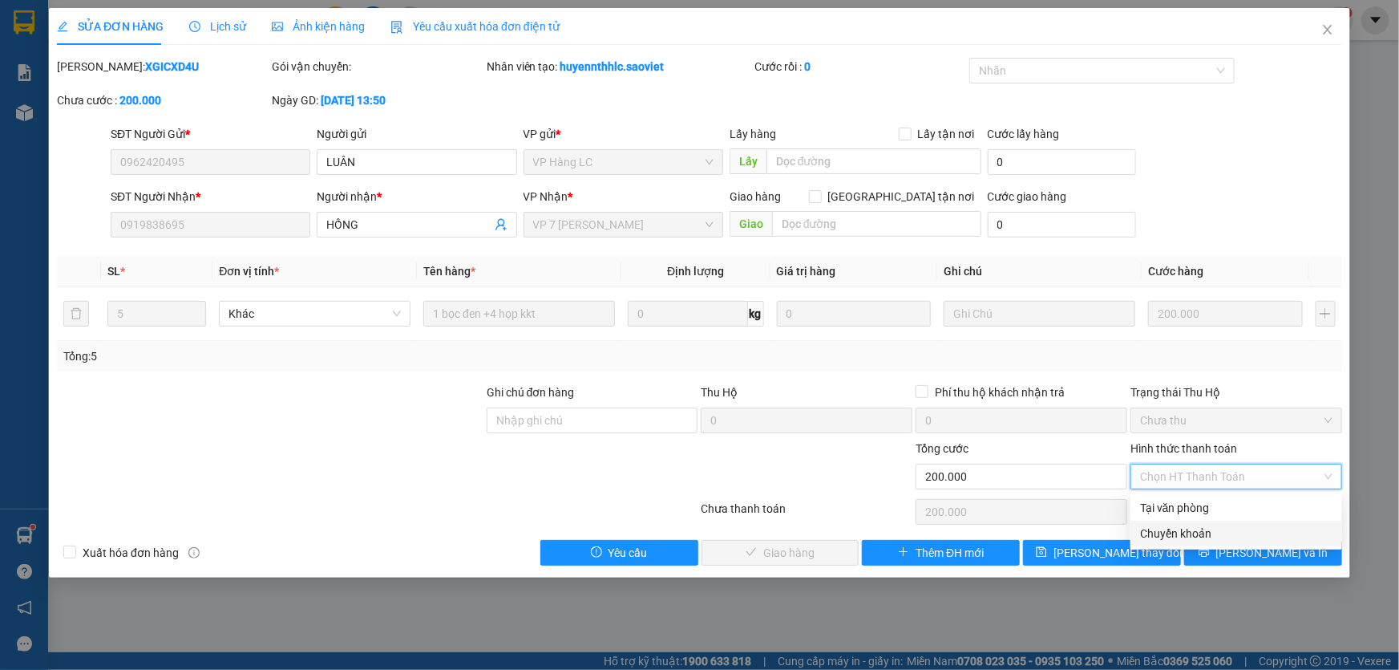
click at [1176, 528] on div "Chuyển khoản" at bounding box center [1236, 533] width 192 height 18
type input "0"
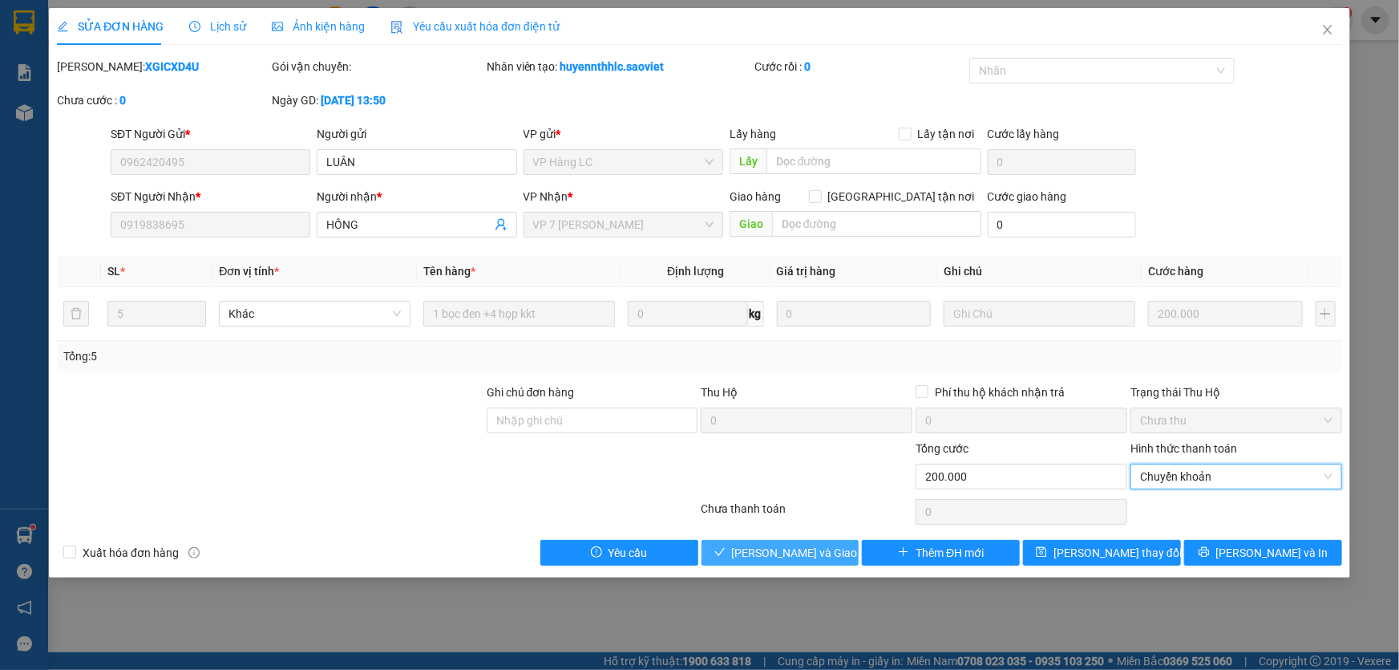
click at [797, 546] on span "Lưu và Giao hàng" at bounding box center [809, 553] width 154 height 18
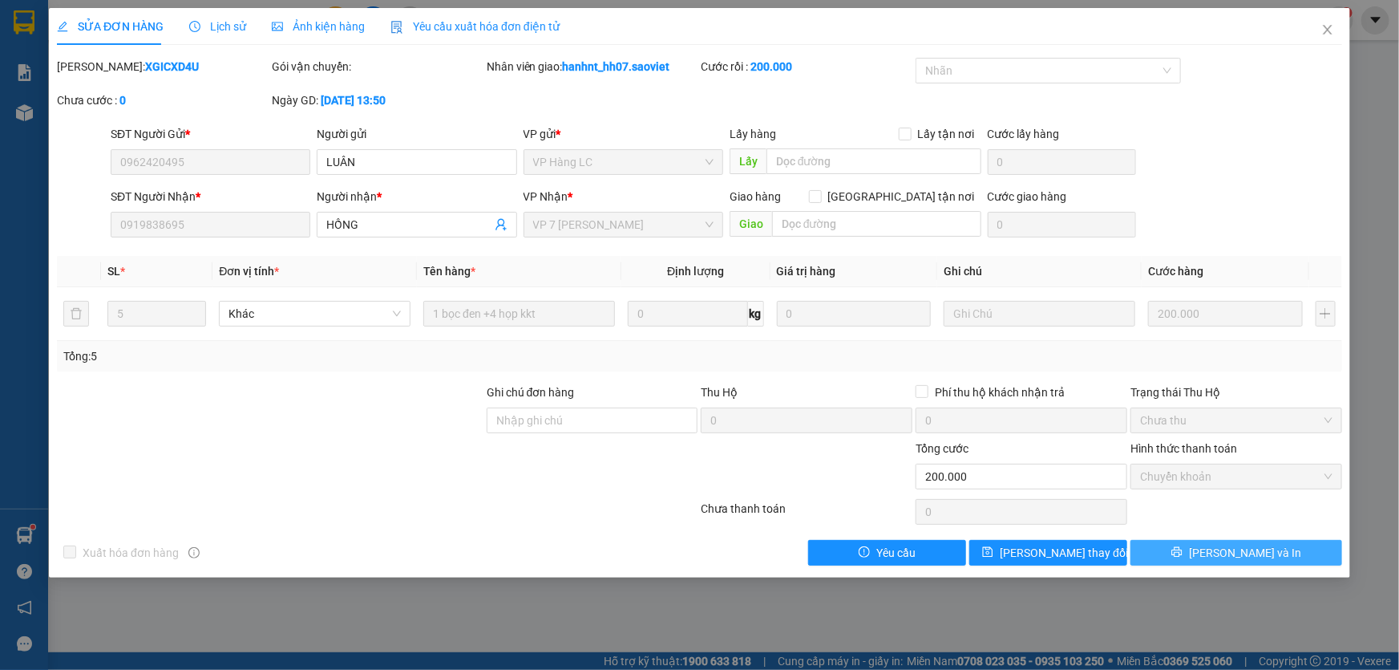
drag, startPoint x: 1152, startPoint y: 546, endPoint x: 1213, endPoint y: 555, distance: 61.6
click at [1182, 555] on icon "printer" at bounding box center [1177, 552] width 10 height 10
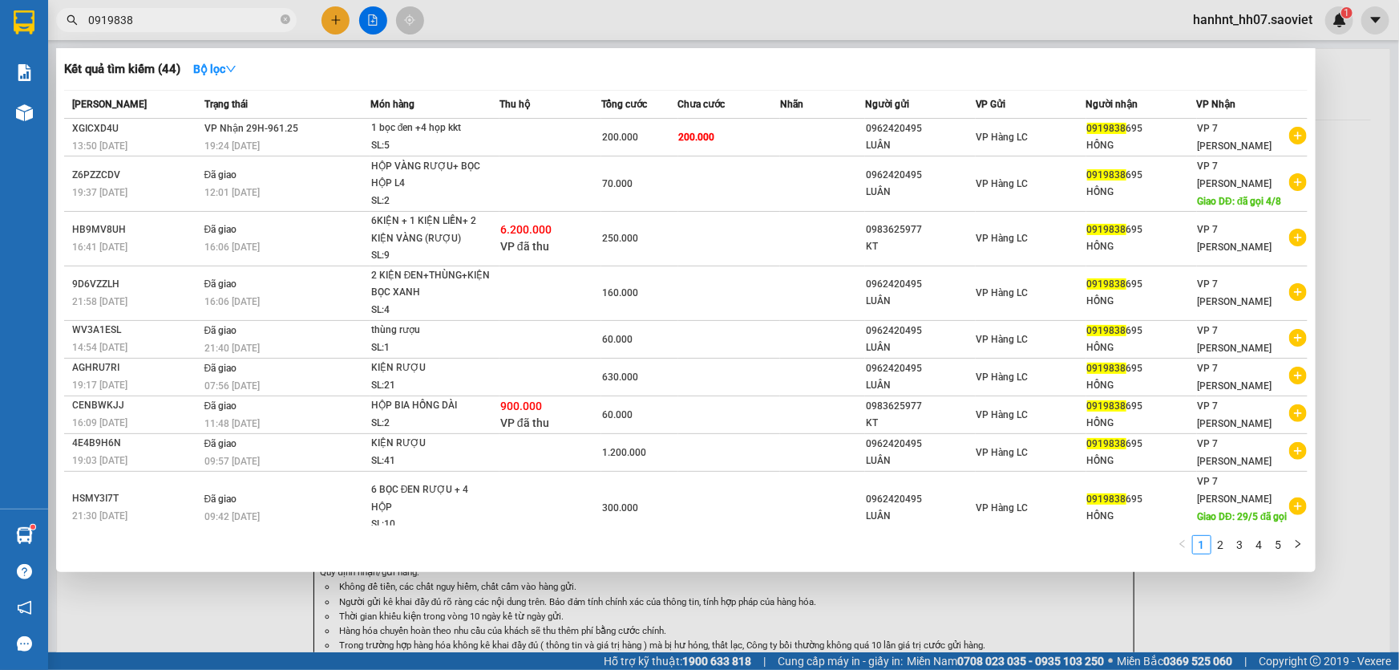
click at [158, 15] on input "0919838" at bounding box center [182, 20] width 189 height 18
click at [806, 595] on div at bounding box center [699, 335] width 1399 height 670
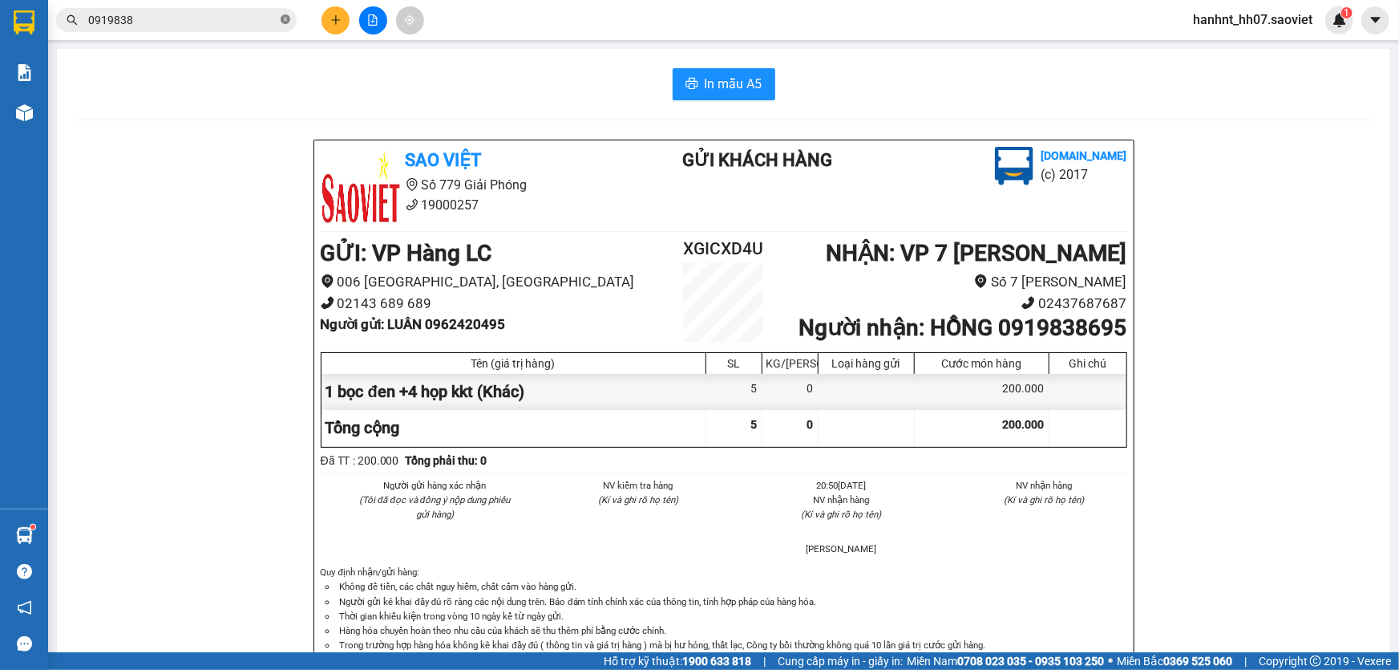
click at [285, 18] on icon "close-circle" at bounding box center [286, 19] width 10 height 10
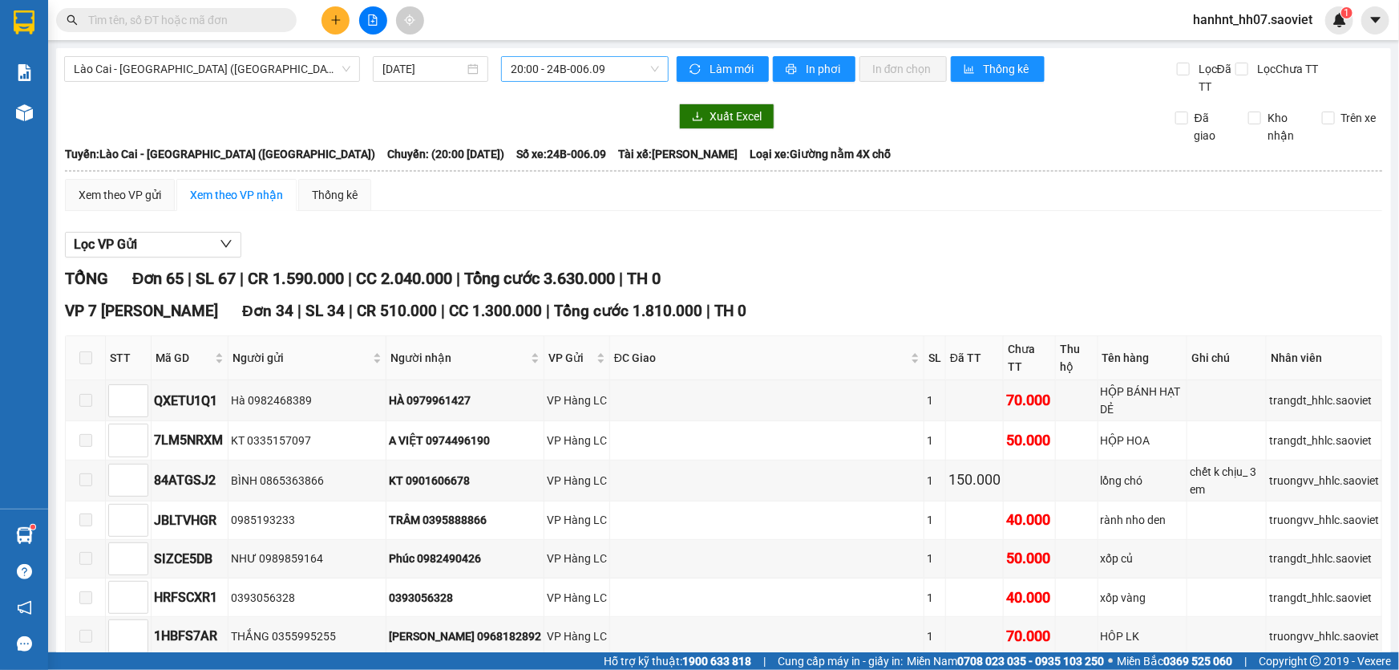
click at [557, 75] on span "20:00 - 24B-006.09" at bounding box center [585, 69] width 148 height 24
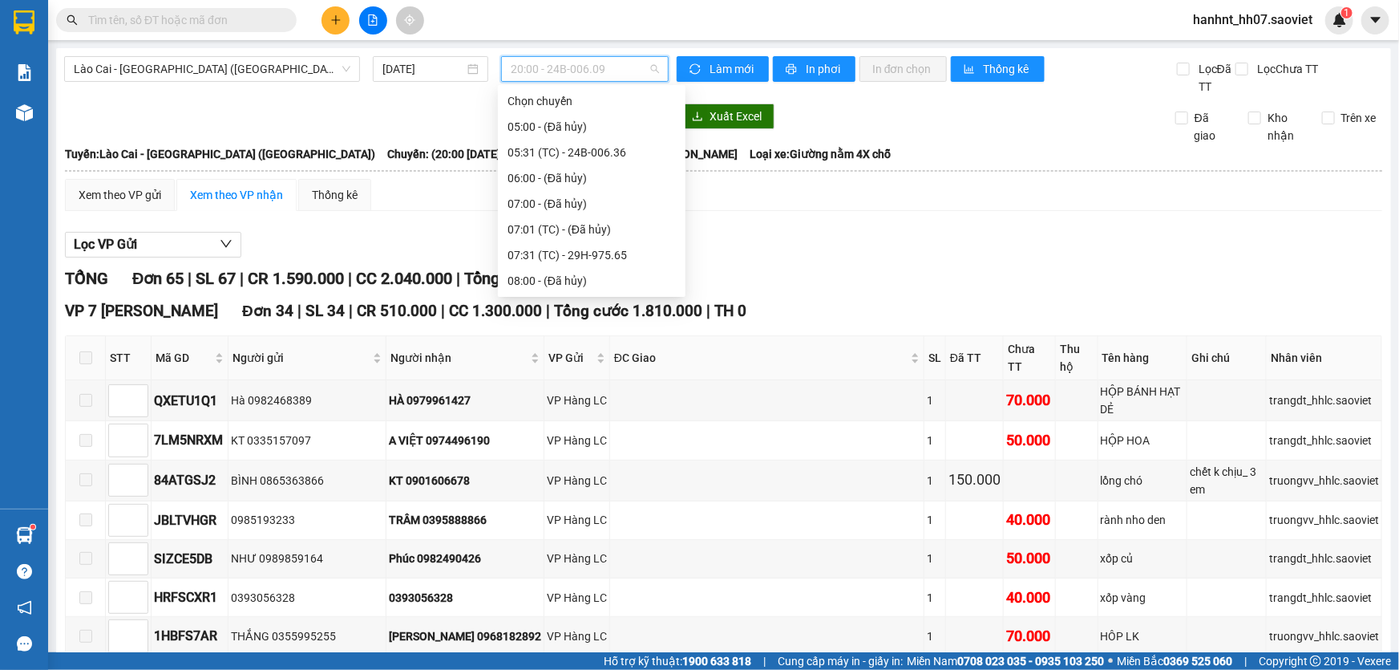
scroll to position [333, 0]
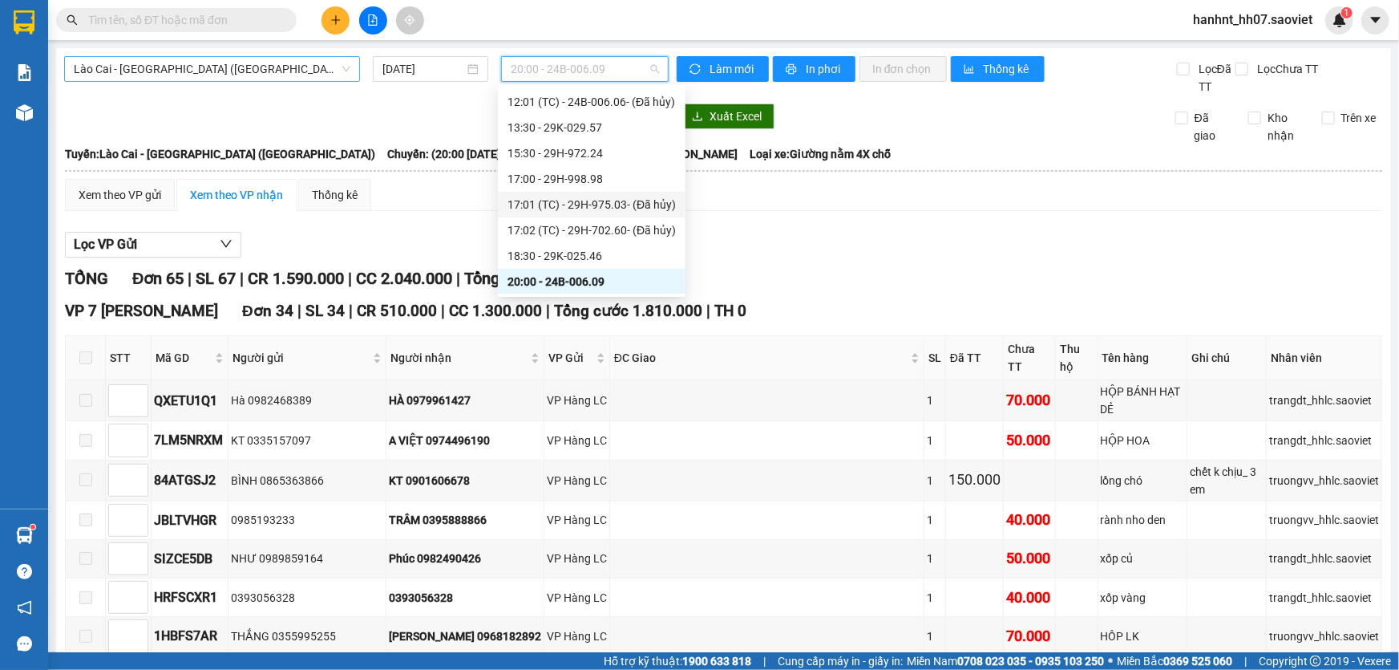
click at [244, 66] on span "Lào Cai - [GEOGRAPHIC_DATA] ([GEOGRAPHIC_DATA])" at bounding box center [212, 69] width 277 height 24
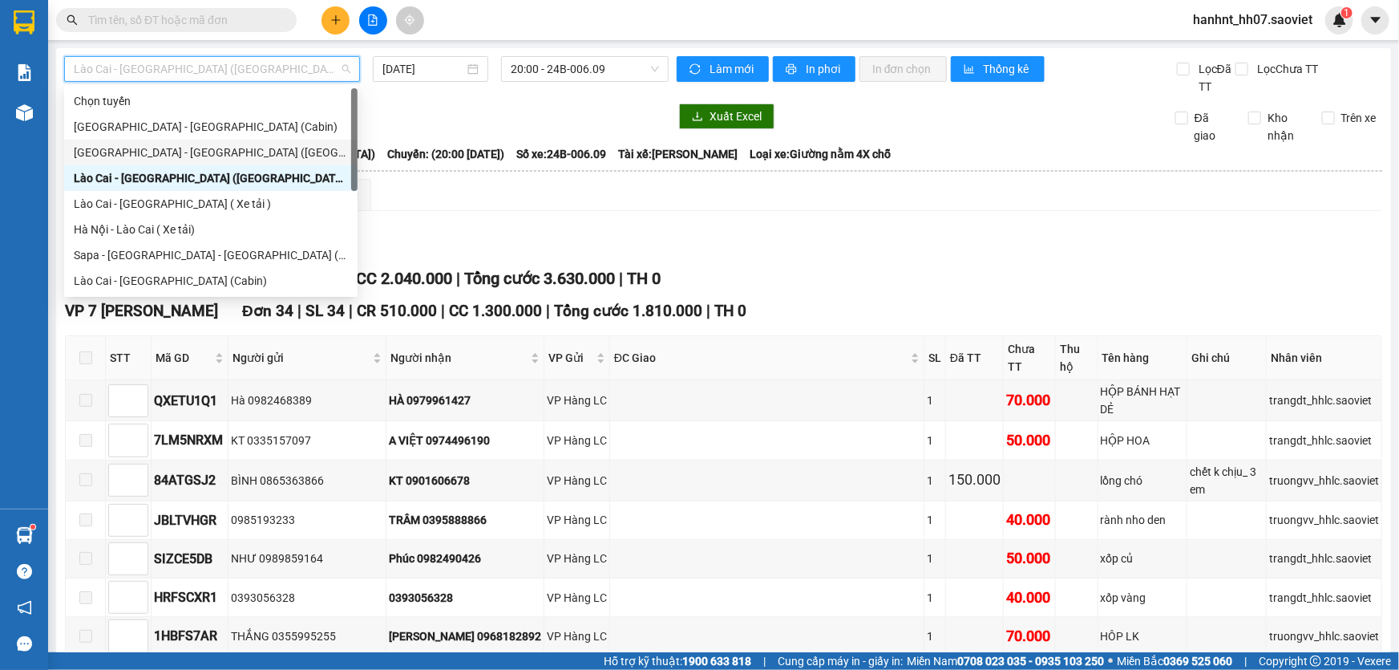
click at [180, 148] on div "[GEOGRAPHIC_DATA] - [GEOGRAPHIC_DATA] ([GEOGRAPHIC_DATA])" at bounding box center [211, 153] width 274 height 18
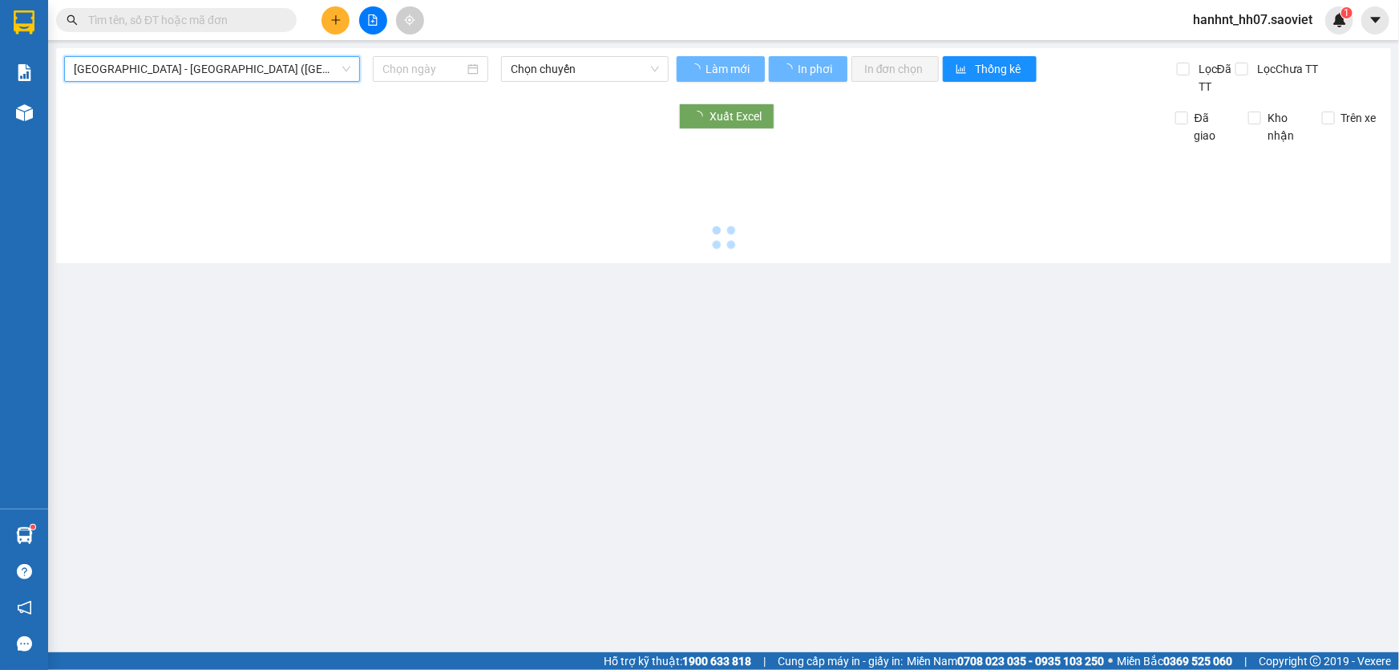
type input "[DATE]"
click at [263, 76] on span "[GEOGRAPHIC_DATA] - [GEOGRAPHIC_DATA] ([GEOGRAPHIC_DATA])" at bounding box center [212, 69] width 277 height 24
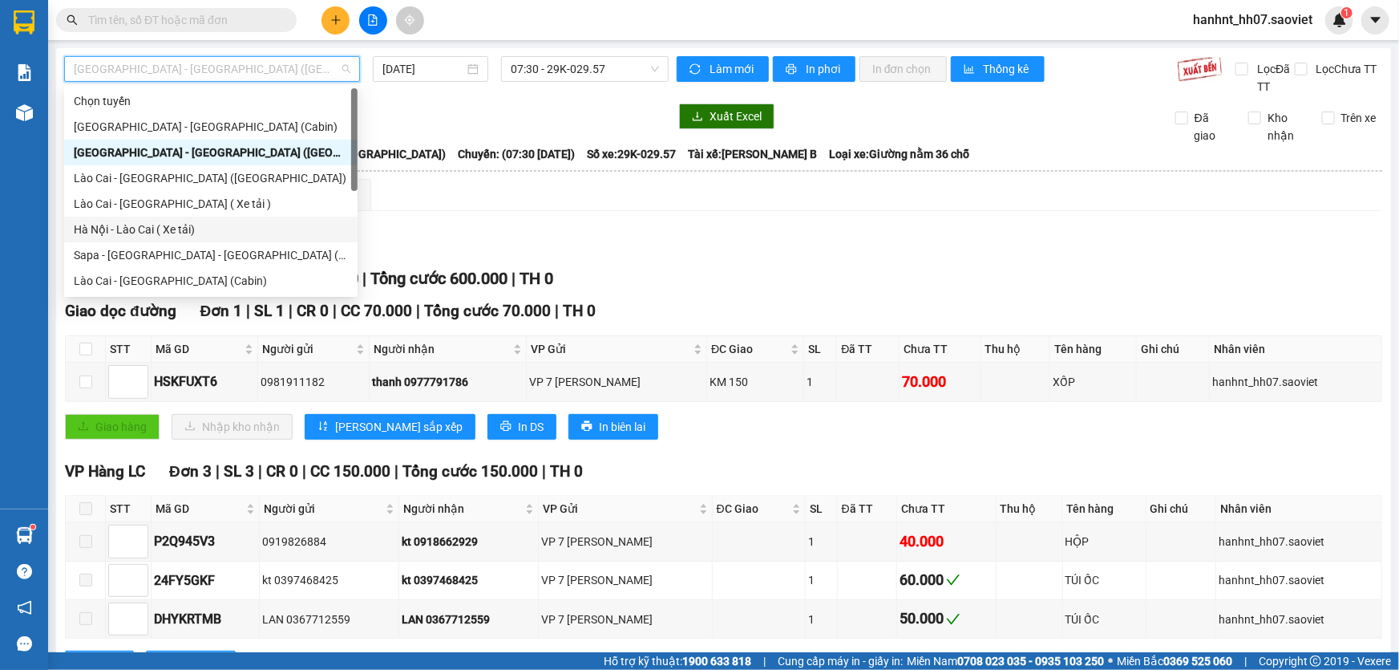
click at [178, 227] on div "Hà Nội - Lào Cai ( Xe tải)" at bounding box center [211, 230] width 274 height 18
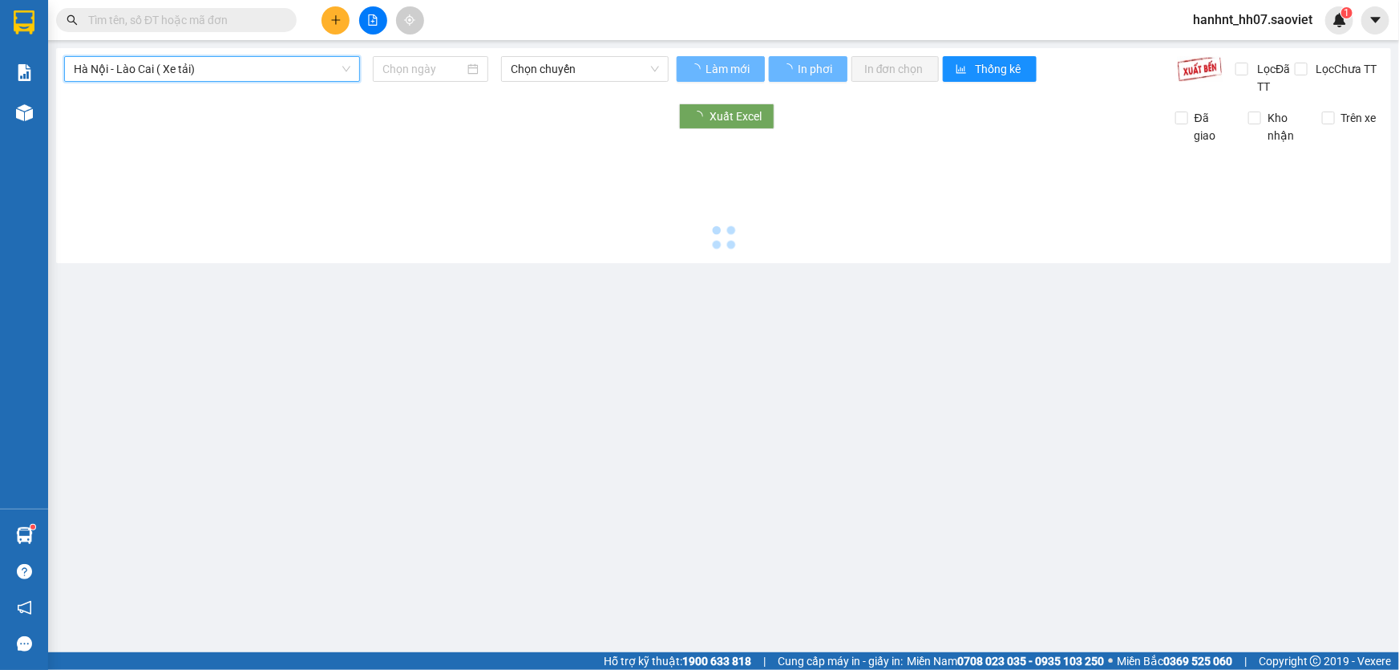
type input "[DATE]"
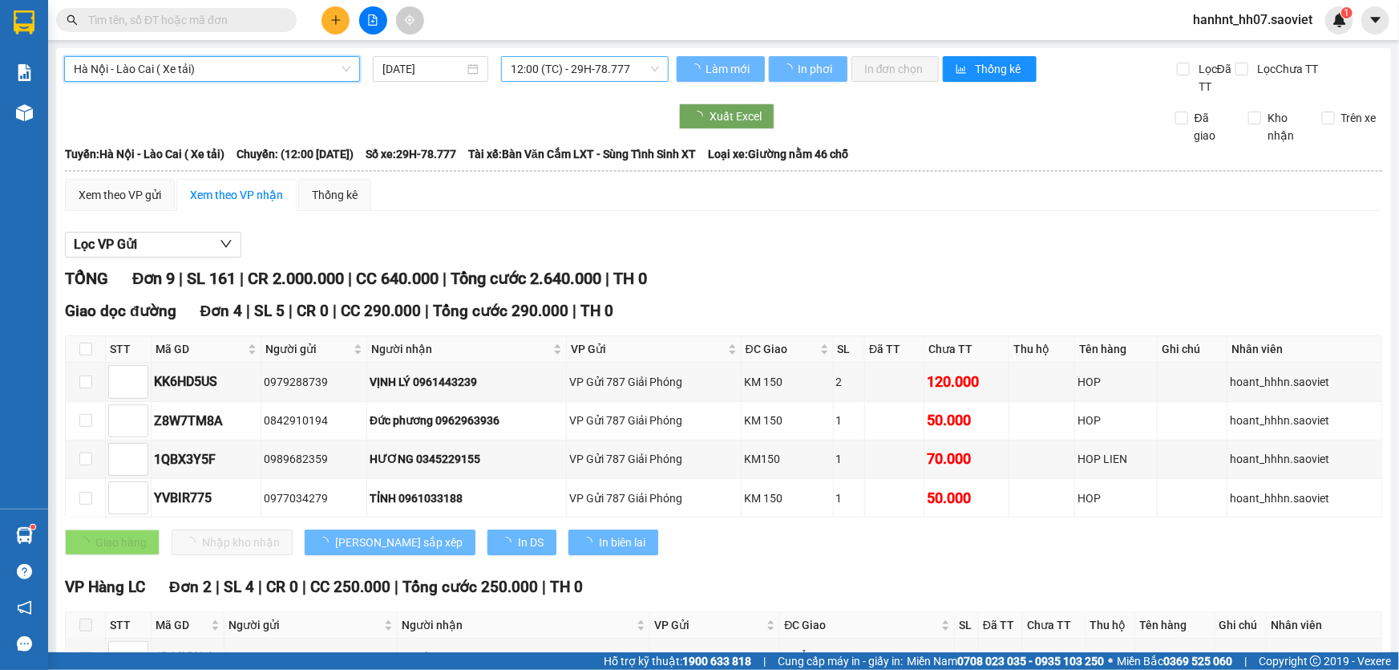
click at [579, 75] on span "12:00 (TC) - 29H-78.777" at bounding box center [585, 69] width 148 height 24
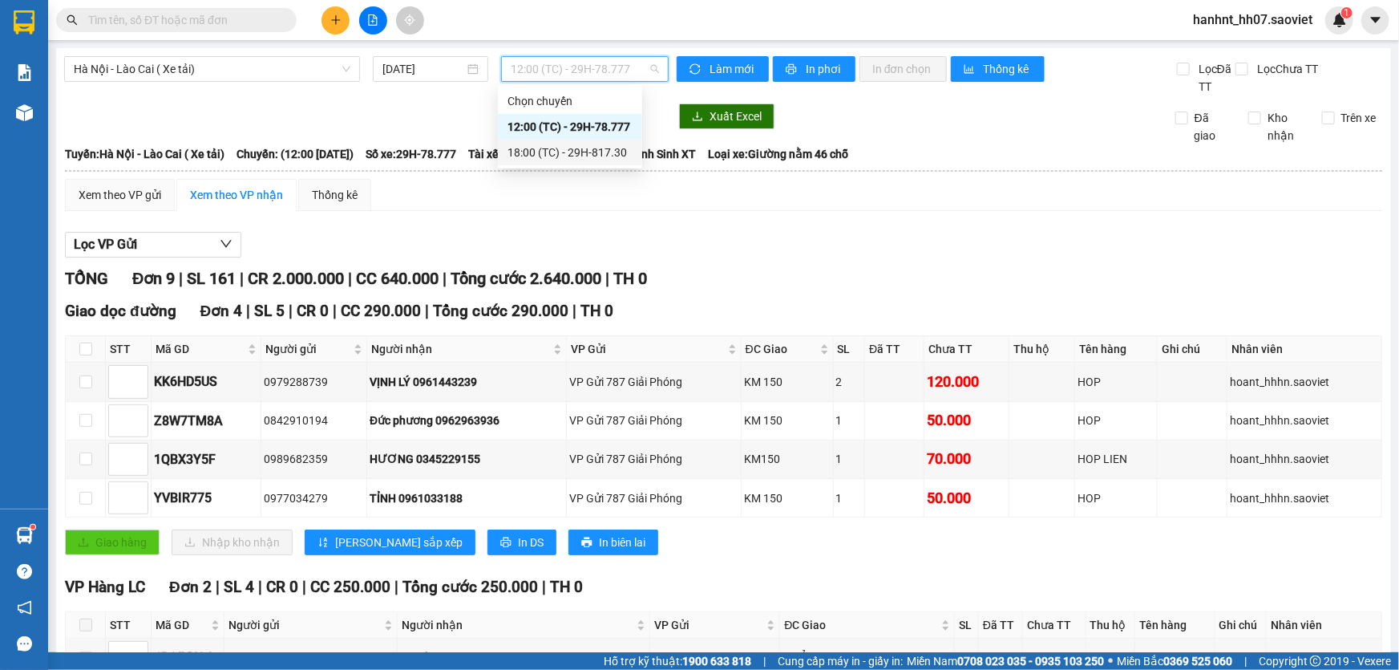
click at [577, 149] on div "18:00 (TC) - 29H-817.30" at bounding box center [570, 153] width 125 height 18
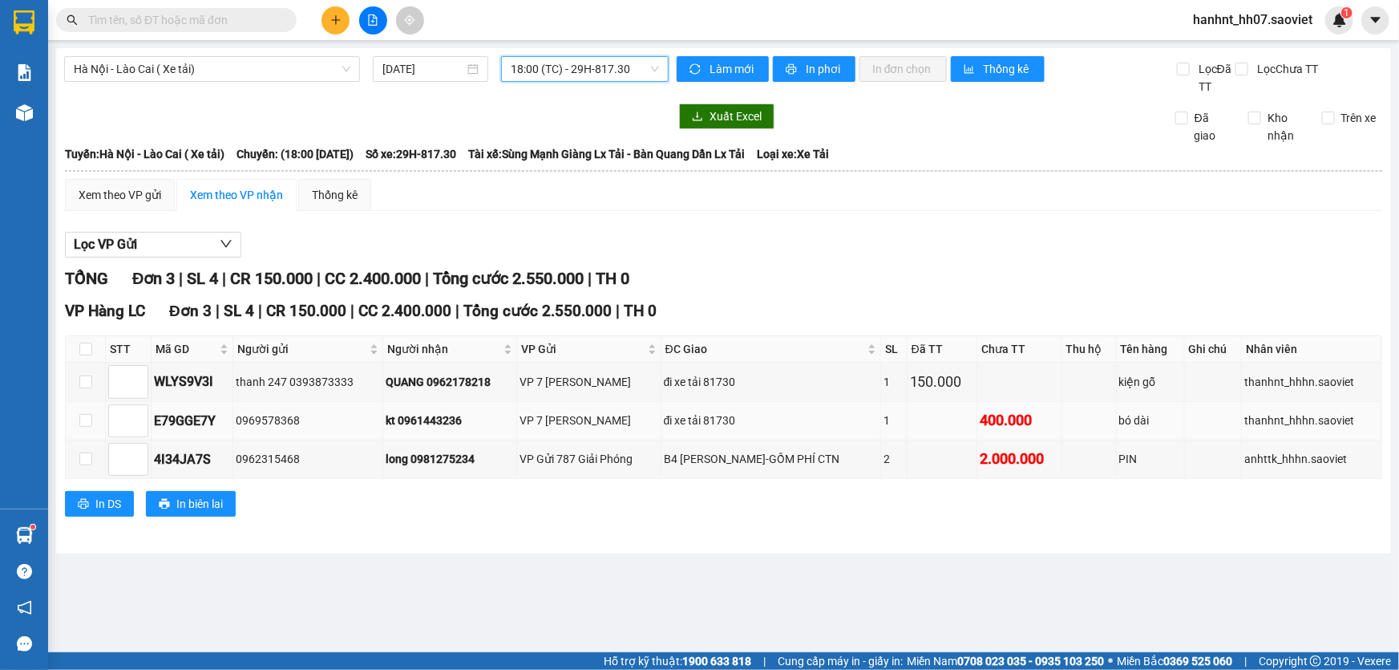
click at [595, 420] on div "VP 7 [PERSON_NAME]" at bounding box center [589, 420] width 139 height 18
click at [442, 415] on div "kt 0961443236" at bounding box center [450, 420] width 128 height 18
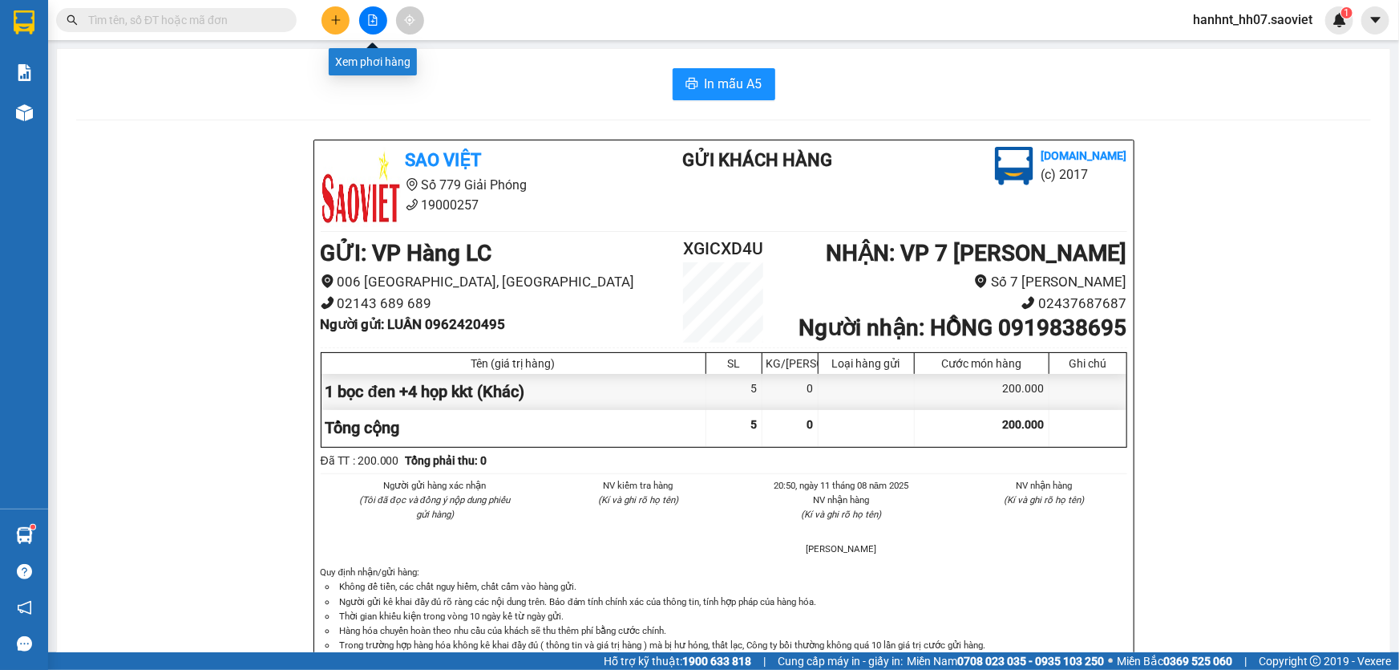
click at [371, 23] on icon "file-add" at bounding box center [372, 19] width 11 height 11
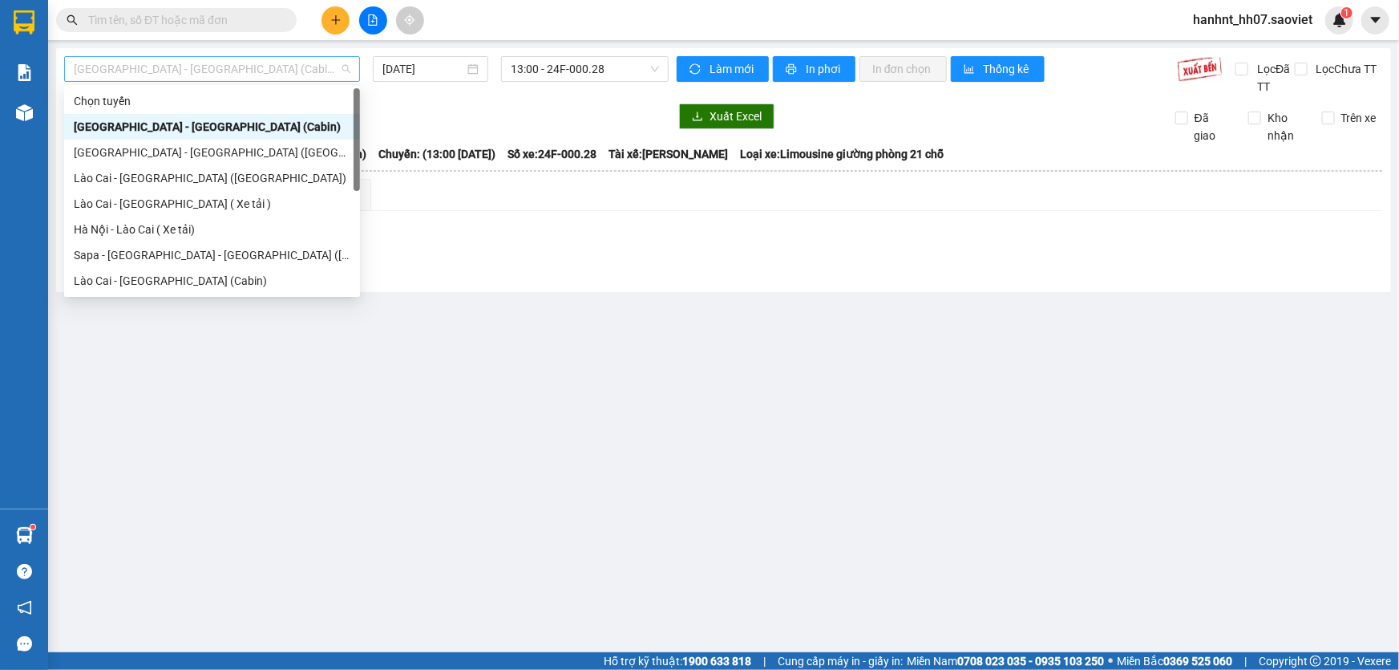
click at [174, 72] on span "[GEOGRAPHIC_DATA] - [GEOGRAPHIC_DATA] (Cabin)" at bounding box center [212, 69] width 277 height 24
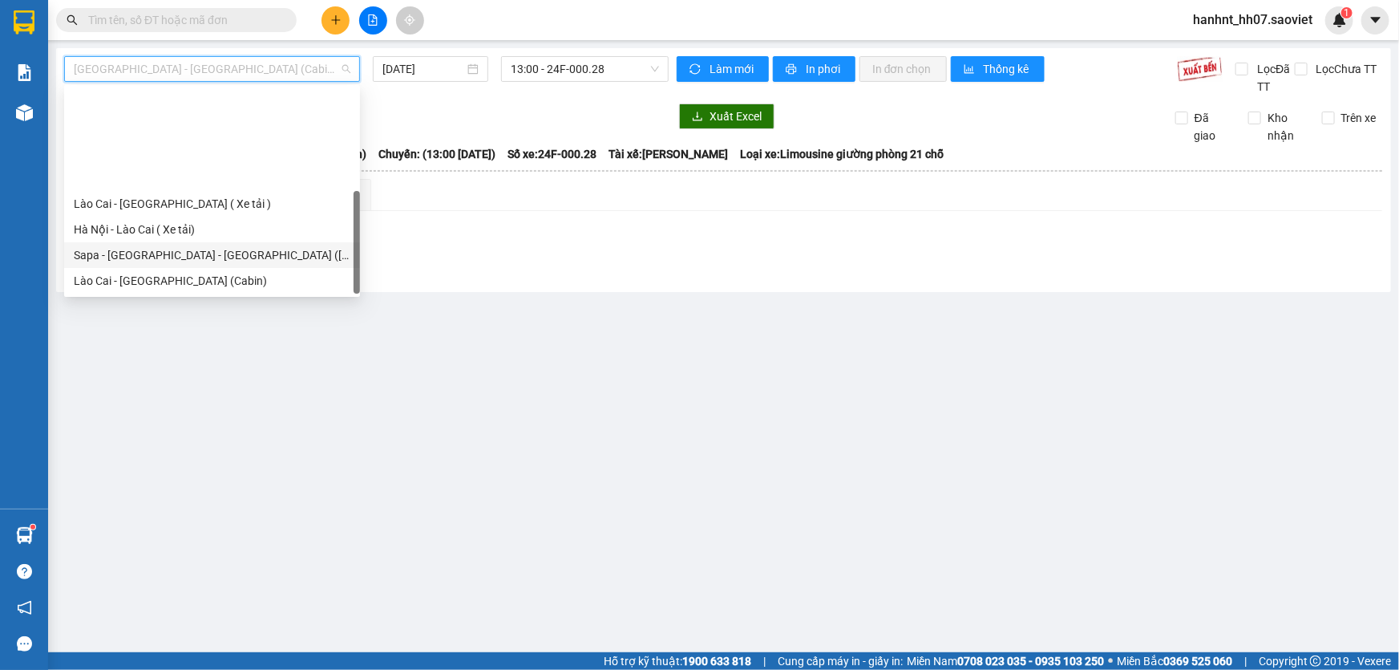
scroll to position [128, 0]
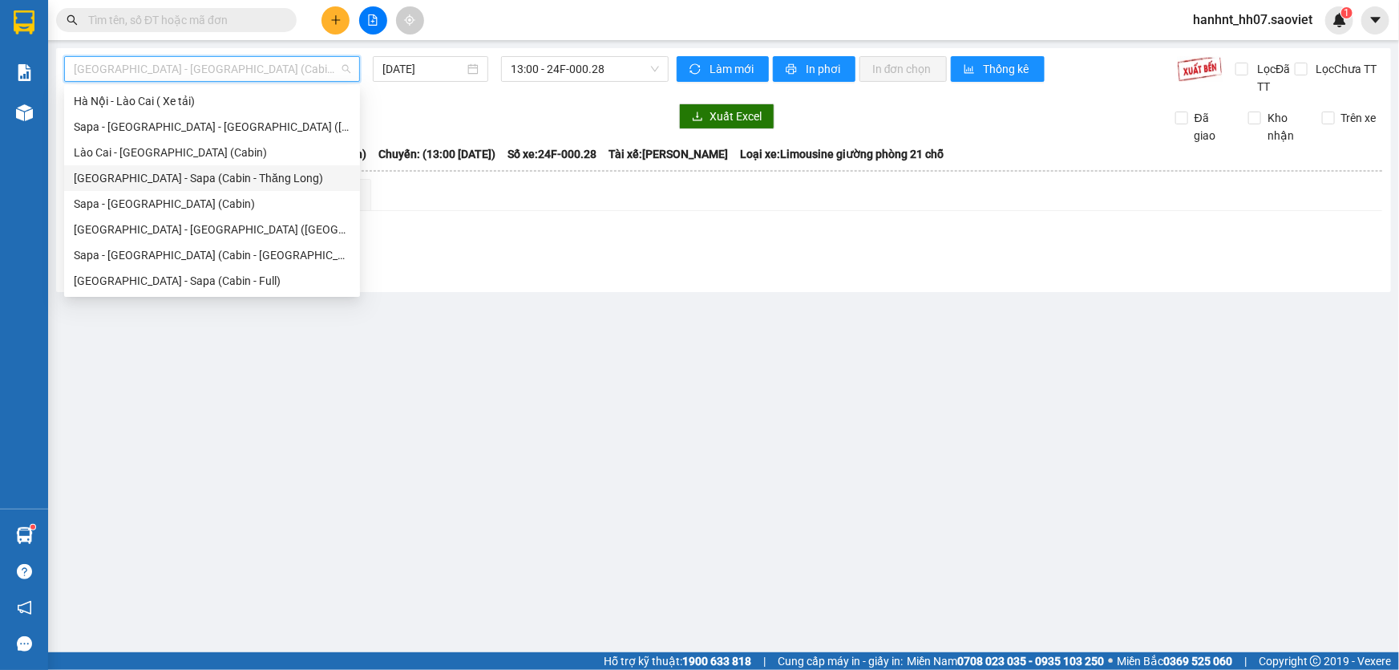
click at [153, 178] on div "[GEOGRAPHIC_DATA] - Sapa (Cabin - Thăng Long)" at bounding box center [212, 178] width 277 height 18
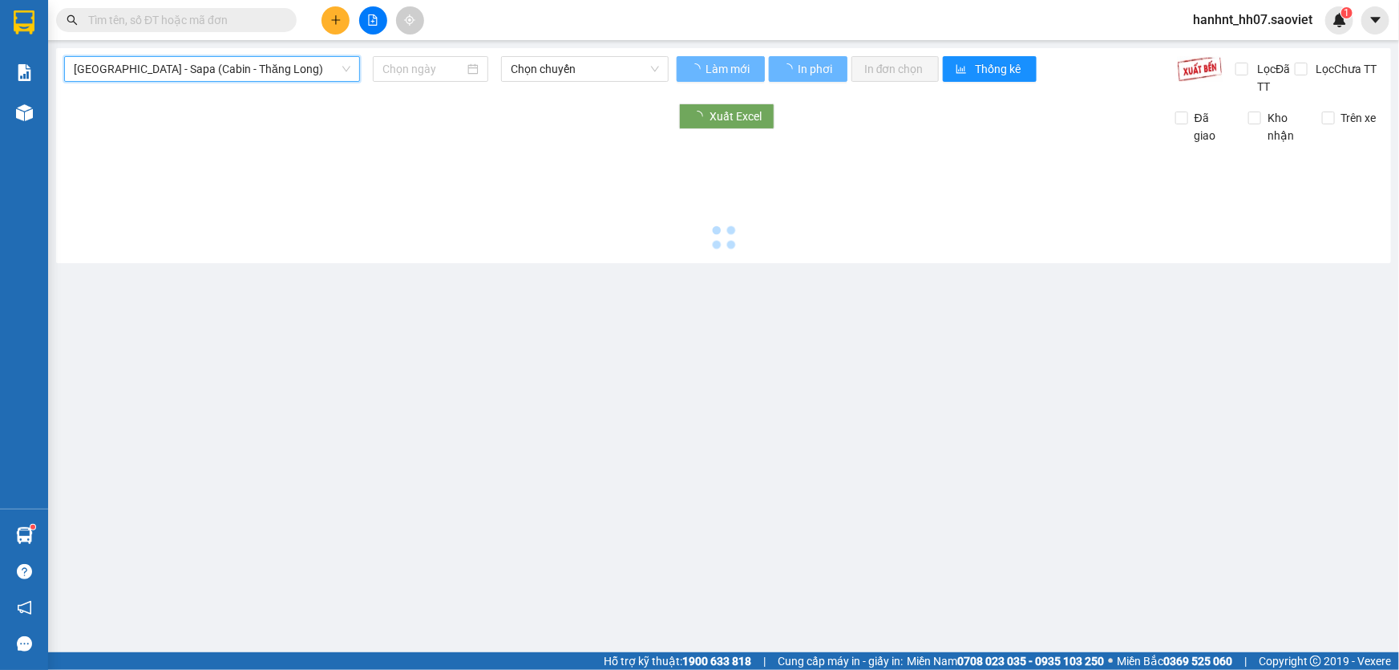
type input "[DATE]"
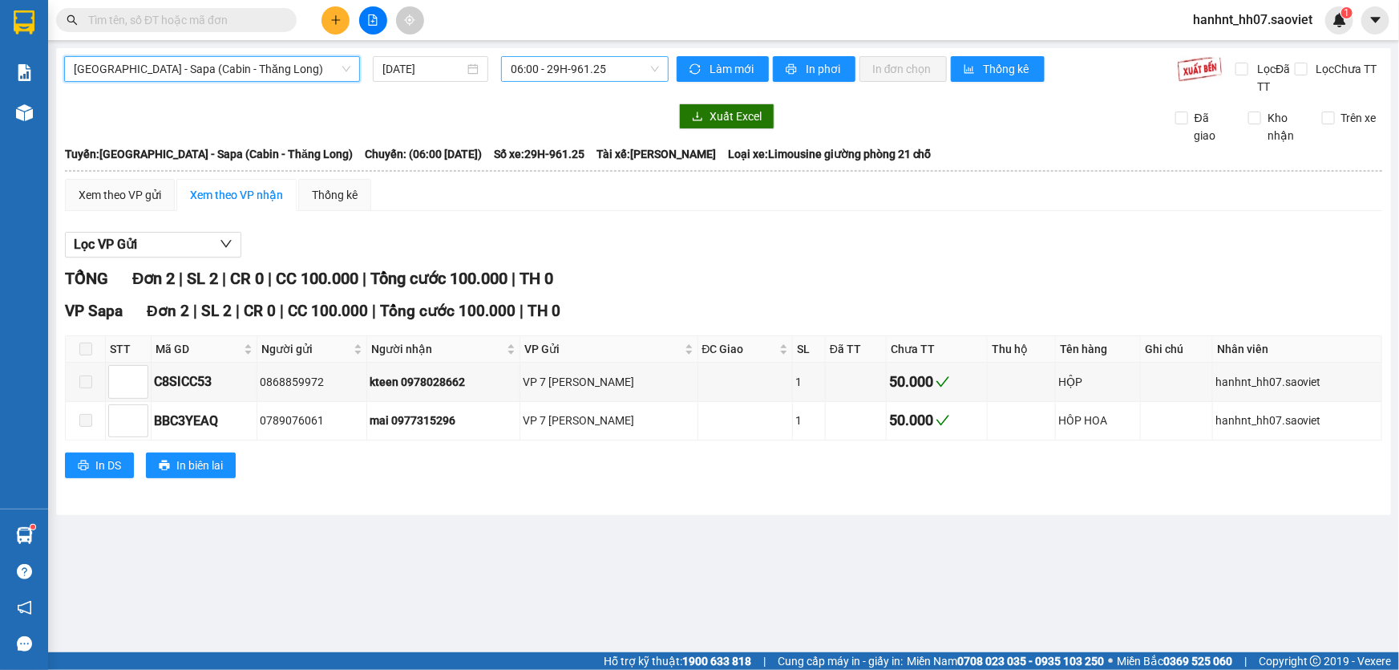
click at [564, 68] on span "06:00 - 29H-961.25" at bounding box center [585, 69] width 148 height 24
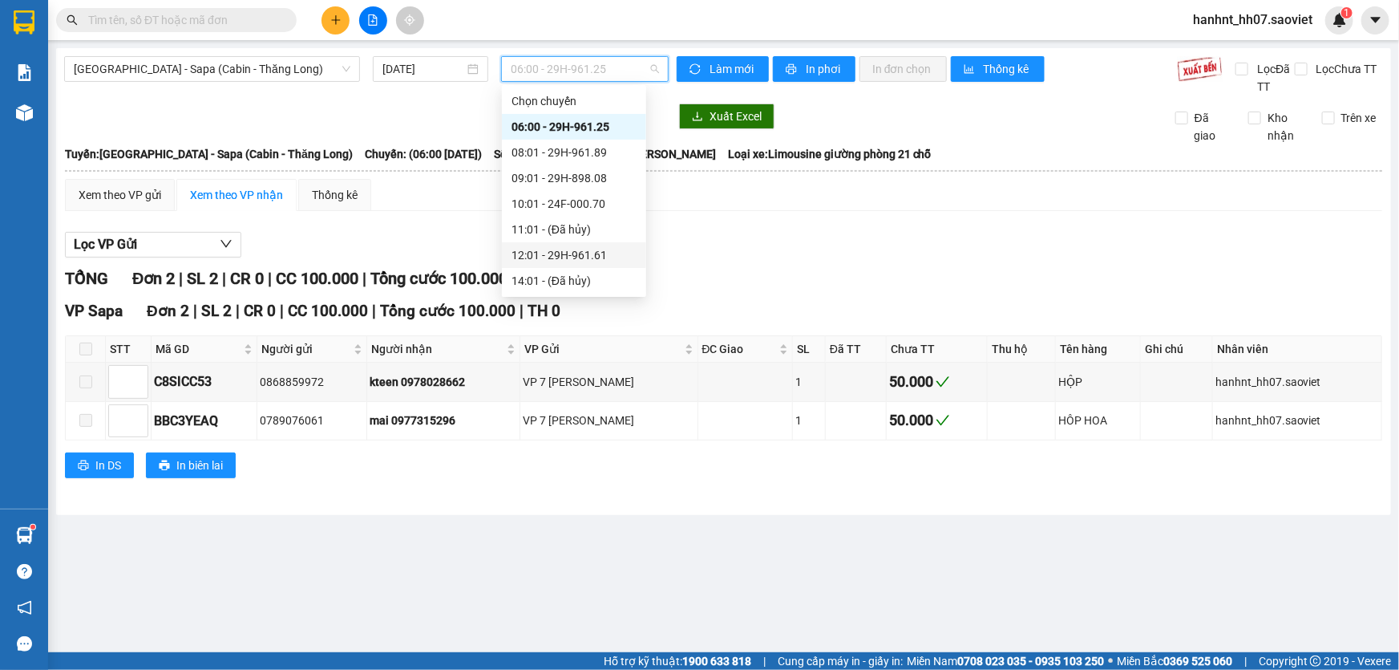
scroll to position [128, 0]
